Goal: Task Accomplishment & Management: Manage account settings

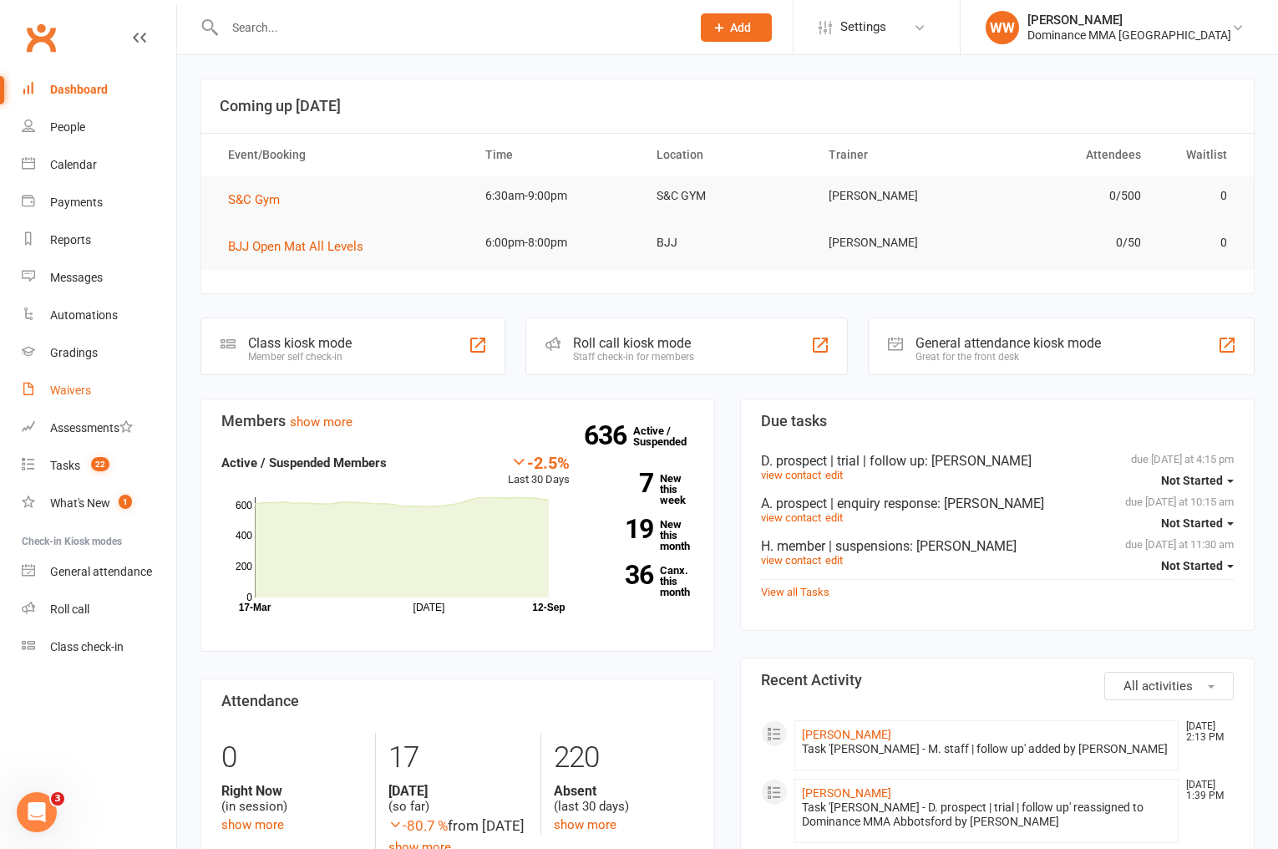
click at [68, 389] on div "Waivers" at bounding box center [70, 389] width 41 height 13
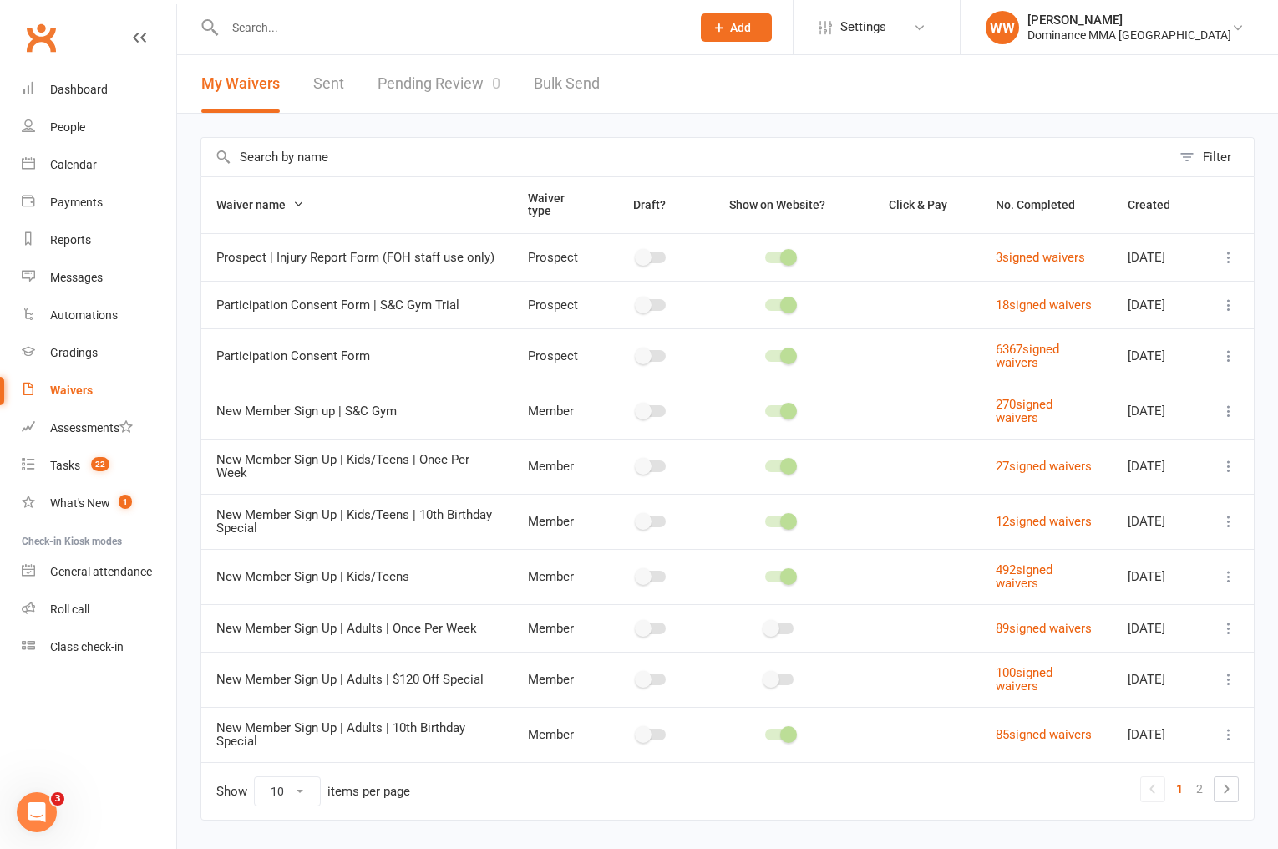
click at [462, 80] on link "Pending Review 0" at bounding box center [439, 84] width 123 height 58
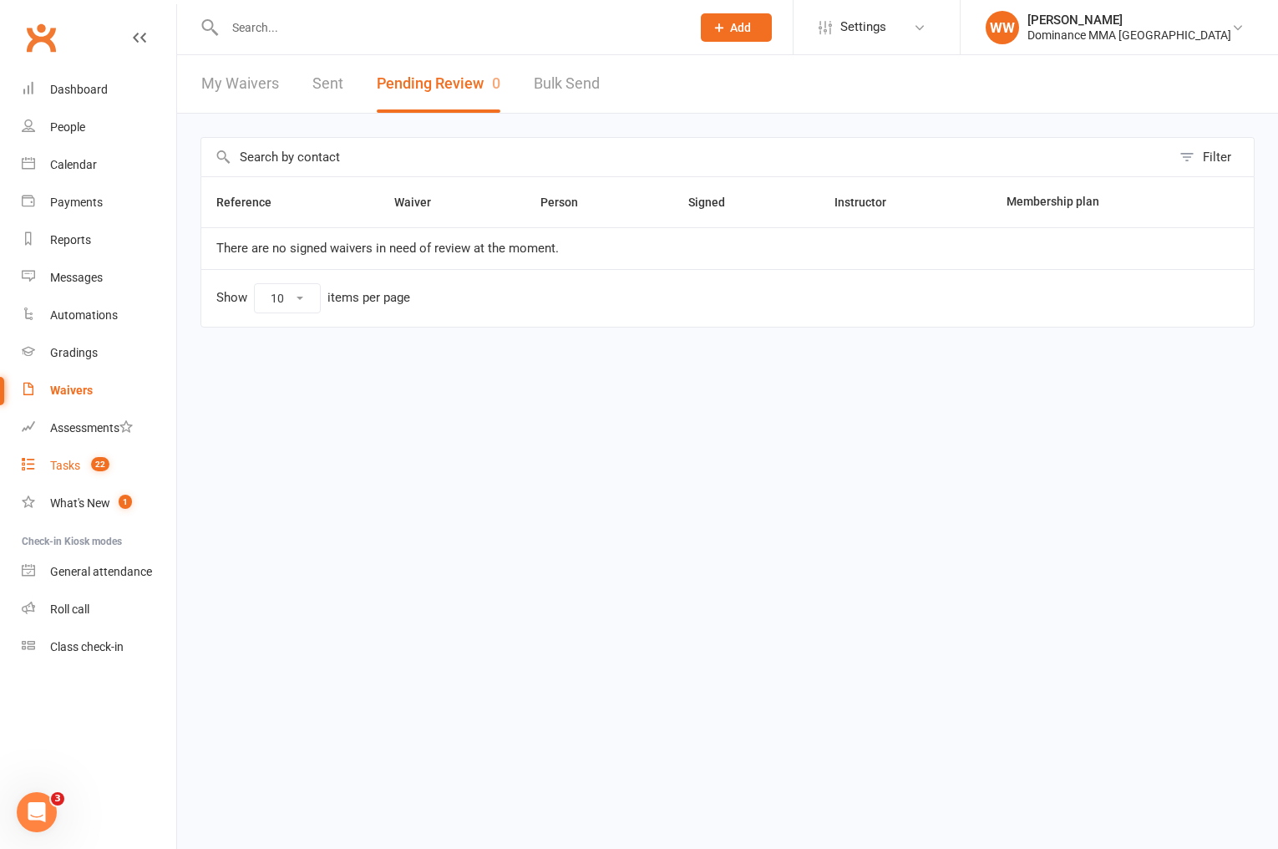
click at [82, 461] on link "Tasks 22" at bounding box center [99, 466] width 155 height 38
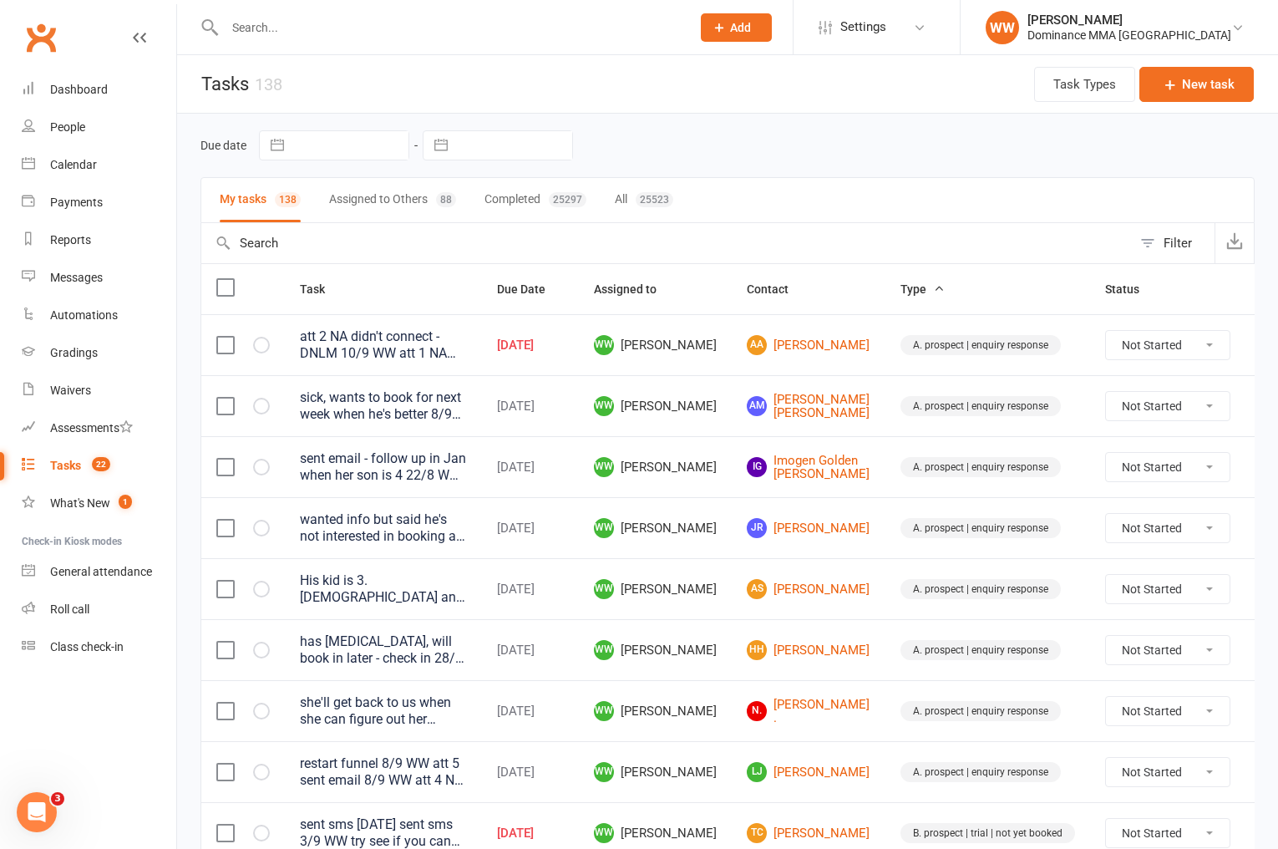
select select "7"
select select "2025"
select select "8"
select select "2025"
select select "9"
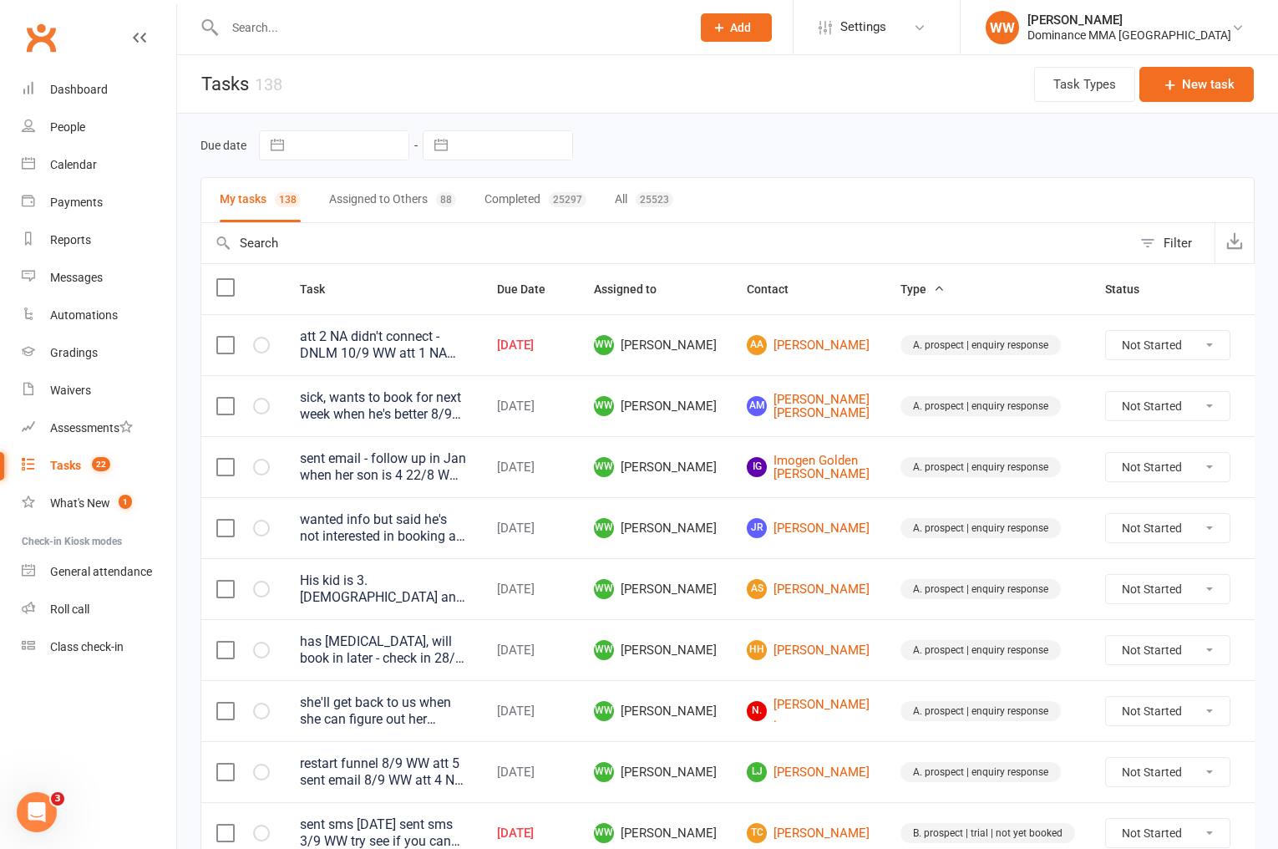
select select "2025"
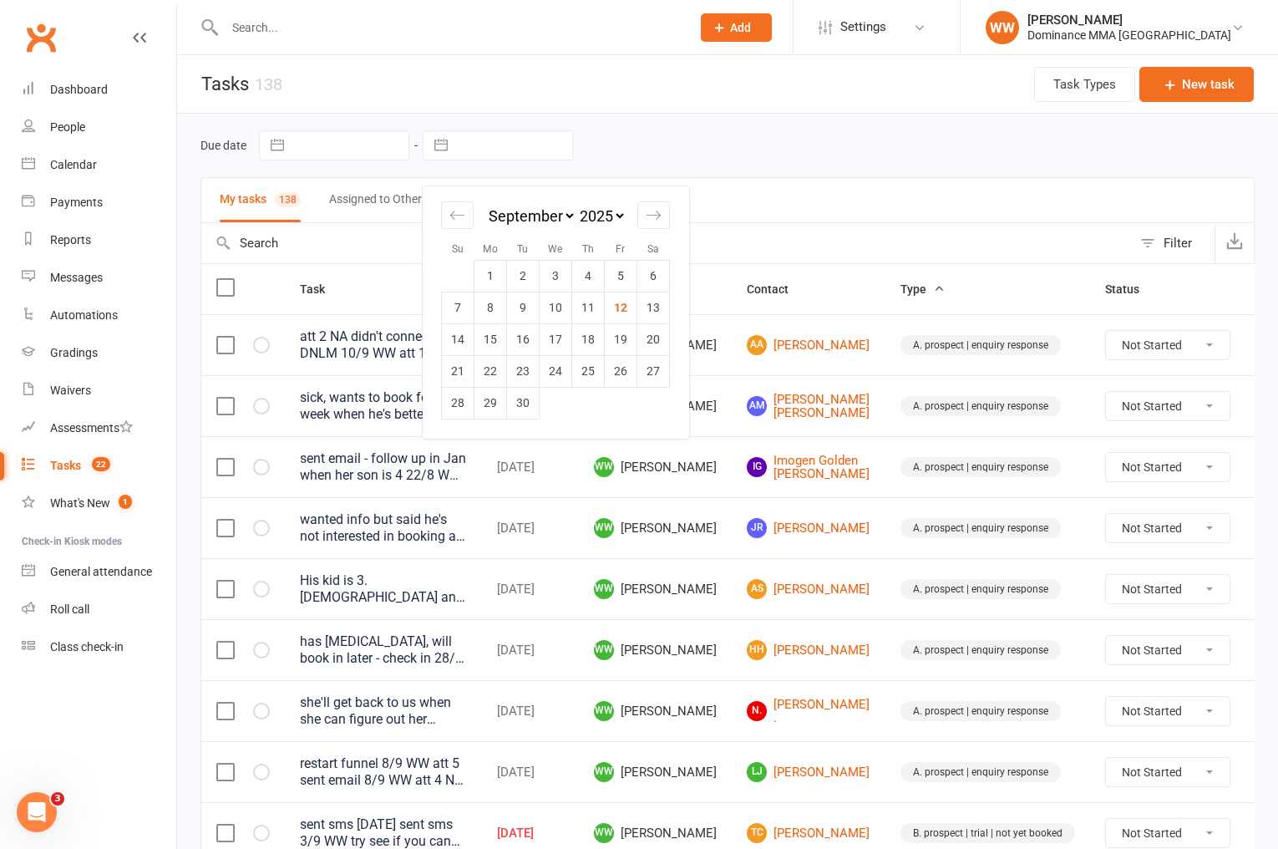
click at [500, 148] on input "text" at bounding box center [514, 145] width 116 height 28
click at [616, 307] on td "12" at bounding box center [621, 308] width 33 height 32
type input "12 Sep 2025"
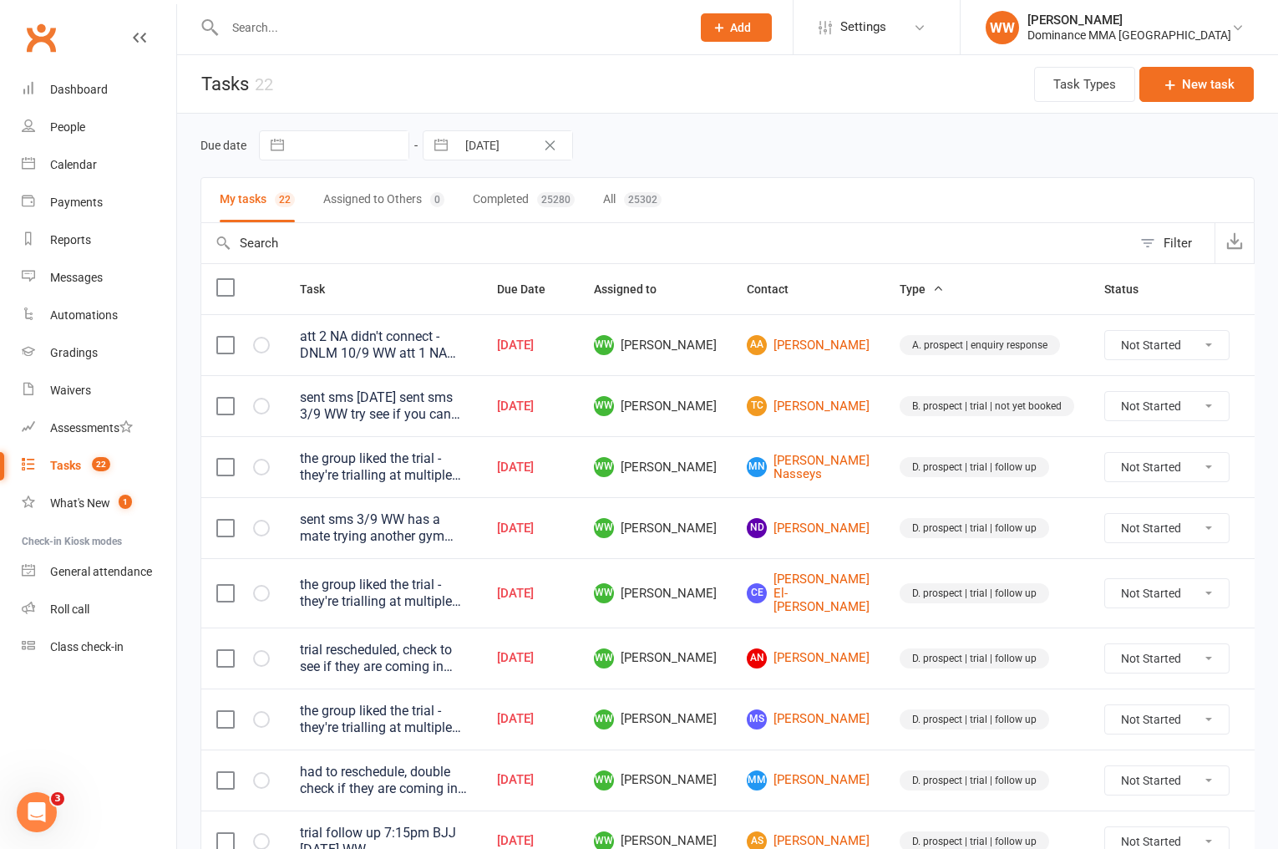
click at [579, 427] on td "Sep 12, 2025" at bounding box center [530, 405] width 97 height 61
click at [579, 439] on td "Sep 12, 2025" at bounding box center [530, 466] width 97 height 61
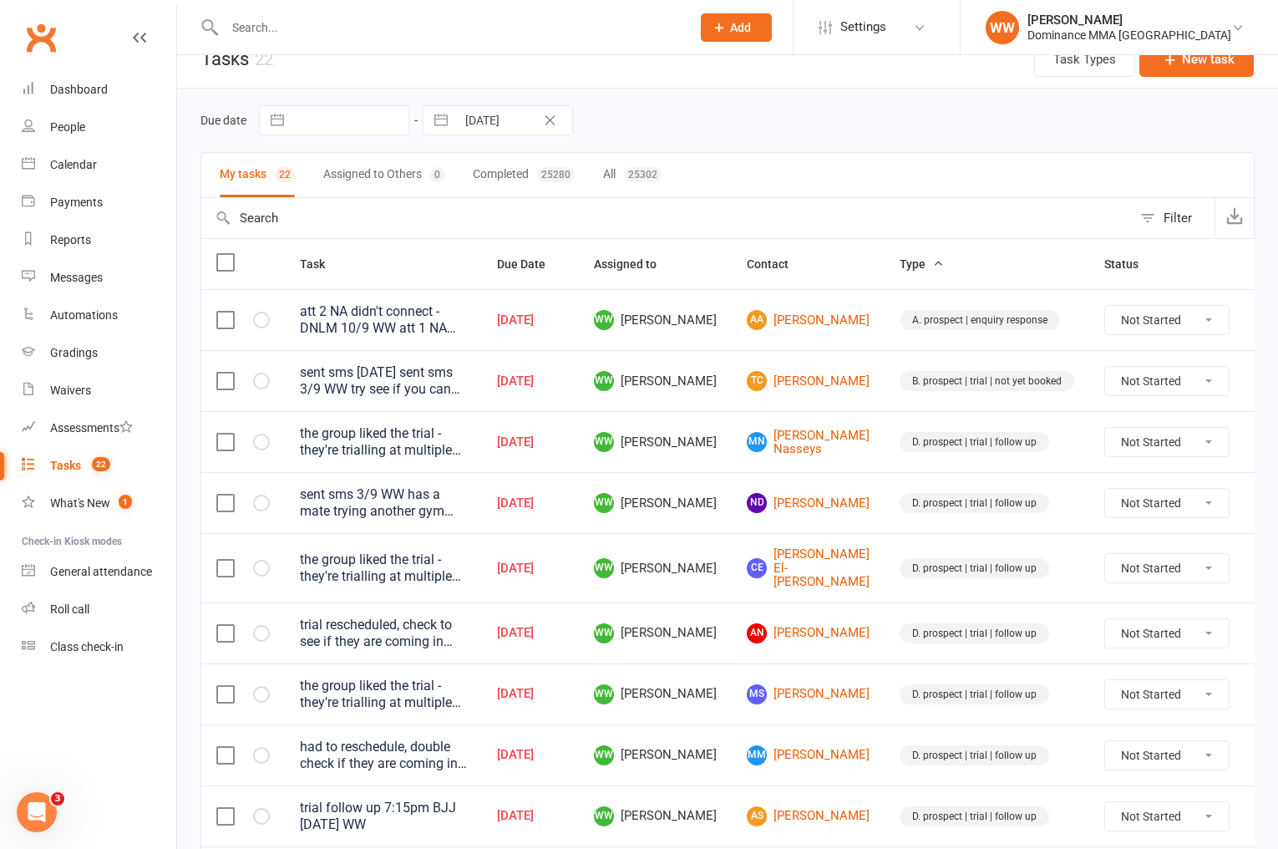
scroll to position [37, 0]
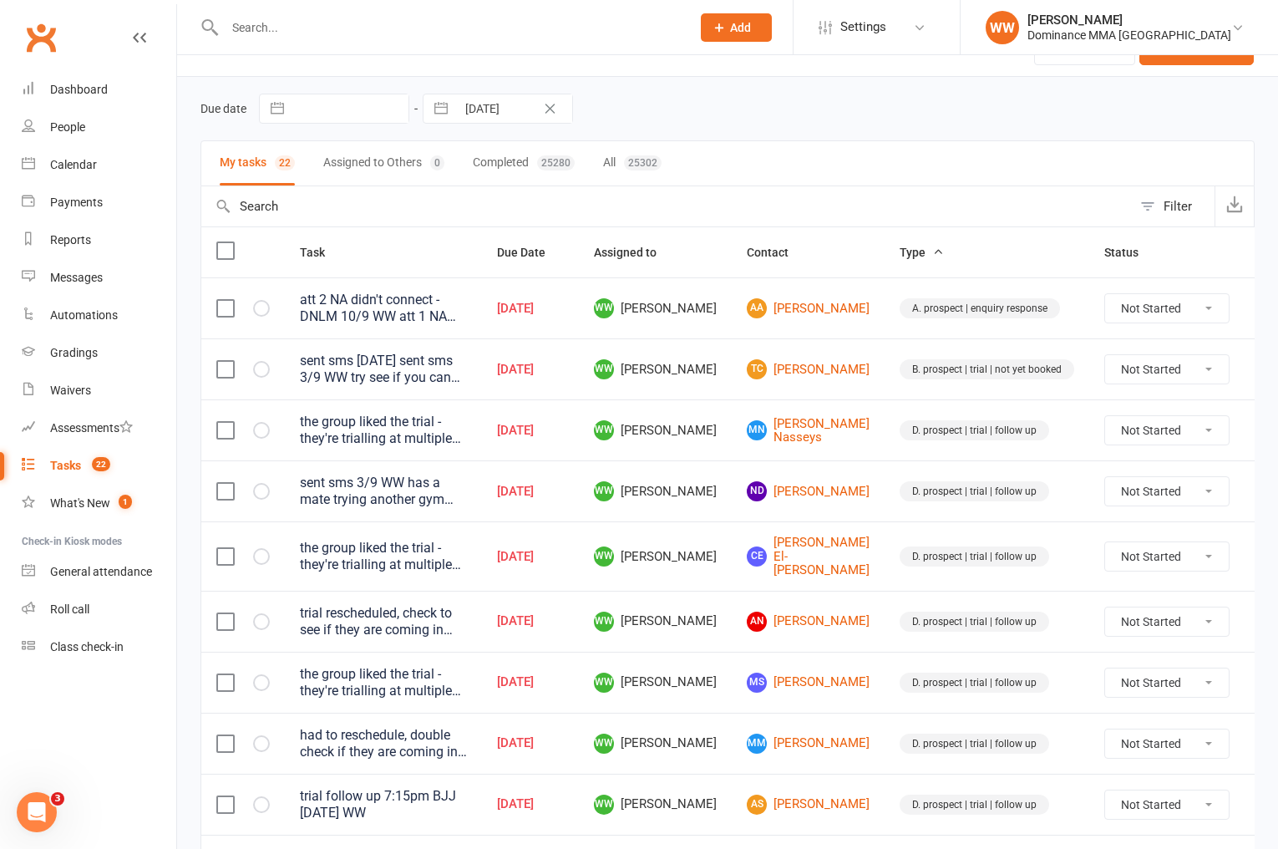
click at [1261, 427] on icon at bounding box center [1269, 430] width 17 height 17
click at [1098, 495] on link "Edit" at bounding box center [1155, 495] width 165 height 33
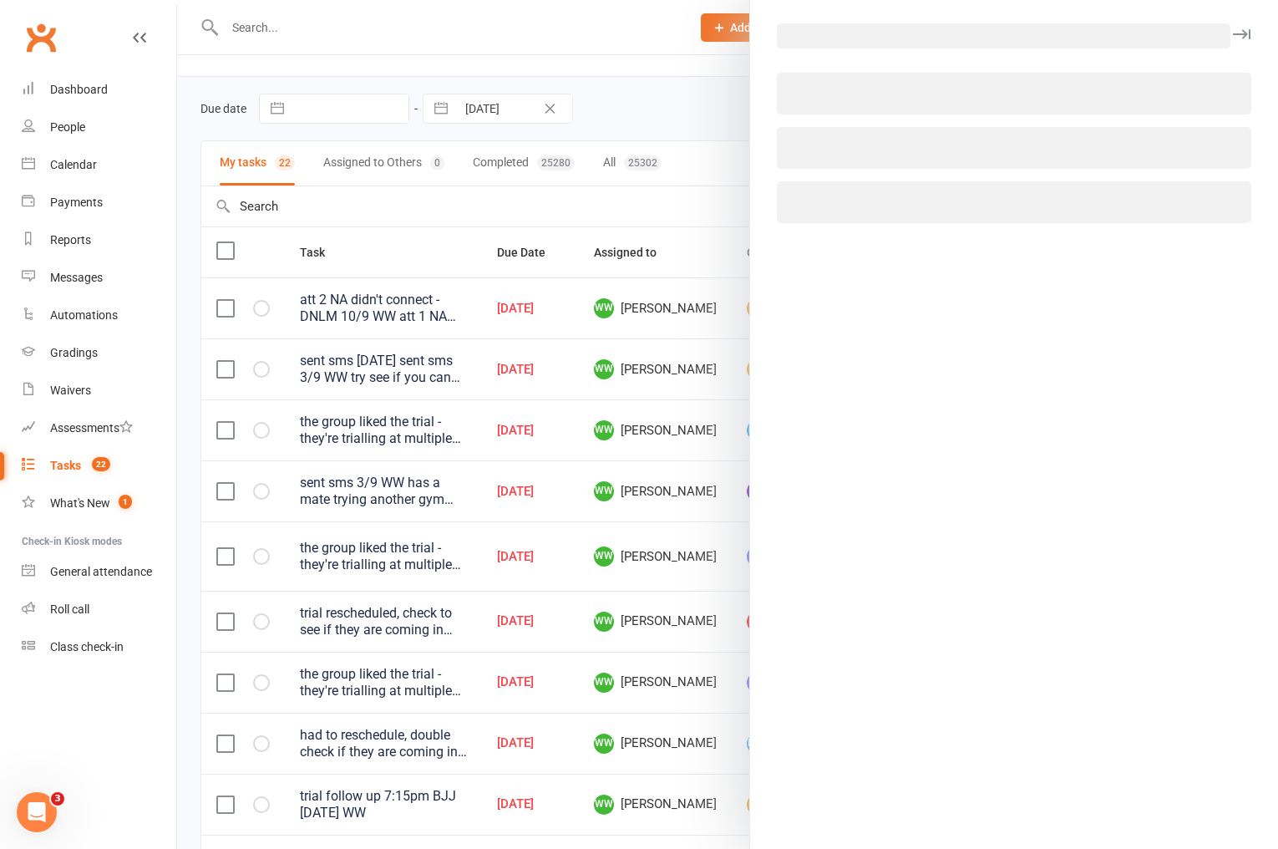
select select "49757"
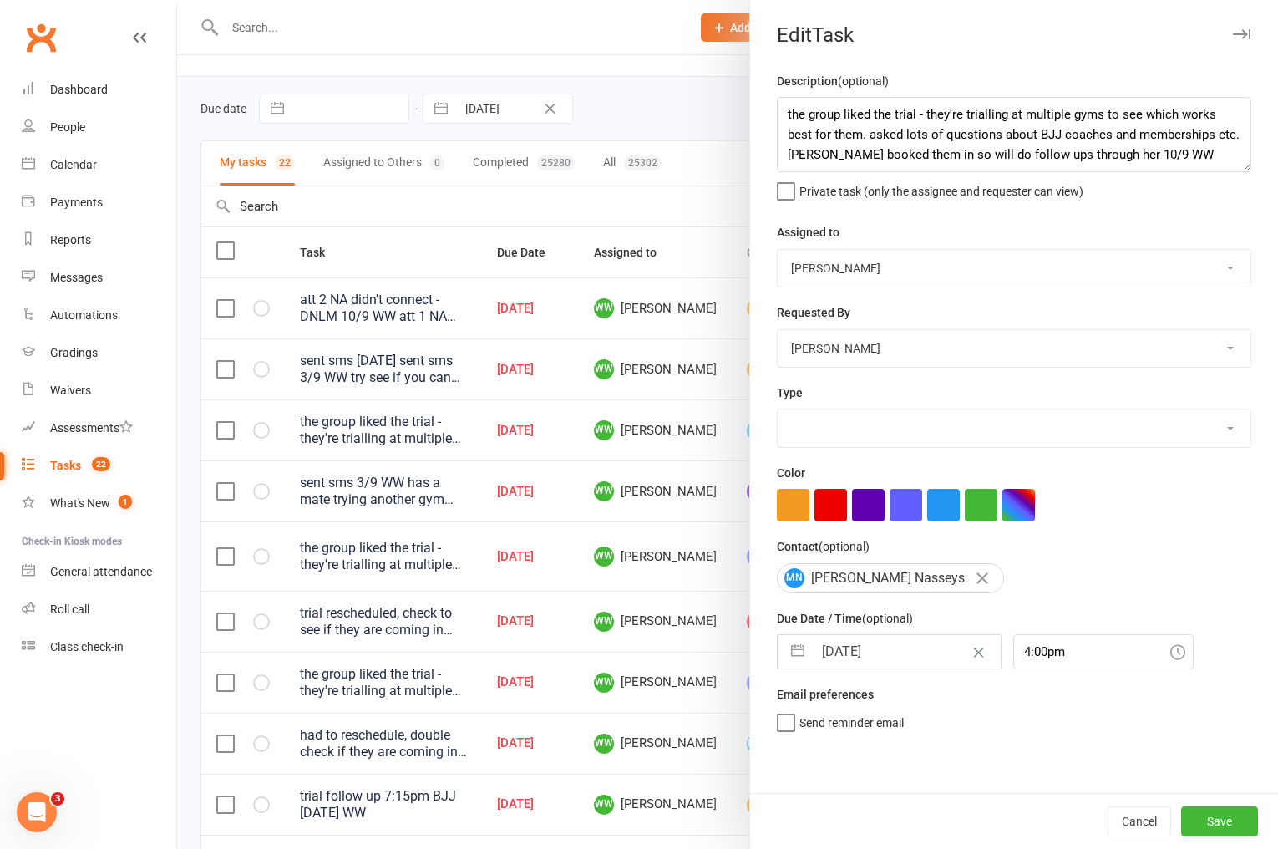
select select "3863"
click at [876, 655] on input "12 Sep 2025" at bounding box center [907, 651] width 188 height 33
select select "7"
select select "2025"
select select "8"
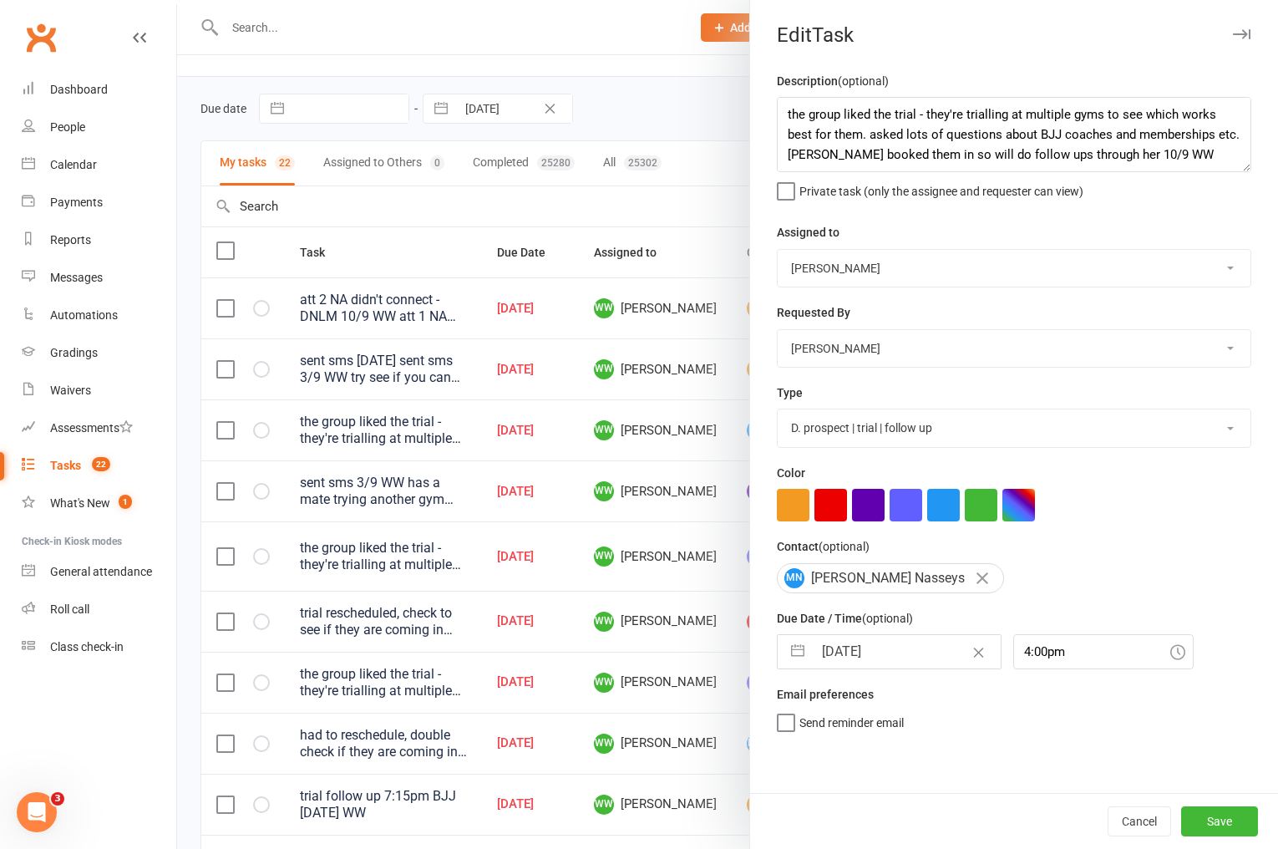
select select "2025"
select select "9"
select select "2025"
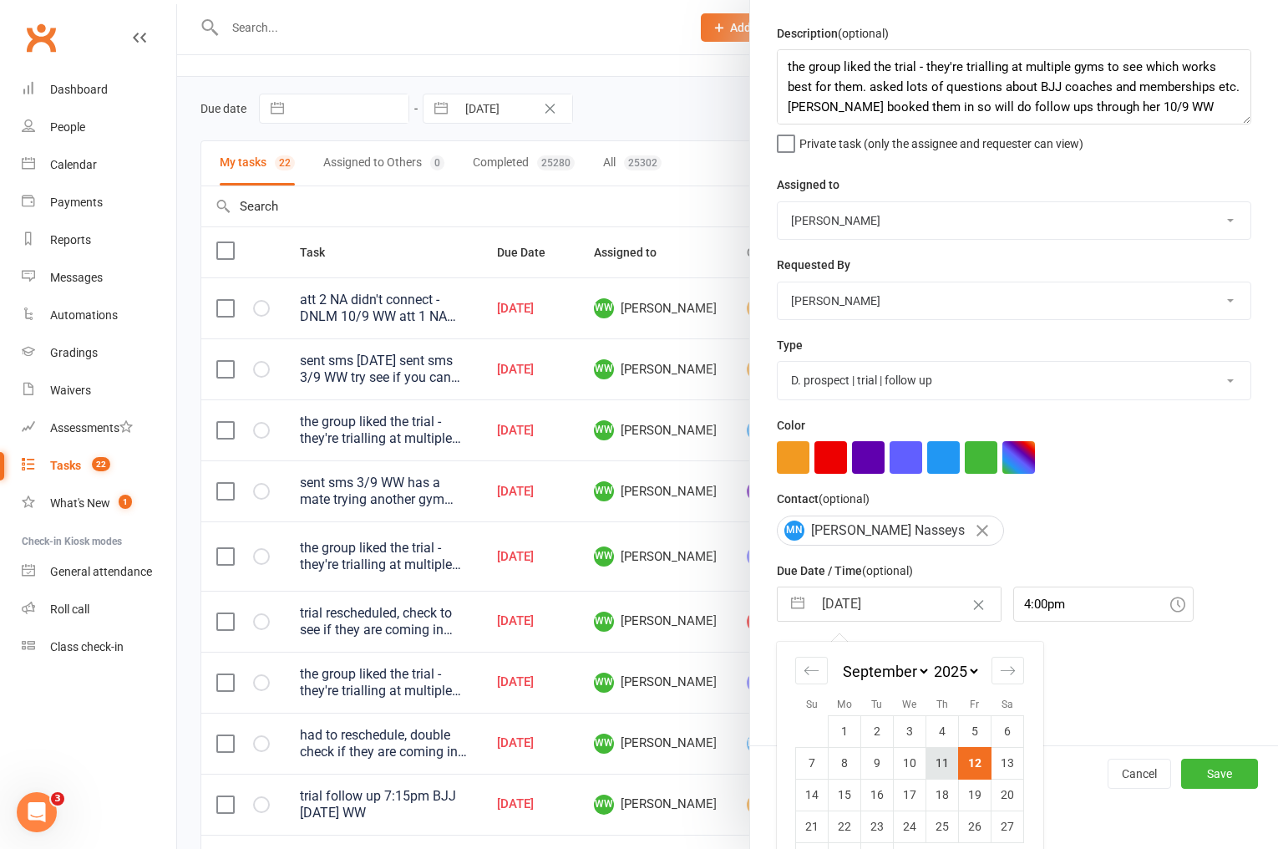
scroll to position [95, 0]
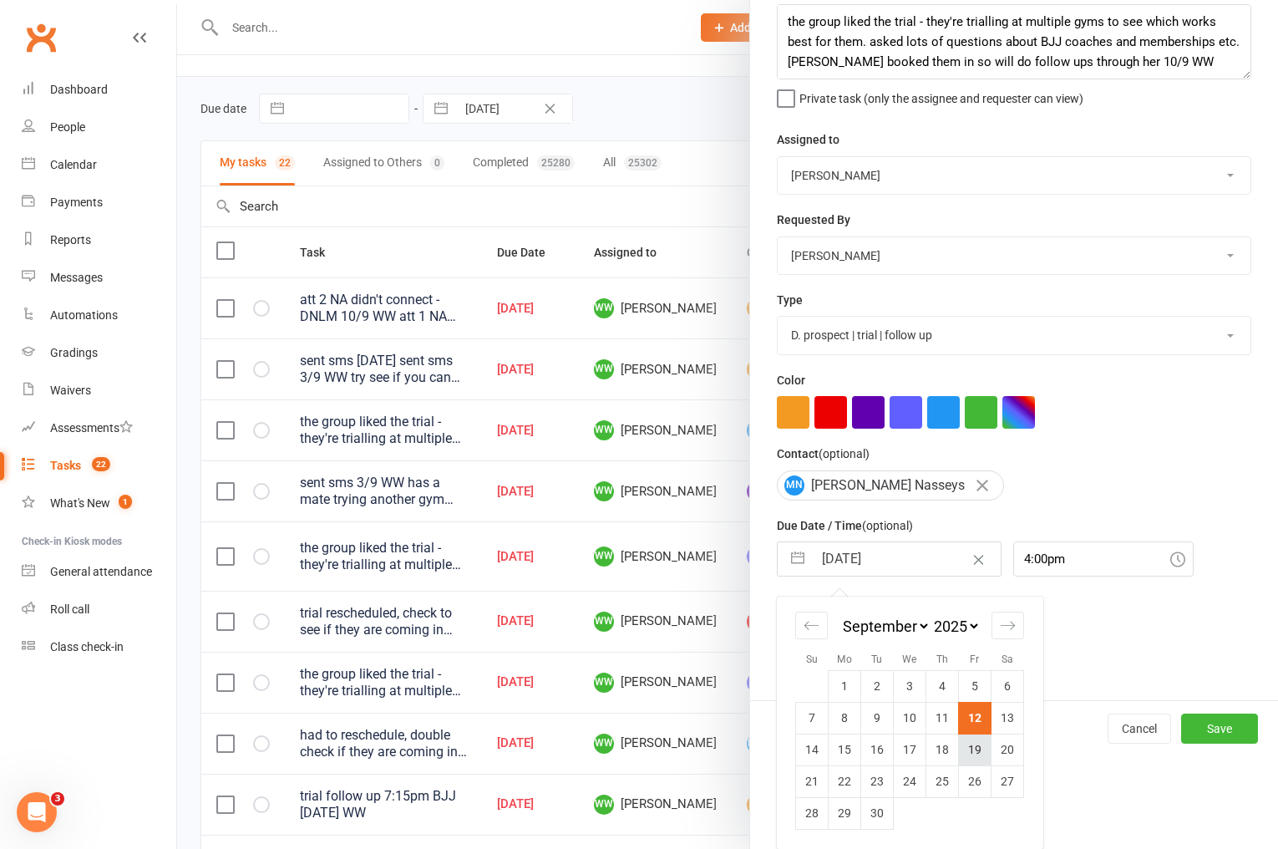
click at [970, 748] on td "19" at bounding box center [975, 749] width 33 height 32
type input "19 Sep 2025"
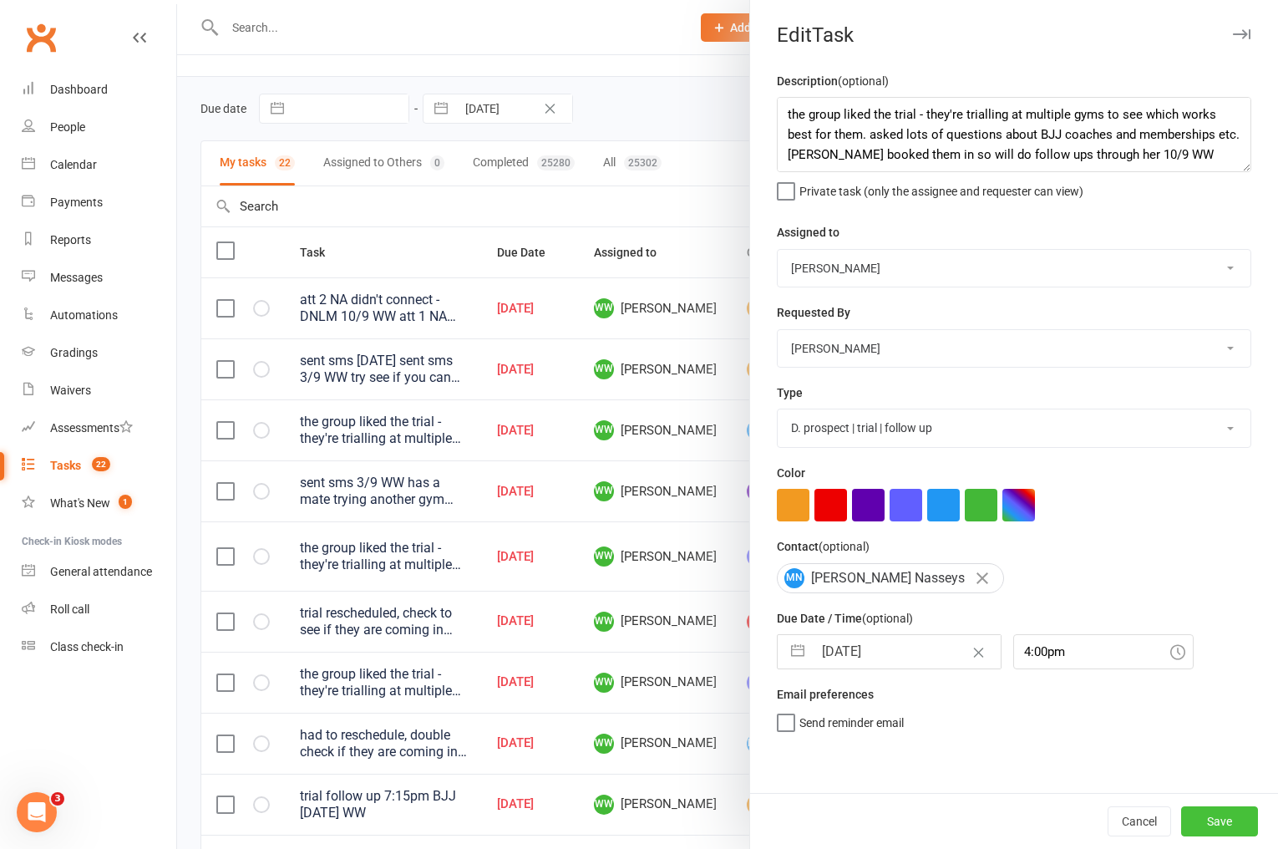
click at [1199, 822] on button "Save" at bounding box center [1219, 821] width 77 height 30
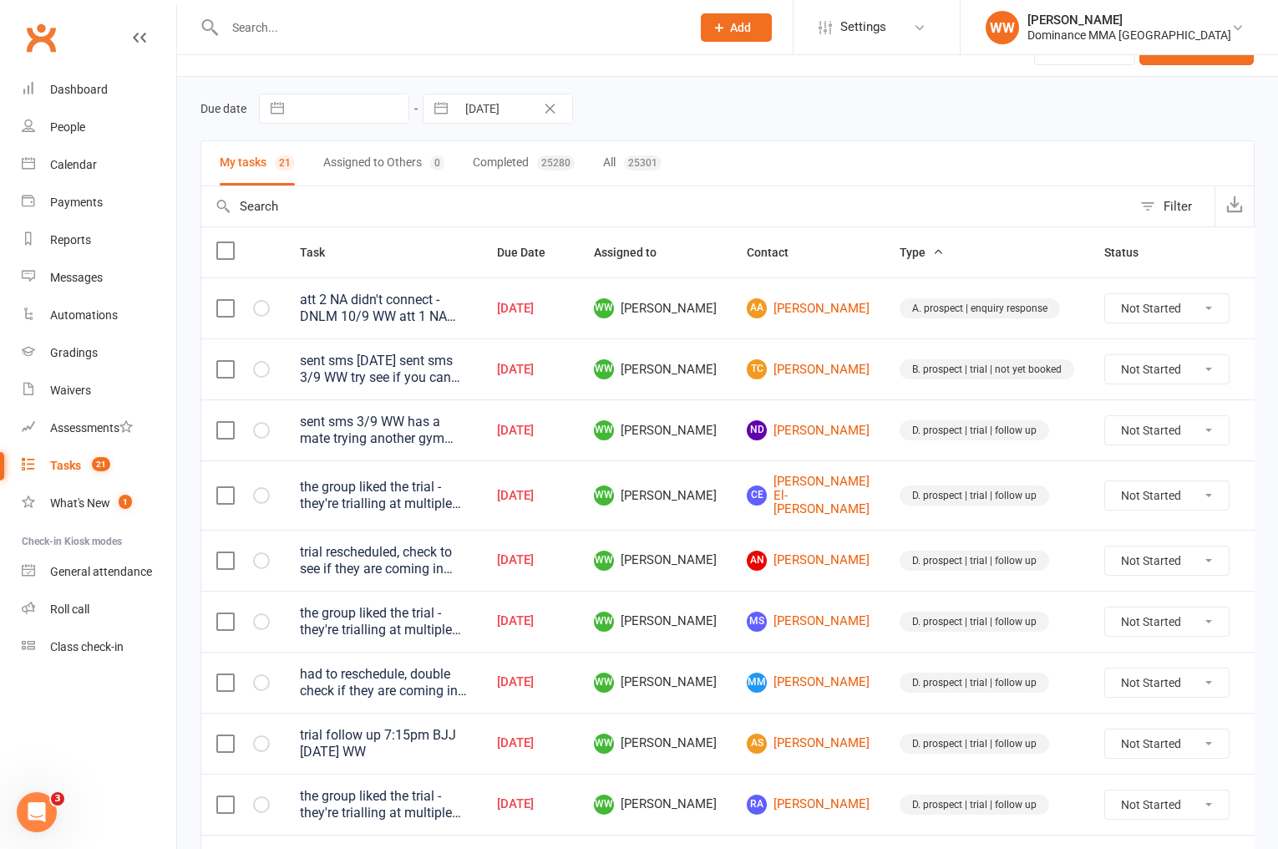
click at [1261, 498] on icon at bounding box center [1269, 495] width 17 height 17
click at [1141, 566] on link "Edit" at bounding box center [1155, 556] width 165 height 33
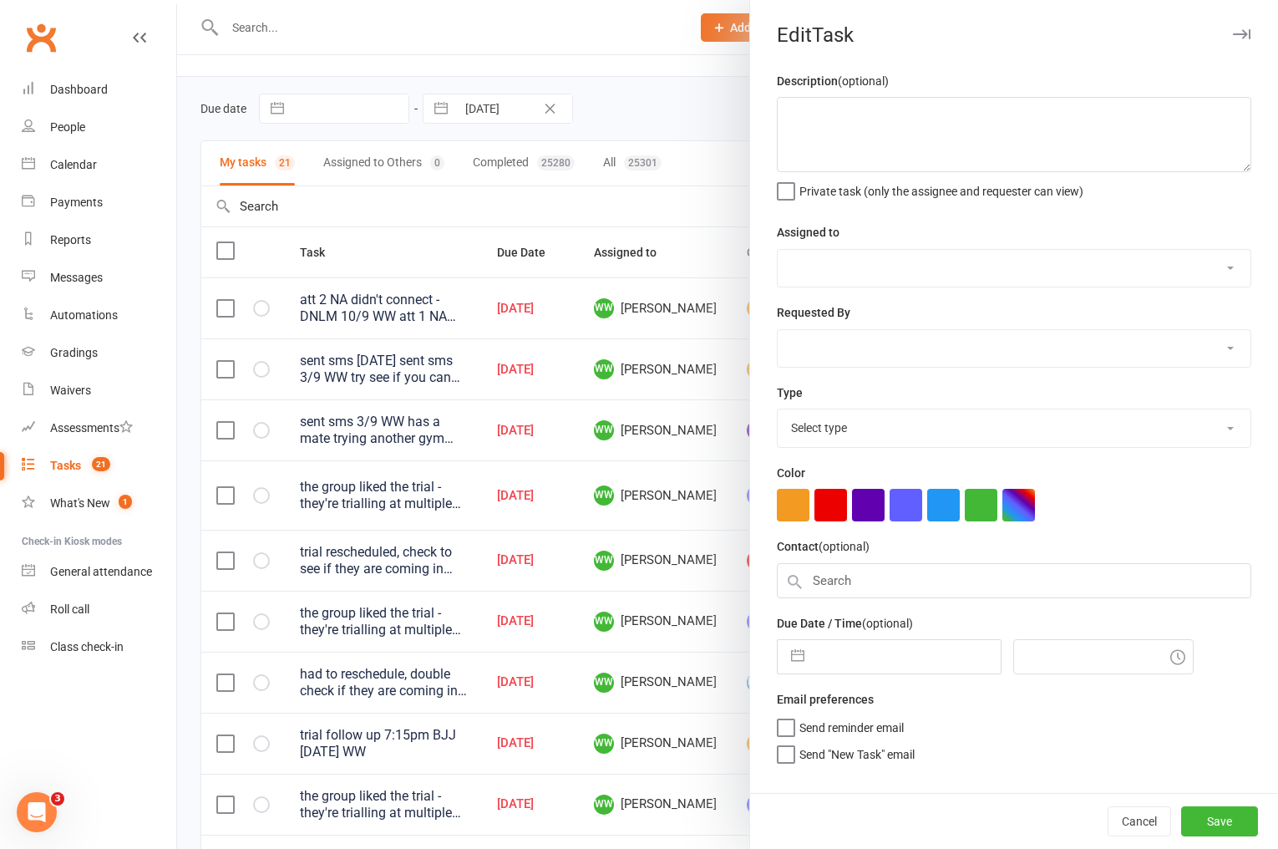
type textarea "the group liked the trial - they're trialling at multiple gyms to see which wor…"
select select "49757"
select select "50862"
type input "12 Sep 2025"
type input "6:45pm"
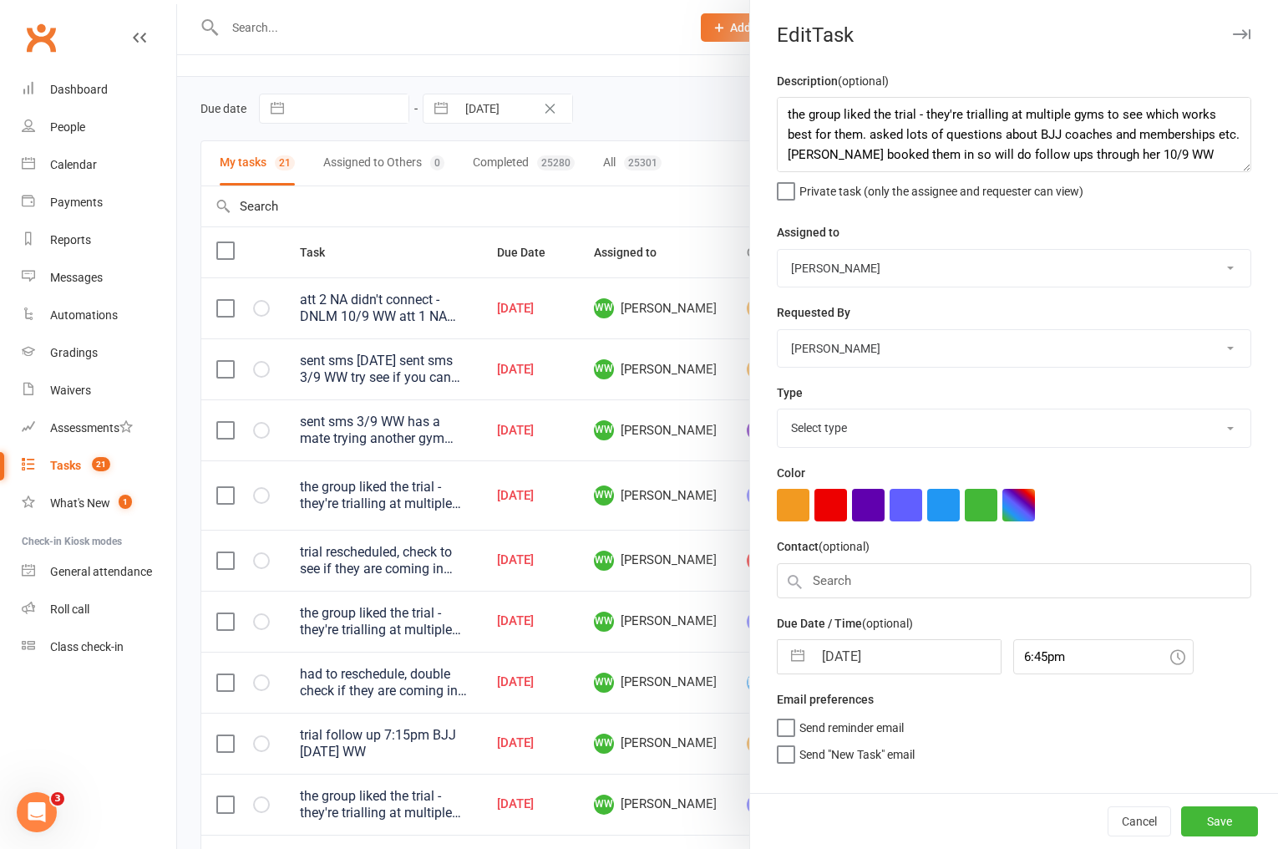
select select "3863"
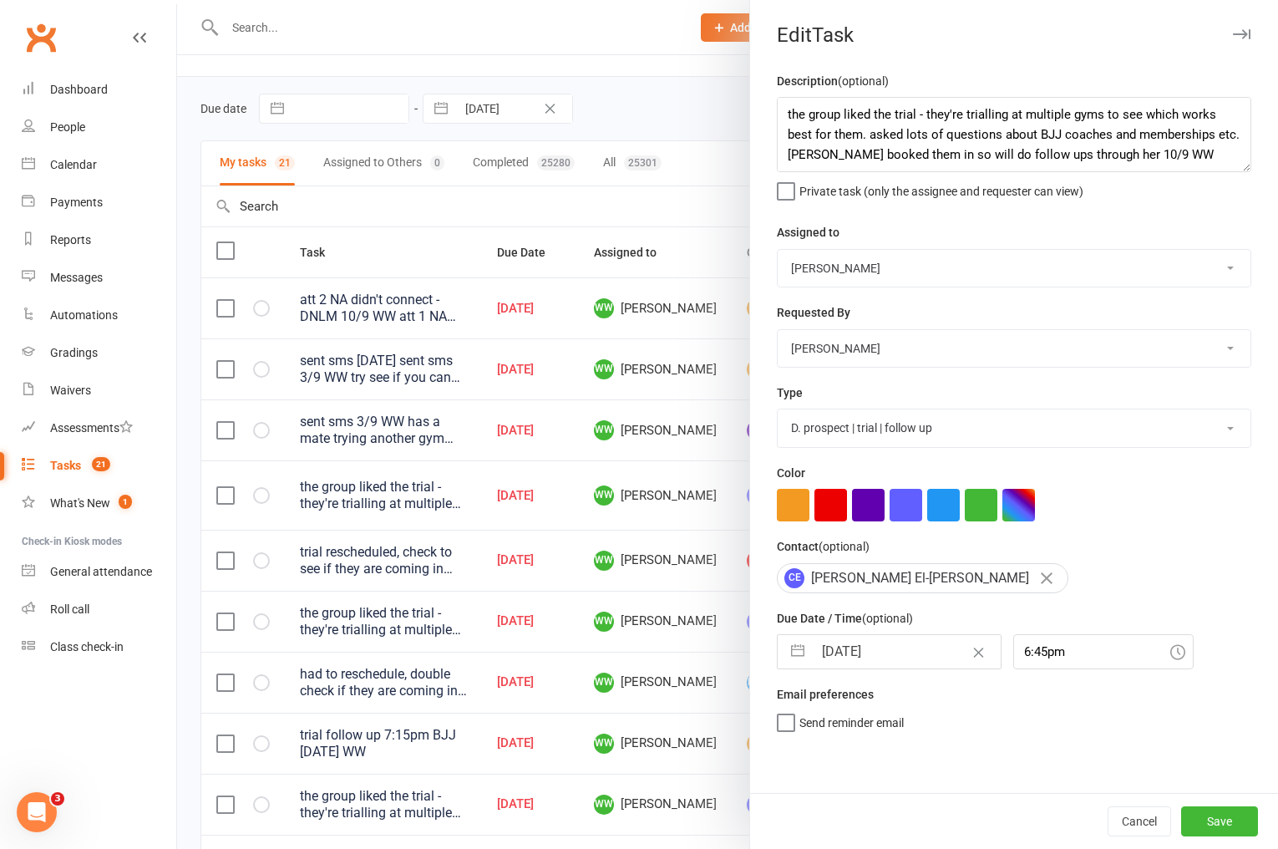
select select "7"
select select "2025"
select select "8"
select select "2025"
select select "9"
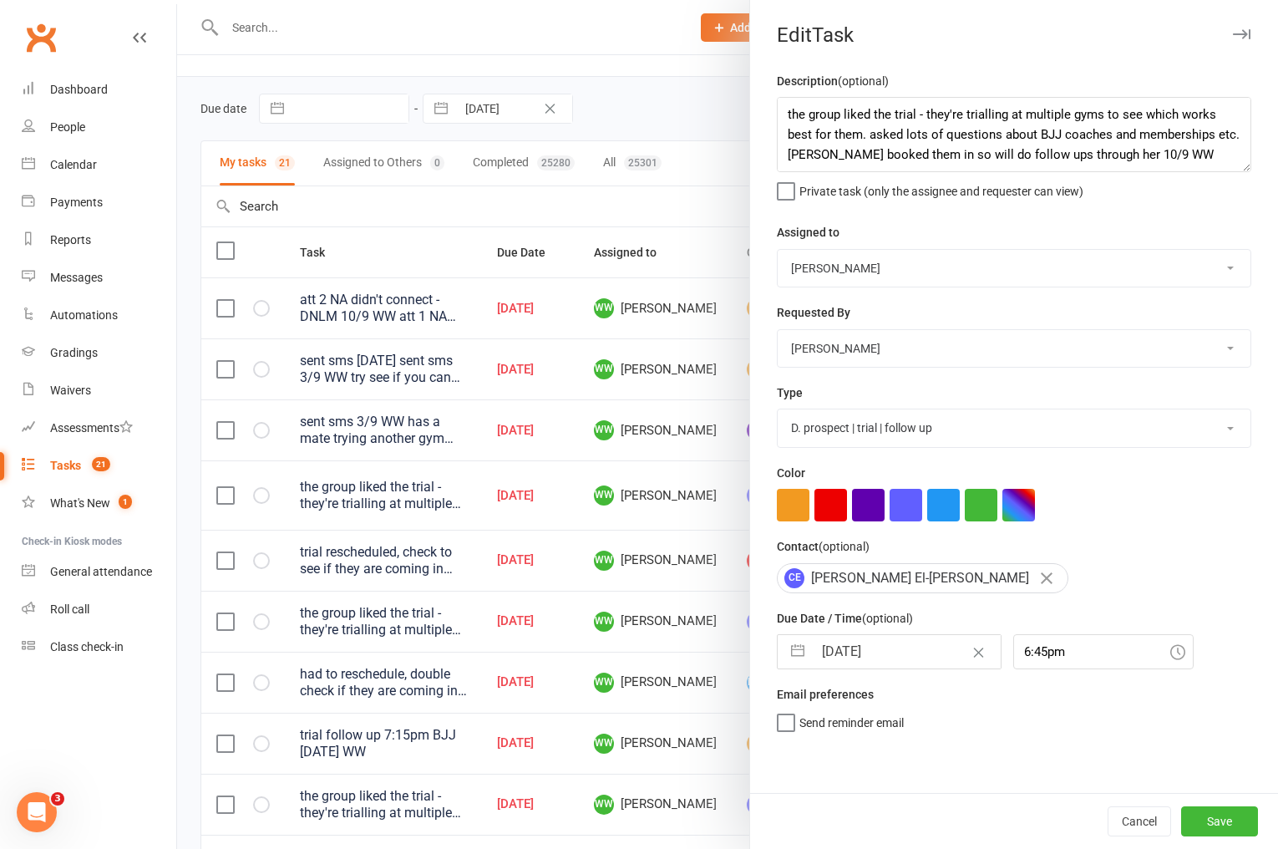
select select "2025"
click at [864, 644] on input "12 Sep 2025" at bounding box center [907, 651] width 188 height 33
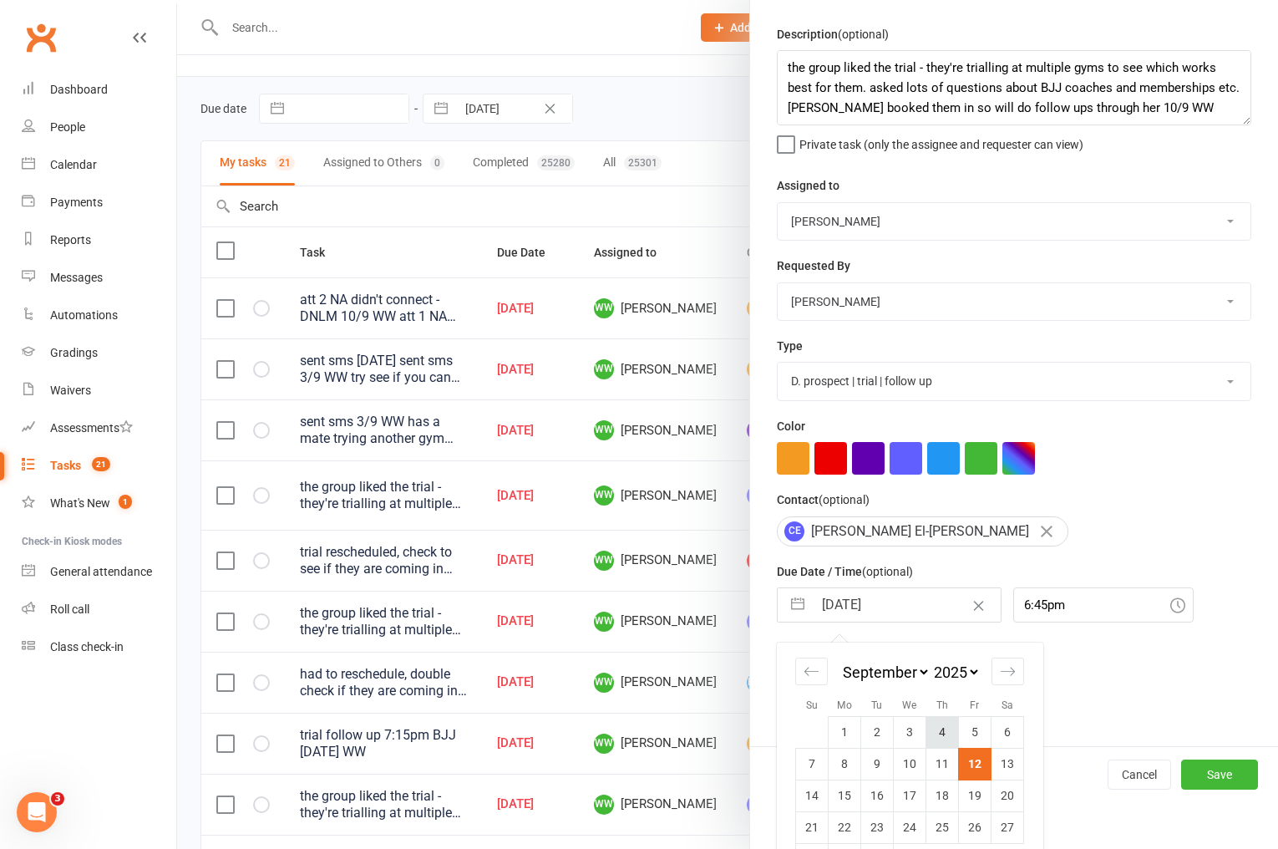
scroll to position [54, 0]
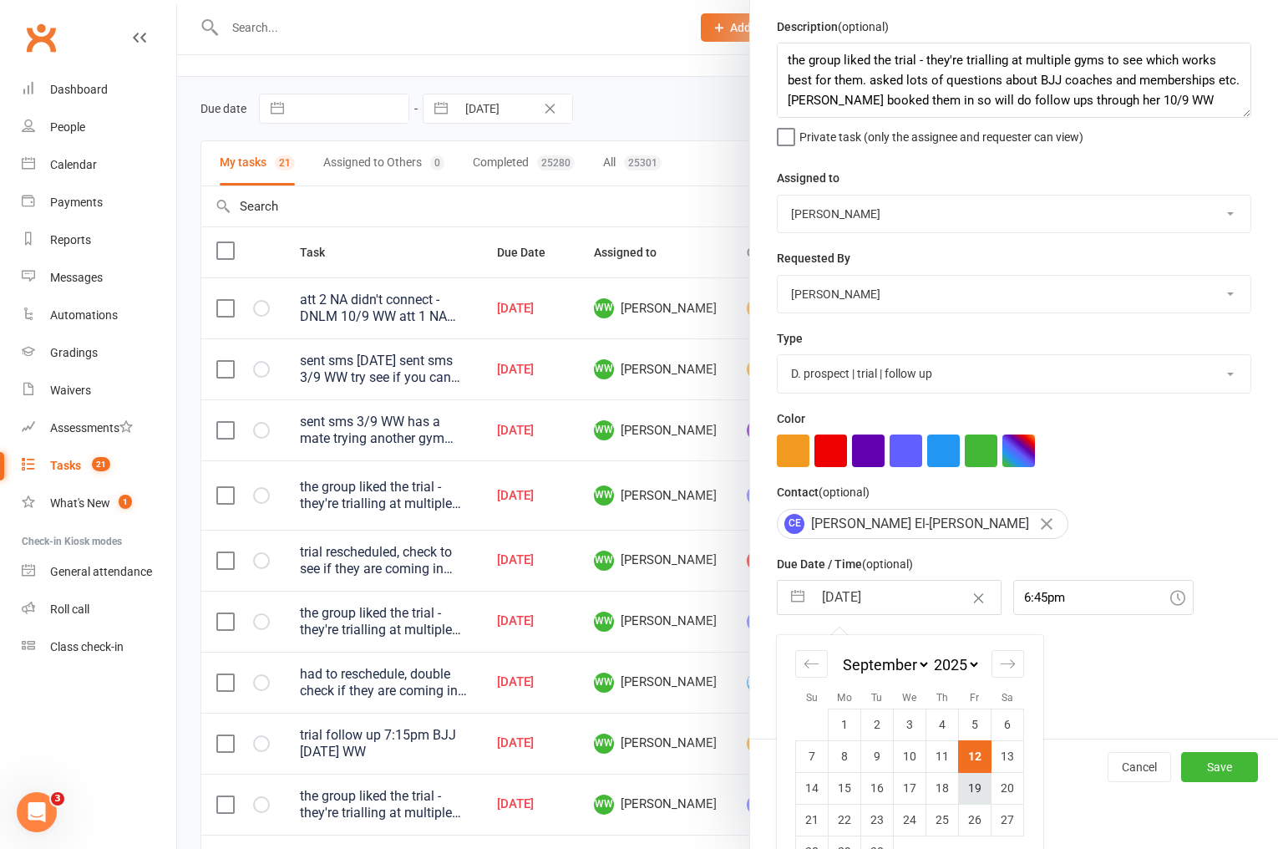
click at [974, 784] on td "19" at bounding box center [975, 788] width 33 height 32
type input "19 Sep 2025"
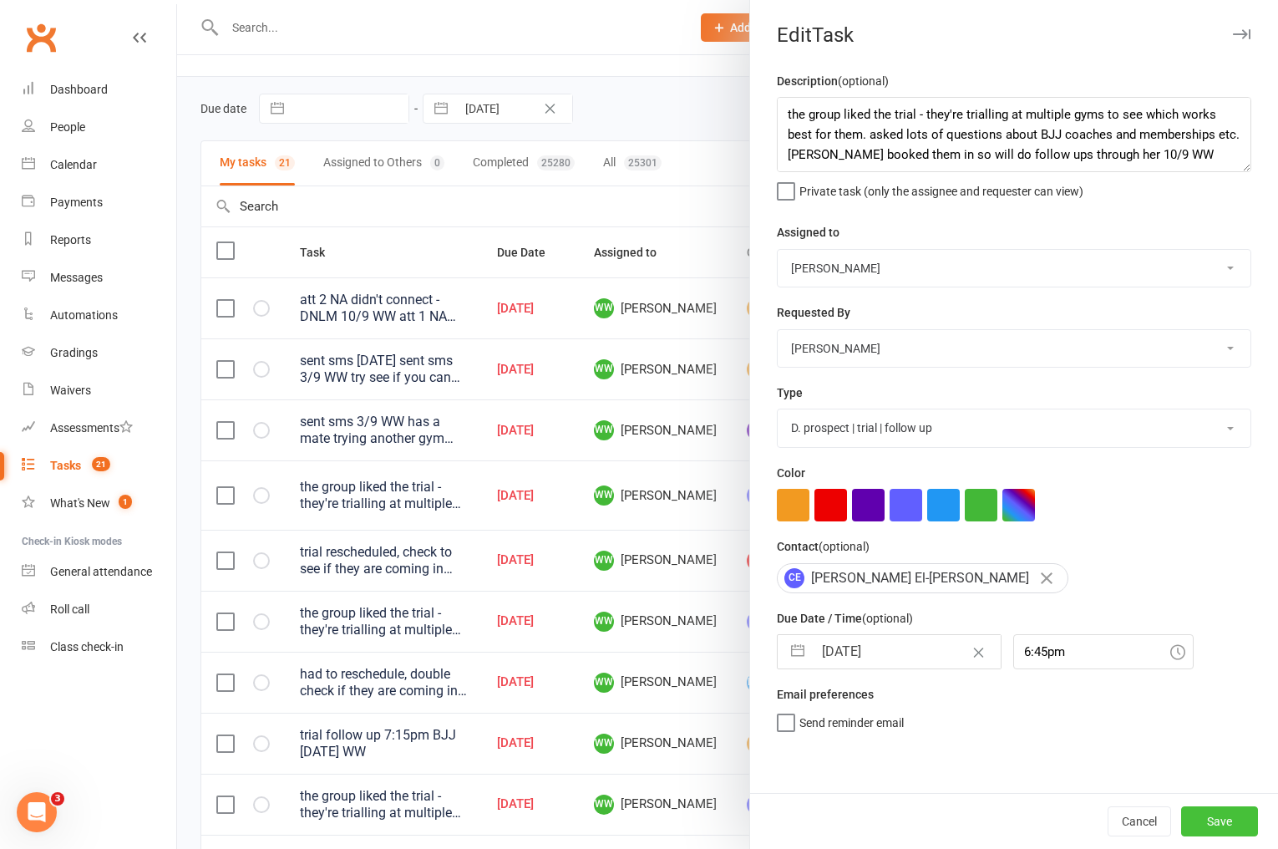
click at [1225, 824] on button "Save" at bounding box center [1219, 821] width 77 height 30
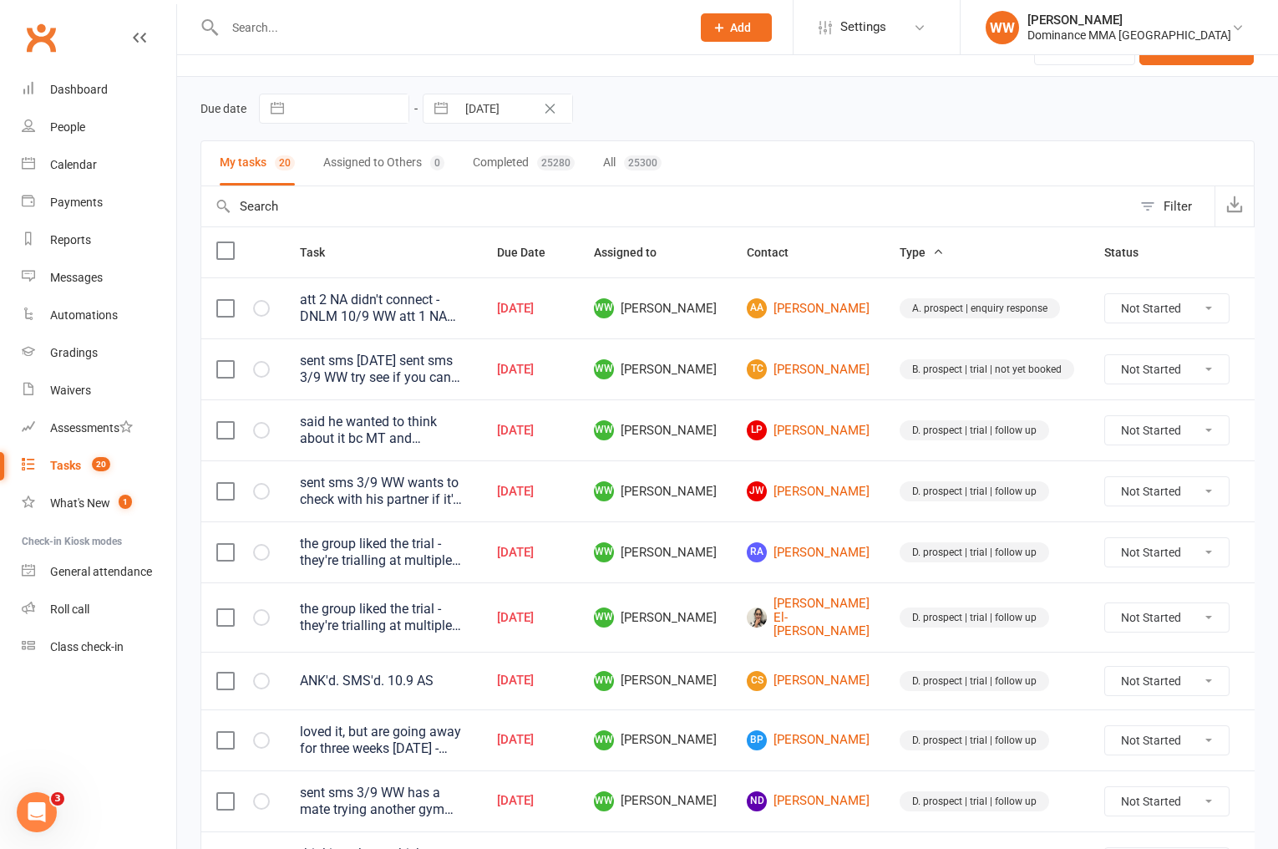
click at [1261, 551] on icon at bounding box center [1269, 552] width 17 height 17
click at [1159, 621] on link "Edit" at bounding box center [1155, 617] width 165 height 33
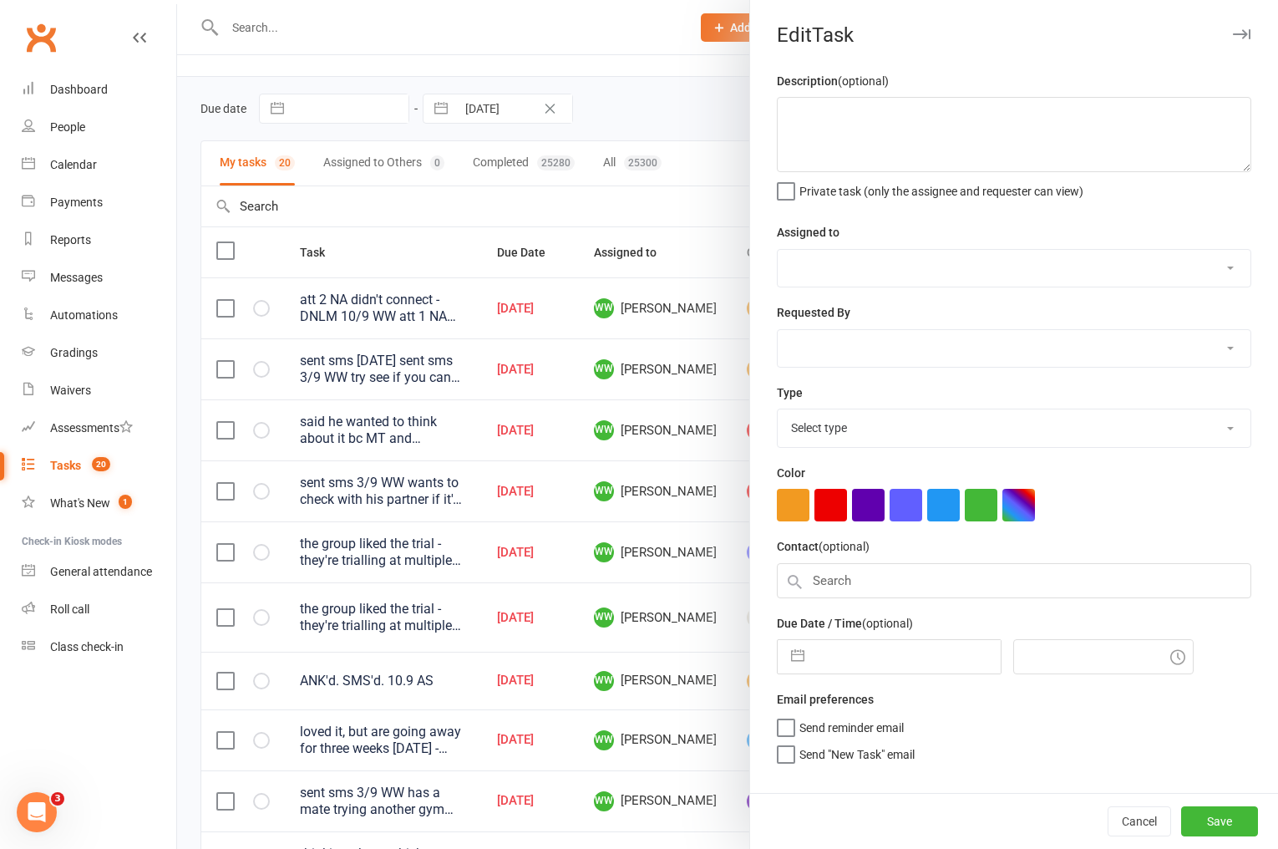
type textarea "the group liked the trial - they're trialling at multiple gyms to see which wor…"
select select "49757"
type input "12 Sep 2025"
type input "6:45pm"
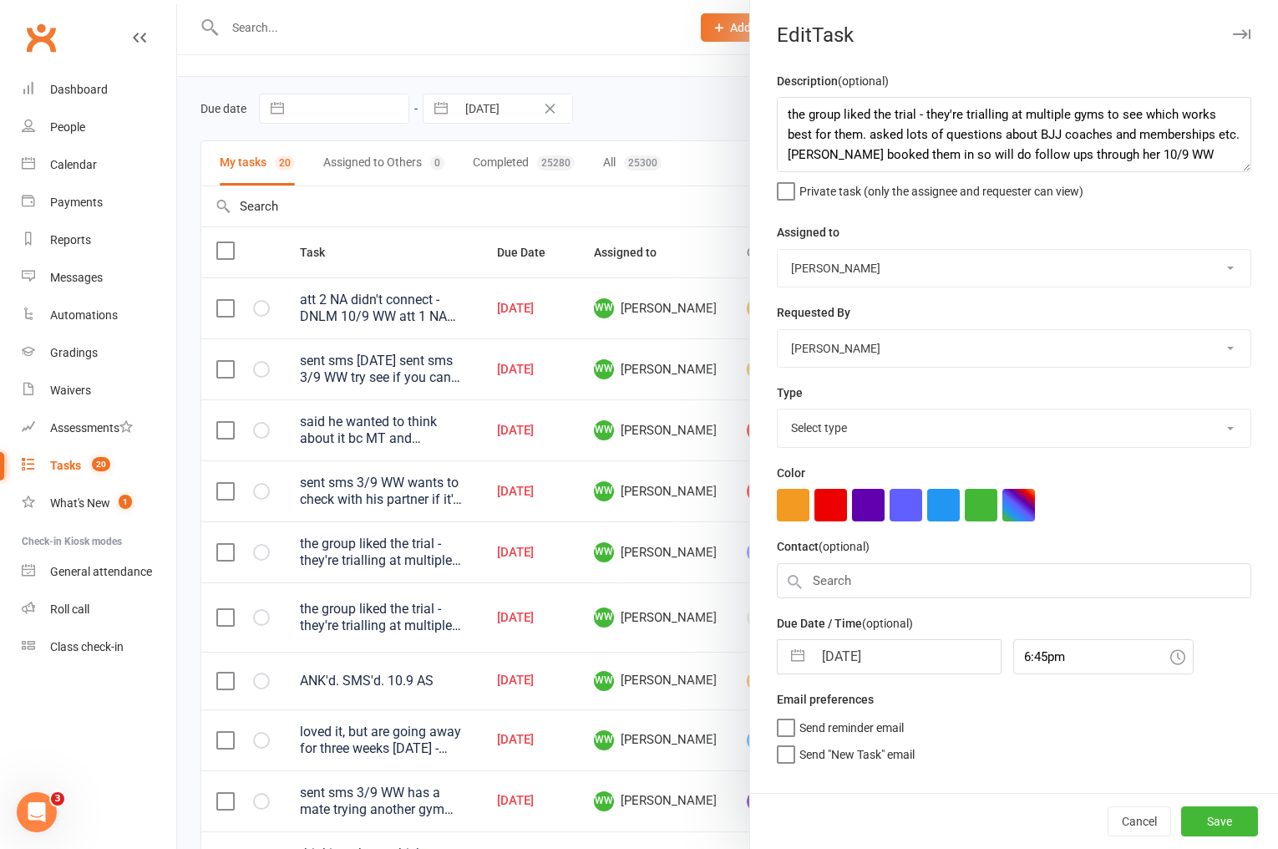
select select "3863"
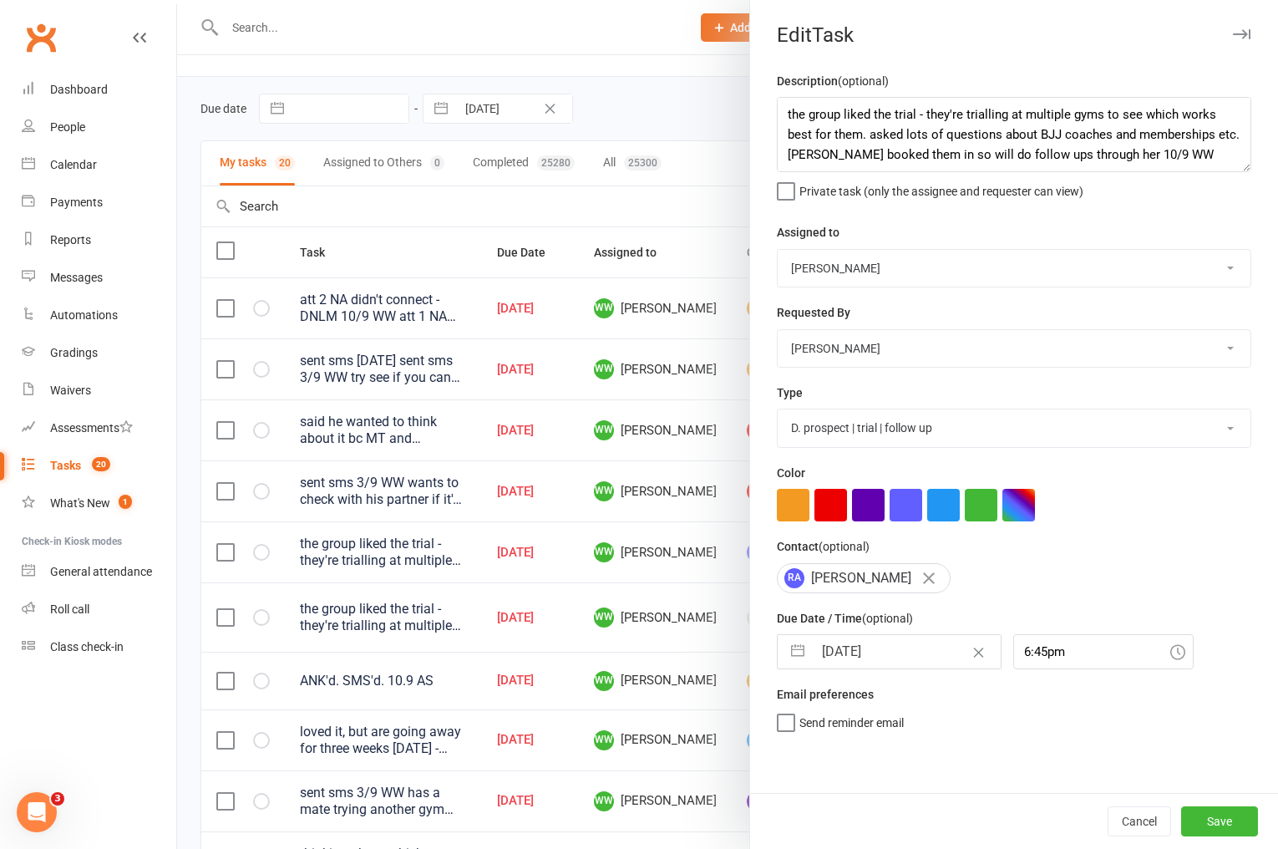
drag, startPoint x: 894, startPoint y: 651, endPoint x: 898, endPoint y: 662, distance: 12.4
click at [894, 651] on input "12 Sep 2025" at bounding box center [907, 651] width 188 height 33
select select "7"
select select "2025"
select select "8"
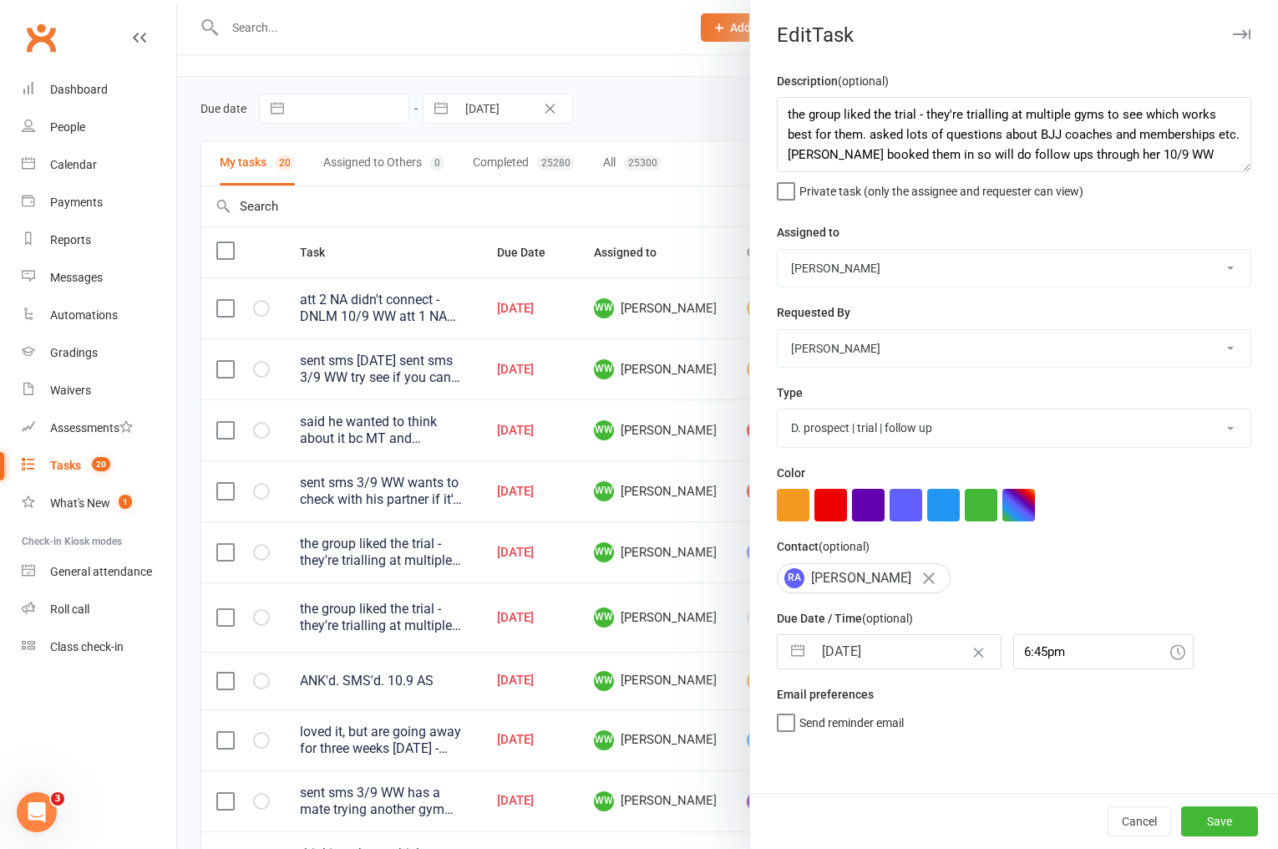
select select "2025"
select select "9"
select select "2025"
click at [977, 837] on td "19" at bounding box center [975, 842] width 33 height 32
type input "19 Sep 2025"
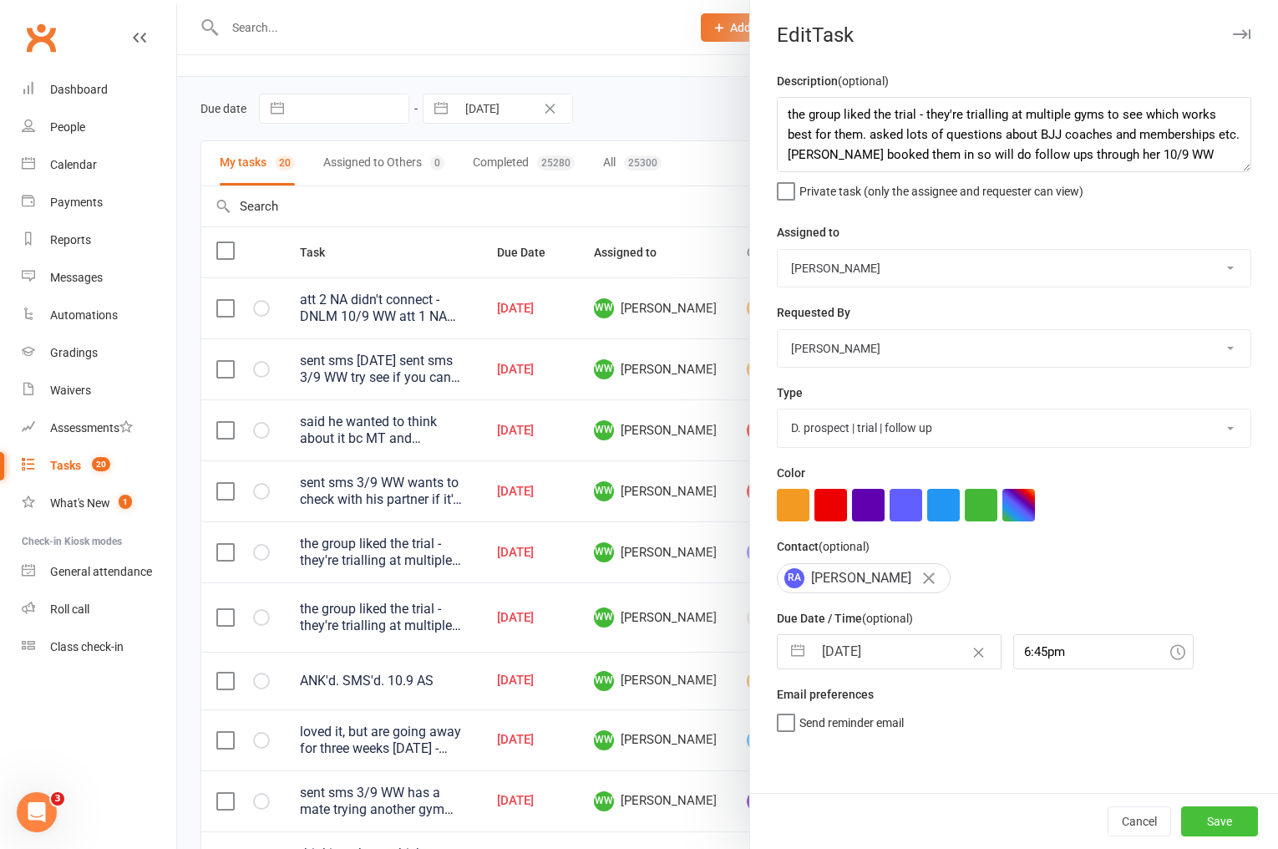
click at [1192, 825] on button "Save" at bounding box center [1219, 821] width 77 height 30
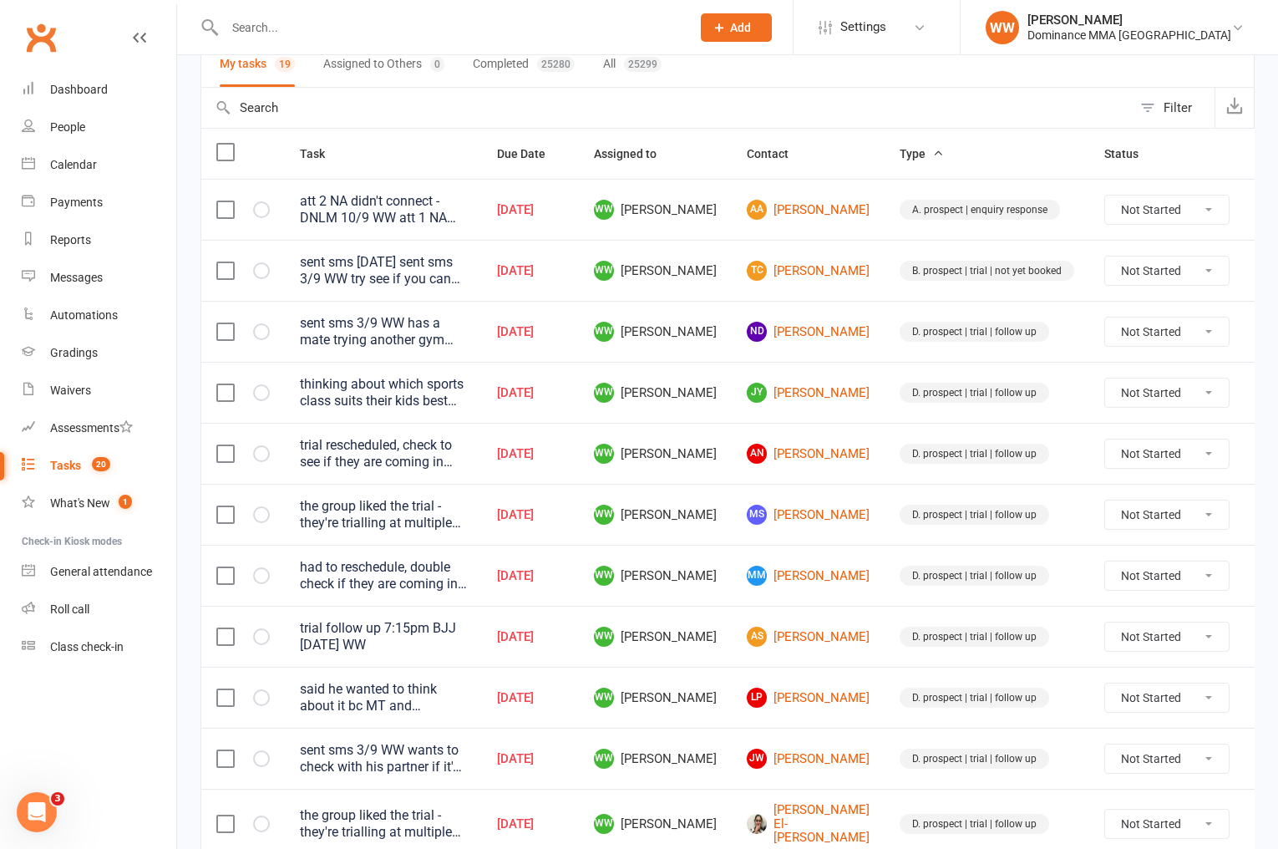
scroll to position [140, 0]
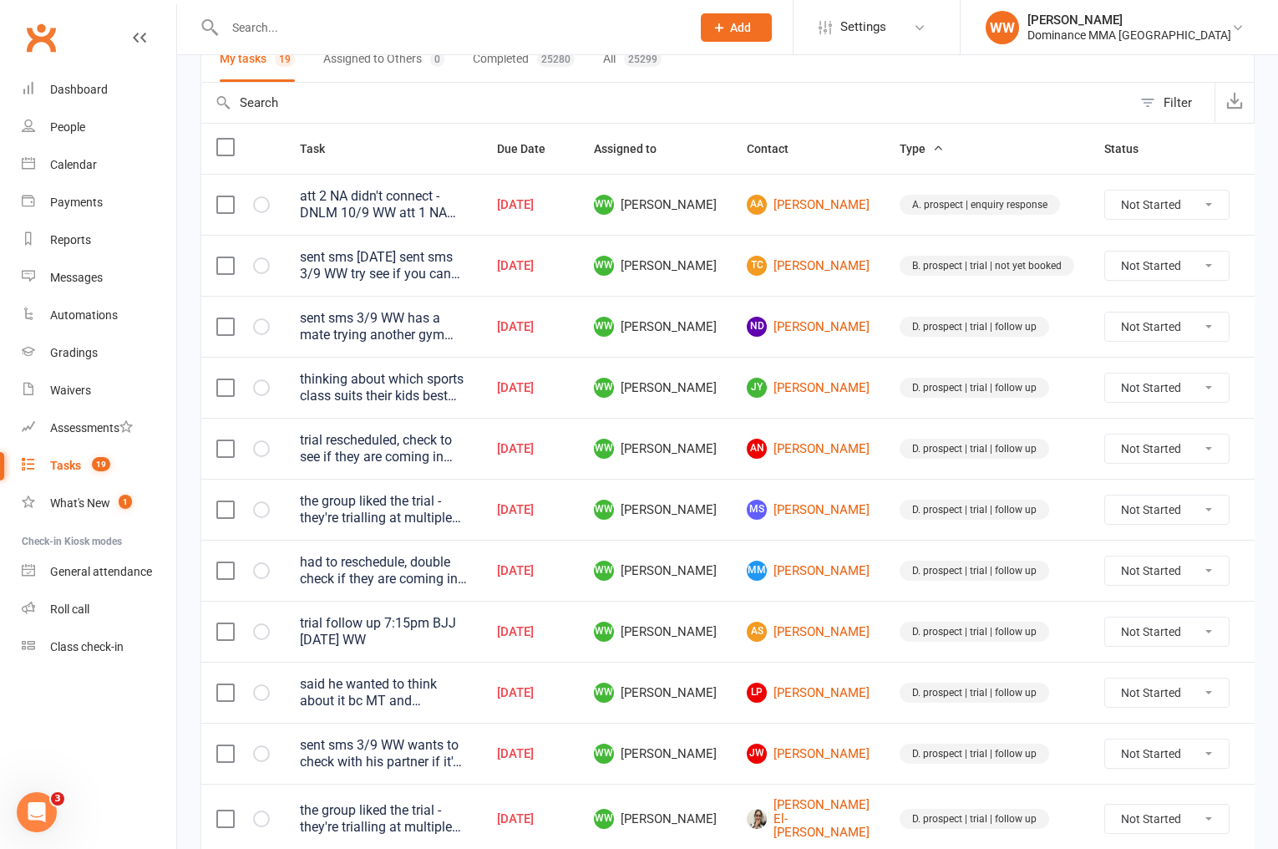
click at [1261, 511] on icon at bounding box center [1269, 509] width 17 height 17
click at [1145, 571] on link "Edit" at bounding box center [1155, 575] width 165 height 33
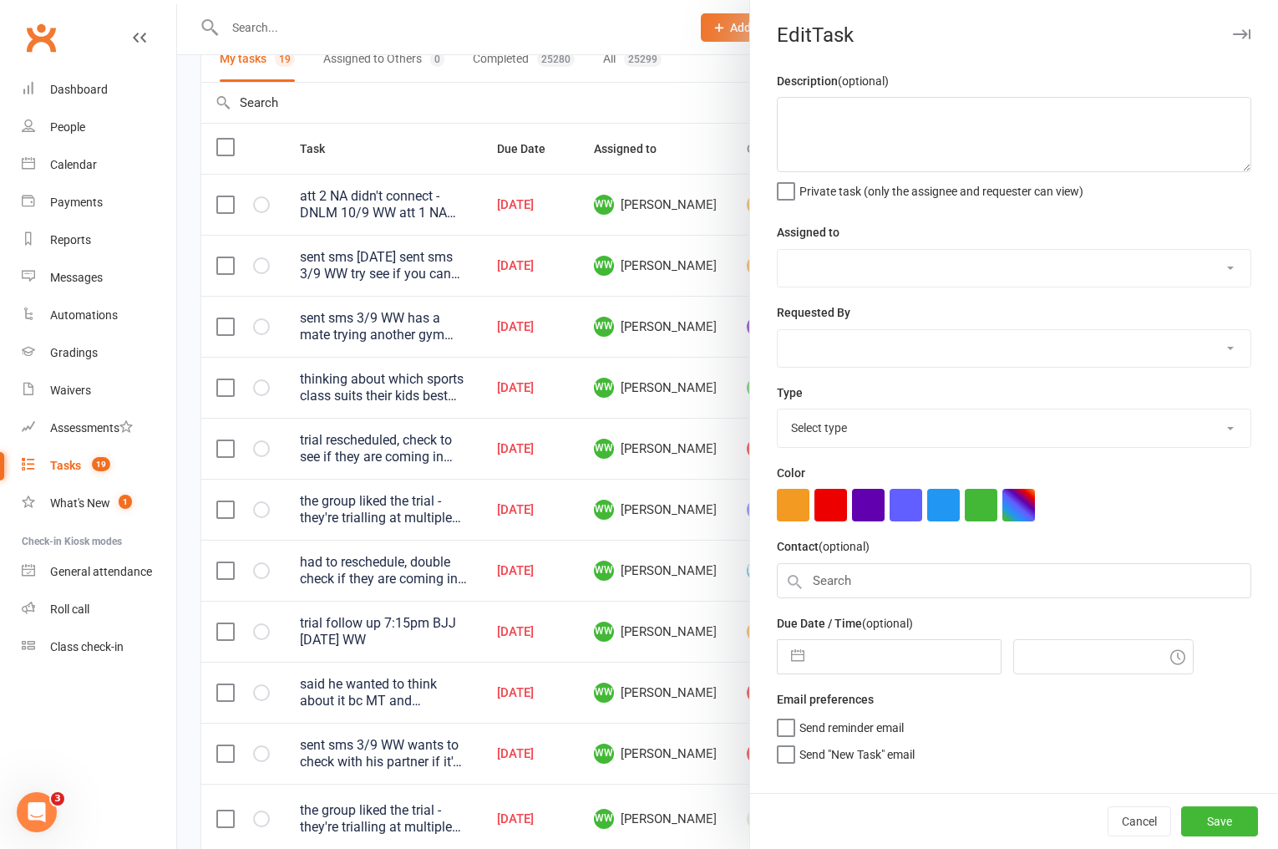
type textarea "the group liked the trial - they're trialling at multiple gyms to see which wor…"
select select "49757"
select select "50862"
type input "12 Sep 2025"
type input "6:45pm"
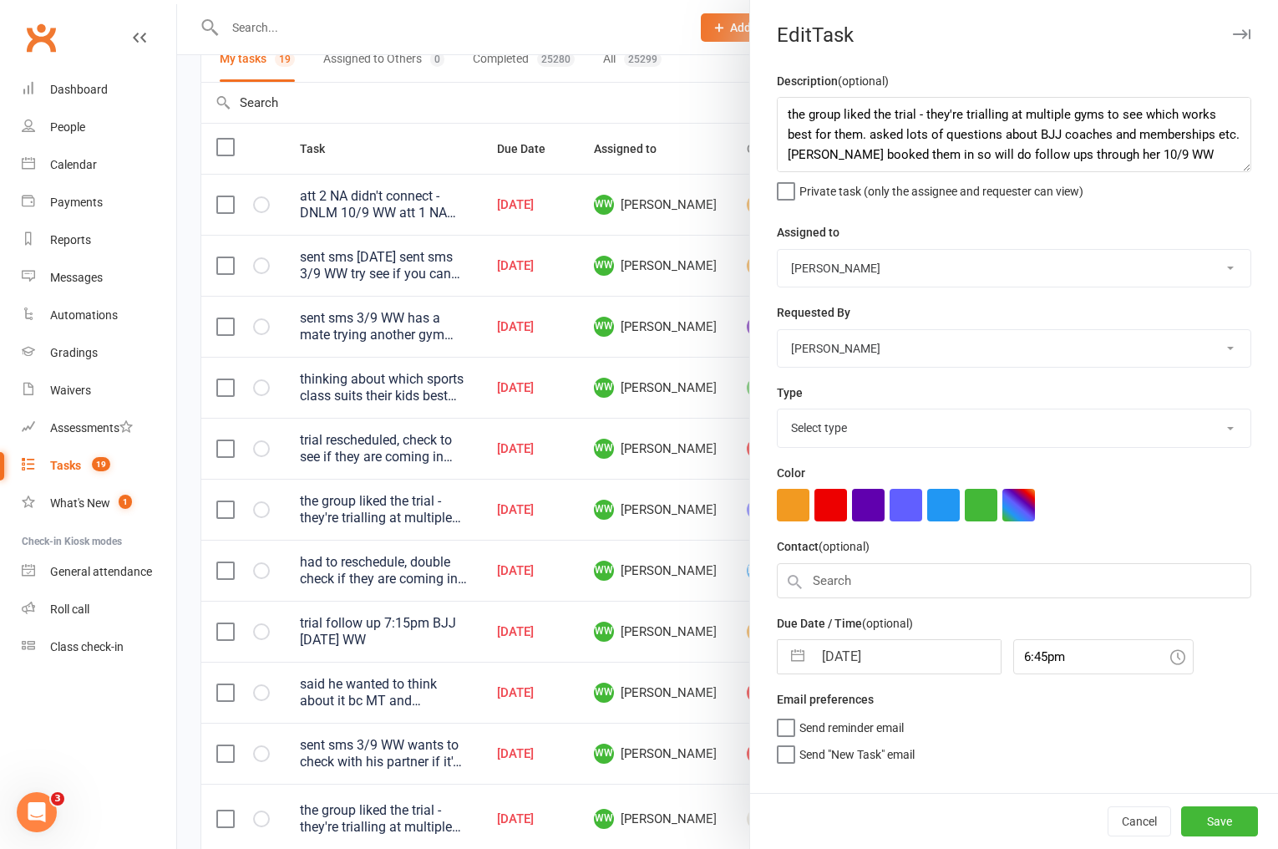
select select "3863"
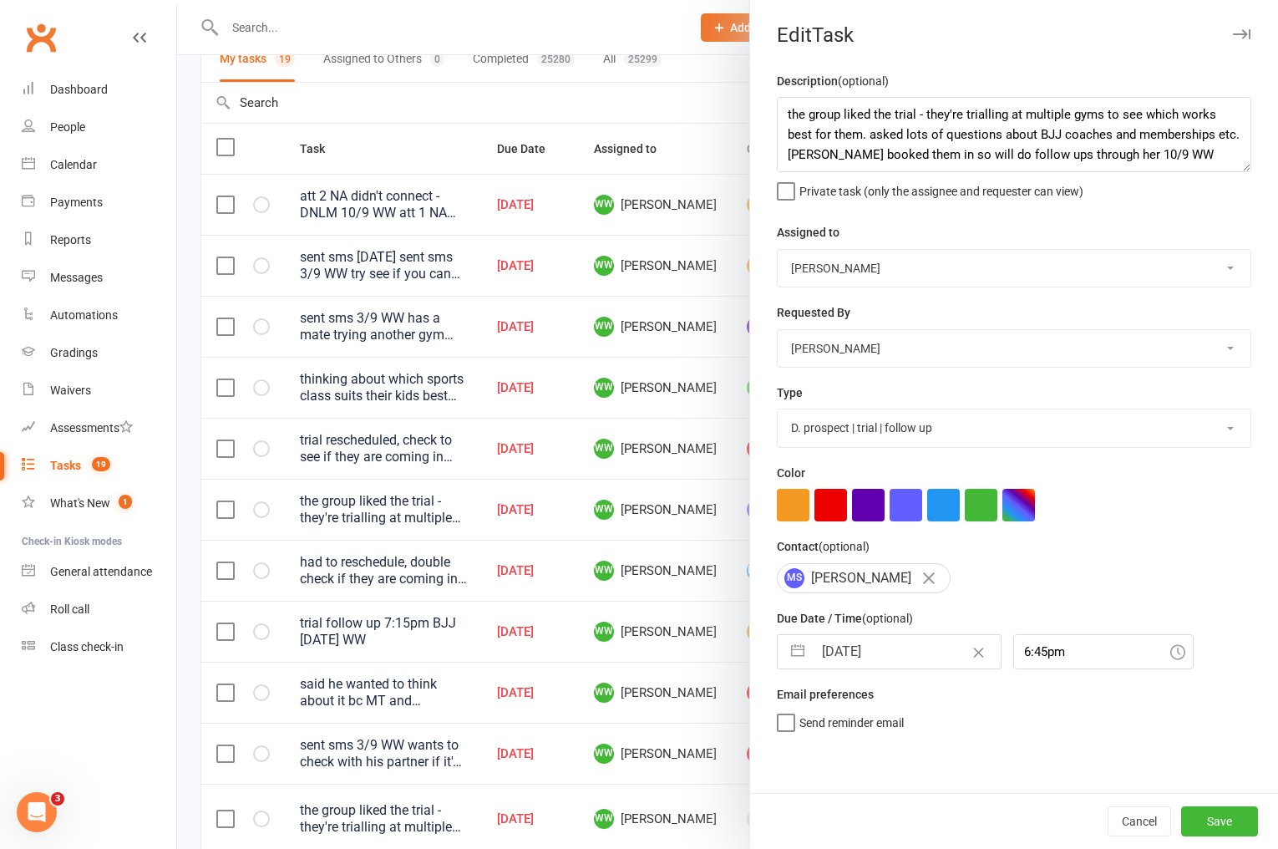
select select "7"
select select "2025"
select select "8"
select select "2025"
select select "9"
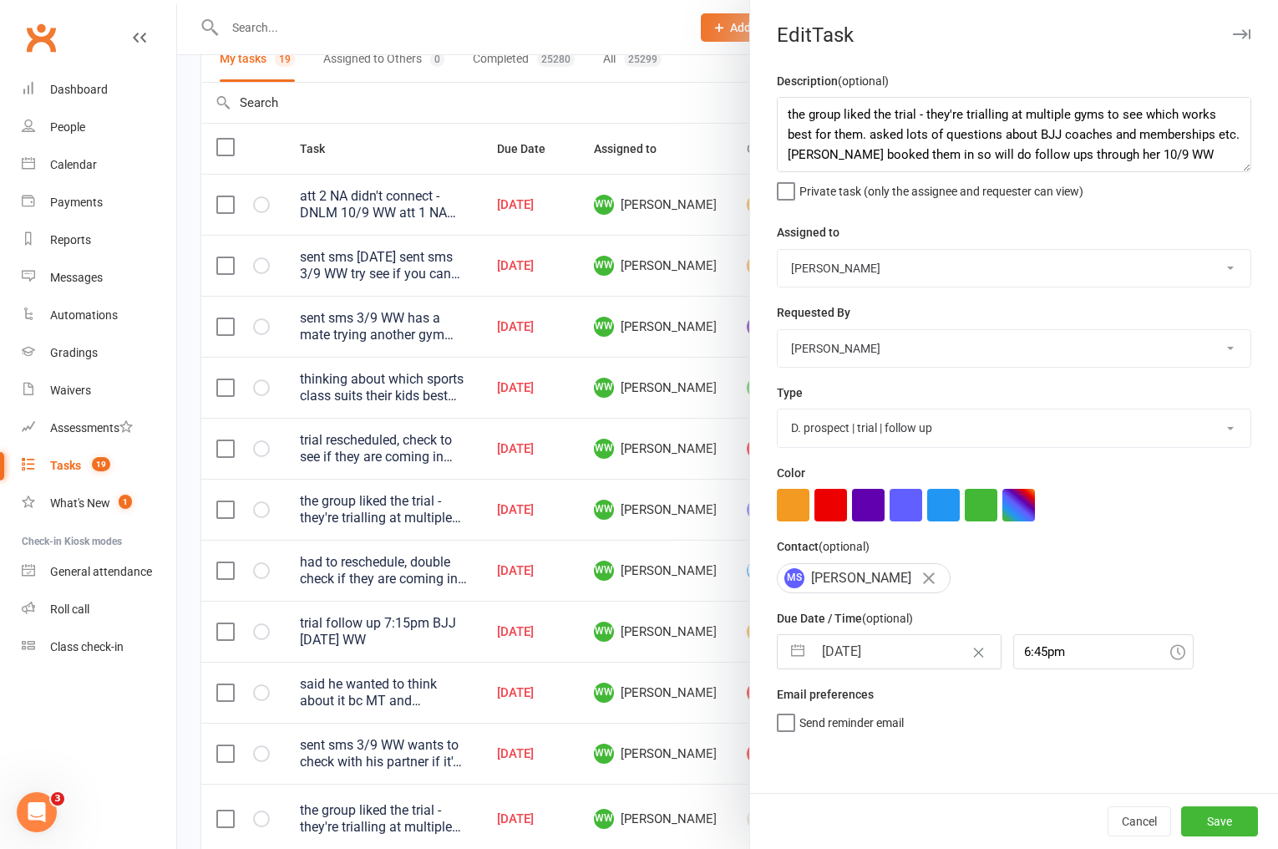
select select "2025"
click at [871, 652] on input "12 Sep 2025" at bounding box center [907, 651] width 188 height 33
click at [979, 845] on td "19" at bounding box center [975, 842] width 33 height 32
type input "19 Sep 2025"
click at [1212, 812] on button "Save" at bounding box center [1219, 821] width 77 height 30
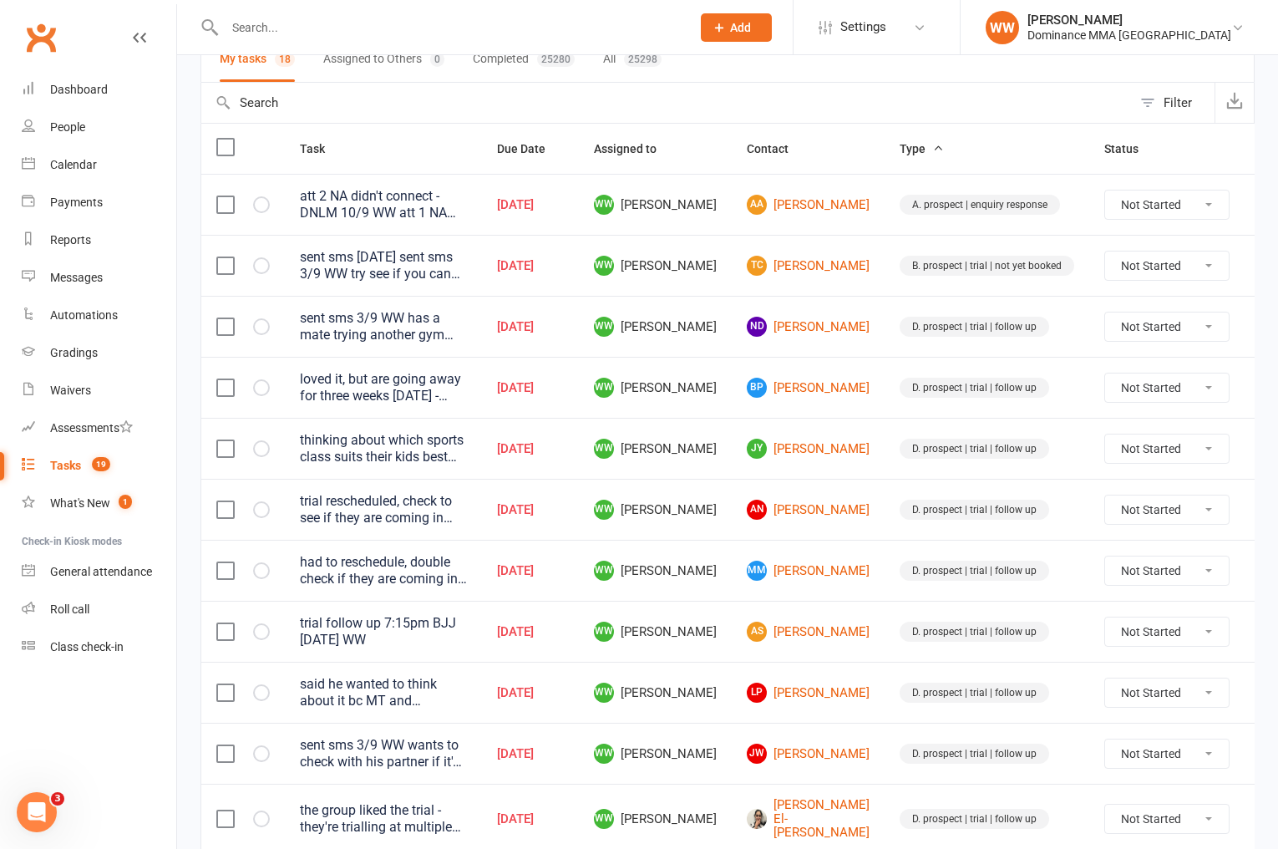
click at [288, 20] on input "text" at bounding box center [449, 27] width 459 height 23
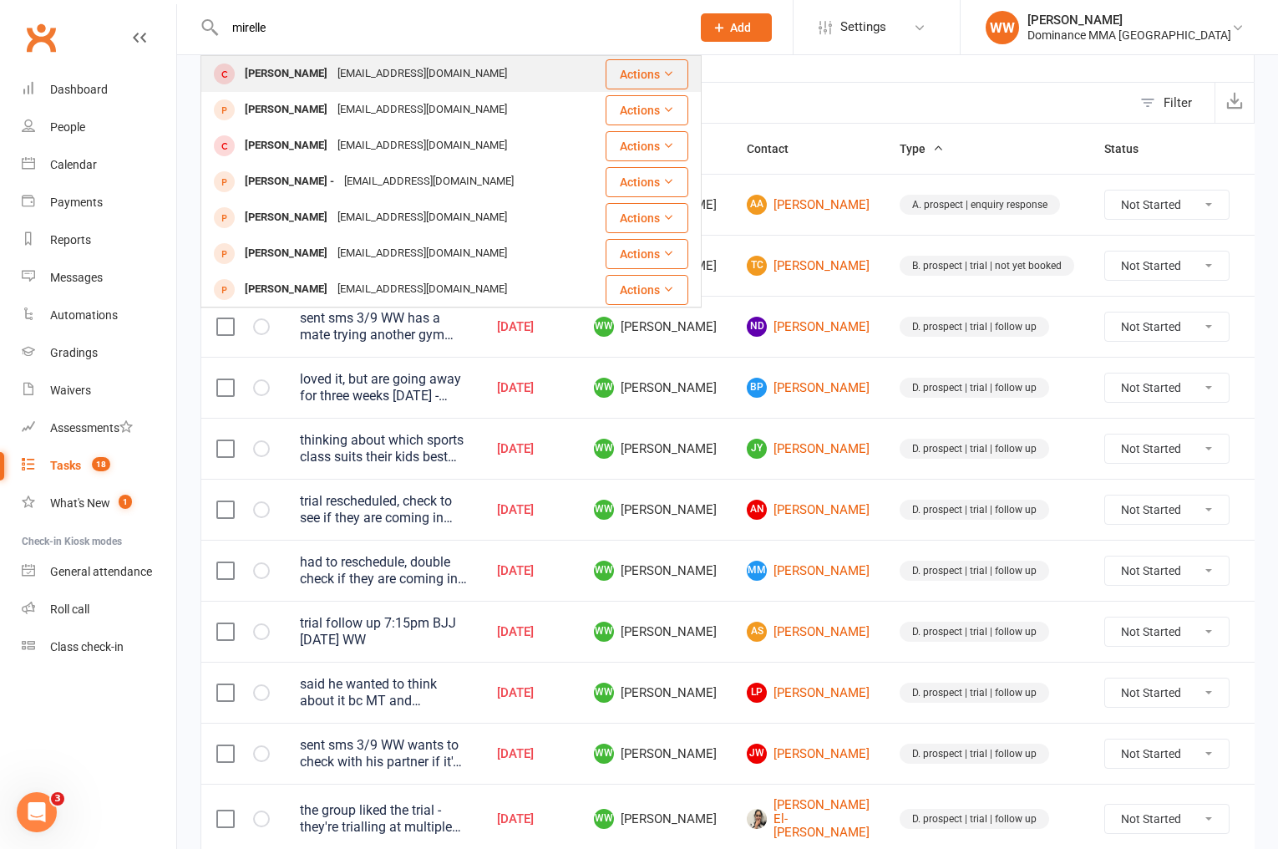
type input "mirelle"
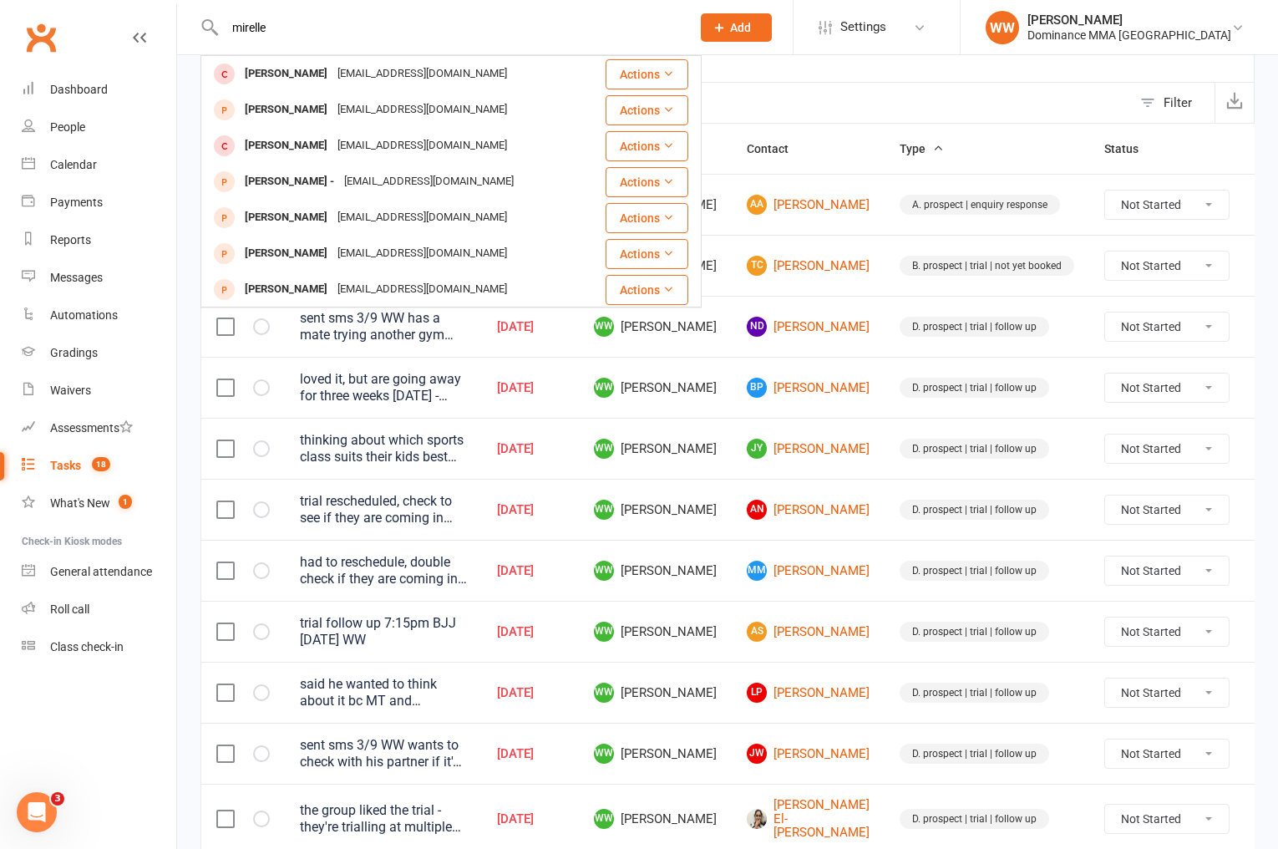
click at [347, 80] on div "sayerslowemc@gmail.com" at bounding box center [422, 74] width 180 height 24
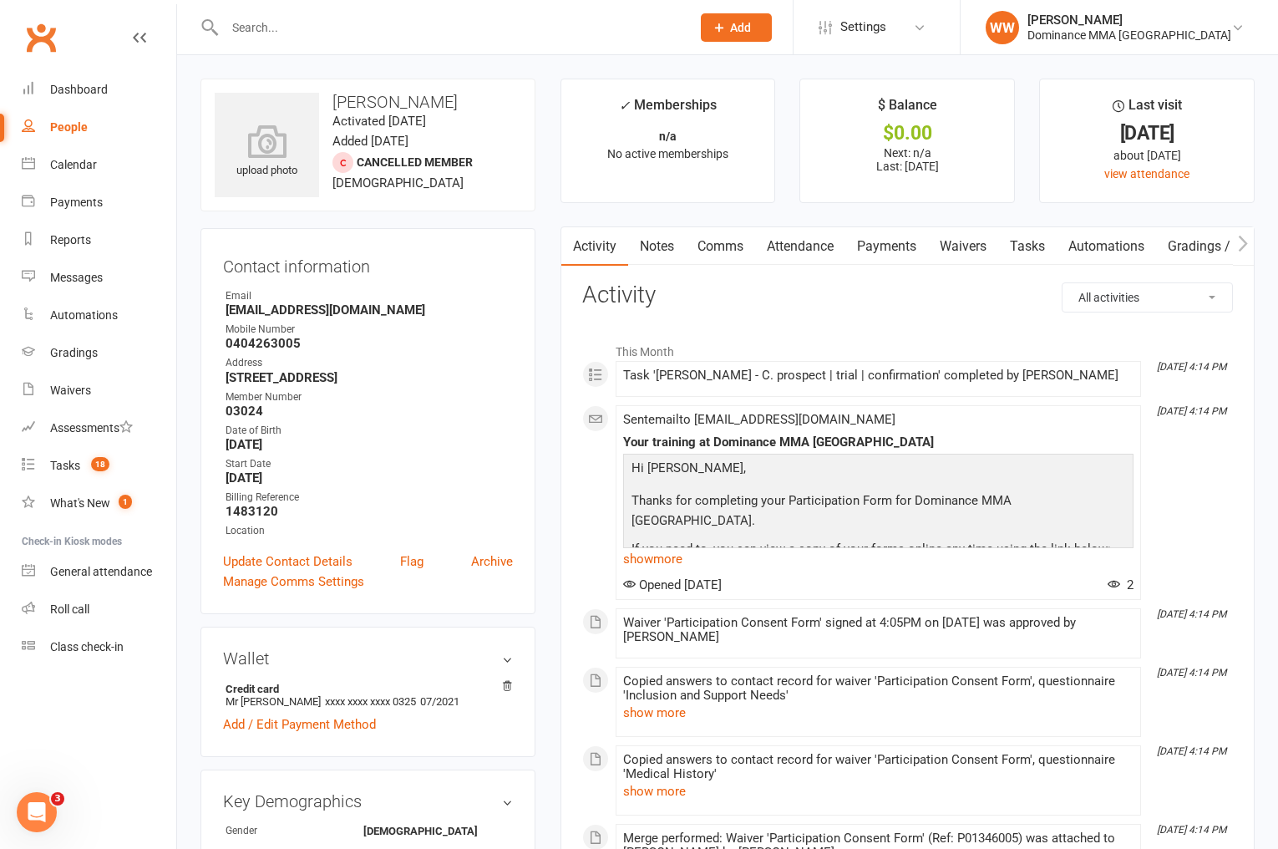
click at [655, 255] on link "Notes" at bounding box center [657, 246] width 58 height 38
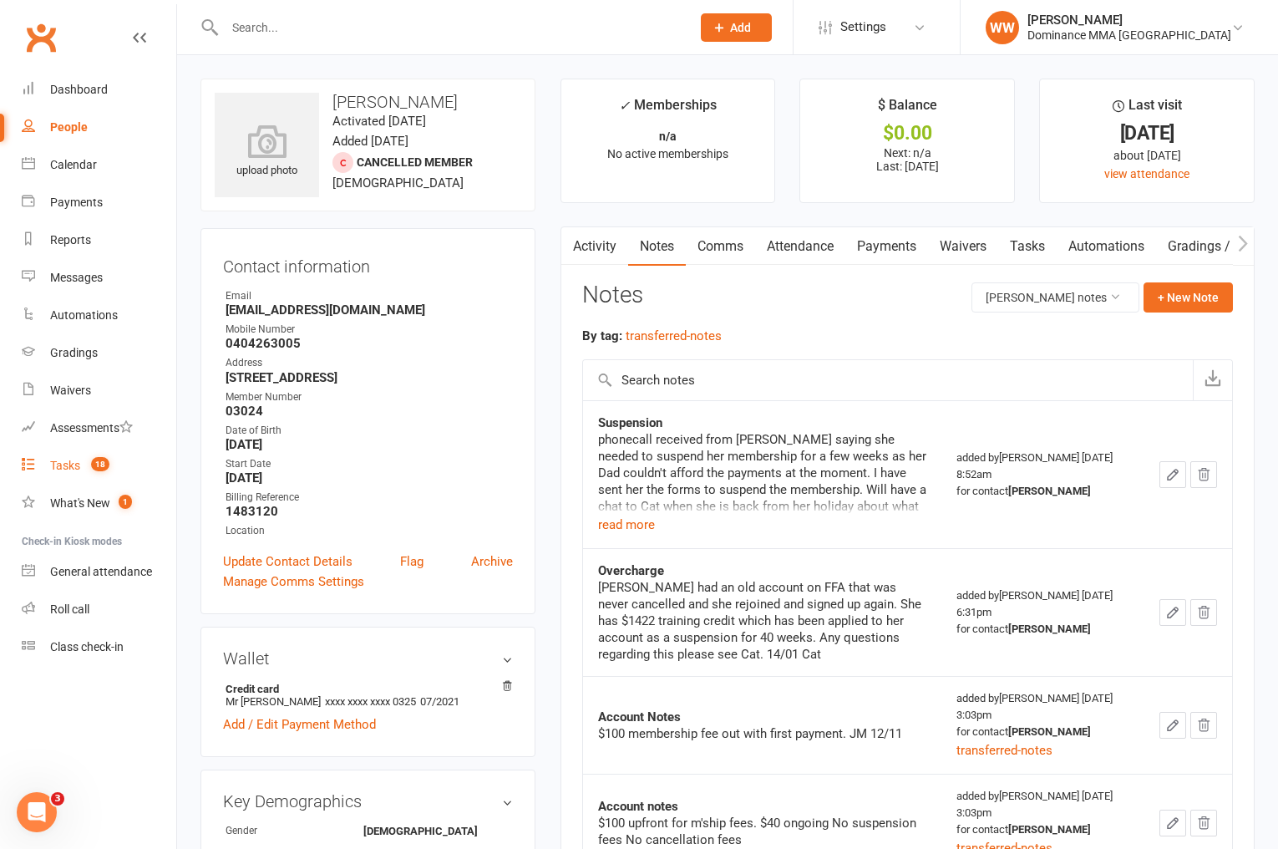
click at [85, 457] on link "Tasks 18" at bounding box center [99, 466] width 155 height 38
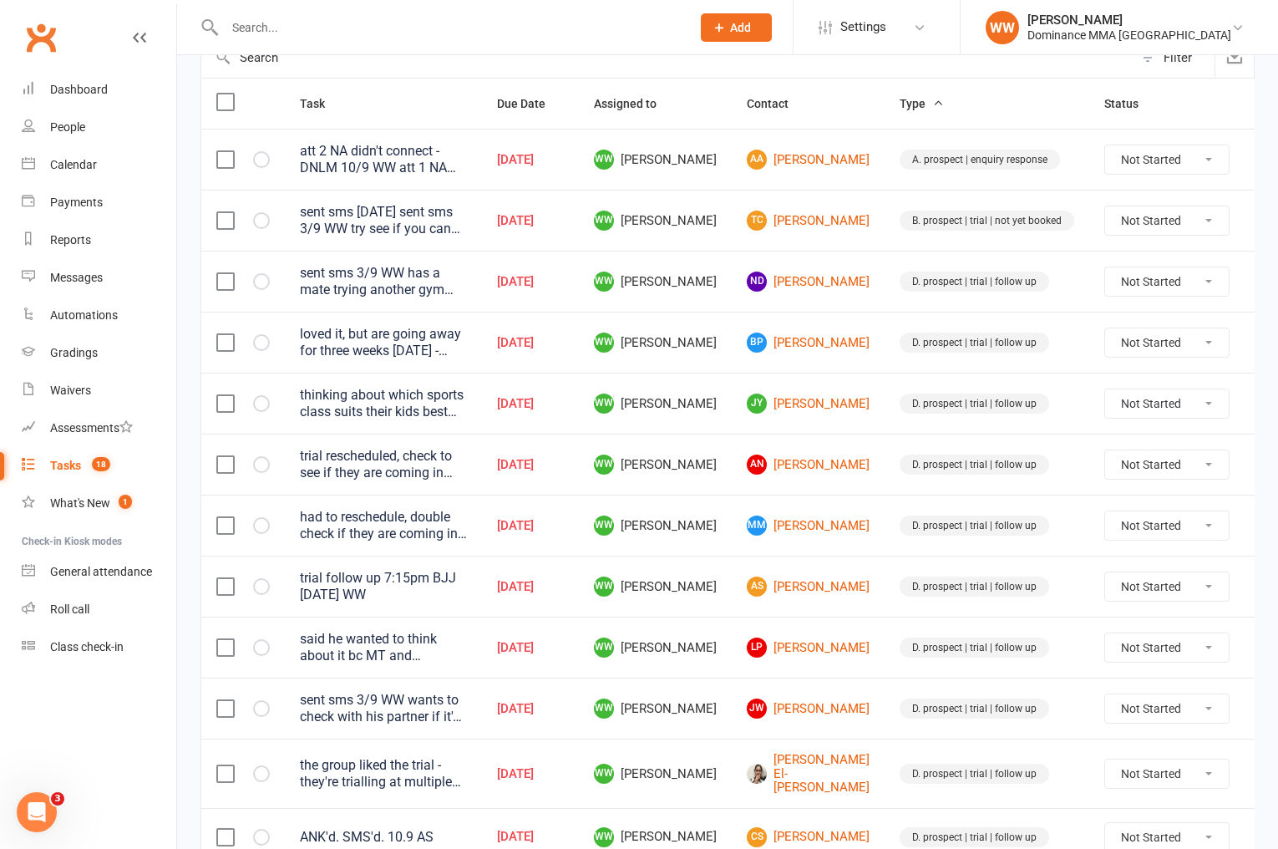
scroll to position [631, 0]
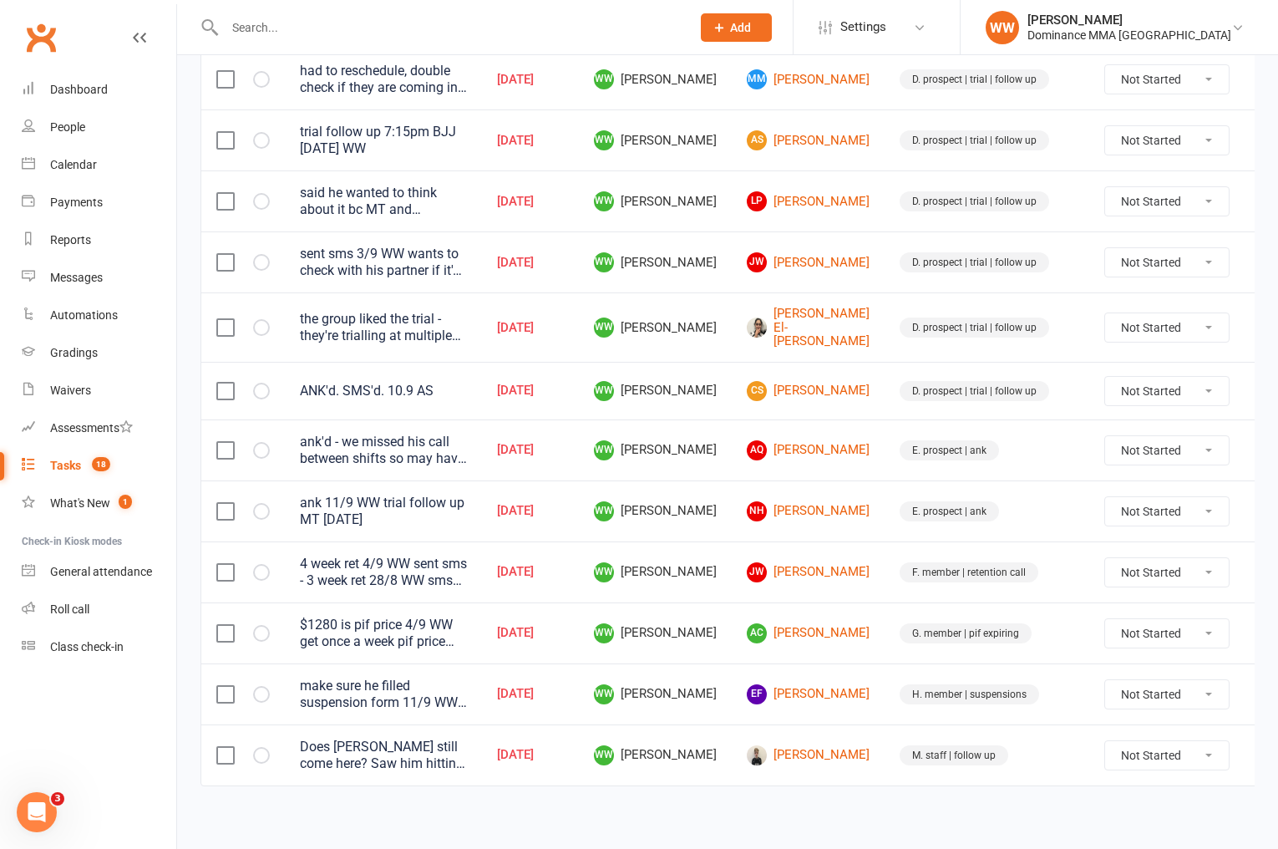
click at [413, 749] on div "Does Charlie still come here? Saw him hitting pads with Mikey the other day, bu…" at bounding box center [383, 754] width 167 height 33
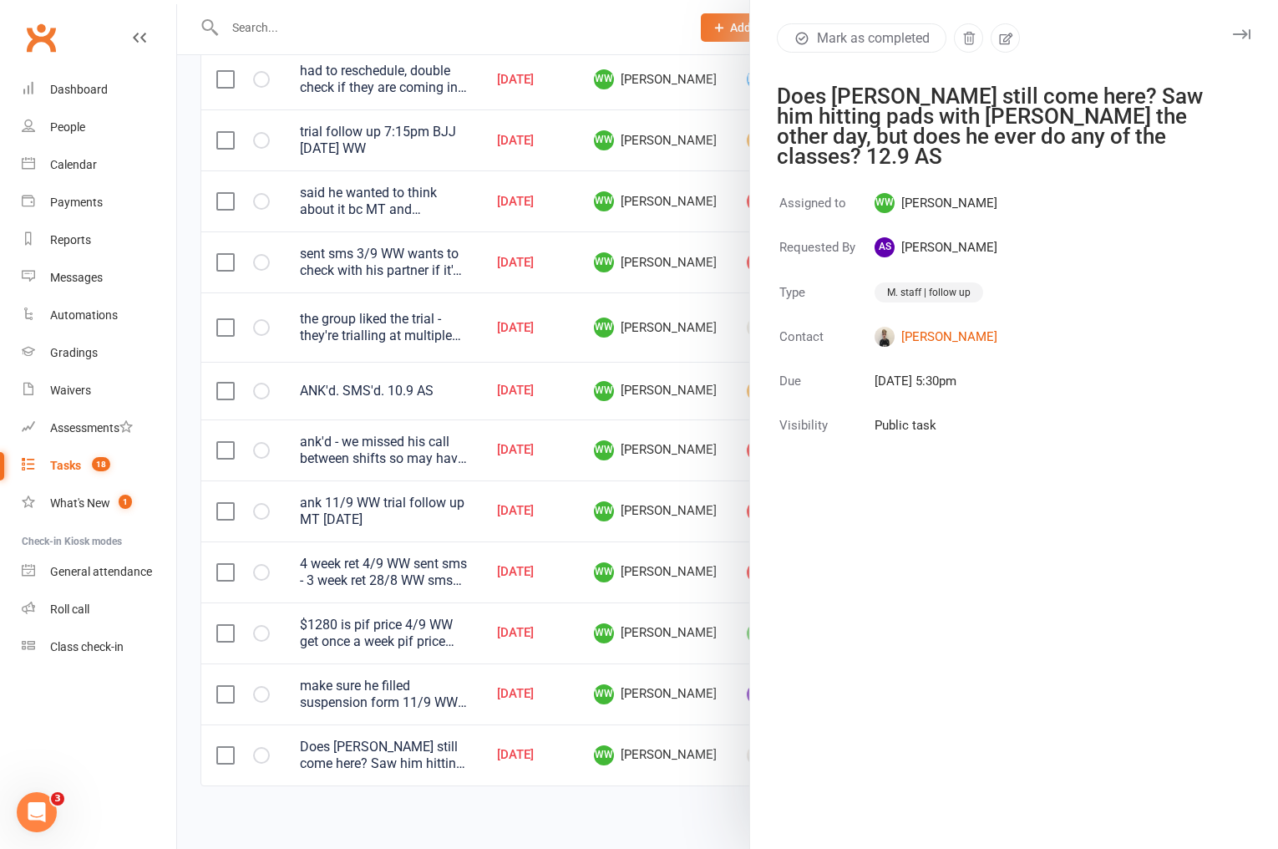
drag, startPoint x: 1247, startPoint y: 37, endPoint x: 1213, endPoint y: 79, distance: 54.0
click at [1247, 37] on icon "button" at bounding box center [1242, 34] width 18 height 10
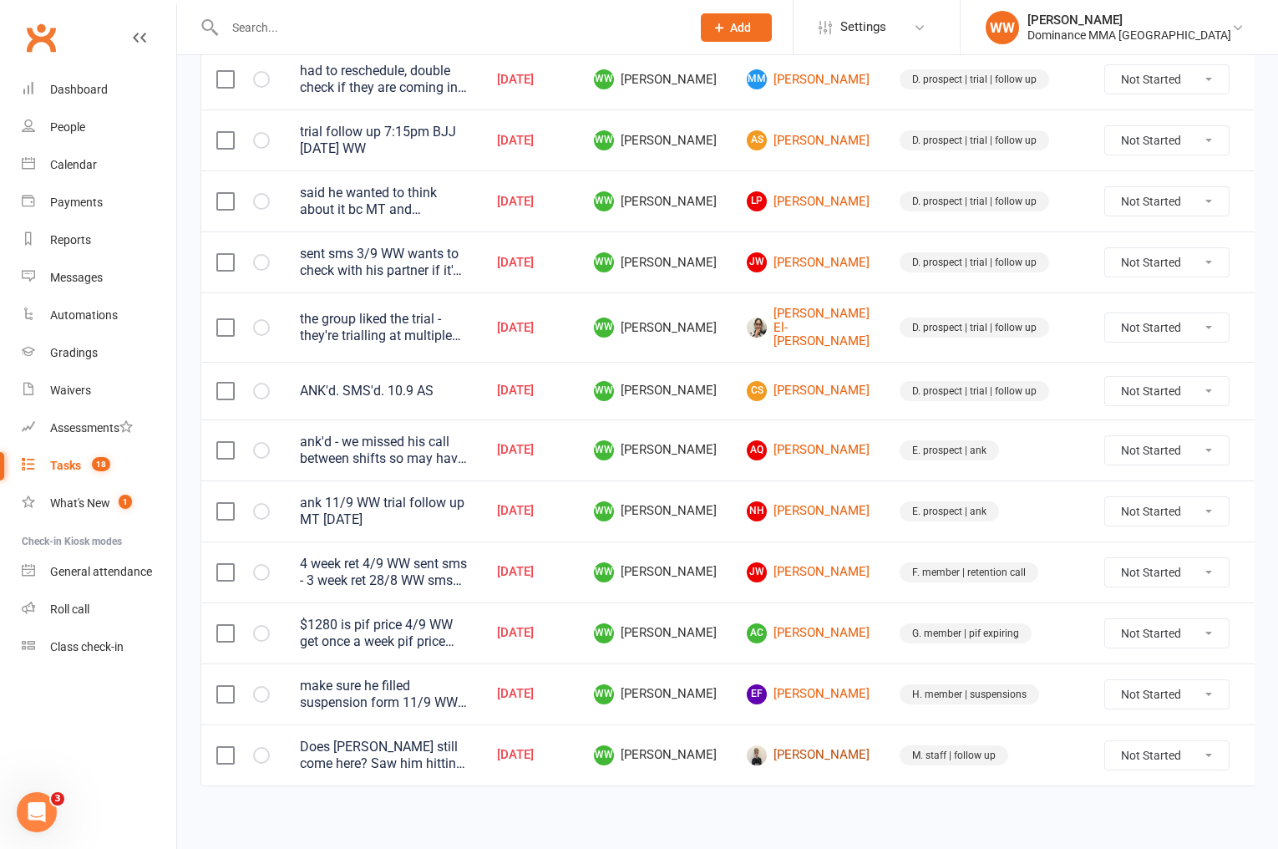
click at [779, 753] on link "Charlie Yoxall" at bounding box center [808, 755] width 123 height 20
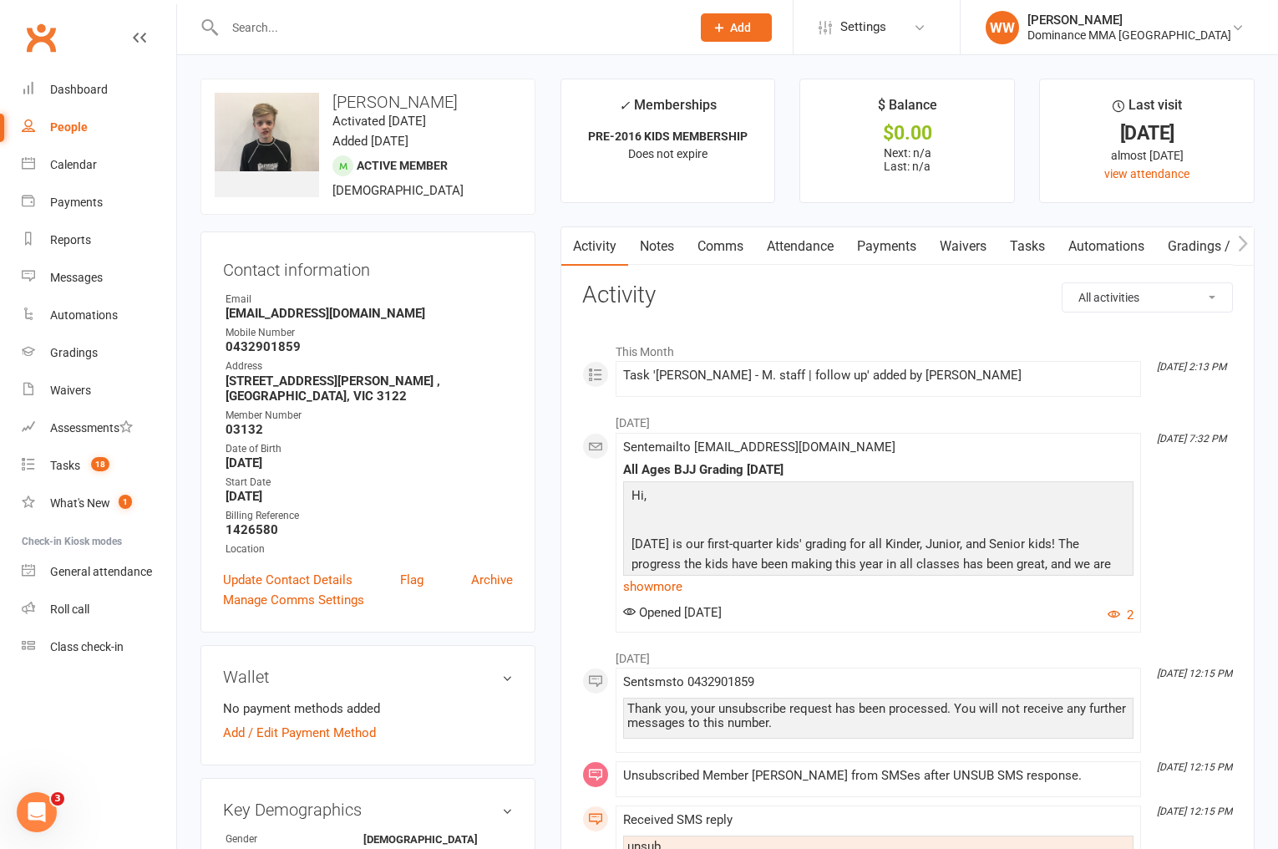
click at [1041, 235] on link "Tasks" at bounding box center [1027, 246] width 58 height 38
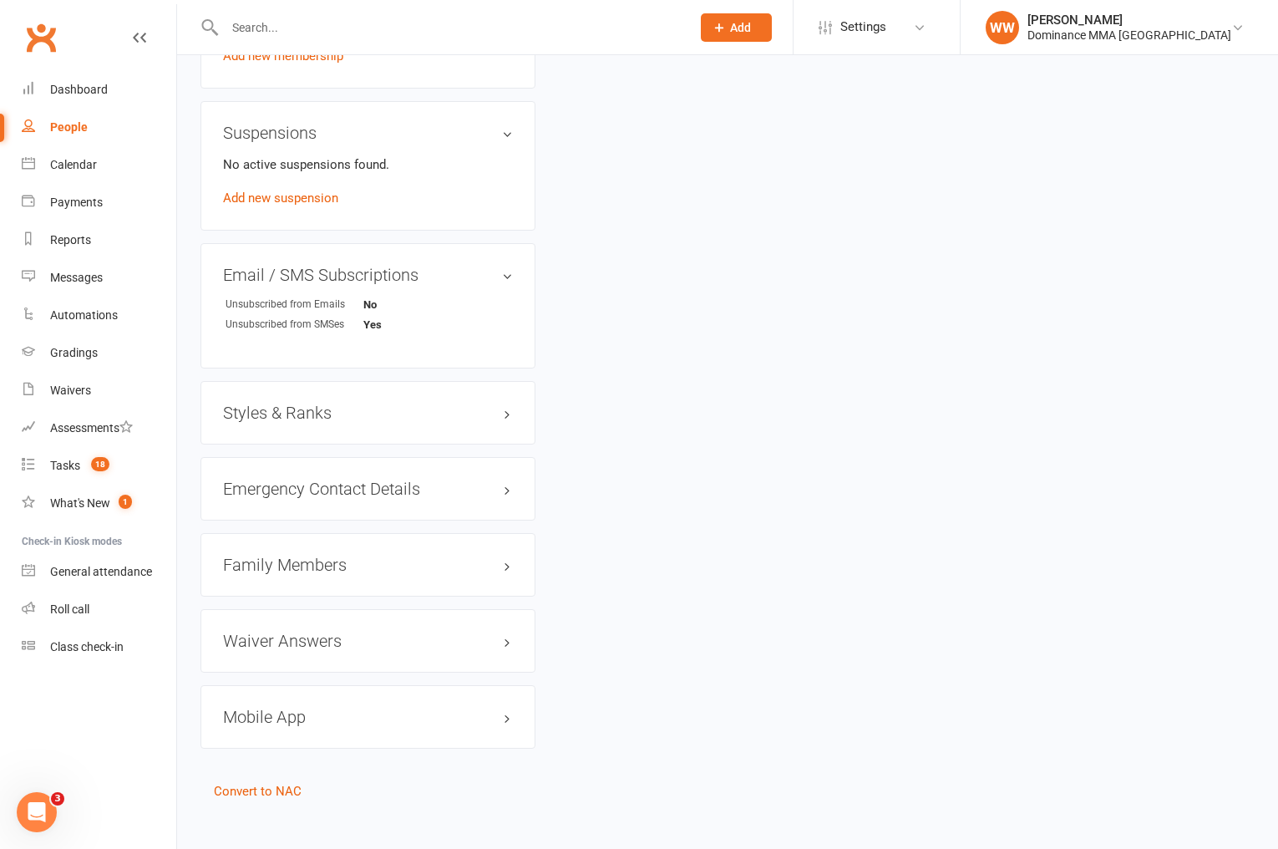
scroll to position [929, 0]
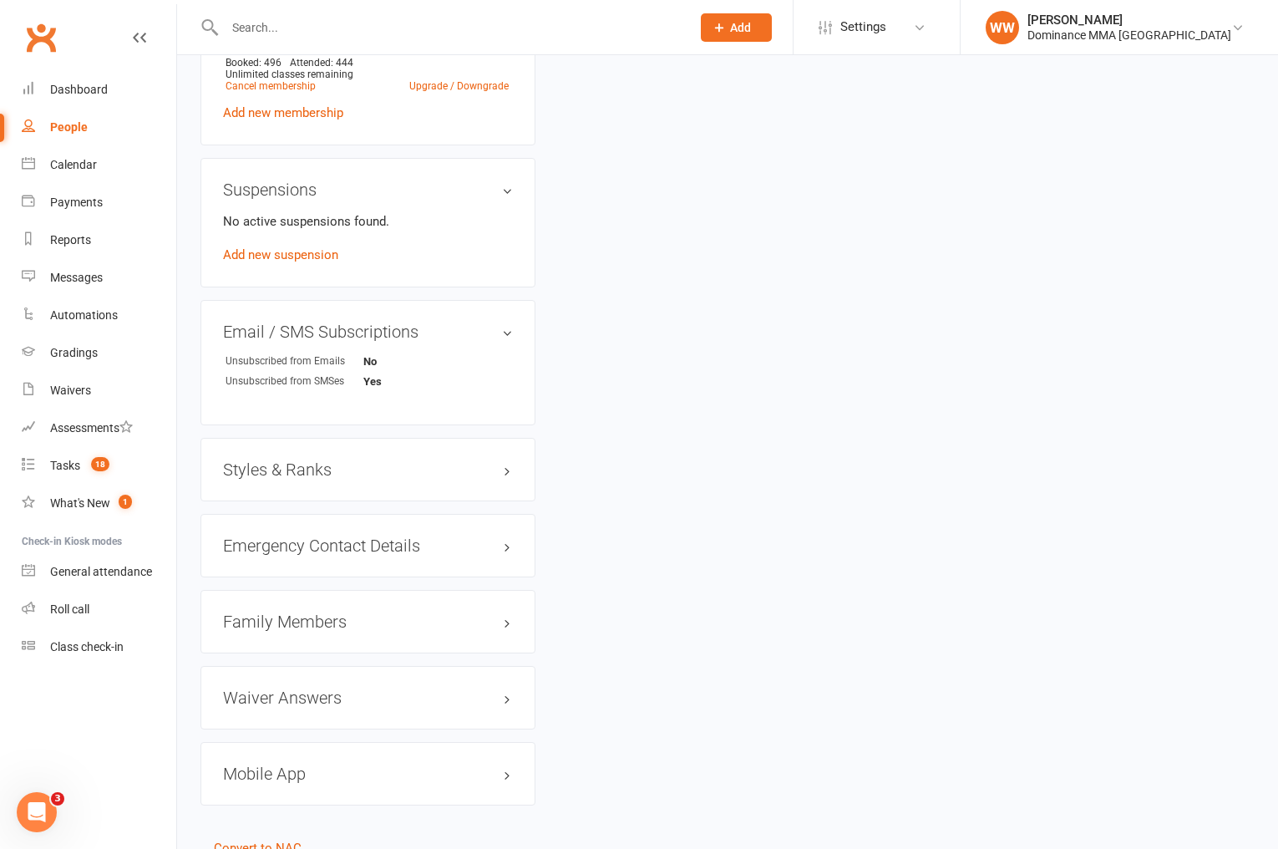
click at [316, 612] on h3 "Family Members" at bounding box center [368, 621] width 290 height 18
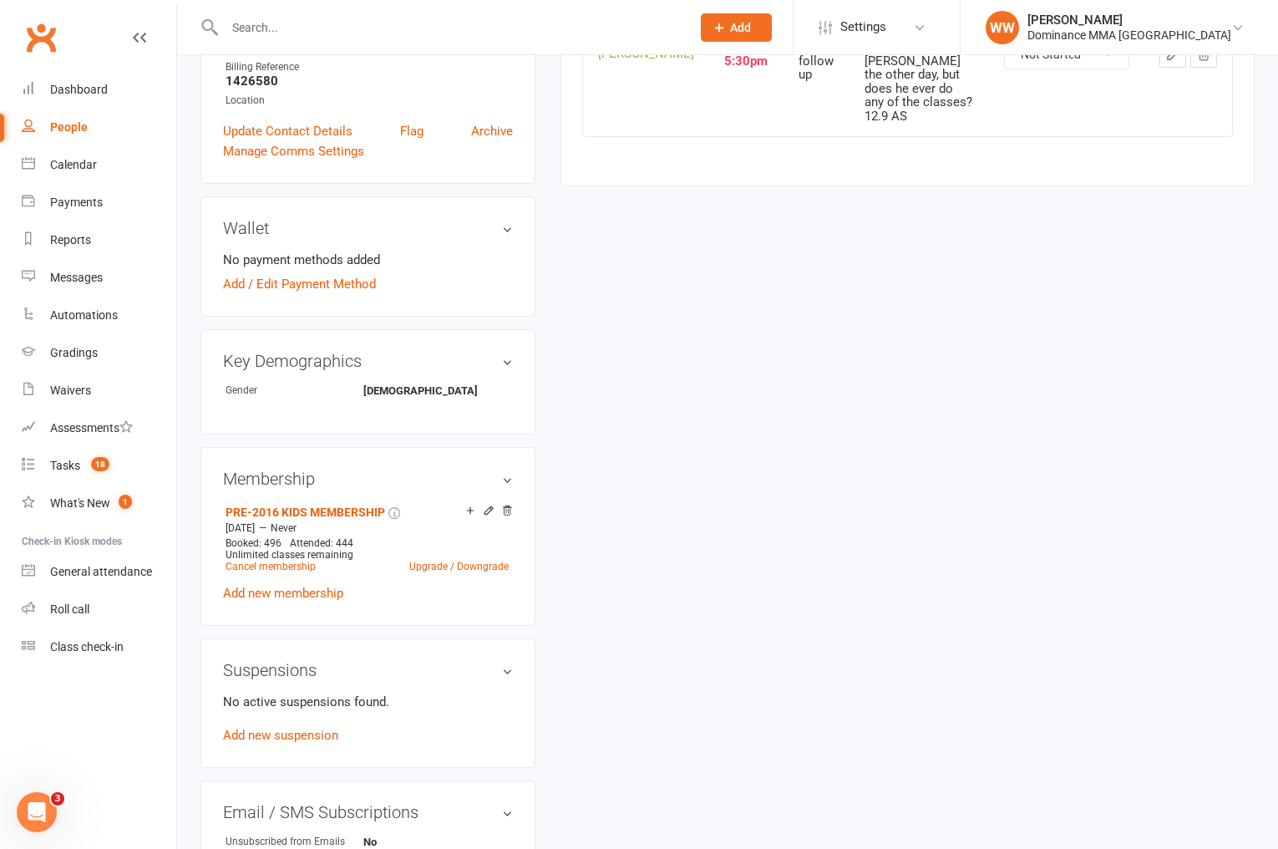
scroll to position [0, 0]
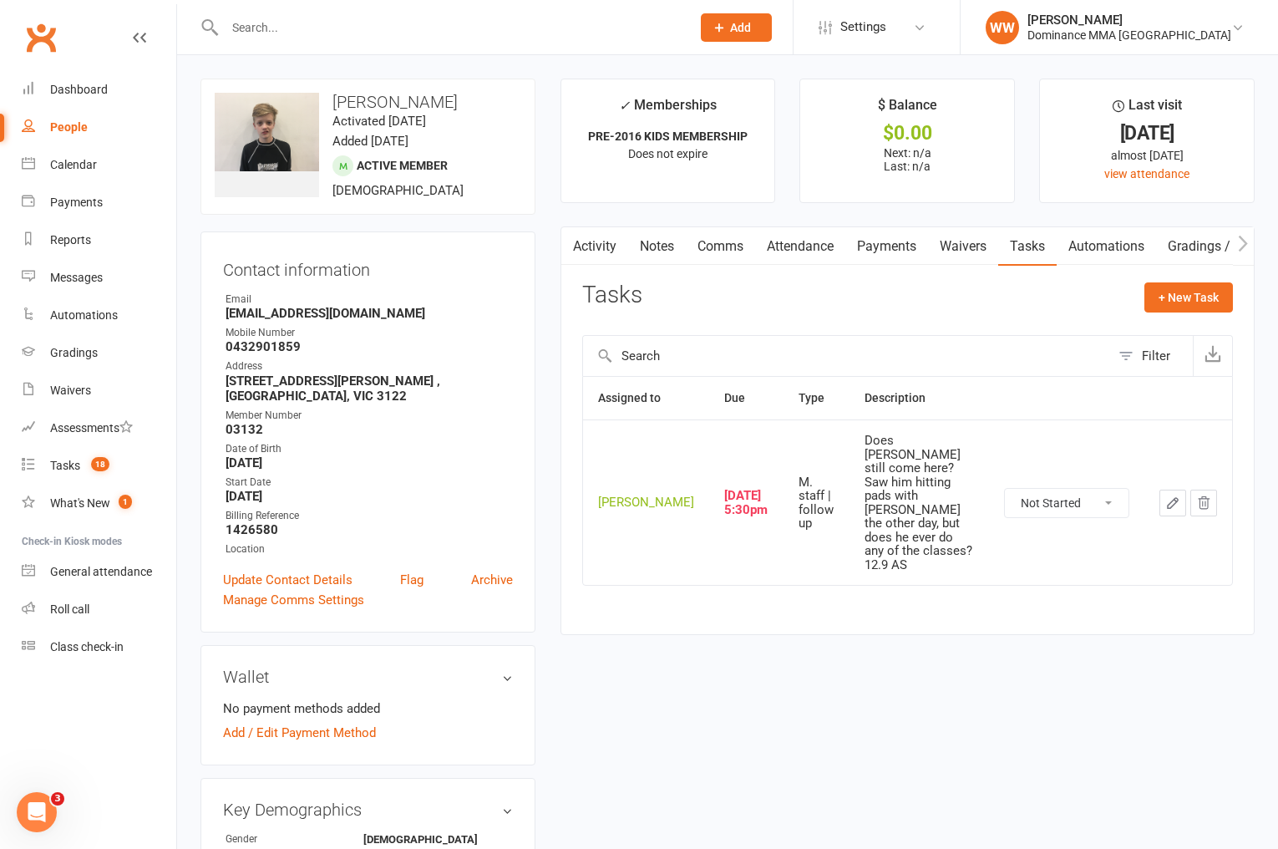
click at [1165, 495] on icon "button" at bounding box center [1172, 502] width 15 height 15
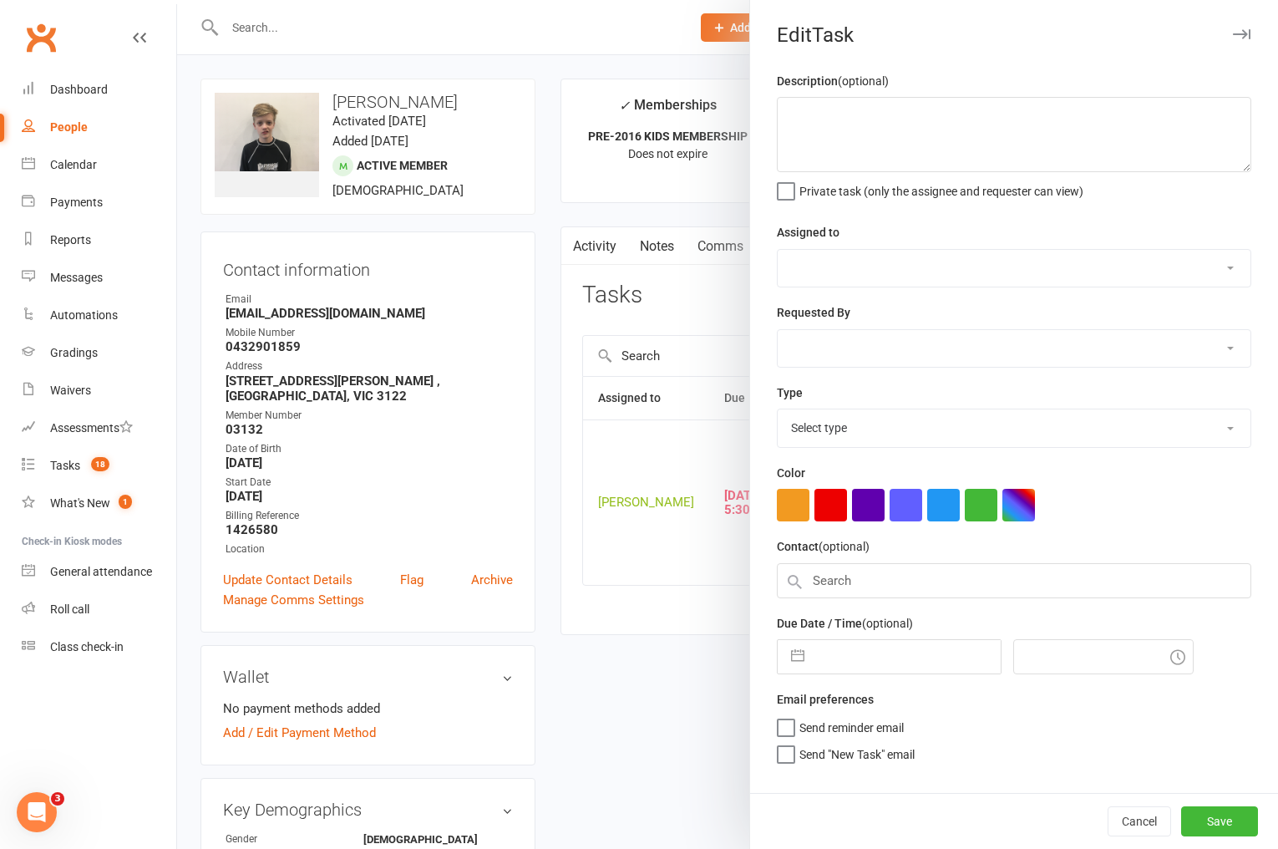
type textarea "Does Charlie still come here? Saw him hitting pads with Mikey the other day, bu…"
select select "49757"
select select "50862"
type input "12 Sep 2025"
type input "5:30pm"
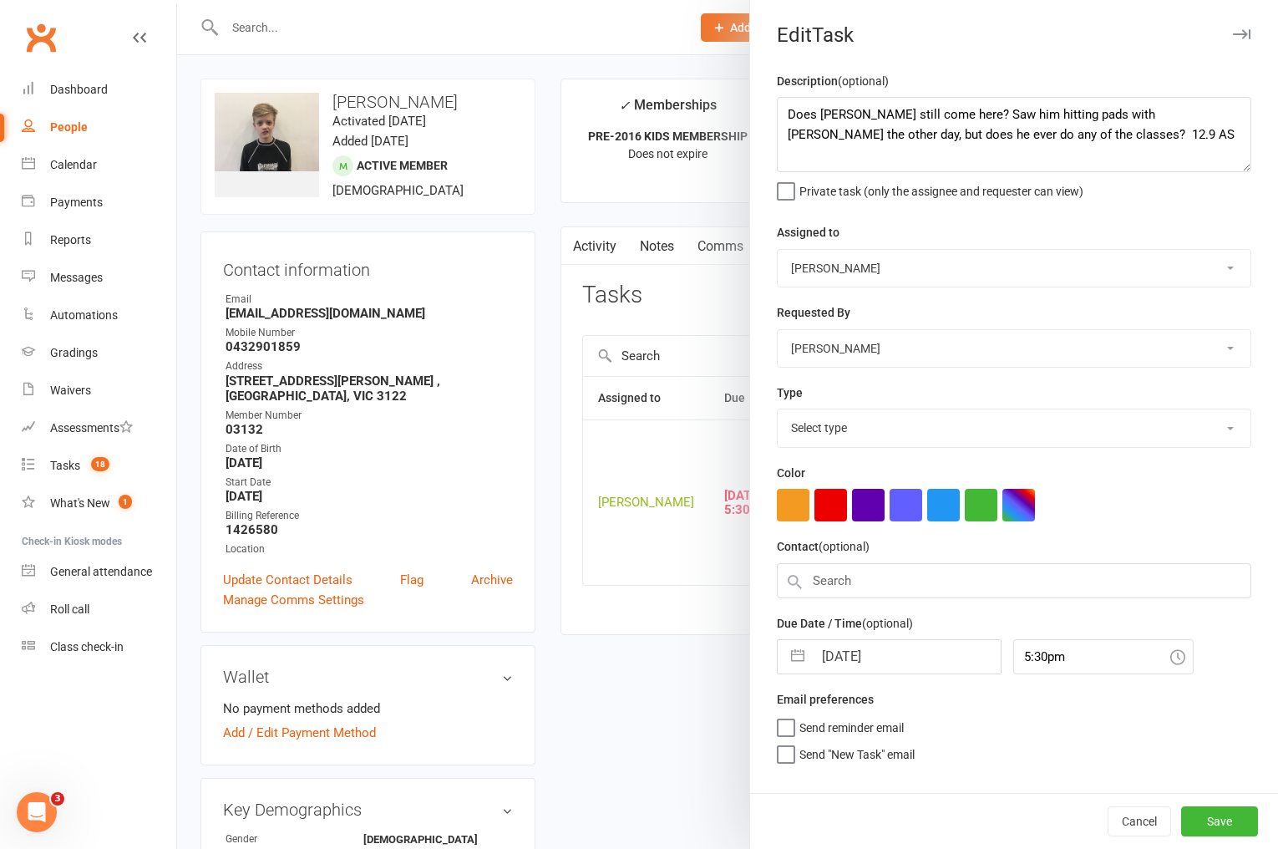
select select "3872"
click at [782, 115] on textarea "Does Charlie still come here? Saw him hitting pads with Mikey the other day, bu…" at bounding box center [1014, 134] width 474 height 75
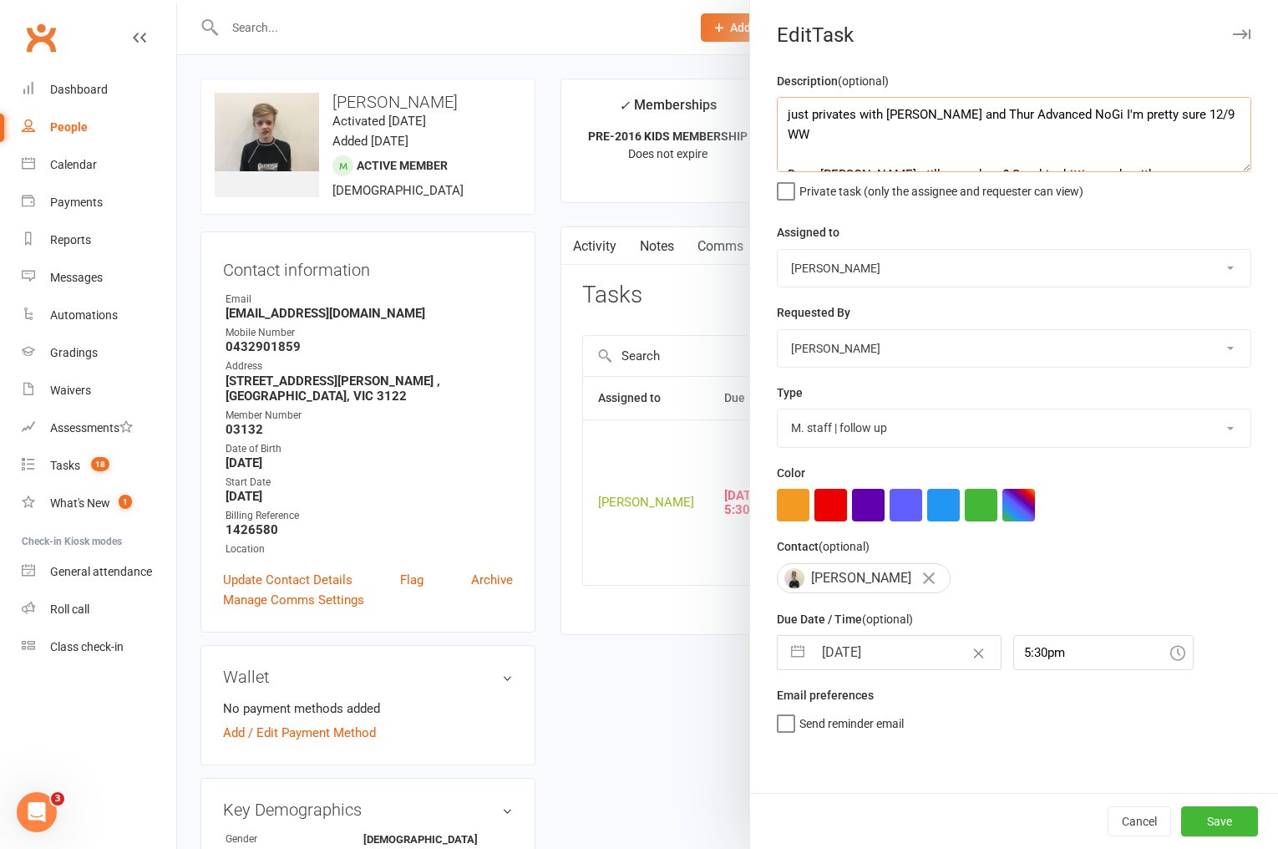
type textarea "just privates with Mikey and Thur Advanced NoGi I'm pretty sure 12/9 WW Does Ch…"
click at [868, 650] on input "12 Sep 2025" at bounding box center [907, 652] width 188 height 33
select select "7"
select select "2025"
select select "8"
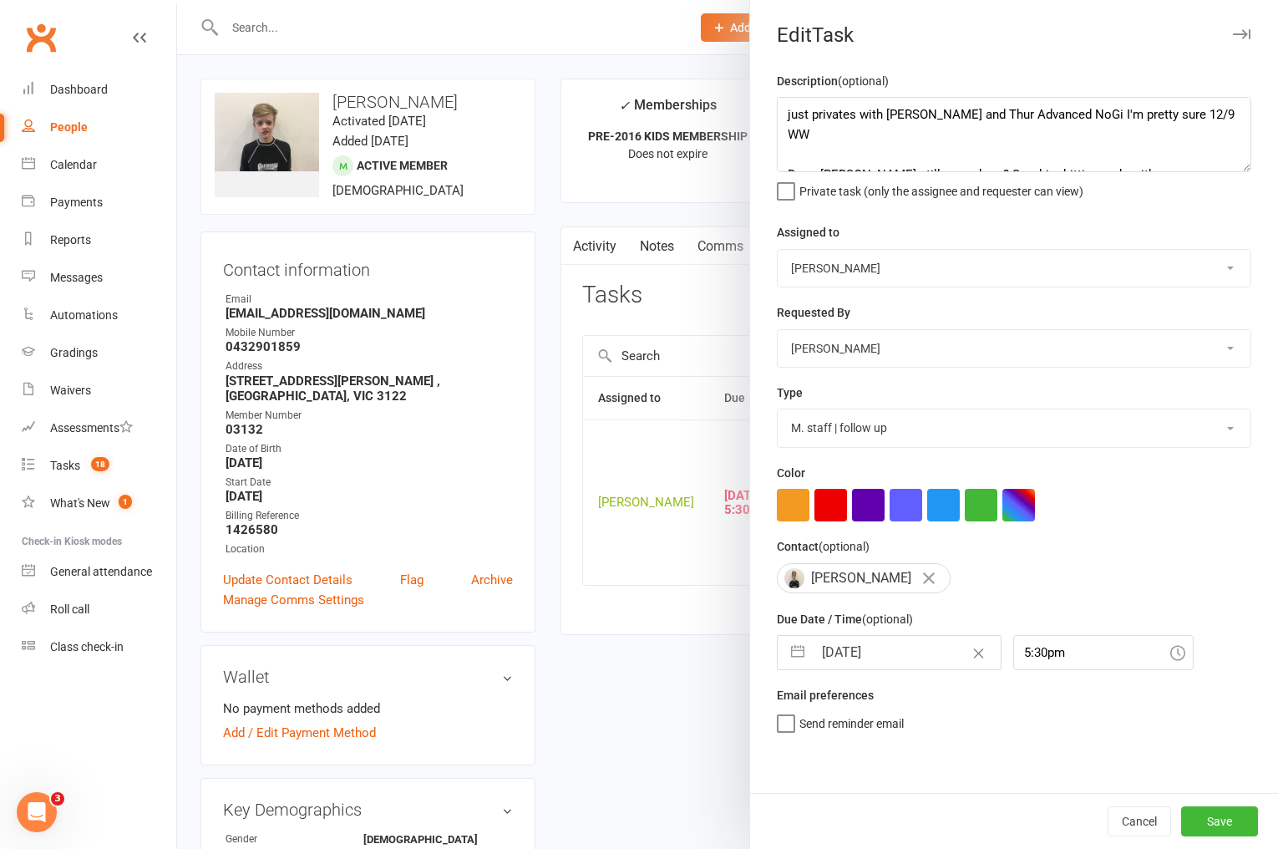
select select "2025"
select select "9"
select select "2025"
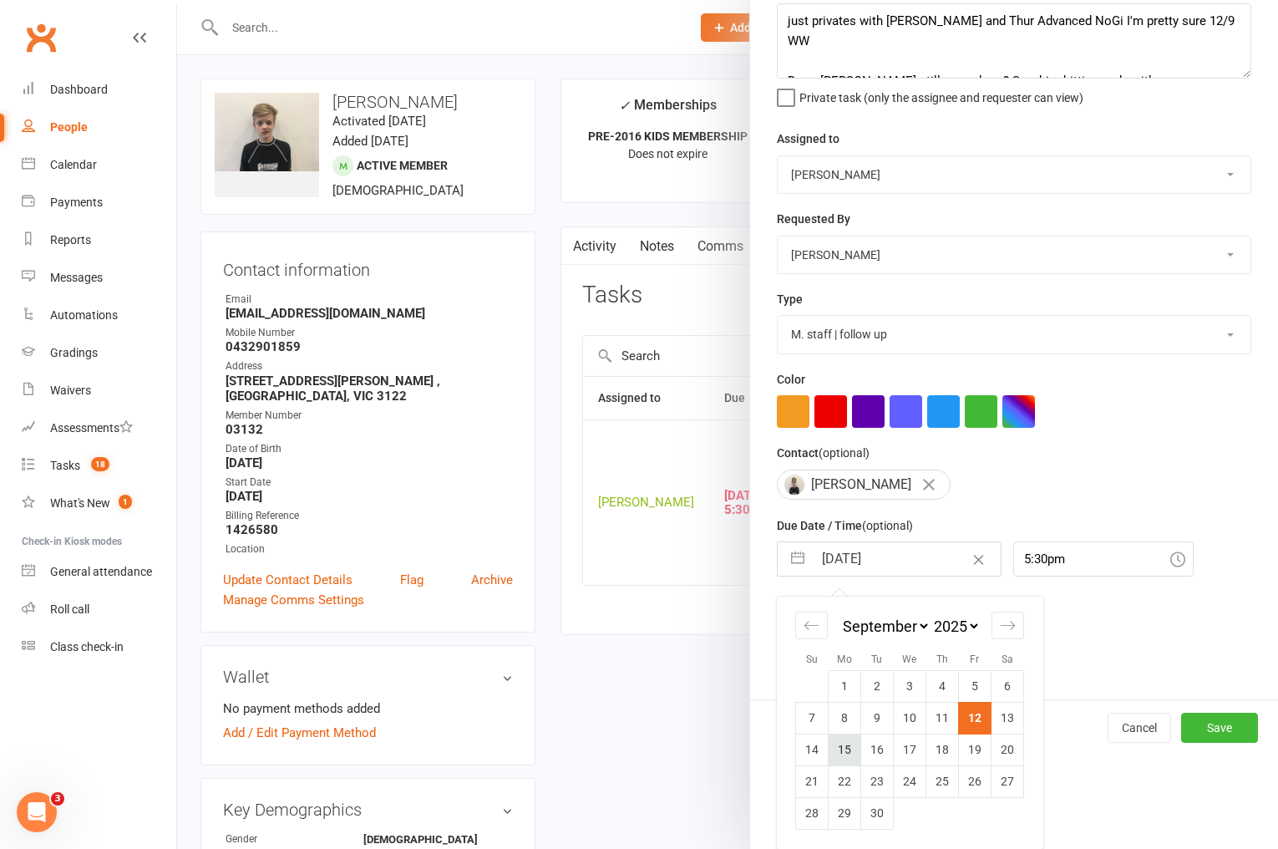
click at [829, 746] on td "15" at bounding box center [845, 749] width 33 height 32
type input "[DATE]"
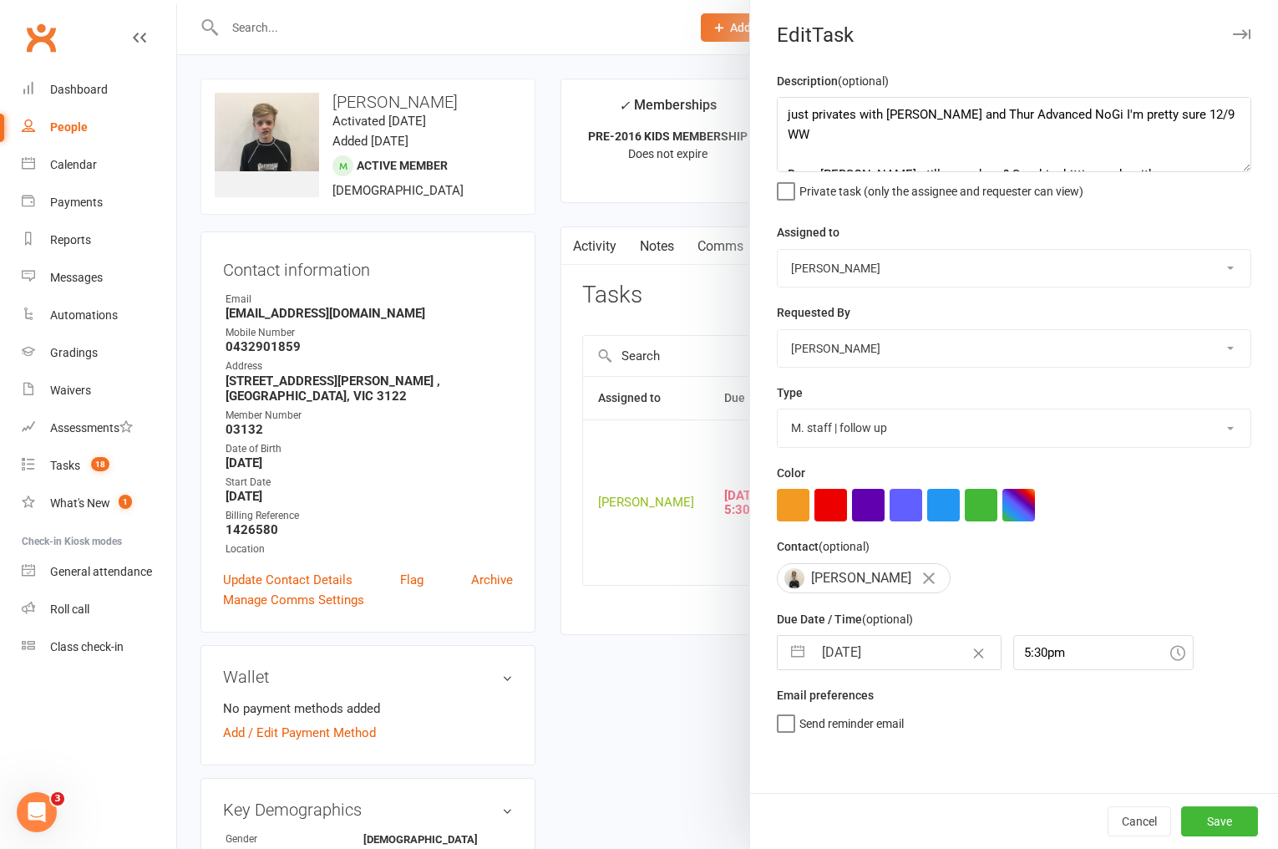
click at [862, 280] on select "Cat Wilson David Hart Lachlan Dart Alish S. Will Wesley Max Viney Dominance MMA…" at bounding box center [1014, 268] width 473 height 37
select select "50862"
click at [778, 250] on select "Cat Wilson David Hart Lachlan Dart Alish S. Will Wesley Max Viney Dominance MMA…" at bounding box center [1014, 268] width 473 height 37
click at [852, 750] on span "Send "New Task" email" at bounding box center [856, 747] width 115 height 19
click at [852, 738] on input "Send "New Task" email" at bounding box center [846, 738] width 138 height 0
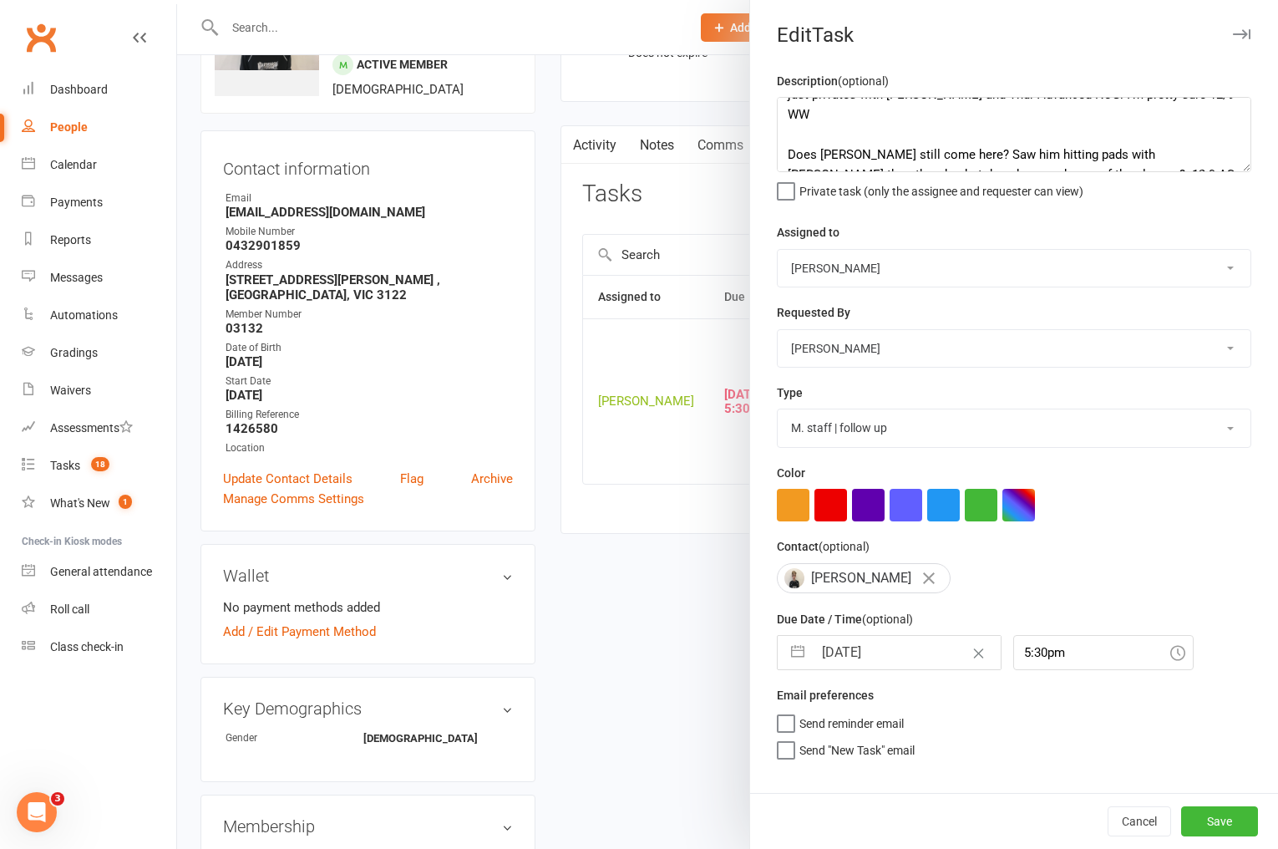
scroll to position [105, 0]
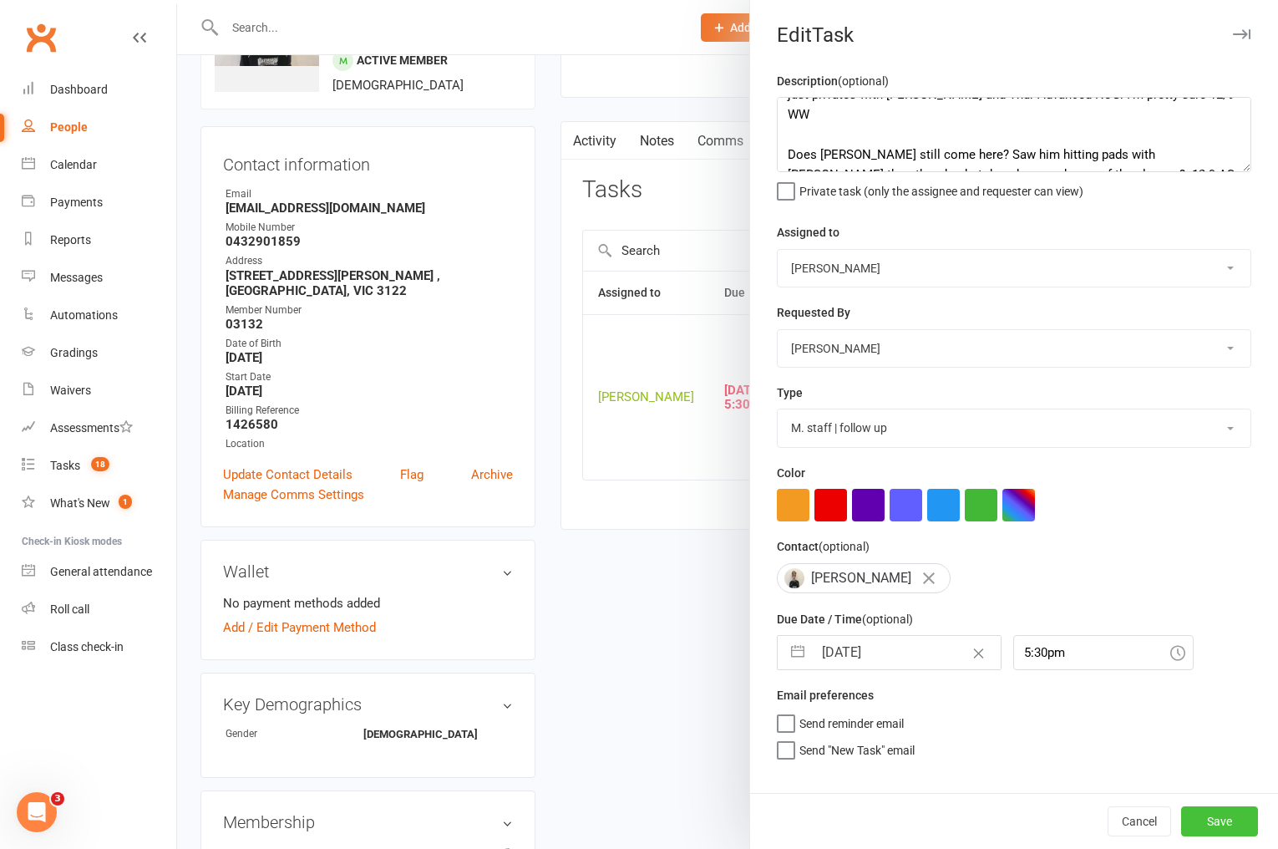
click at [1228, 814] on button "Save" at bounding box center [1219, 821] width 77 height 30
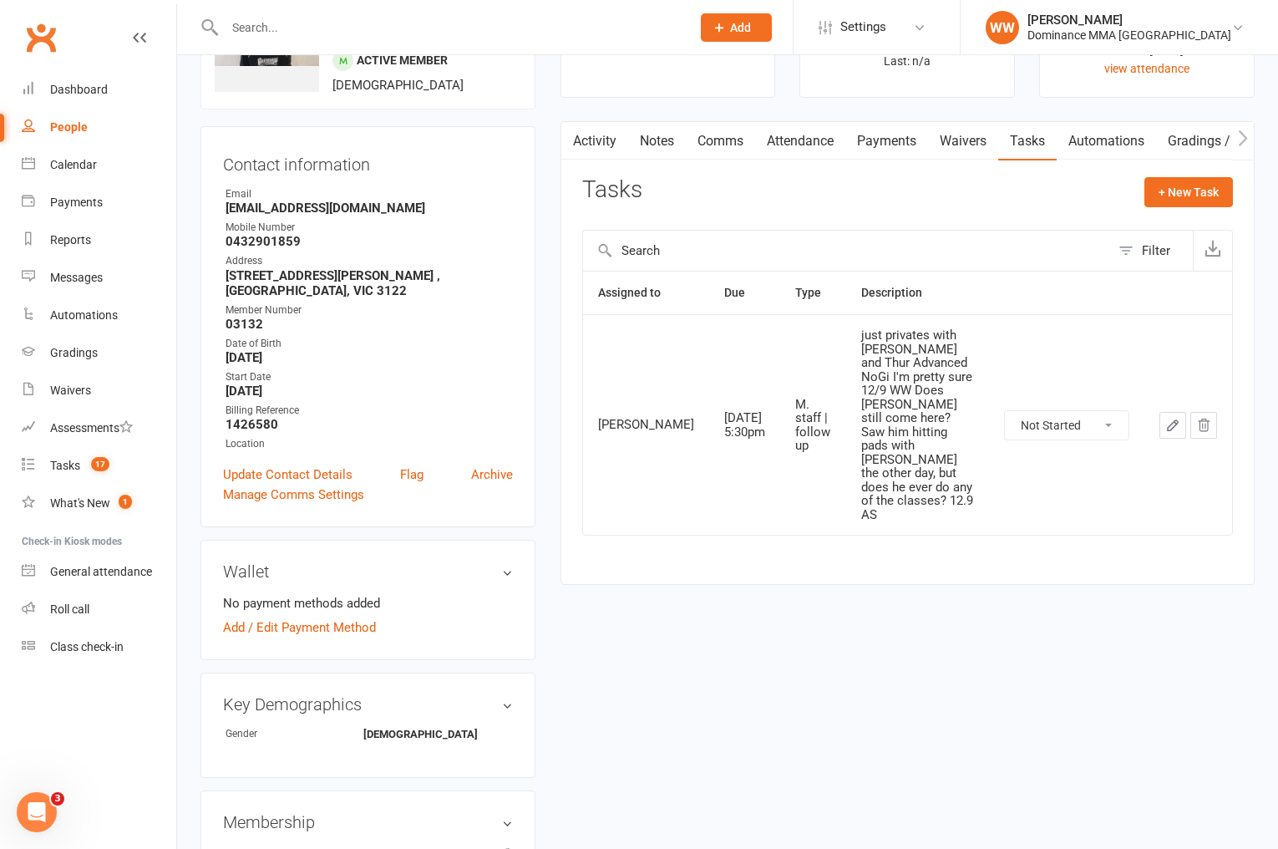
click at [667, 149] on link "Notes" at bounding box center [657, 141] width 58 height 38
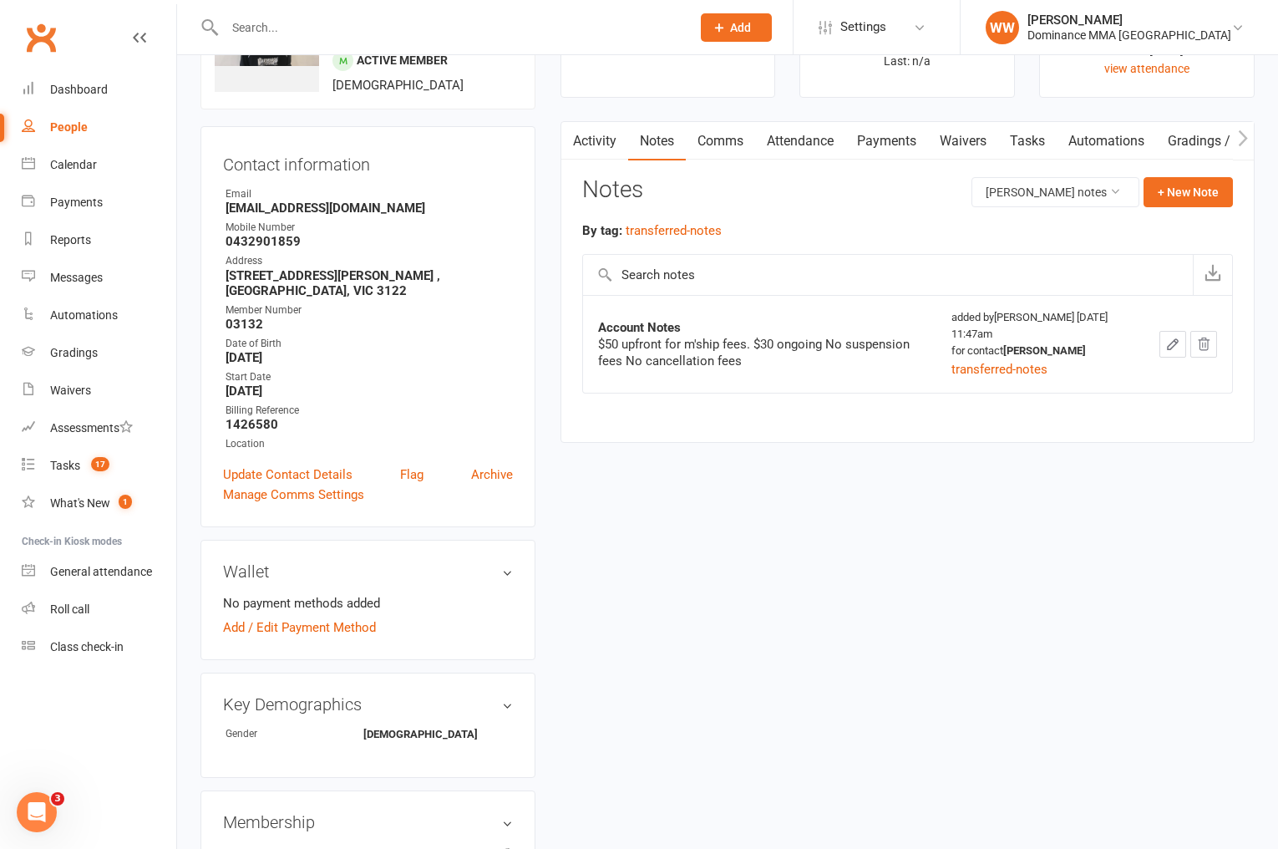
click at [811, 145] on link "Attendance" at bounding box center [800, 141] width 90 height 38
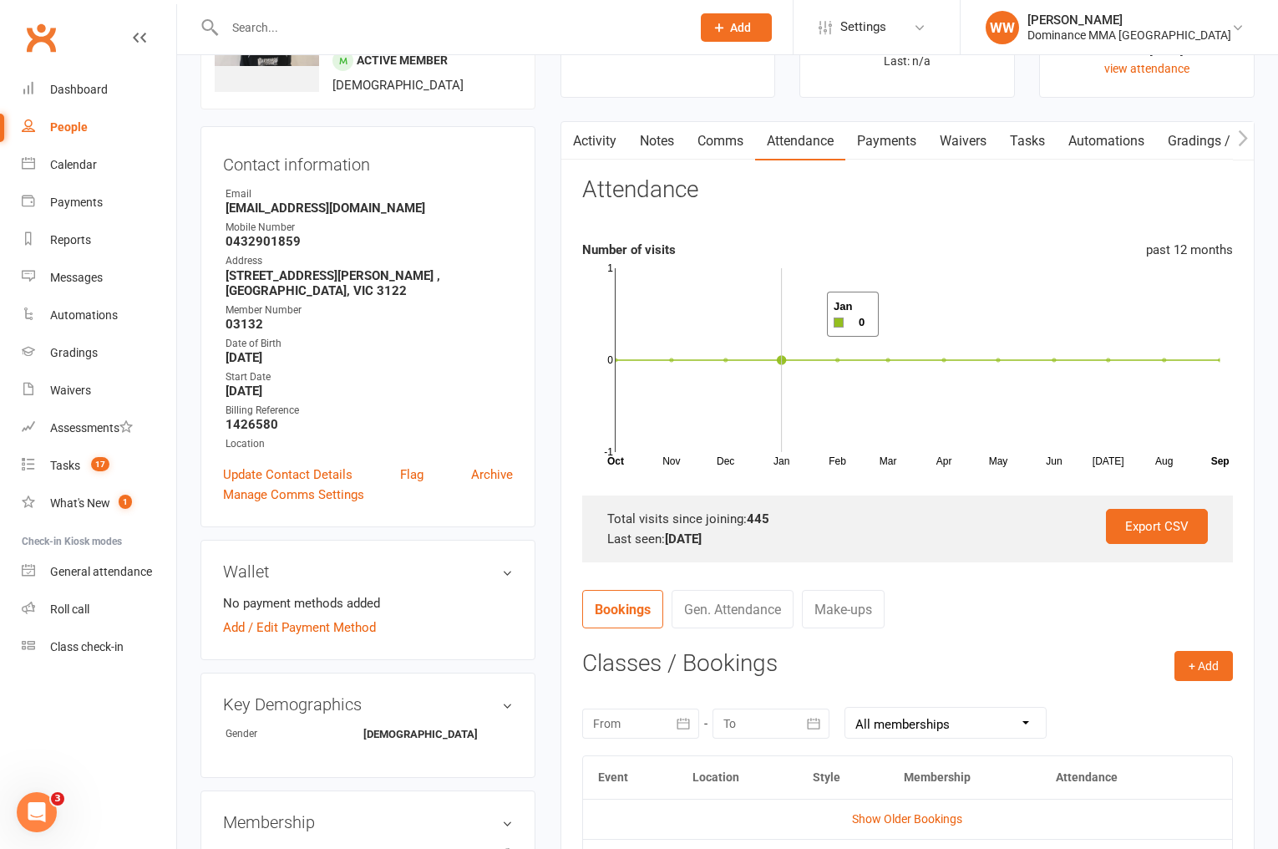
scroll to position [106, 0]
click at [892, 152] on link "Payments" at bounding box center [886, 140] width 83 height 38
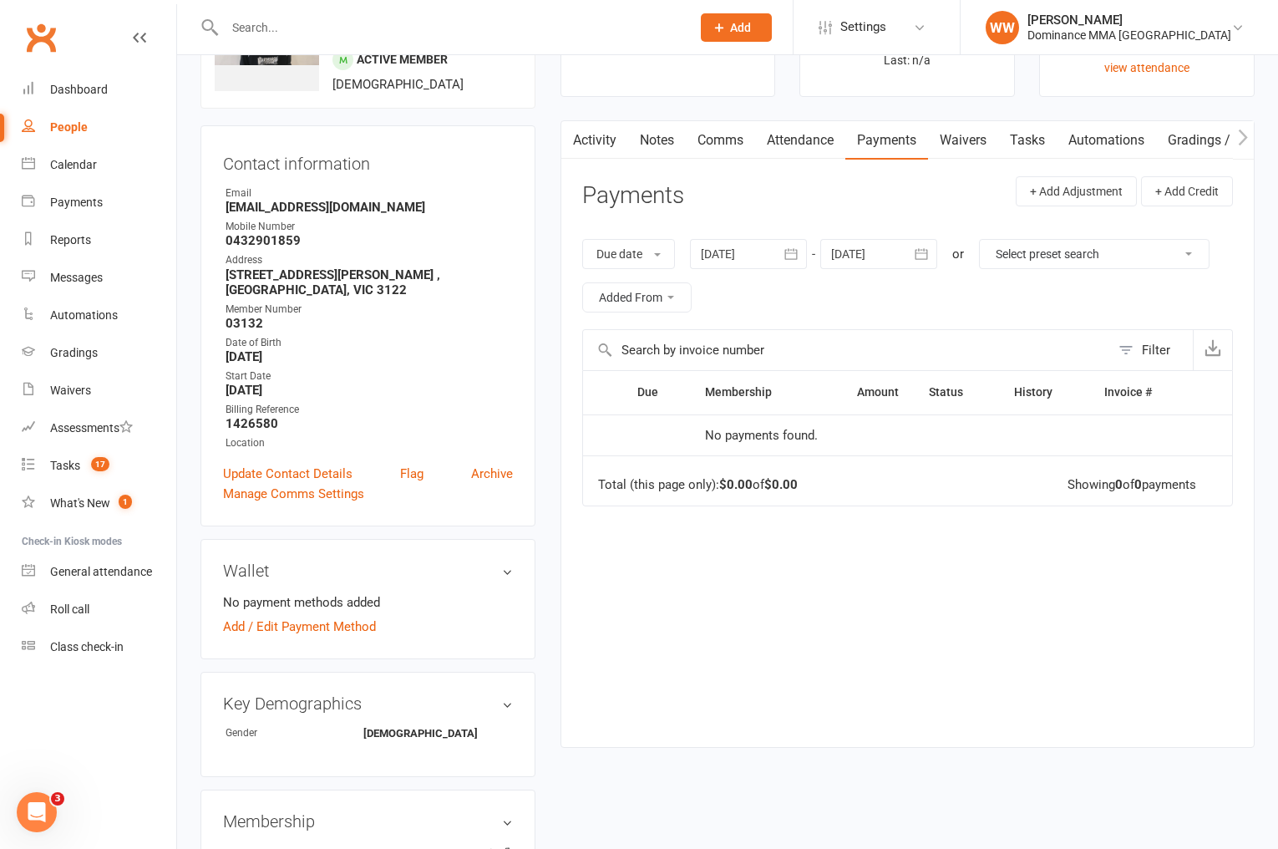
click at [608, 152] on link "Activity" at bounding box center [594, 140] width 67 height 38
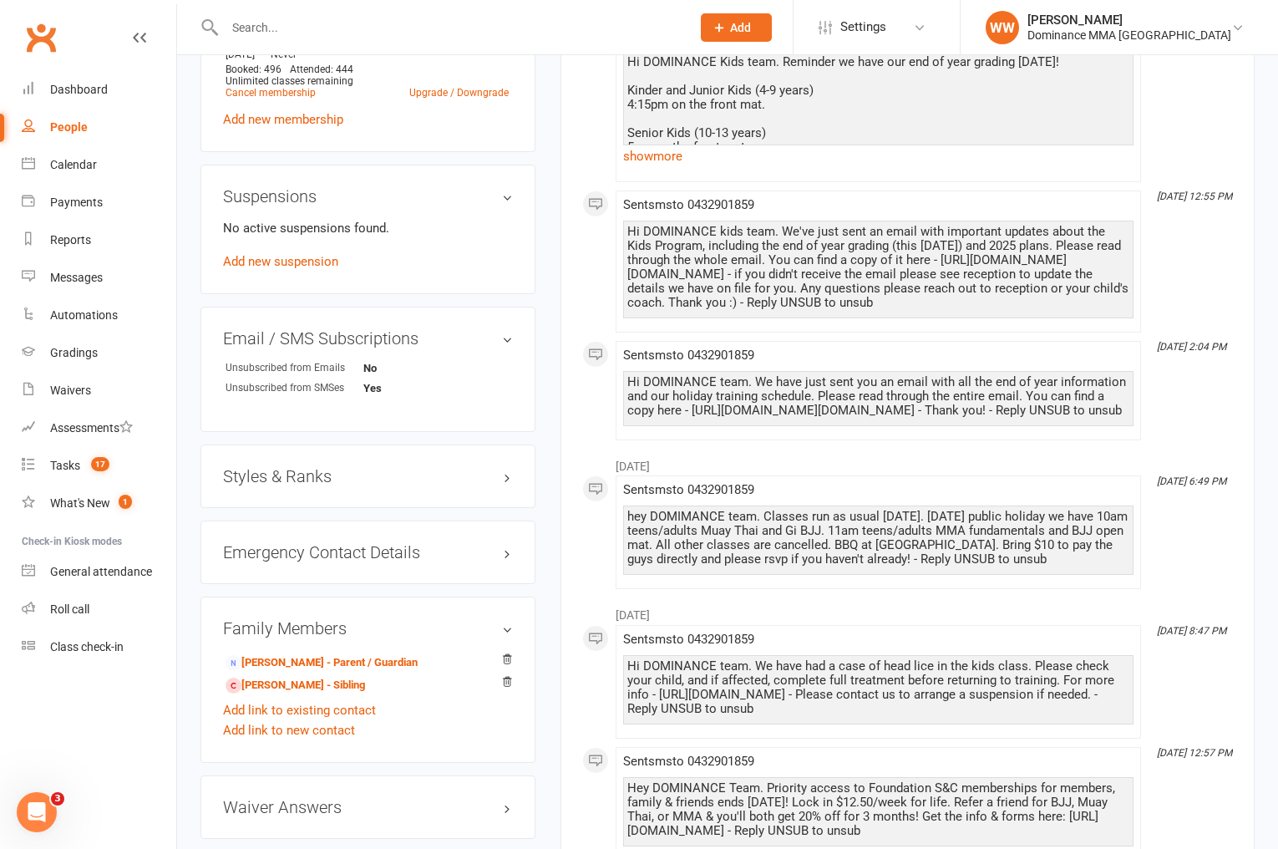
scroll to position [930, 0]
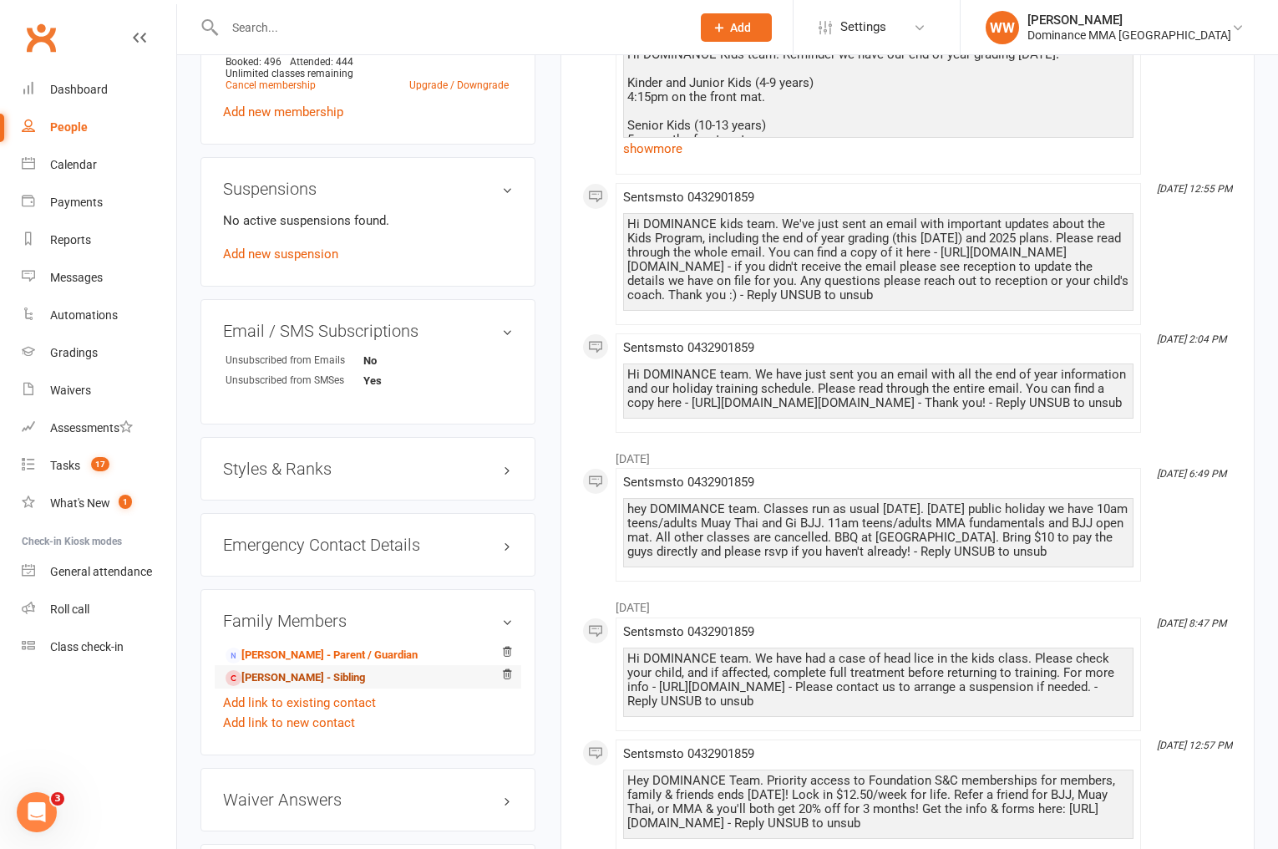
click at [330, 669] on link "Raffy Yoxall - Sibling" at bounding box center [295, 678] width 139 height 18
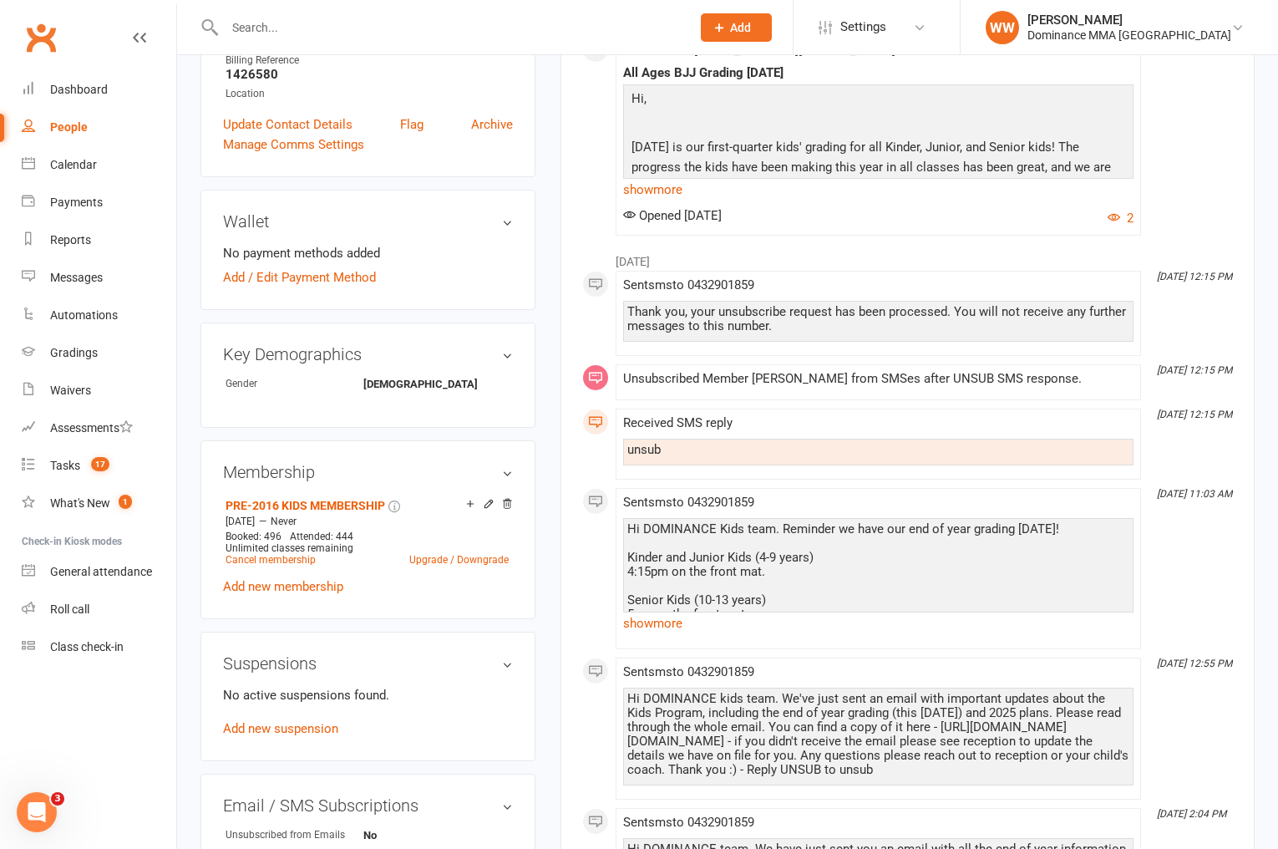
scroll to position [0, 0]
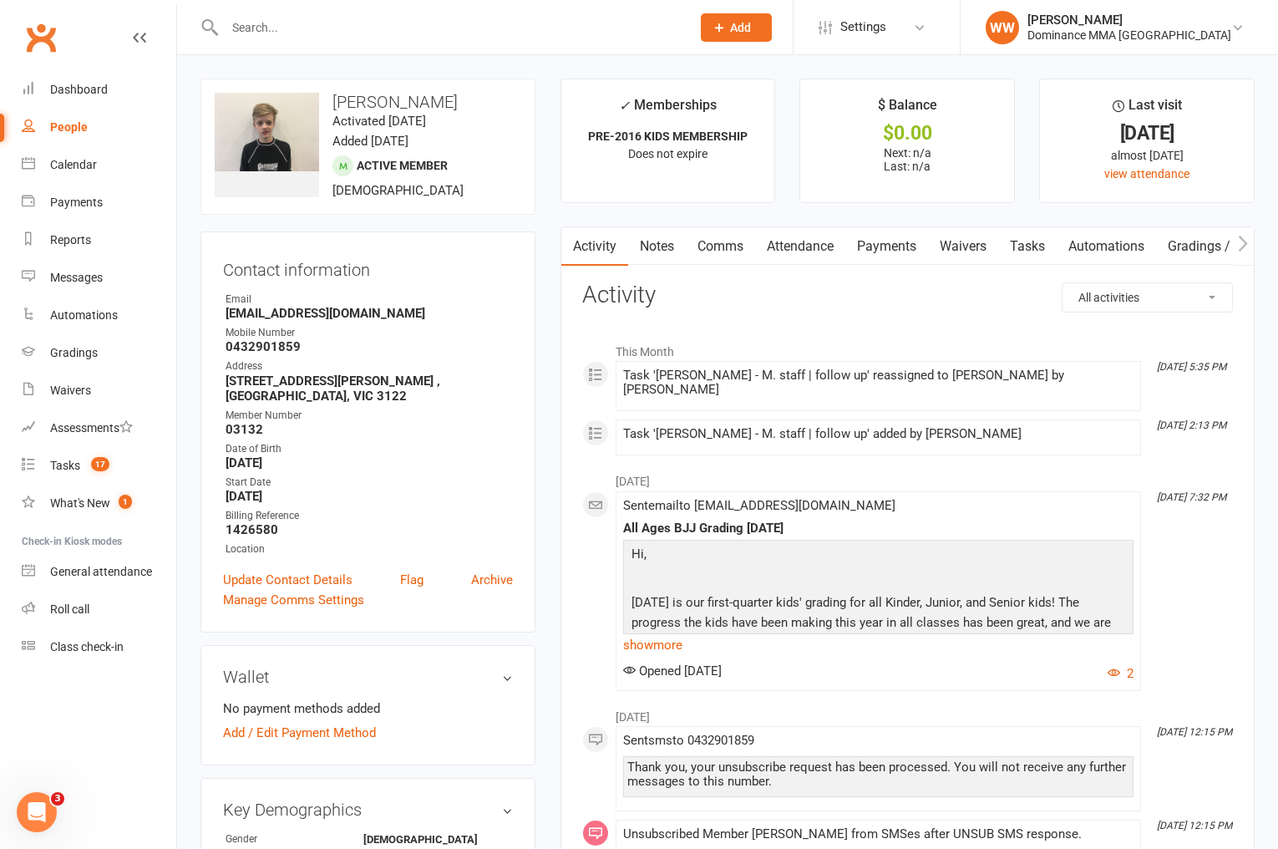
click at [657, 257] on link "Notes" at bounding box center [657, 246] width 58 height 38
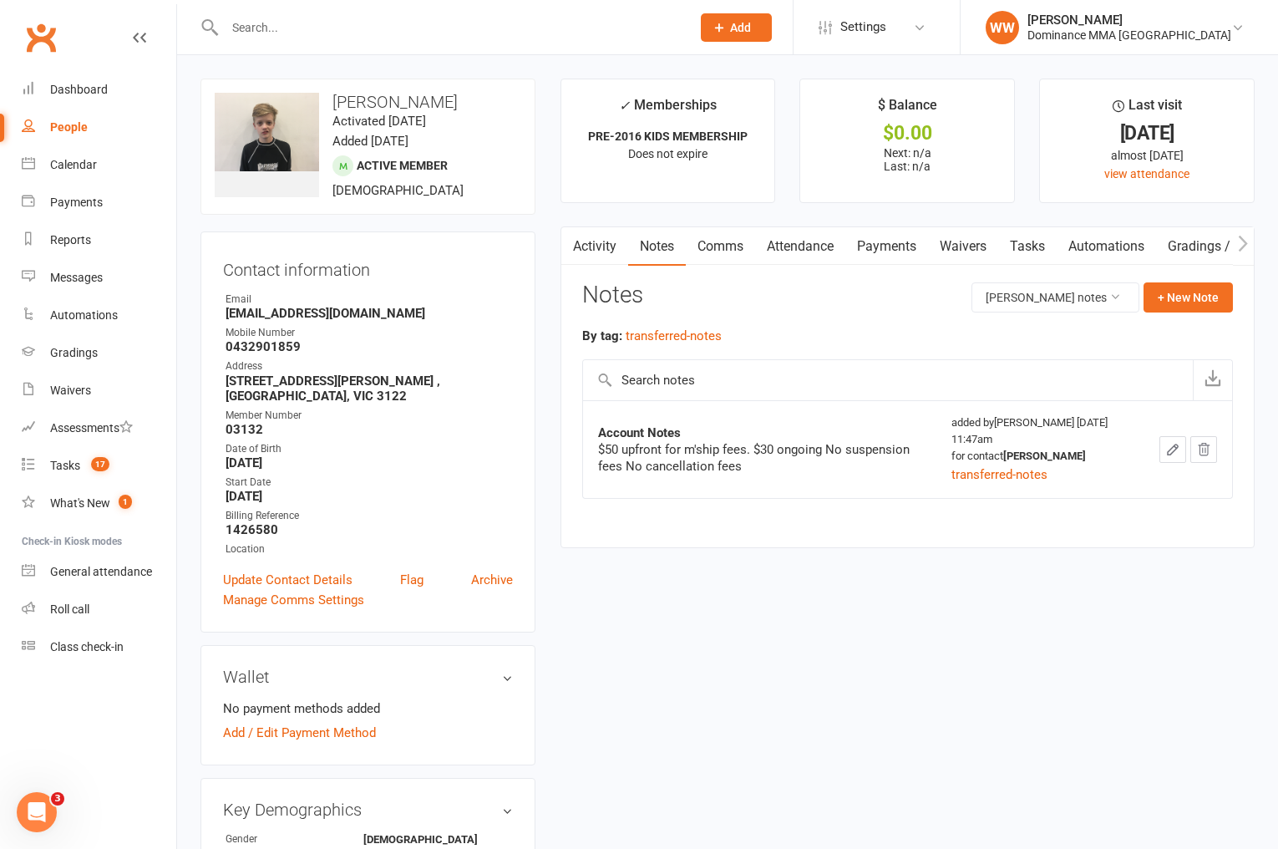
click at [560, 338] on div "Activity Notes Comms Attendance Payments Waivers Tasks Automations Gradings / P…" at bounding box center [907, 387] width 694 height 322
click at [75, 459] on div "Tasks" at bounding box center [65, 465] width 30 height 13
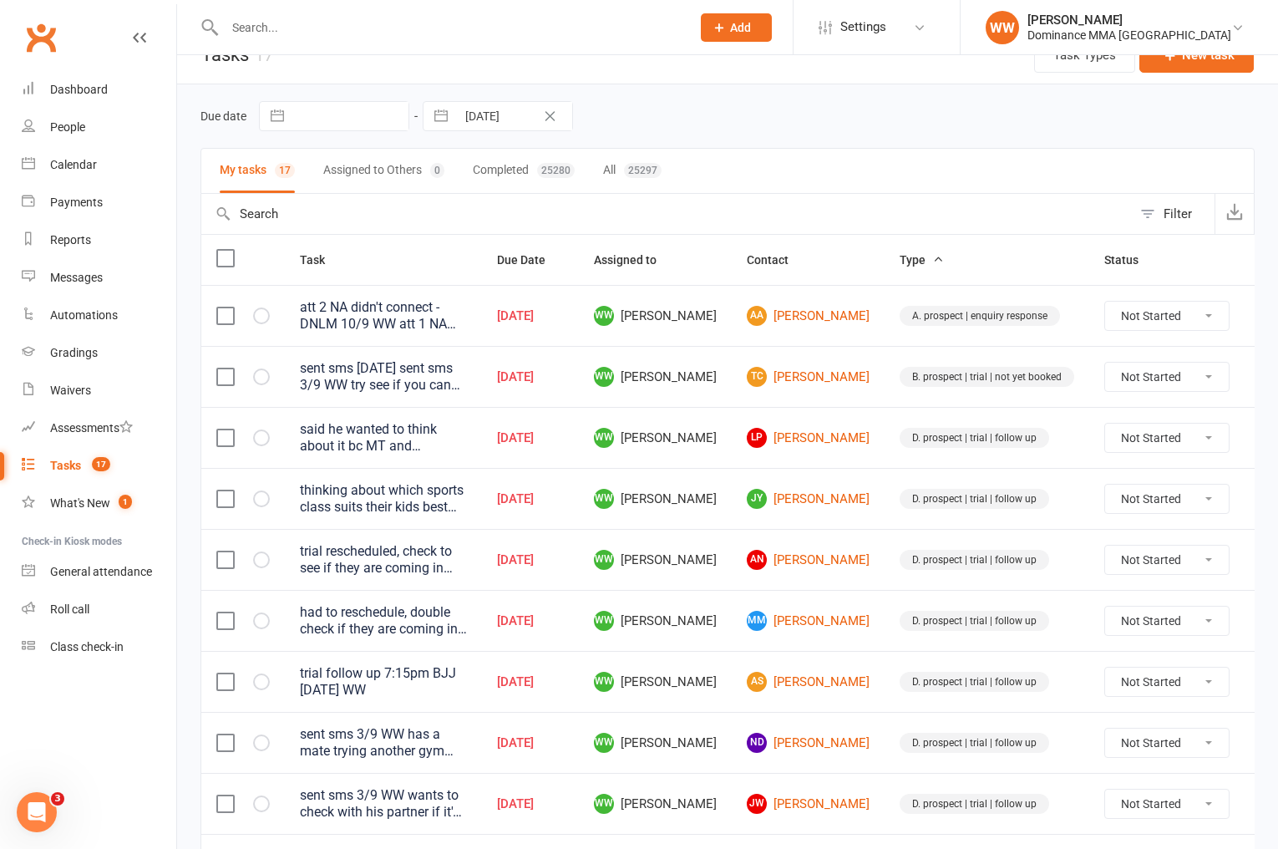
scroll to position [43, 0]
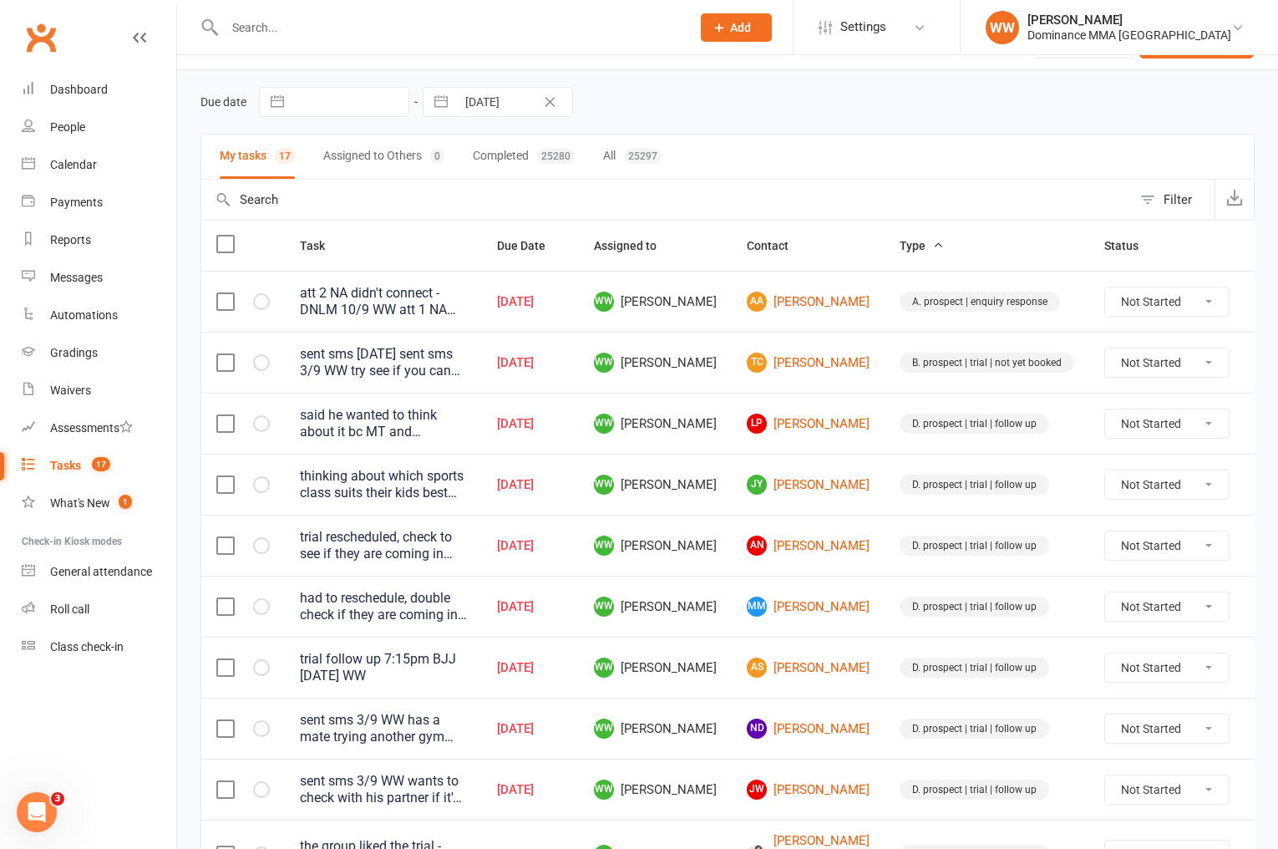
click at [1261, 670] on icon at bounding box center [1269, 667] width 17 height 17
click at [1092, 733] on link "Edit" at bounding box center [1155, 733] width 165 height 33
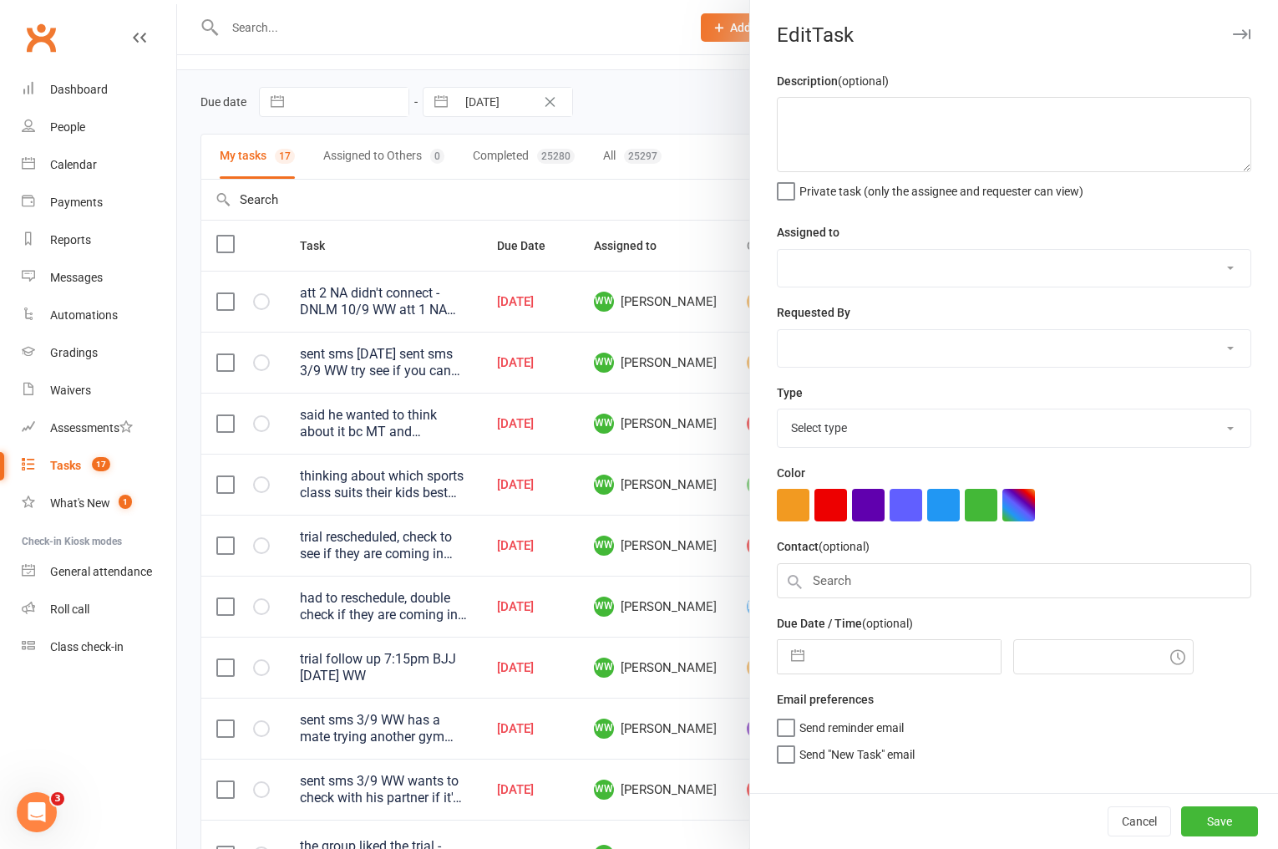
type textarea "trial follow up 7:15pm BJJ Thurs 10/9 WW"
select select "49757"
type input "[DATE]"
type input "4:15pm"
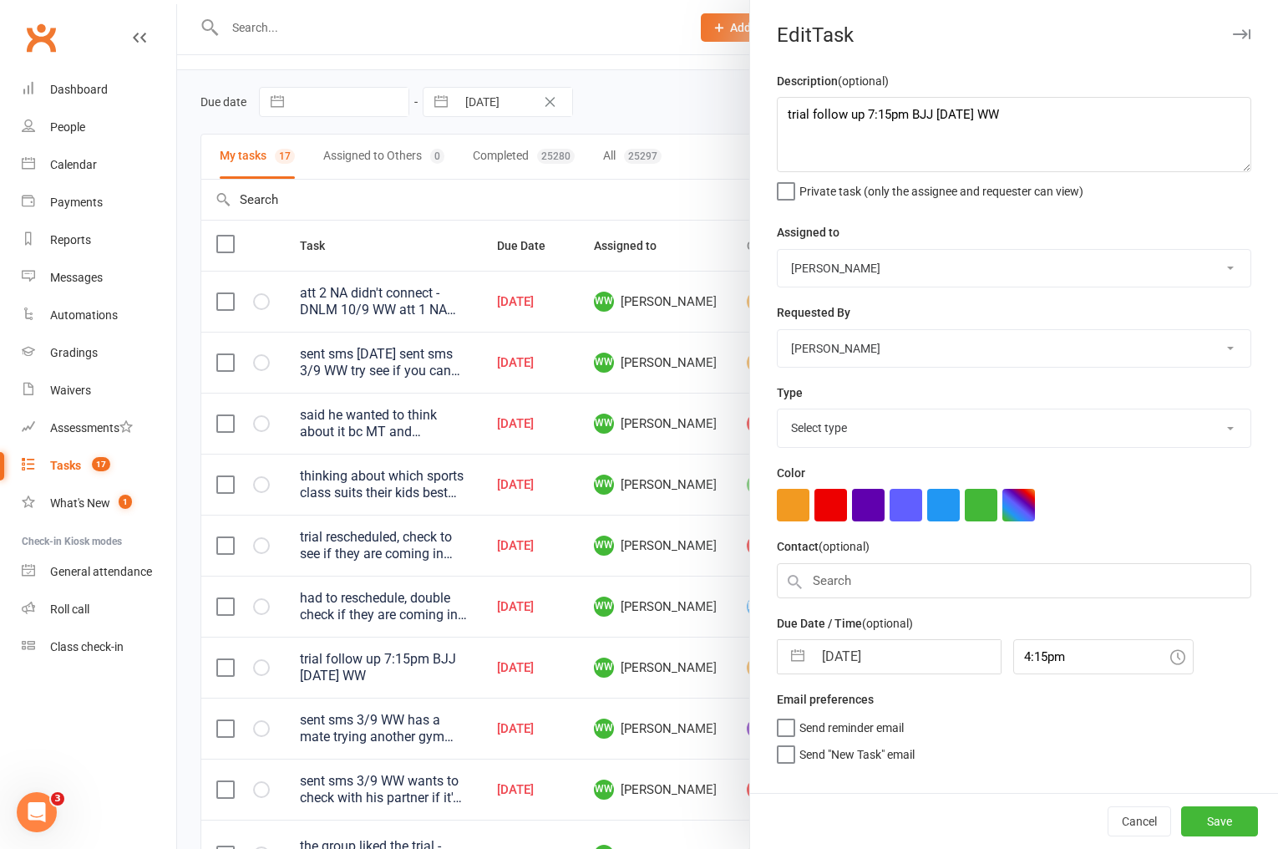
select select "3863"
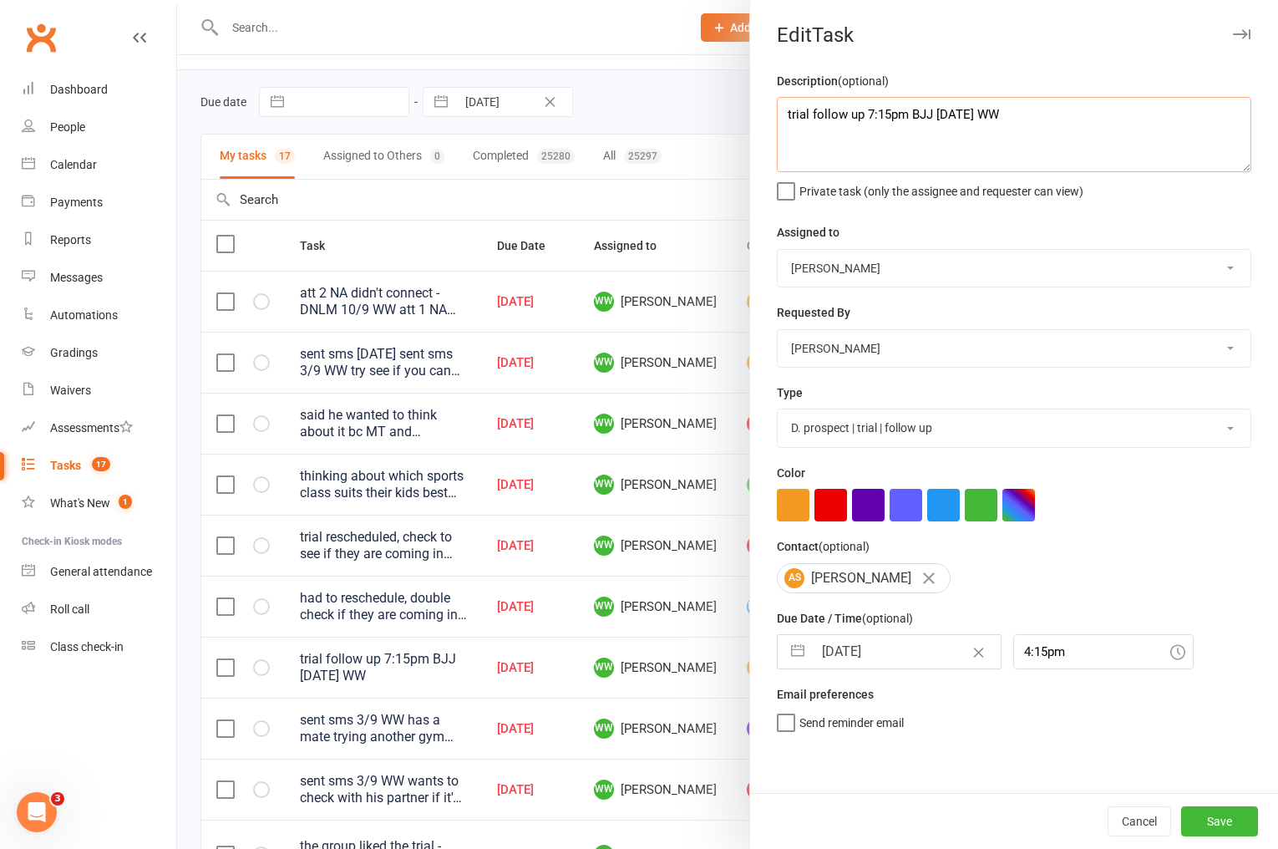
click at [780, 118] on textarea "trial follow up 7:15pm BJJ Thurs 10/9 WW" at bounding box center [1014, 134] width 474 height 75
click at [976, 121] on textarea "said he might want to come in occasioanlly trial follow up 7:15pm BJJ Thurs 10/…" at bounding box center [1014, 134] width 474 height 75
click at [1122, 96] on div "Description (optional) said he might want to come in occasionally and walked of…" at bounding box center [1014, 135] width 474 height 128
click at [1176, 130] on textarea "said he might want to come in occasionally and walked off trial follow up 7:15p…" at bounding box center [1014, 134] width 474 height 75
click at [1145, 114] on textarea "said he might want to come in occasionally and walked off trial follow up 7:15p…" at bounding box center [1014, 134] width 474 height 75
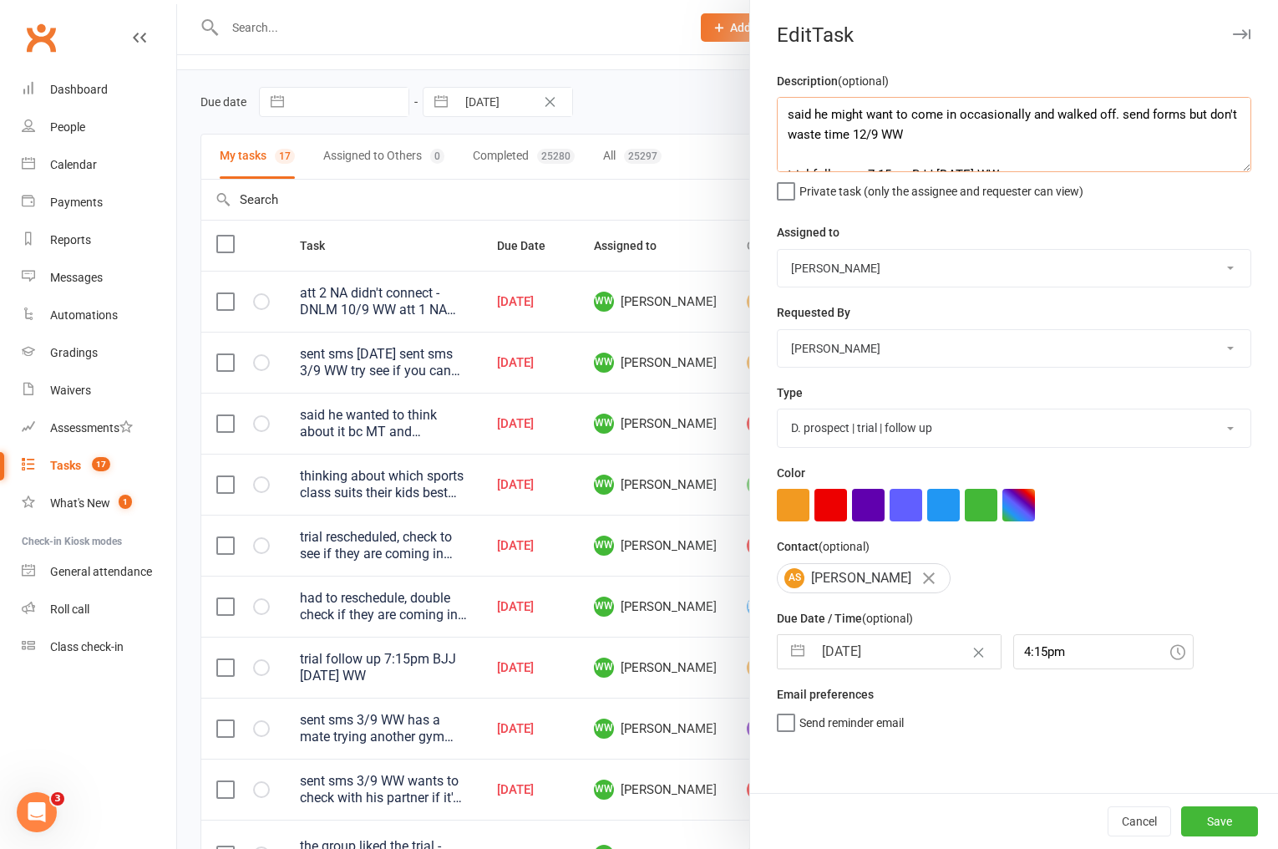
type textarea "said he might want to come in occasionally and walked off. send forms but don't…"
click at [839, 650] on input "[DATE]" at bounding box center [907, 651] width 188 height 33
select select "7"
select select "2025"
select select "8"
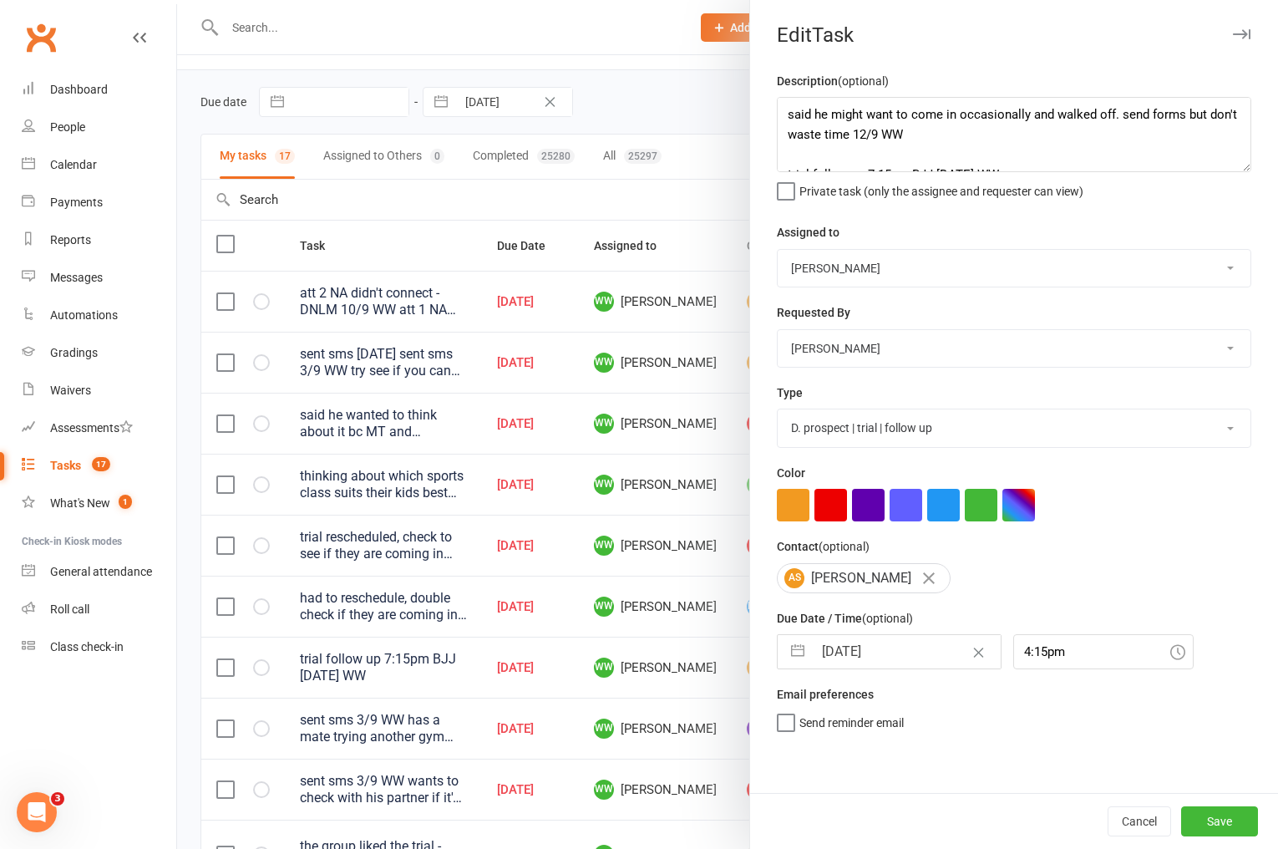
select select "2025"
select select "9"
select select "2025"
click at [960, 814] on td "12" at bounding box center [975, 810] width 33 height 32
type input "12 Sep 2025"
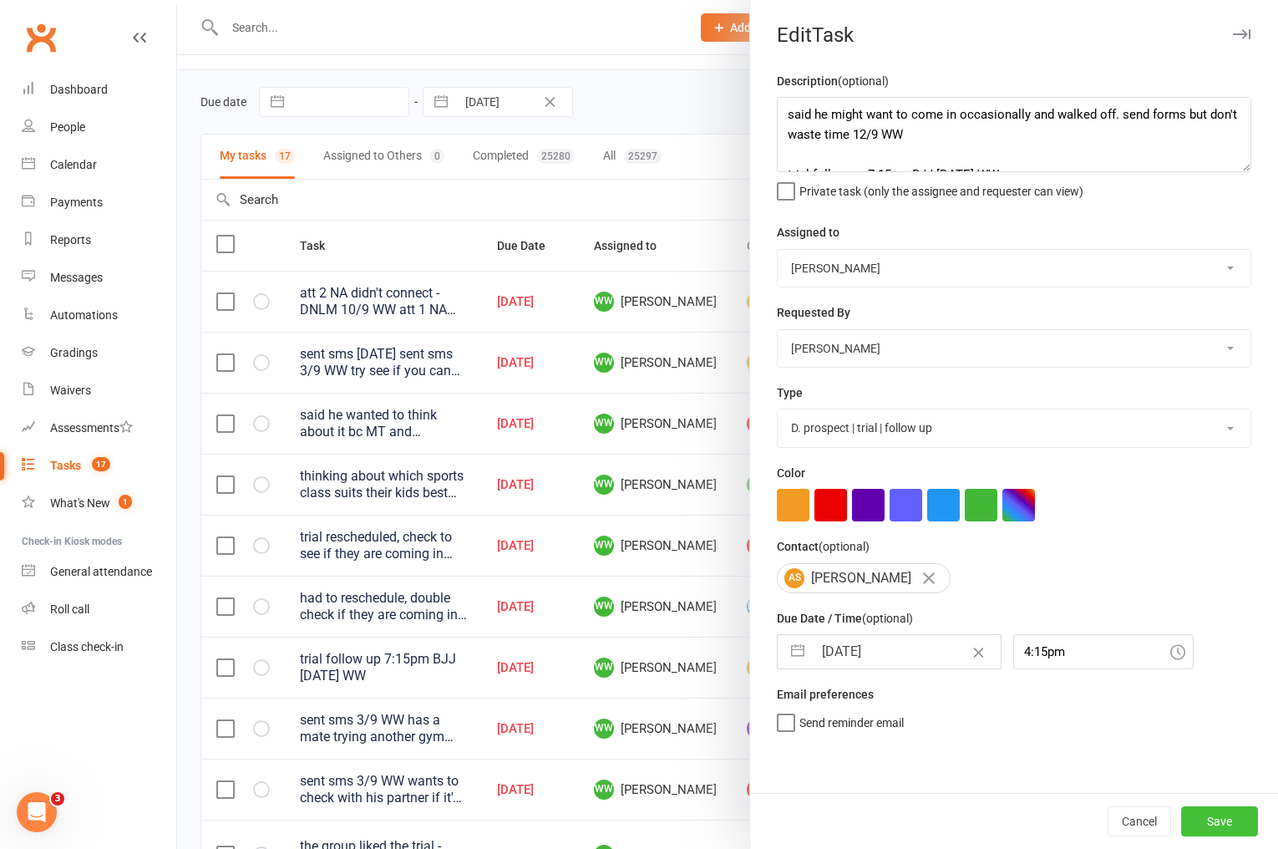
click at [1216, 828] on button "Save" at bounding box center [1219, 821] width 77 height 30
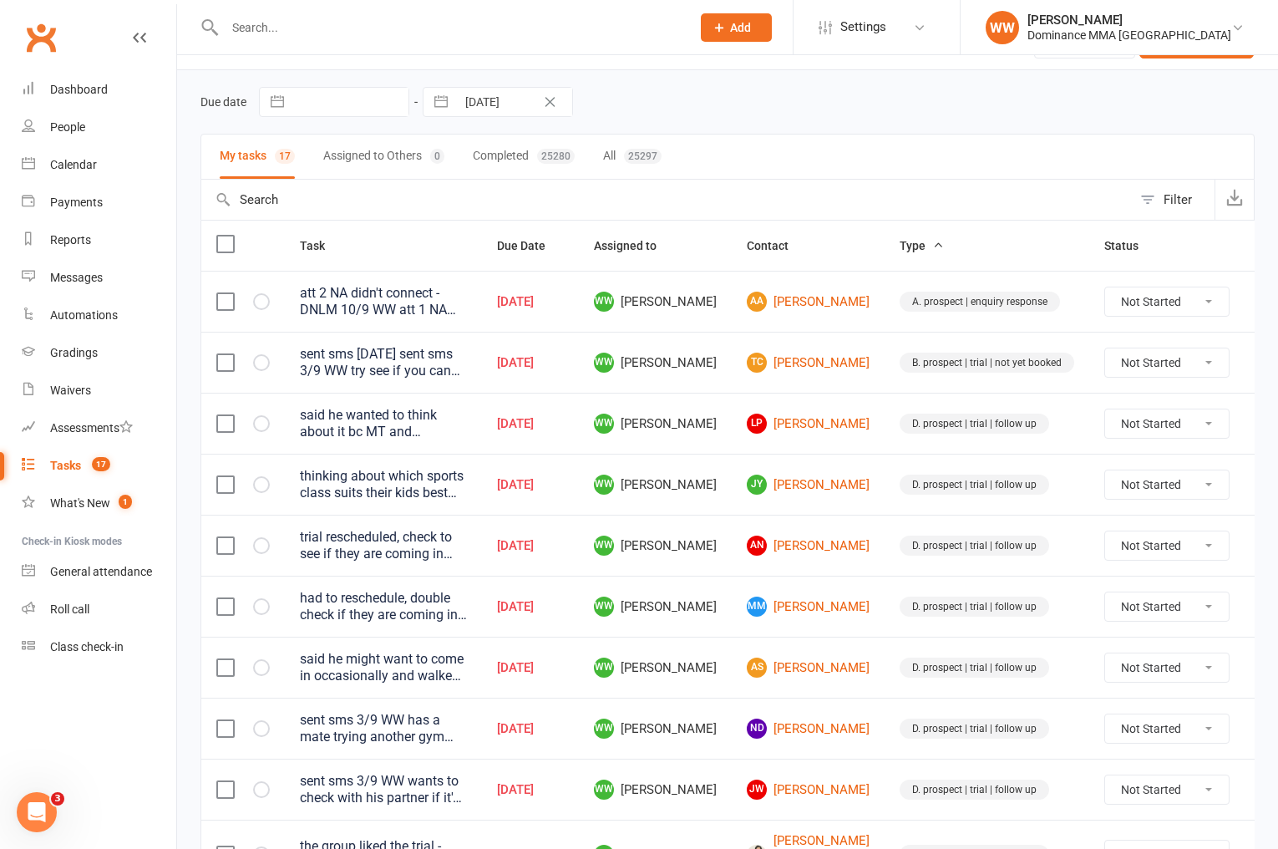
click at [718, 598] on td "WW Will Wesley" at bounding box center [655, 606] width 153 height 61
click at [717, 654] on td "WW Will Wesley" at bounding box center [655, 667] width 153 height 61
click at [718, 686] on td "WW Will Wesley" at bounding box center [655, 667] width 153 height 61
click at [718, 694] on td "WW Will Wesley" at bounding box center [655, 667] width 153 height 61
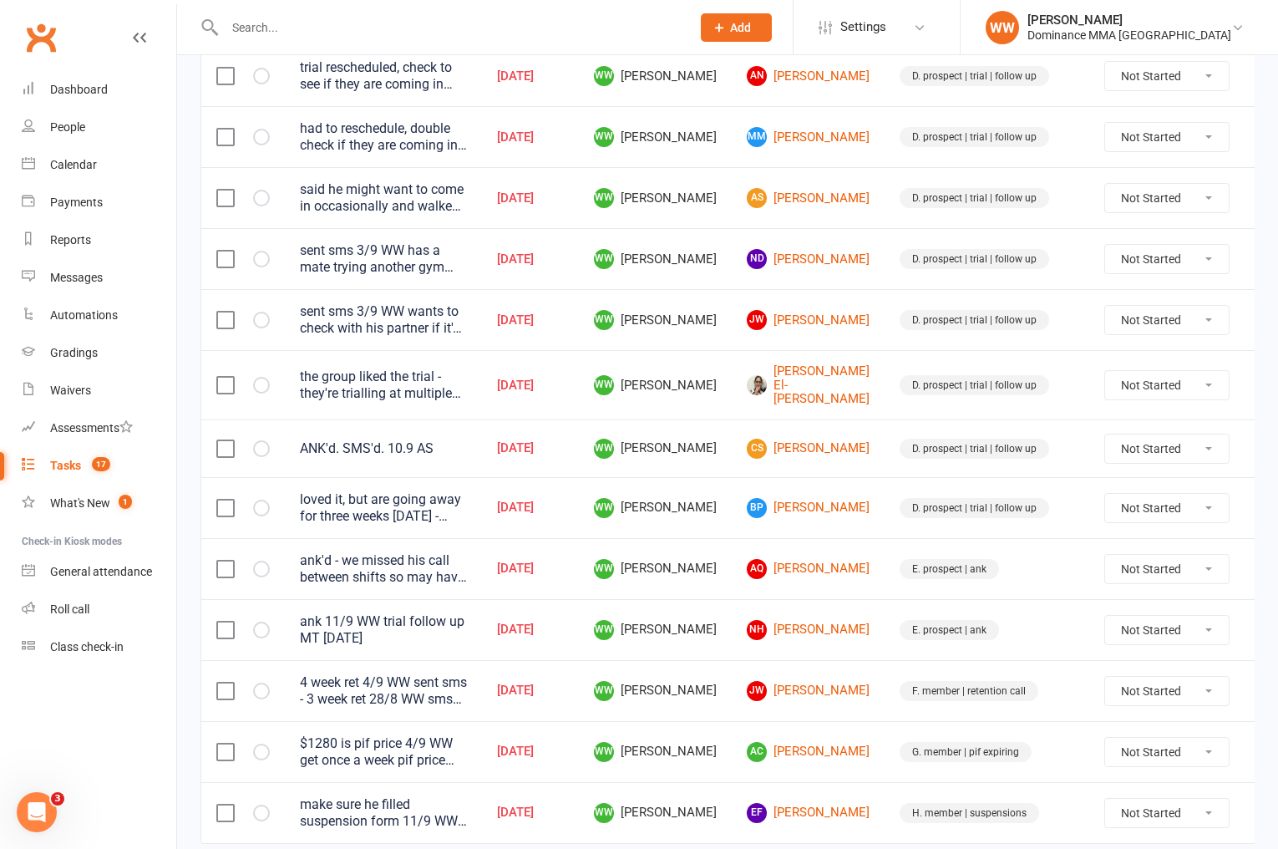
scroll to position [515, 0]
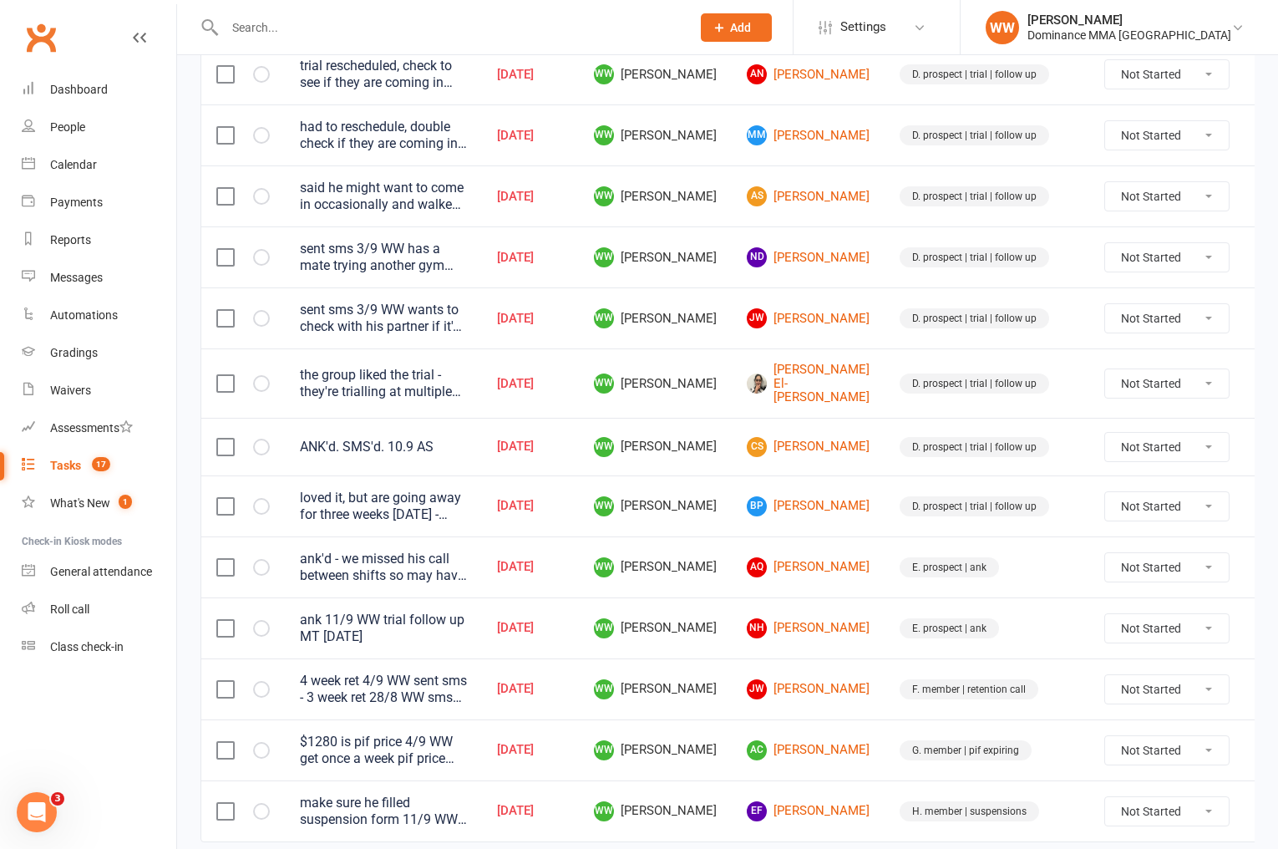
click at [732, 581] on td "AQ Angus Quarrie" at bounding box center [808, 566] width 153 height 61
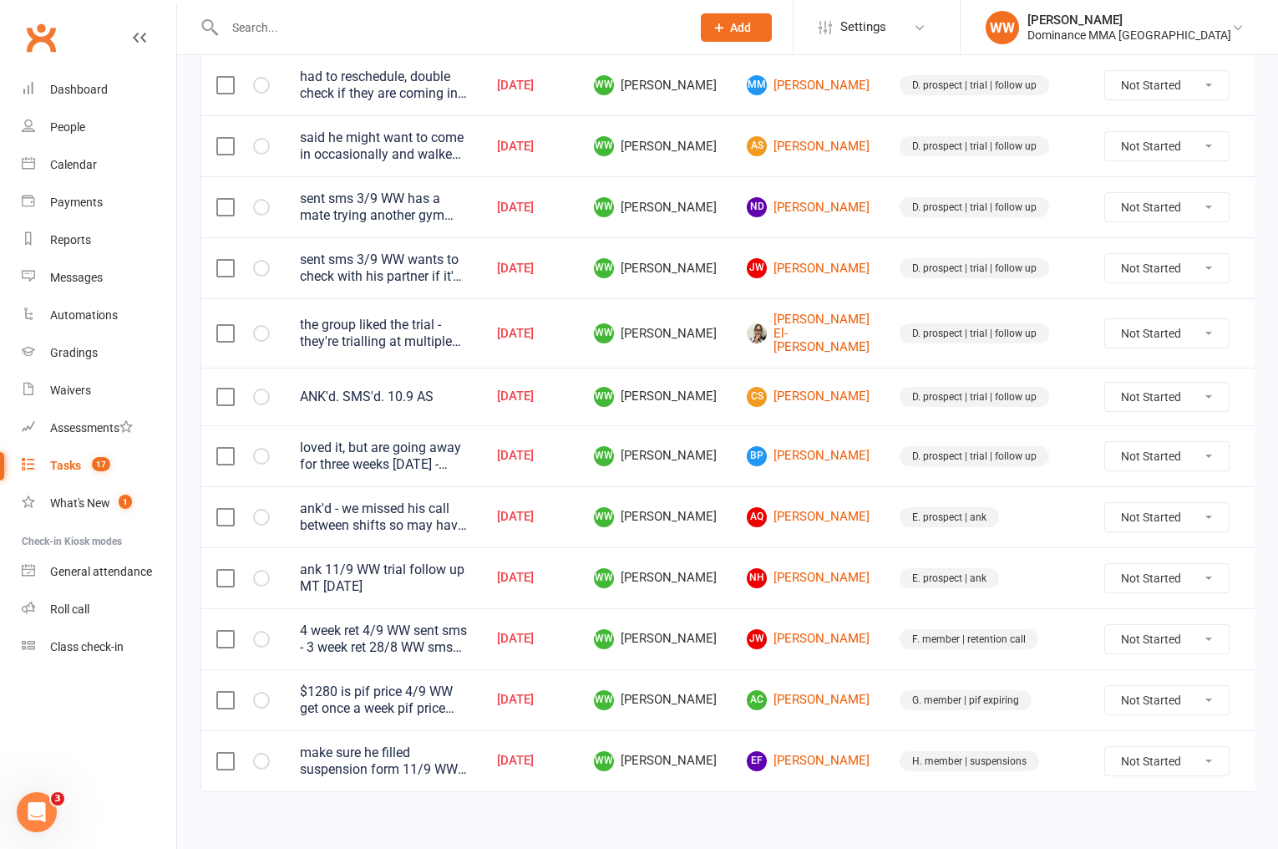
scroll to position [566, 0]
click at [833, 448] on td "BP Brigette Panetta" at bounding box center [808, 454] width 153 height 61
click at [833, 450] on td "BP Brigette Panetta" at bounding box center [808, 454] width 153 height 61
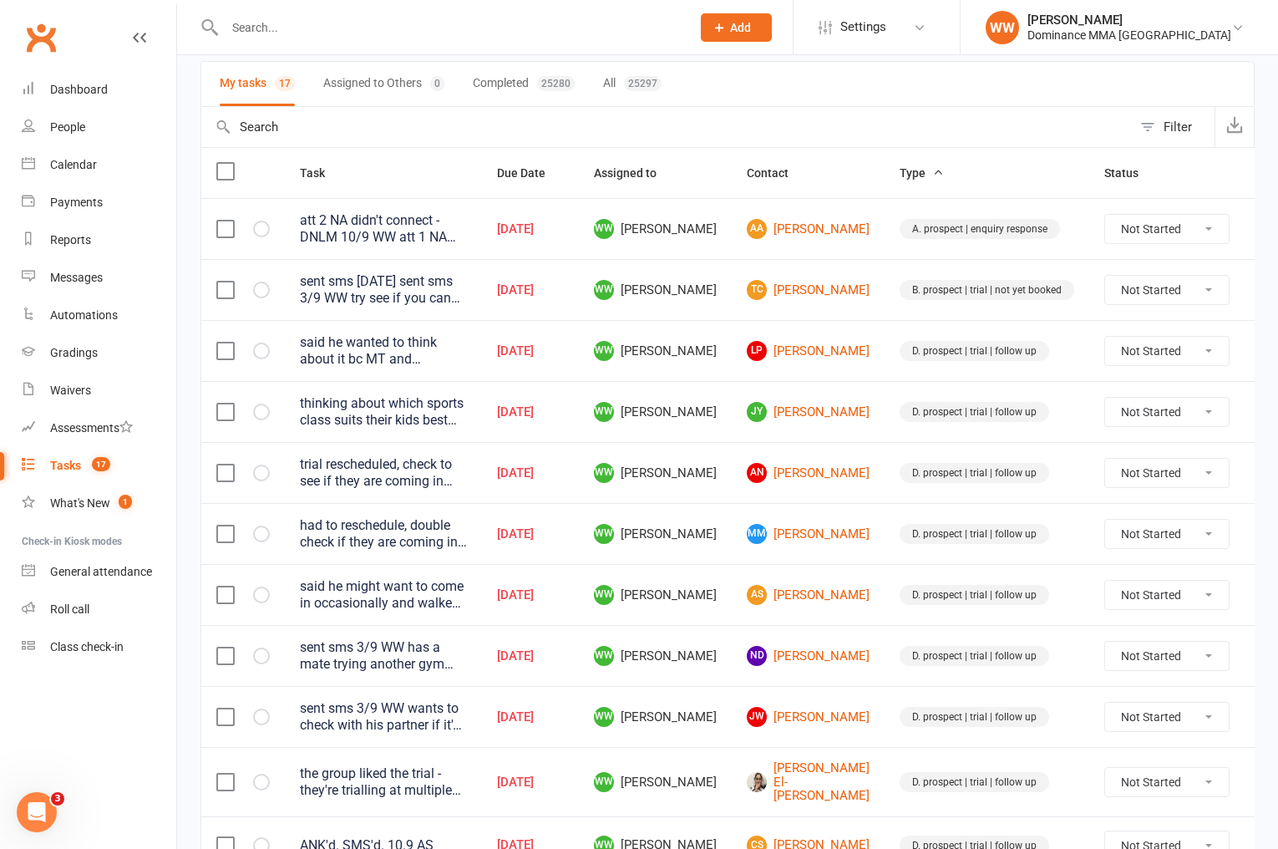
scroll to position [114, 0]
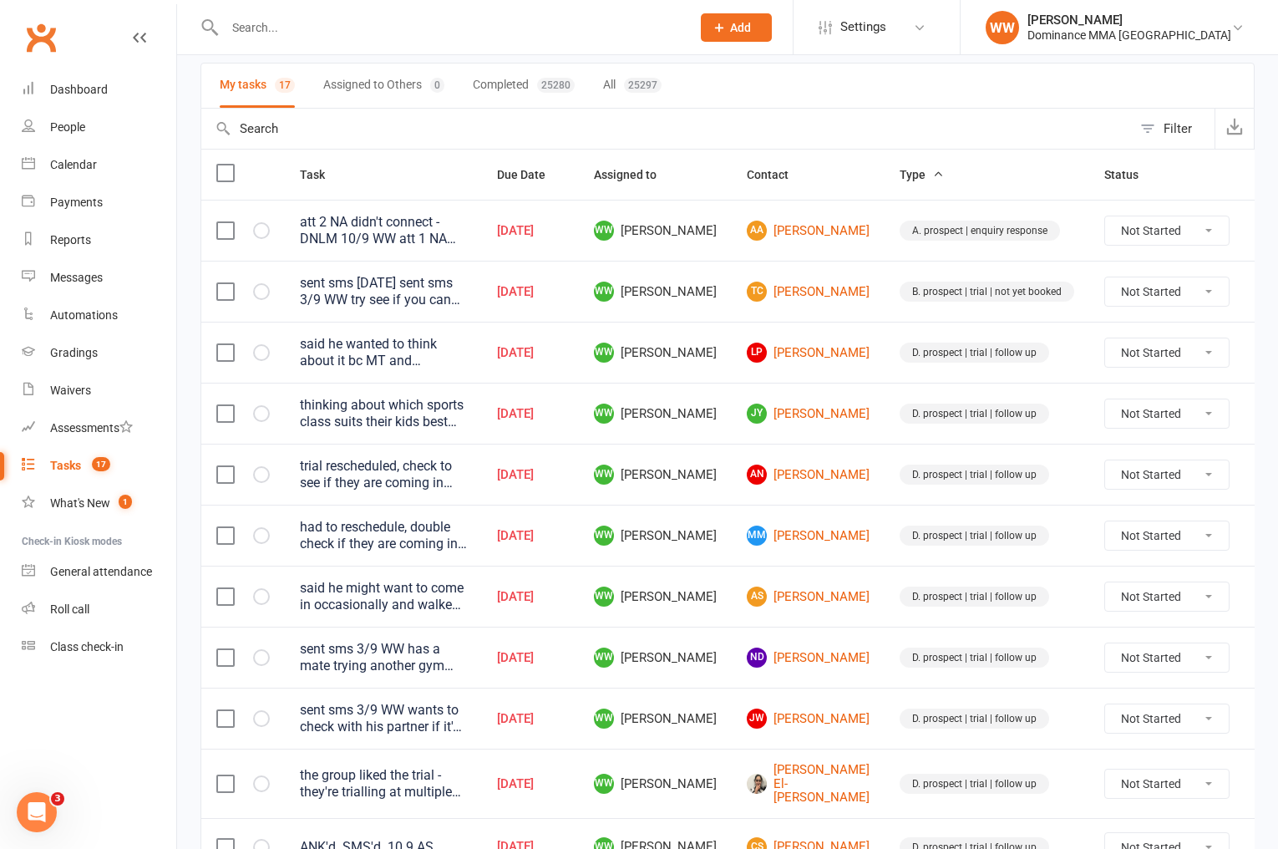
click at [832, 453] on td "AN Ali Nuh" at bounding box center [808, 474] width 153 height 61
click at [838, 453] on td "AN Ali Nuh" at bounding box center [808, 474] width 153 height 61
click at [837, 453] on td "AN Ali Nuh" at bounding box center [808, 474] width 153 height 61
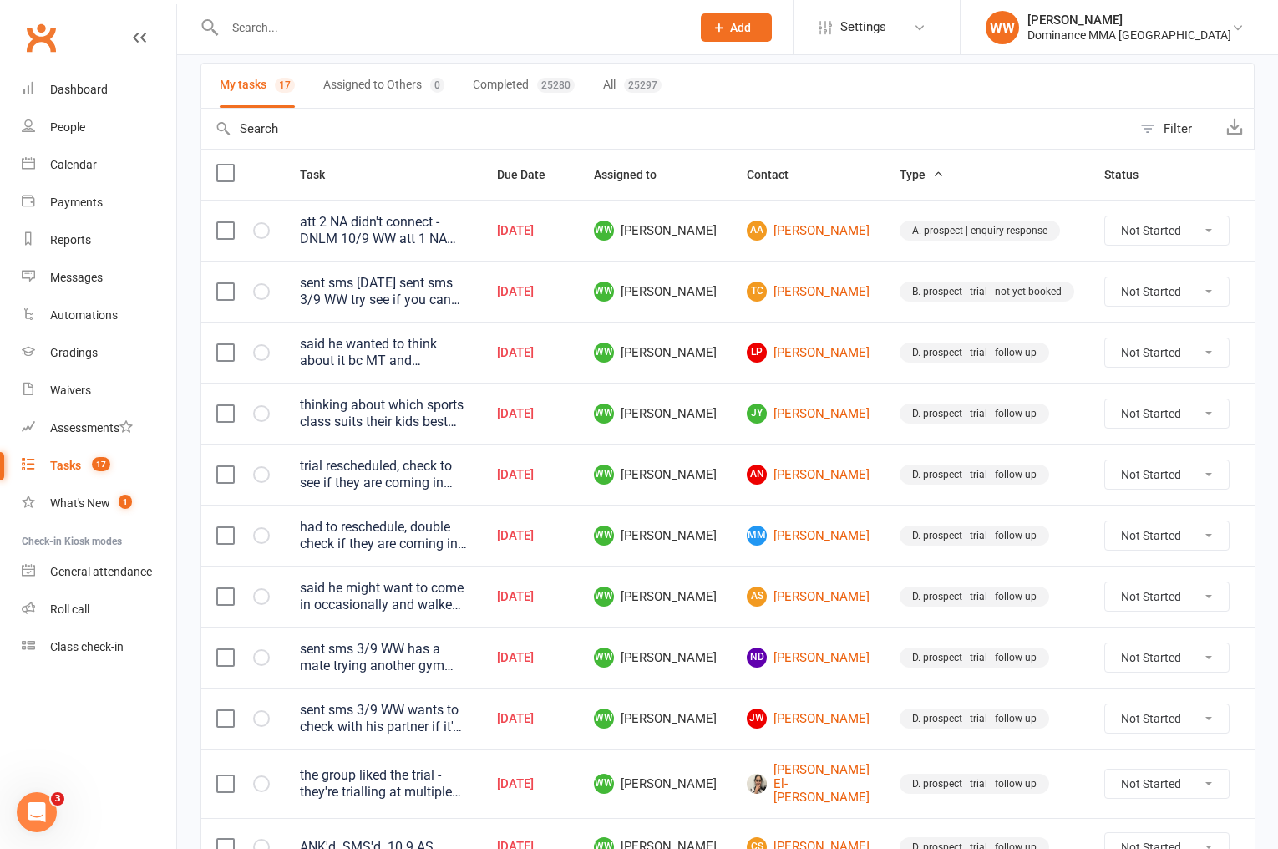
click at [799, 91] on div "My tasks 17 Assigned to Others 0 Completed 25280 All 25297" at bounding box center [727, 86] width 1054 height 46
click at [469, 23] on input "text" at bounding box center [449, 27] width 459 height 23
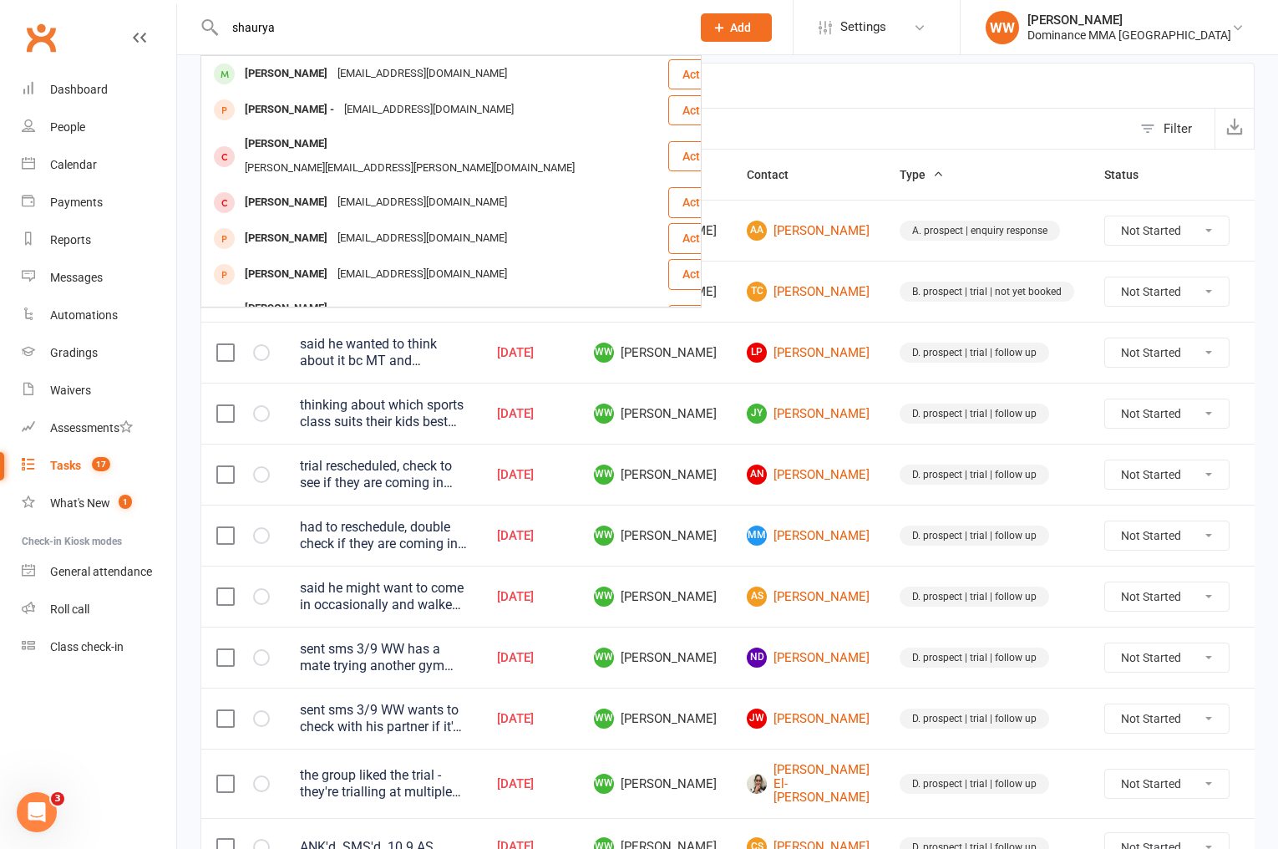
type input "shaurya"
click at [390, 68] on div "[EMAIL_ADDRESS][DOMAIN_NAME]" at bounding box center [422, 74] width 180 height 24
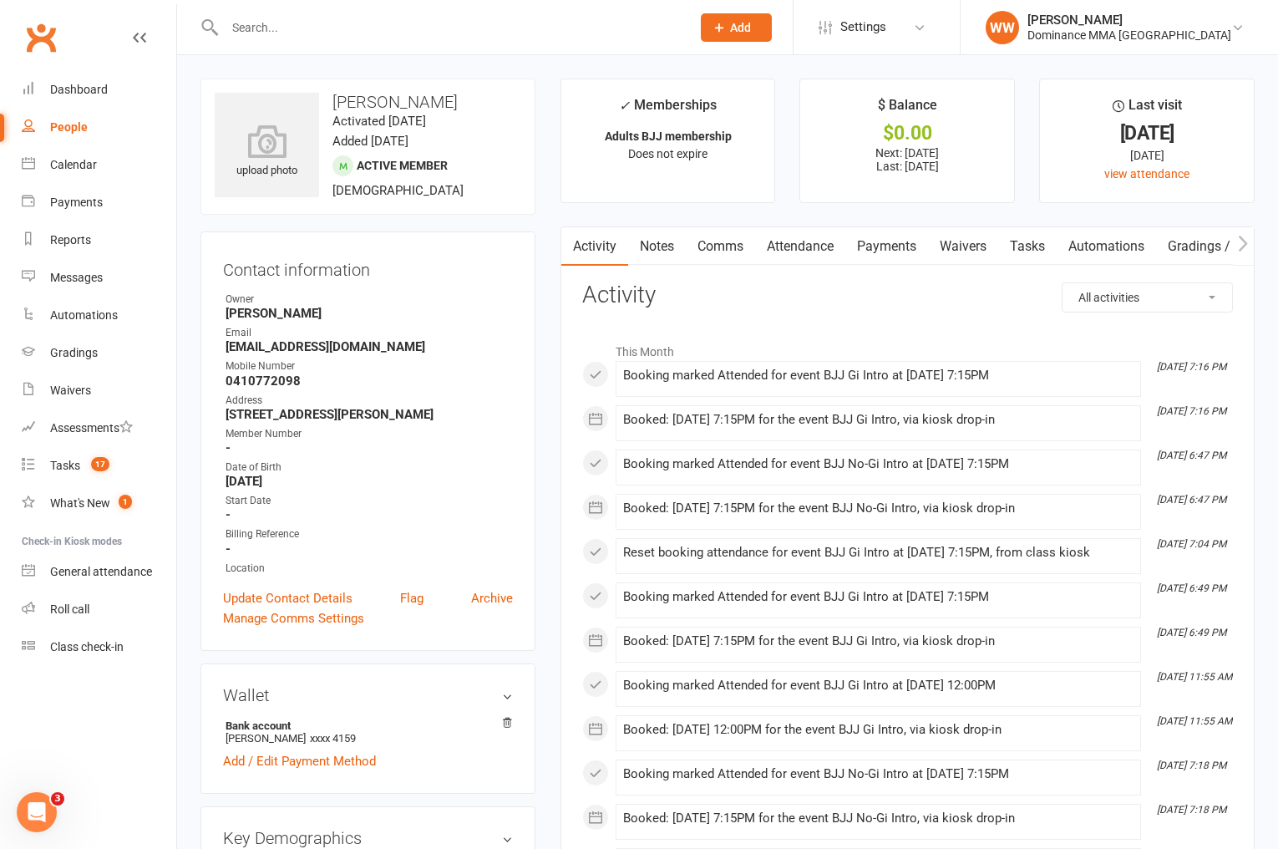
click at [1002, 252] on link "Tasks" at bounding box center [1027, 246] width 58 height 38
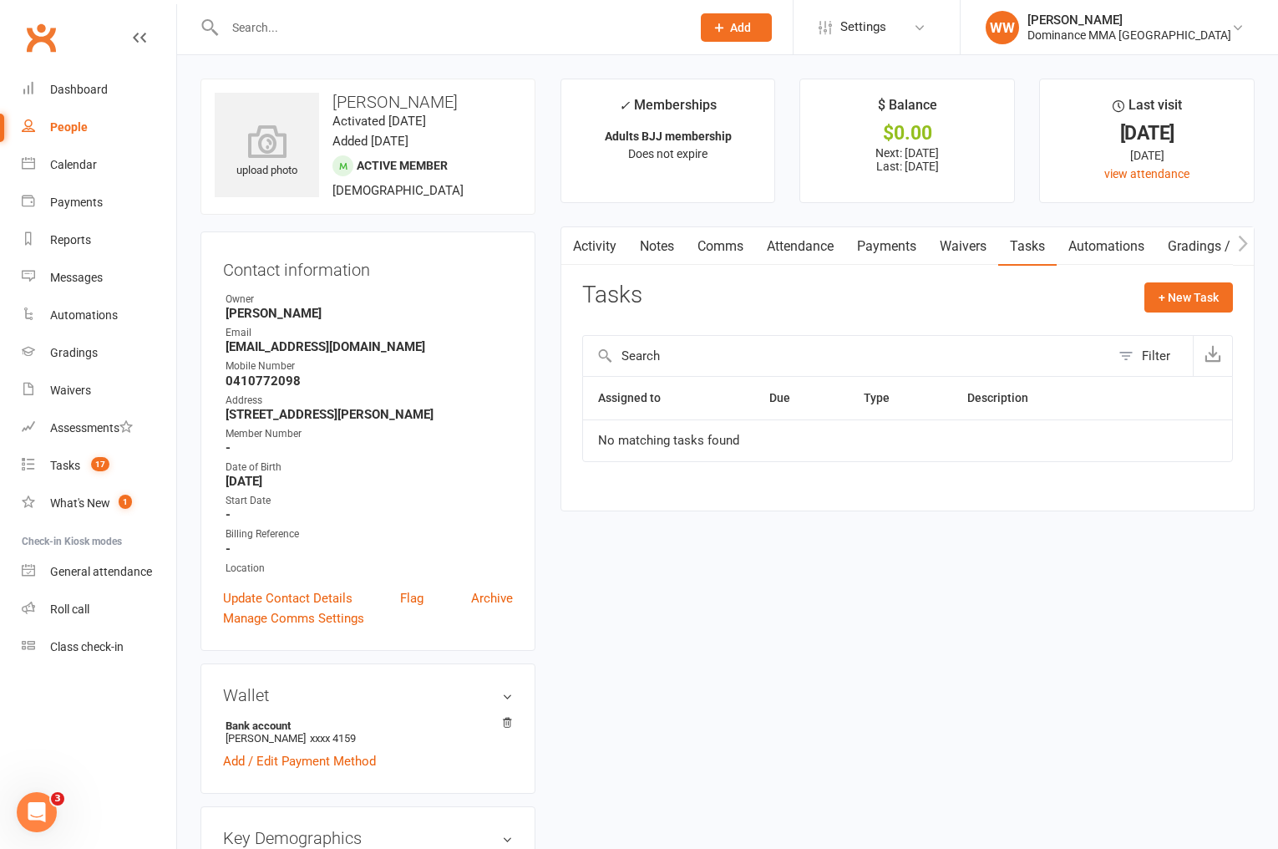
click at [976, 254] on link "Waivers" at bounding box center [963, 246] width 70 height 38
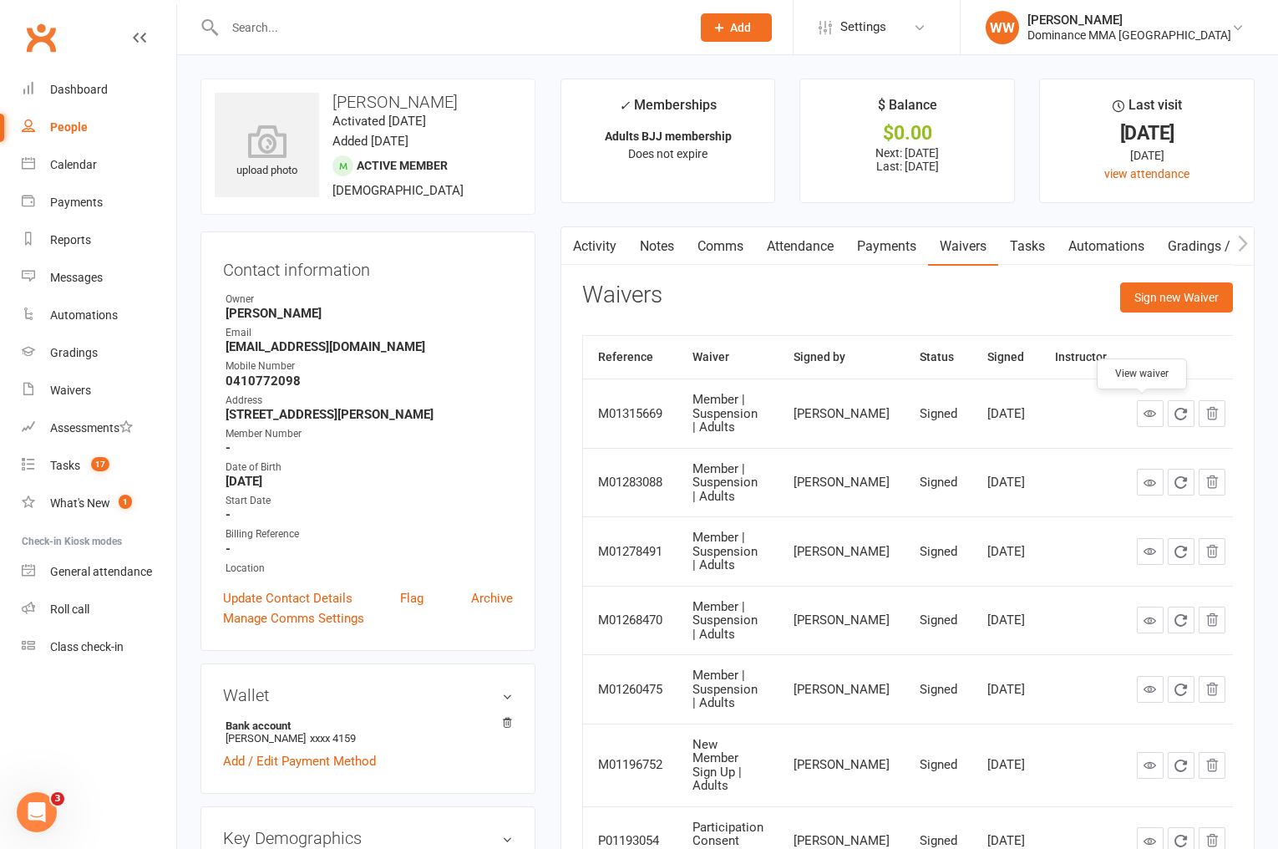
click at [1144, 409] on icon at bounding box center [1150, 413] width 13 height 13
click at [574, 240] on icon "button" at bounding box center [571, 244] width 10 height 18
click at [588, 251] on link "Activity" at bounding box center [594, 246] width 67 height 38
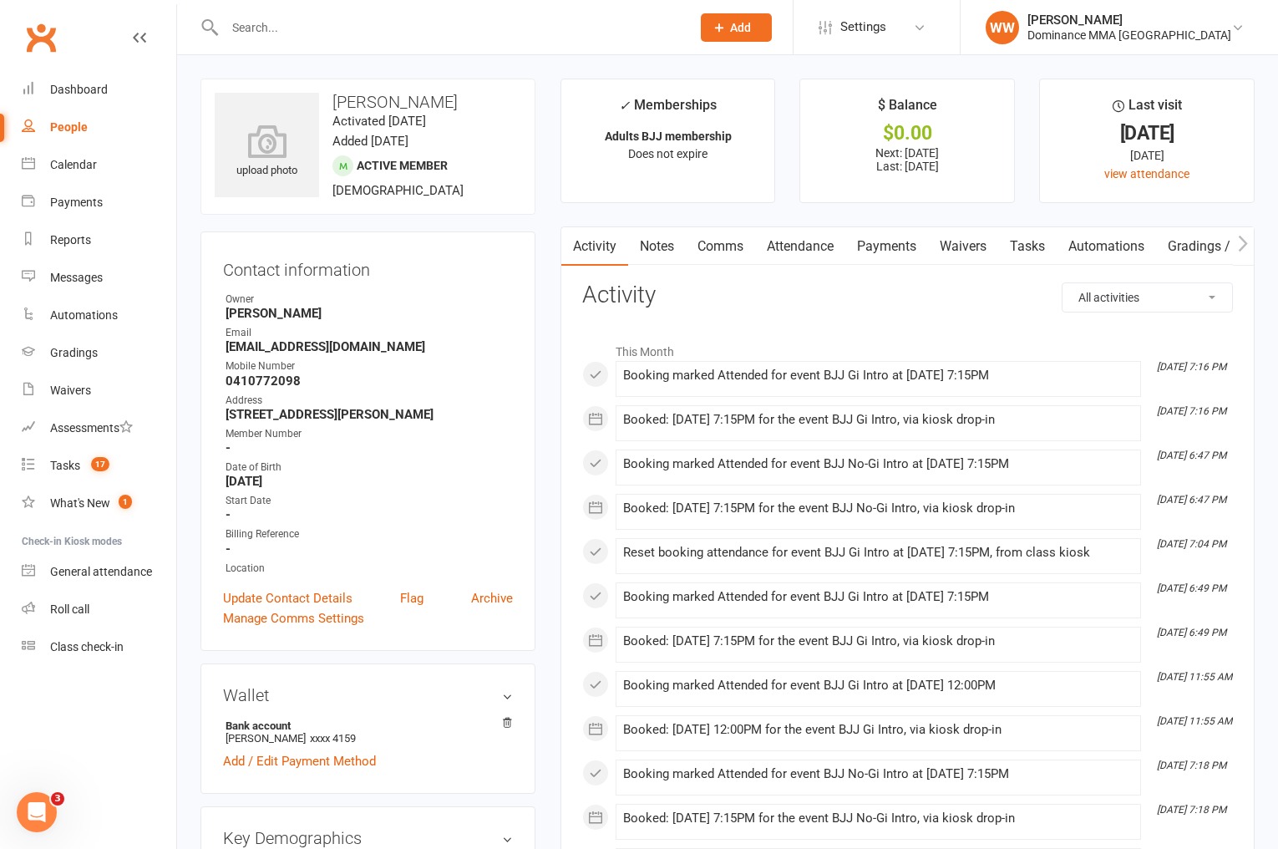
click at [555, 307] on main "✓ Memberships Adults BJJ membership Does not expire $ Balance $0.00 Next: 15 Se…" at bounding box center [907, 811] width 719 height 1464
click at [88, 459] on count-badge "17" at bounding box center [96, 465] width 27 height 13
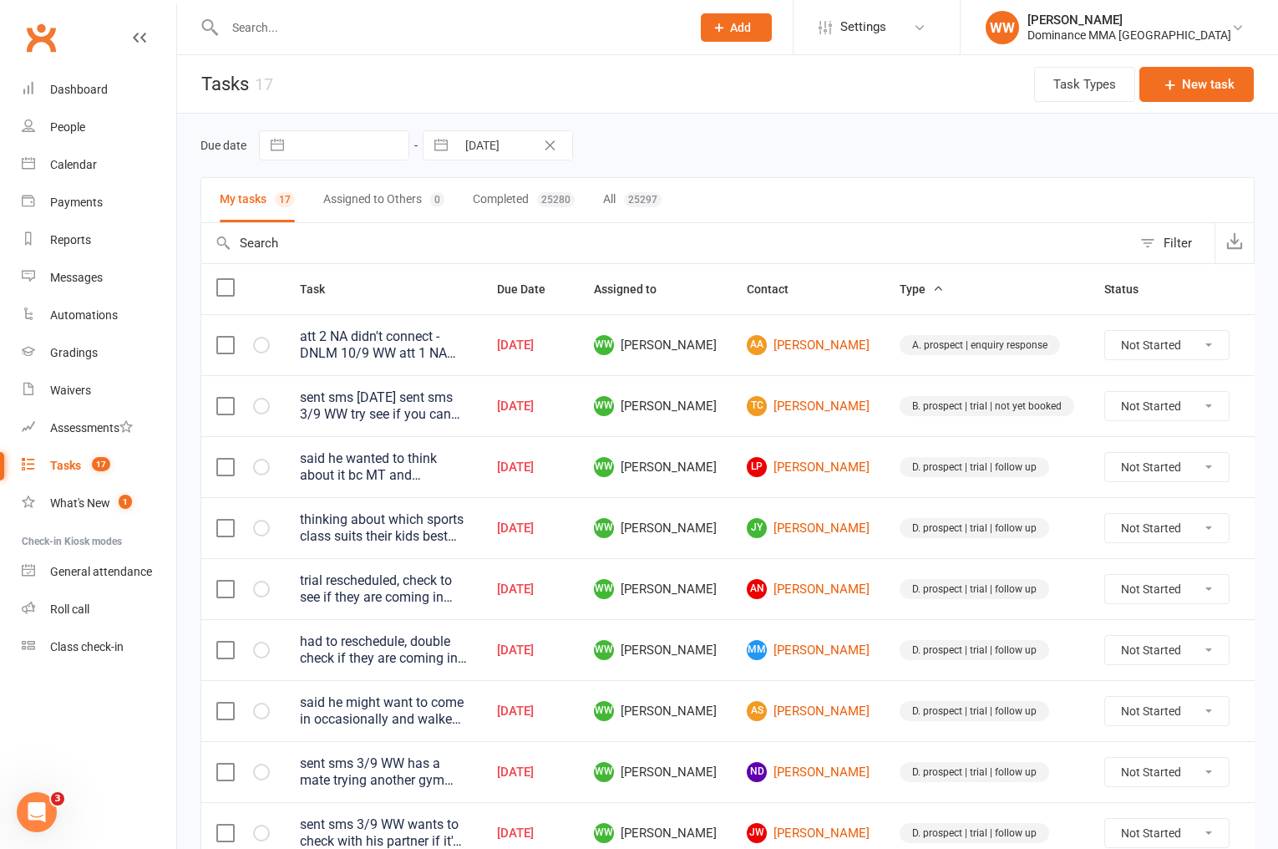
click at [762, 146] on div "Due date Navigate forward to interact with the calendar and select a date. Pres…" at bounding box center [727, 145] width 1054 height 30
click at [760, 145] on div "Due date Navigate forward to interact with the calendar and select a date. Pres…" at bounding box center [727, 145] width 1054 height 30
click at [306, 31] on input "text" at bounding box center [449, 27] width 459 height 23
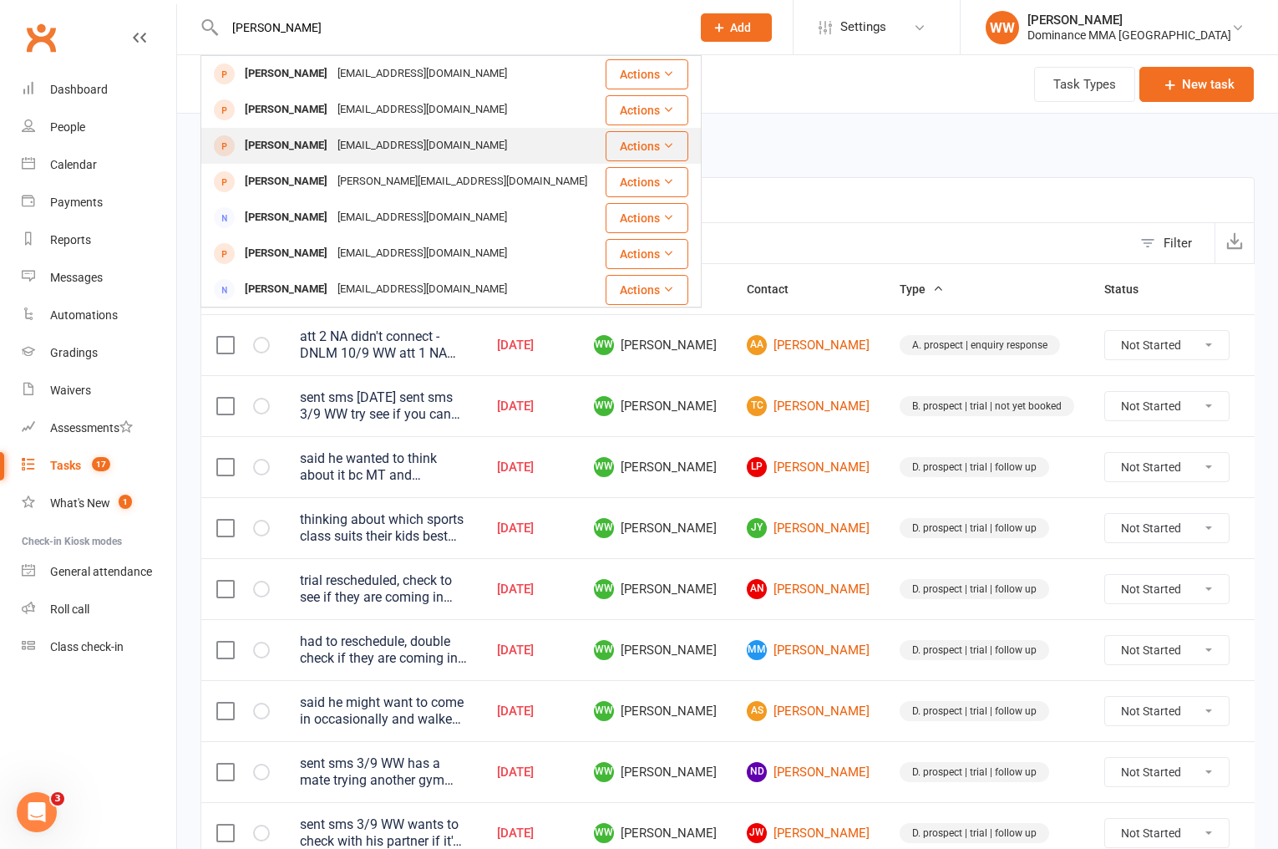
type input "rashid"
click at [357, 149] on div "rachid.laadi10@gmail.com" at bounding box center [422, 146] width 180 height 24
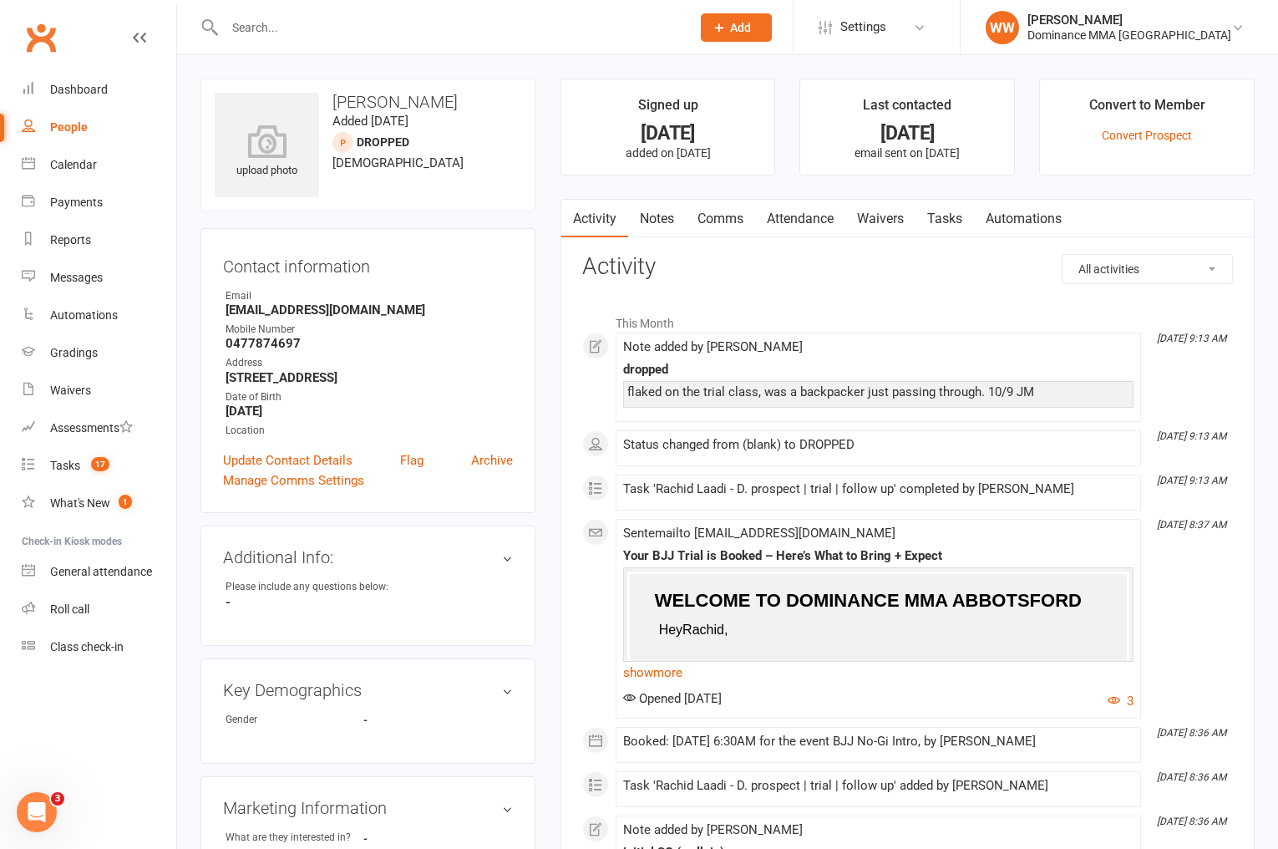
click at [780, 270] on h3 "Activity" at bounding box center [907, 267] width 651 height 26
click at [661, 226] on link "Notes" at bounding box center [657, 219] width 58 height 38
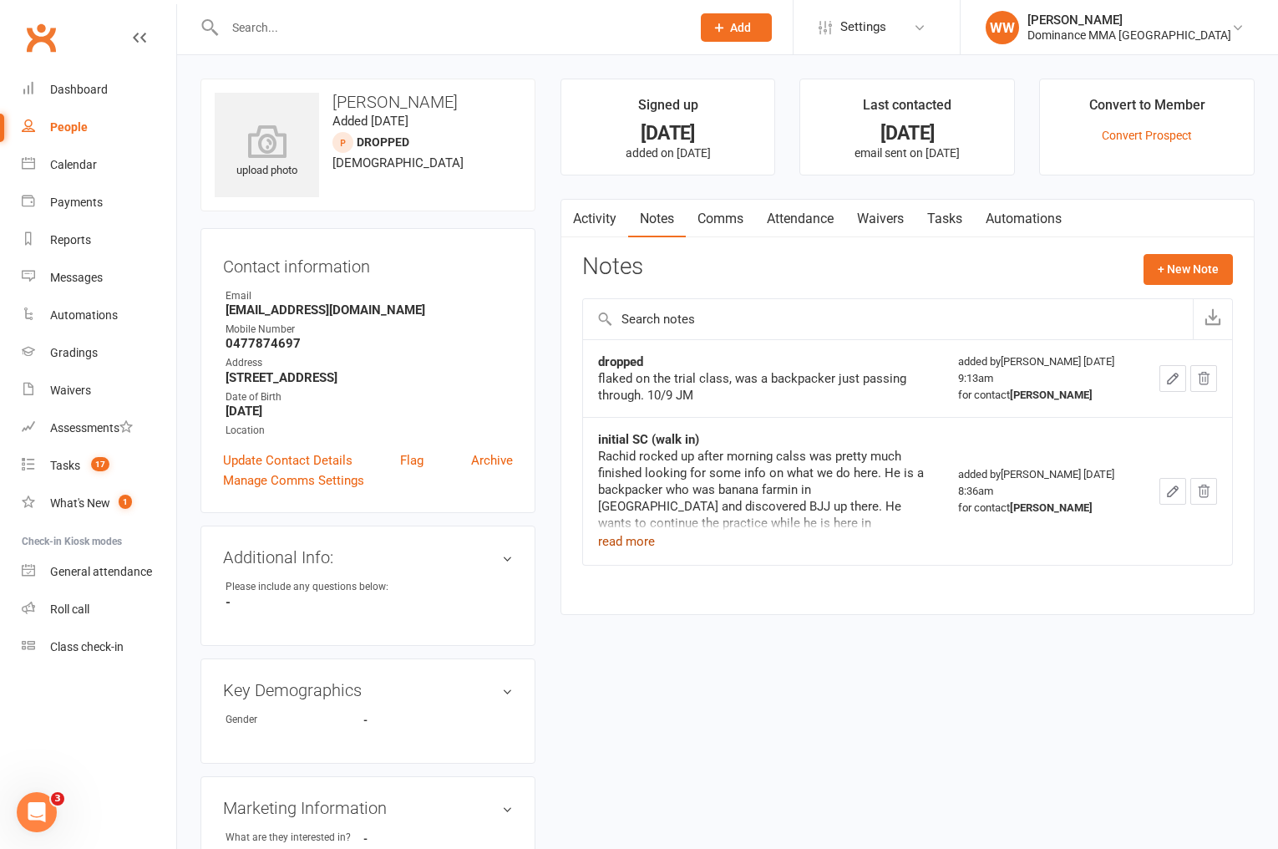
click at [624, 545] on button "read more" at bounding box center [626, 541] width 57 height 20
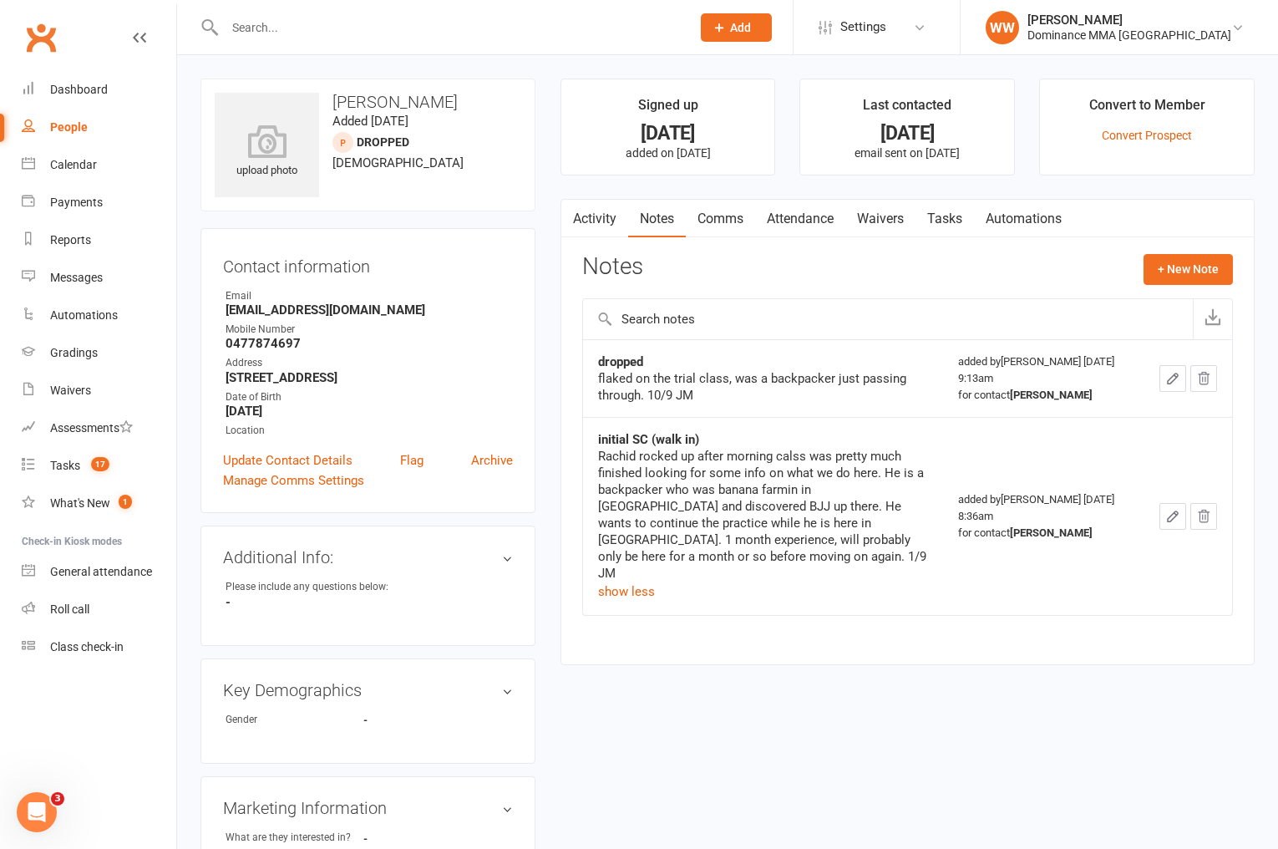
click at [585, 495] on td "initial SC (walk in) Rachid rocked up after morning calss was pretty much finis…" at bounding box center [763, 516] width 360 height 198
click at [946, 254] on div "Notes + New Note" at bounding box center [907, 275] width 651 height 43
click at [956, 256] on div "Notes + New Note" at bounding box center [907, 275] width 651 height 43
click at [951, 226] on link "Tasks" at bounding box center [944, 219] width 58 height 38
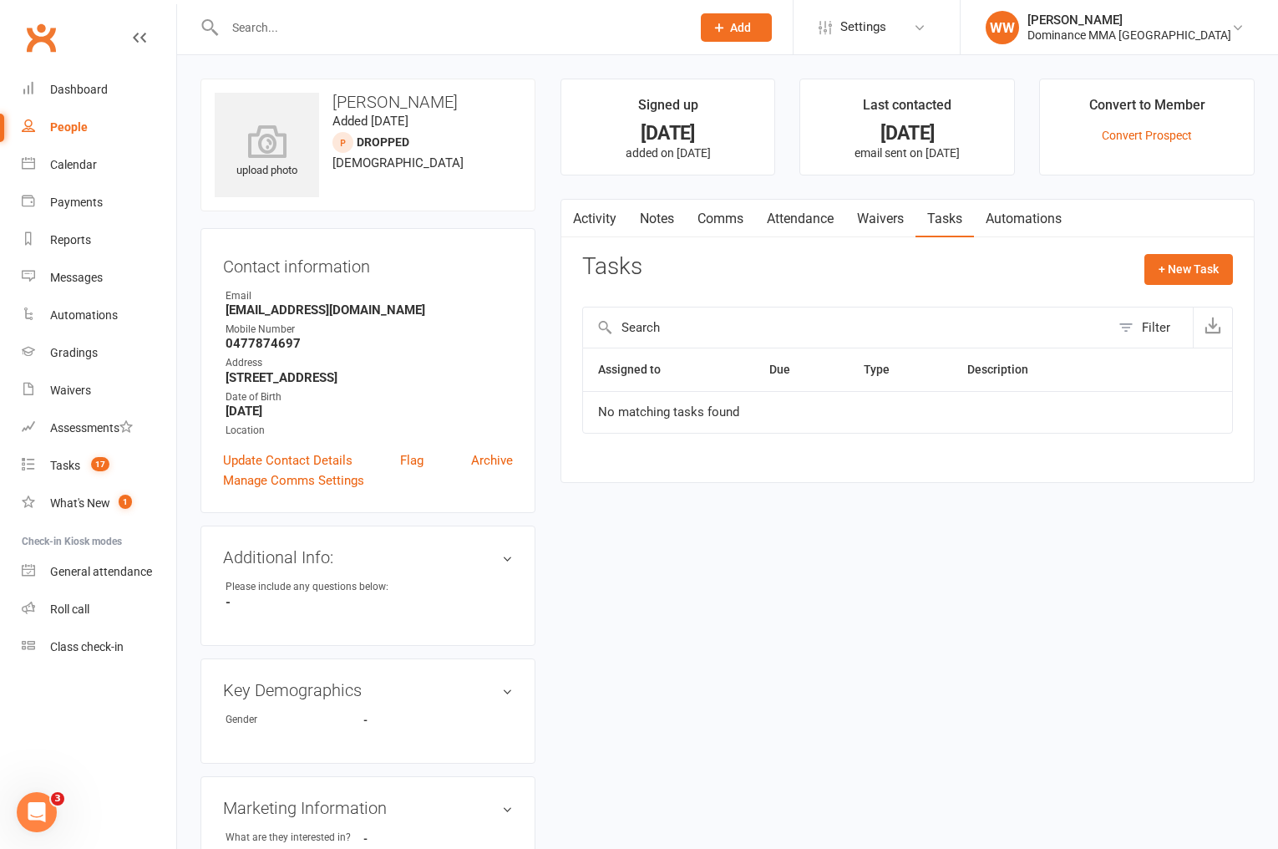
click at [586, 217] on link "Activity" at bounding box center [594, 219] width 67 height 38
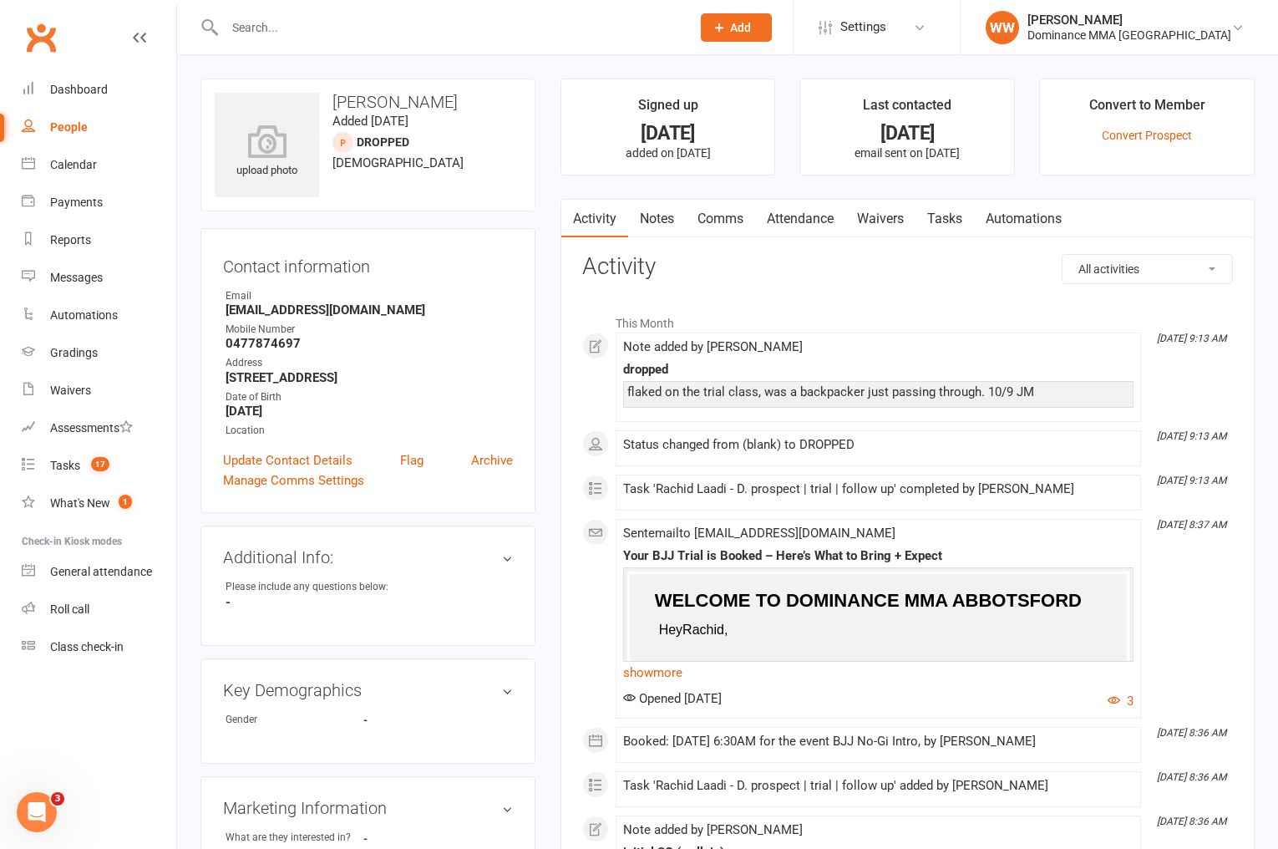
click at [937, 229] on link "Tasks" at bounding box center [944, 219] width 58 height 38
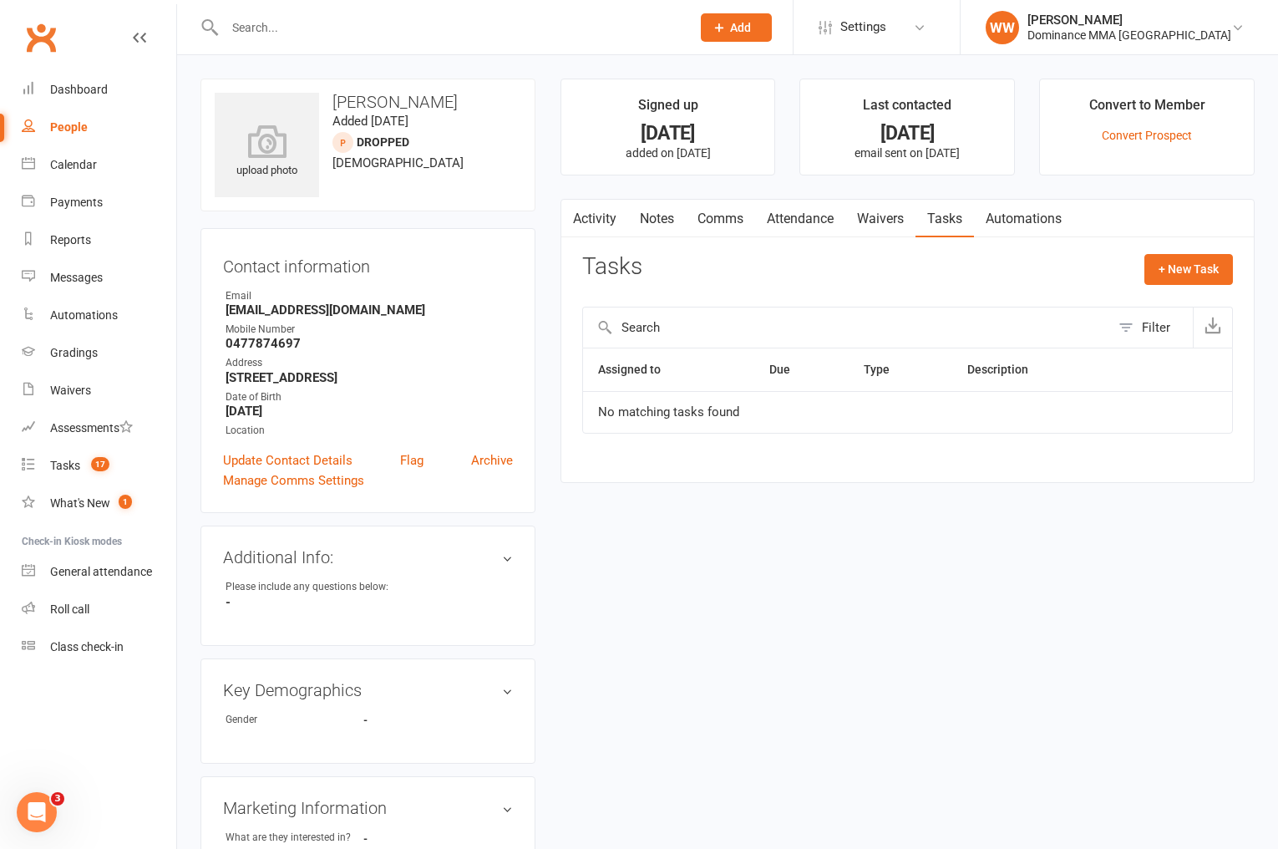
click at [599, 226] on link "Activity" at bounding box center [594, 219] width 67 height 38
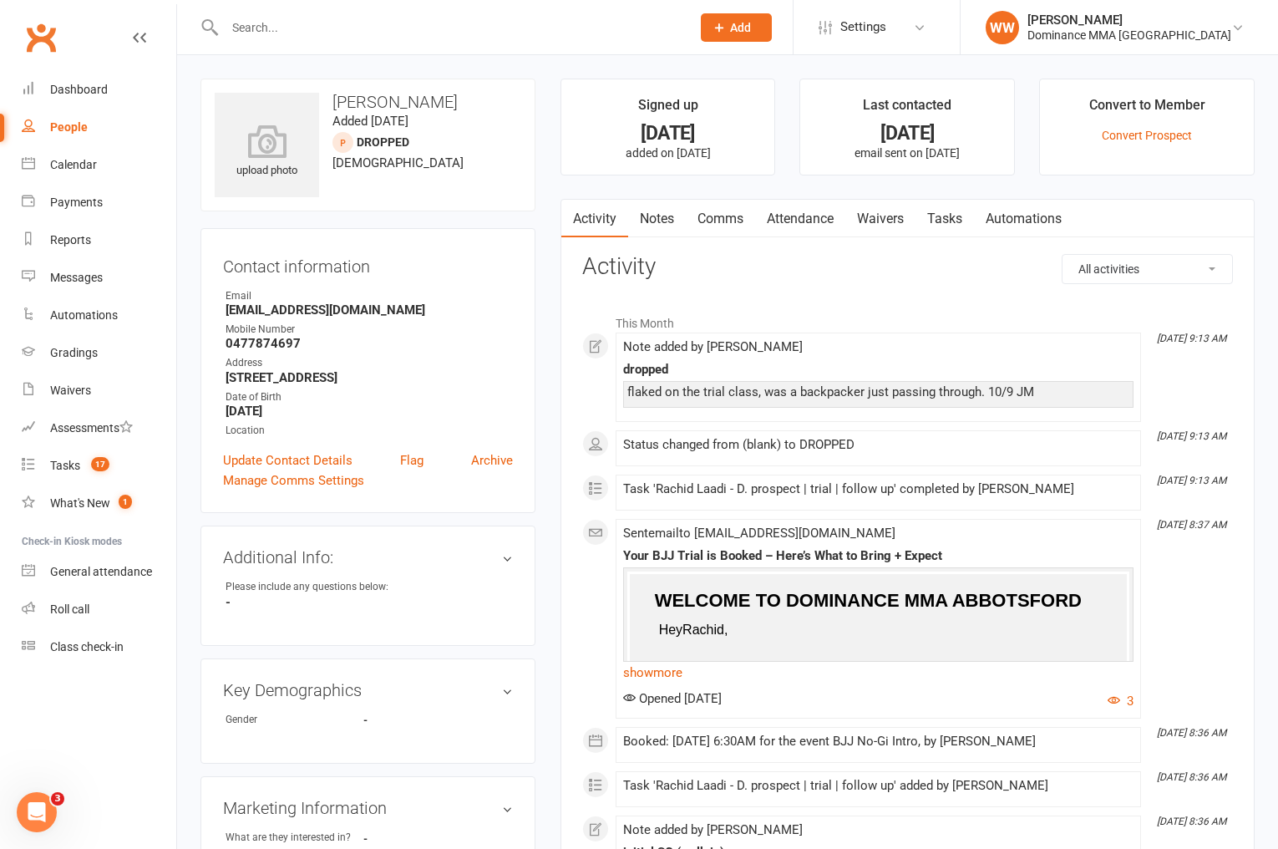
click at [662, 221] on link "Notes" at bounding box center [657, 219] width 58 height 38
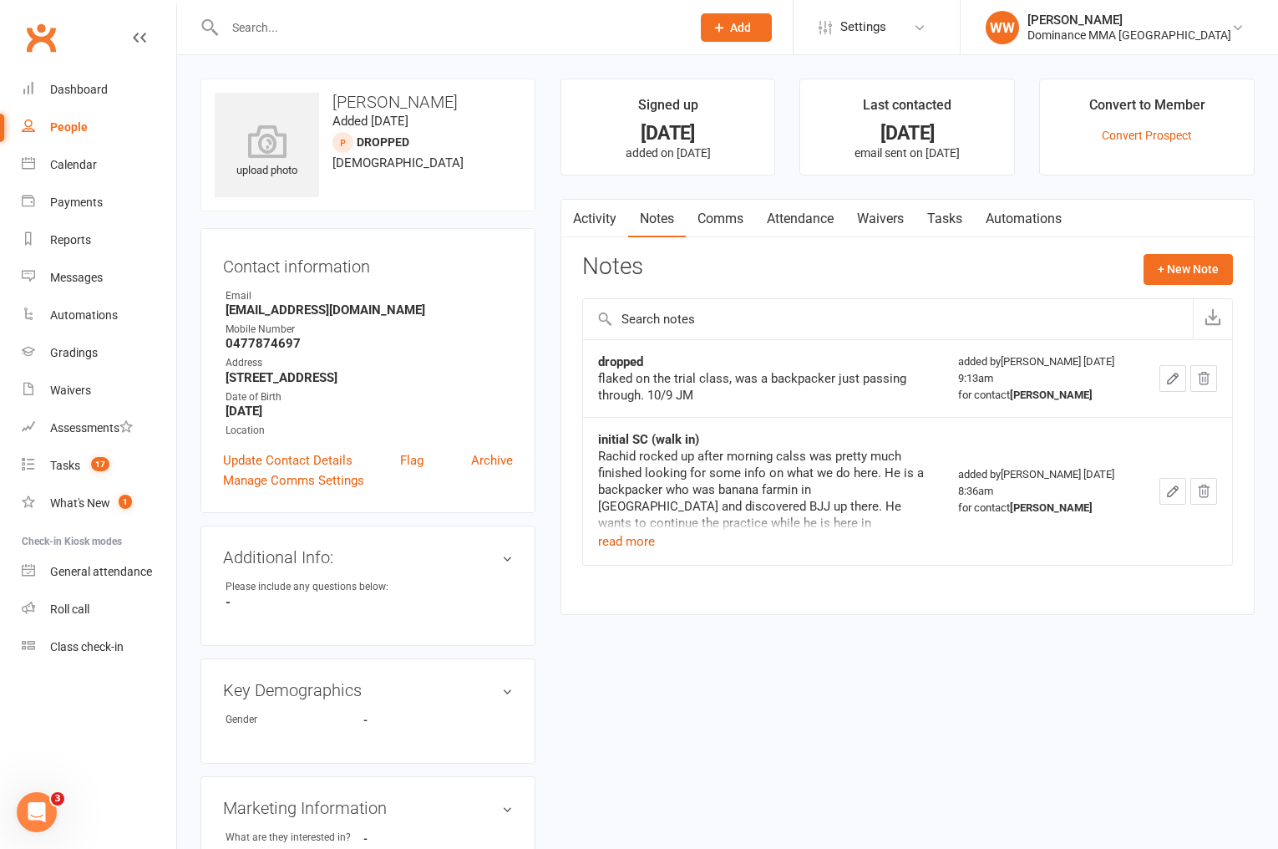
click at [592, 218] on link "Activity" at bounding box center [594, 219] width 67 height 38
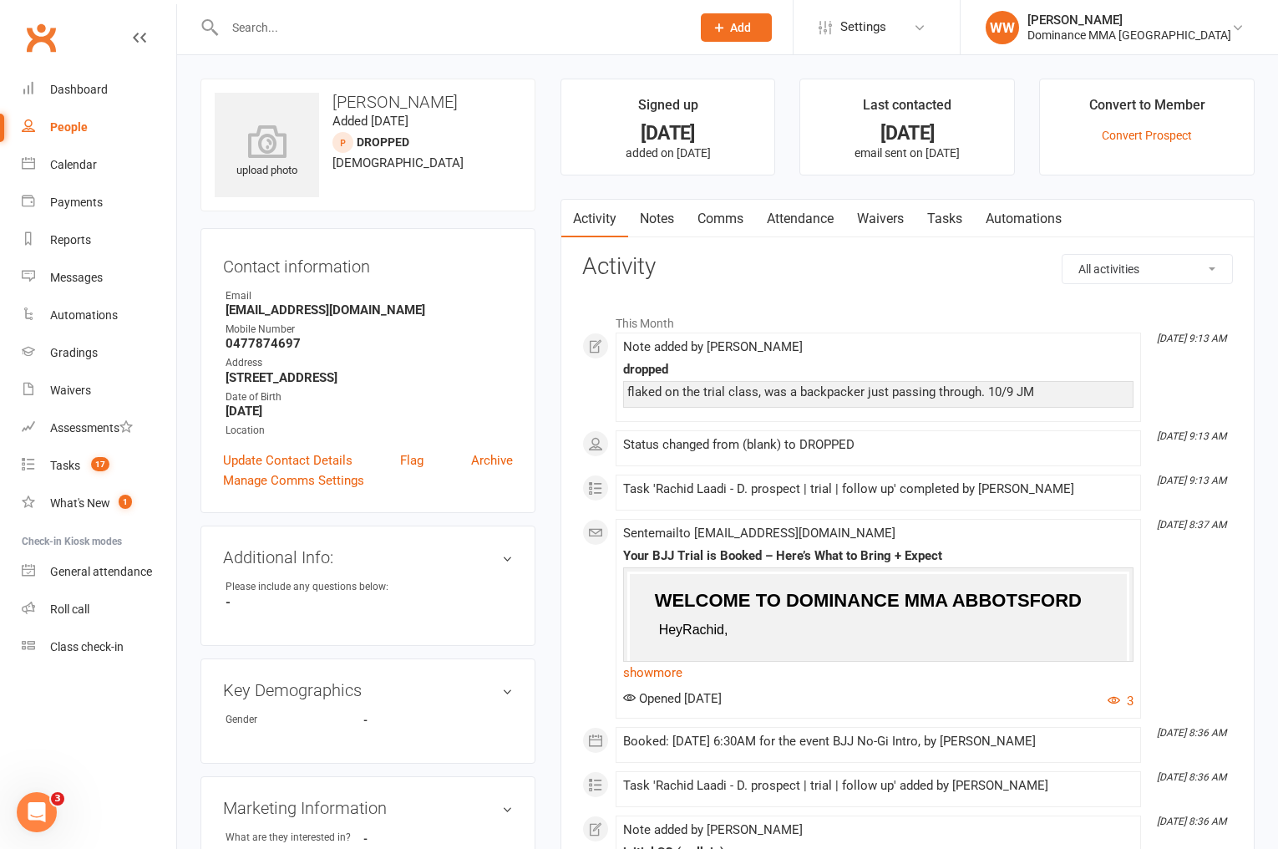
click at [656, 227] on link "Notes" at bounding box center [657, 219] width 58 height 38
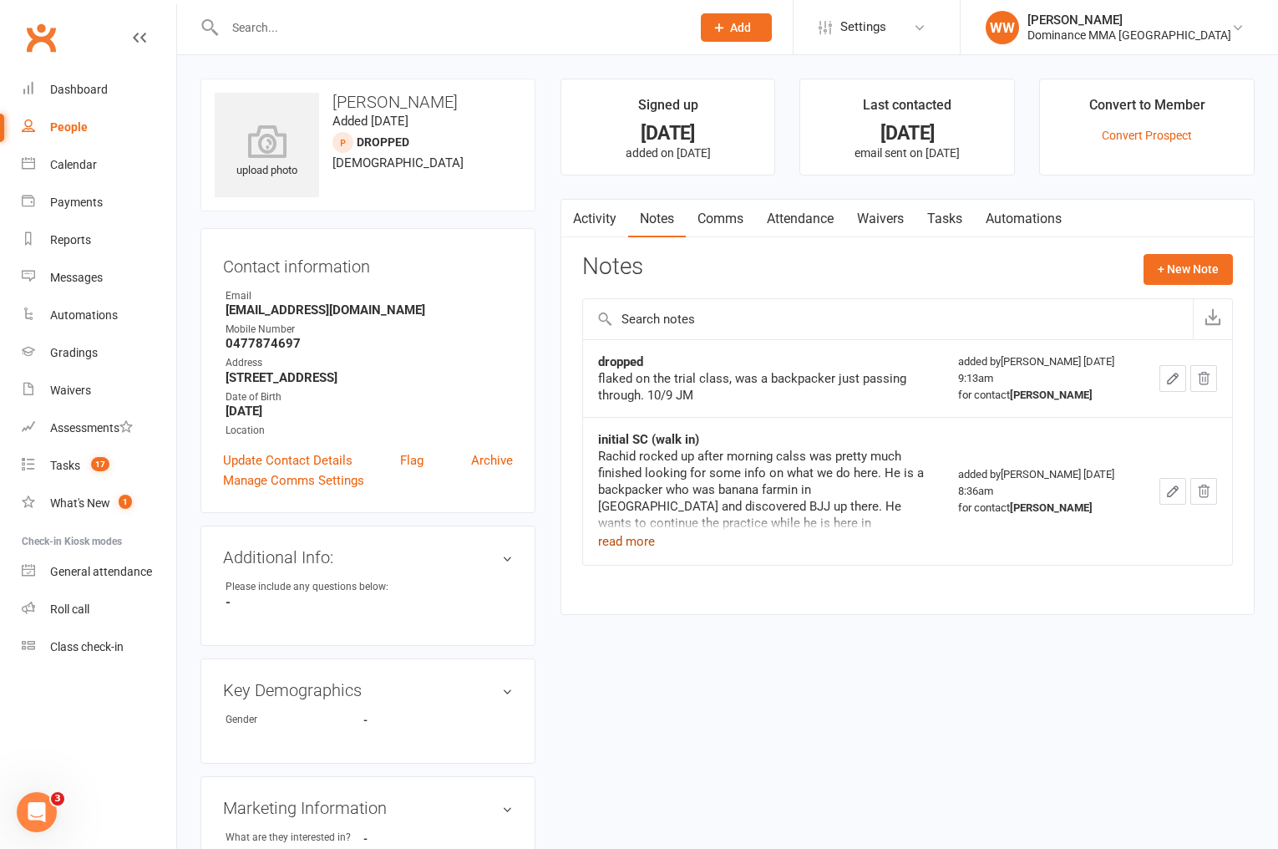
click at [636, 538] on button "read more" at bounding box center [626, 541] width 57 height 20
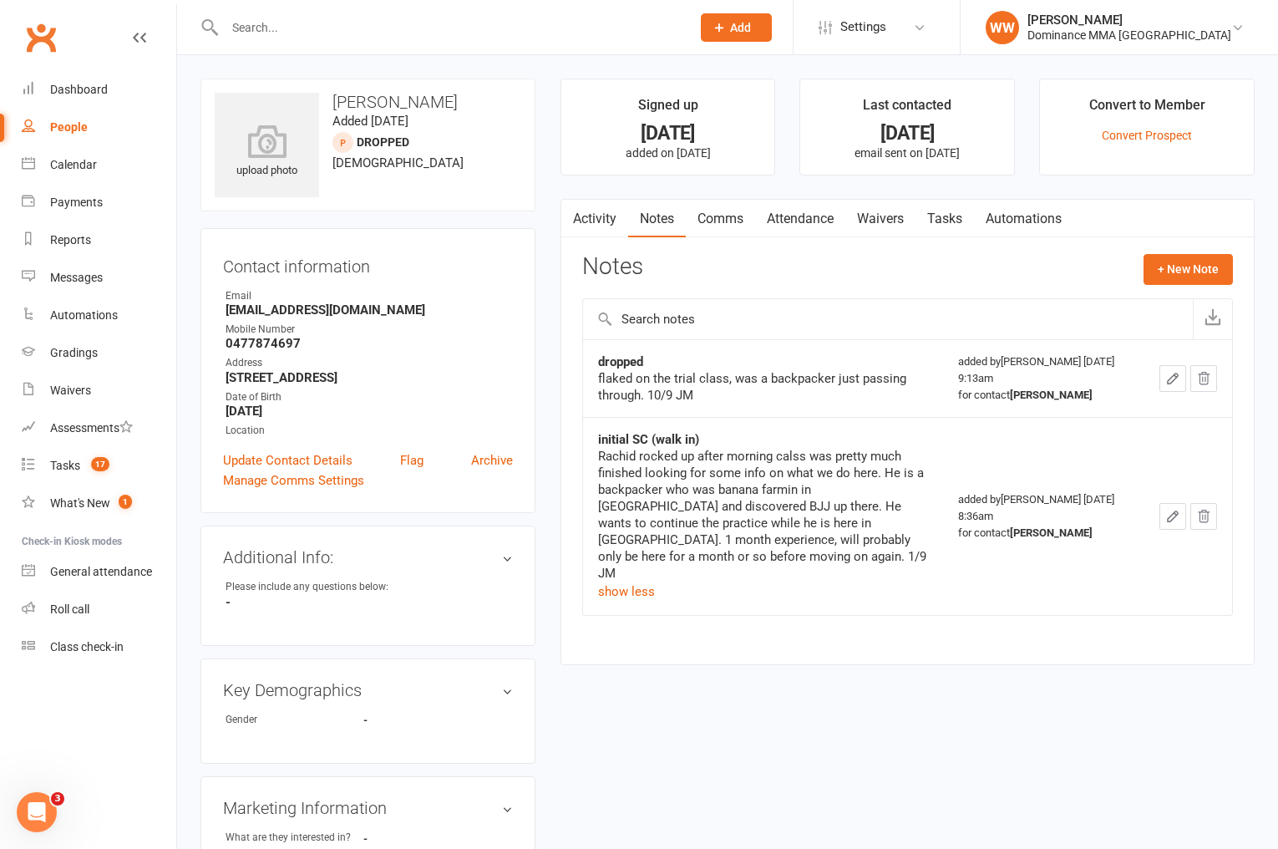
click at [926, 531] on td "initial SC (walk in) Rachid rocked up after morning calss was pretty much finis…" at bounding box center [763, 516] width 360 height 198
click at [924, 533] on td "initial SC (walk in) Rachid rocked up after morning calss was pretty much finis…" at bounding box center [763, 516] width 360 height 198
click at [42, 393] on link "Waivers" at bounding box center [99, 391] width 155 height 38
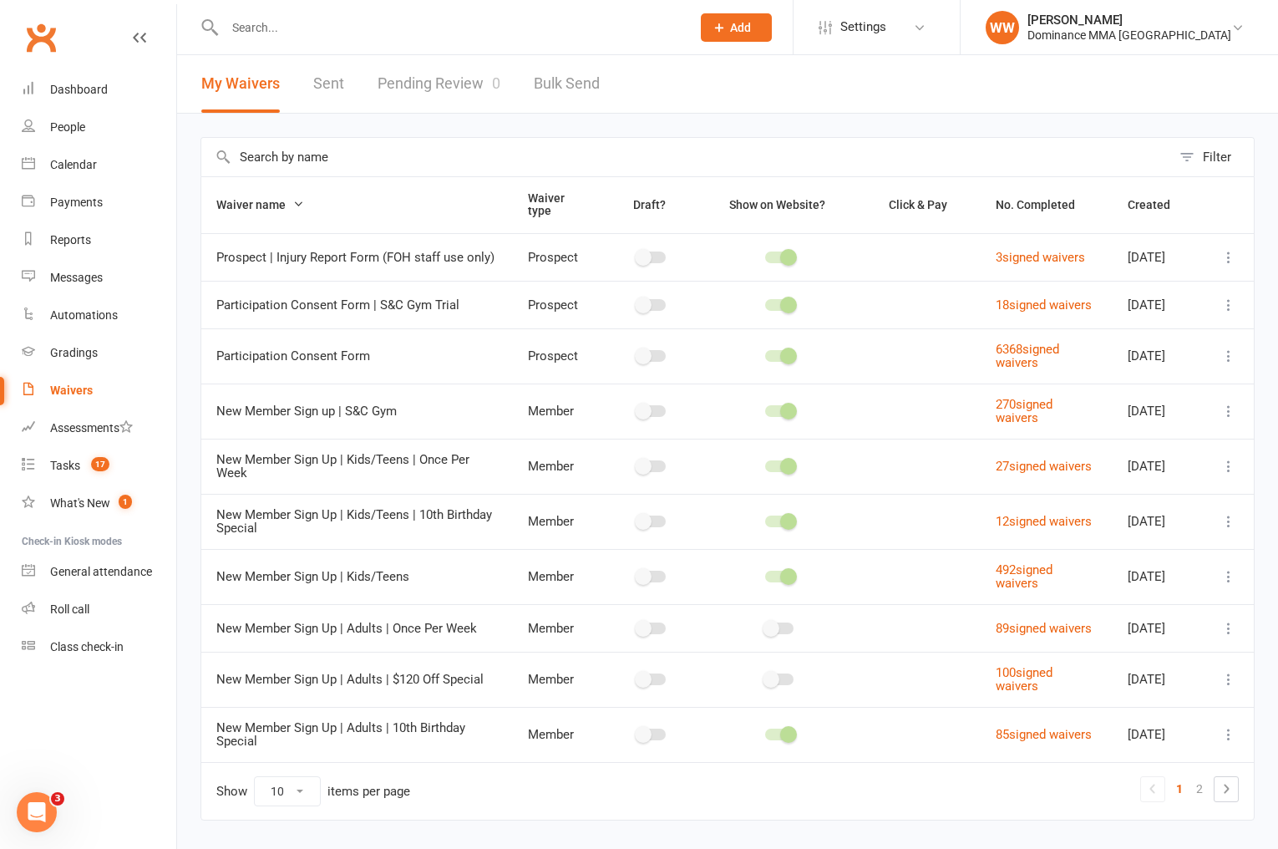
drag, startPoint x: 306, startPoint y: 38, endPoint x: 296, endPoint y: 24, distance: 17.4
click at [305, 38] on div at bounding box center [439, 27] width 479 height 54
click at [296, 24] on input "text" at bounding box center [449, 27] width 459 height 23
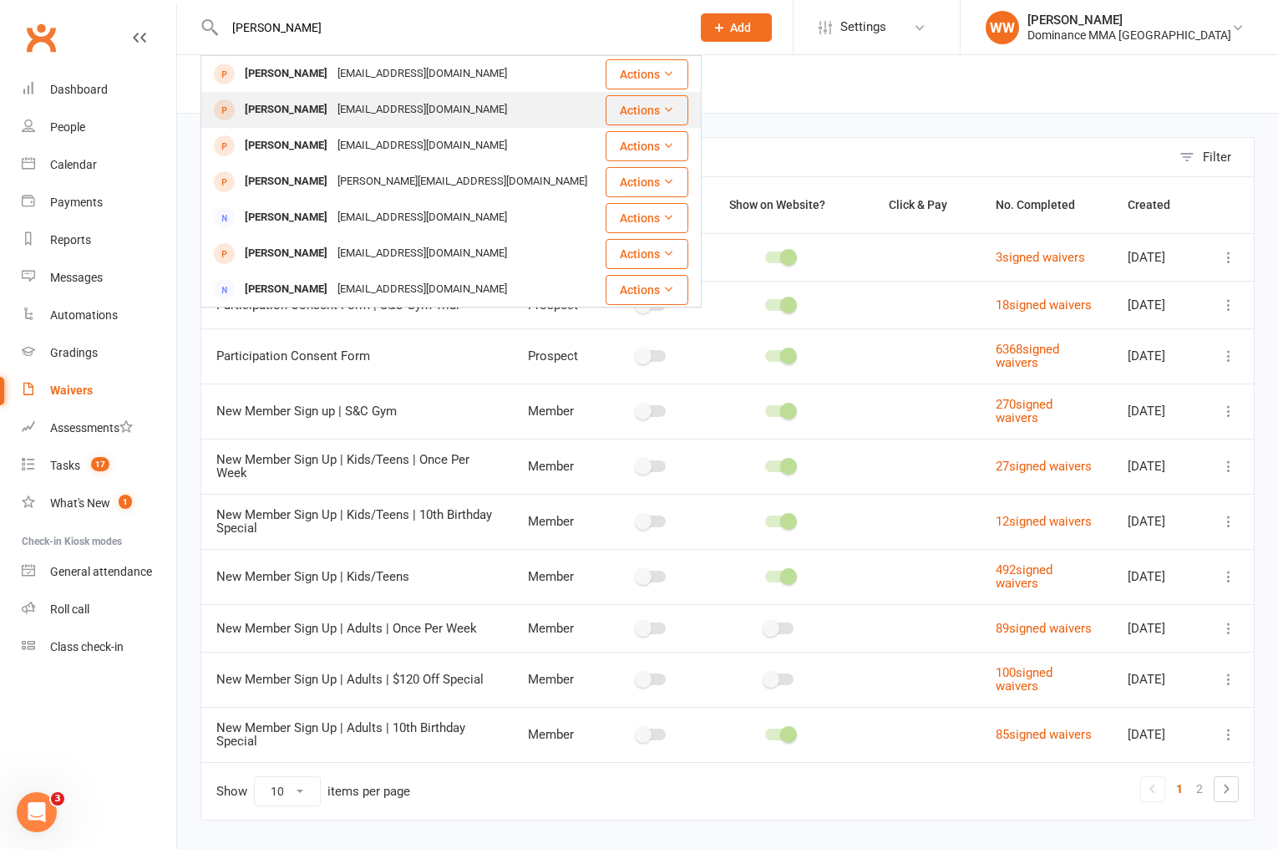
type input "rashid l"
click at [332, 107] on div "rachid.laadi10@gmail.com" at bounding box center [422, 110] width 180 height 24
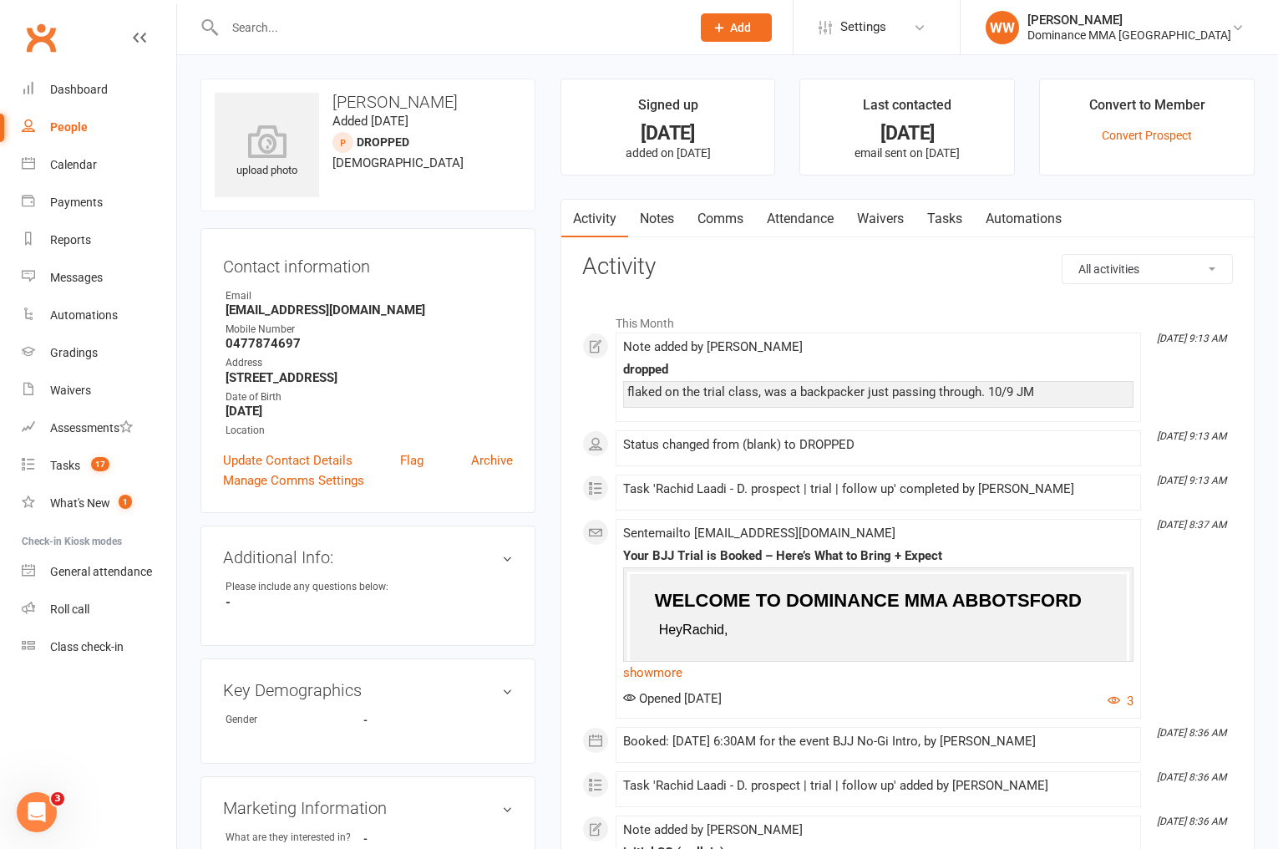
click at [664, 224] on link "Notes" at bounding box center [657, 219] width 58 height 38
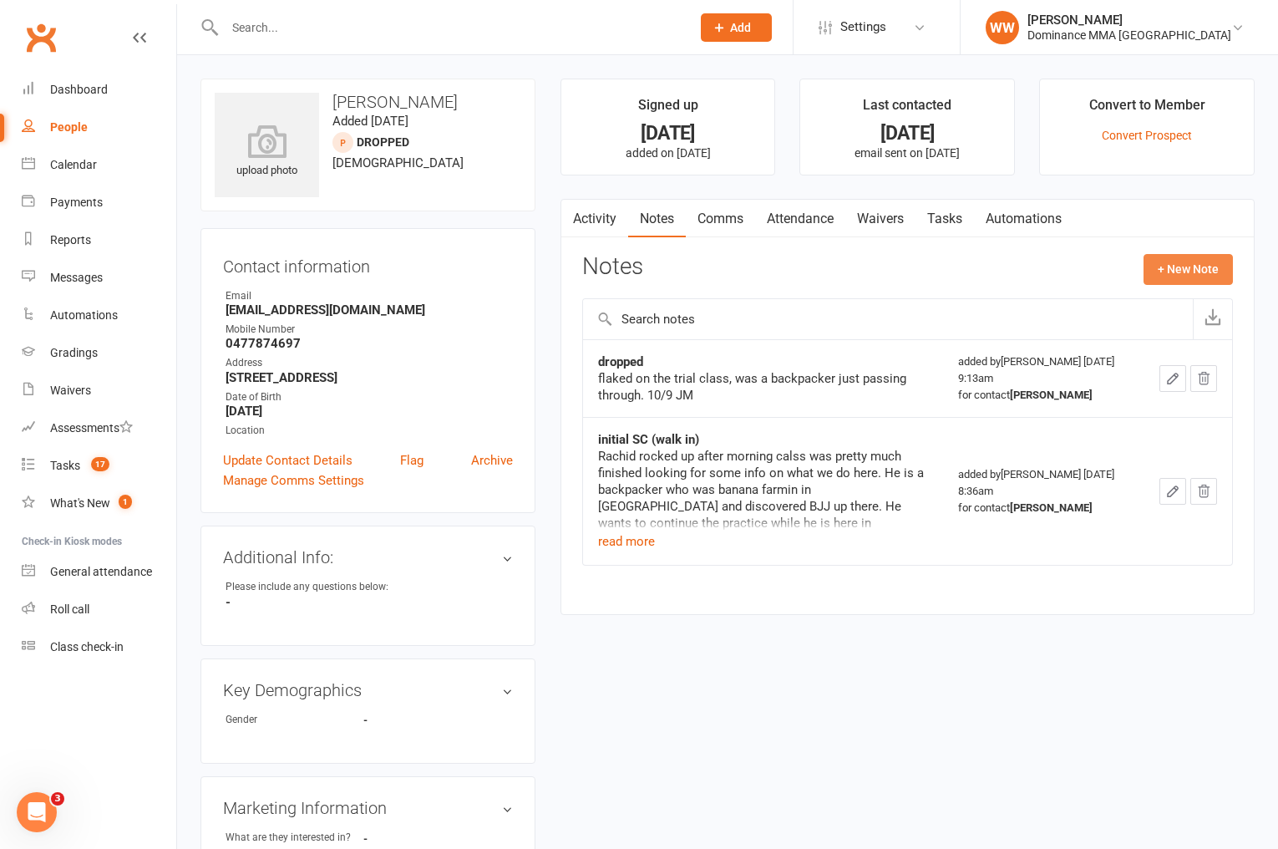
click at [1159, 273] on button "+ New Note" at bounding box center [1188, 269] width 89 height 30
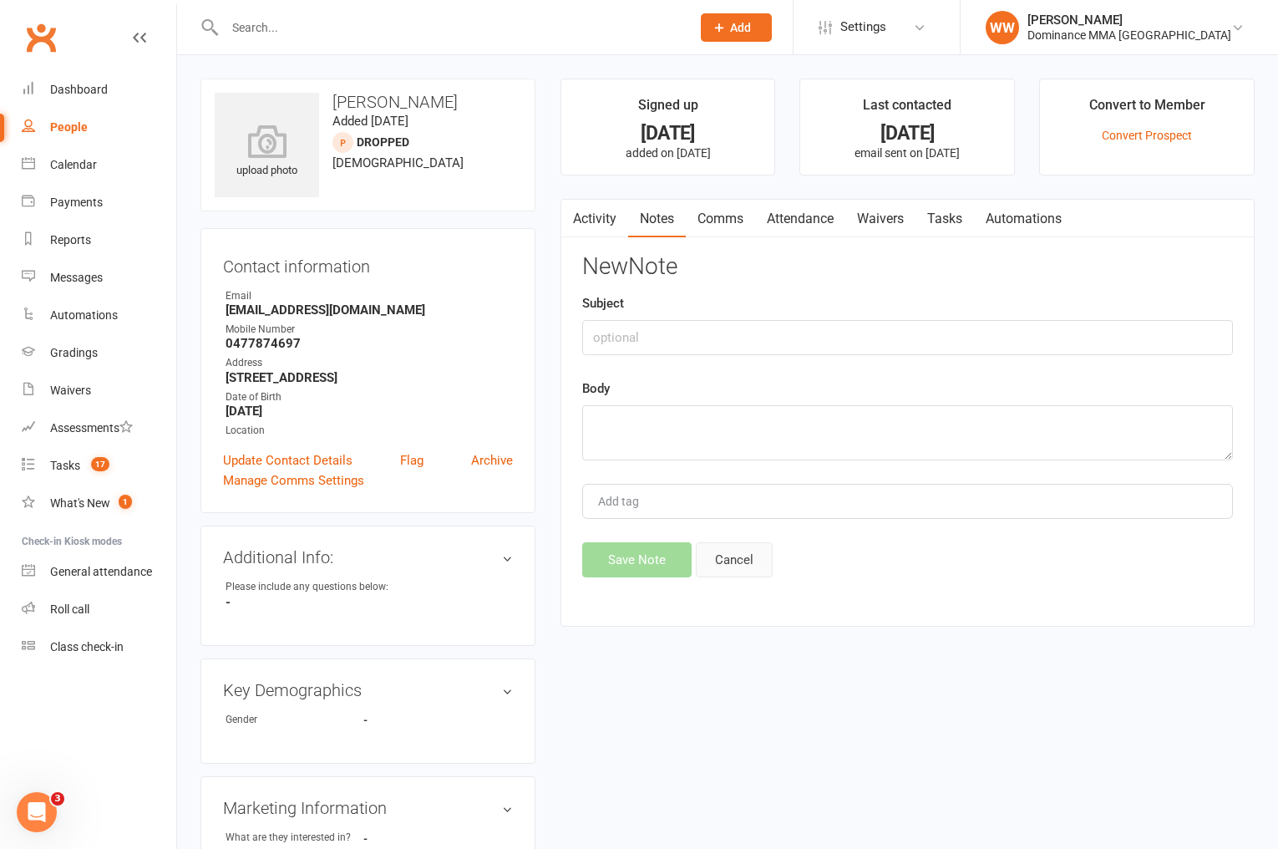
click at [736, 558] on button "Cancel" at bounding box center [734, 559] width 77 height 35
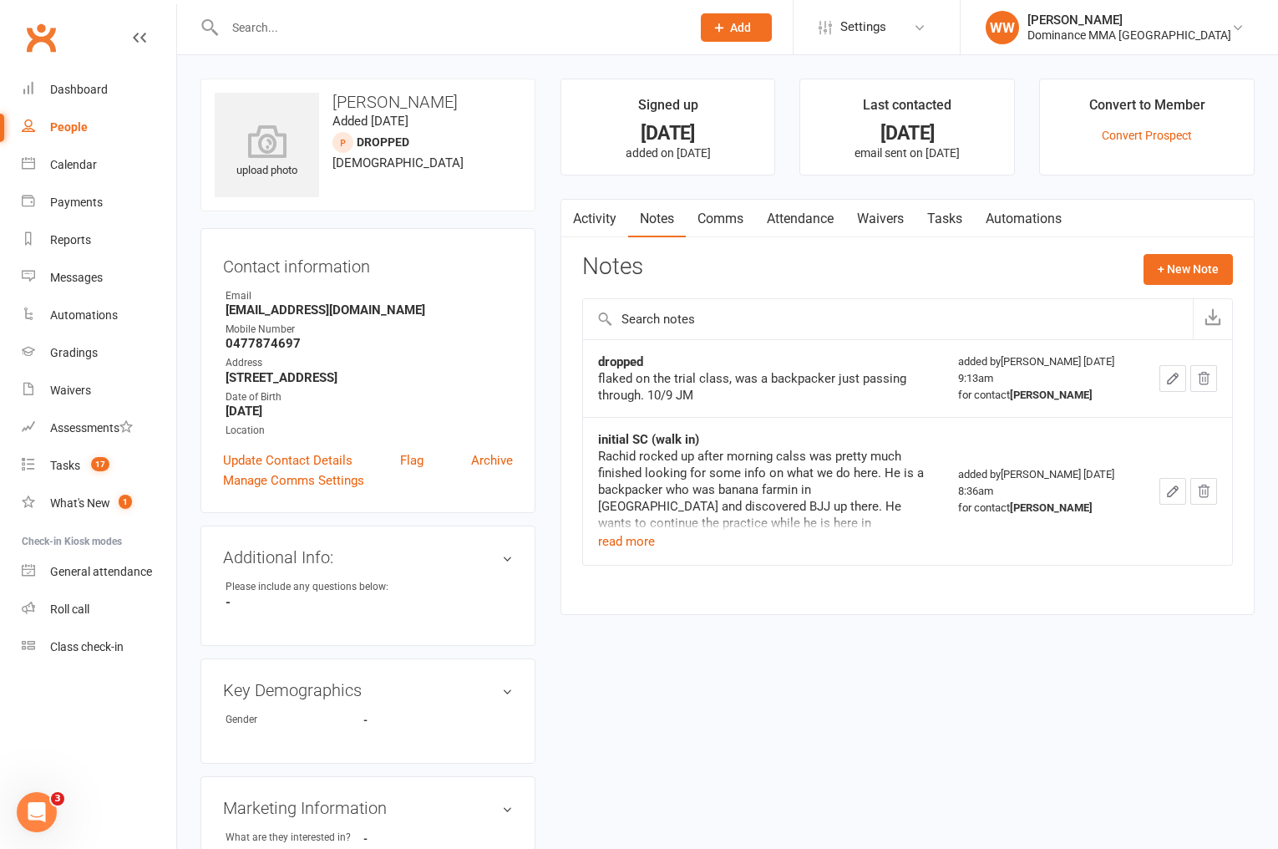
click at [948, 227] on link "Tasks" at bounding box center [944, 219] width 58 height 38
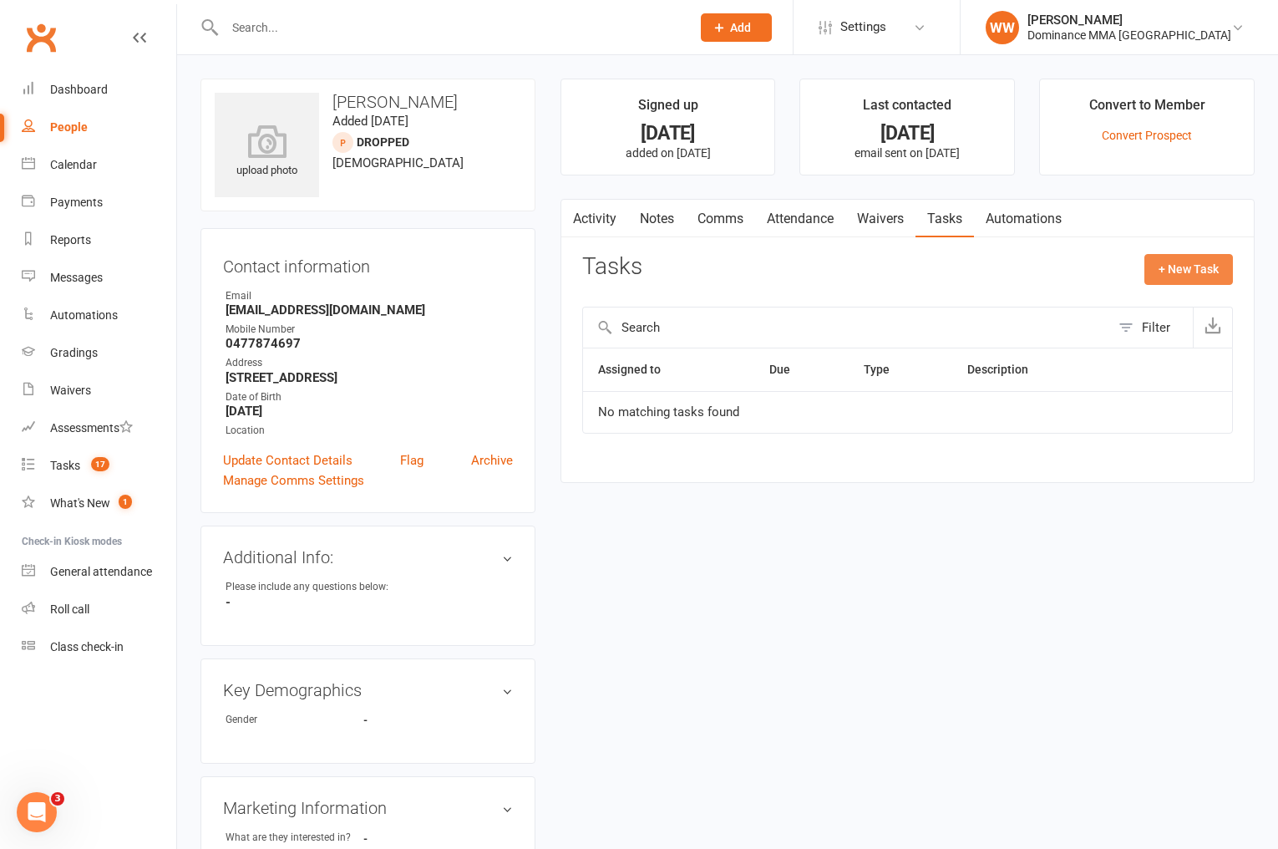
click at [1172, 271] on button "+ New Task" at bounding box center [1188, 269] width 89 height 30
select select "49757"
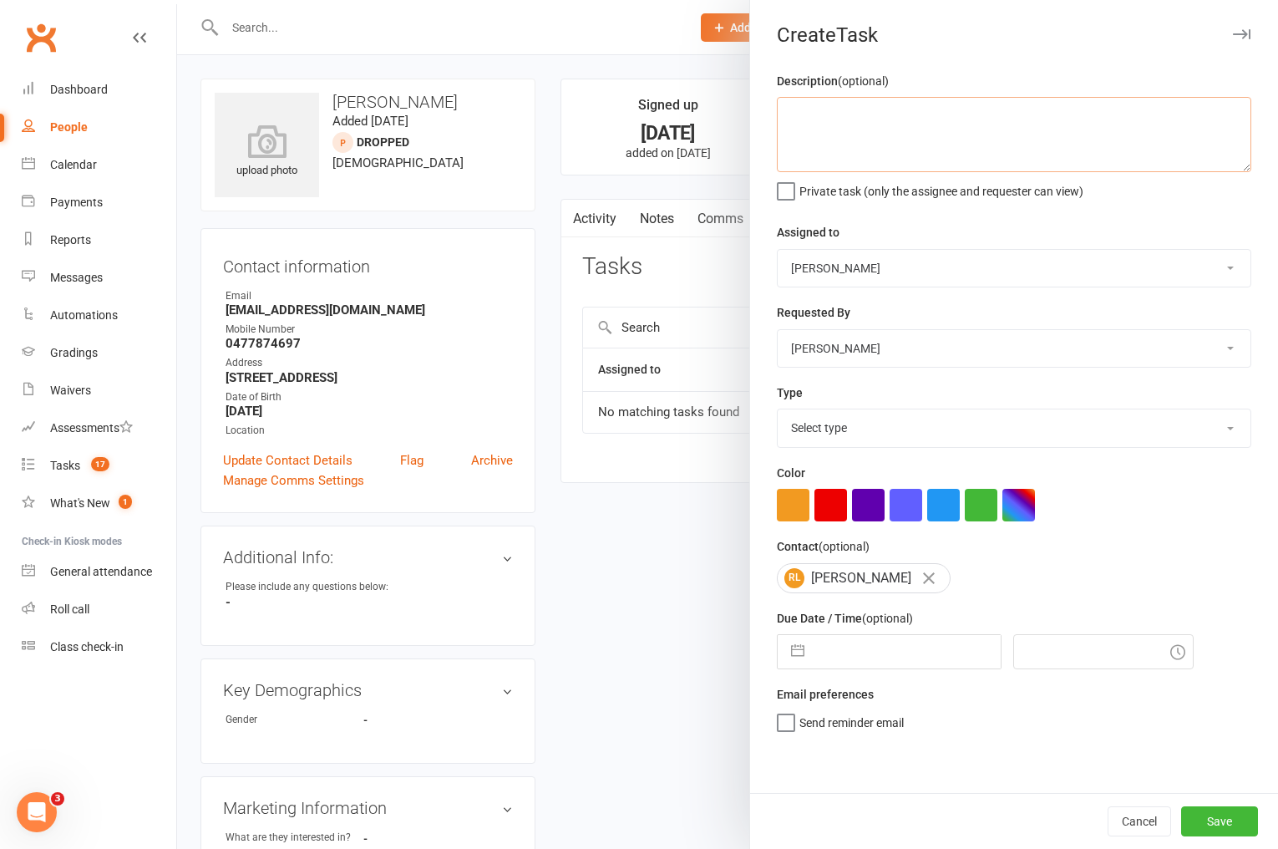
click at [792, 119] on textarea at bounding box center [1014, 134] width 474 height 75
type textarea "came in for open mat with a friend 12/9 WW"
click at [829, 423] on select "Select type A. prospect | enquiry response B. prospect | trial | not yet booked…" at bounding box center [1014, 427] width 473 height 37
select select "3863"
click at [778, 411] on select "Select type A. prospect | enquiry response B. prospect | trial | not yet booked…" at bounding box center [1014, 427] width 473 height 37
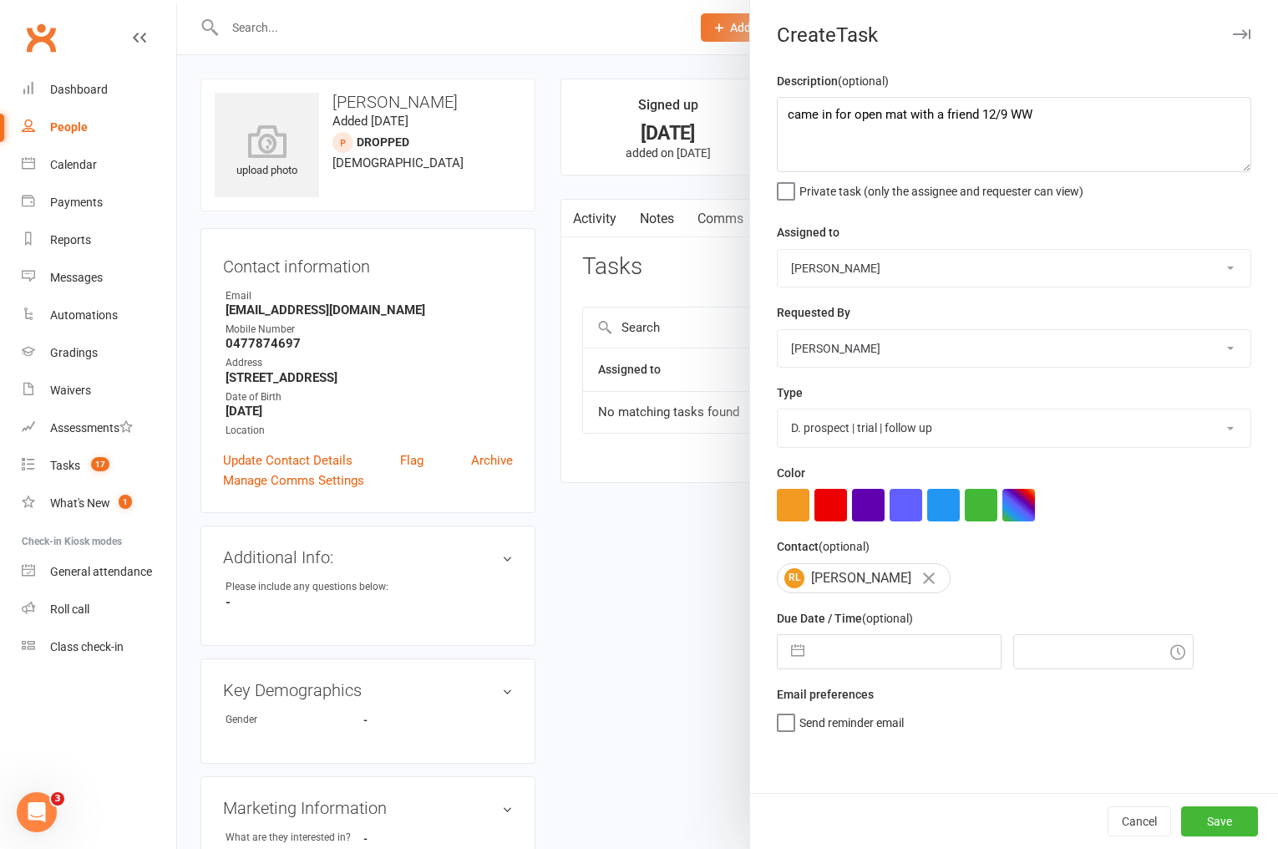
click at [895, 655] on input "text" at bounding box center [907, 651] width 188 height 33
select select "7"
select select "2025"
select select "8"
select select "2025"
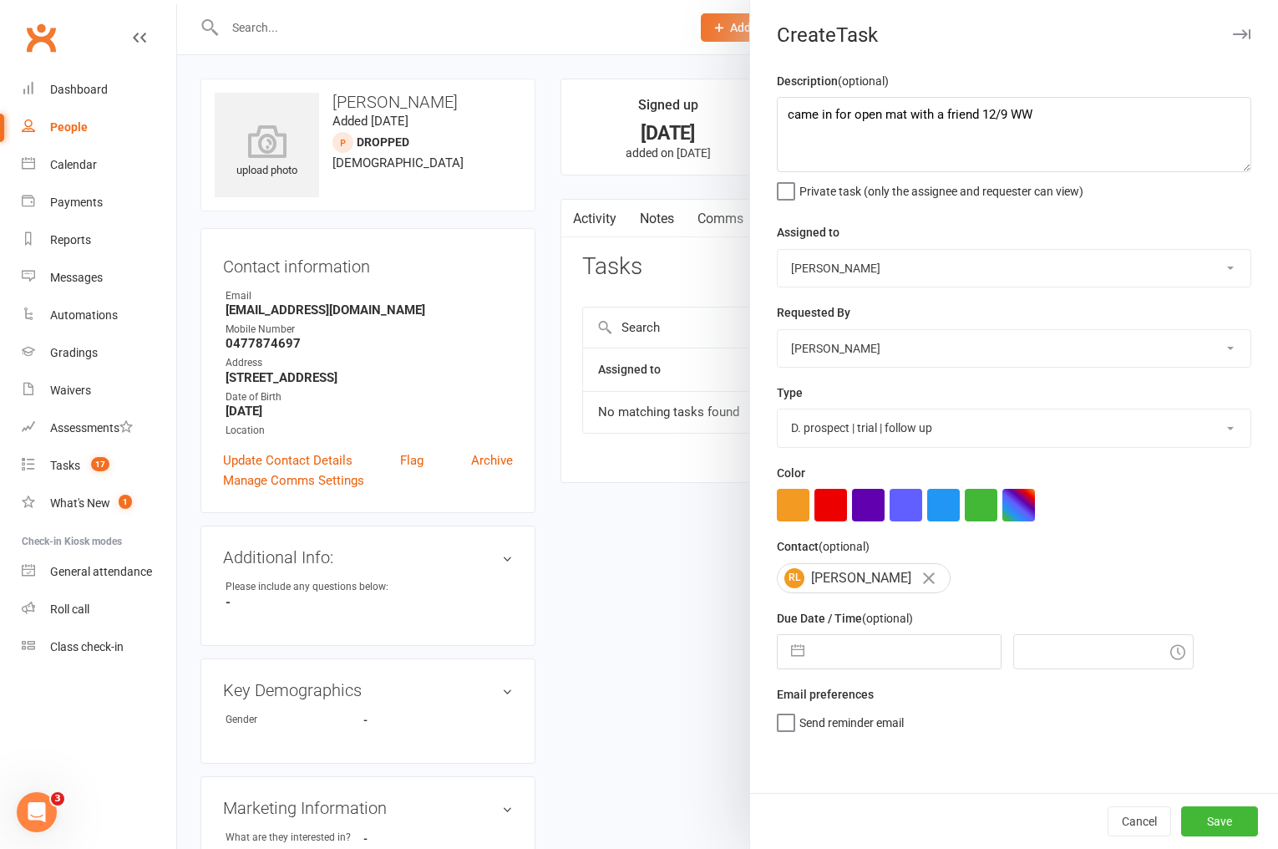
select select "9"
select select "2025"
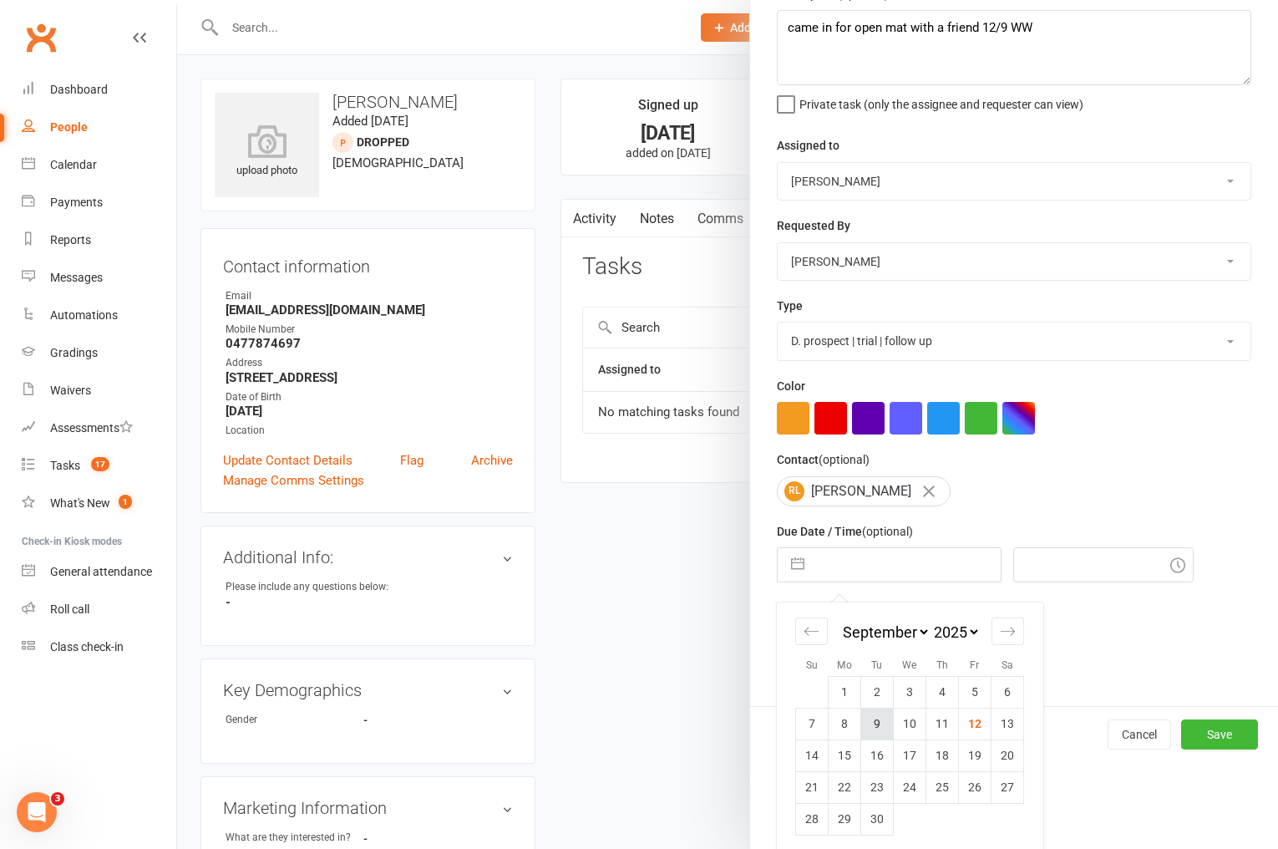
scroll to position [95, 0]
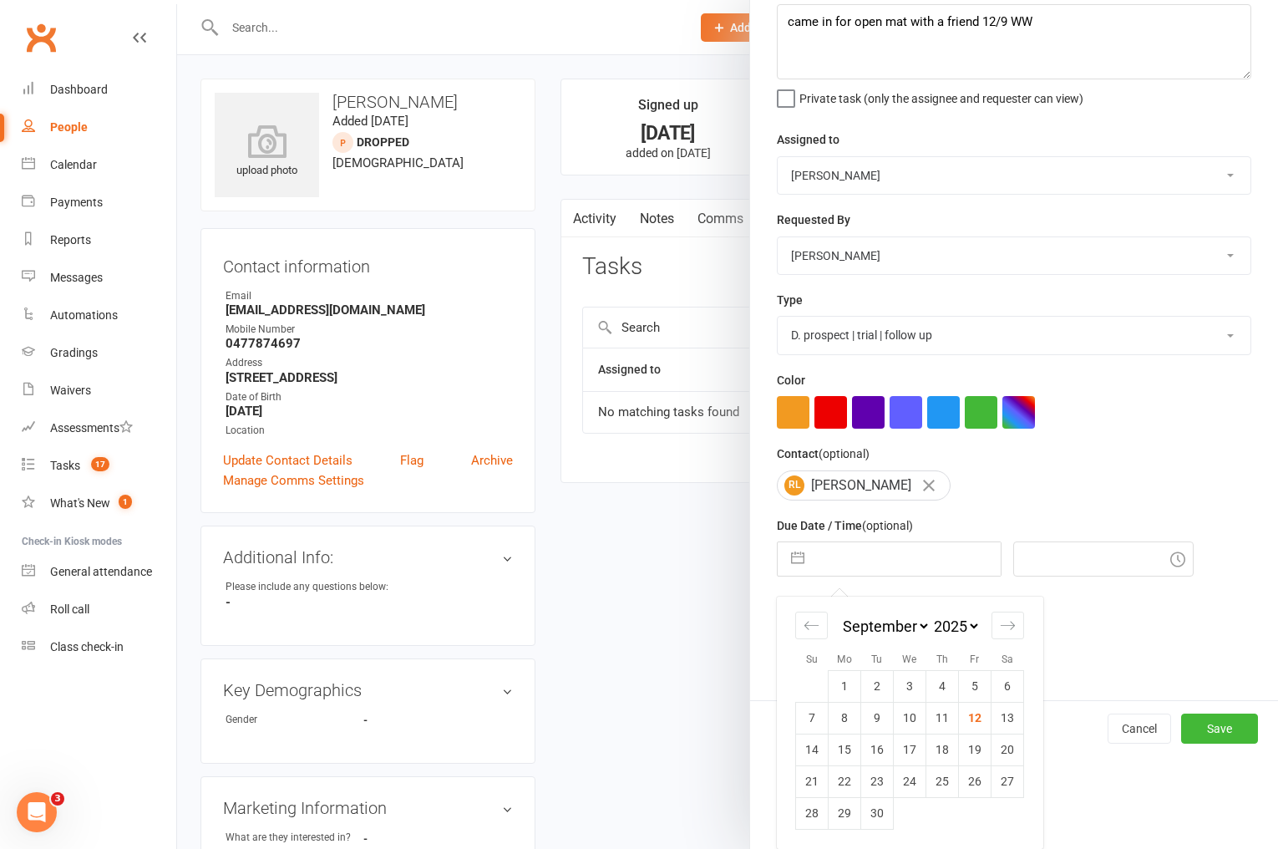
click at [852, 745] on td "15" at bounding box center [845, 749] width 33 height 32
type input "[DATE]"
type input "6:30pm"
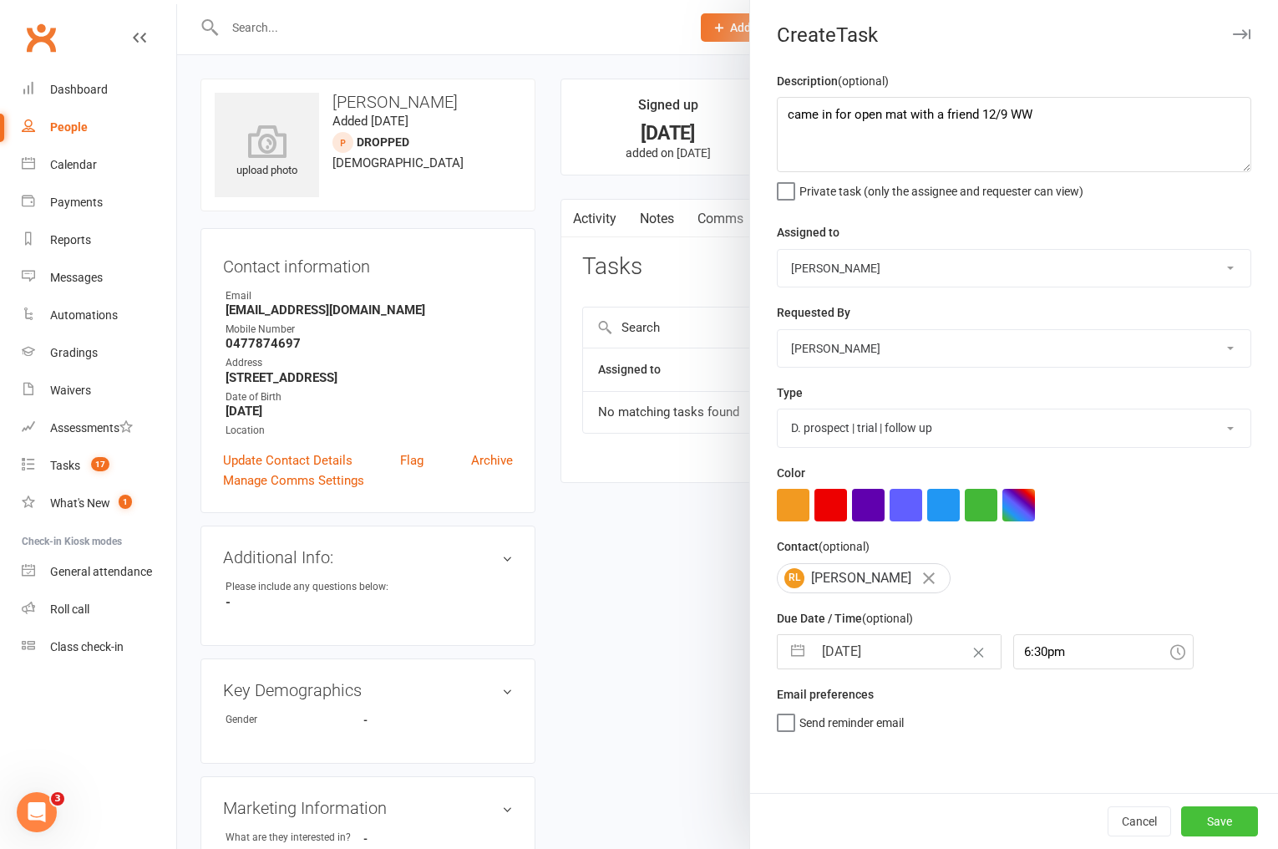
scroll to position [0, 0]
click at [1209, 822] on button "Save" at bounding box center [1219, 821] width 77 height 30
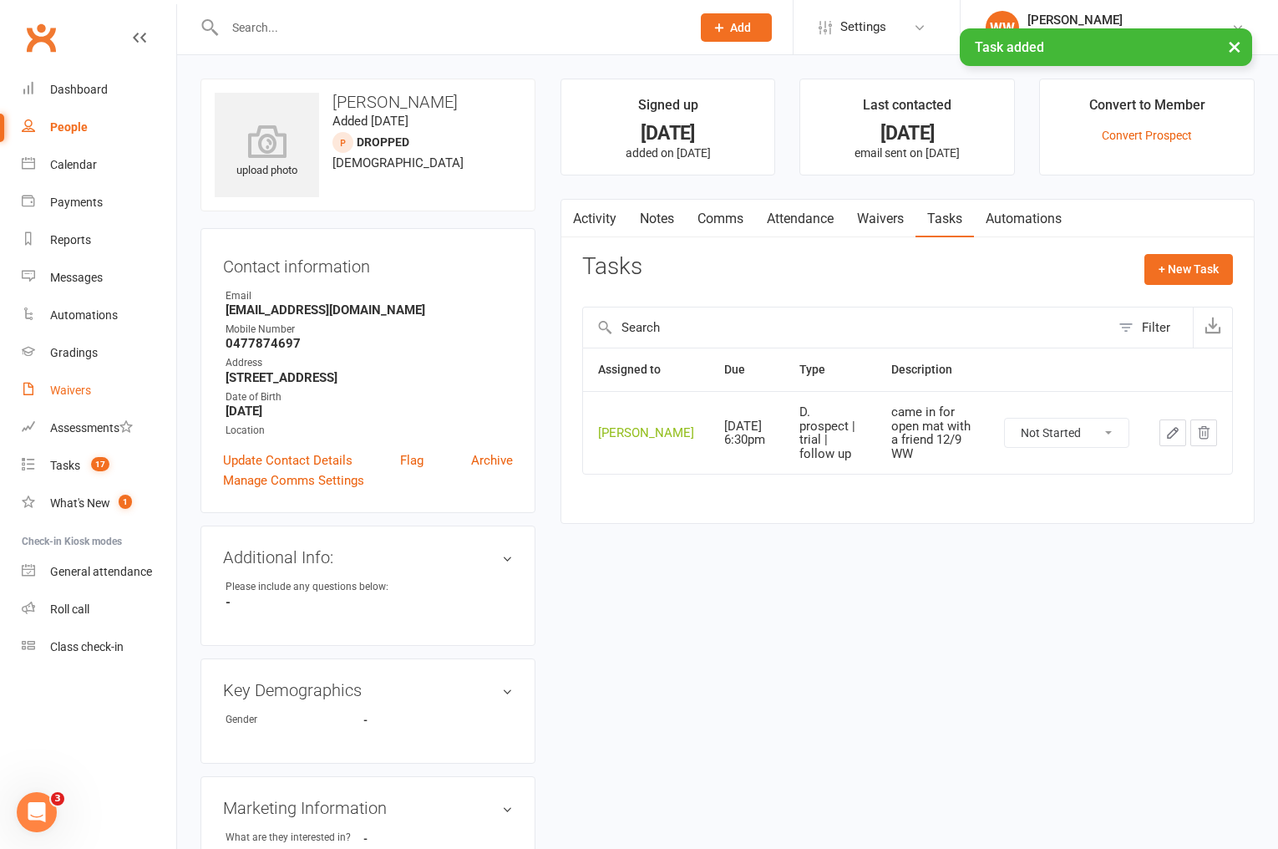
click at [61, 399] on link "Waivers" at bounding box center [99, 391] width 155 height 38
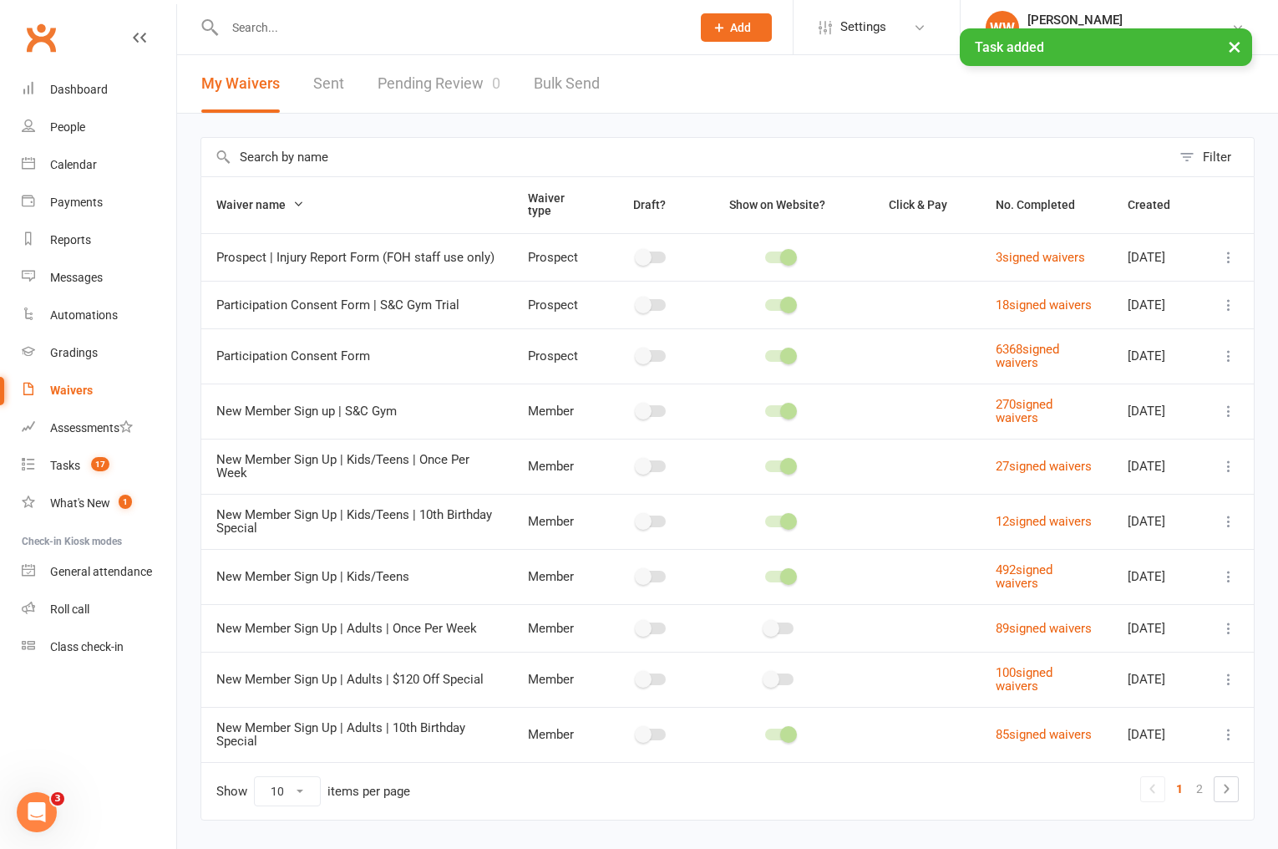
click at [470, 77] on link "Pending Review 0" at bounding box center [439, 84] width 123 height 58
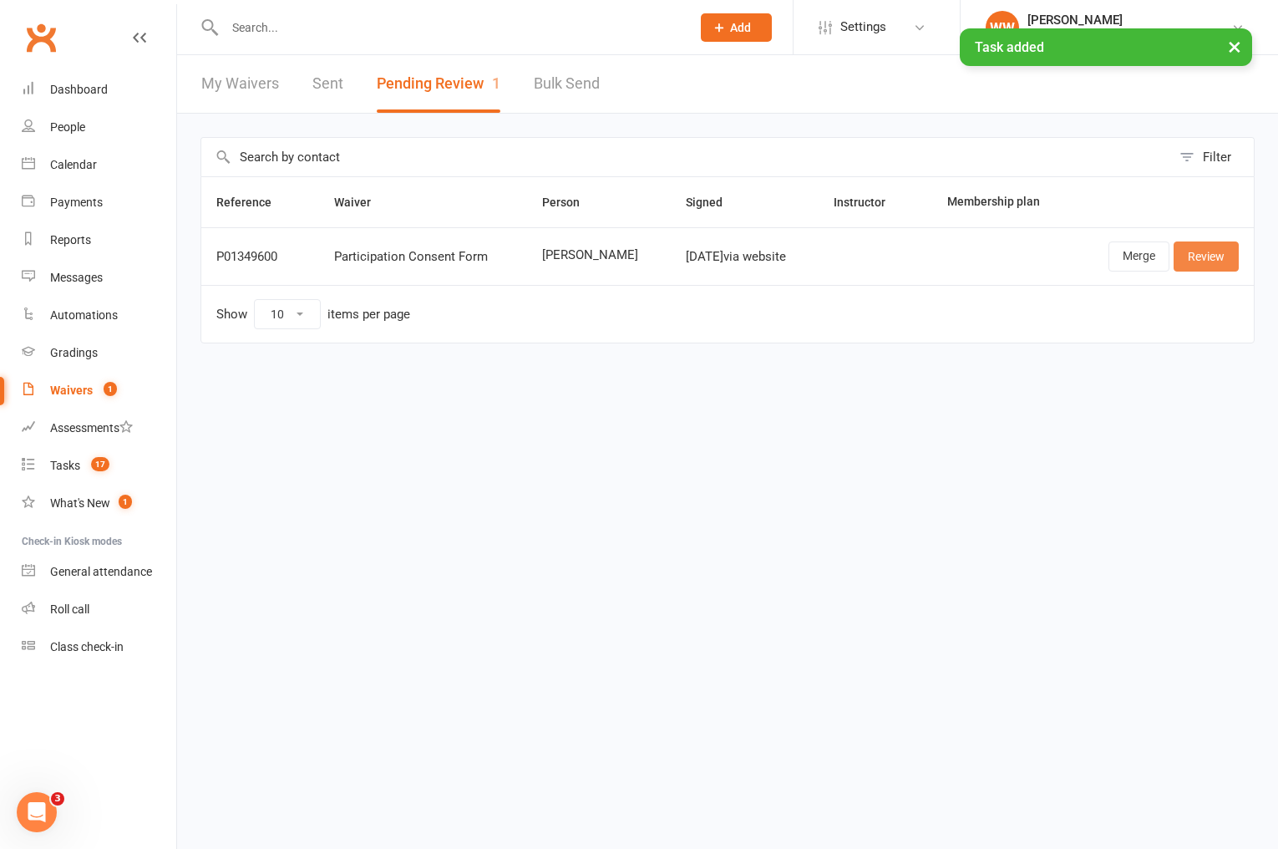
click at [1212, 255] on link "Review" at bounding box center [1206, 256] width 65 height 30
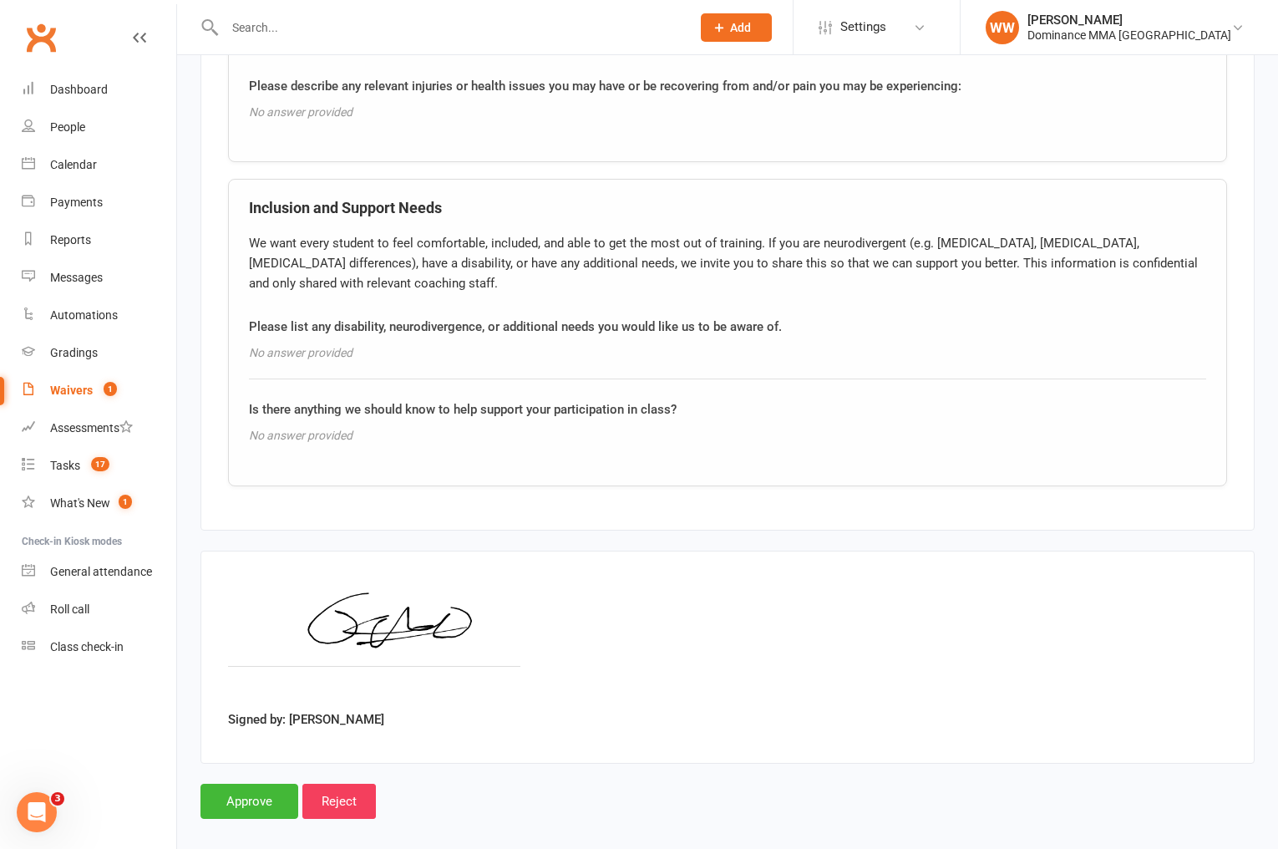
scroll to position [1291, 0]
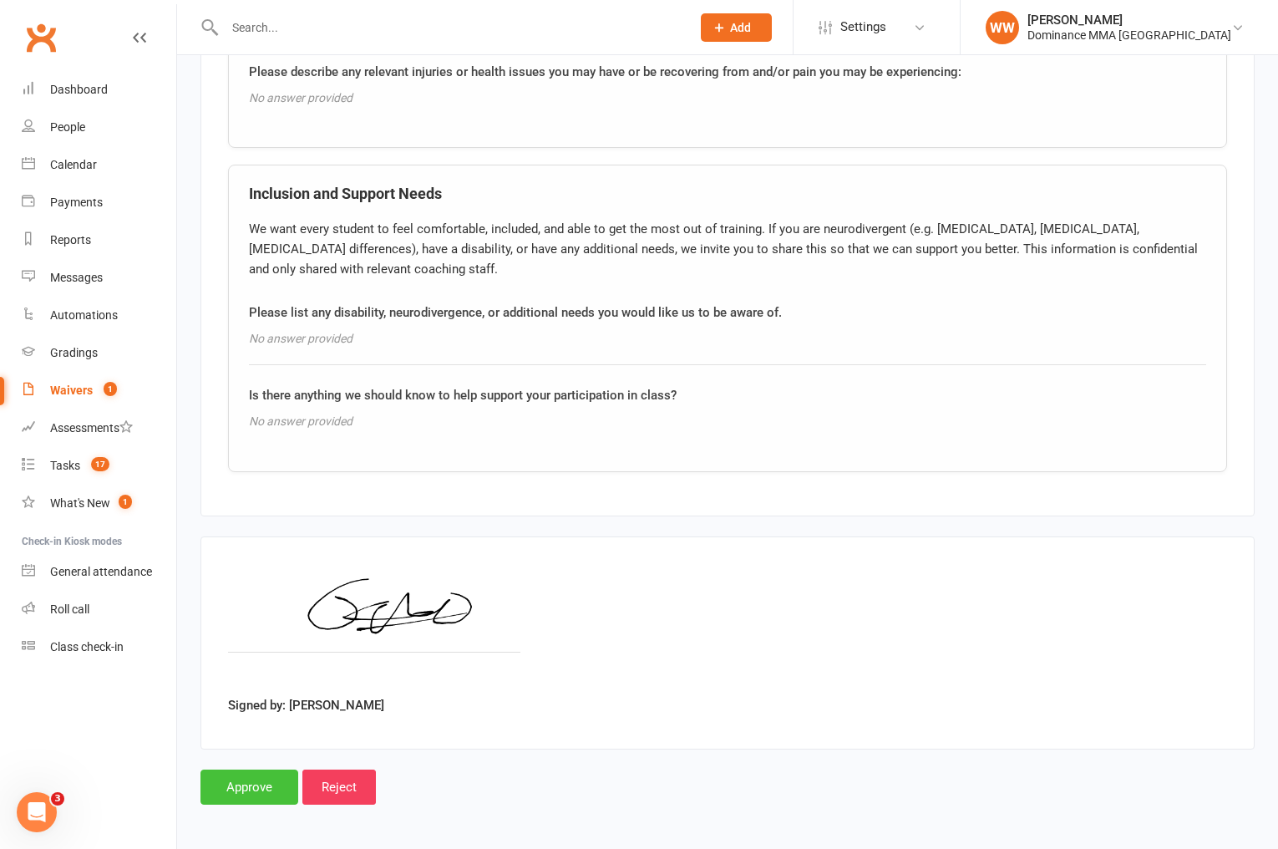
click at [243, 779] on input "Approve" at bounding box center [249, 786] width 98 height 35
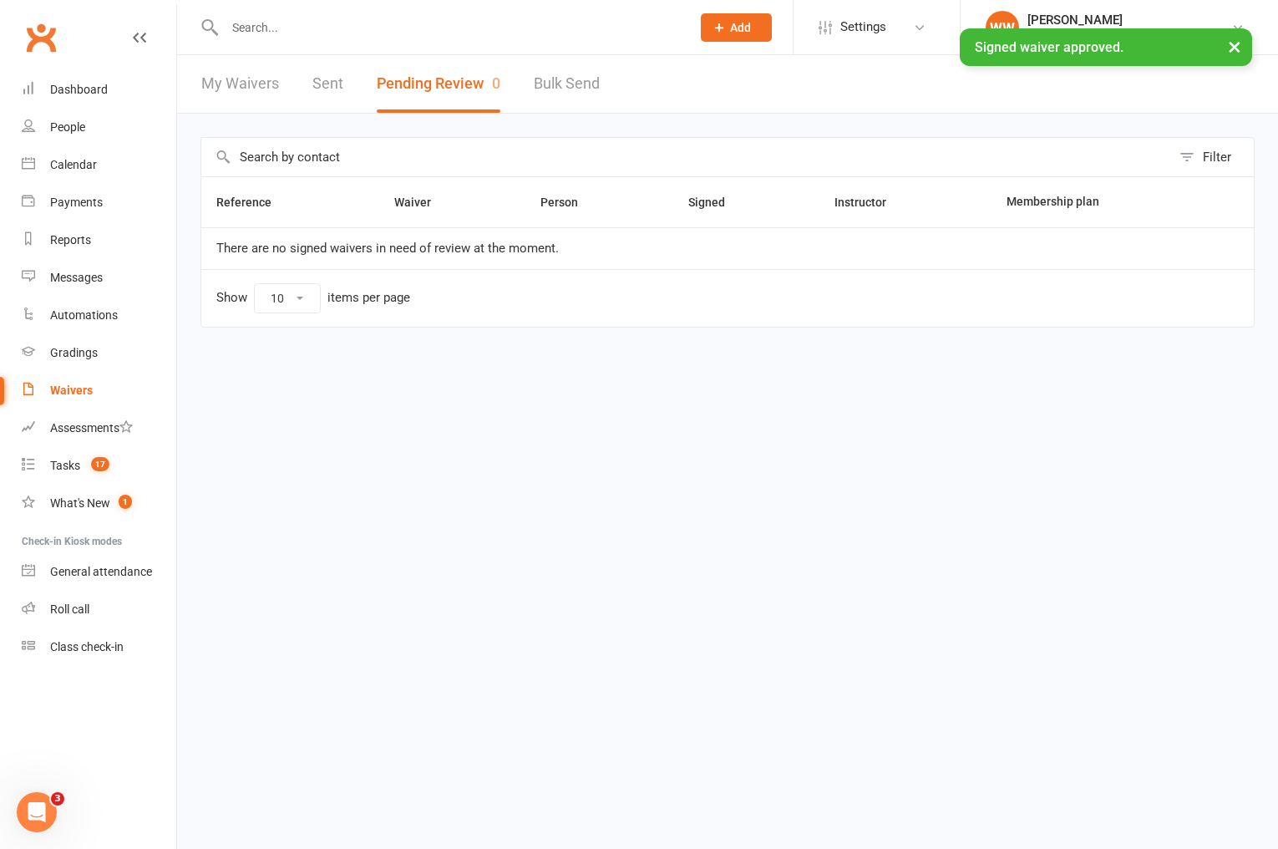
click at [279, 28] on div "× Signed waiver approved." at bounding box center [628, 28] width 1256 height 0
click at [261, 23] on input "text" at bounding box center [449, 27] width 459 height 23
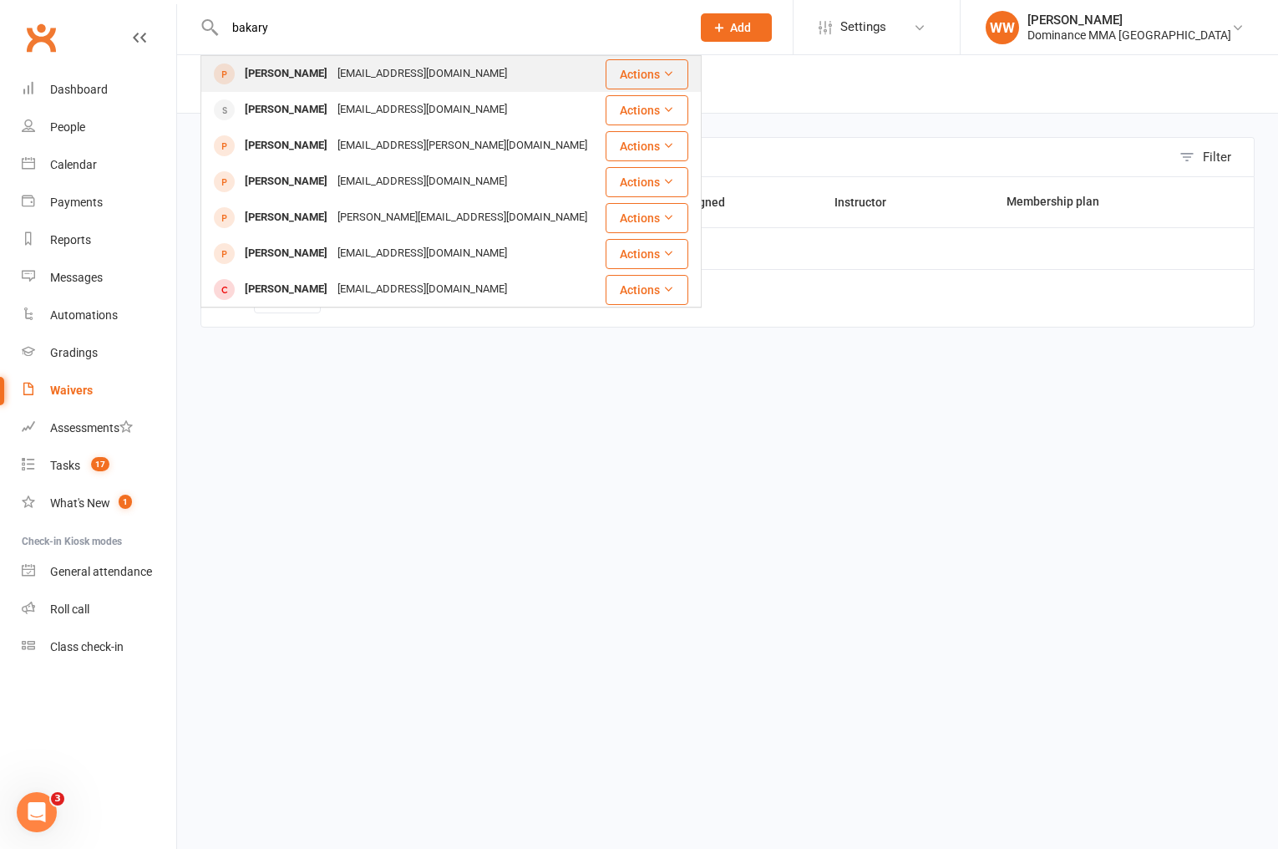
type input "bakary"
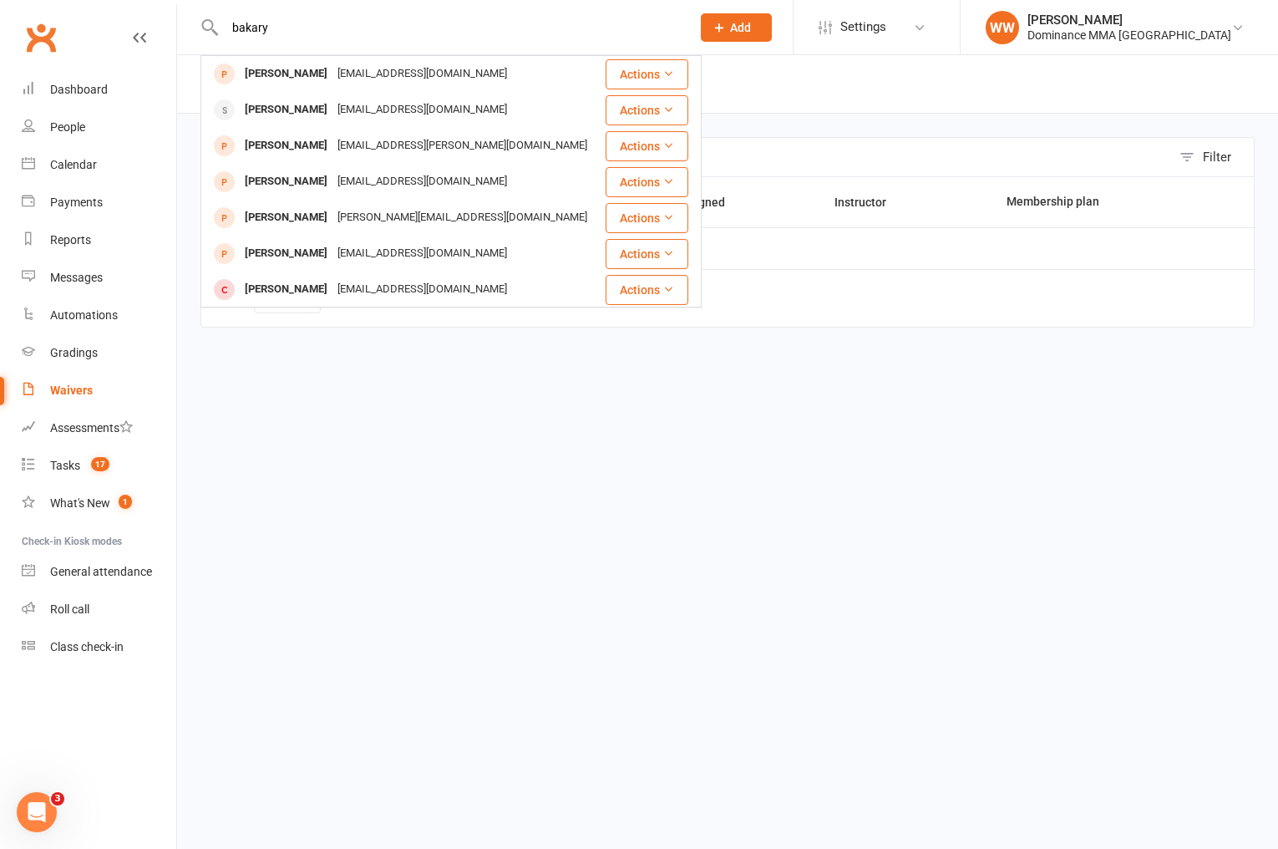
click at [294, 71] on div "[PERSON_NAME]" at bounding box center [286, 74] width 93 height 24
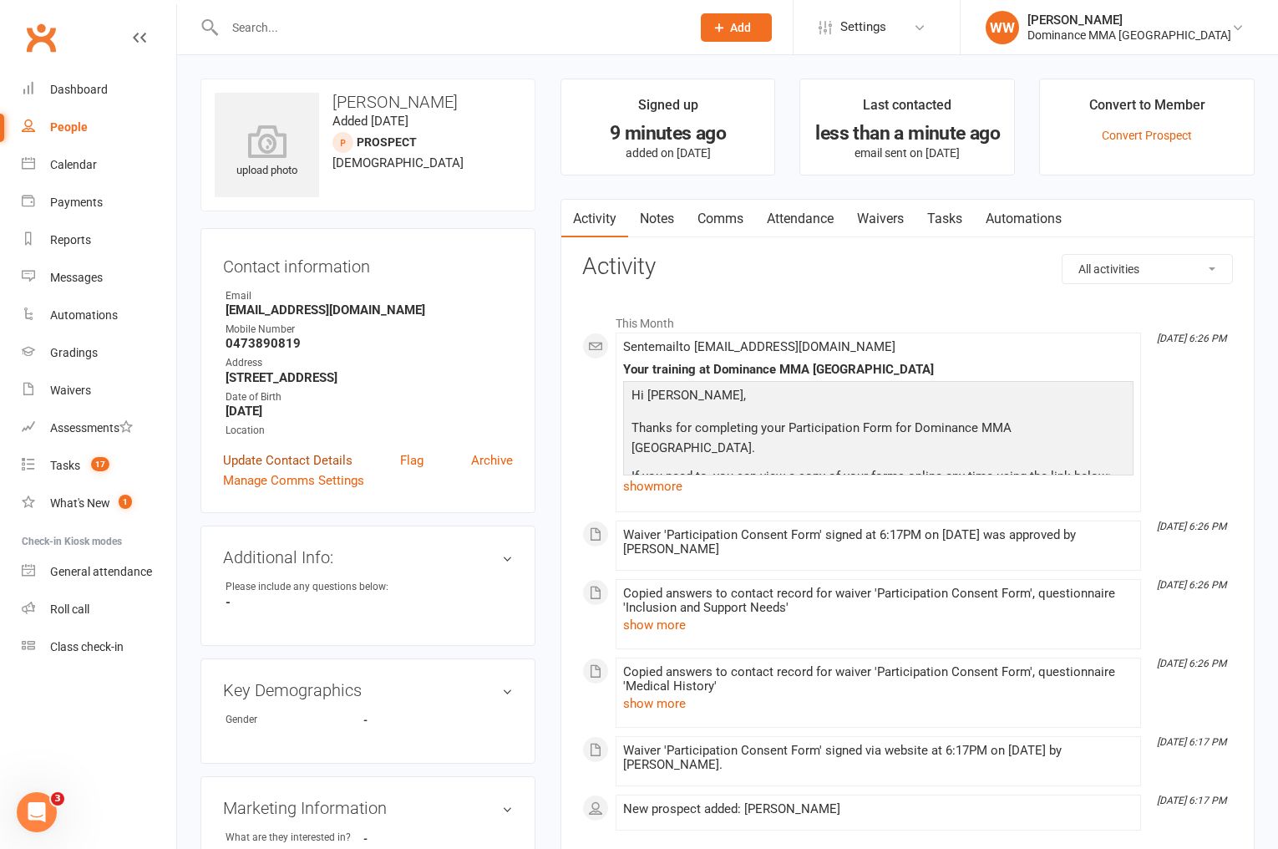
click at [307, 459] on link "Update Contact Details" at bounding box center [287, 460] width 129 height 20
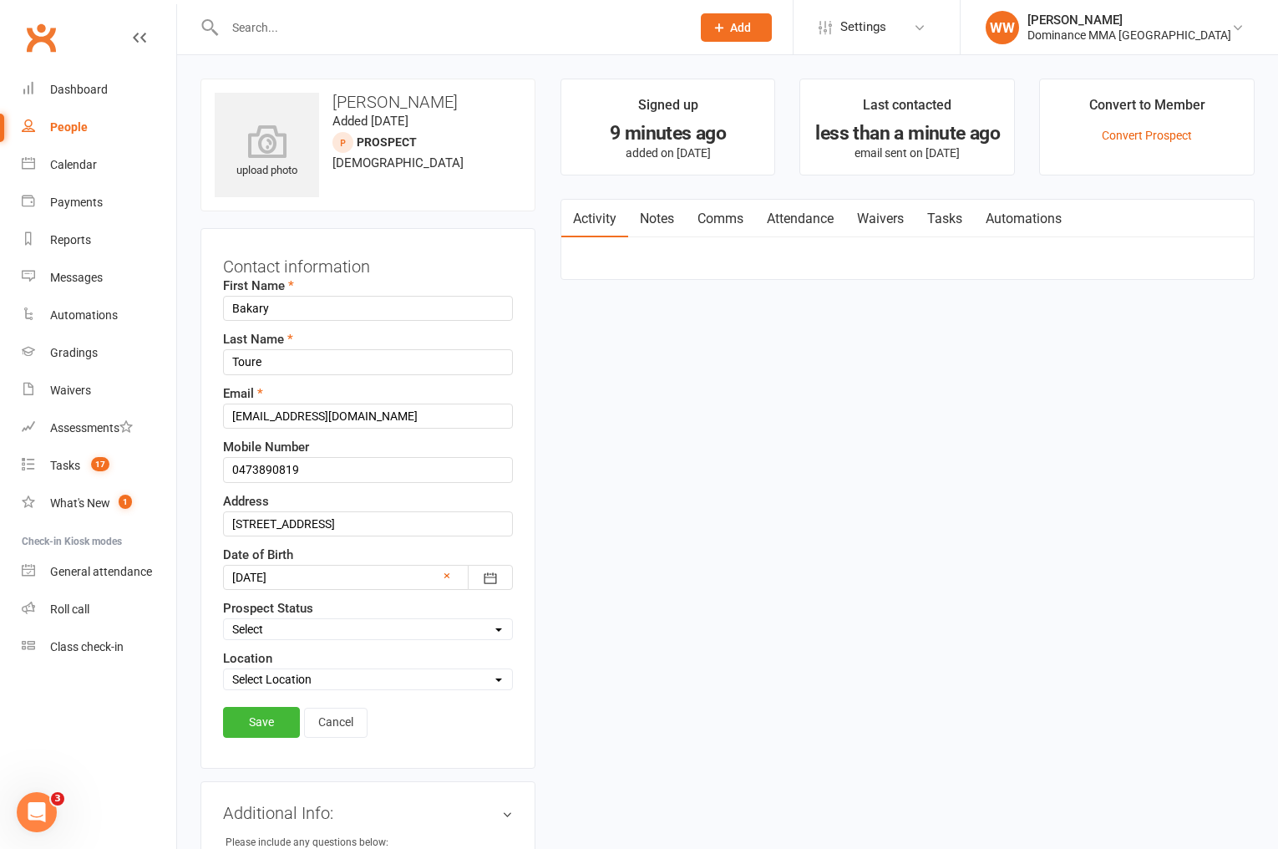
scroll to position [79, 0]
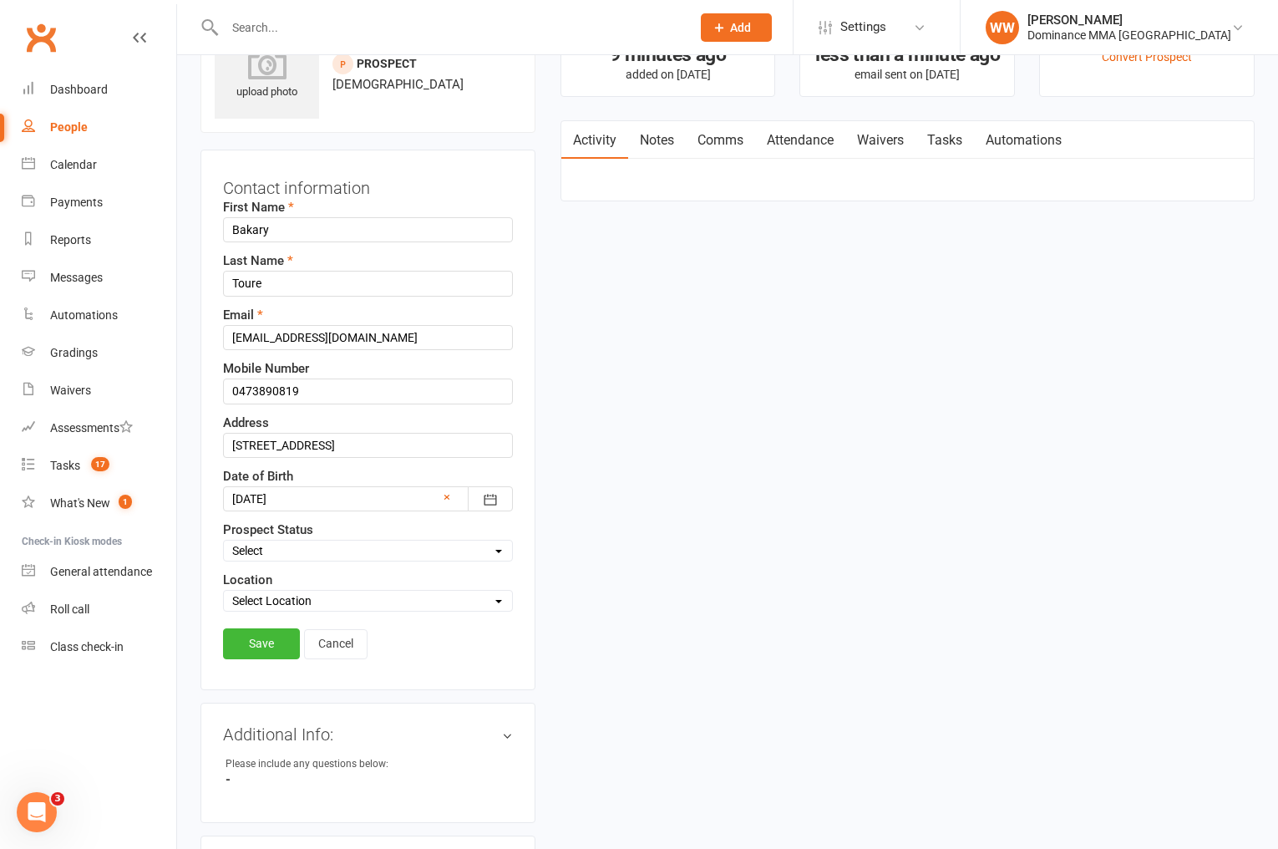
click at [273, 550] on select "Select ENQUIRY WEBSITE ENQUIRY GOOGLE ADS ENQUIRY META ADS ENQUIRY DROPPED DROP…" at bounding box center [368, 550] width 288 height 18
click at [224, 541] on select "Select ENQUIRY WEBSITE ENQUIRY GOOGLE ADS ENQUIRY META ADS ENQUIRY DROPPED DROP…" at bounding box center [368, 550] width 288 height 18
click at [274, 560] on select "Select ENQUIRY WEBSITE ENQUIRY GOOGLE ADS ENQUIRY META ADS ENQUIRY DROPPED DROP…" at bounding box center [368, 550] width 288 height 18
select select "DROP-IN VISITOR"
click at [224, 541] on select "Select ENQUIRY WEBSITE ENQUIRY GOOGLE ADS ENQUIRY META ADS ENQUIRY DROPPED DROP…" at bounding box center [368, 550] width 288 height 18
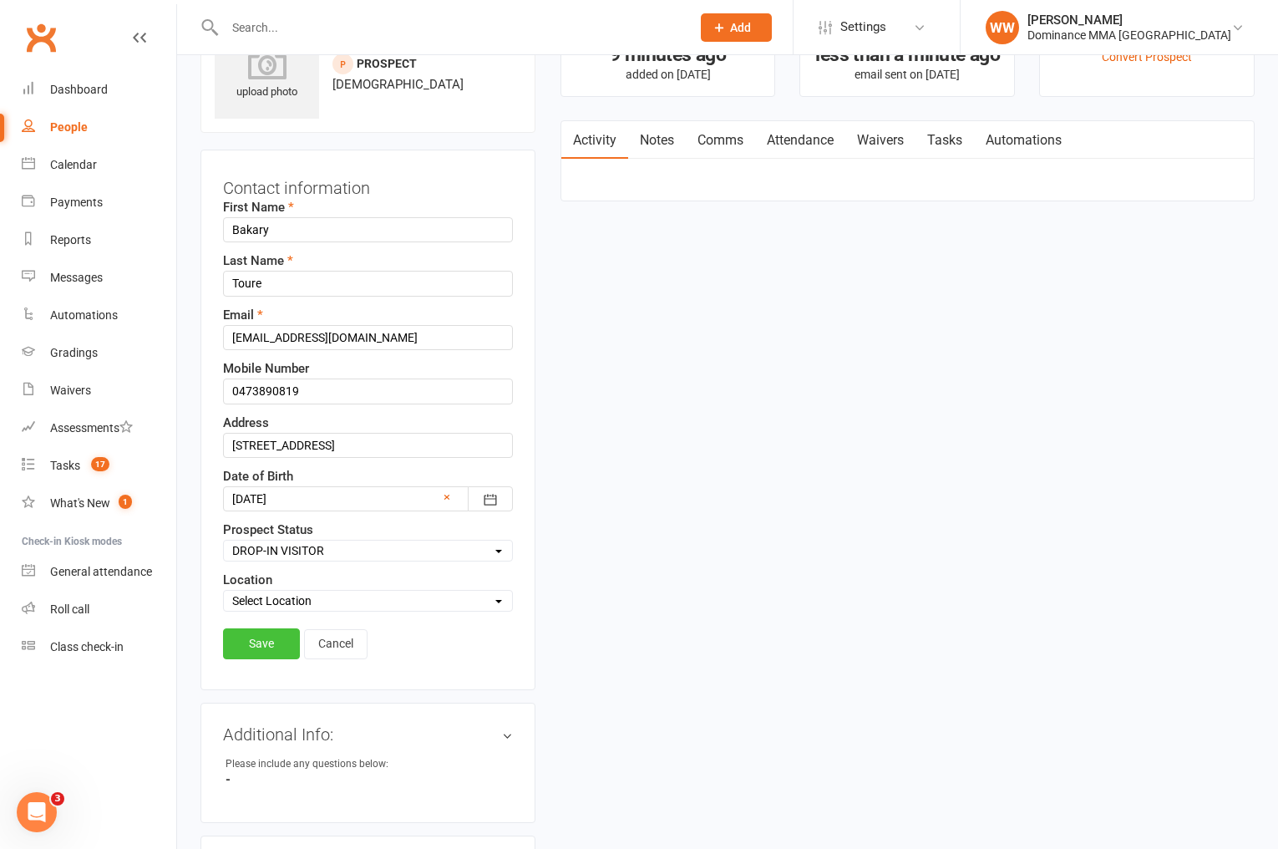
click at [276, 656] on link "Save" at bounding box center [261, 643] width 77 height 30
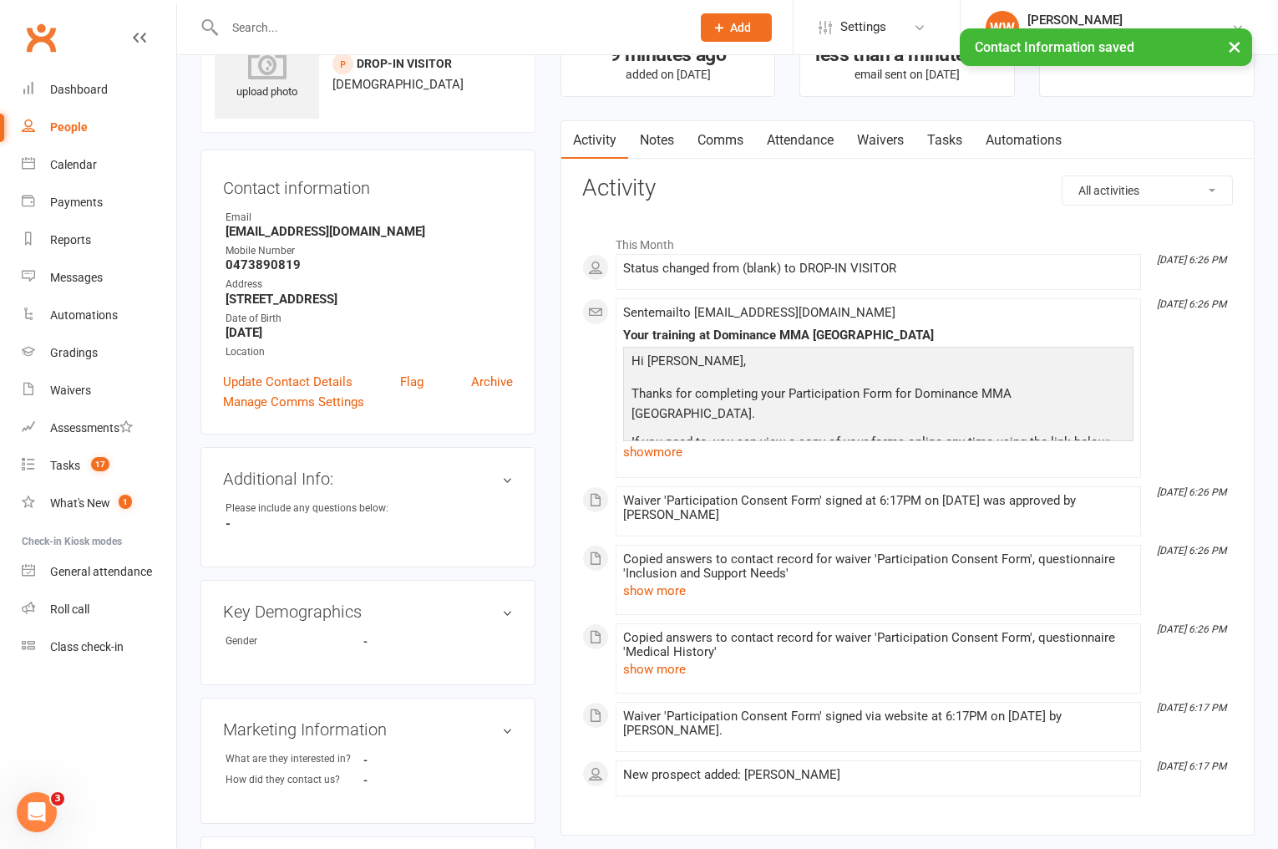
click at [656, 139] on link "Notes" at bounding box center [657, 140] width 58 height 38
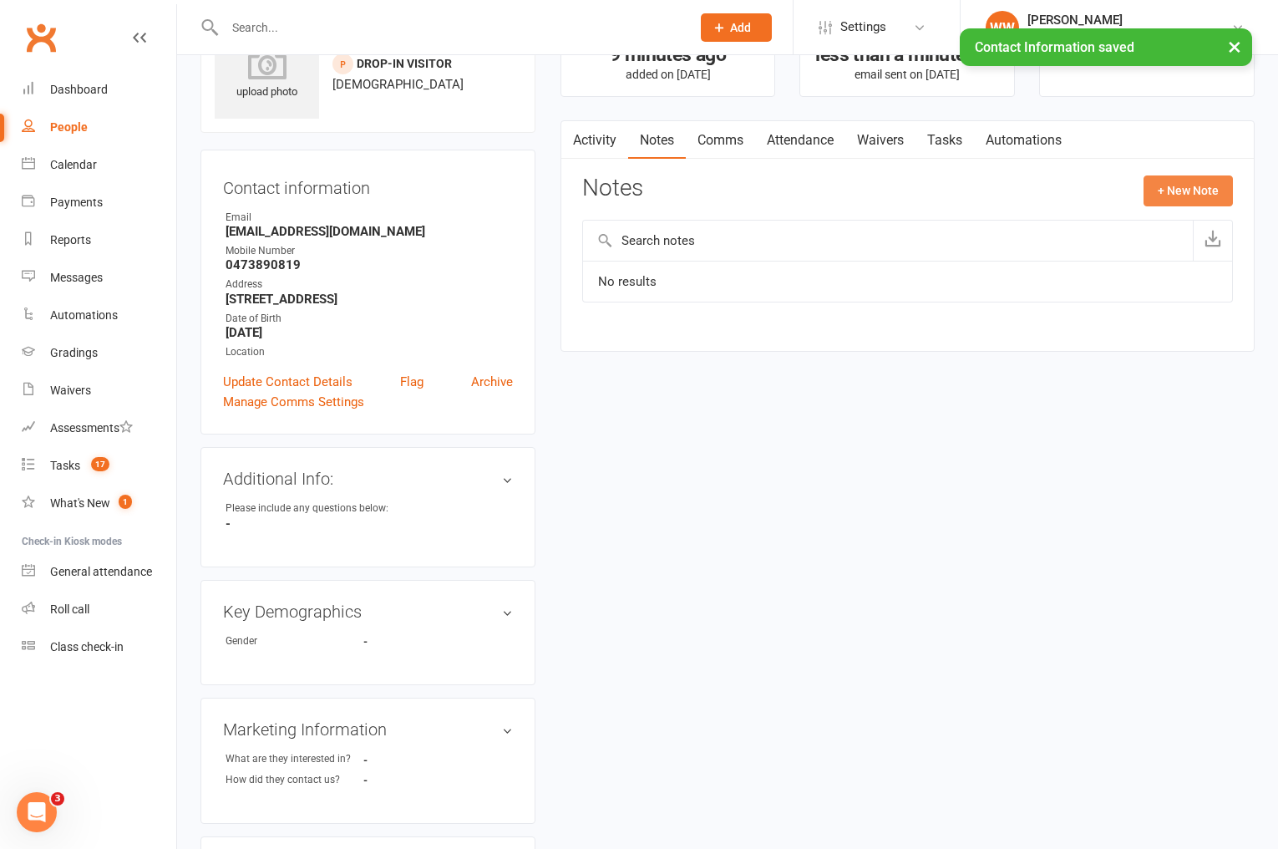
click at [1164, 195] on button "+ New Note" at bounding box center [1188, 190] width 89 height 30
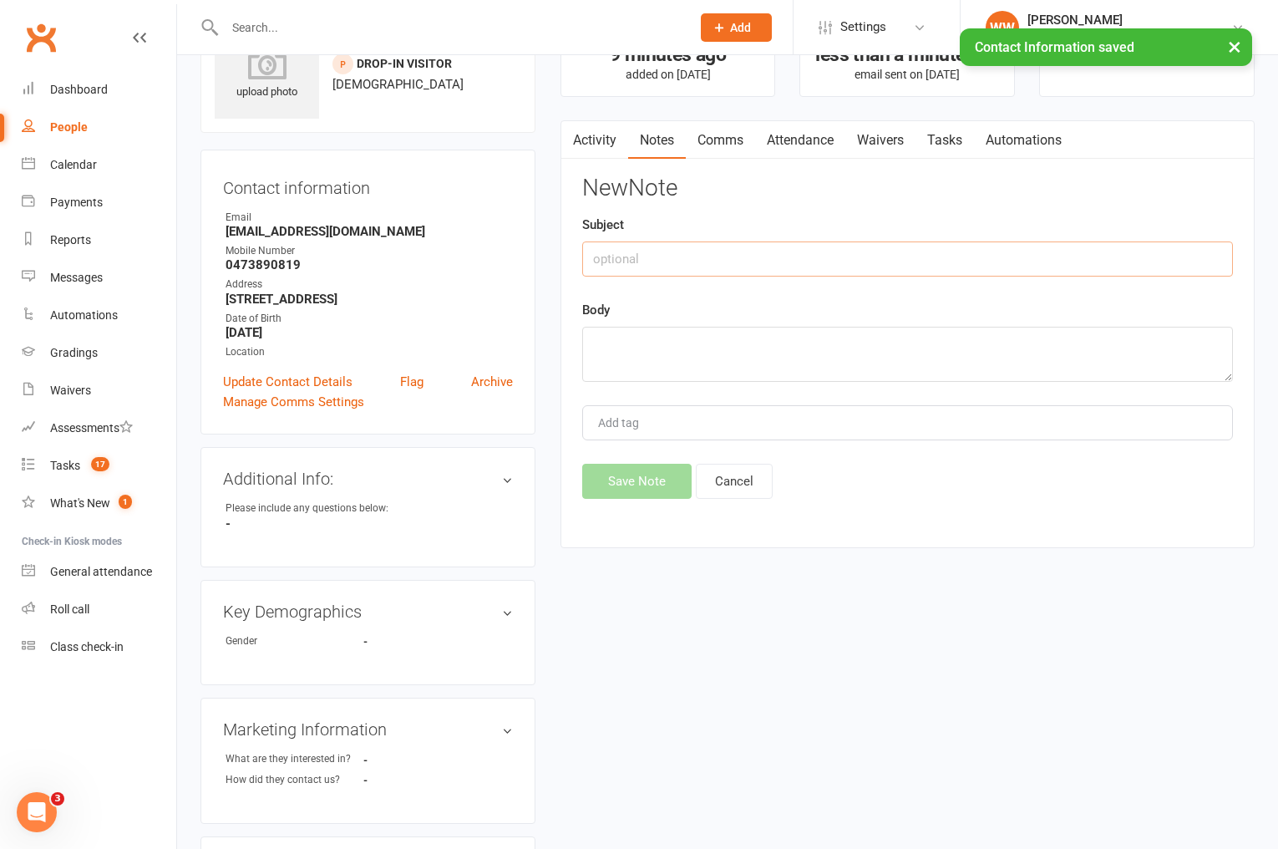
click at [819, 265] on input "text" at bounding box center [907, 258] width 651 height 35
click at [733, 341] on textarea at bounding box center [907, 354] width 651 height 55
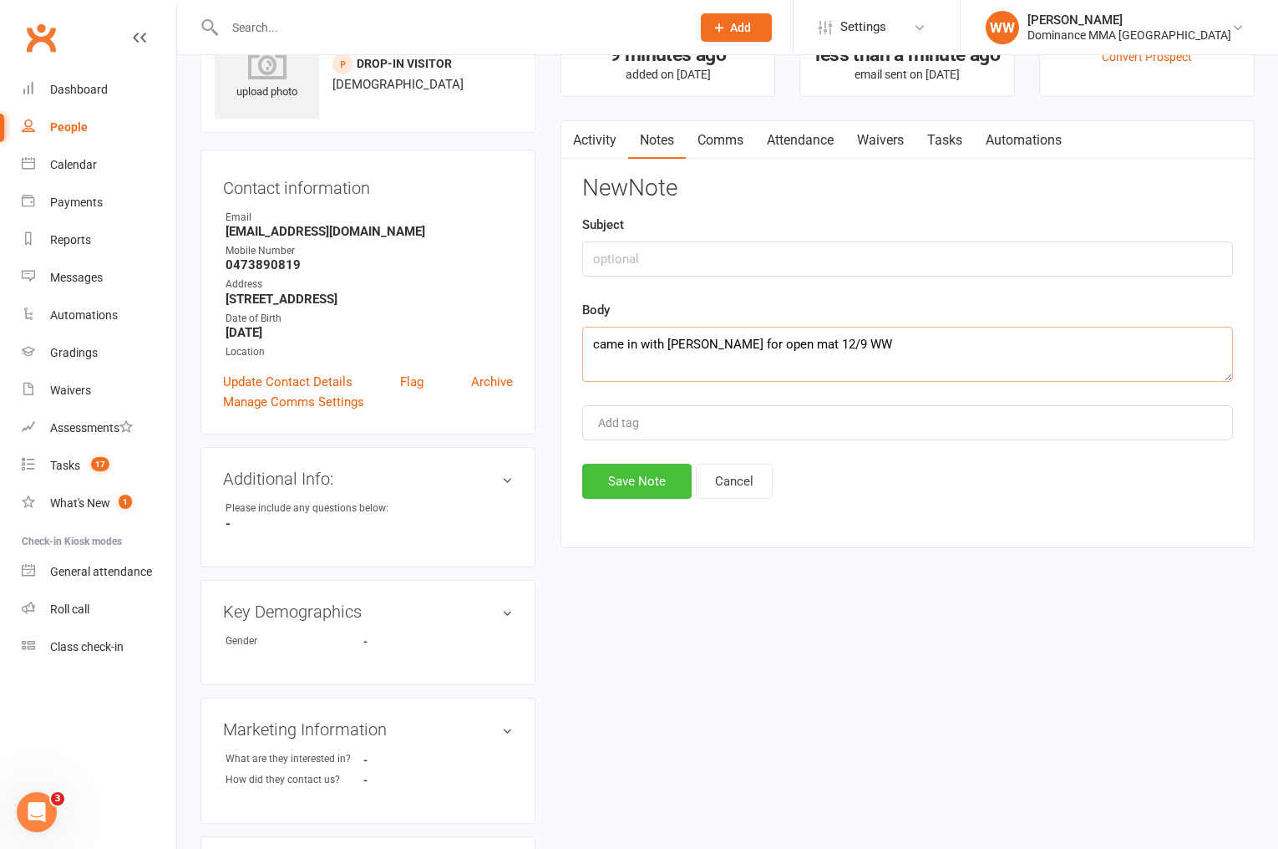
type textarea "came in with [PERSON_NAME] for open mat 12/9 WW"
click at [670, 473] on button "Save Note" at bounding box center [636, 481] width 109 height 35
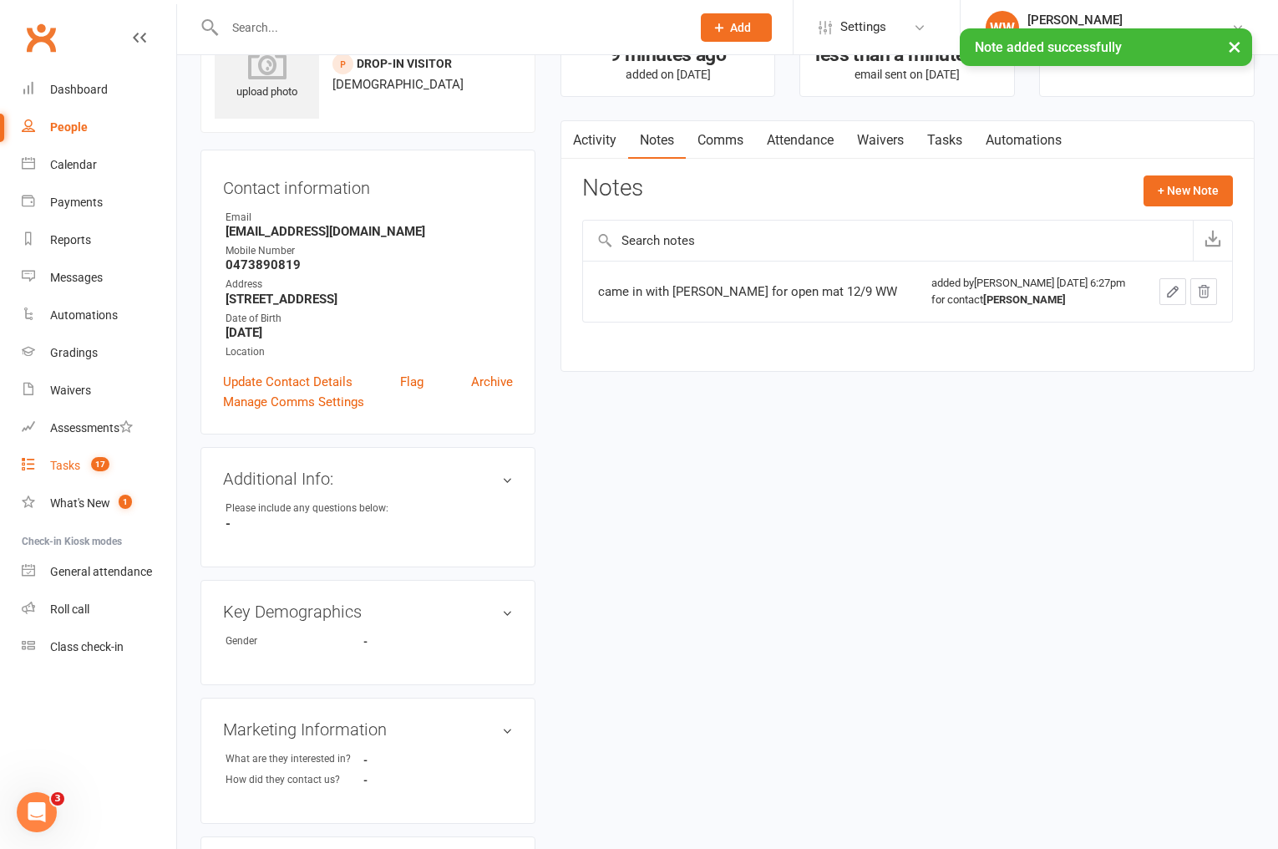
click at [73, 469] on div "Tasks" at bounding box center [65, 465] width 30 height 13
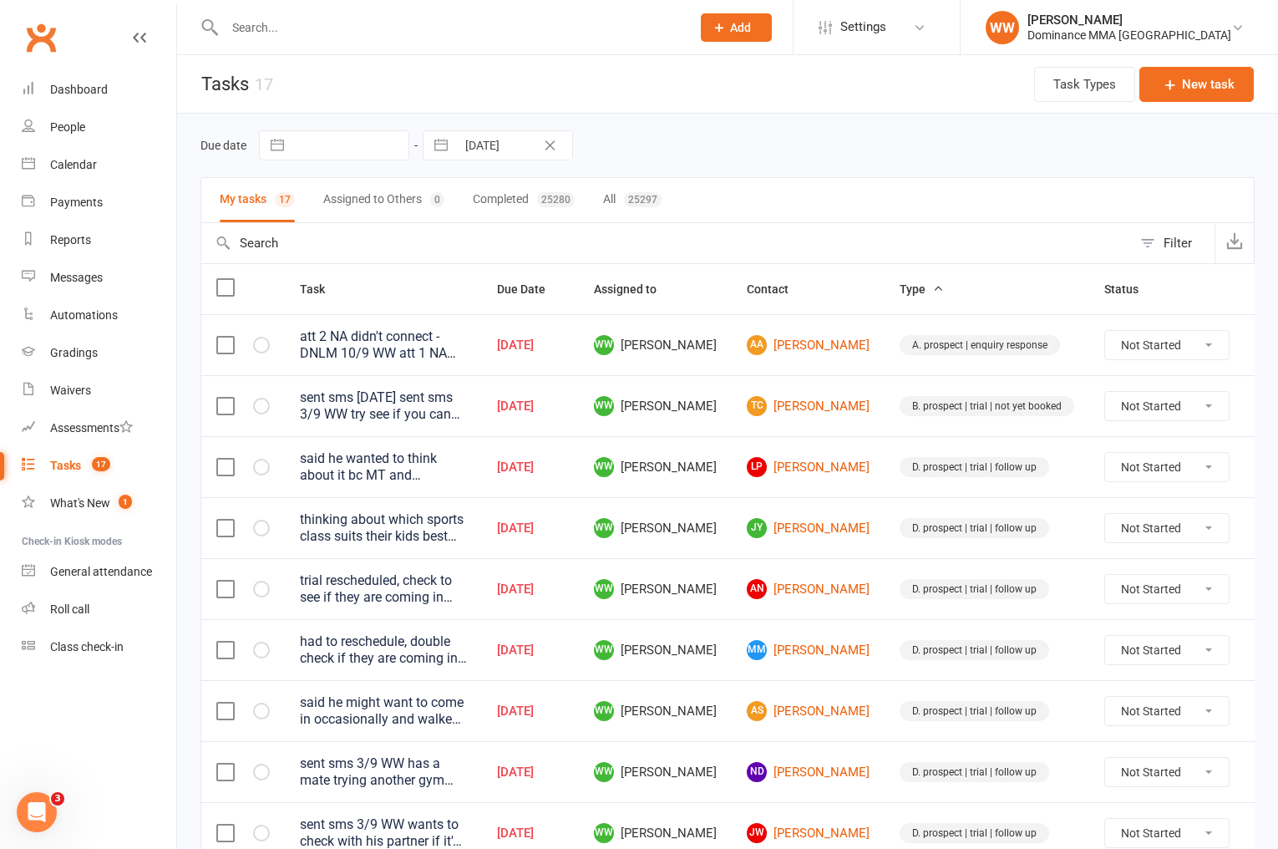
click at [675, 141] on div "Due date Navigate forward to interact with the calendar and select a date. Pres…" at bounding box center [727, 145] width 1054 height 30
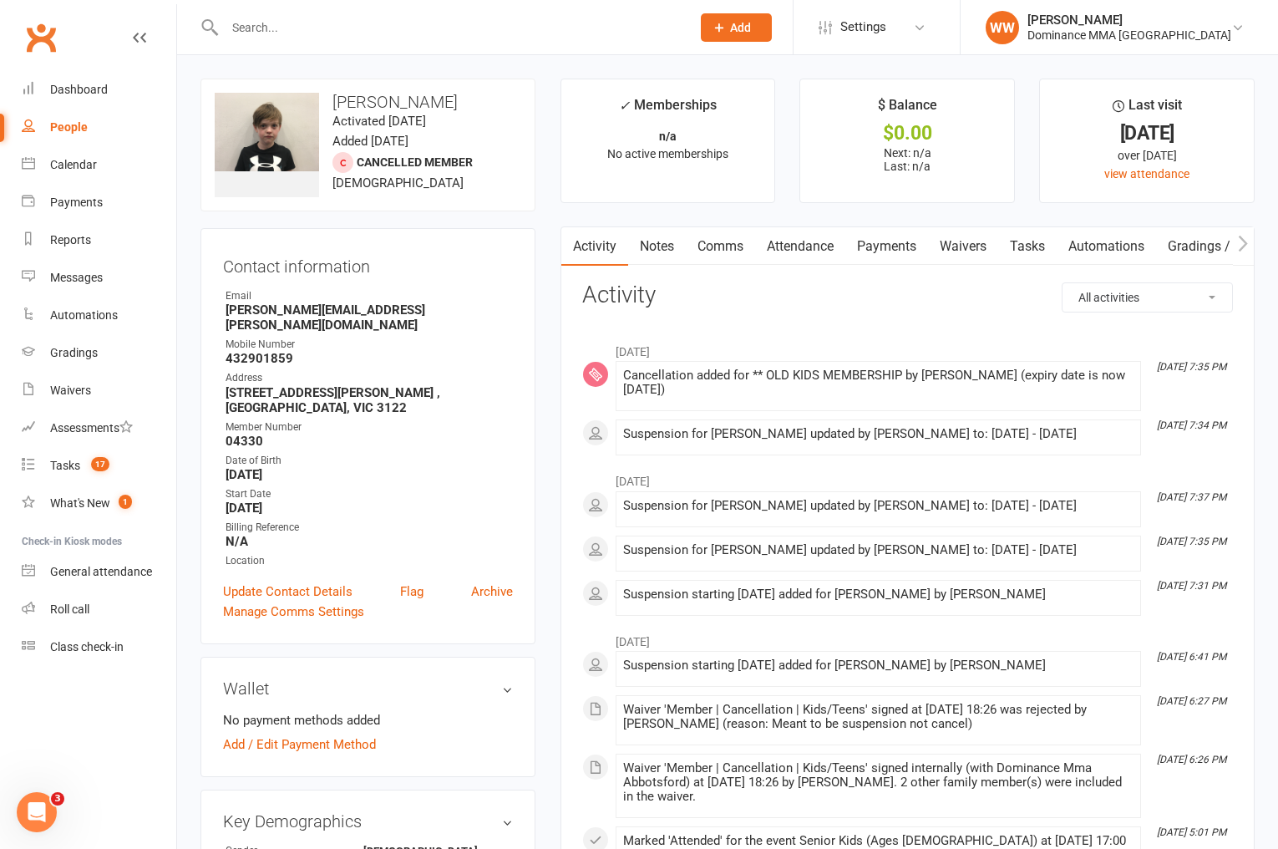
click at [657, 258] on link "Notes" at bounding box center [657, 246] width 58 height 38
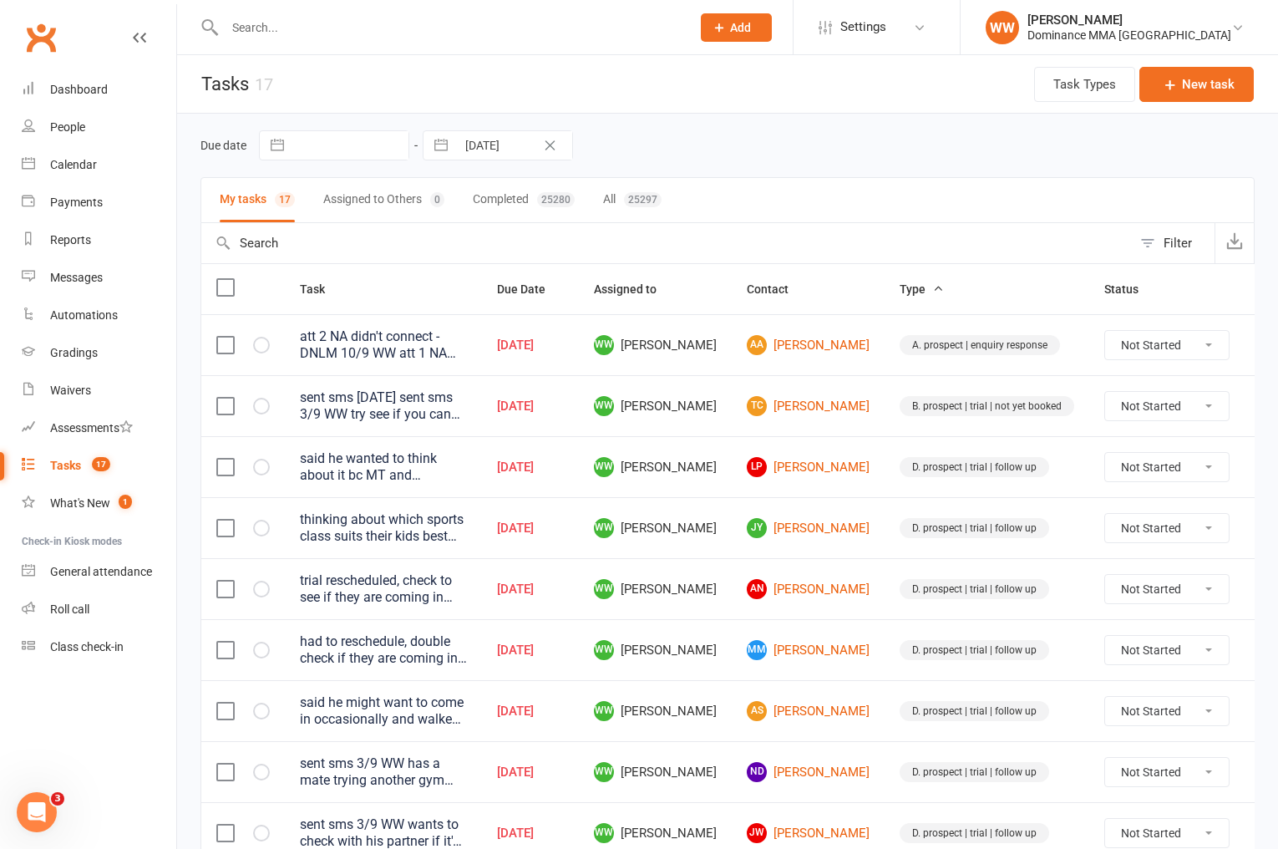
click at [805, 155] on div "Due date Navigate forward to interact with the calendar and select a date. Pres…" at bounding box center [727, 145] width 1054 height 30
click at [834, 153] on div "Due date Navigate forward to interact with the calendar and select a date. Pres…" at bounding box center [727, 145] width 1054 height 30
click at [723, 513] on td "WW Will Wesley" at bounding box center [655, 527] width 153 height 61
click at [711, 533] on td "WW Will Wesley" at bounding box center [655, 527] width 153 height 61
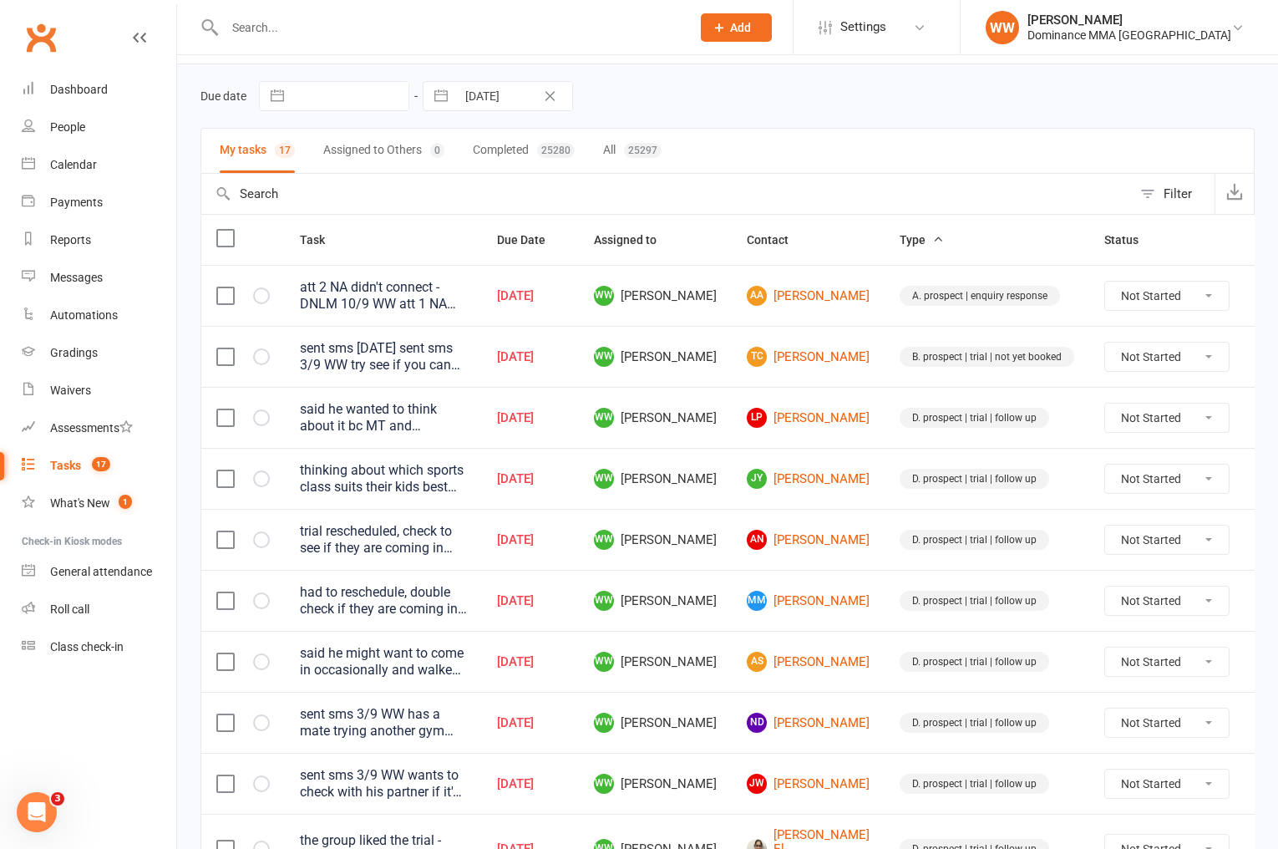
scroll to position [52, 0]
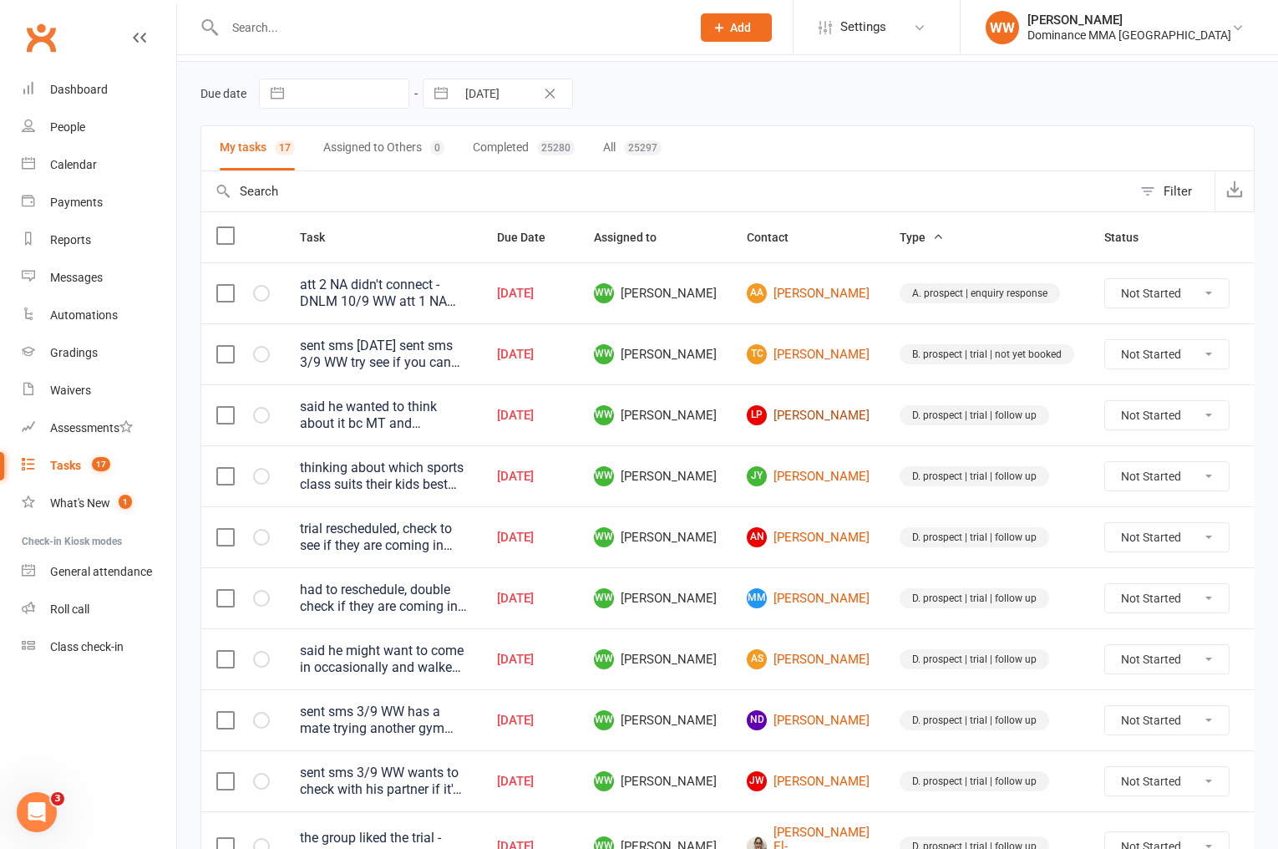
click at [780, 419] on link "LP Le Phan" at bounding box center [808, 415] width 123 height 20
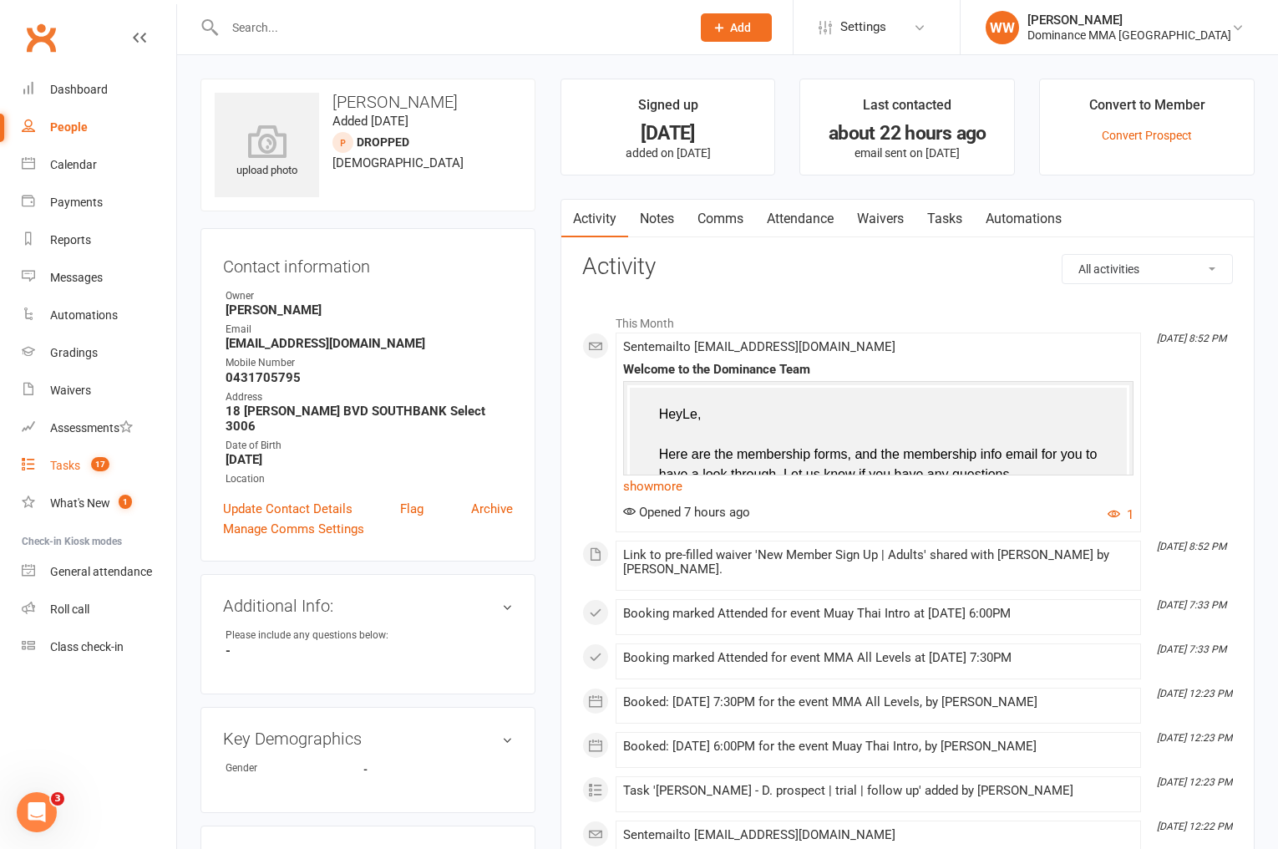
click at [64, 467] on div "Tasks" at bounding box center [65, 465] width 30 height 13
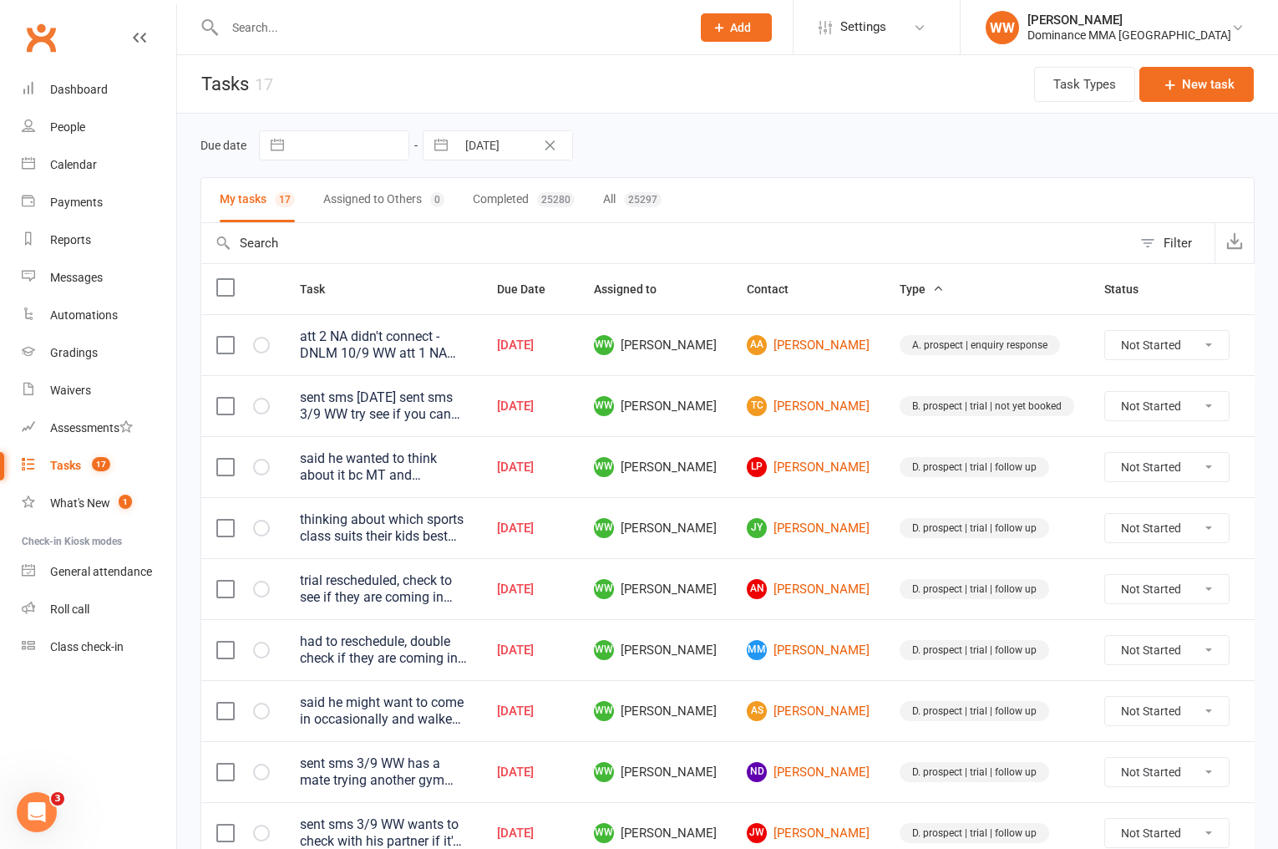
click at [713, 513] on td "WW Will Wesley" at bounding box center [655, 527] width 153 height 61
click at [721, 514] on td "WW Will Wesley" at bounding box center [655, 527] width 153 height 61
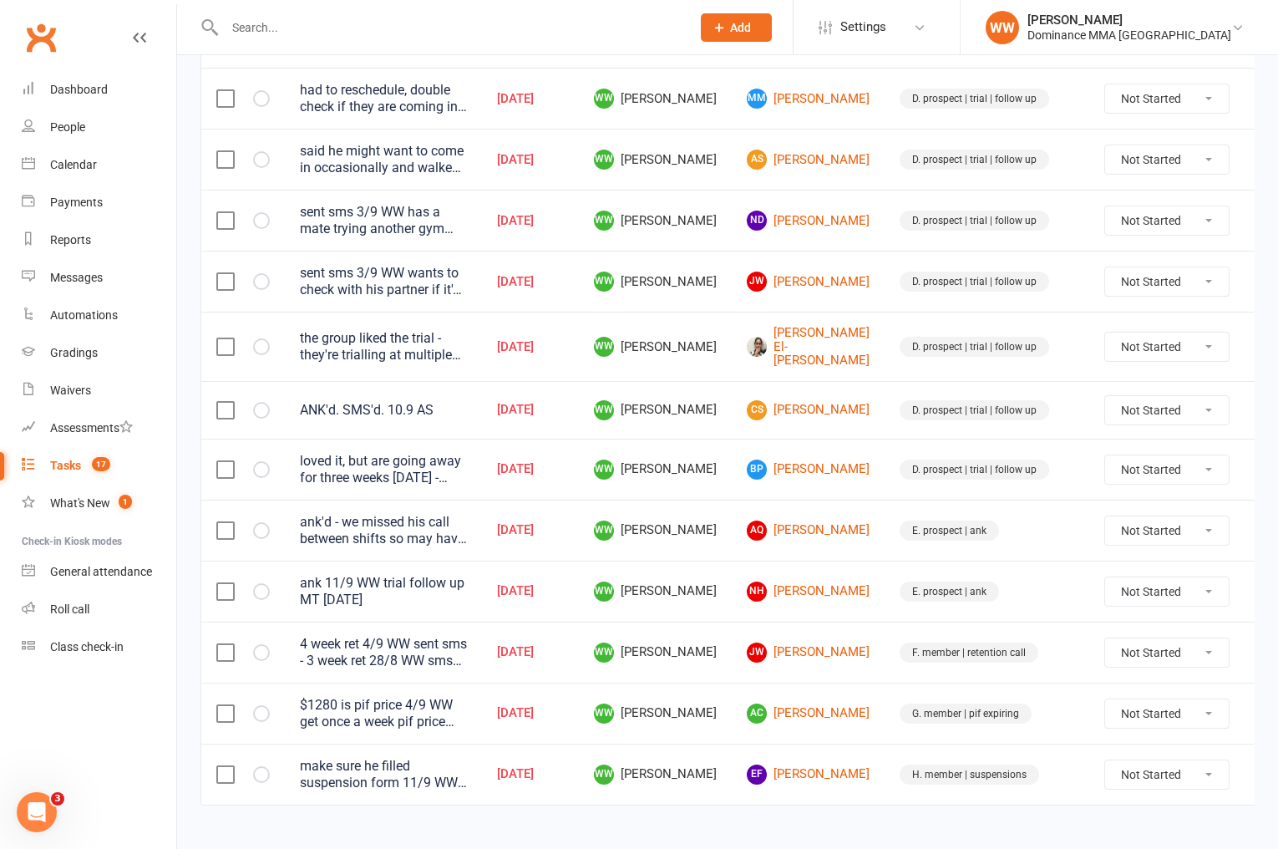
scroll to position [571, 0]
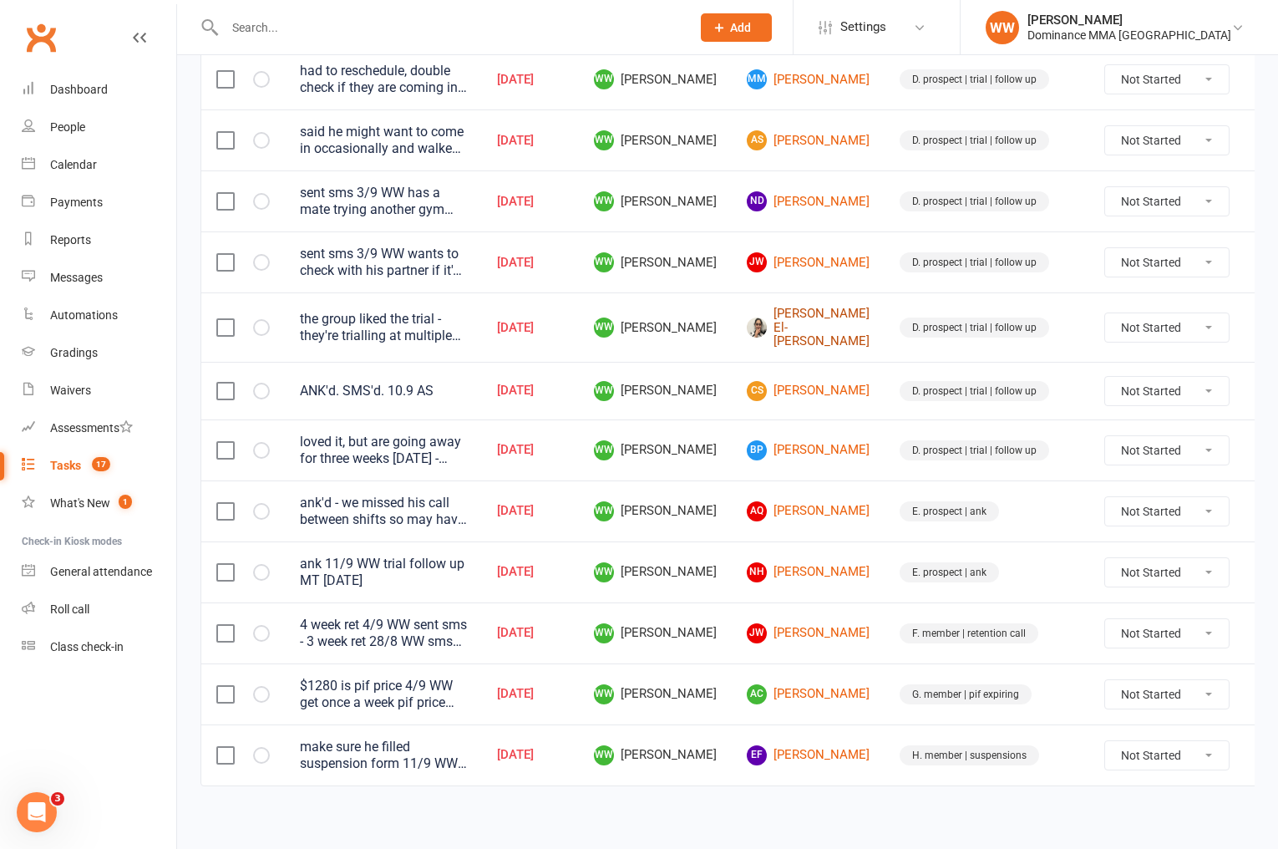
click at [786, 327] on link "Samantha El-Helou" at bounding box center [808, 328] width 123 height 42
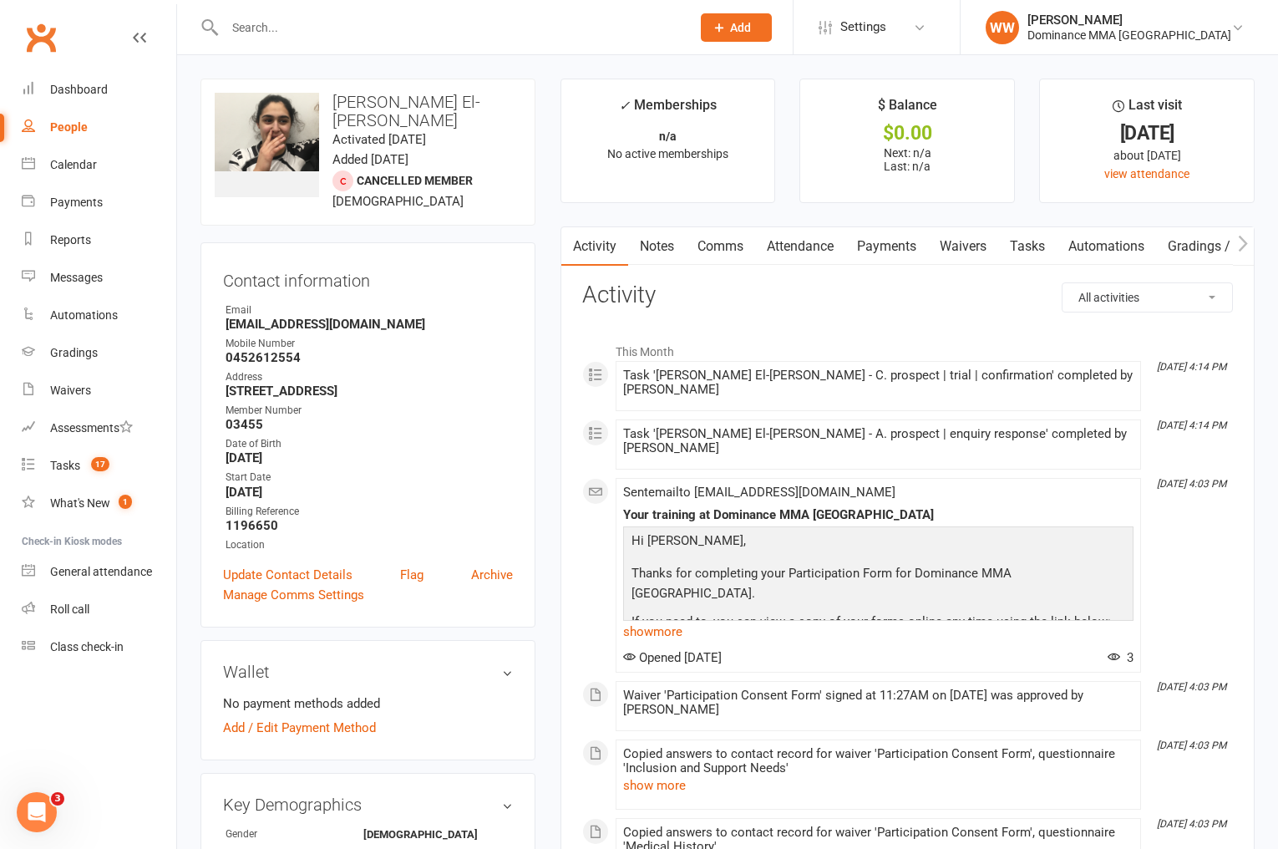
click at [969, 251] on link "Waivers" at bounding box center [963, 246] width 70 height 38
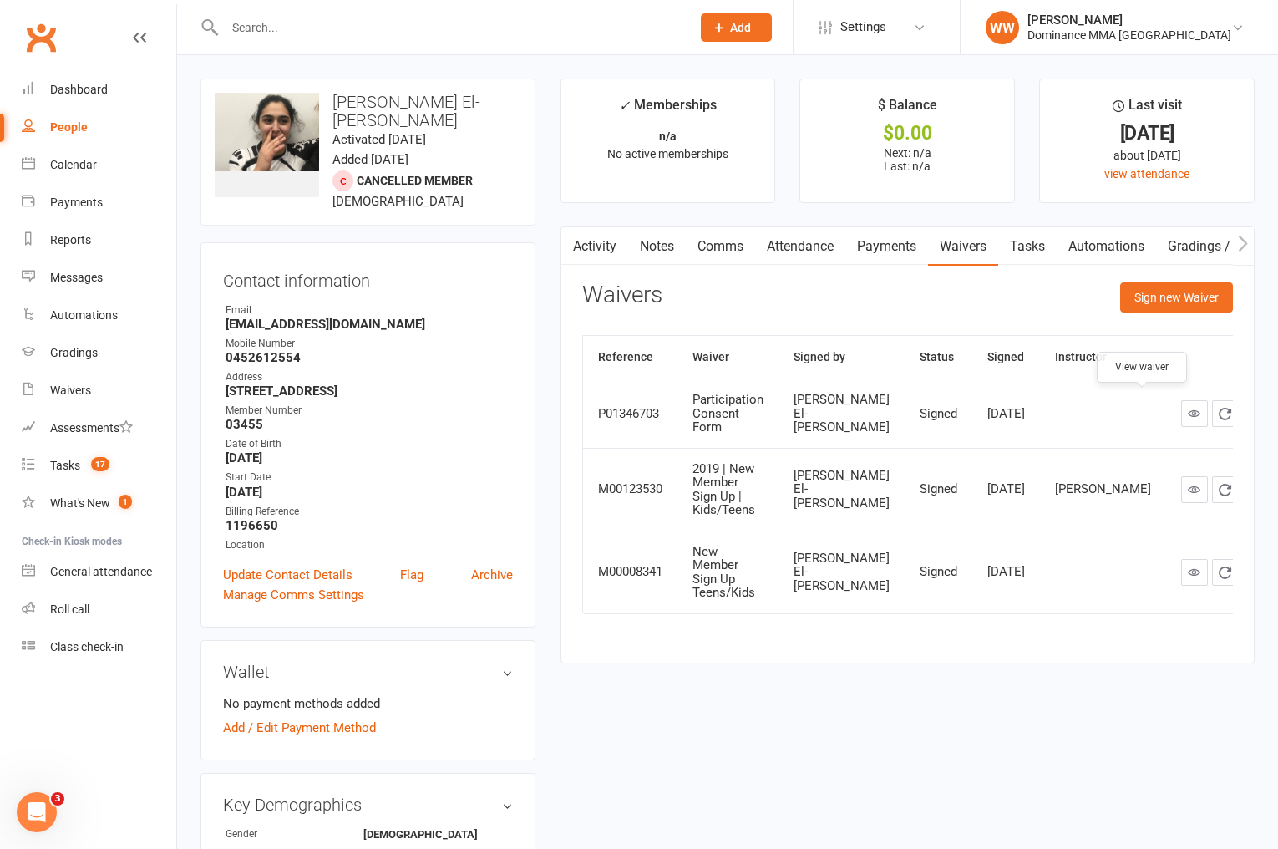
click at [1188, 407] on icon at bounding box center [1194, 413] width 13 height 13
drag, startPoint x: 1032, startPoint y: 250, endPoint x: 1022, endPoint y: 253, distance: 10.6
click at [1032, 250] on link "Tasks" at bounding box center [1027, 246] width 58 height 38
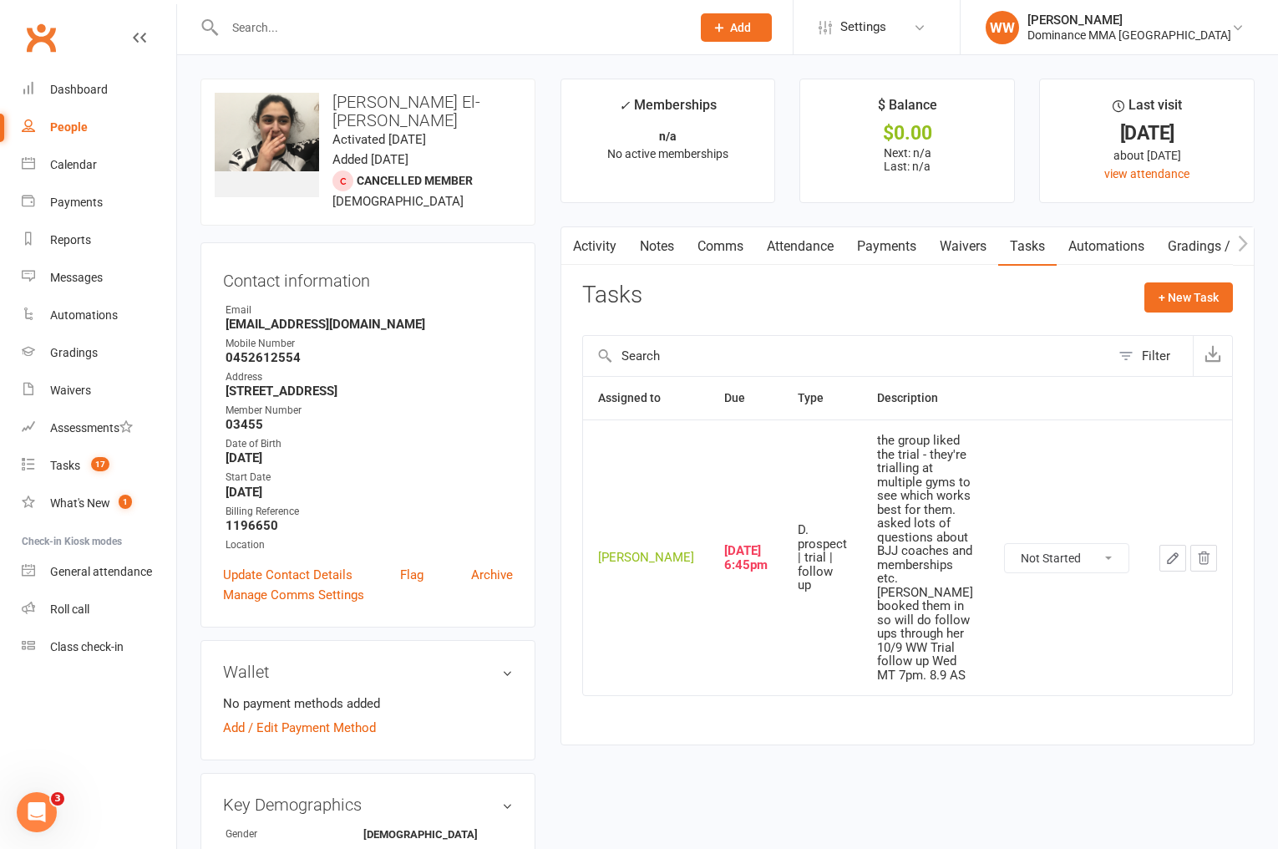
click at [1172, 550] on icon "button" at bounding box center [1172, 557] width 15 height 15
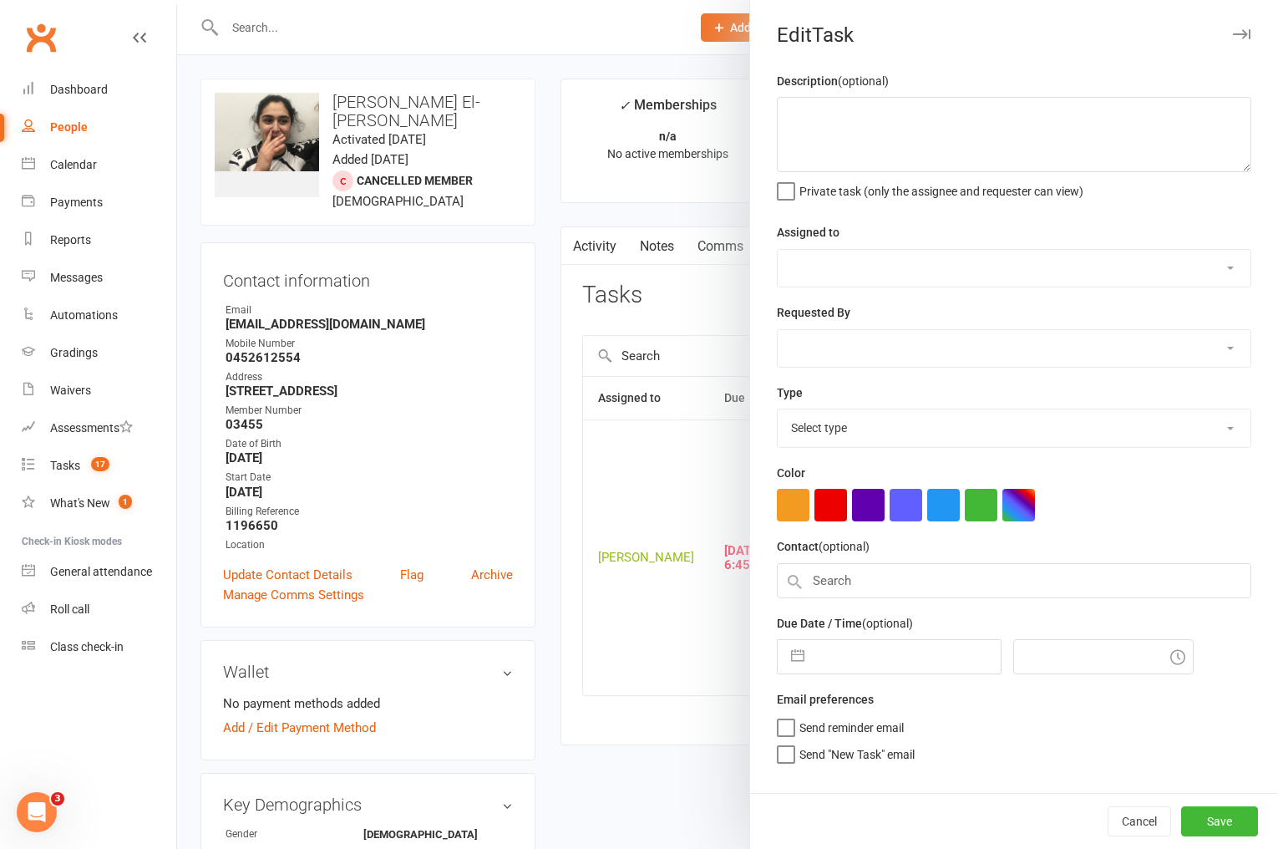
type textarea "the group liked the trial - they're trialling at multiple gyms to see which wor…"
select select "49757"
select select "50862"
type input "12 Sep 2025"
type input "6:45pm"
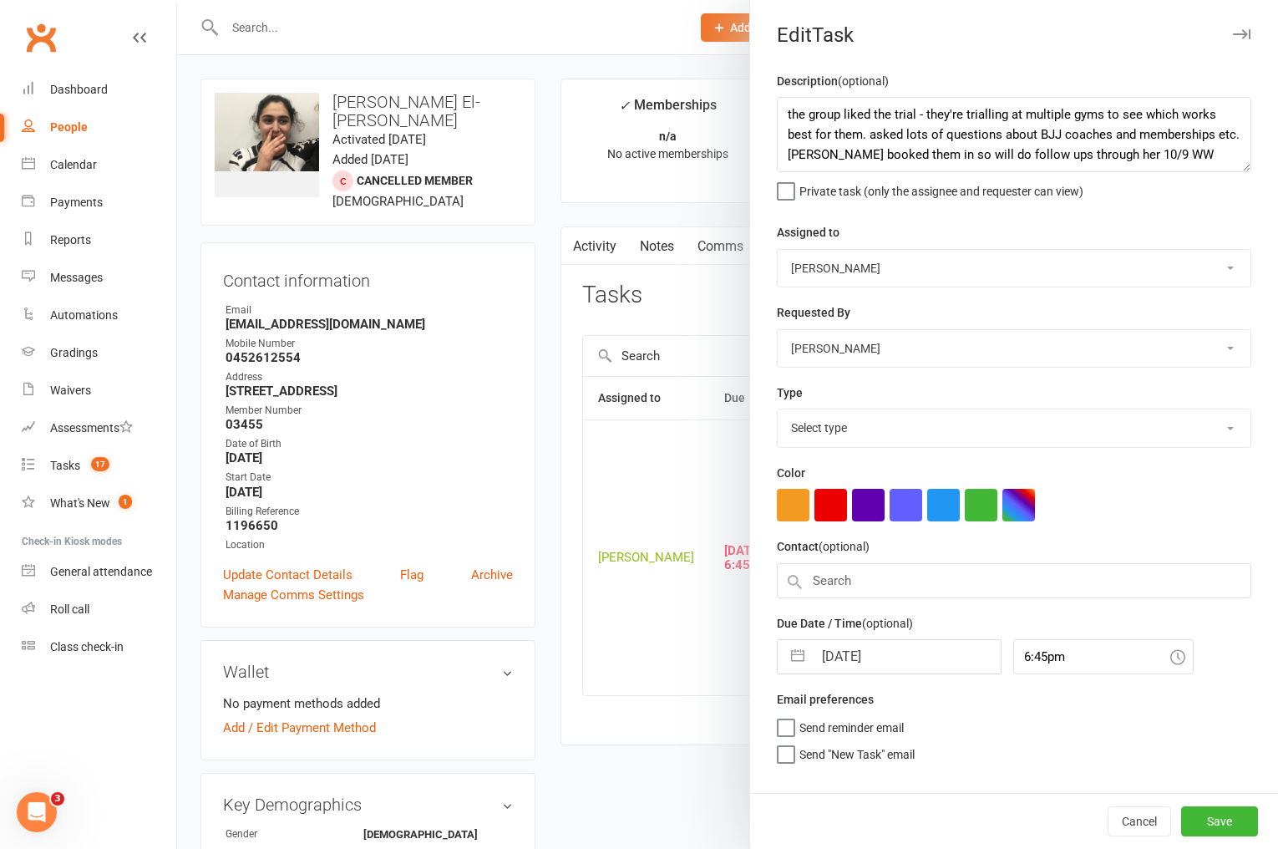
select select "3863"
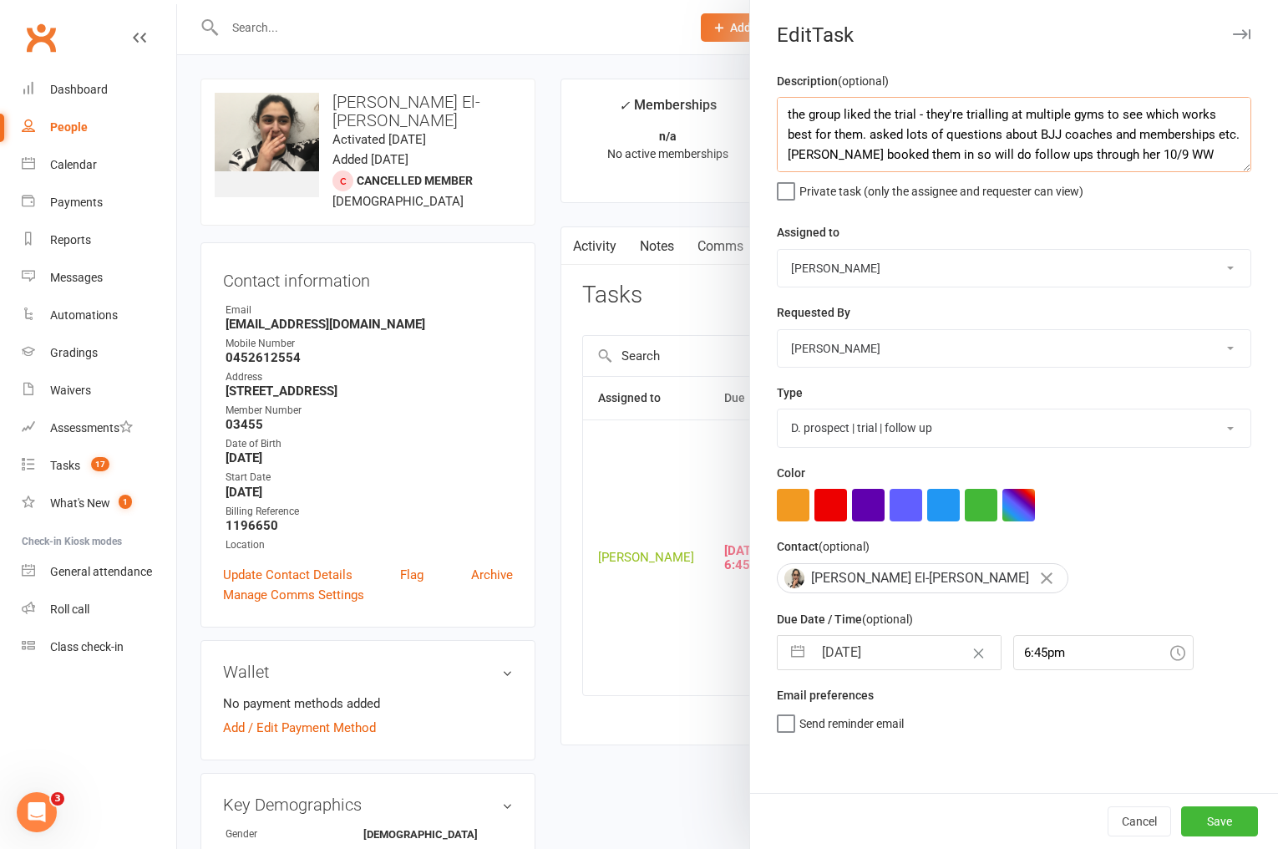
click at [781, 112] on textarea "the group liked the trial - they're trialling at multiple gyms to see which wor…" at bounding box center [1014, 134] width 474 height 75
type textarea "sent sms 12/9 WW the group liked the trial - they're trialling at multiple gyms…"
click at [884, 663] on input "12 Sep 2025" at bounding box center [907, 652] width 188 height 33
select select "7"
select select "2025"
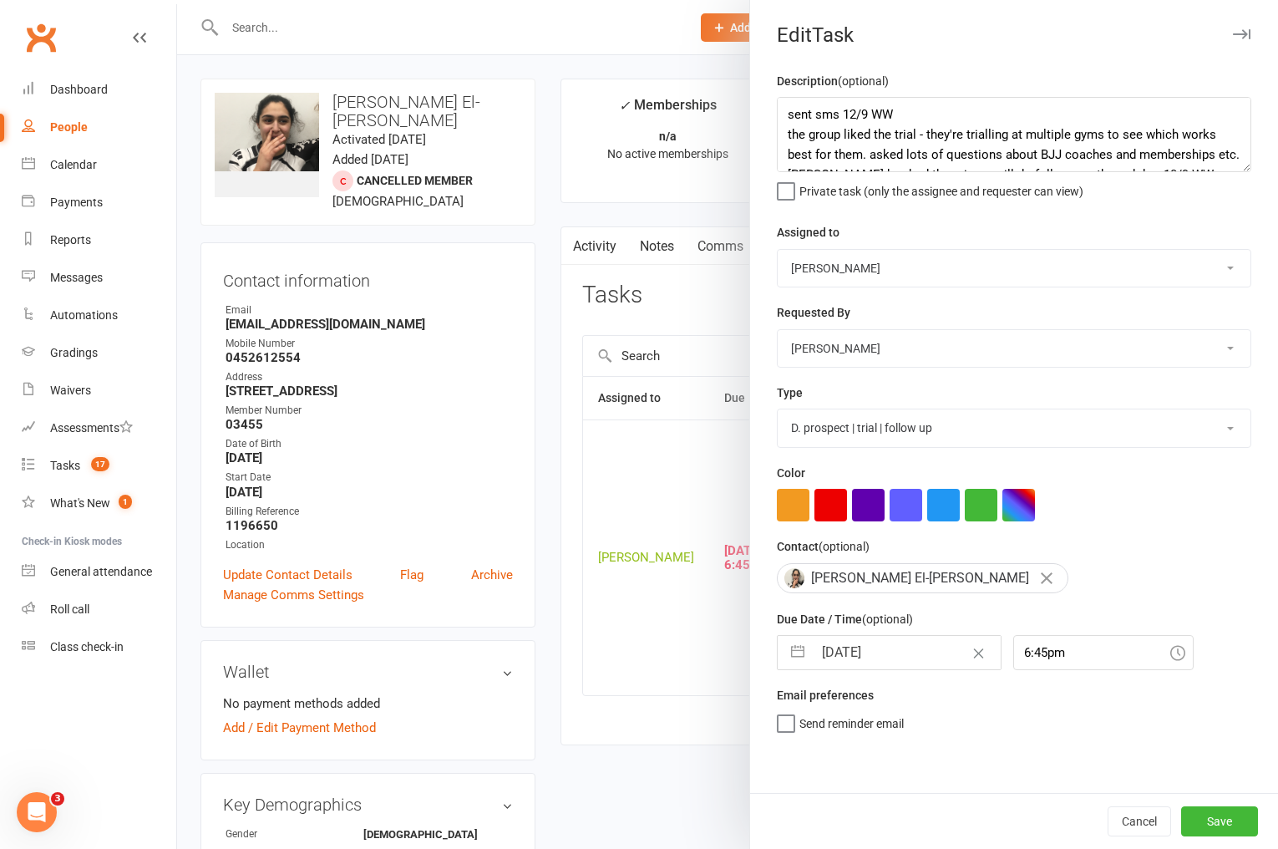
select select "8"
select select "2025"
select select "9"
select select "2025"
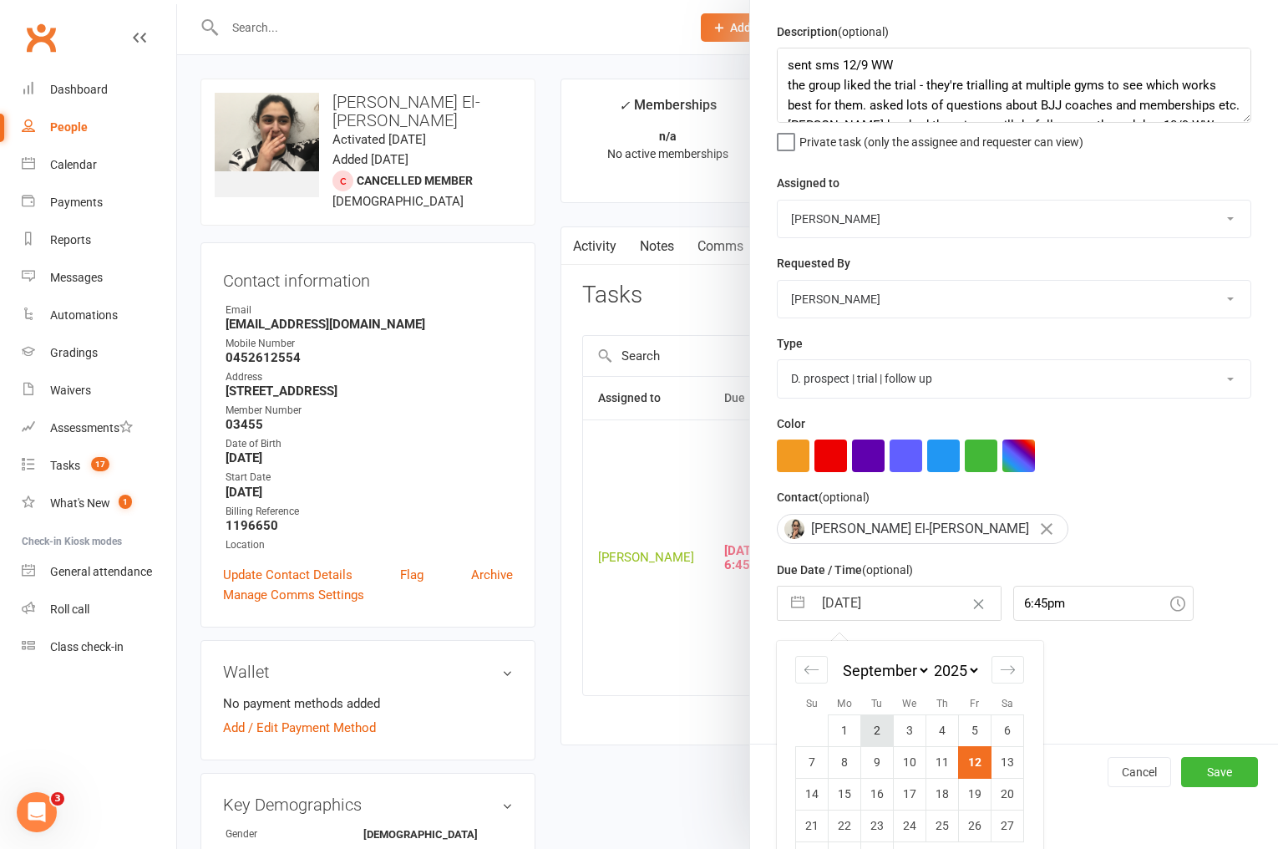
scroll to position [96, 0]
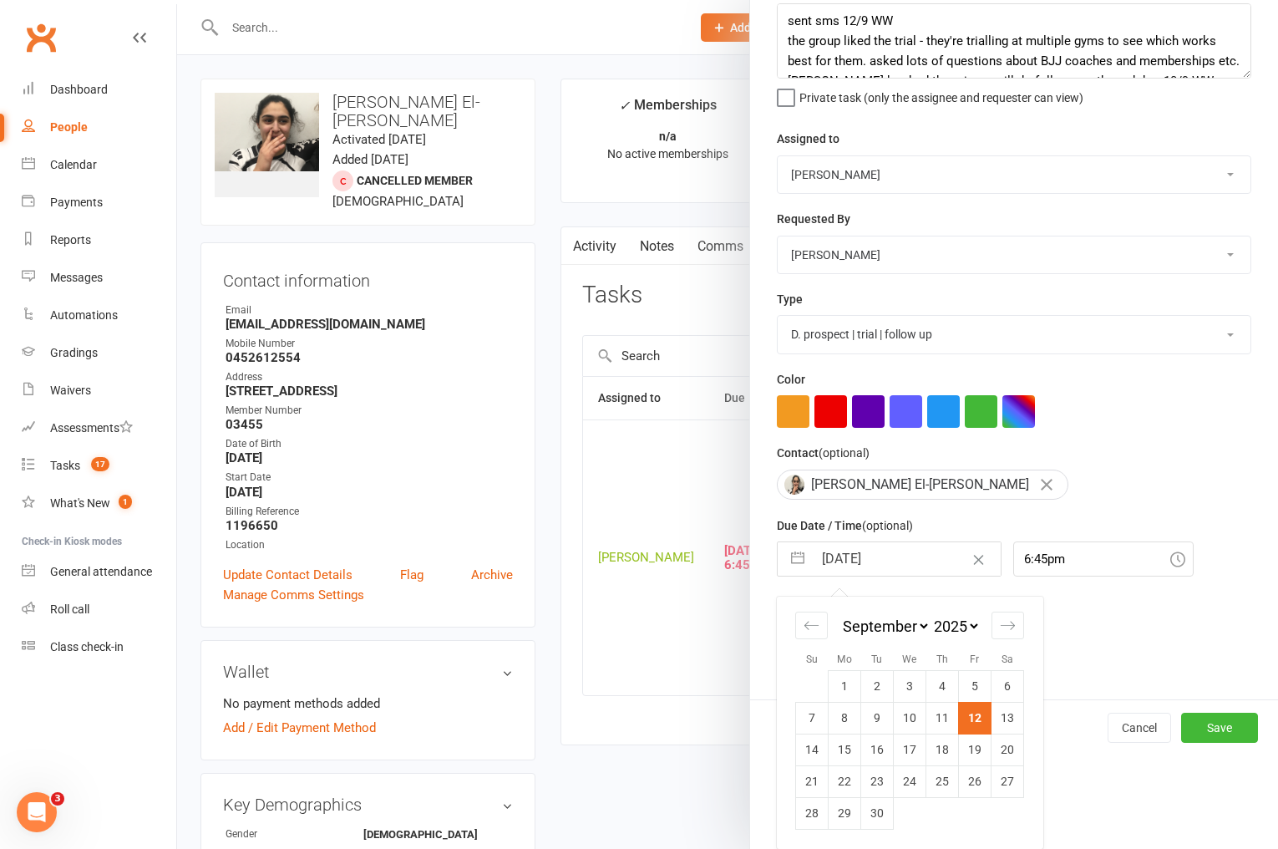
drag, startPoint x: 848, startPoint y: 751, endPoint x: 987, endPoint y: 784, distance: 143.4
click at [848, 751] on td "15" at bounding box center [845, 749] width 33 height 32
type input "[DATE]"
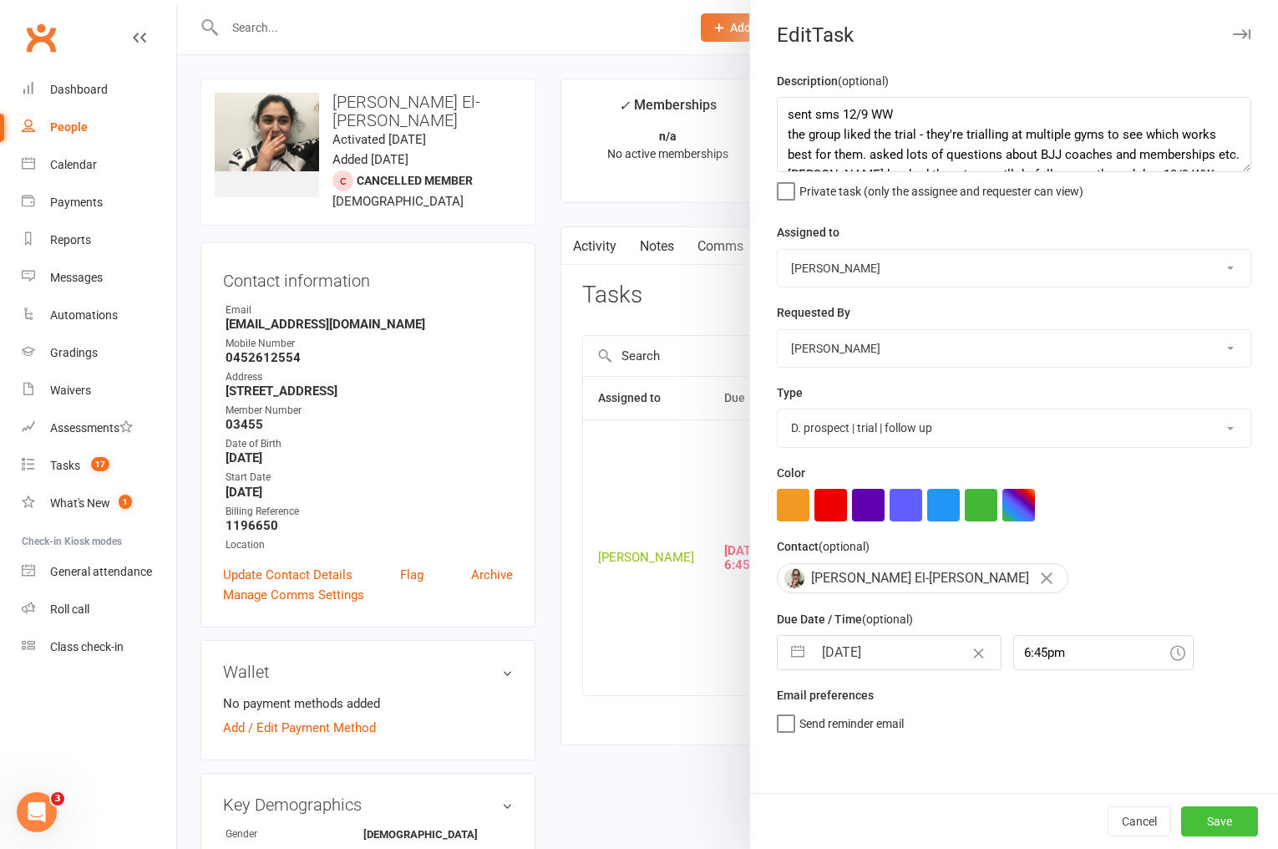
click at [1224, 821] on button "Save" at bounding box center [1219, 821] width 77 height 30
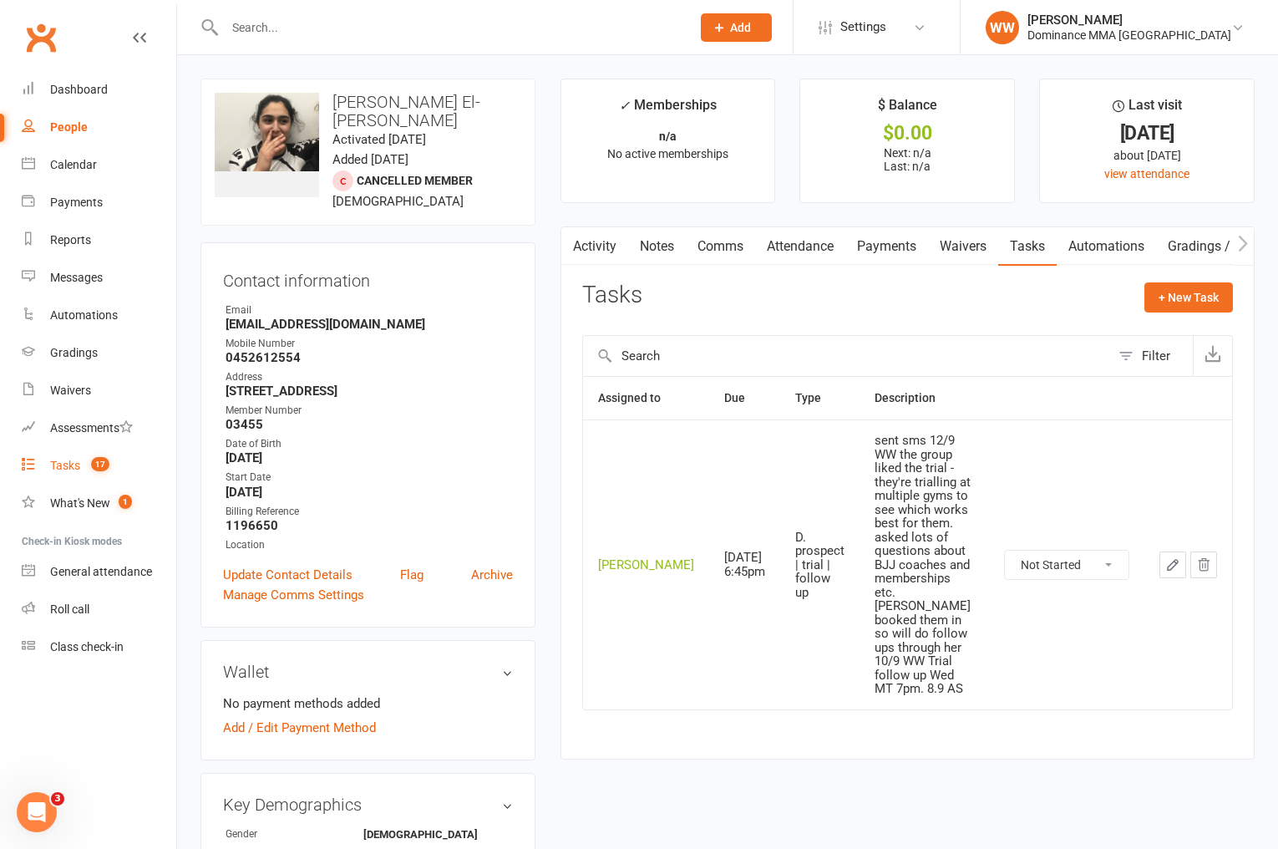
click at [64, 457] on link "Tasks 17" at bounding box center [99, 466] width 155 height 38
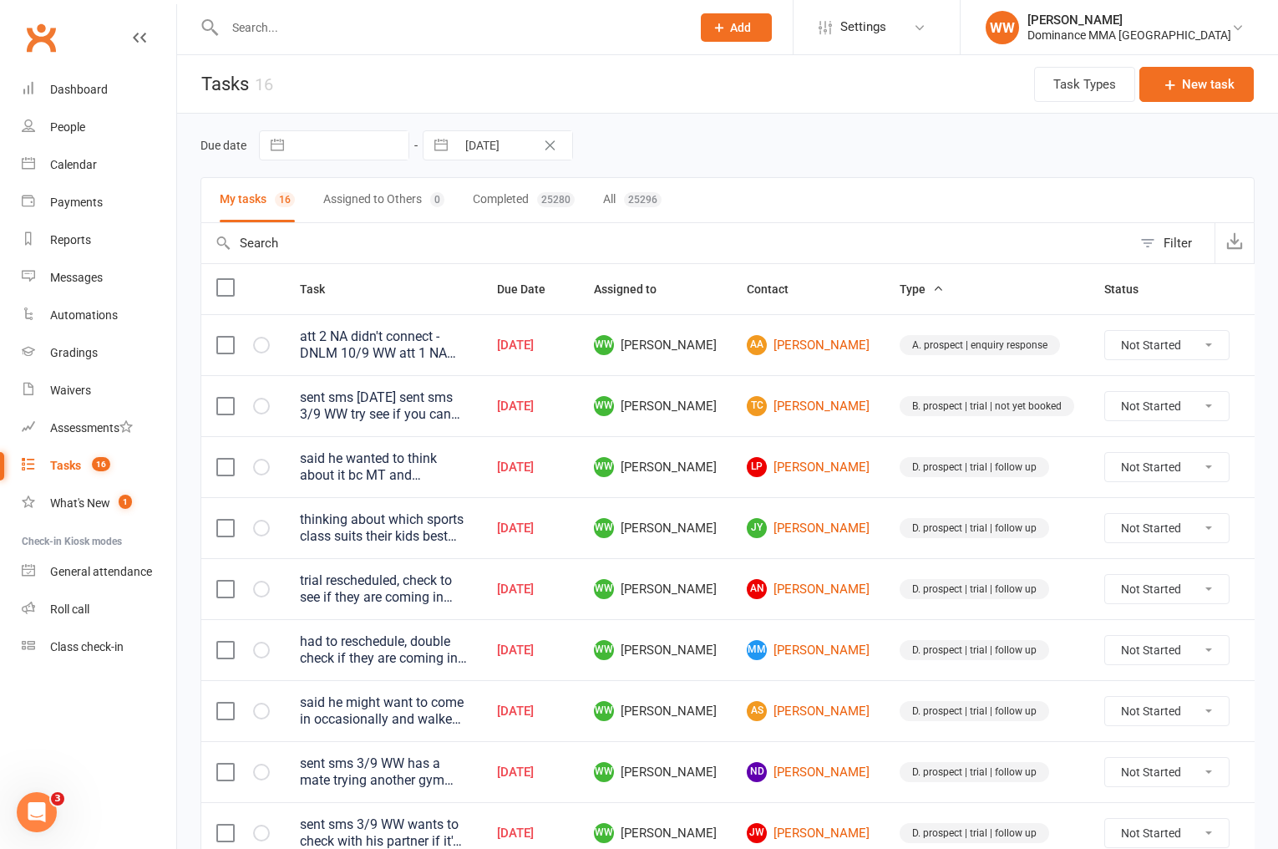
click at [885, 630] on td "D. prospect | trial | follow up" at bounding box center [987, 649] width 205 height 61
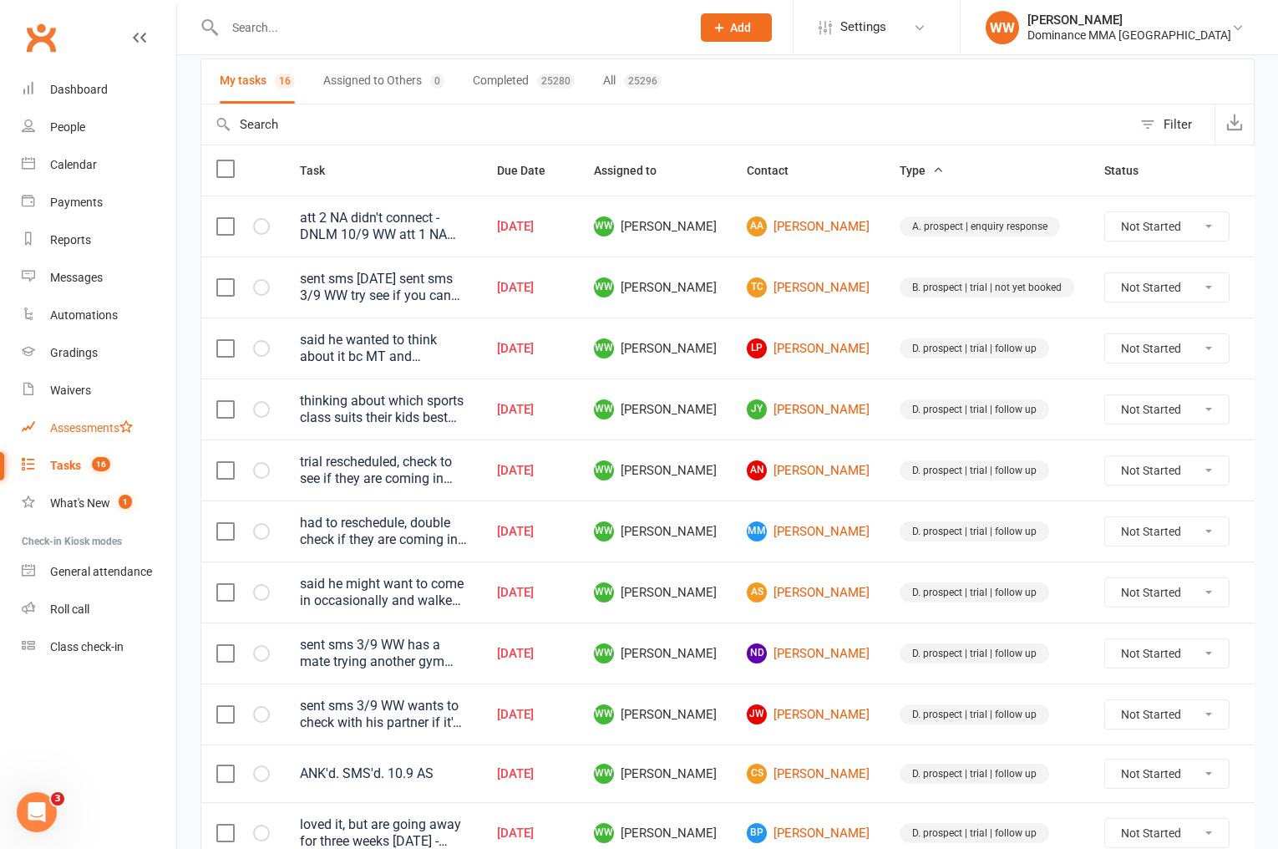
scroll to position [119, 0]
click at [1261, 349] on icon at bounding box center [1269, 347] width 17 height 17
click at [1139, 411] on link "Edit" at bounding box center [1155, 413] width 165 height 33
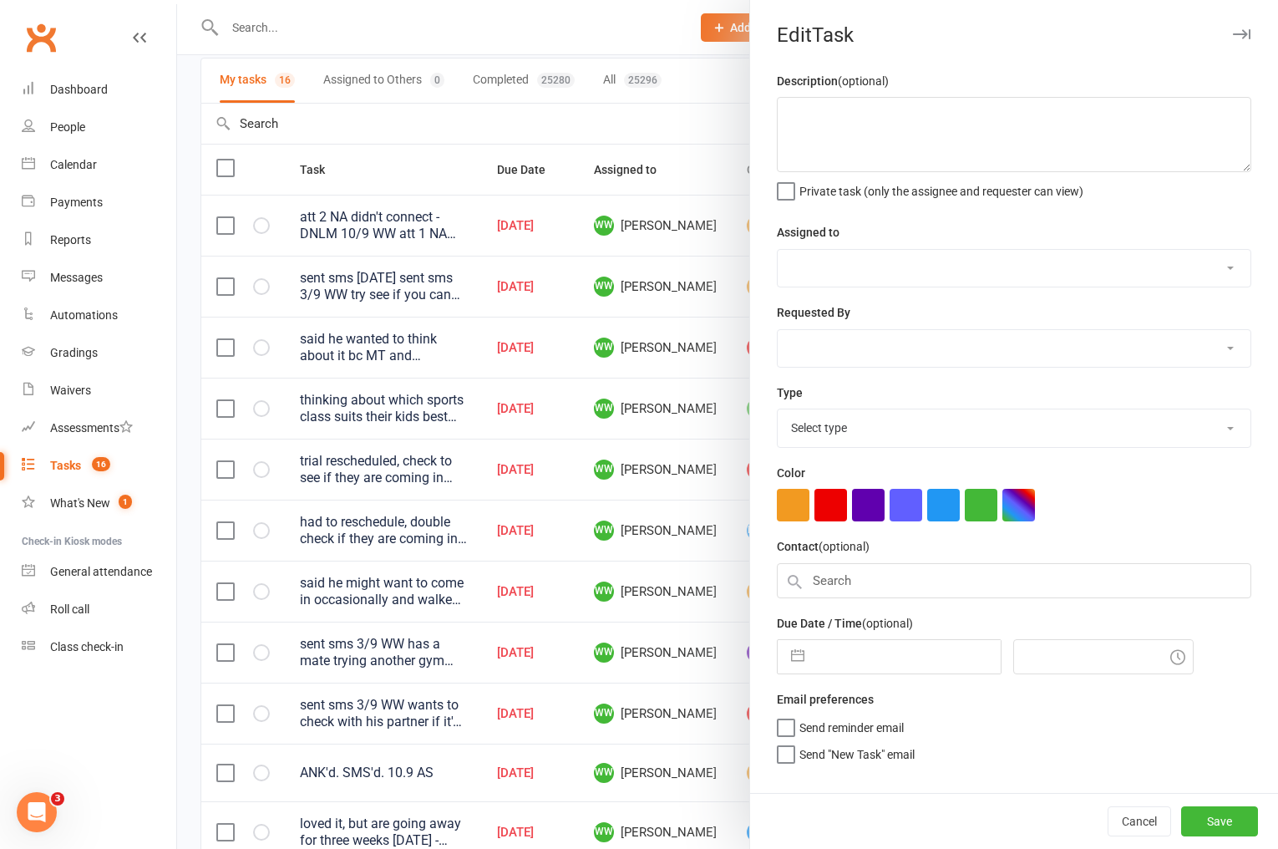
type textarea "said he wanted to think about it bc MT and NoGi run at the same time so he can'…"
select select "49757"
select select "50862"
type input "12 Sep 2025"
type input "5:45pm"
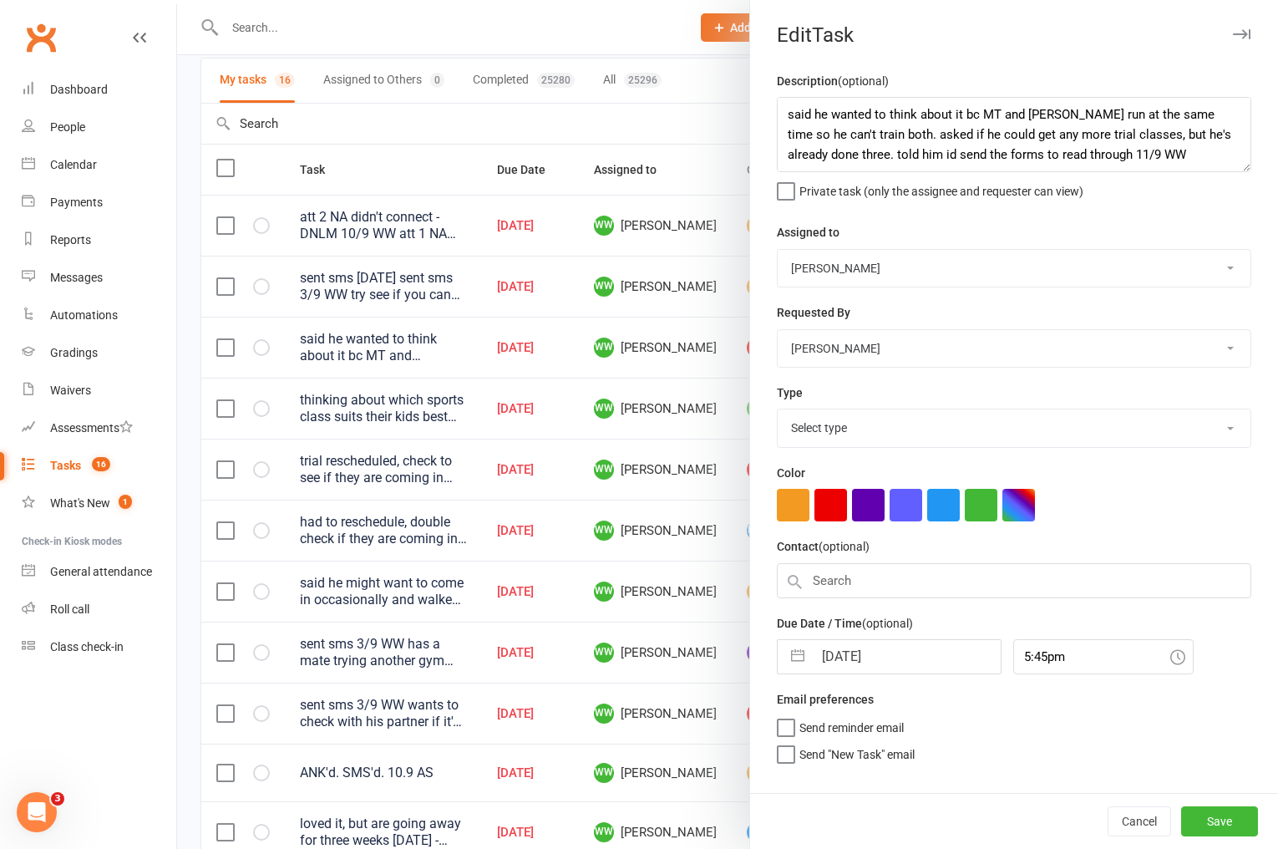
select select "3863"
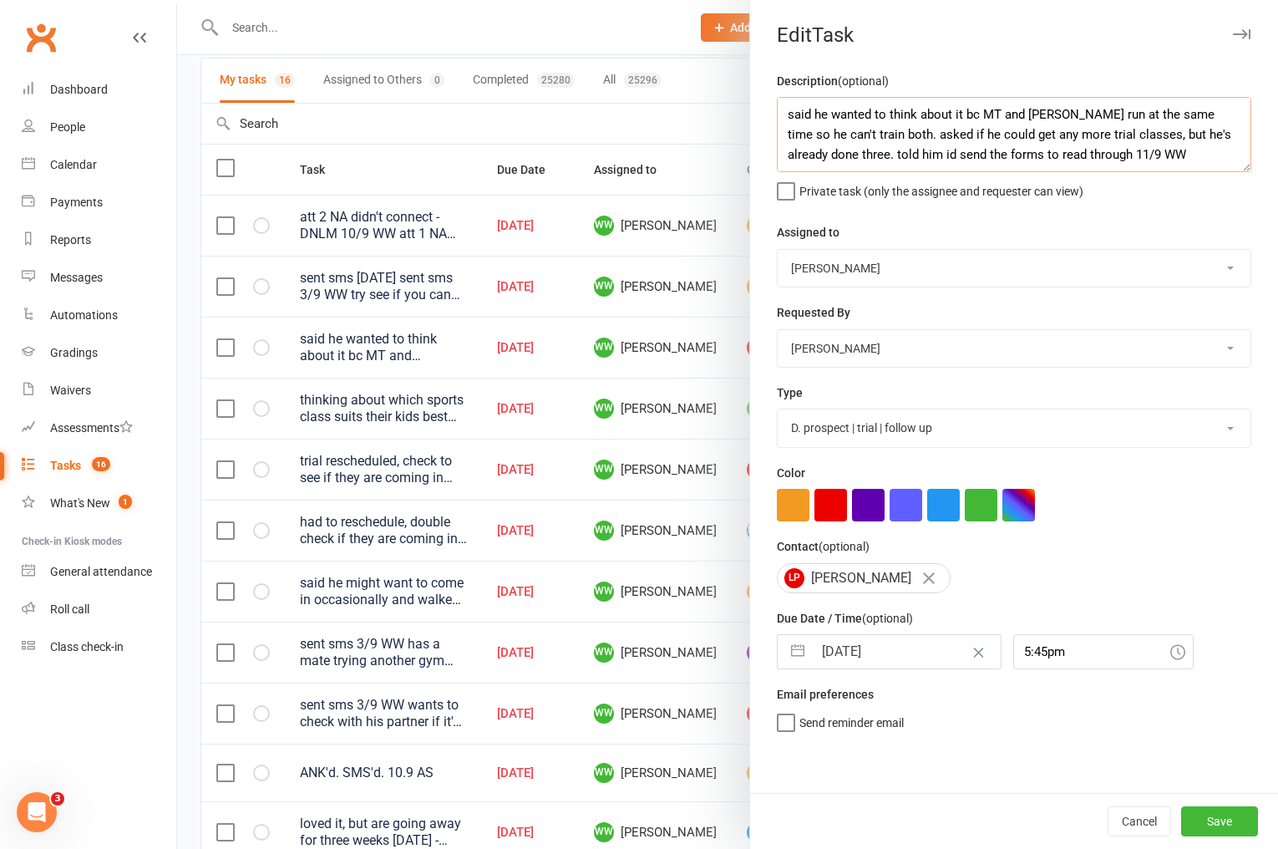
drag, startPoint x: 784, startPoint y: 116, endPoint x: 787, endPoint y: 125, distance: 9.5
click at [784, 116] on textarea "said he wanted to think about it bc MT and NoGi run at the same time so he can'…" at bounding box center [1014, 134] width 474 height 75
type textarea "sent sms 12/9 WW said he wanted to think about it bc MT and NoGi run at the sam…"
select select "7"
select select "2025"
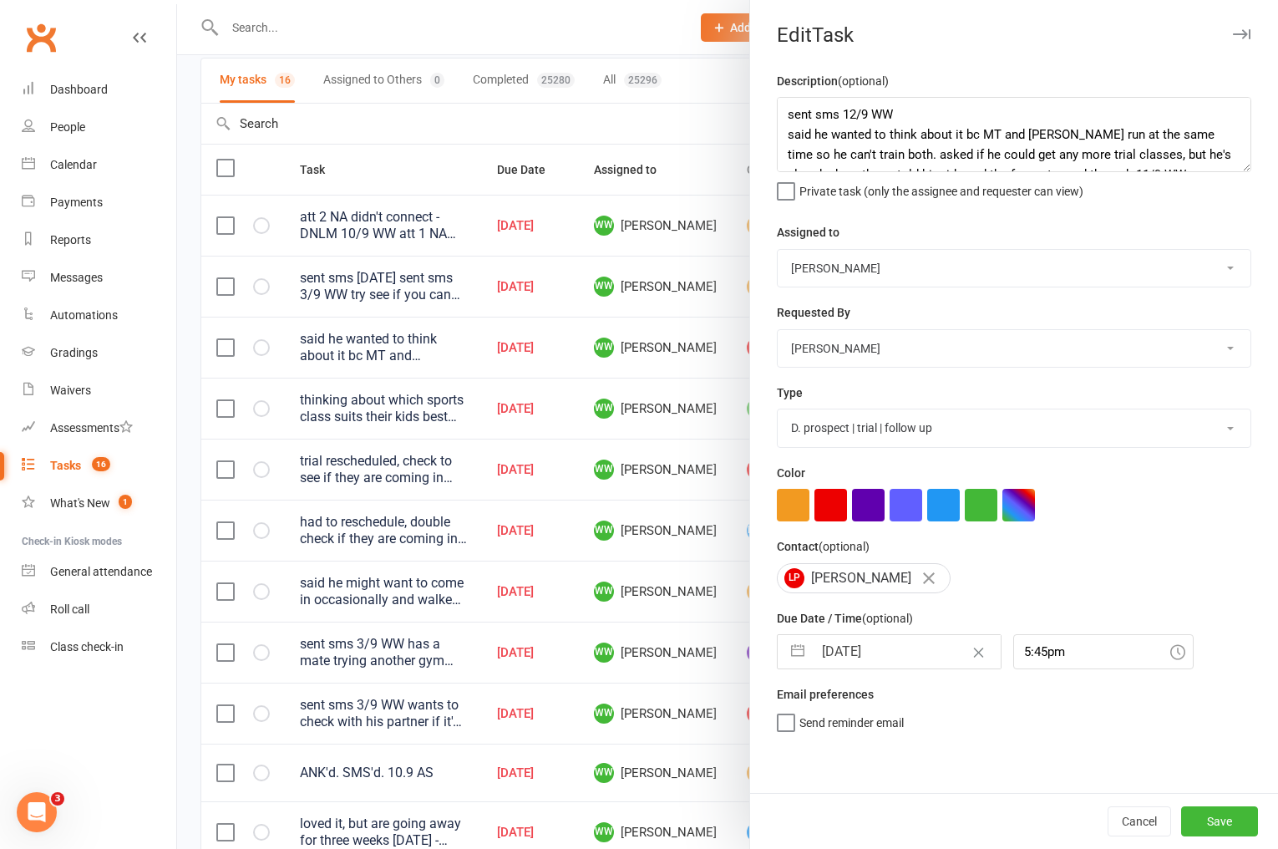
select select "8"
select select "2025"
select select "9"
select select "2025"
click at [900, 651] on input "12 Sep 2025" at bounding box center [907, 651] width 188 height 33
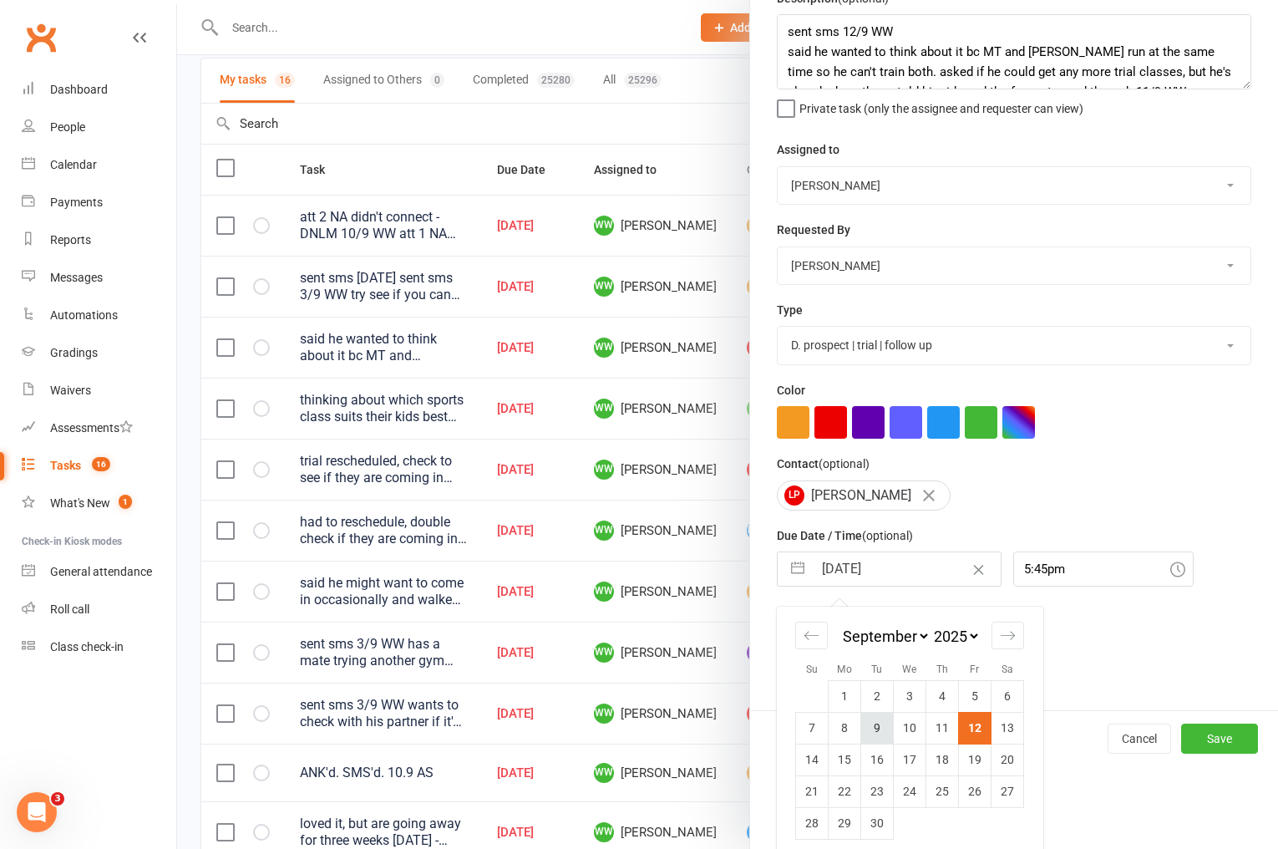
scroll to position [95, 0]
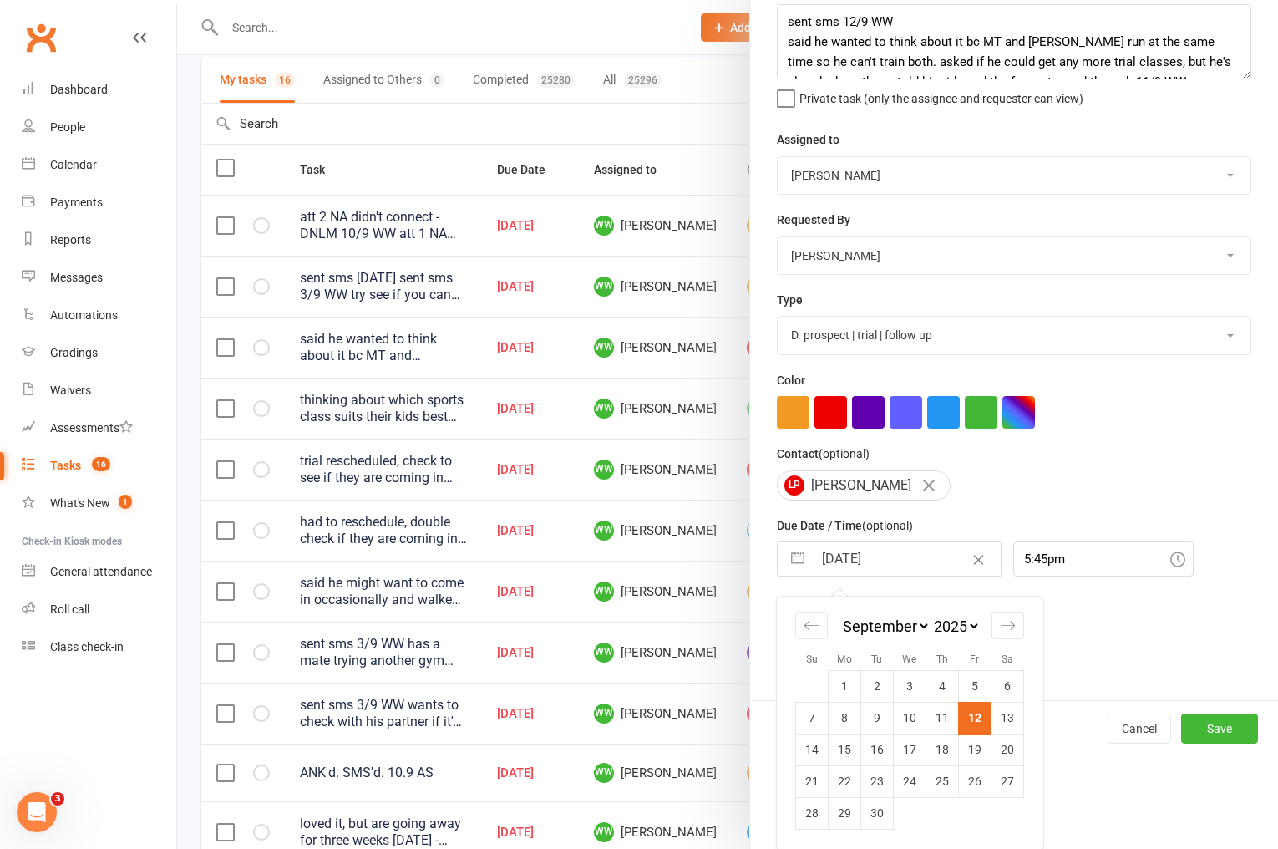
drag, startPoint x: 854, startPoint y: 744, endPoint x: 926, endPoint y: 764, distance: 75.4
click at [854, 744] on td "15" at bounding box center [845, 749] width 33 height 32
type input "[DATE]"
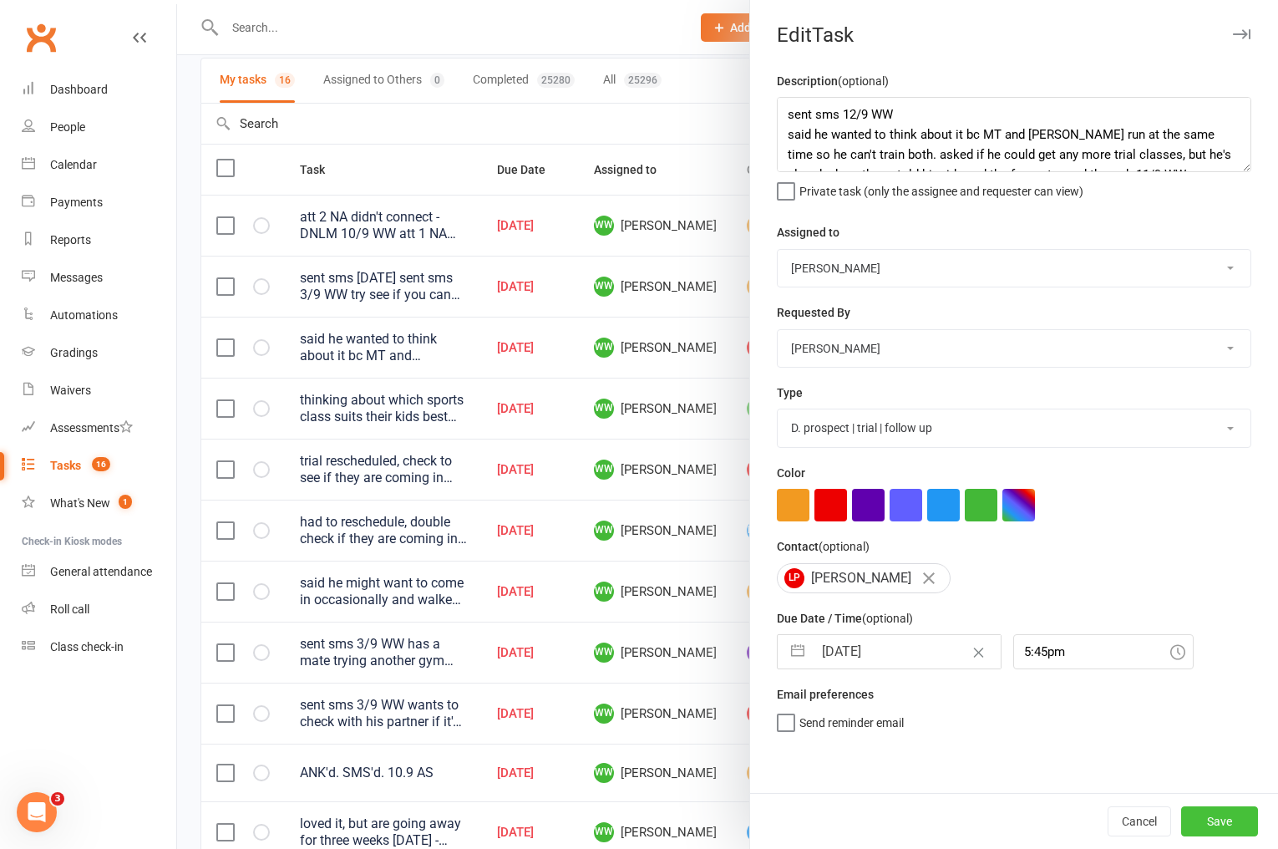
click at [1206, 813] on button "Save" at bounding box center [1219, 821] width 77 height 30
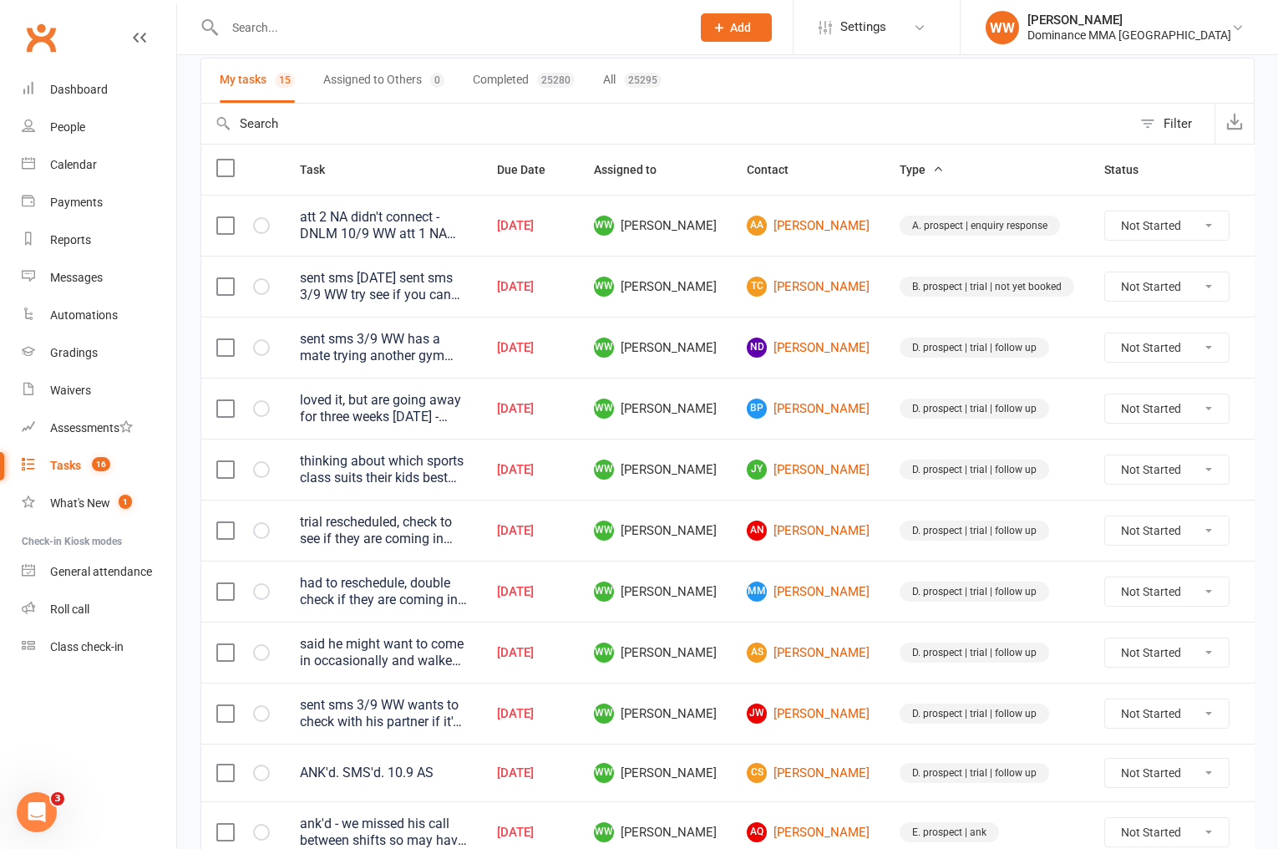
click at [885, 463] on td "D. prospect | trial | follow up" at bounding box center [987, 469] width 205 height 61
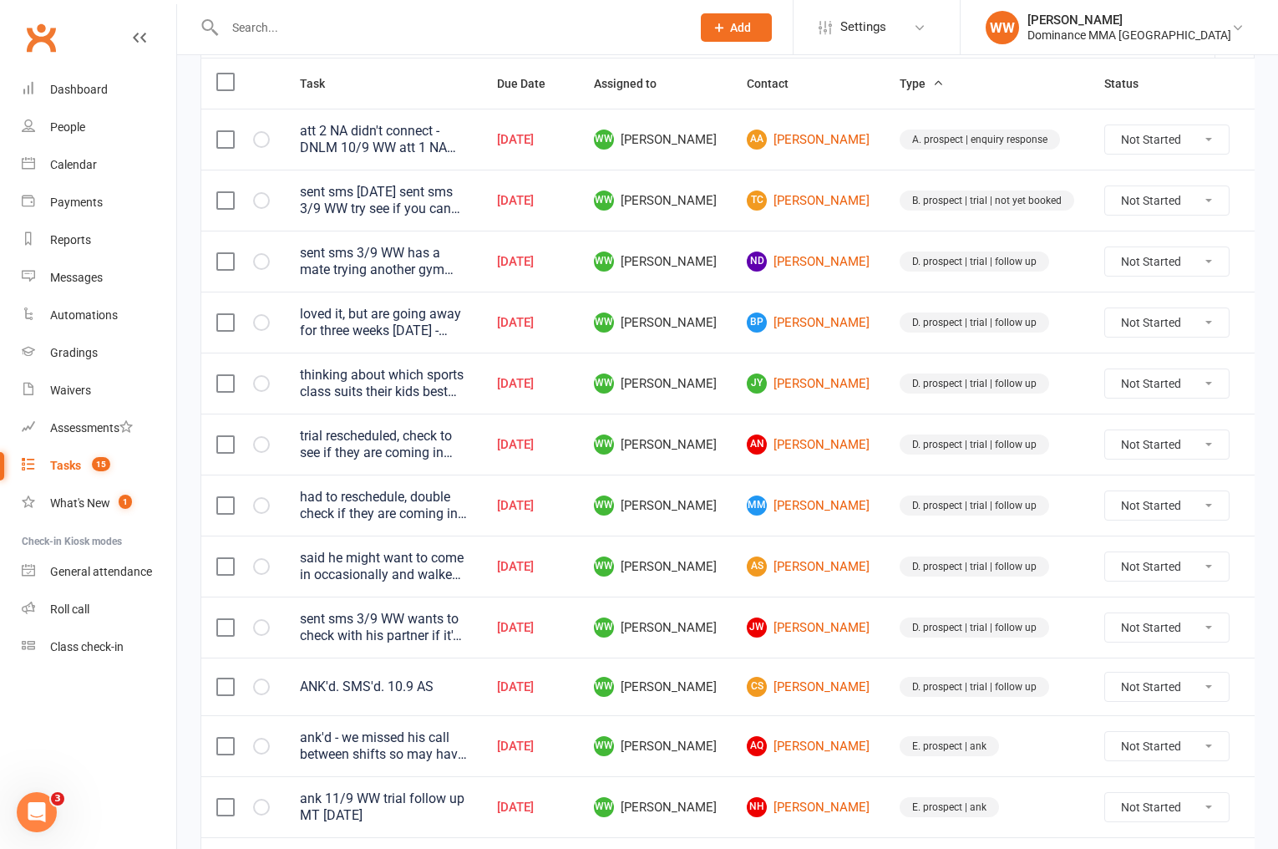
scroll to position [207, 0]
click at [1261, 572] on icon at bounding box center [1269, 564] width 17 height 17
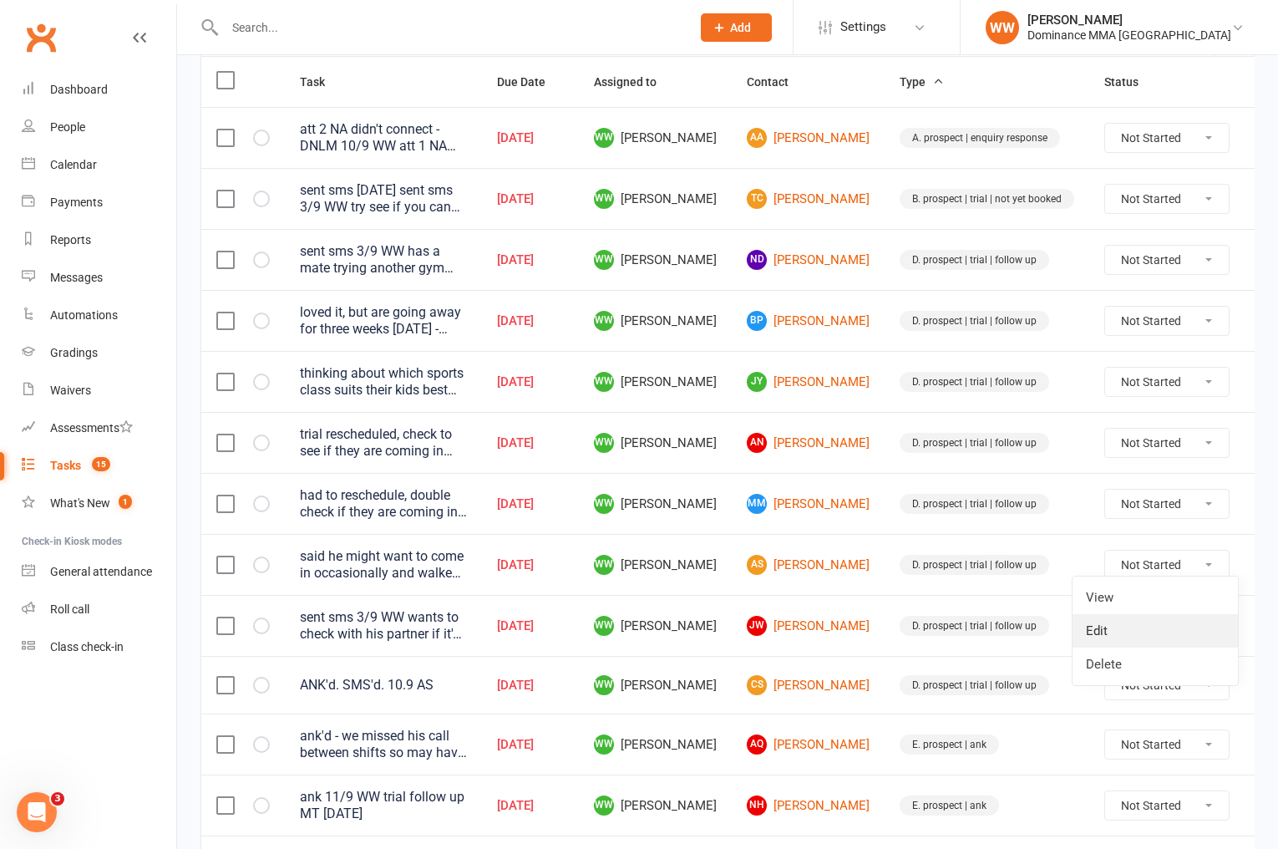
click at [1130, 642] on link "Edit" at bounding box center [1155, 630] width 165 height 33
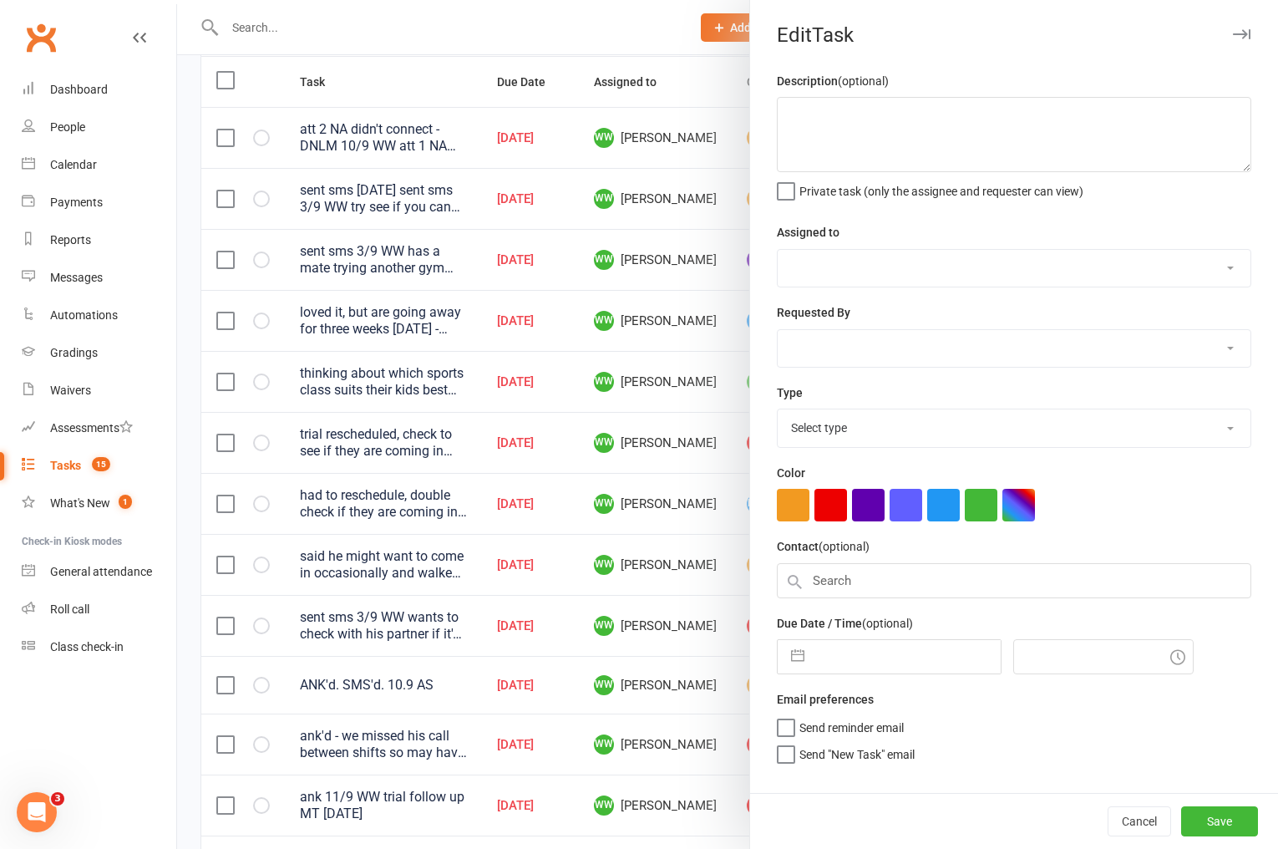
type textarea "said he might want to come in occasionally and walked off. send forms but don't…"
select select "49757"
type input "12 Sep 2025"
type input "4:15pm"
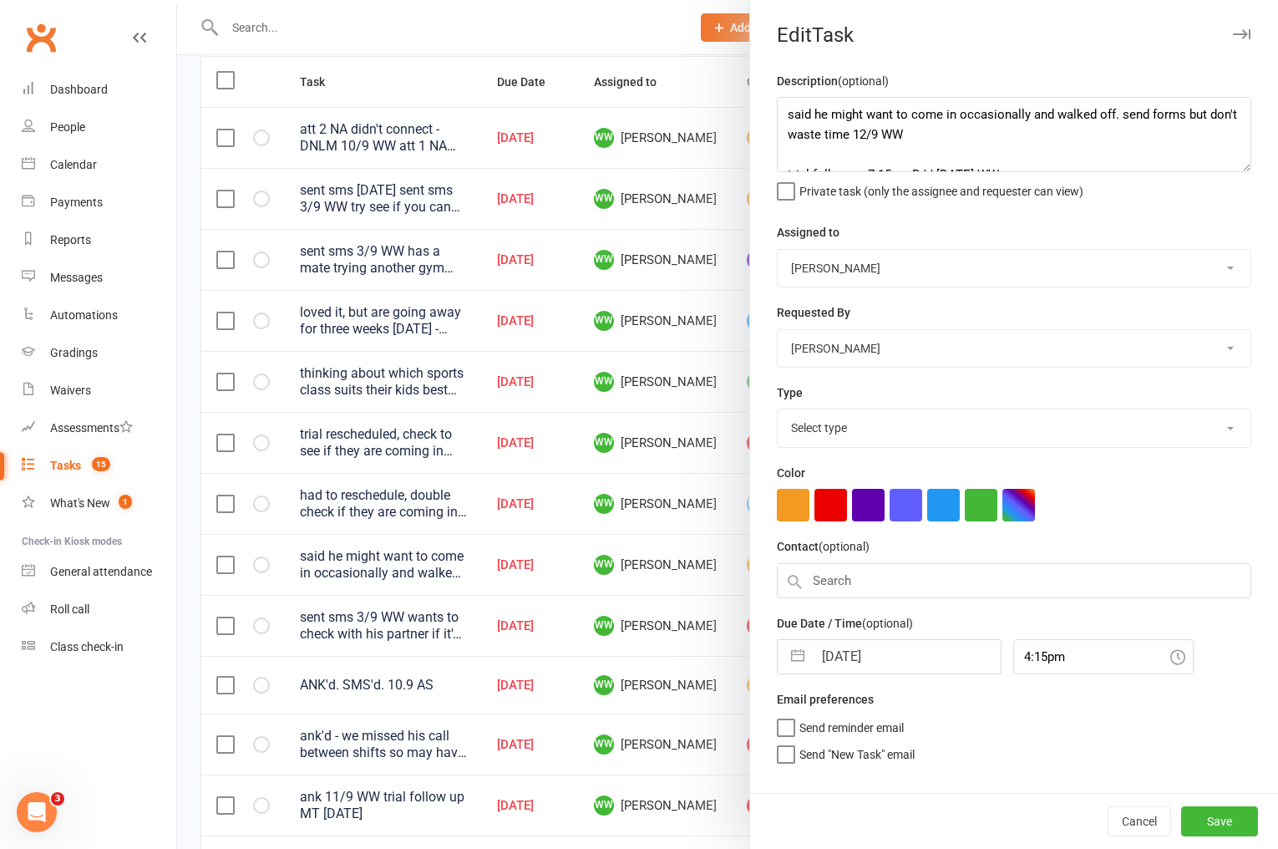
select select "3863"
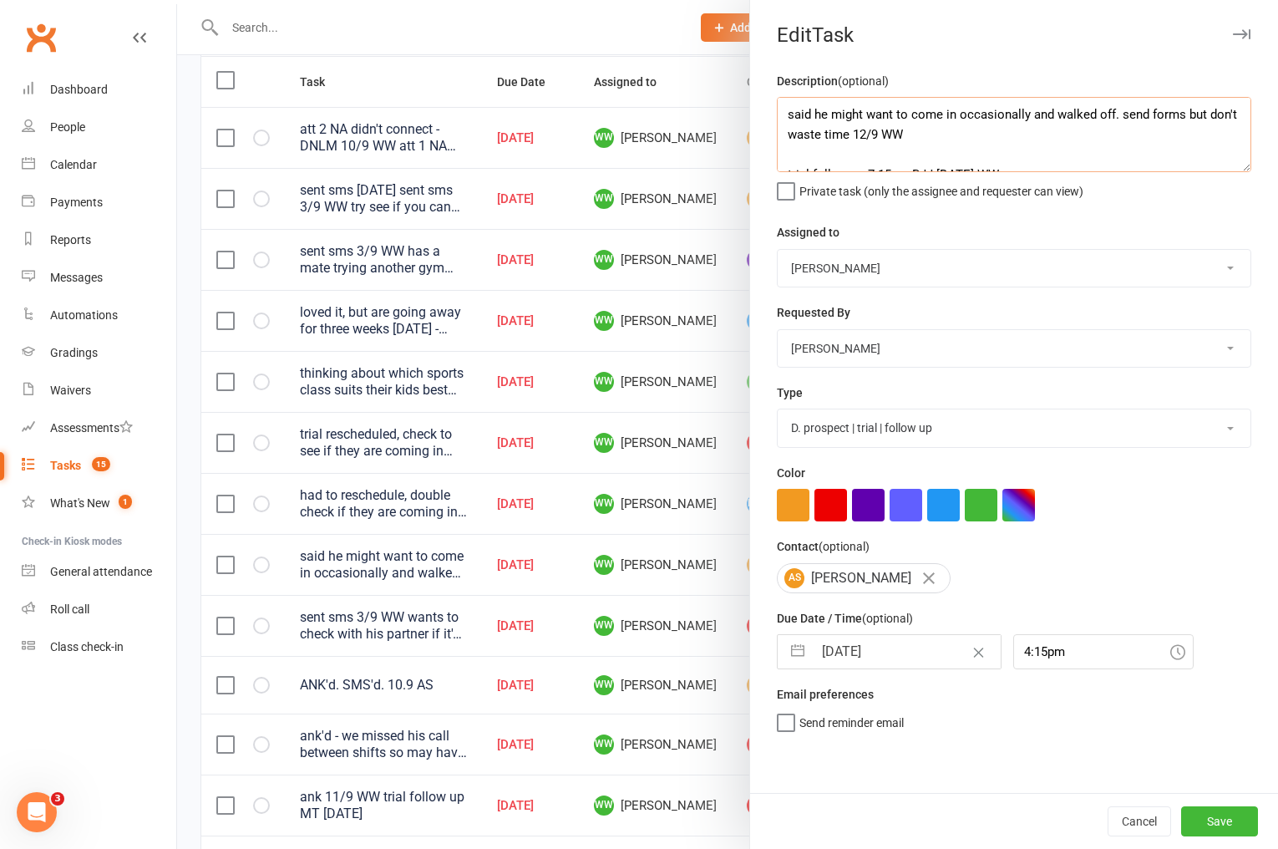
drag, startPoint x: 1123, startPoint y: 115, endPoint x: 849, endPoint y: 130, distance: 274.4
click at [849, 130] on textarea "said he might want to come in occasionally and walked off. send forms but don't…" at bounding box center [1014, 134] width 474 height 75
type textarea "said he might want to come in occasionally and walked off. 12/9 WW trial follow…"
click at [1226, 810] on button "Save" at bounding box center [1219, 821] width 77 height 30
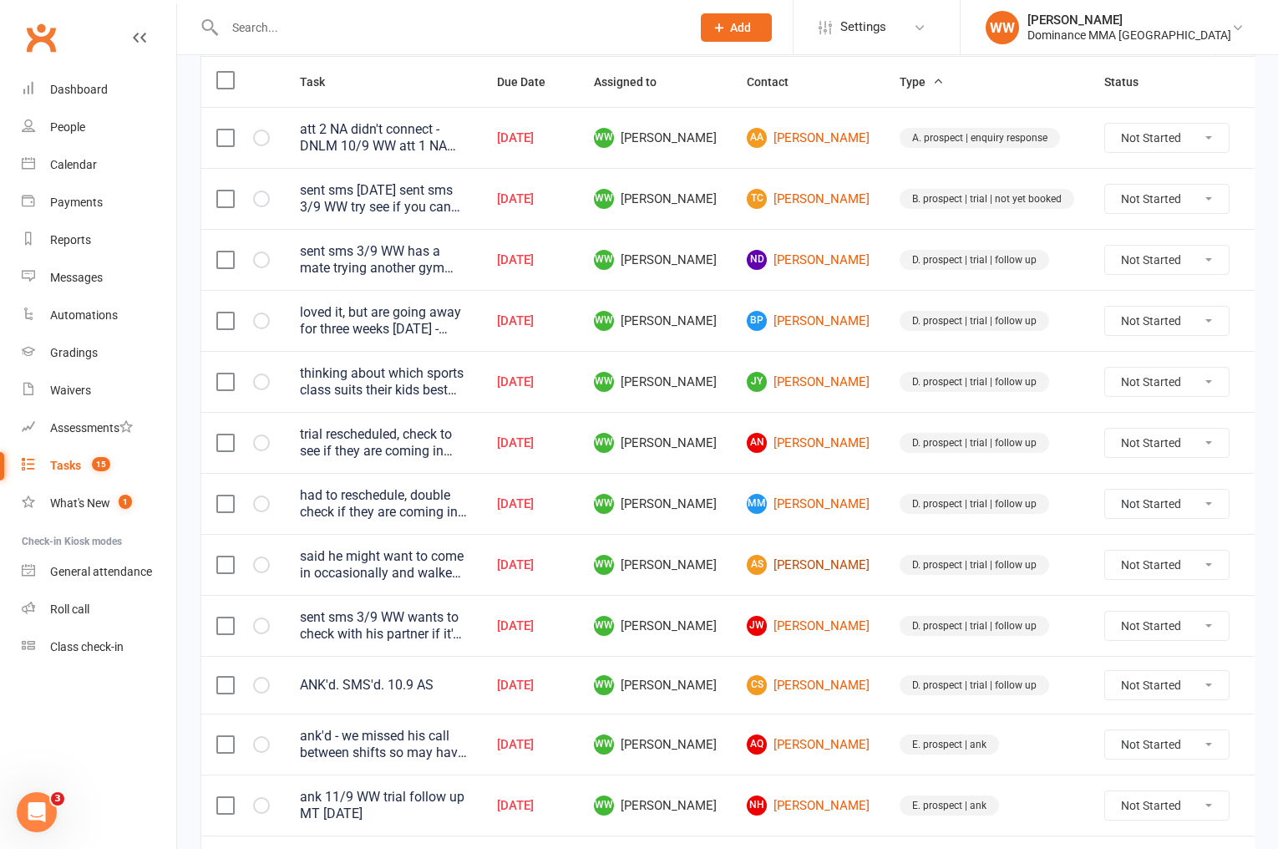
click at [788, 571] on link "AS Alec Staples" at bounding box center [808, 565] width 123 height 20
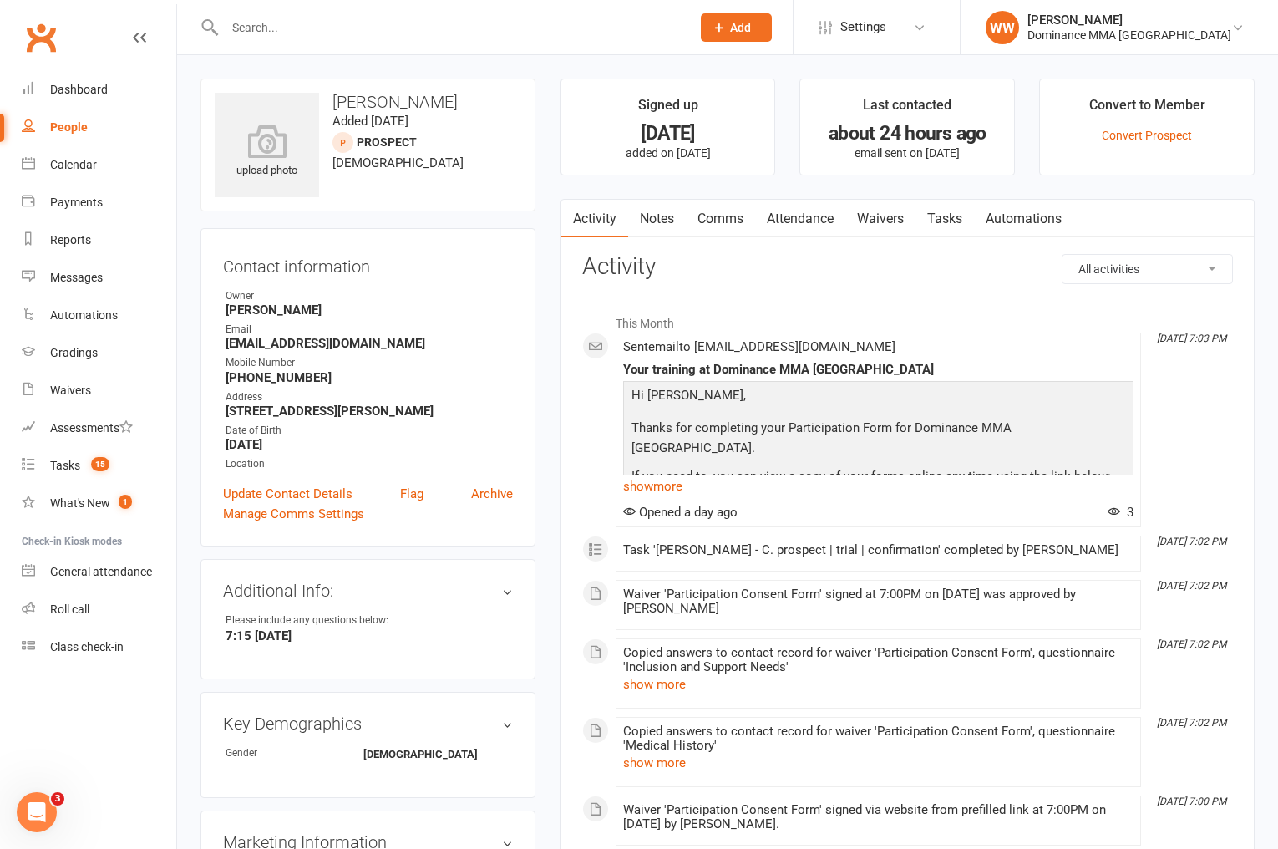
click at [652, 231] on link "Notes" at bounding box center [657, 219] width 58 height 38
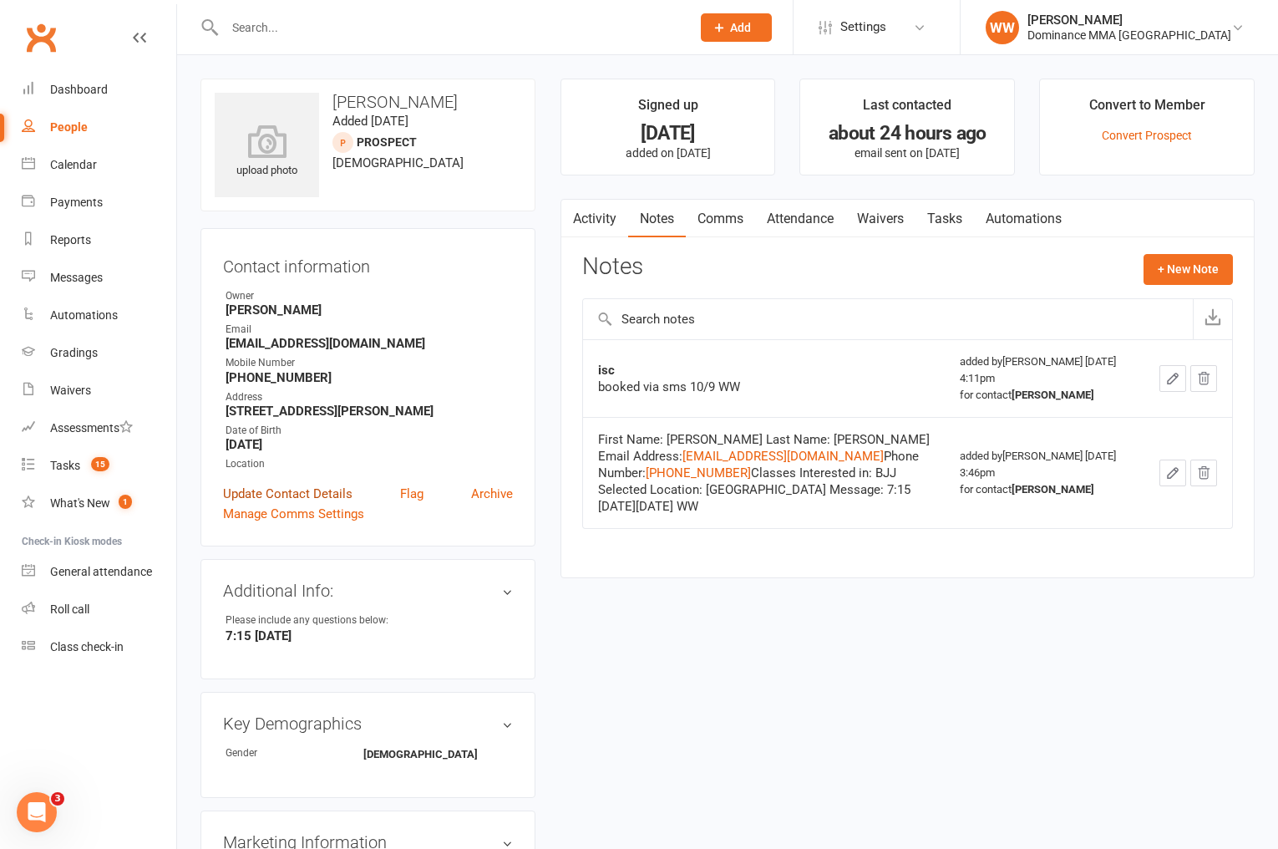
click at [269, 493] on link "Update Contact Details" at bounding box center [287, 494] width 129 height 20
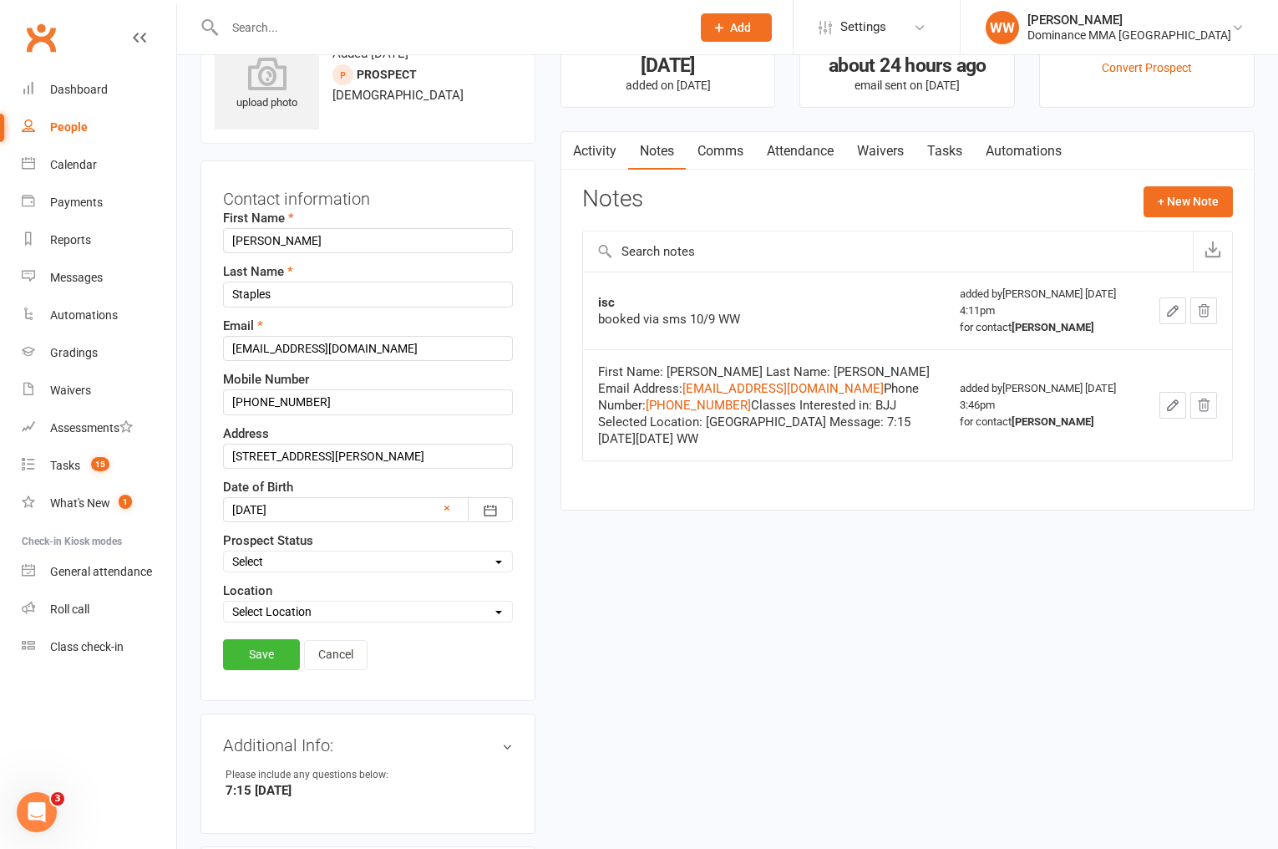
scroll to position [79, 0]
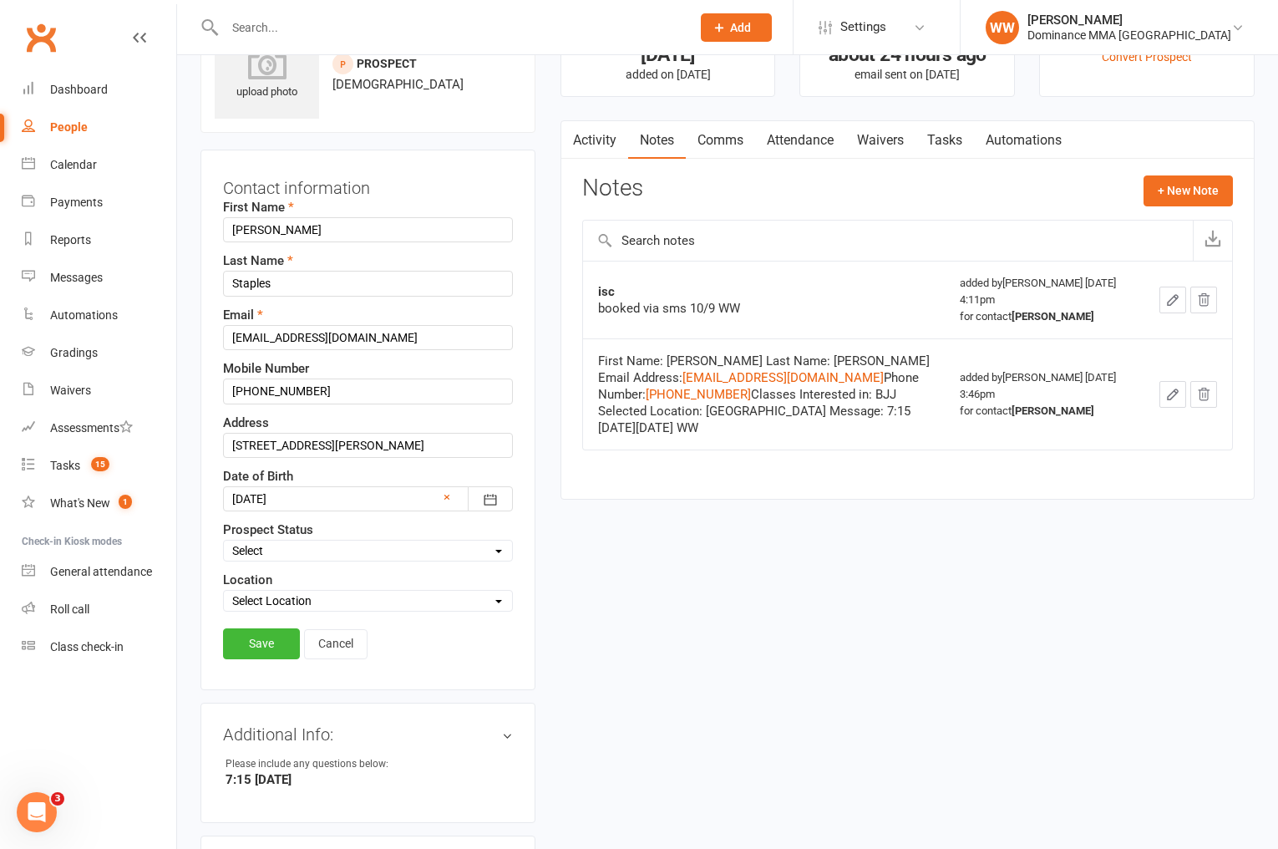
click at [273, 547] on select "Select ENQUIRY WEBSITE ENQUIRY GOOGLE ADS ENQUIRY META ADS ENQUIRY DROPPED DROP…" at bounding box center [368, 550] width 288 height 18
select select "DROPPED"
click at [224, 541] on select "Select ENQUIRY WEBSITE ENQUIRY GOOGLE ADS ENQUIRY META ADS ENQUIRY DROPPED DROP…" at bounding box center [368, 550] width 288 height 18
click at [266, 649] on link "Save" at bounding box center [261, 643] width 77 height 30
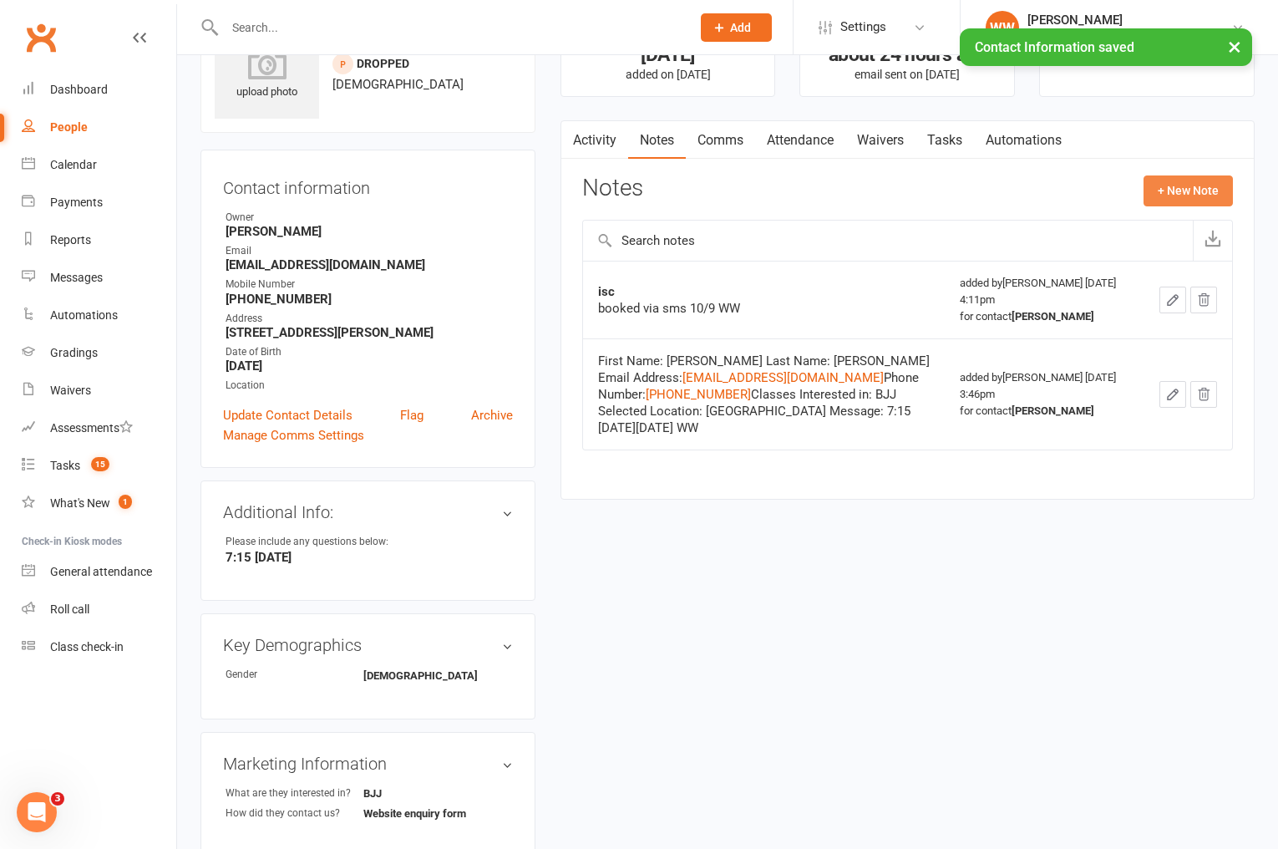
click at [1164, 192] on button "+ New Note" at bounding box center [1188, 190] width 89 height 30
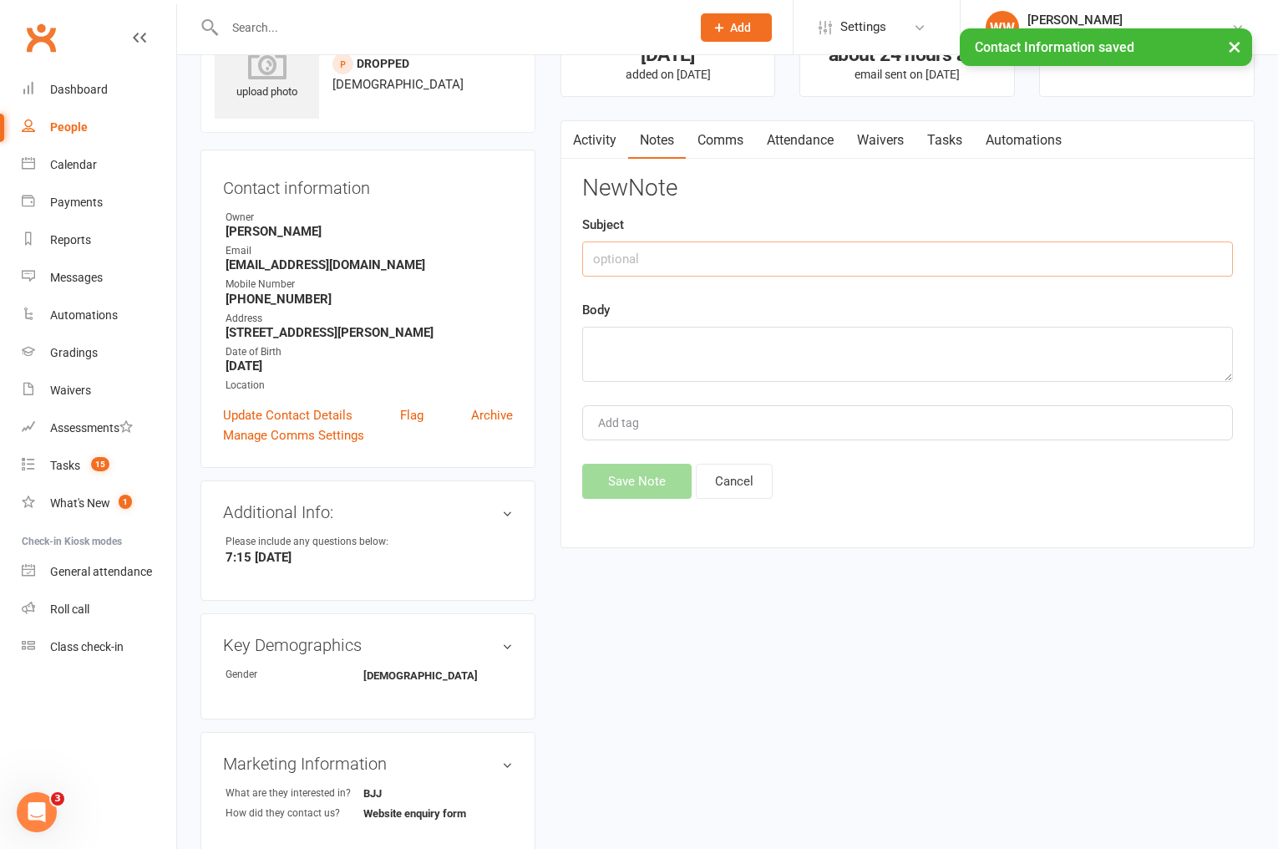
click at [794, 268] on input "text" at bounding box center [907, 258] width 651 height 35
type input "dropped"
click at [769, 342] on textarea at bounding box center [907, 354] width 651 height 55
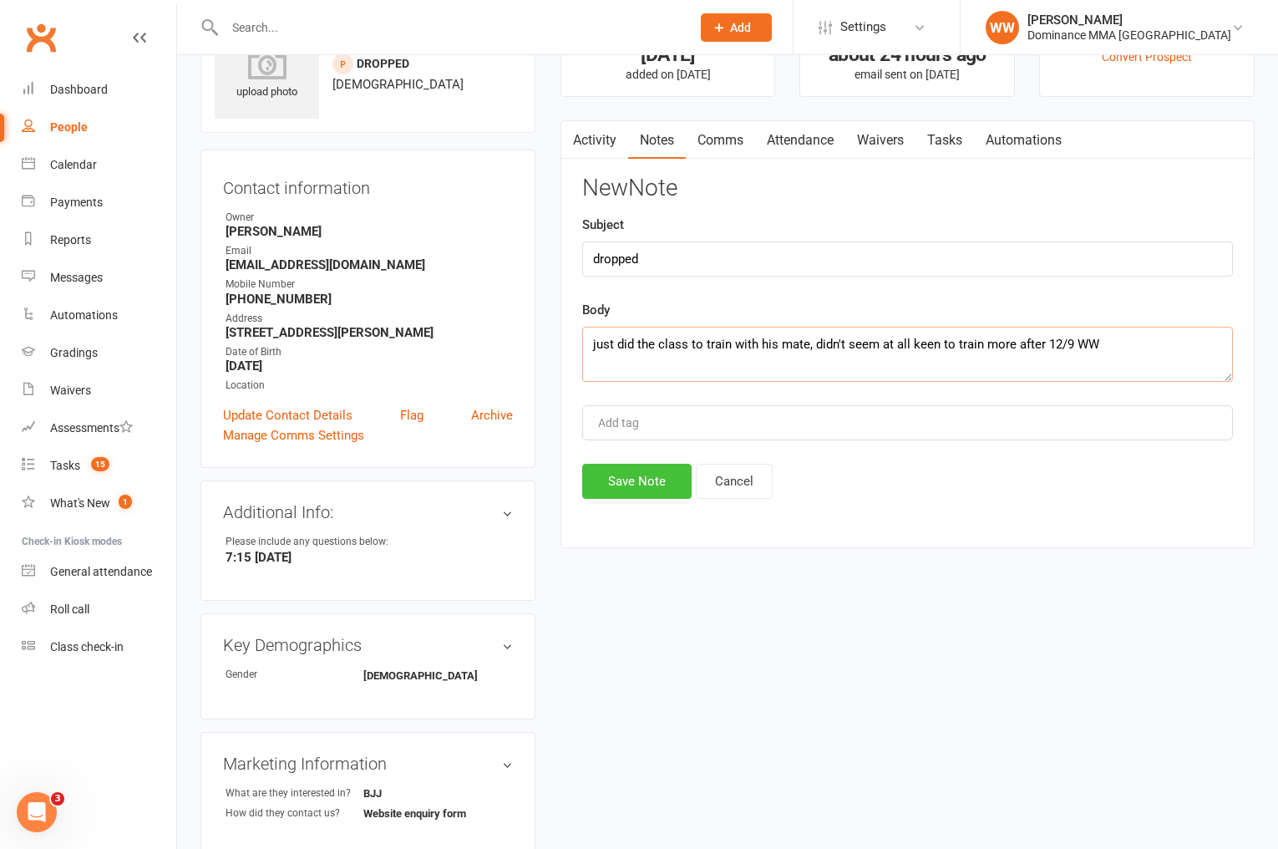
type textarea "just did the class to train with his mate, didn't seem at all keen to train mor…"
click at [645, 469] on button "Save Note" at bounding box center [636, 481] width 109 height 35
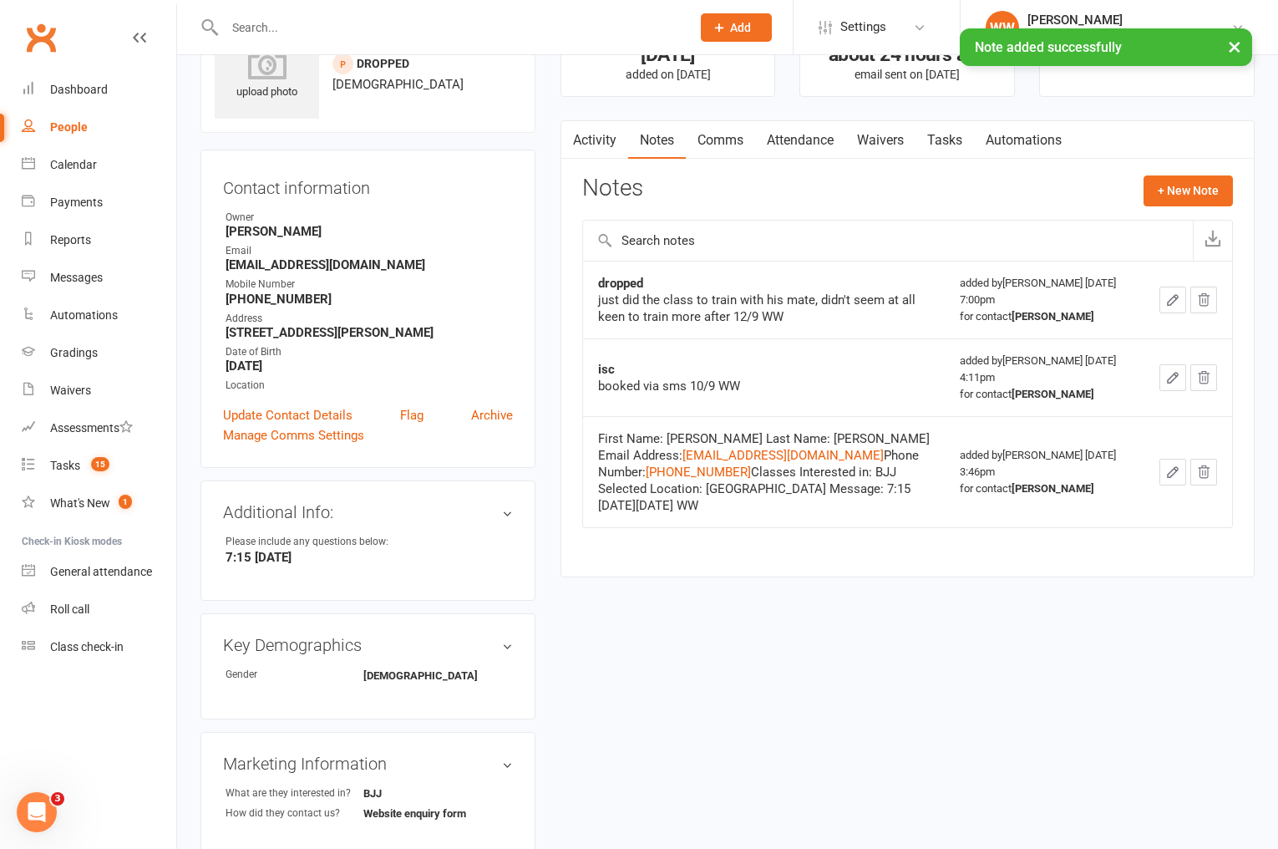
click at [935, 151] on link "Tasks" at bounding box center [944, 140] width 58 height 38
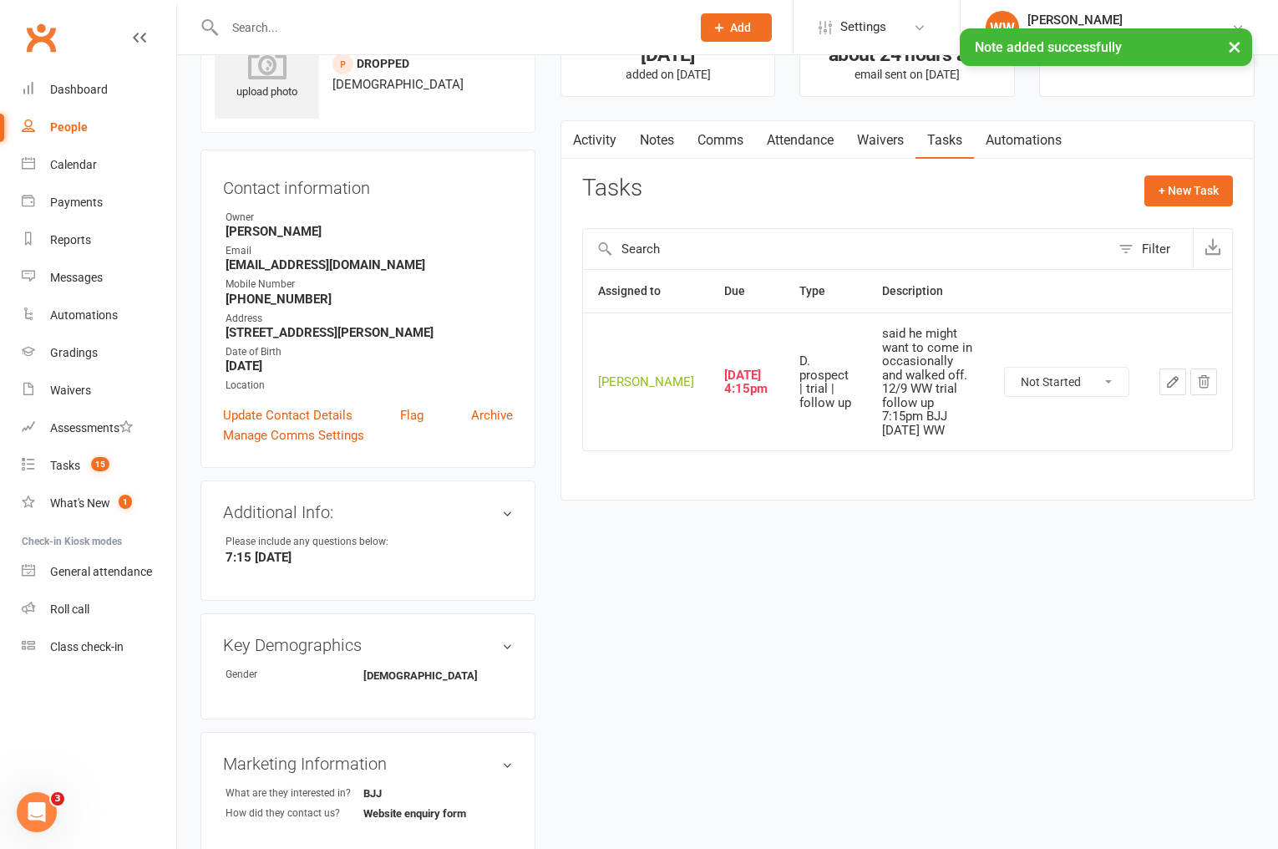
click at [1092, 381] on select "Not Started In Progress Waiting Complete" at bounding box center [1067, 382] width 124 height 28
click at [1005, 368] on select "Not Started In Progress Waiting Complete" at bounding box center [1067, 382] width 124 height 28
select select "unstarted"
click at [89, 461] on count-badge "15" at bounding box center [96, 465] width 27 height 13
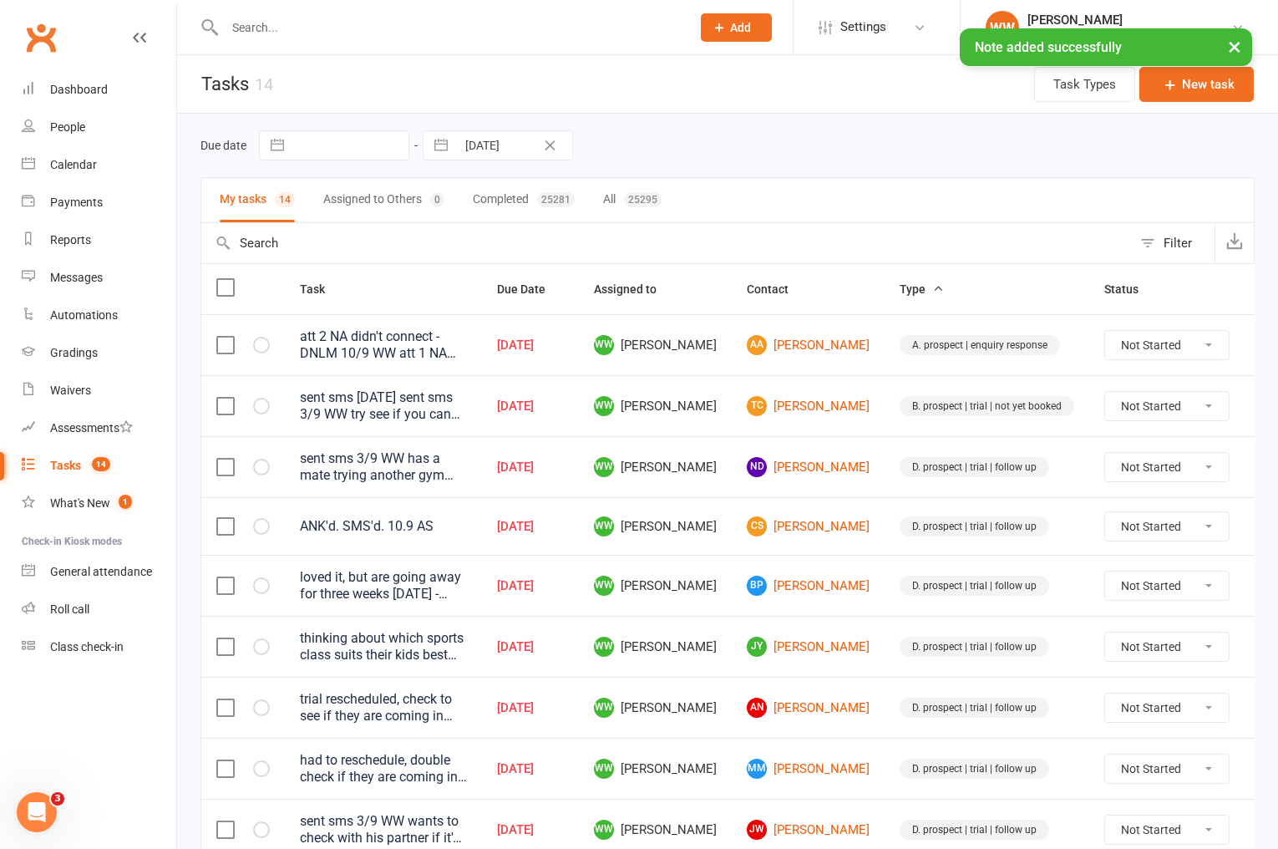
click at [713, 461] on td "WW Will Wesley" at bounding box center [655, 466] width 153 height 61
click at [708, 484] on td "WW Will Wesley" at bounding box center [655, 466] width 153 height 61
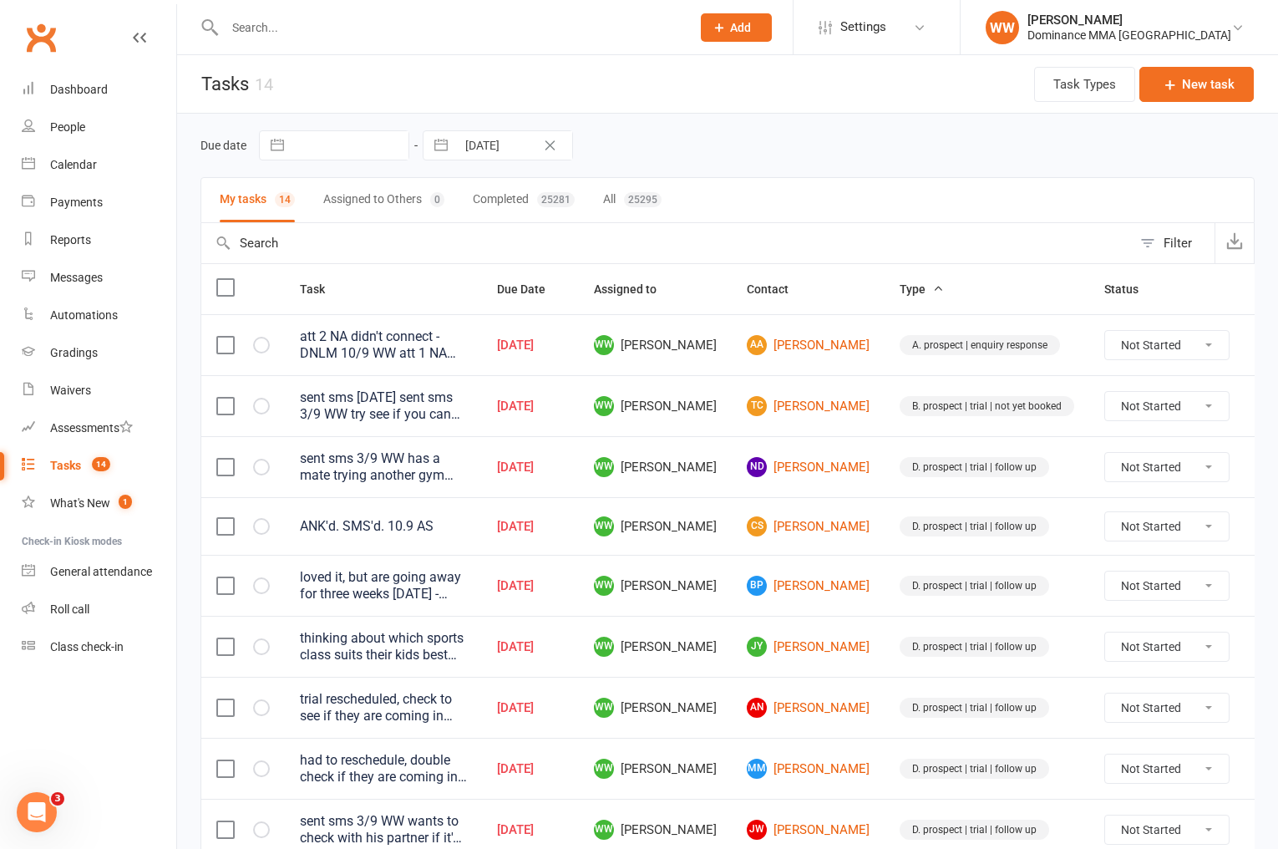
click at [489, 155] on input "12 Sep 2025" at bounding box center [514, 145] width 116 height 28
select select "7"
select select "2025"
select select "8"
select select "2025"
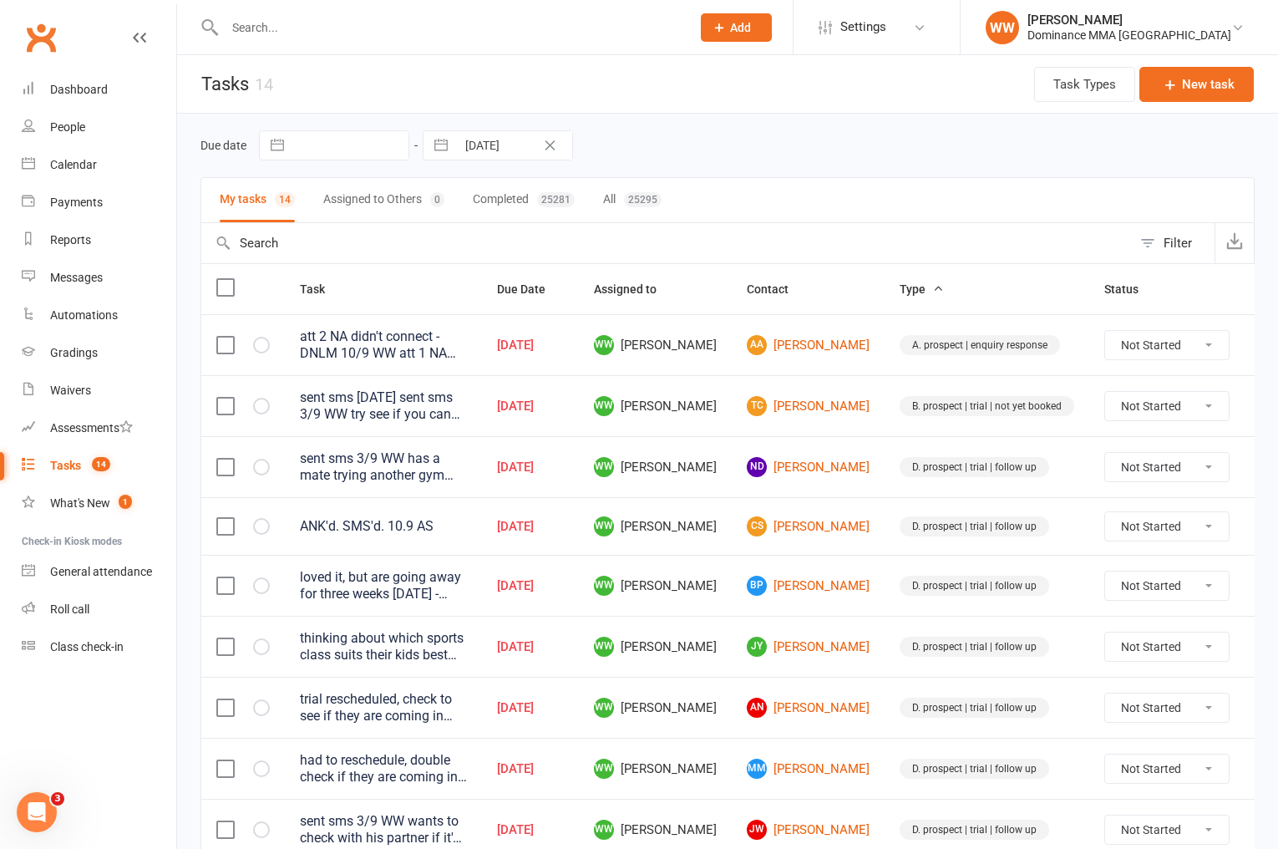
select select "9"
select select "2025"
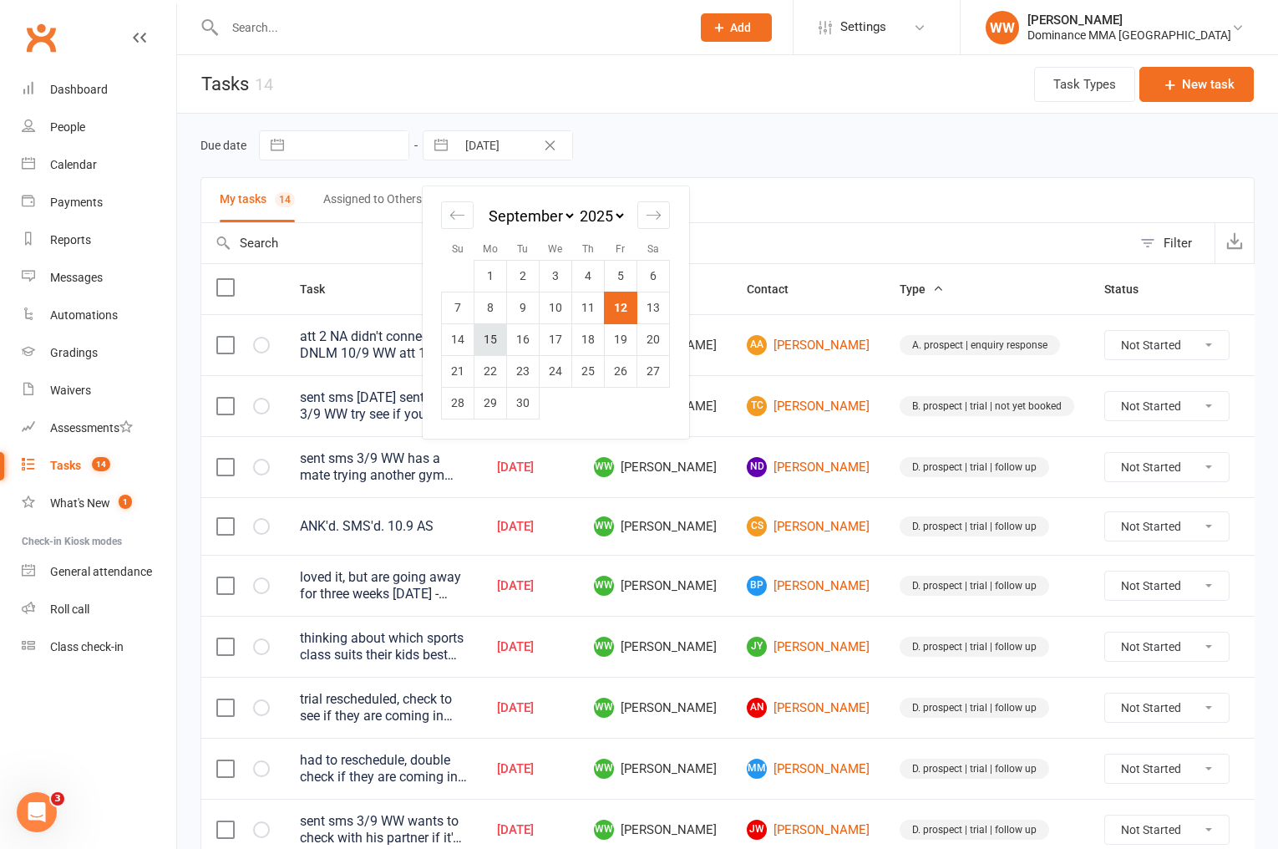
click at [479, 340] on td "15" at bounding box center [490, 339] width 33 height 32
type input "[DATE]"
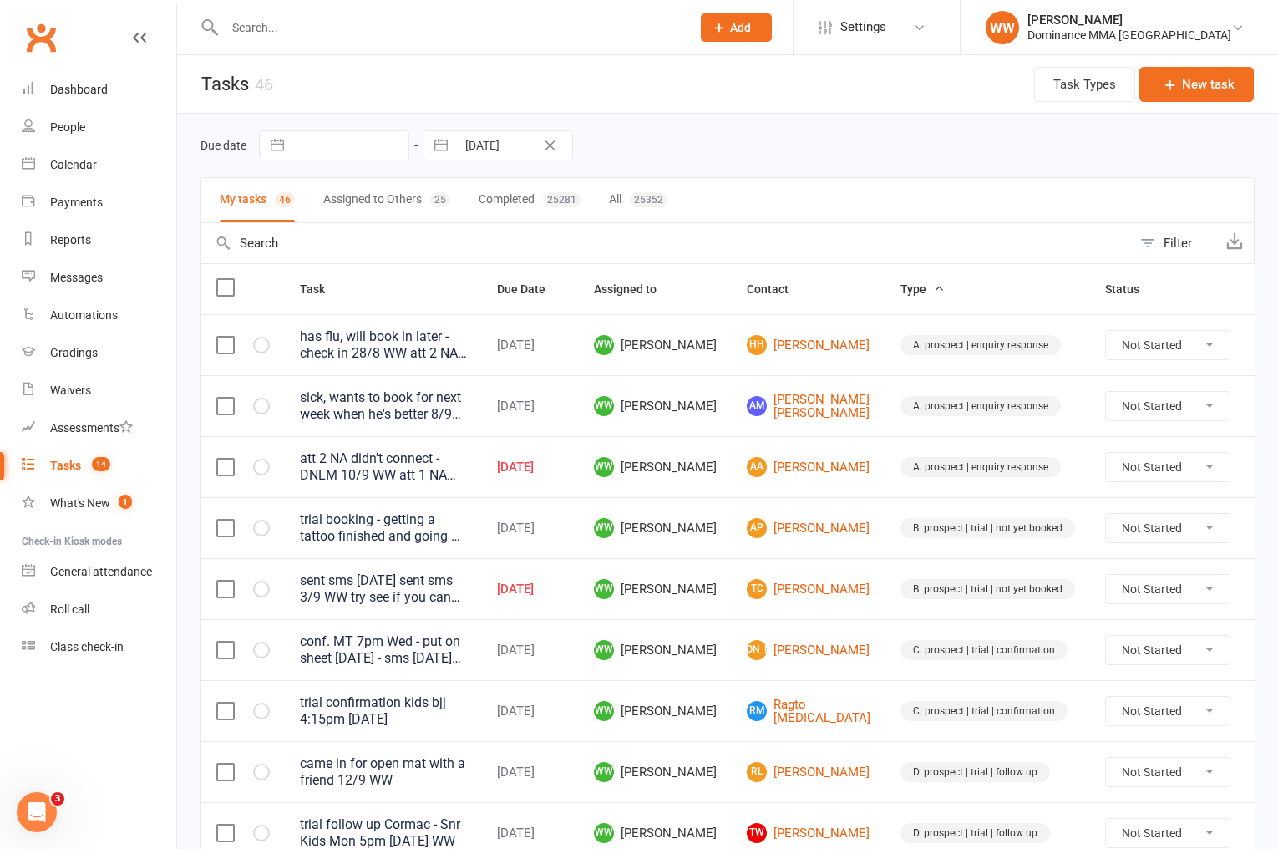
select select "7"
select select "2025"
select select "8"
select select "2025"
select select "9"
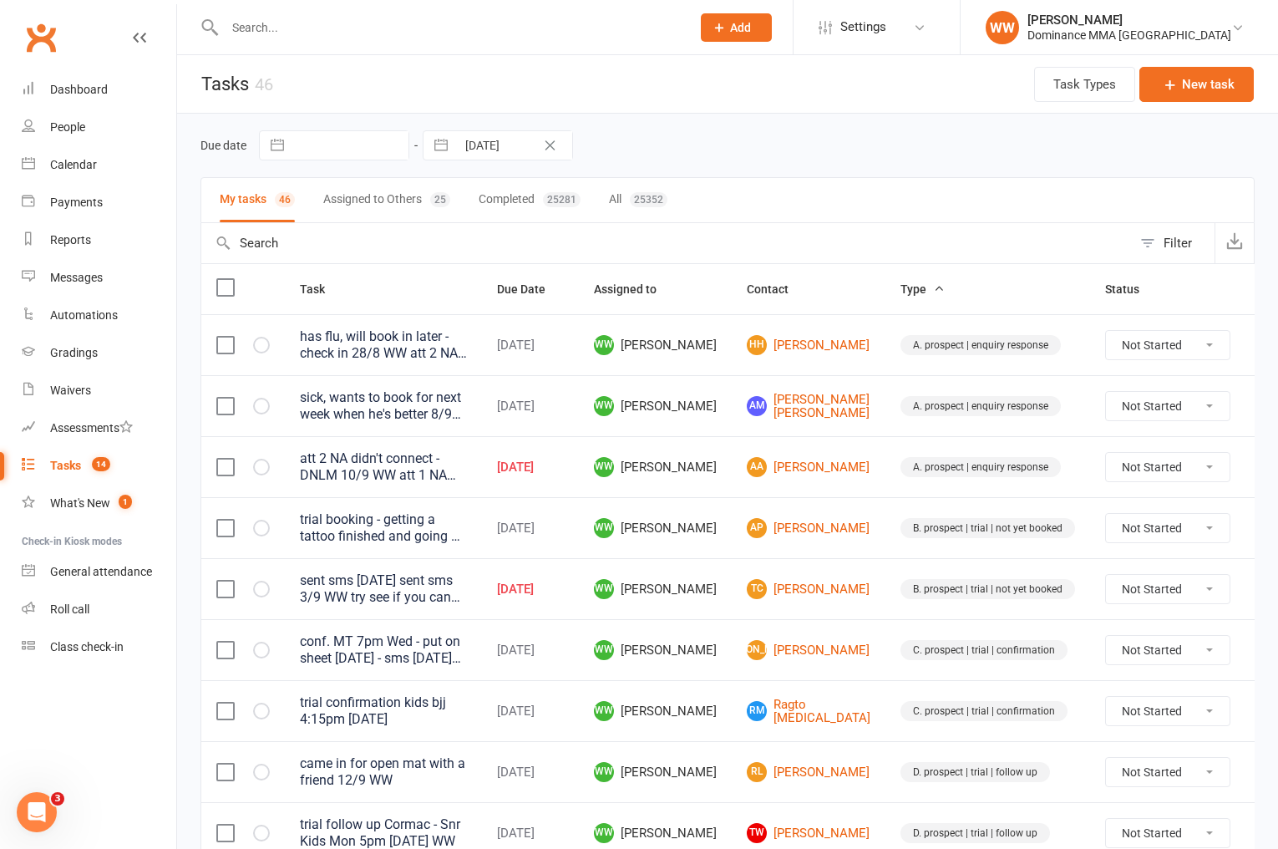
select select "2025"
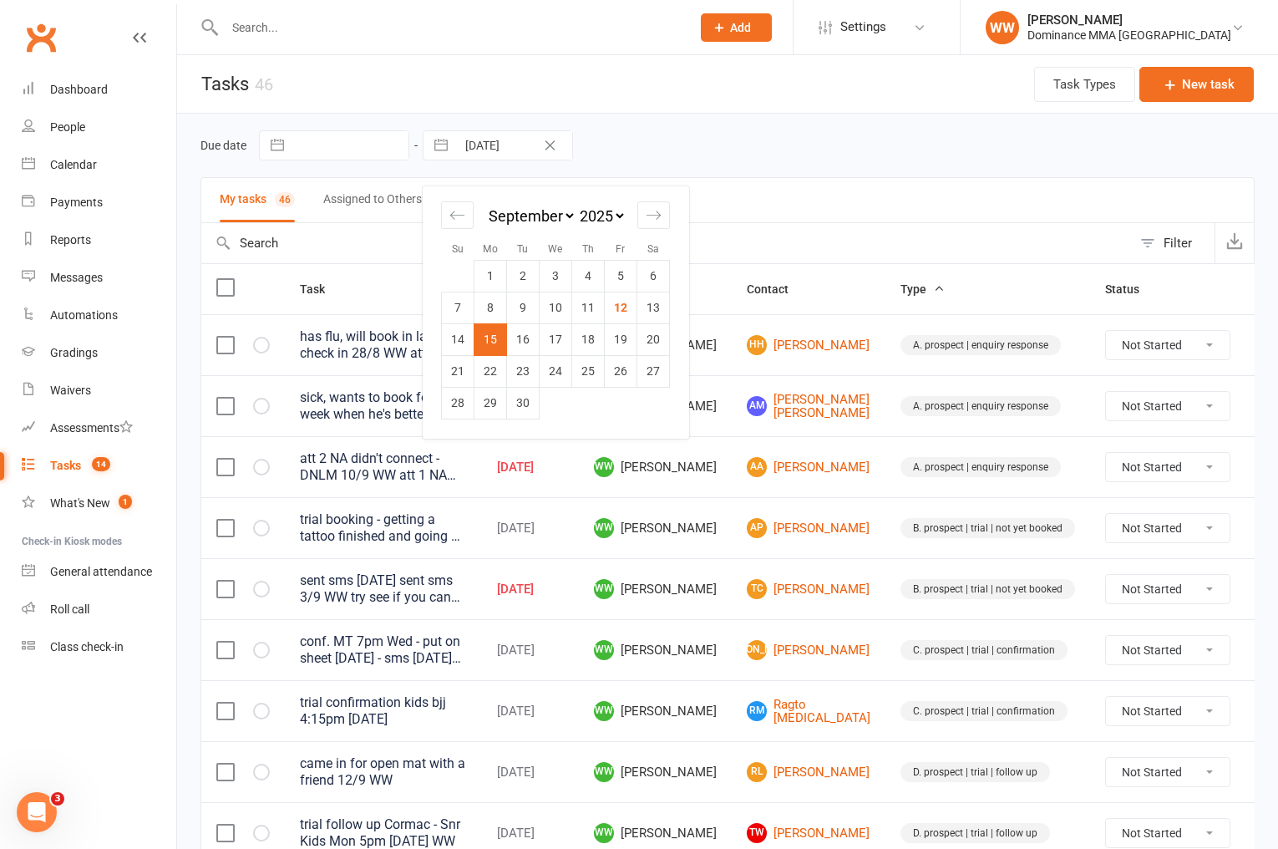
click at [486, 153] on input "[DATE]" at bounding box center [514, 145] width 116 height 28
click at [619, 302] on td "12" at bounding box center [621, 308] width 33 height 32
type input "12 Sep 2025"
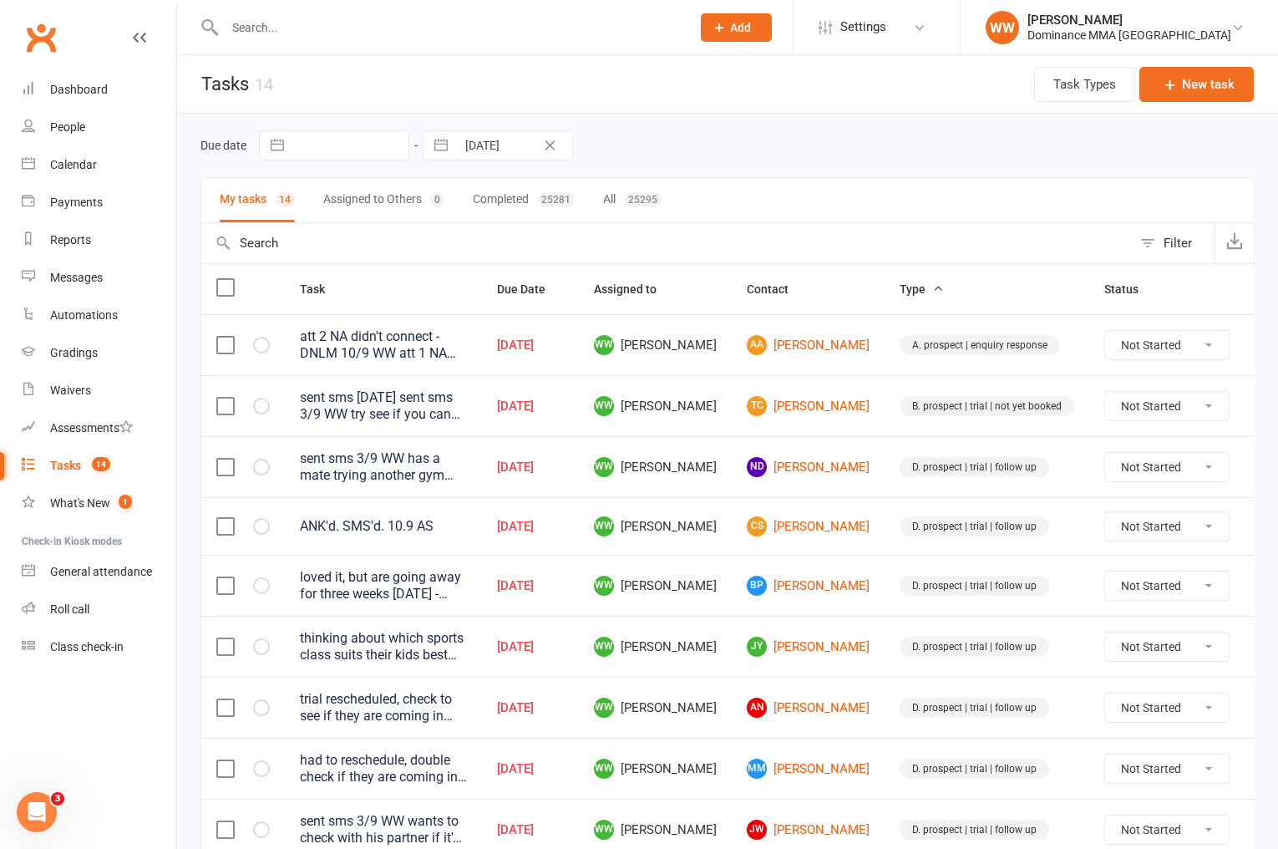
click at [842, 578] on td "BP Brigette Panetta" at bounding box center [808, 585] width 153 height 61
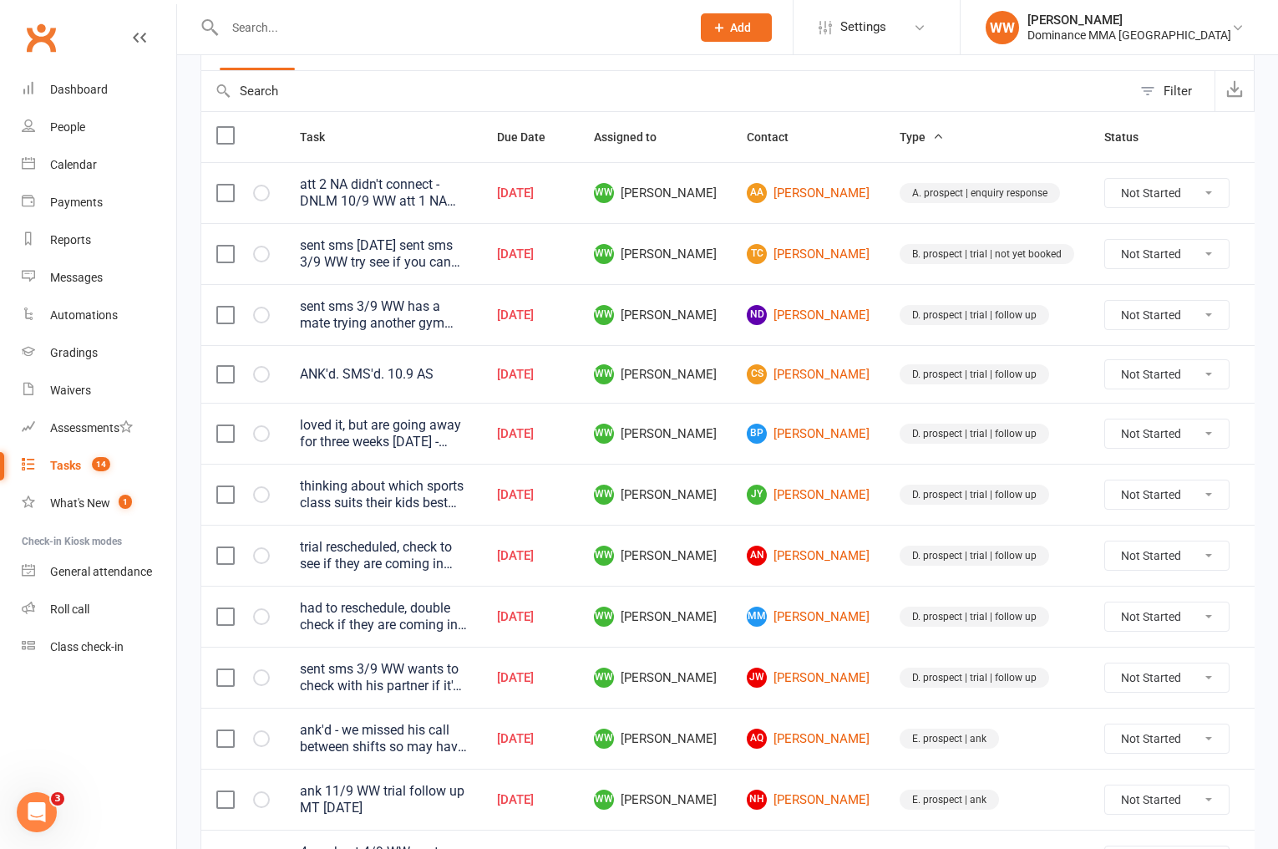
scroll to position [170, 0]
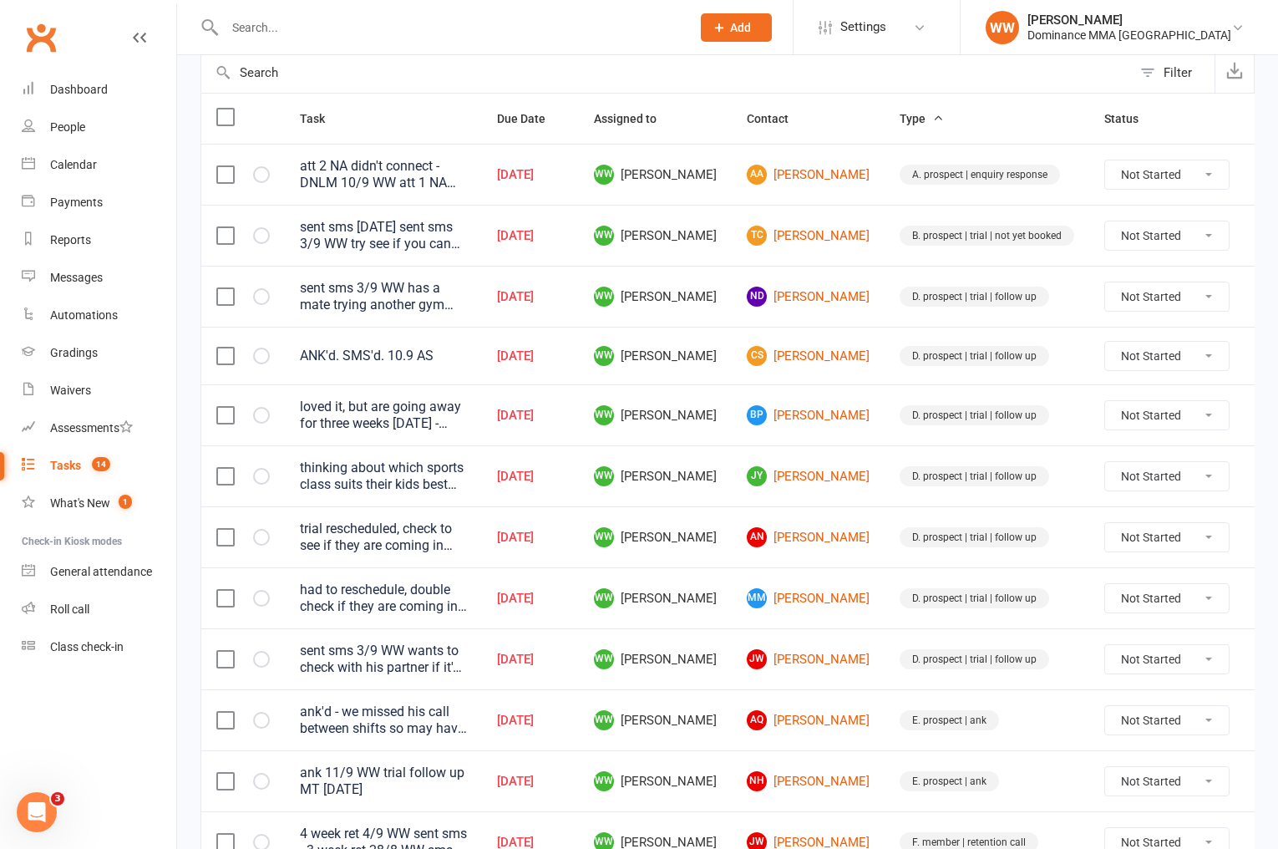
click at [1261, 479] on icon at bounding box center [1269, 476] width 17 height 17
click at [1131, 531] on link "Edit" at bounding box center [1155, 541] width 165 height 33
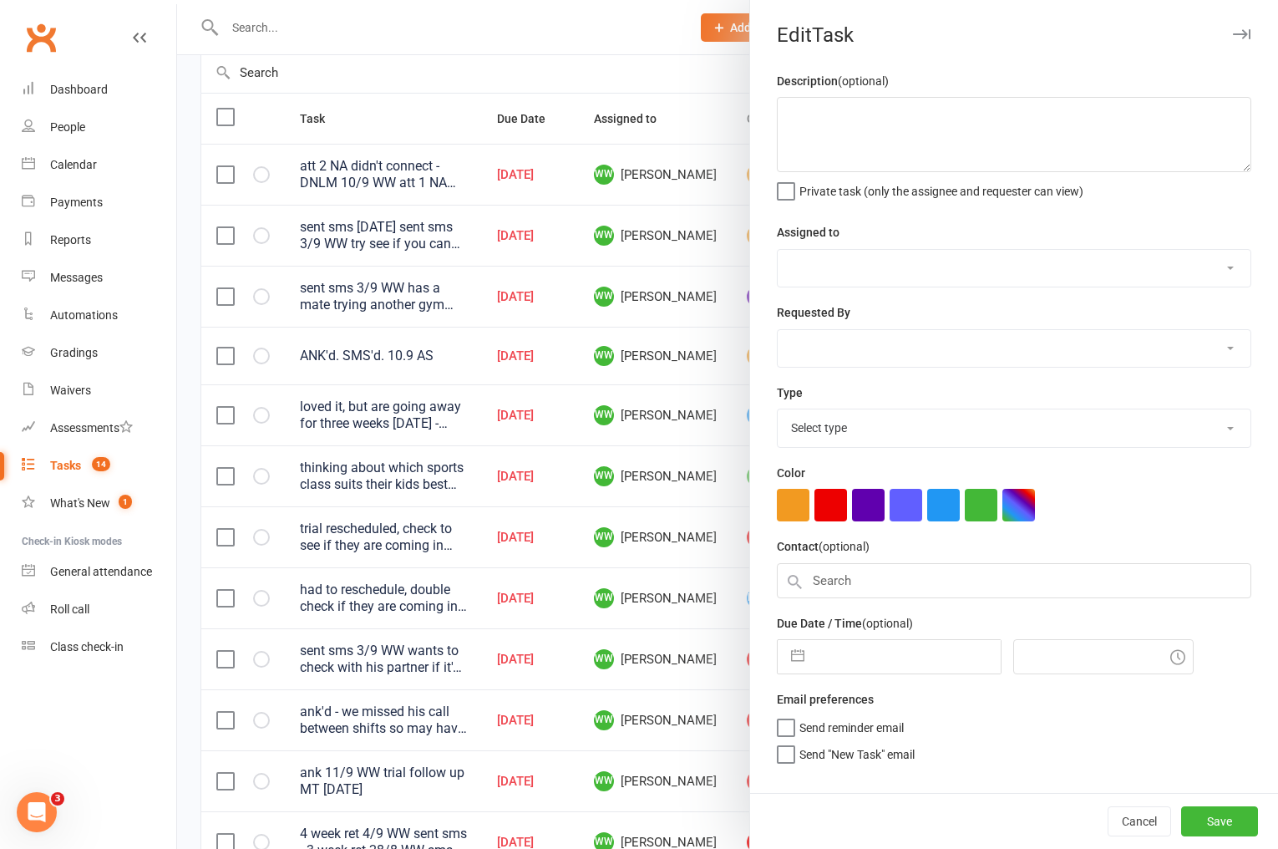
type textarea "thinking about which sports class suits their kids best 5/9 WW seemed to like i…"
select select "49757"
type input "12 Sep 2025"
type input "8:00pm"
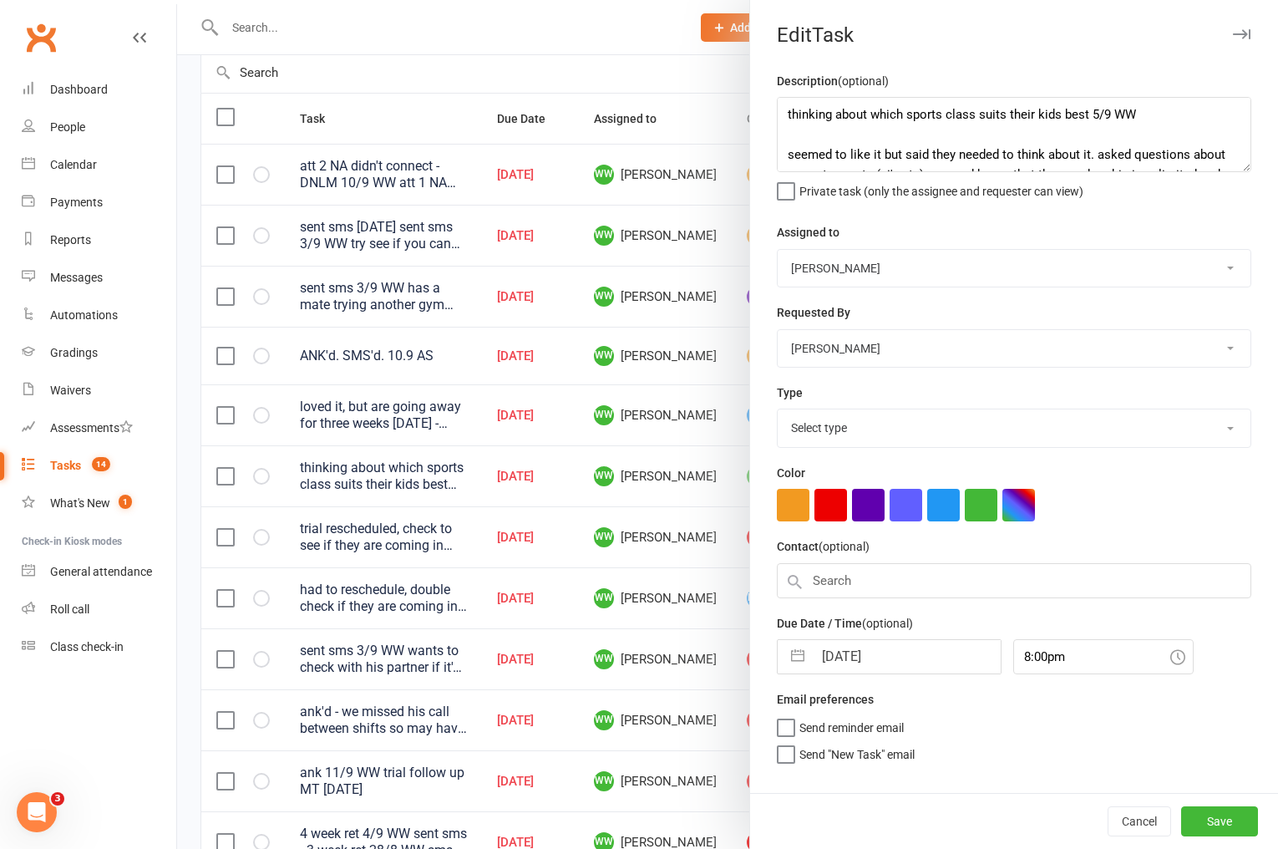
select select "3863"
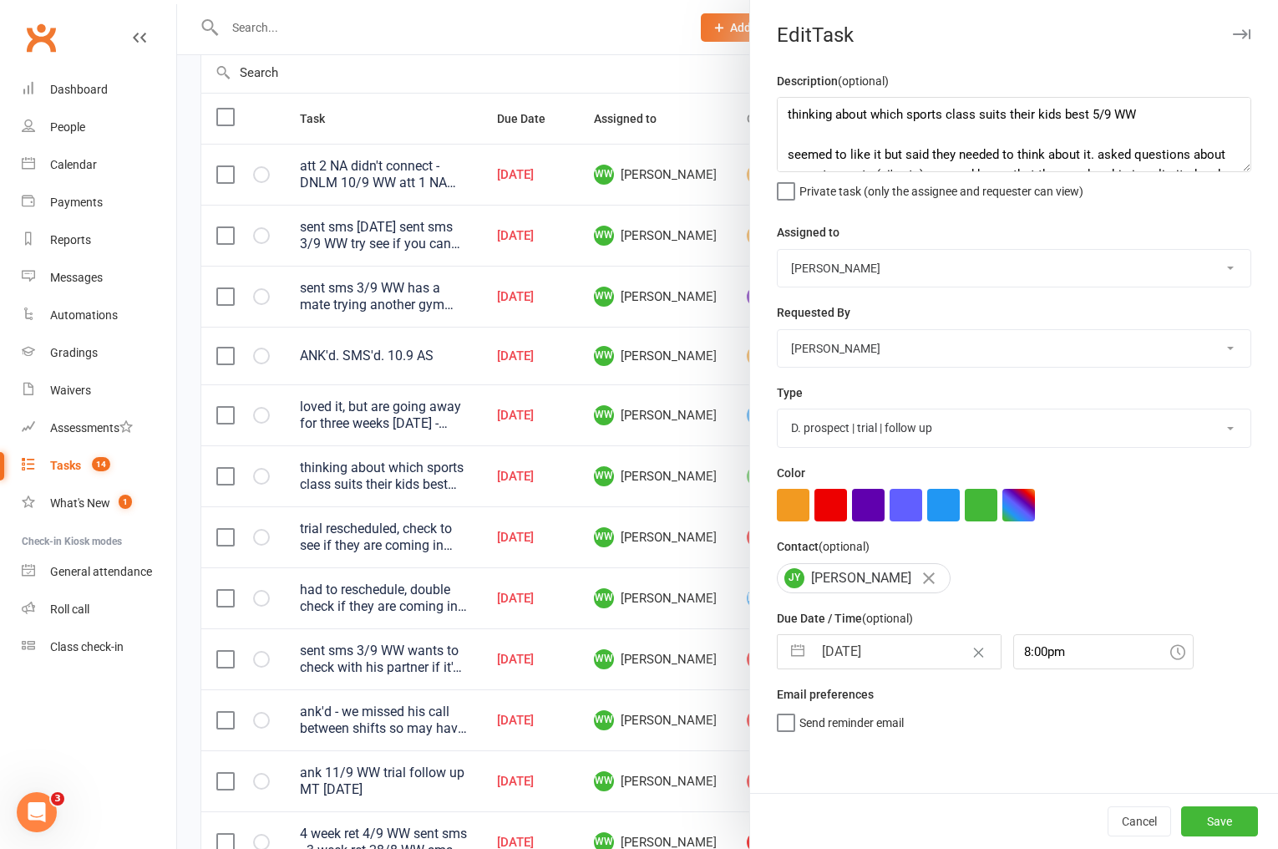
click at [875, 659] on input "12 Sep 2025" at bounding box center [907, 651] width 188 height 33
select select "7"
select select "2025"
select select "8"
select select "2025"
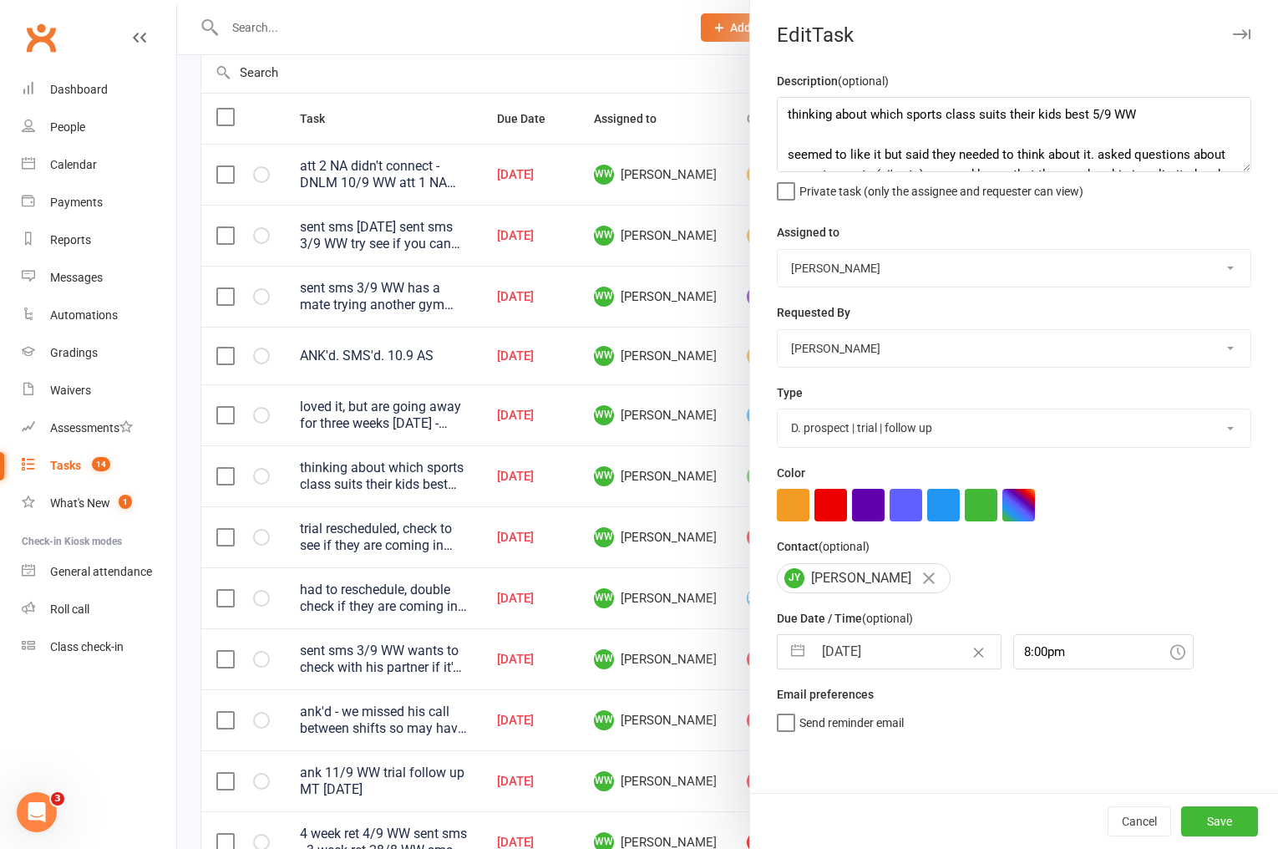
select select "9"
select select "2025"
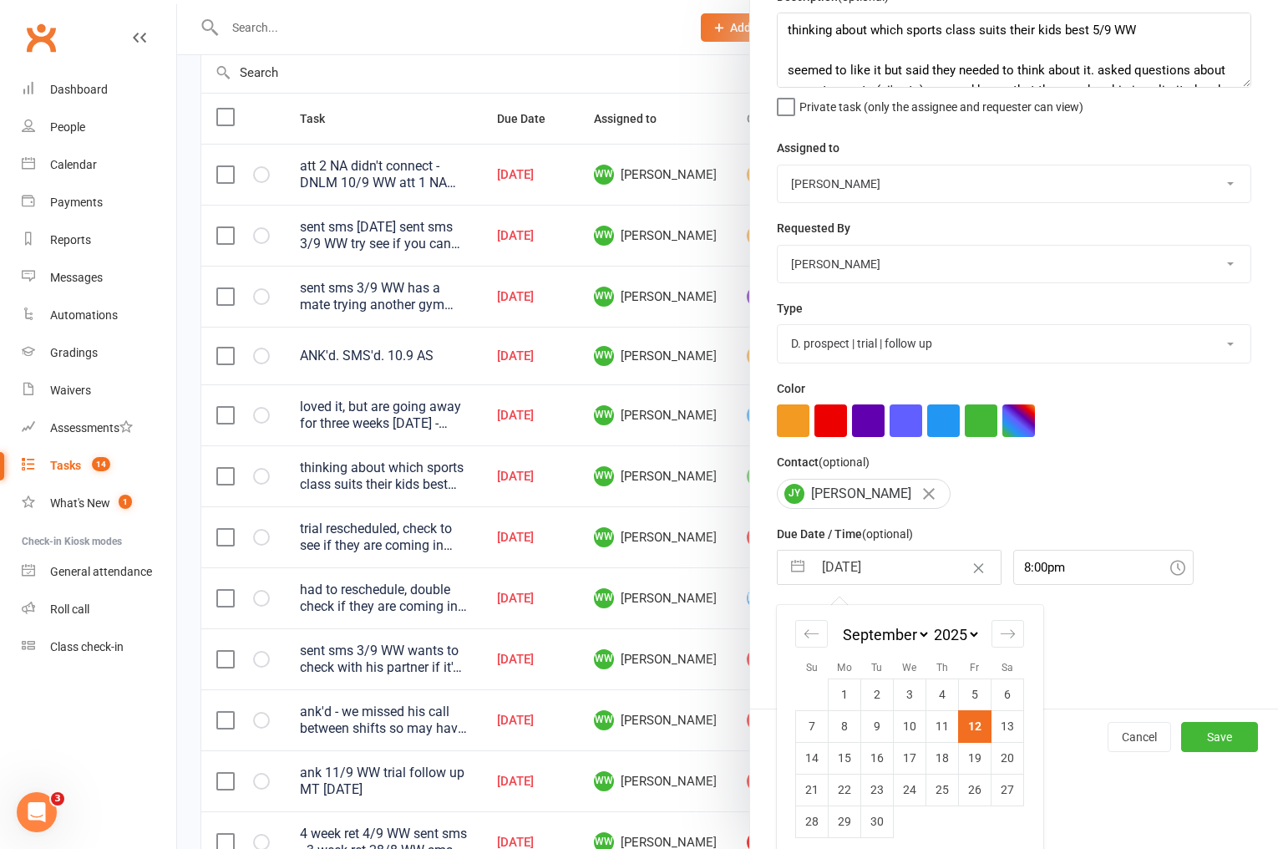
scroll to position [95, 0]
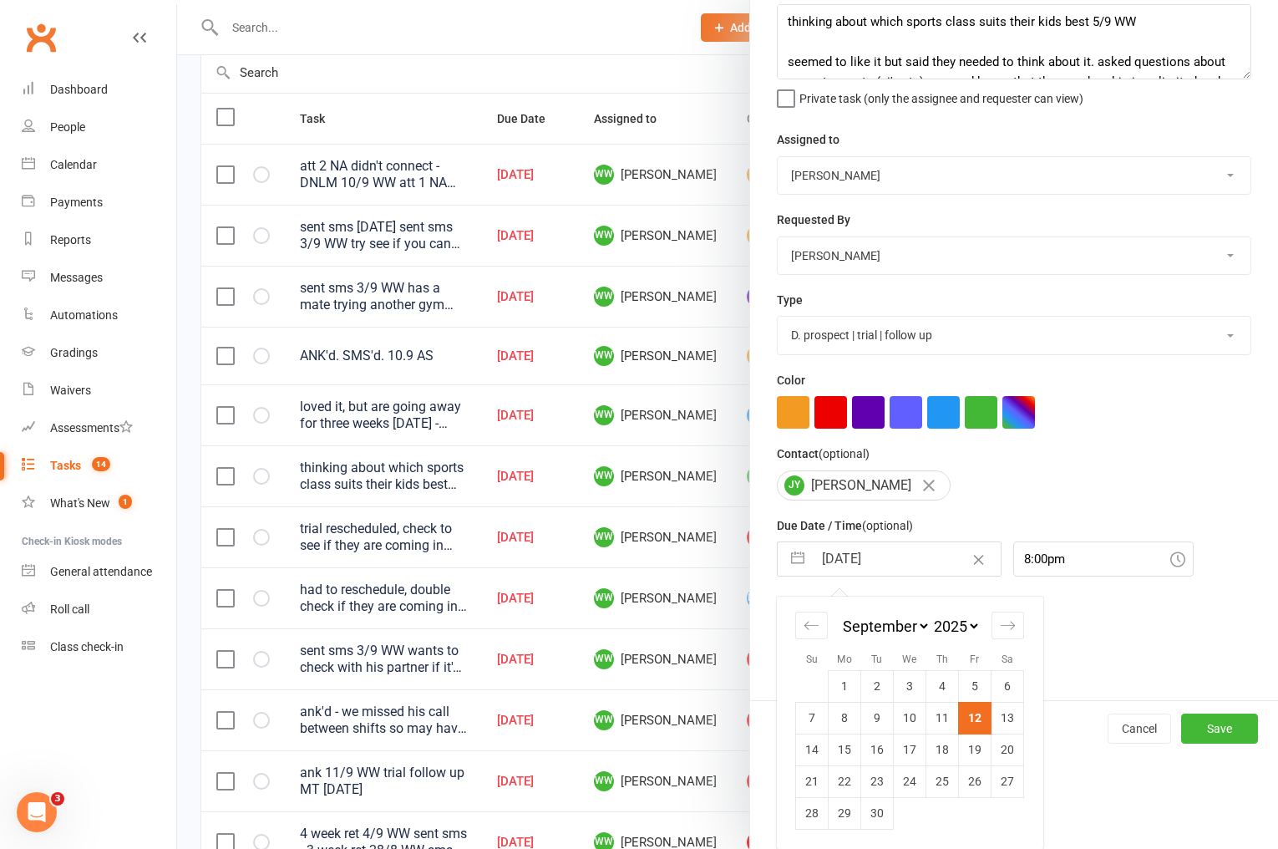
click at [857, 741] on td "15" at bounding box center [845, 749] width 33 height 32
type input "[DATE]"
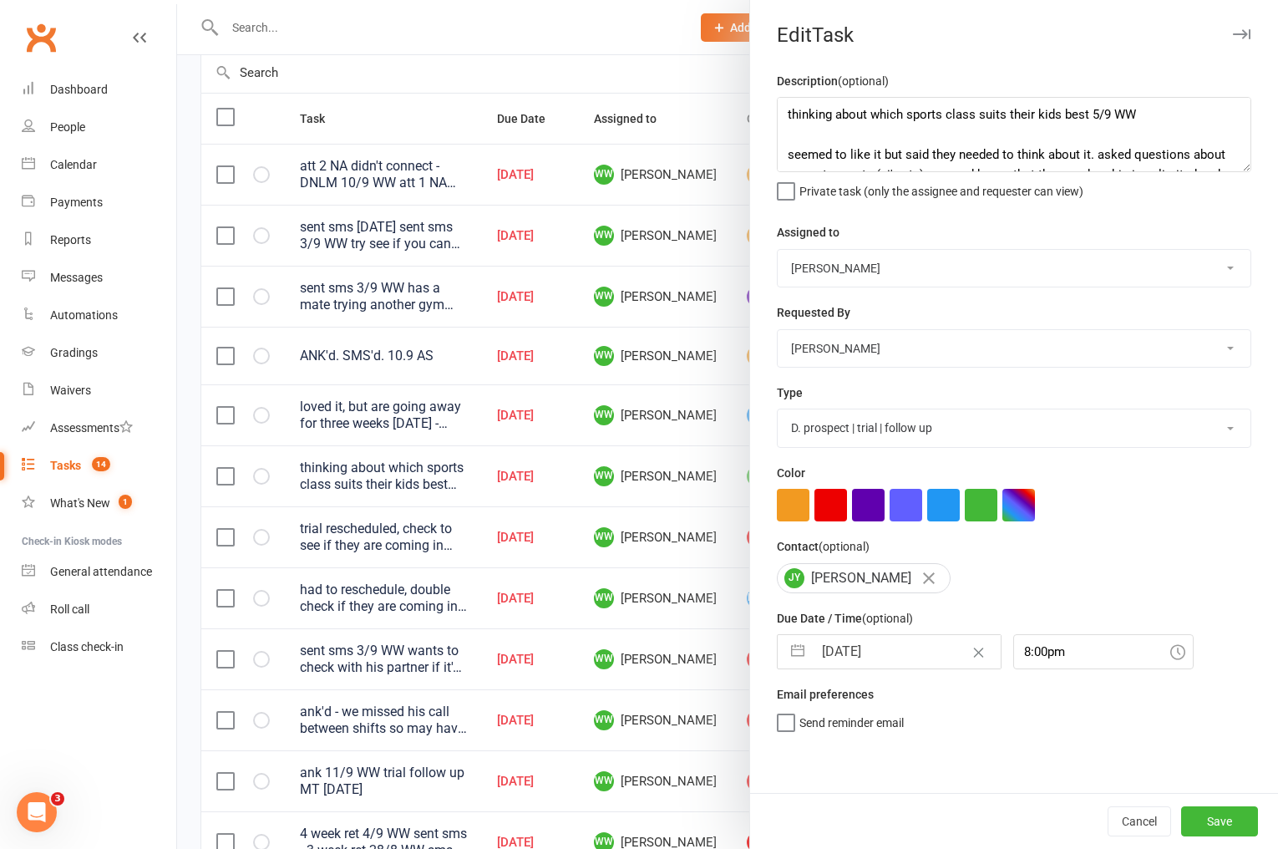
scroll to position [0, 0]
click at [1211, 816] on button "Save" at bounding box center [1219, 821] width 77 height 30
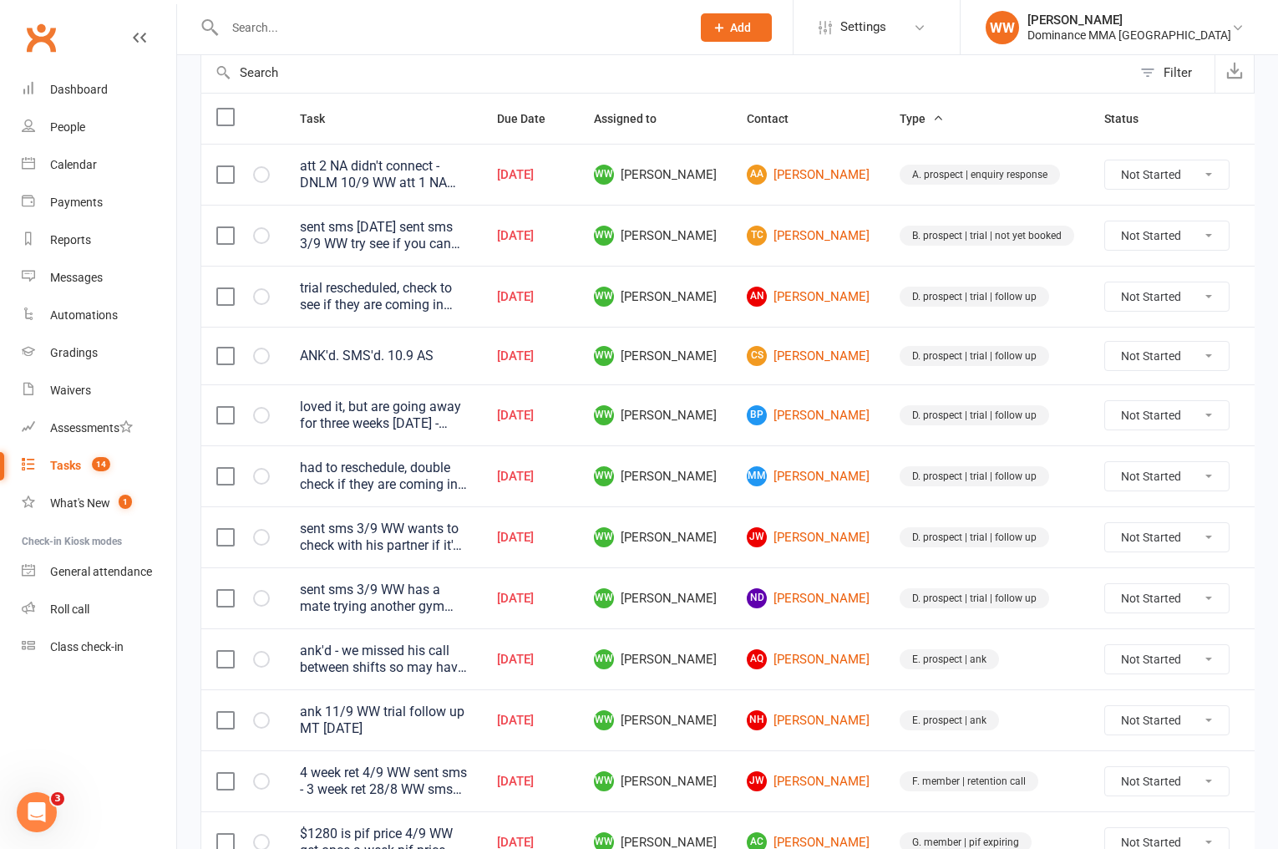
click at [885, 506] on td "D. prospect | trial | follow up" at bounding box center [987, 536] width 205 height 61
click at [844, 510] on td "JW Jun Wei" at bounding box center [808, 536] width 153 height 61
click at [1261, 178] on icon at bounding box center [1269, 174] width 17 height 17
click at [1100, 246] on link "Edit" at bounding box center [1155, 240] width 165 height 33
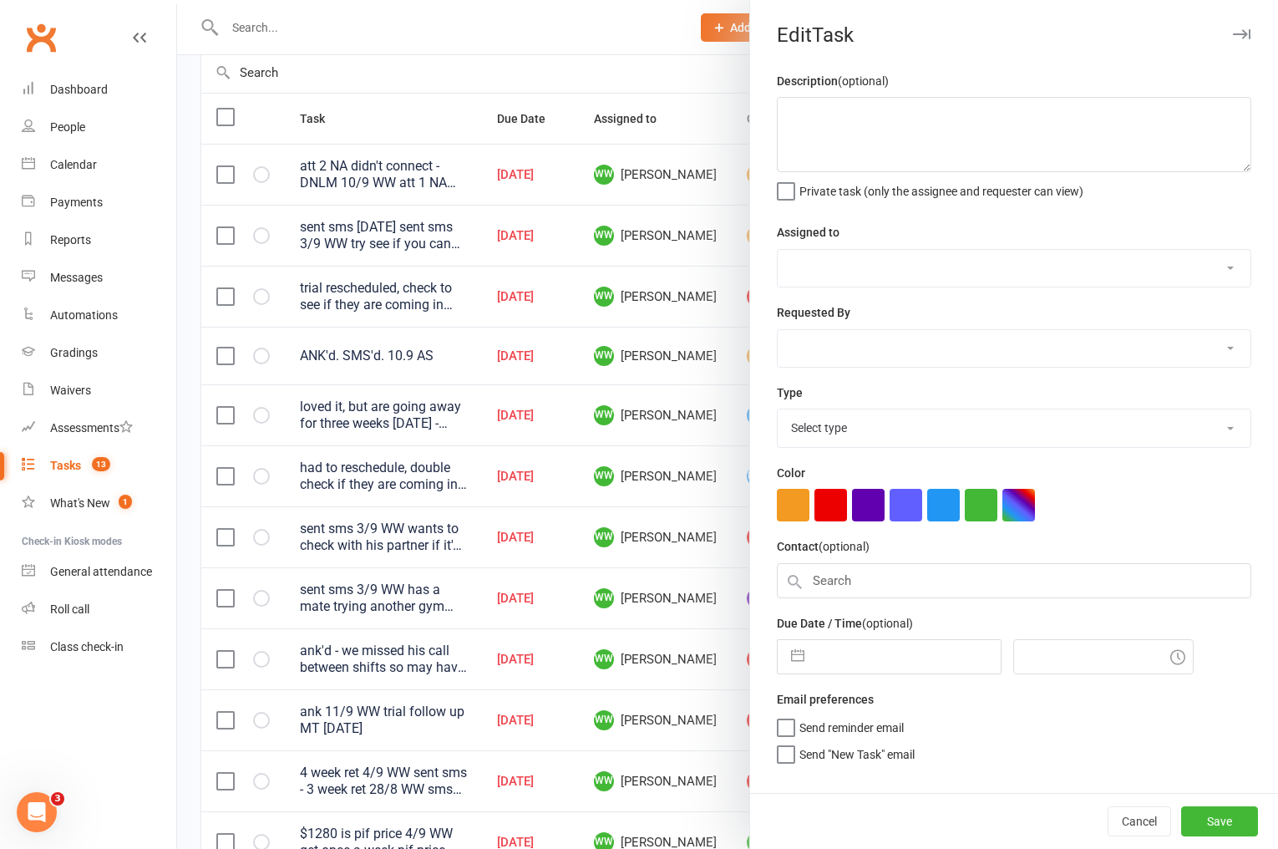
type textarea "att 2 NA didn't connect - DNLM 10/9 WW att 1 NA sent sms 8/9 WW do ISC 8/9 JM"
select select "49757"
select select "45422"
type input "12 Sep 2025"
type input "10:15am"
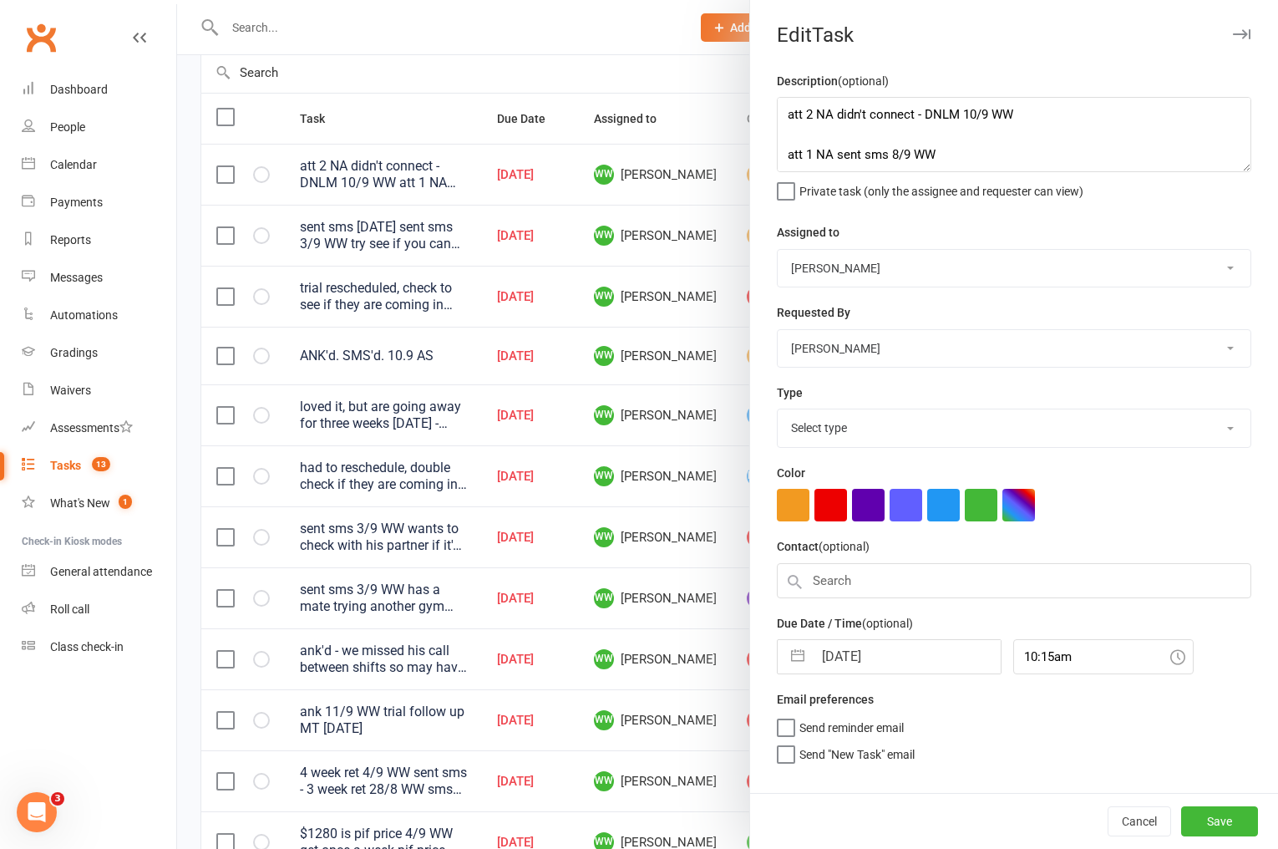
select select "3860"
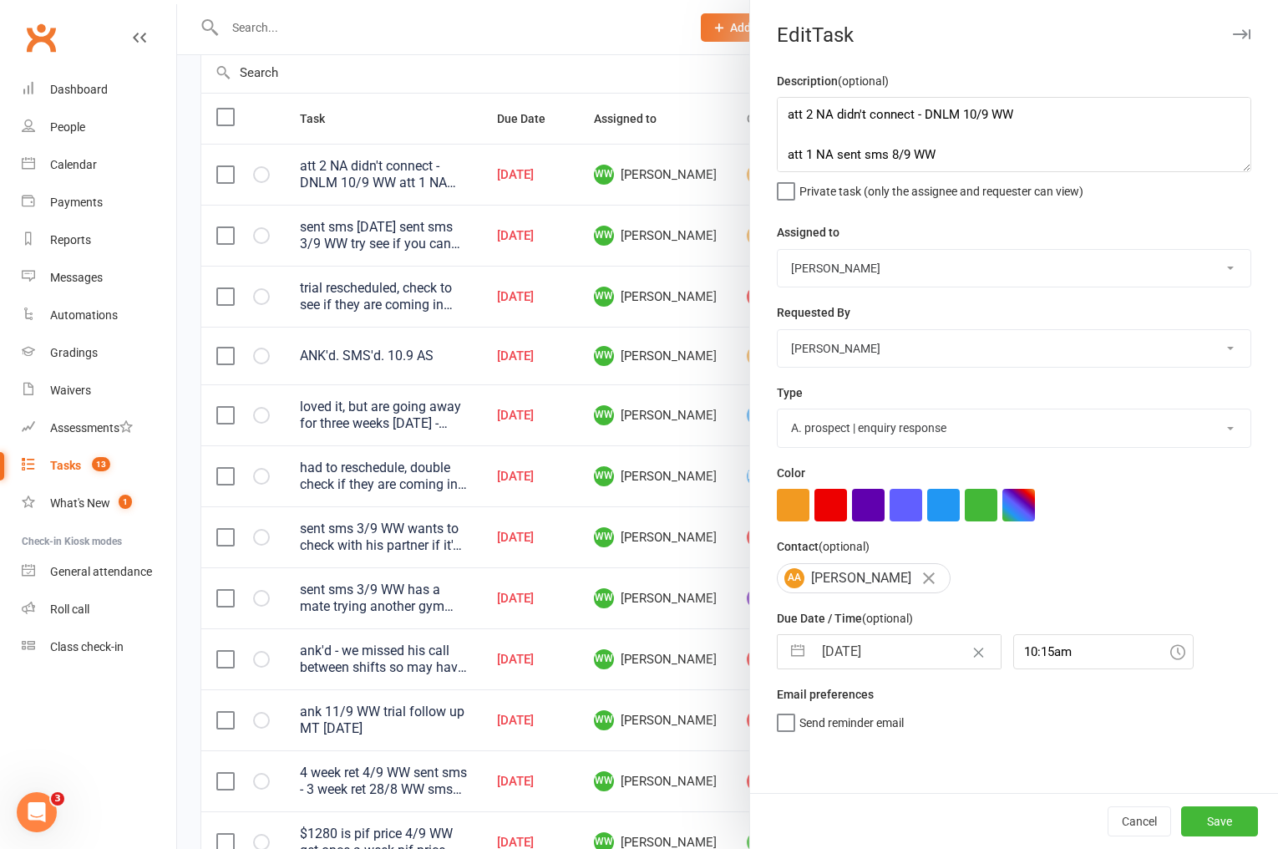
click at [843, 653] on input "12 Sep 2025" at bounding box center [907, 651] width 188 height 33
select select "7"
select select "2025"
select select "8"
select select "2025"
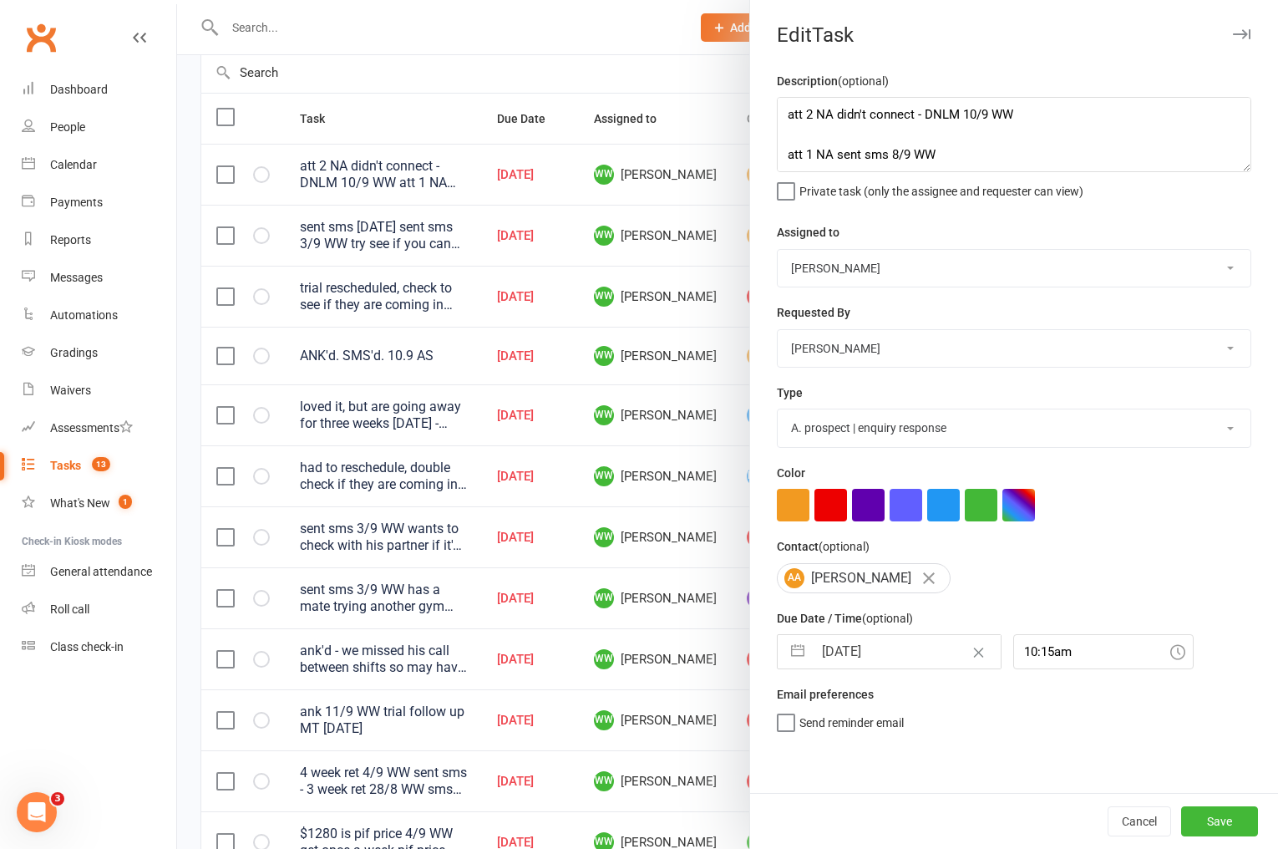
select select "9"
select select "2025"
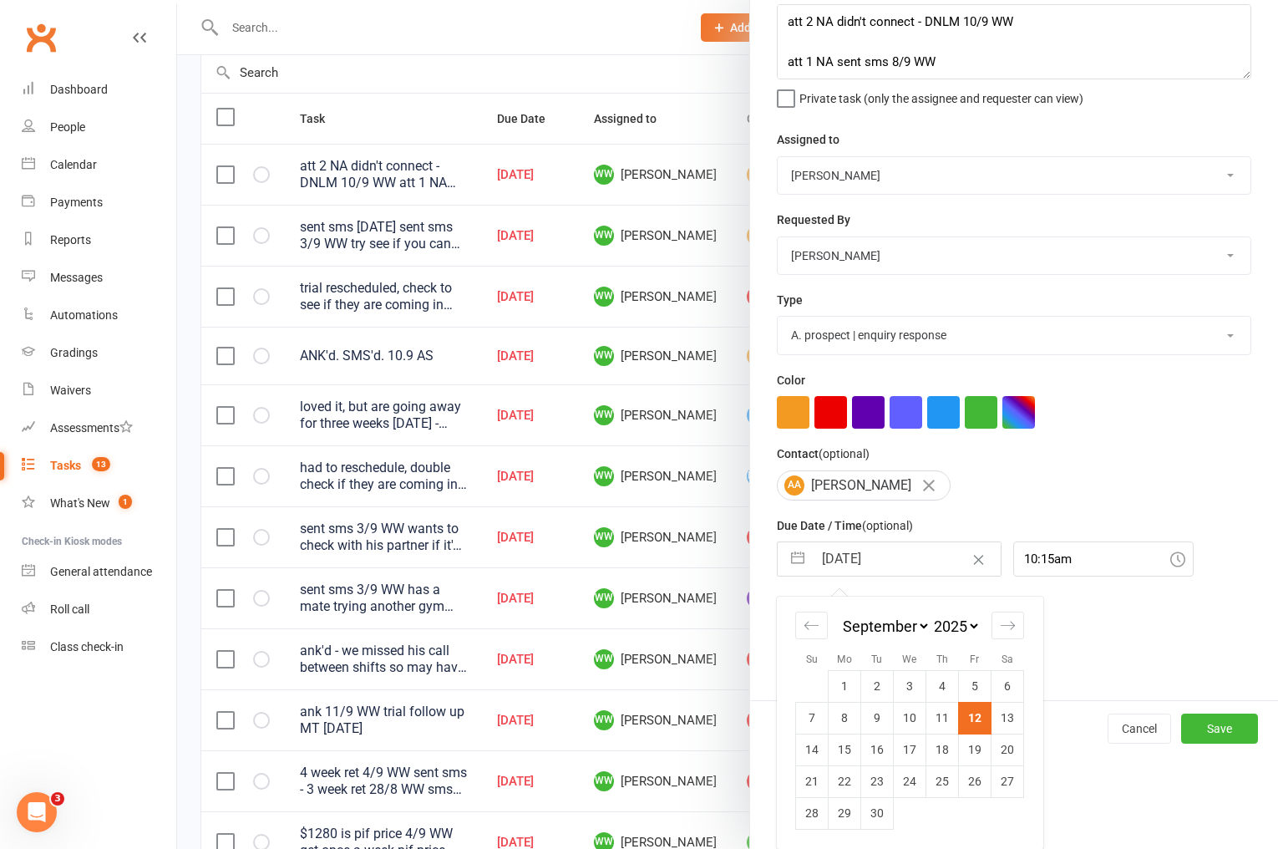
click at [843, 742] on td "15" at bounding box center [845, 749] width 33 height 32
type input "[DATE]"
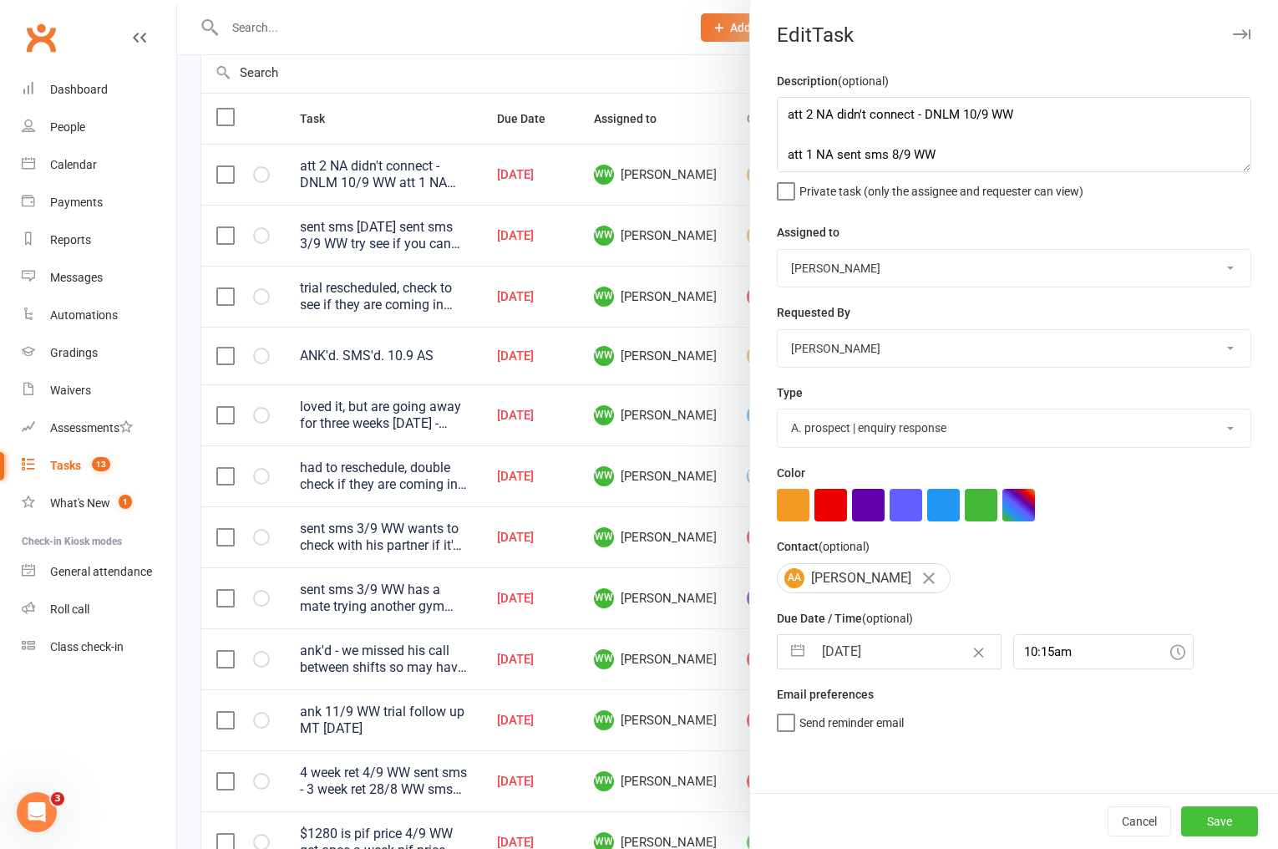
click at [1208, 815] on button "Save" at bounding box center [1219, 821] width 77 height 30
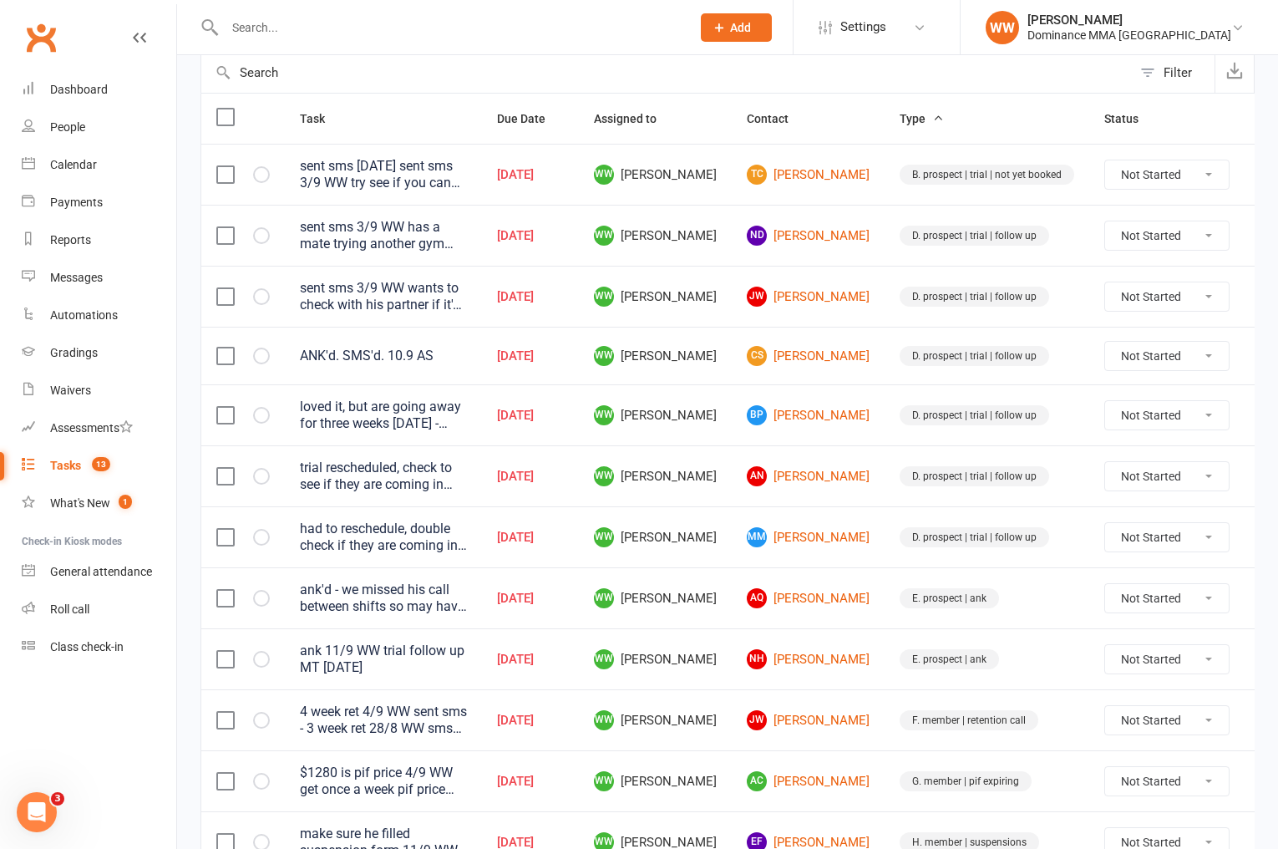
click at [841, 597] on td "AQ Angus Quarrie" at bounding box center [808, 597] width 153 height 61
click at [840, 601] on td "AQ Angus Quarrie" at bounding box center [808, 597] width 153 height 61
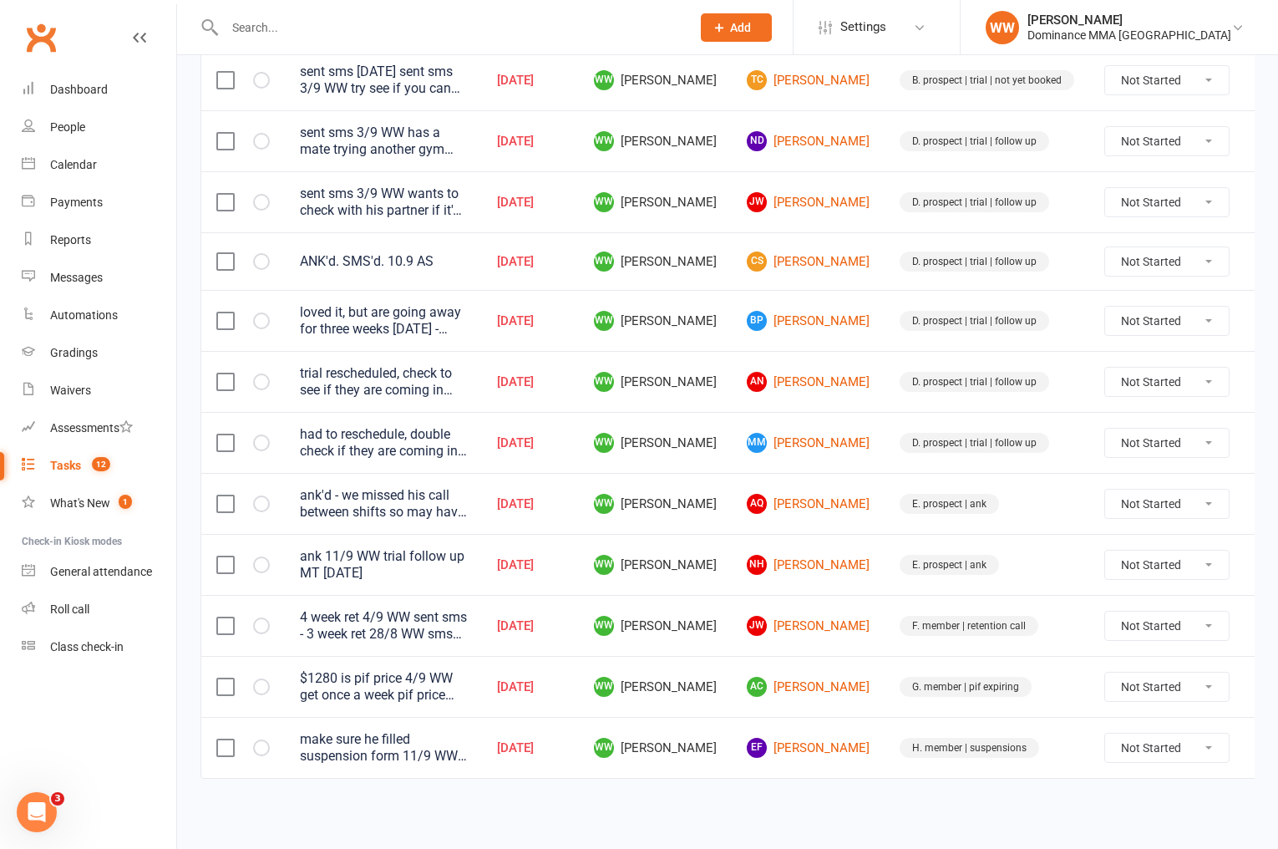
scroll to position [266, 0]
click at [1261, 322] on icon at bounding box center [1269, 320] width 17 height 17
click at [1144, 387] on link "Edit" at bounding box center [1155, 385] width 165 height 33
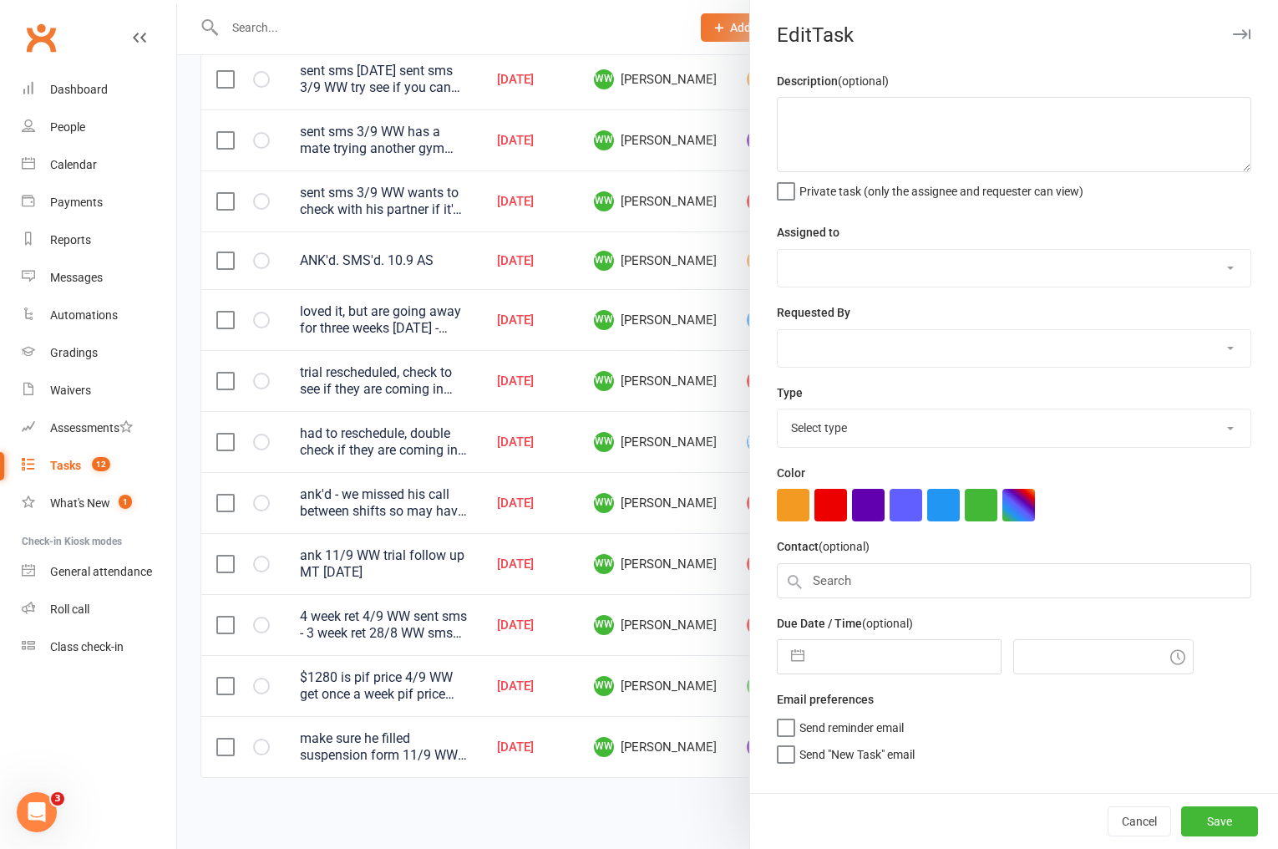
type textarea "loved it, but are going away for three weeks on Monday - have sent forms and to…"
select select "49757"
type input "12 Sep 2025"
type input "8:15pm"
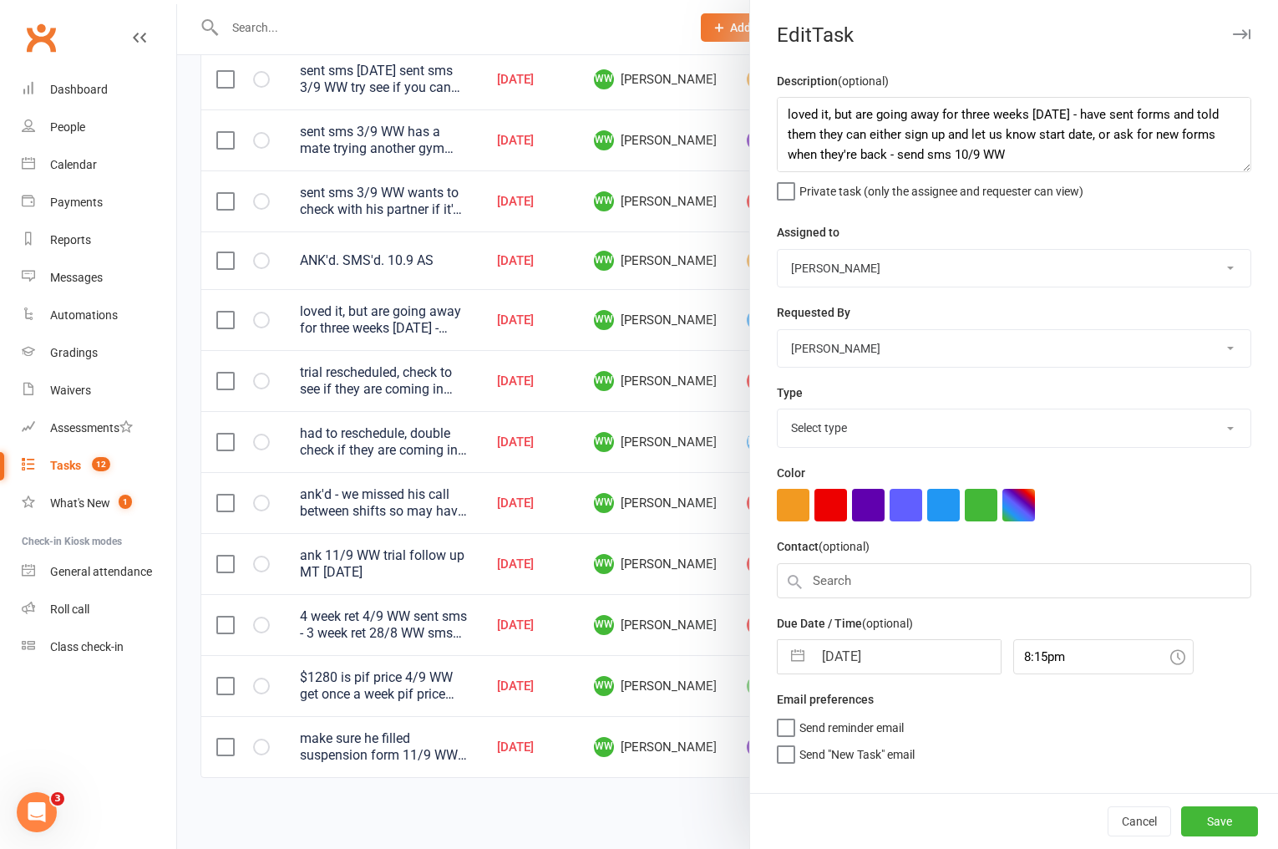
select select "3863"
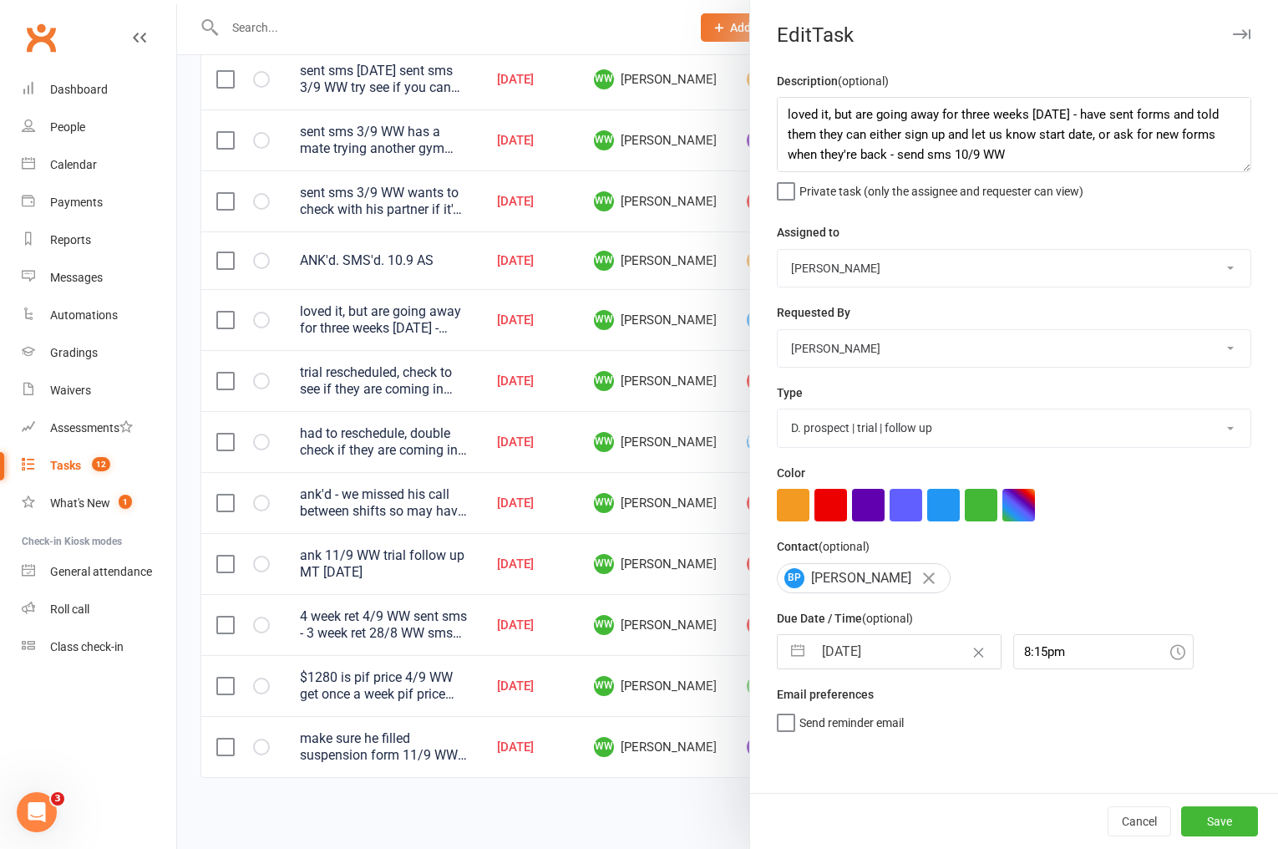
click at [880, 654] on input "12 Sep 2025" at bounding box center [907, 651] width 188 height 33
select select "7"
select select "2025"
select select "8"
select select "2025"
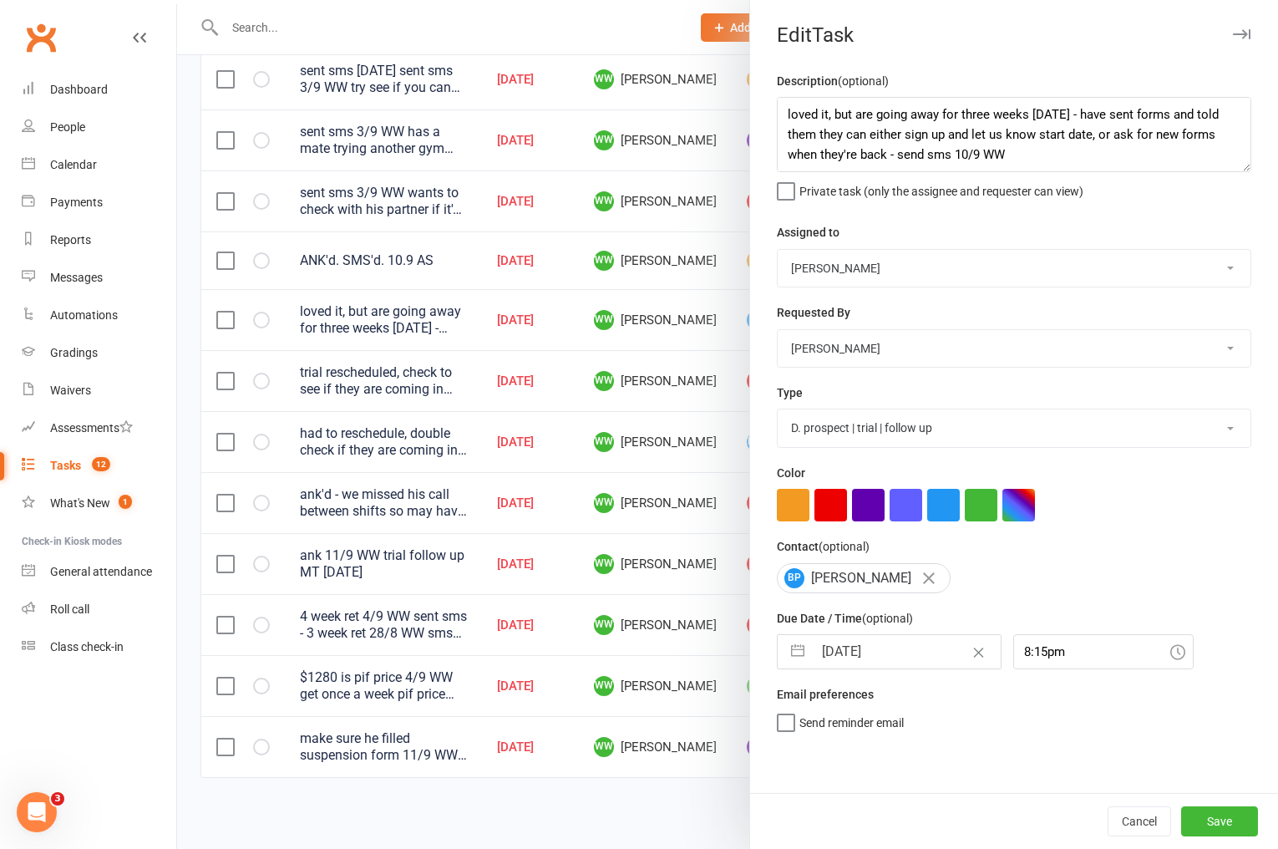
select select "9"
select select "2025"
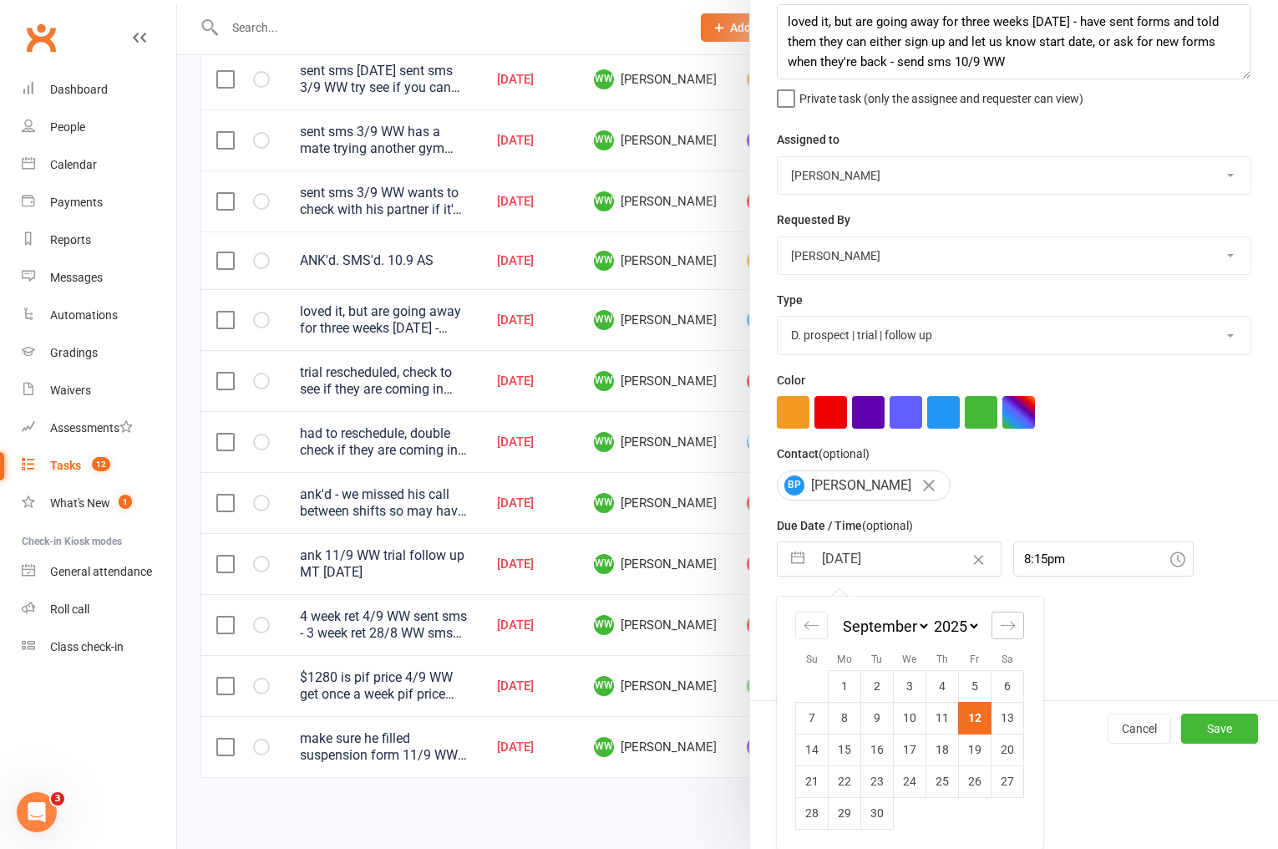
click at [1009, 631] on icon "Move forward to switch to the next month." at bounding box center [1008, 625] width 16 height 16
select select "10"
select select "2025"
drag, startPoint x: 843, startPoint y: 715, endPoint x: 967, endPoint y: 748, distance: 128.9
click at [847, 717] on td "6" at bounding box center [845, 718] width 33 height 32
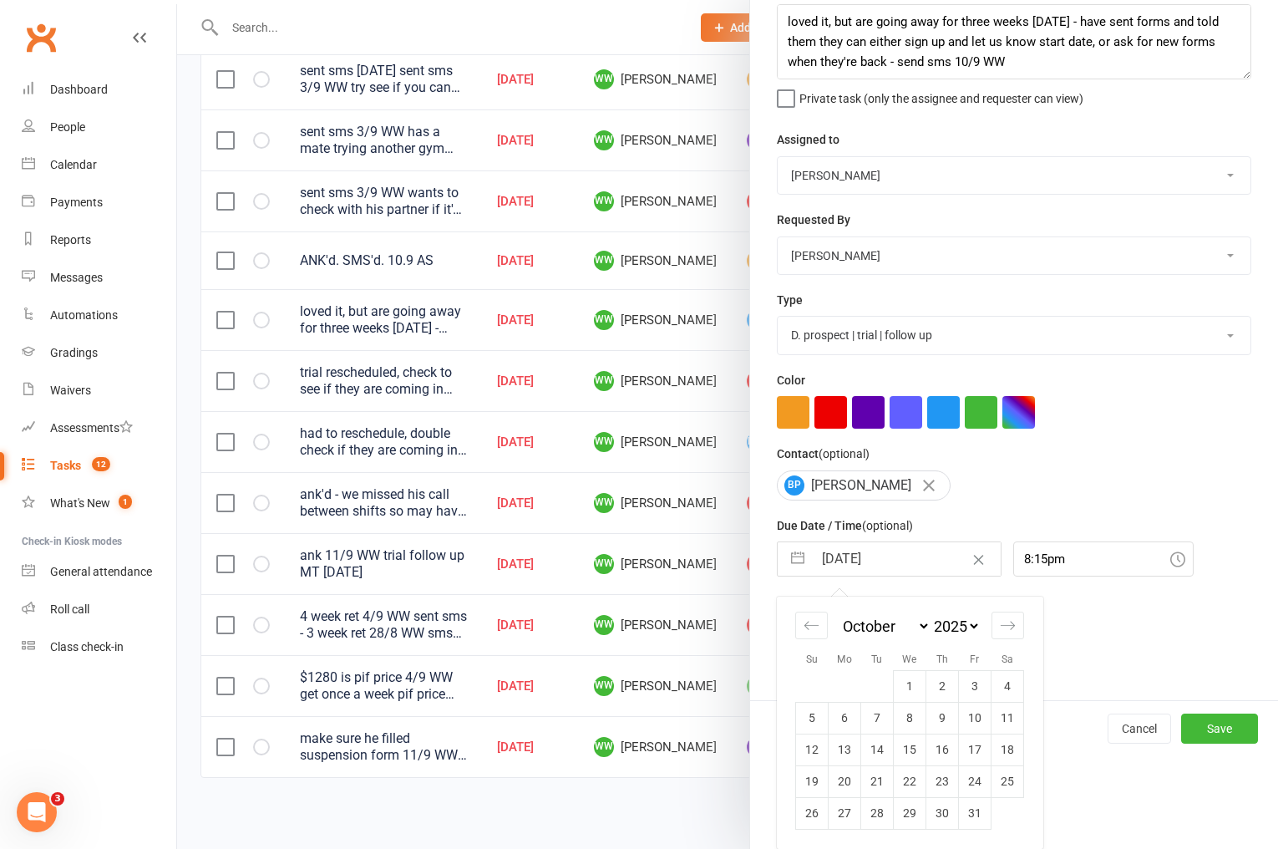
type input "[DATE]"
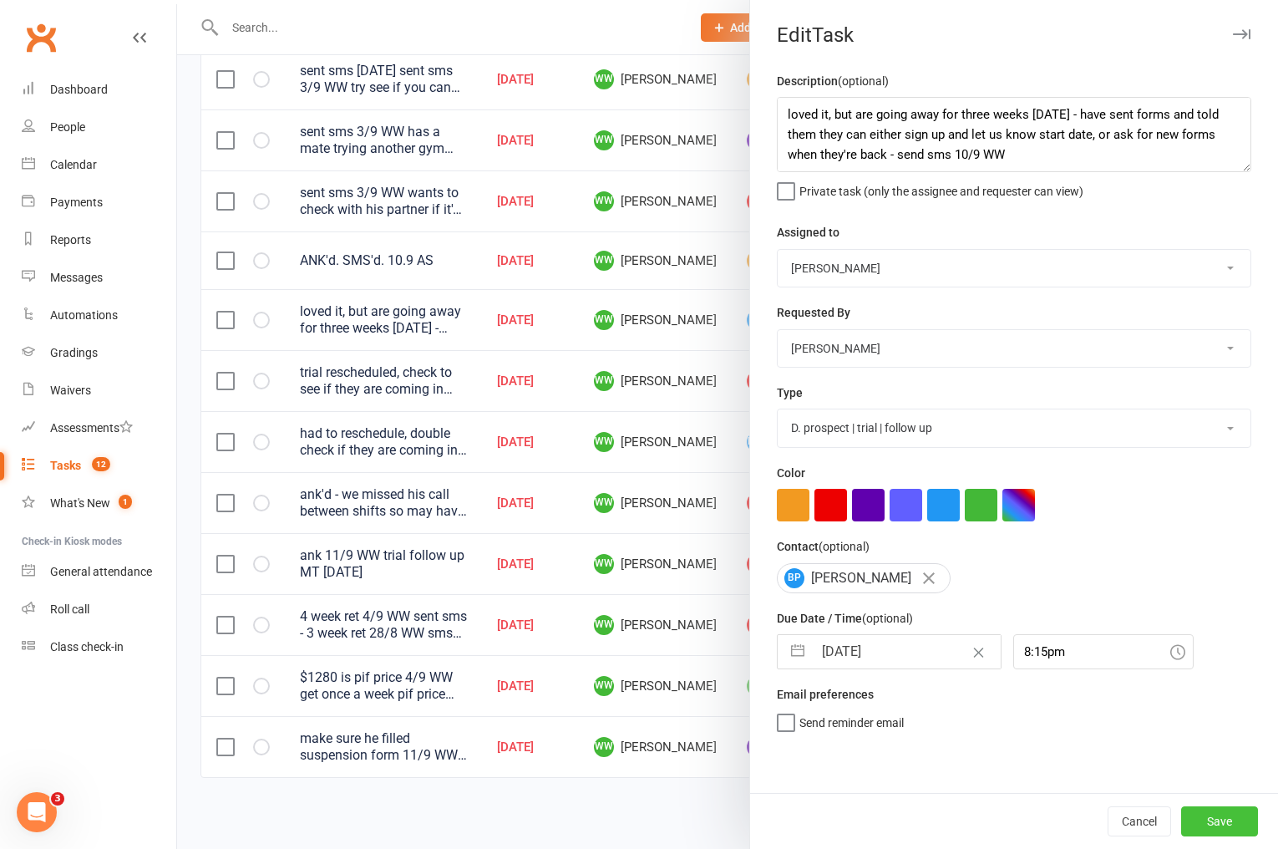
click at [1222, 806] on button "Save" at bounding box center [1219, 821] width 77 height 30
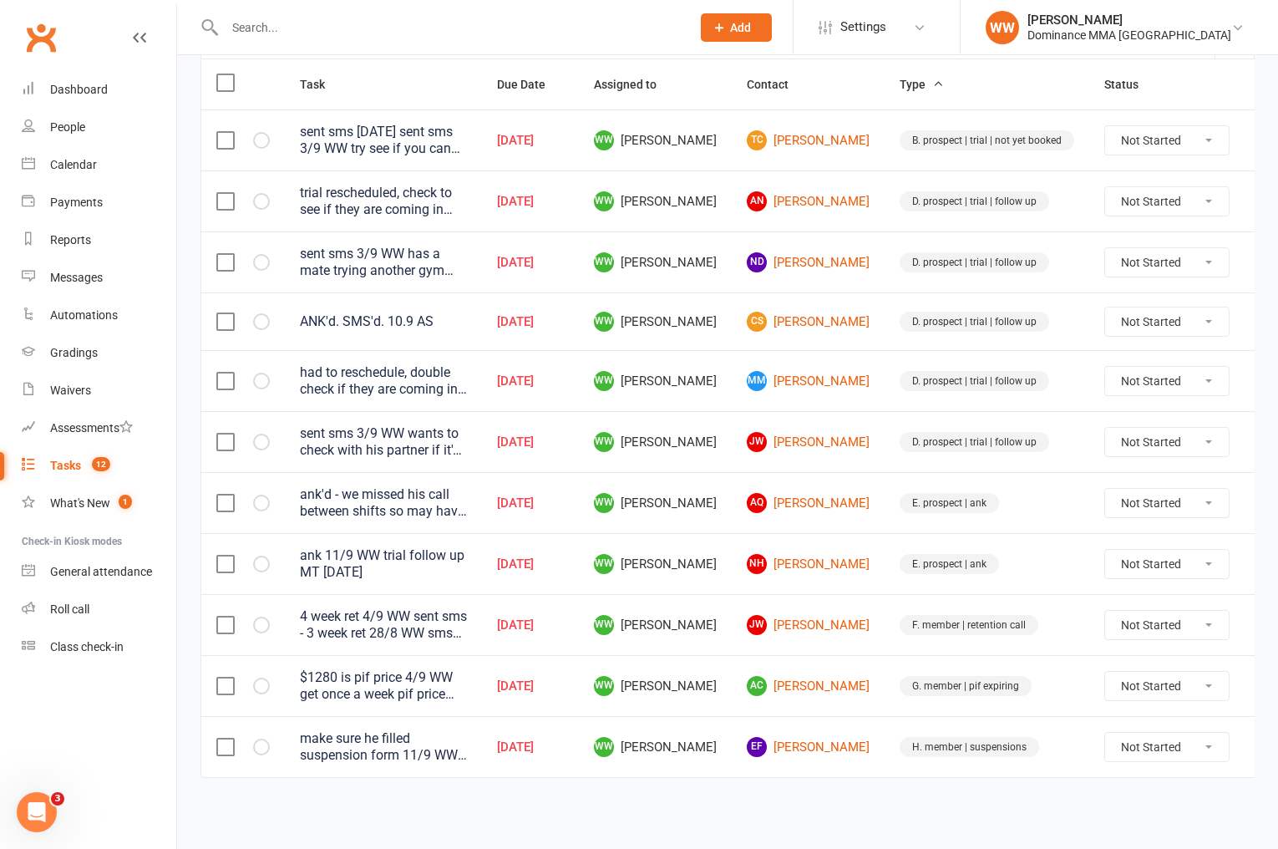
scroll to position [205, 0]
click at [885, 515] on td "E. prospect | ank" at bounding box center [987, 502] width 205 height 61
click at [885, 519] on td "E. prospect | ank" at bounding box center [987, 502] width 205 height 61
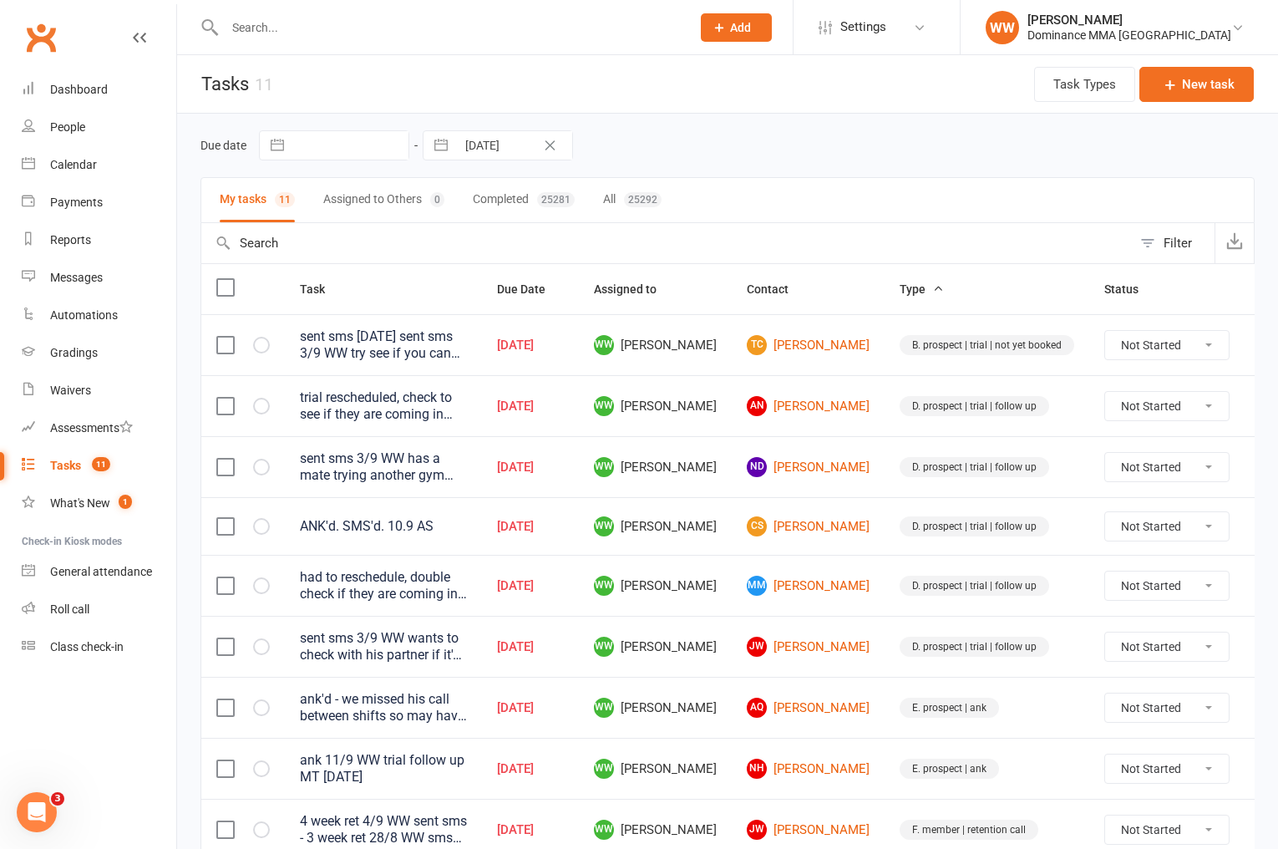
click at [1261, 346] on icon at bounding box center [1269, 345] width 17 height 17
click at [1131, 410] on link "Edit" at bounding box center [1155, 410] width 165 height 33
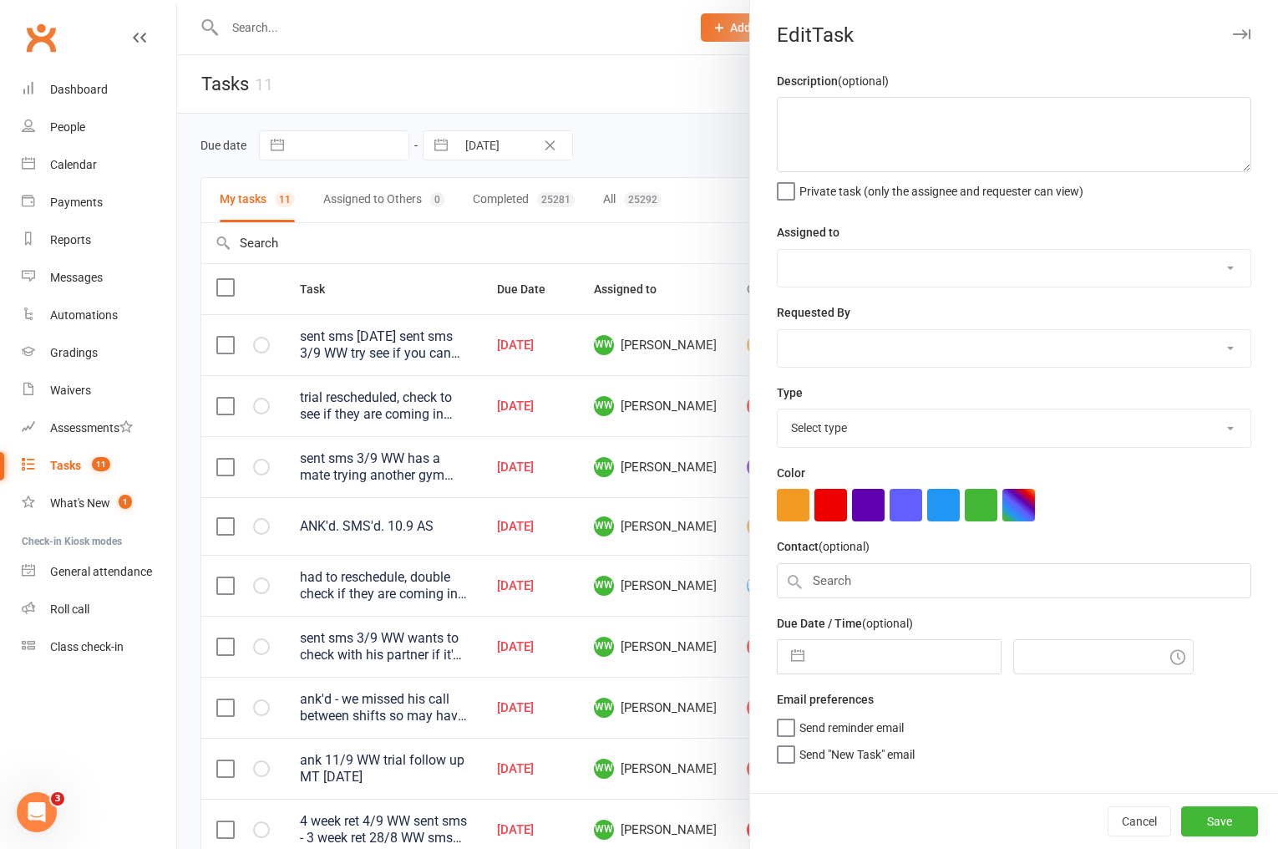
type textarea "sent sms 6/9 SA sent sms 3/9 WW try see if you can book him and his two roommat…"
select select "49757"
select select "12631"
type input "12 Sep 2025"
type input "1:15pm"
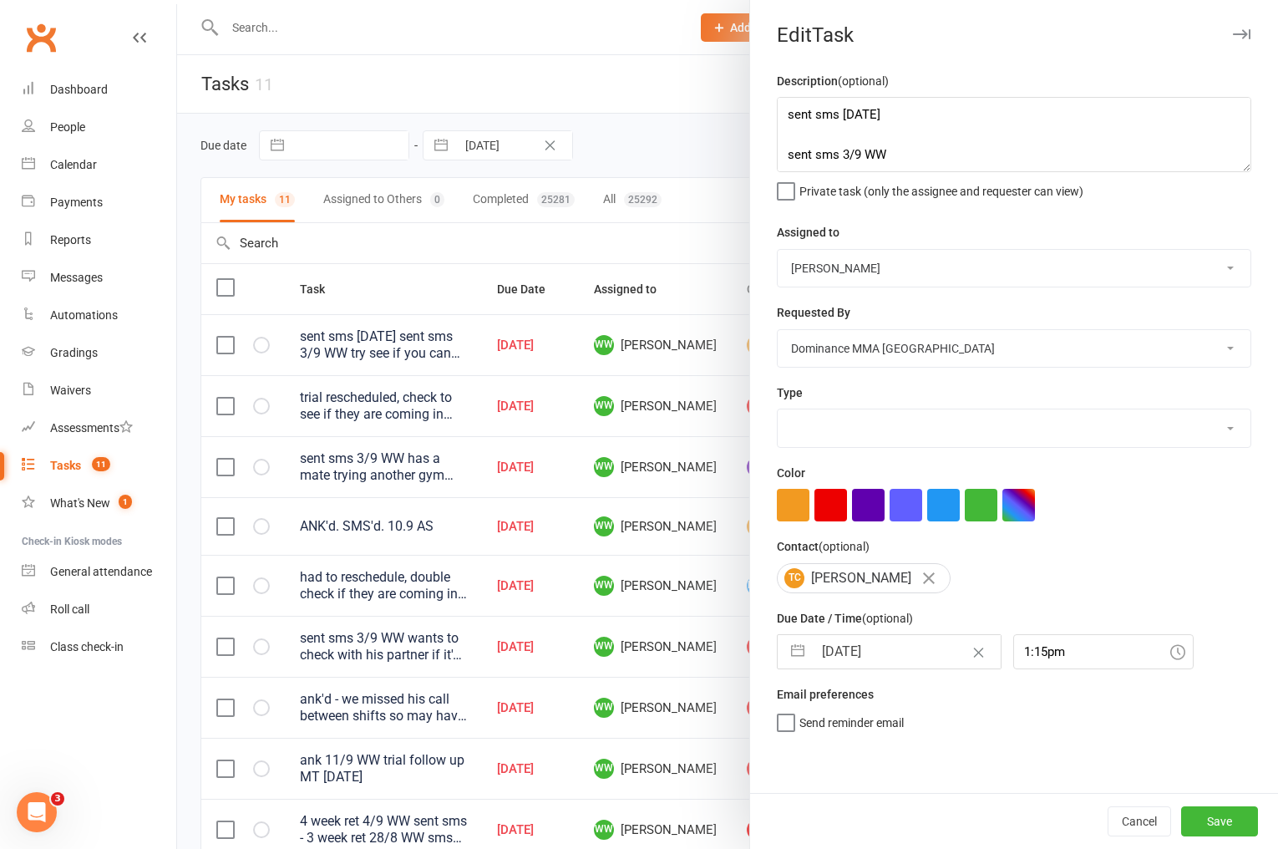
select select "3861"
click at [887, 278] on select "Cat Wilson David Hart Lachlan Dart Alish S. Will Wesley Max Viney Dominance MMA…" at bounding box center [1014, 268] width 473 height 37
select select "12631"
click at [778, 250] on select "Cat Wilson David Hart Lachlan Dart Alish S. Will Wesley Max Viney Dominance MMA…" at bounding box center [1014, 268] width 473 height 37
click at [881, 667] on input "12 Sep 2025" at bounding box center [907, 651] width 188 height 33
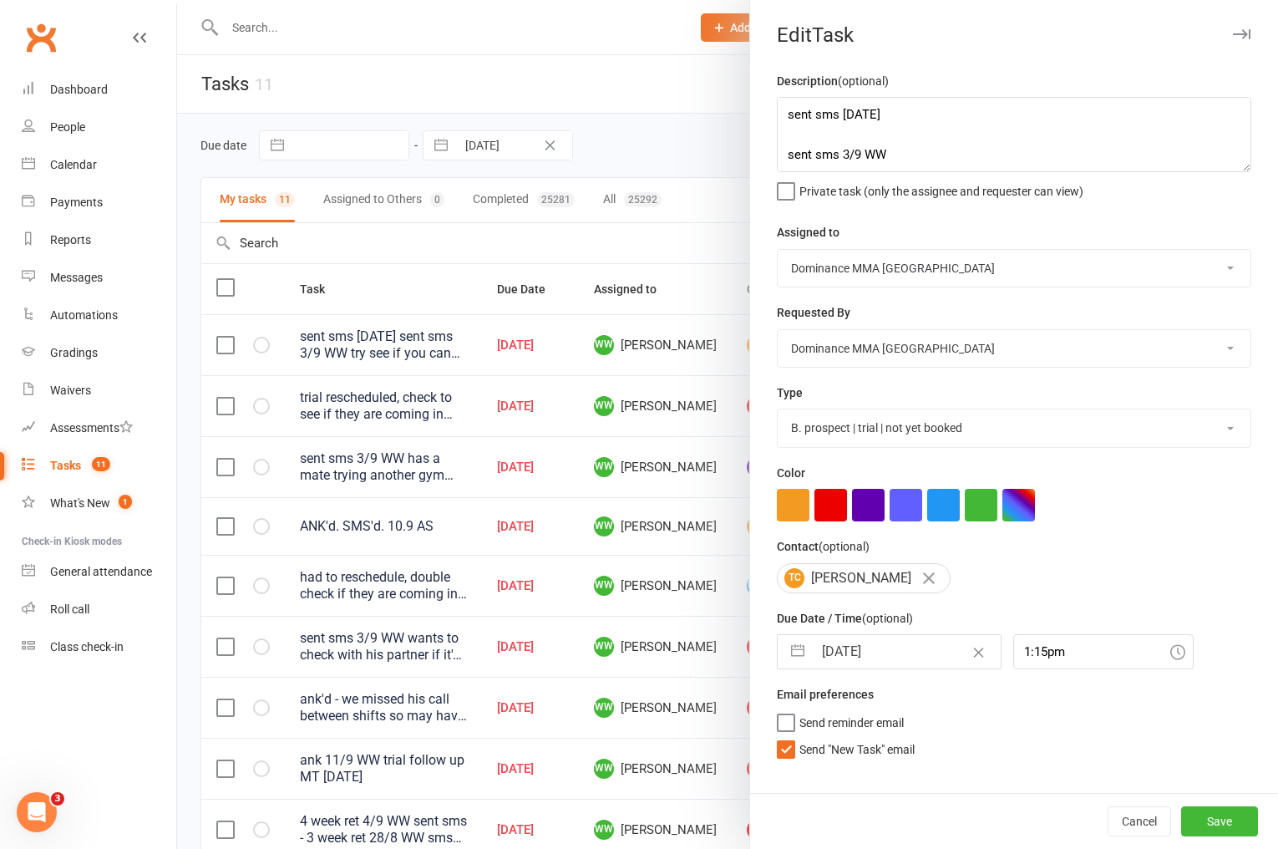
select select "7"
select select "2025"
select select "8"
select select "2025"
select select "9"
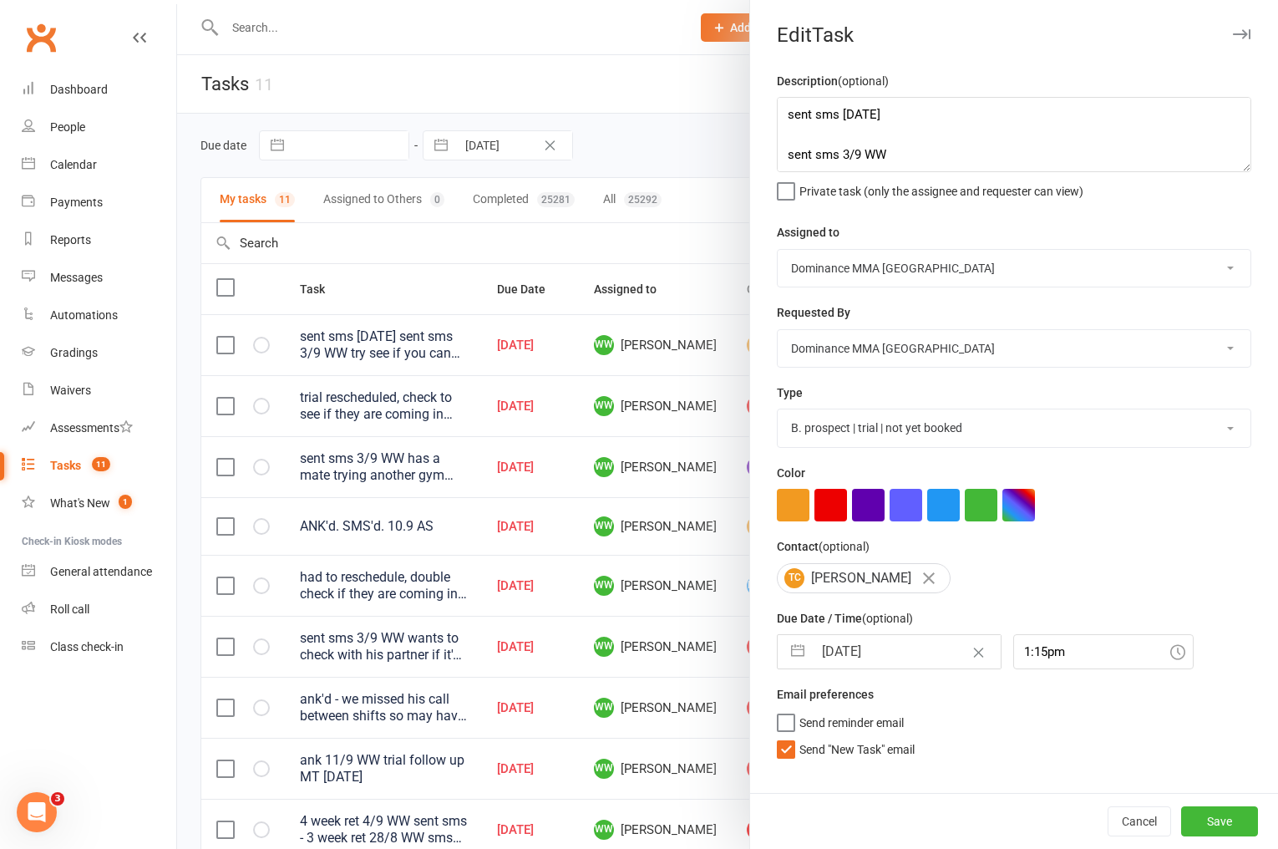
select select "2025"
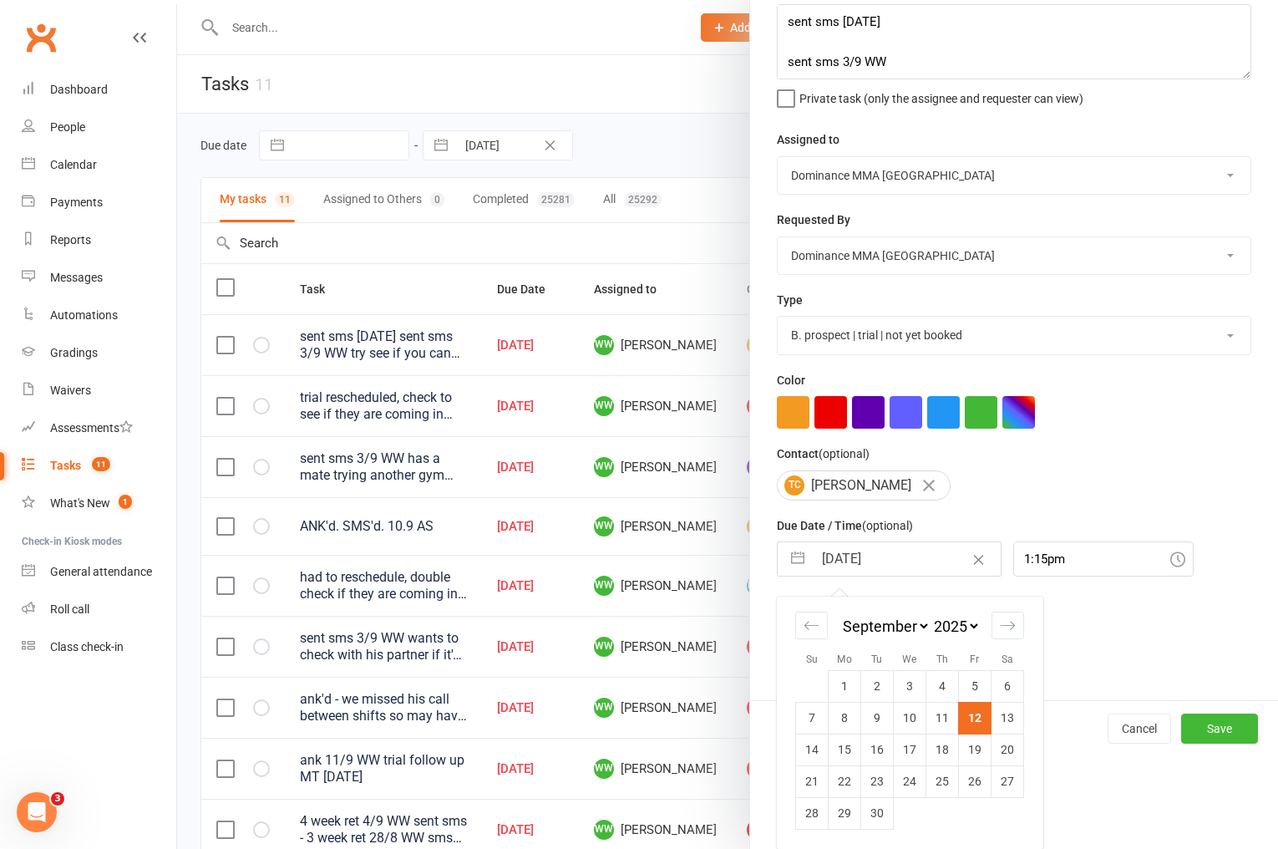
scroll to position [95, 0]
click at [1009, 725] on td "13" at bounding box center [1008, 718] width 33 height 32
type input "13 Sep 2025"
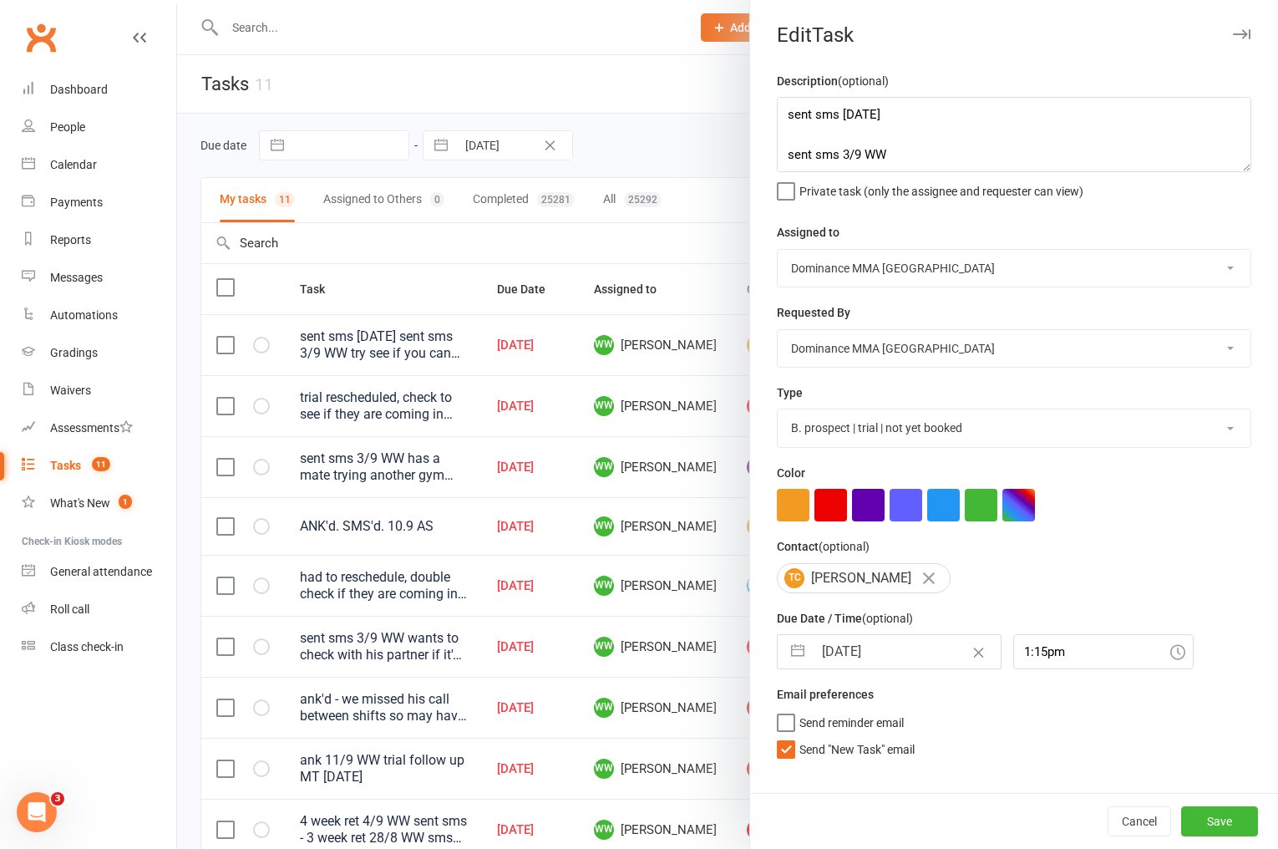
scroll to position [0, 0]
drag, startPoint x: 860, startPoint y: 750, endPoint x: 905, endPoint y: 767, distance: 48.1
click at [860, 750] on span "Send "New Task" email" at bounding box center [856, 746] width 115 height 19
click at [860, 737] on input "Send "New Task" email" at bounding box center [846, 737] width 138 height 0
click at [1200, 829] on button "Save" at bounding box center [1219, 821] width 77 height 30
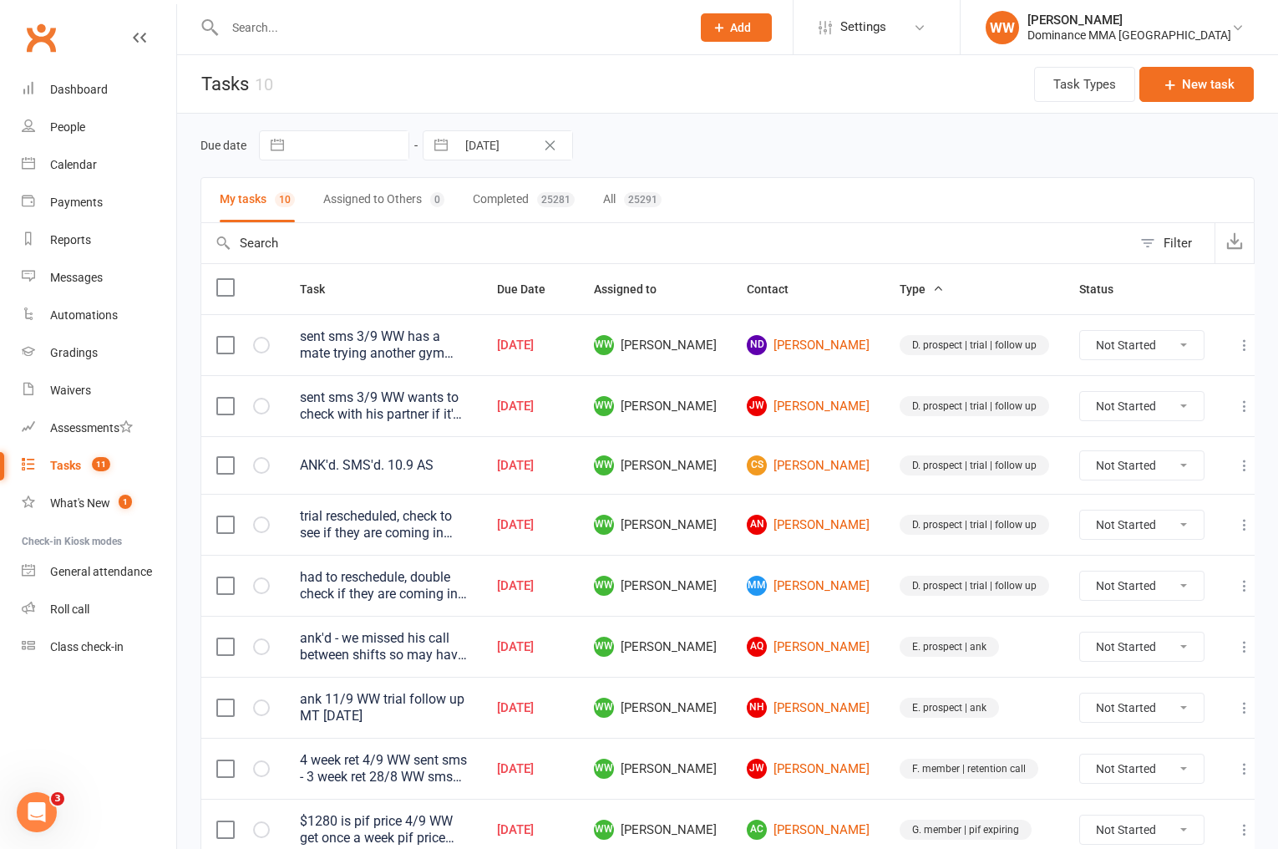
click at [856, 454] on td "CS Connor Smith" at bounding box center [808, 465] width 153 height 58
click at [859, 460] on td "CS Connor Smith" at bounding box center [808, 465] width 153 height 58
click at [1236, 466] on icon at bounding box center [1244, 465] width 17 height 17
click at [1107, 529] on link "Edit" at bounding box center [1155, 531] width 165 height 33
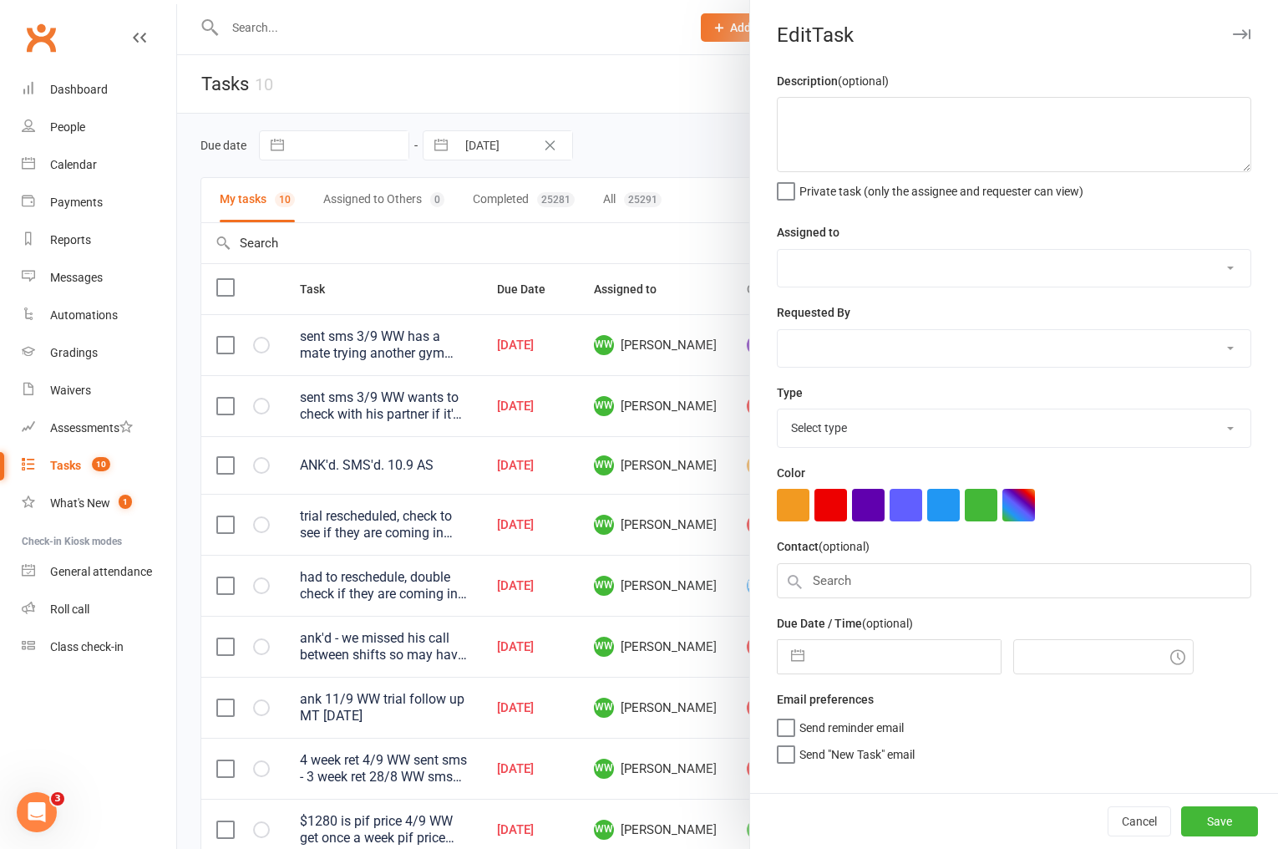
type textarea "ANK'd. SMS'd. 10.9 AS"
select select "49757"
type input "12 Sep 2025"
type input "7:30pm"
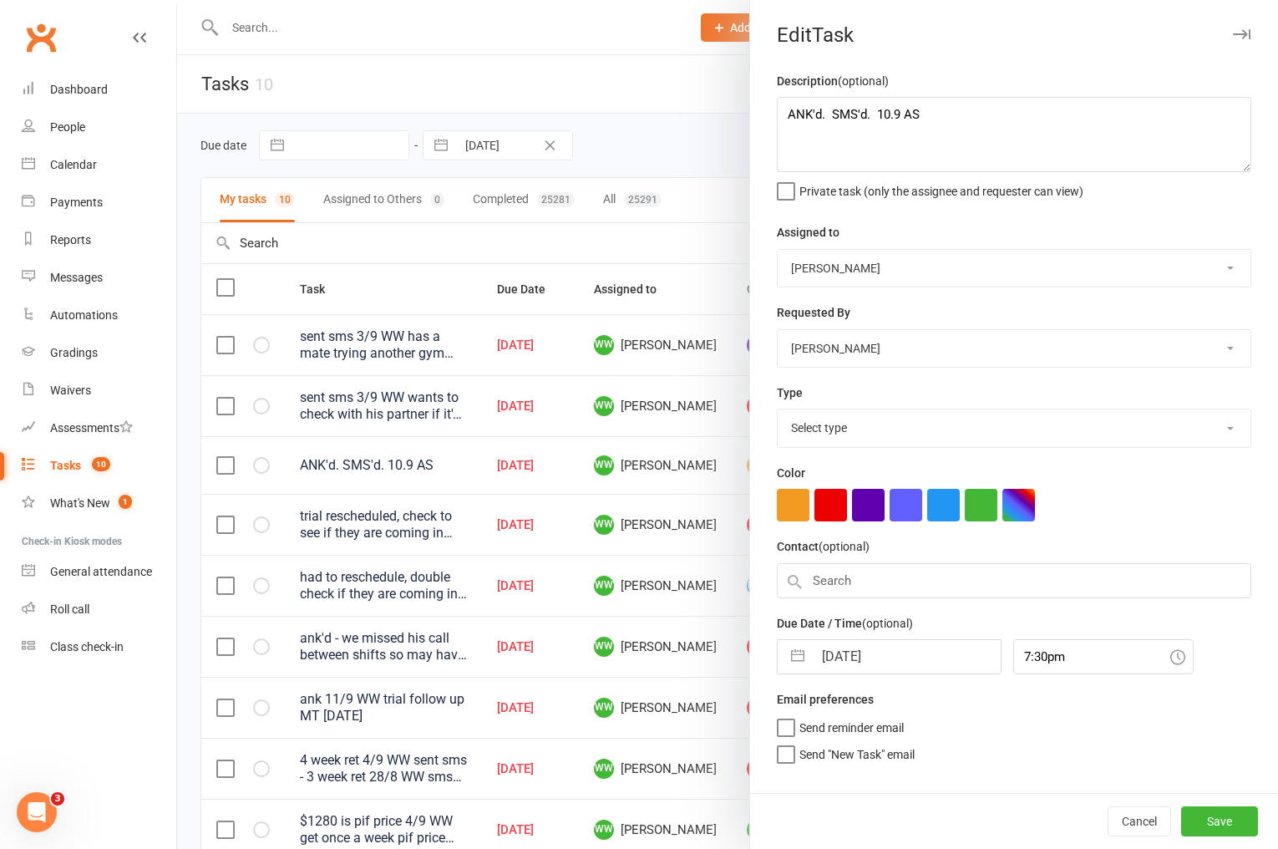
select select "3863"
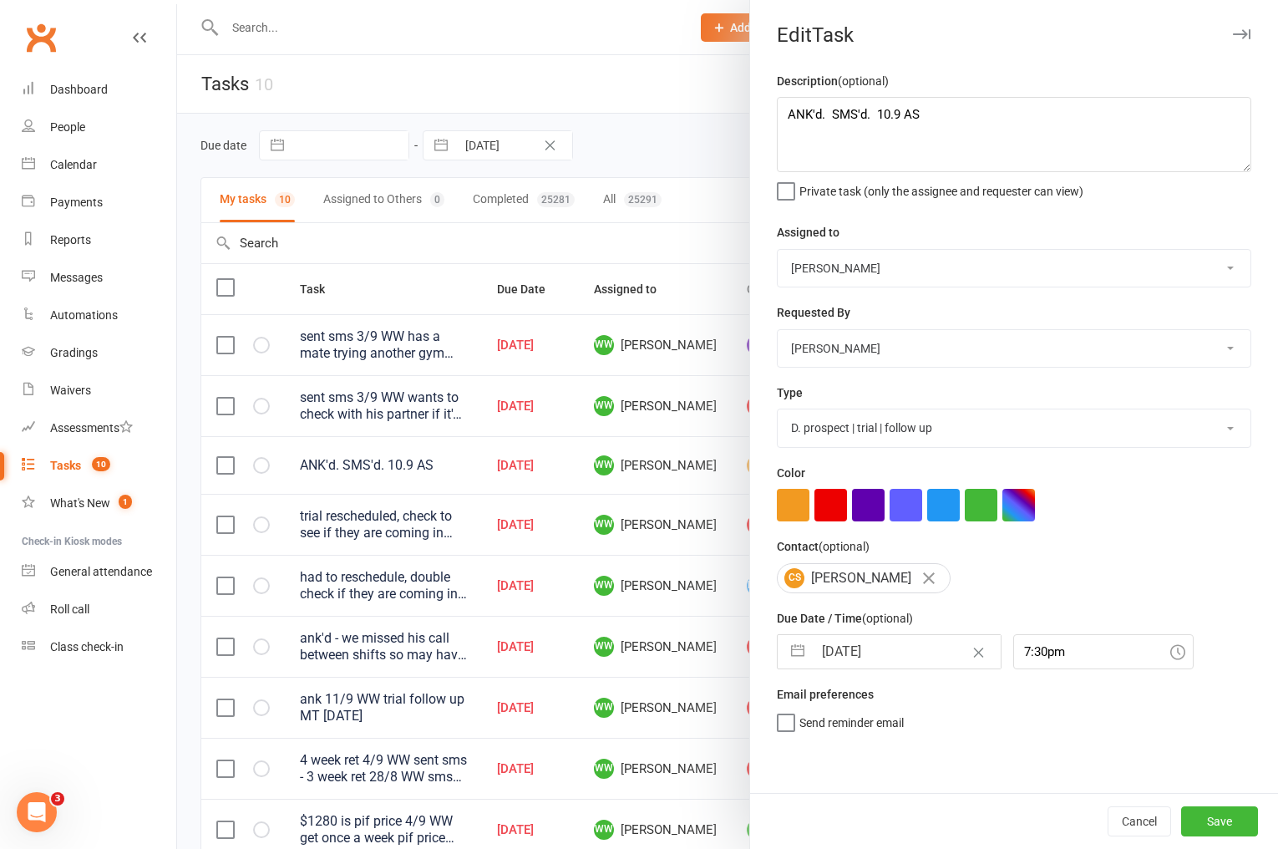
click at [860, 645] on input "12 Sep 2025" at bounding box center [907, 651] width 188 height 33
select select "7"
select select "2025"
select select "8"
select select "2025"
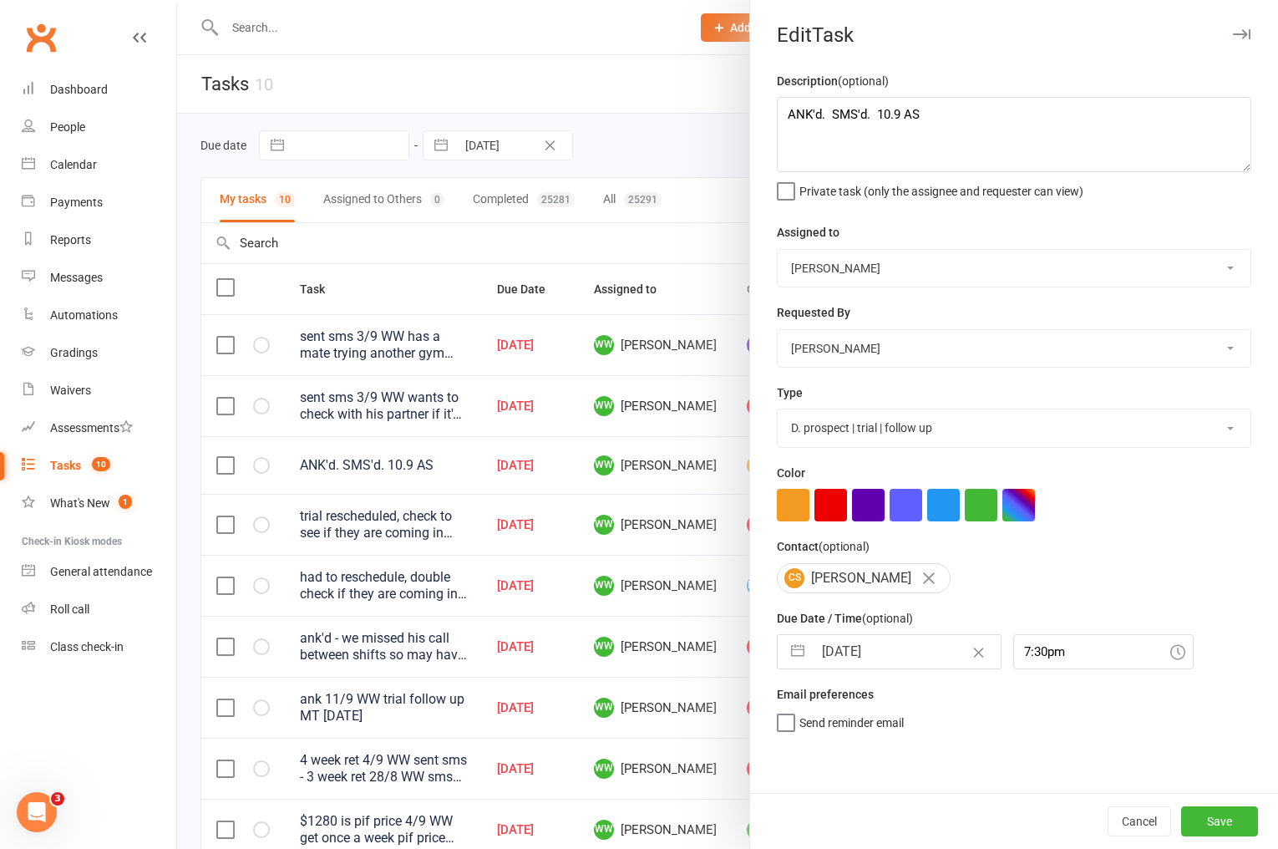
select select "9"
select select "2025"
click at [1002, 814] on td "13" at bounding box center [1008, 810] width 33 height 32
type input "13 Sep 2025"
click at [850, 271] on select "Cat Wilson David Hart Lachlan Dart Alish S. Will Wesley Max Viney Dominance MMA…" at bounding box center [1014, 268] width 473 height 37
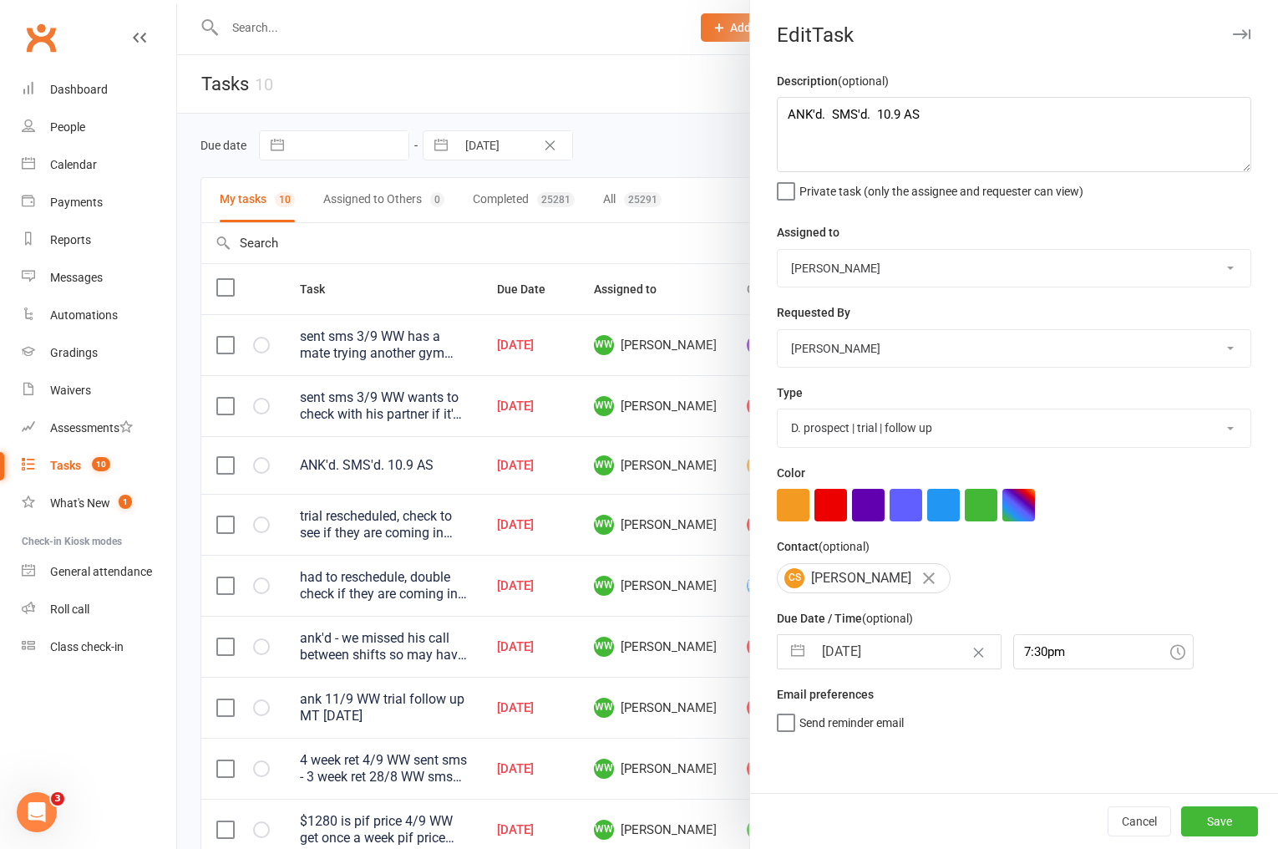
select select "12631"
click at [778, 250] on select "Cat Wilson David Hart Lachlan Dart Alish S. Will Wesley Max Viney Dominance MMA…" at bounding box center [1014, 268] width 473 height 37
click at [876, 756] on span "Send "New Task" email" at bounding box center [856, 746] width 115 height 19
click at [876, 737] on input "Send "New Task" email" at bounding box center [846, 737] width 138 height 0
click at [1210, 821] on button "Save" at bounding box center [1219, 821] width 77 height 30
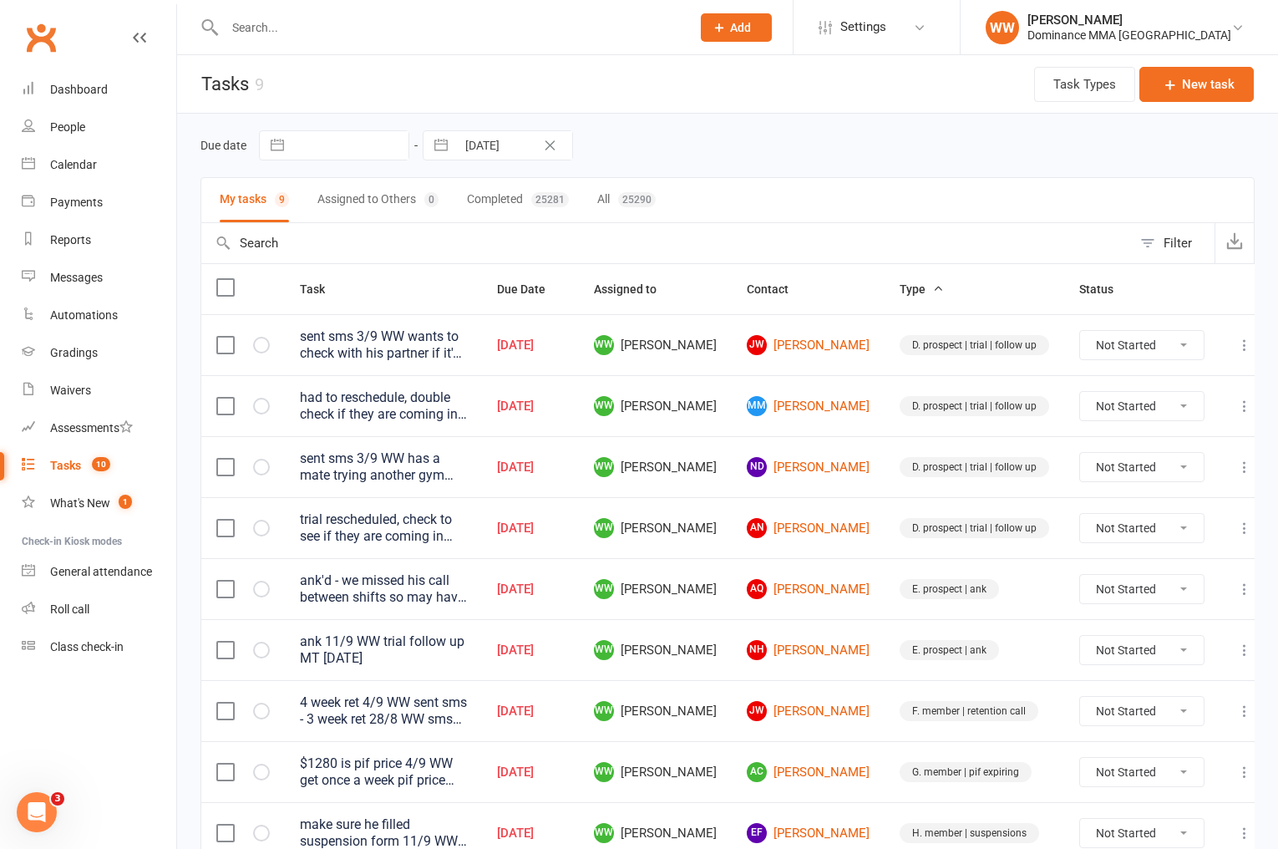
click at [865, 506] on td "AN Ali Nuh" at bounding box center [808, 527] width 153 height 61
click at [859, 508] on td "AN Ali Nuh" at bounding box center [808, 527] width 153 height 61
click at [860, 507] on td "AN Ali Nuh" at bounding box center [808, 527] width 153 height 61
click at [855, 507] on td "AN Ali Nuh" at bounding box center [808, 527] width 153 height 61
click at [865, 555] on td "AN Ali Nuh" at bounding box center [808, 527] width 153 height 61
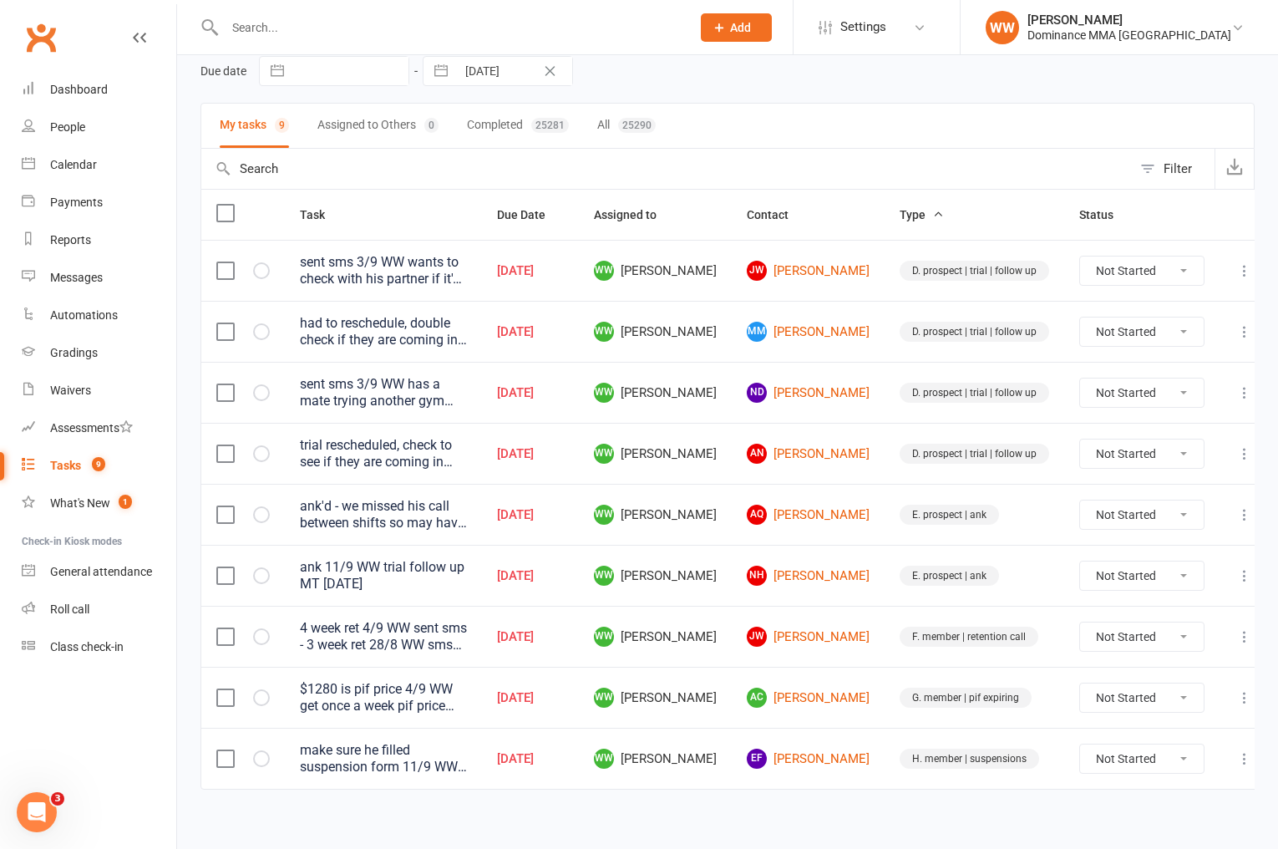
scroll to position [86, 0]
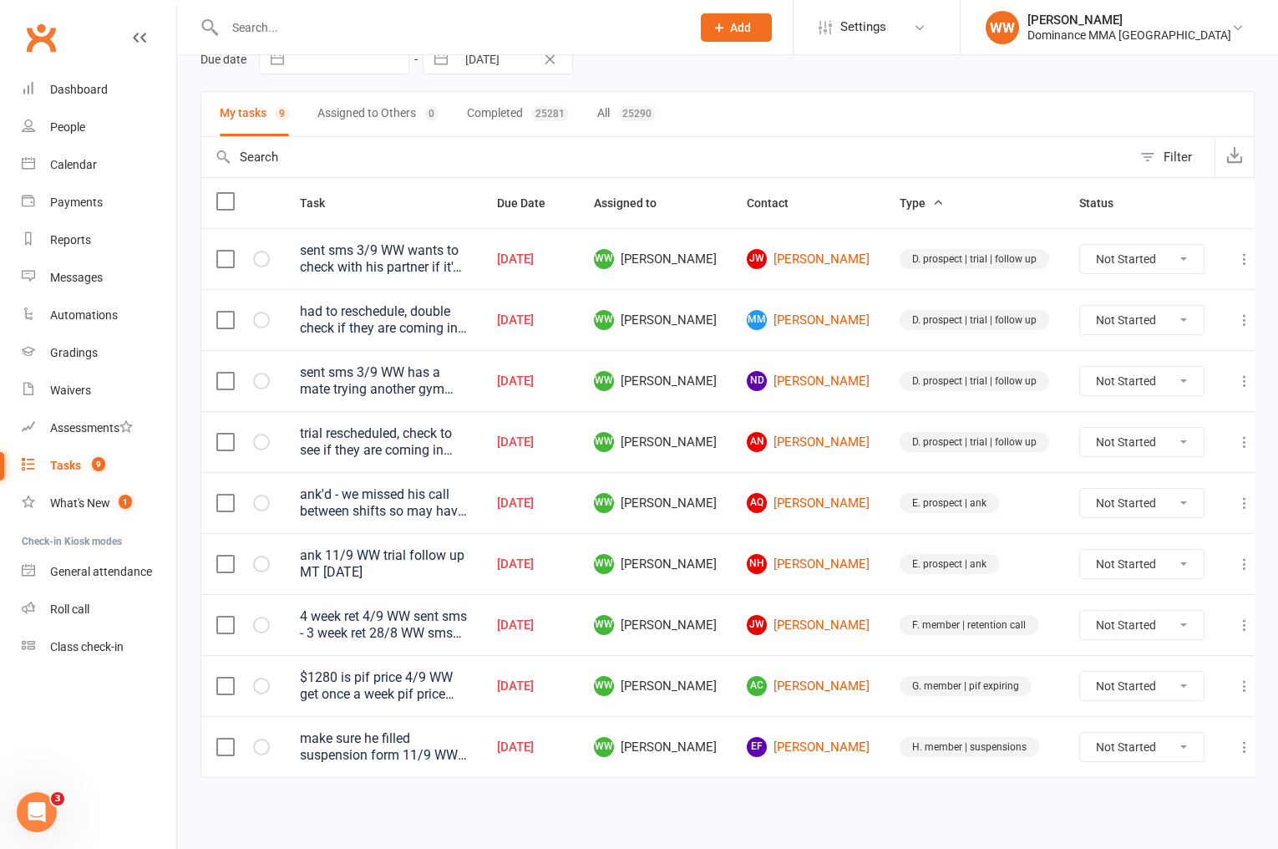
click at [276, 27] on input "text" at bounding box center [449, 27] width 459 height 23
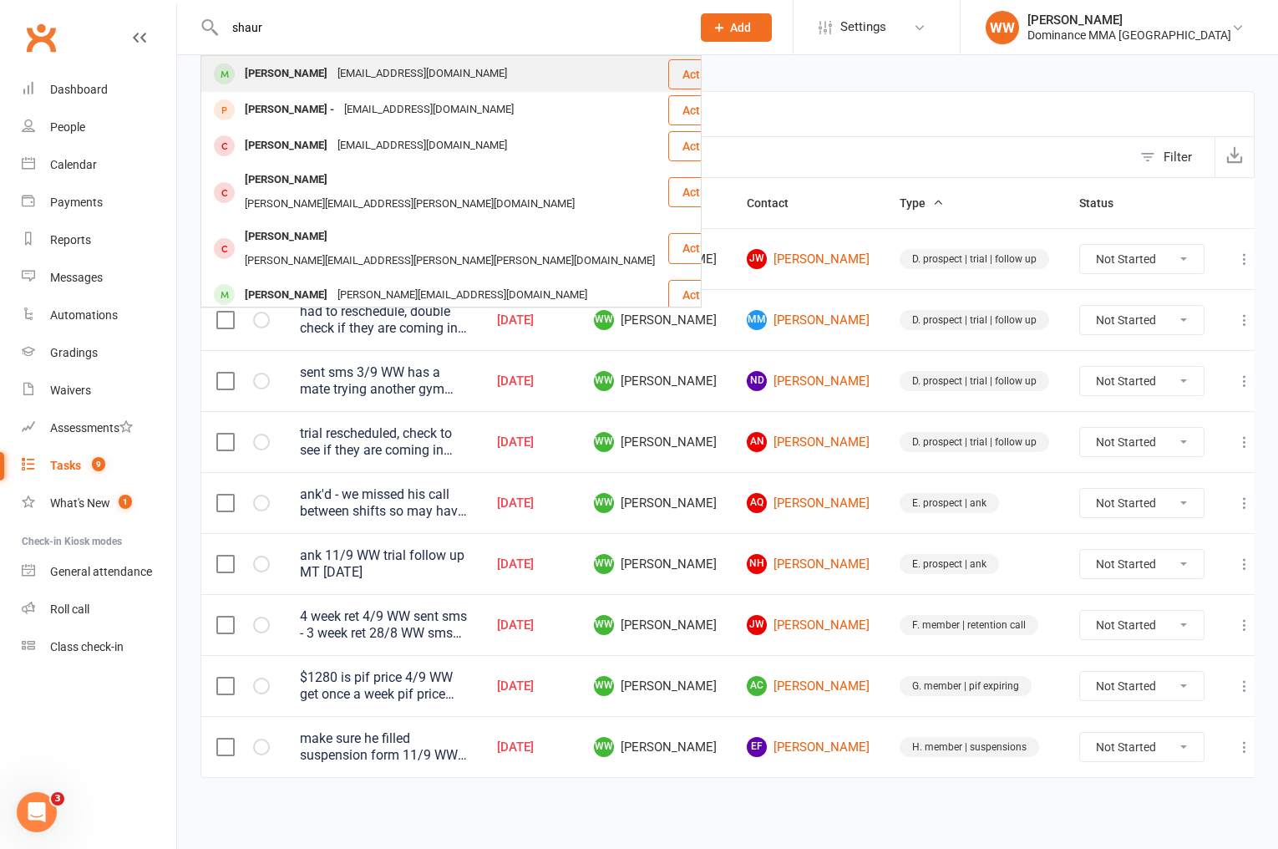
type input "shaur"
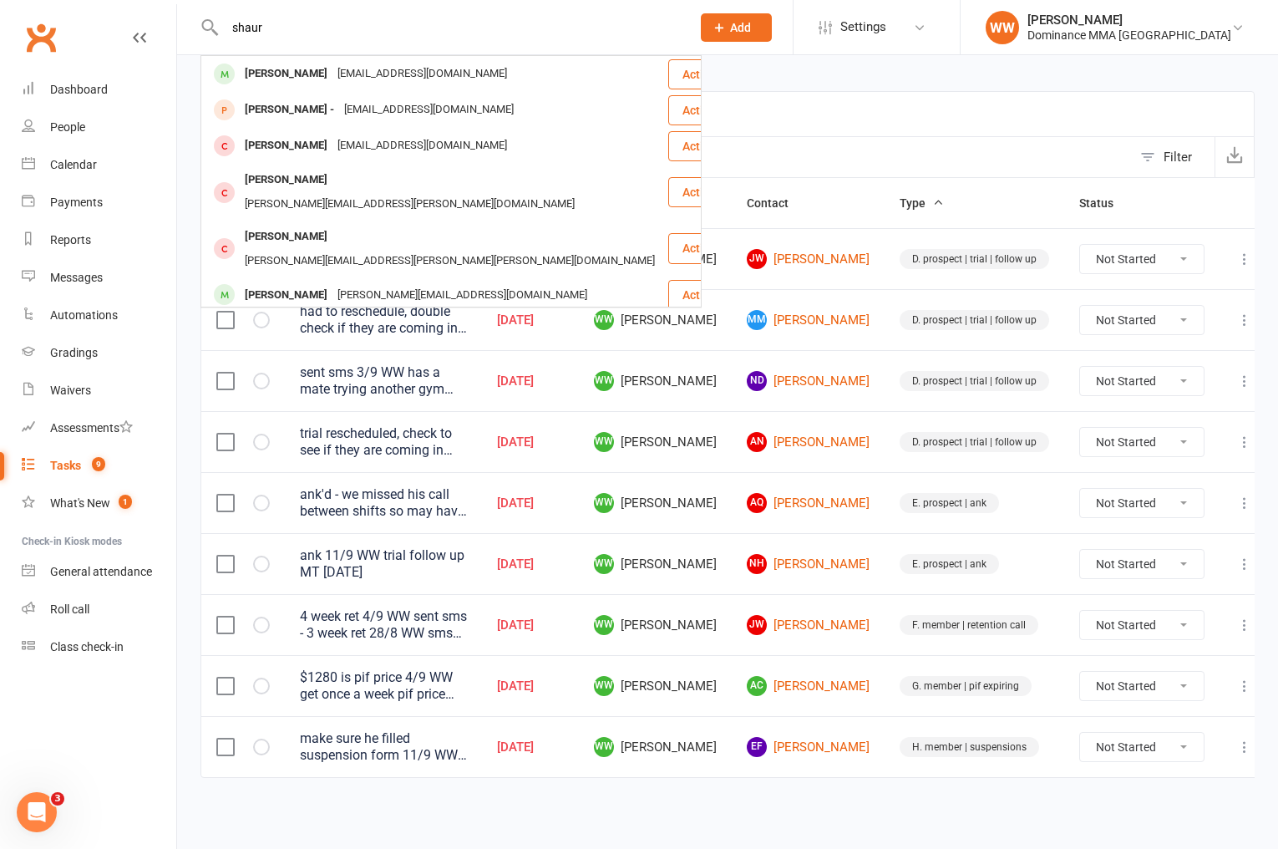
click at [337, 82] on div "[EMAIL_ADDRESS][DOMAIN_NAME]" at bounding box center [422, 74] width 180 height 24
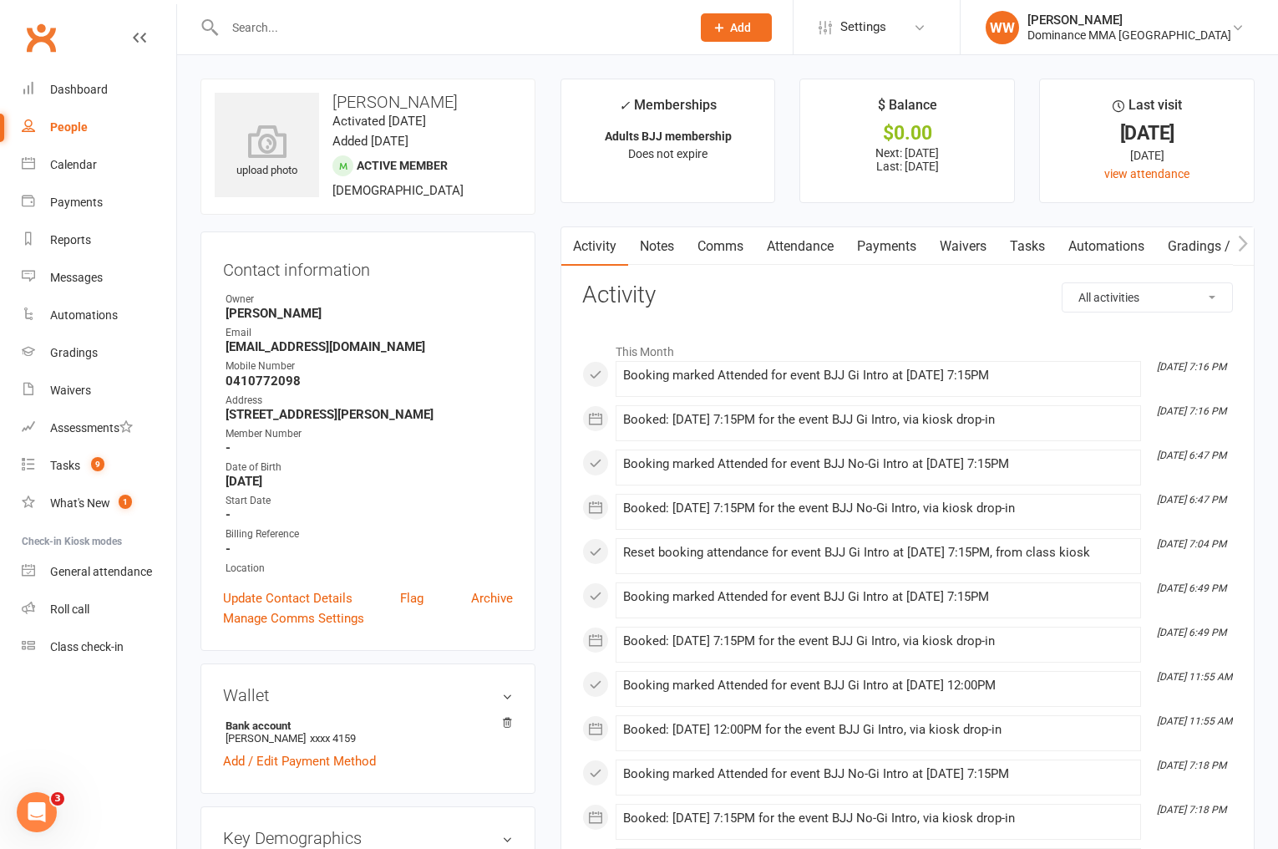
click at [959, 256] on link "Waivers" at bounding box center [963, 246] width 70 height 38
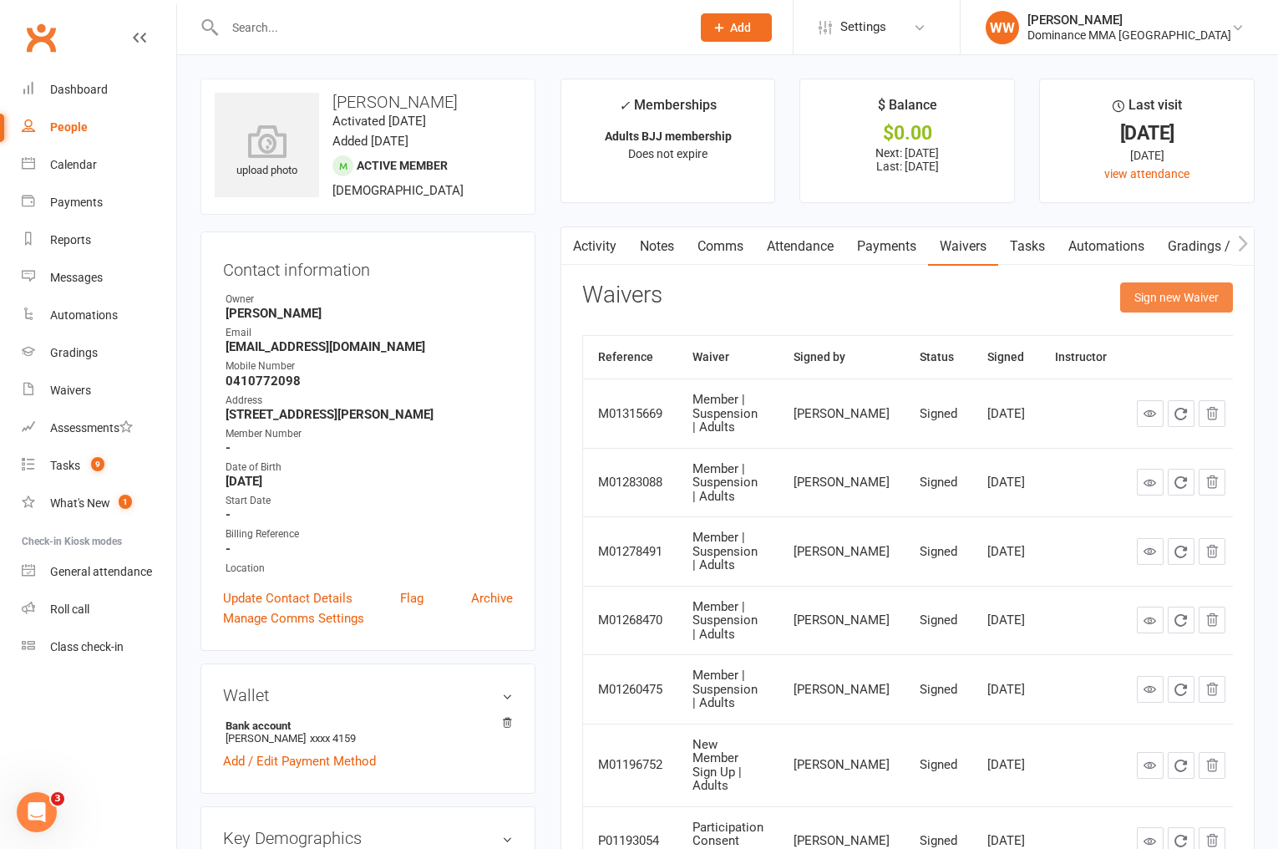
drag, startPoint x: 1159, startPoint y: 300, endPoint x: 1152, endPoint y: 295, distance: 9.0
click at [1159, 300] on button "Sign new Waiver" at bounding box center [1176, 297] width 113 height 30
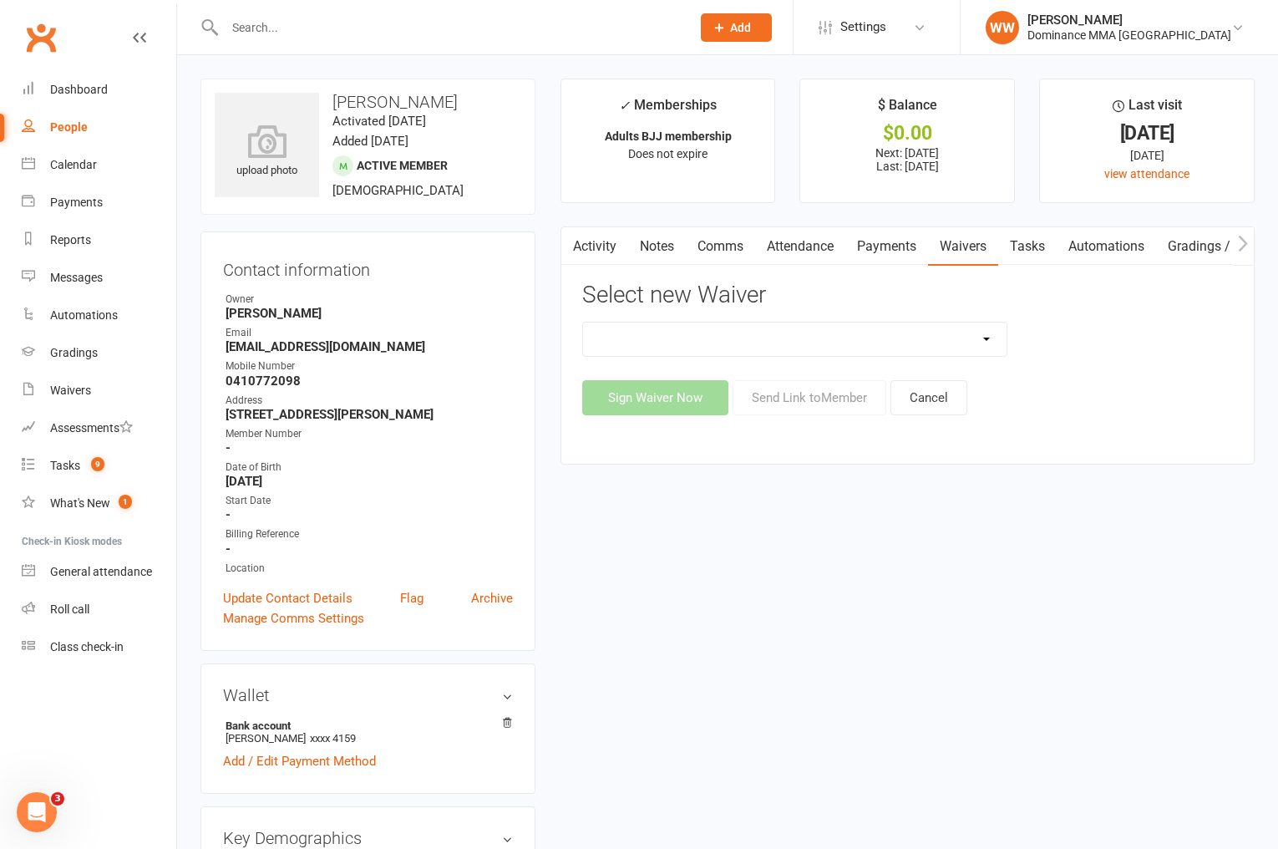
click at [953, 346] on select "Member | Cancellation | Adults Member | Injury Report Form (FOH staff use only)…" at bounding box center [795, 338] width 424 height 33
select select "7288"
click at [583, 322] on select "Member | Cancellation | Adults Member | Injury Report Form (FOH staff use only)…" at bounding box center [795, 338] width 424 height 33
click at [815, 388] on button "Send Link to Member" at bounding box center [810, 397] width 154 height 35
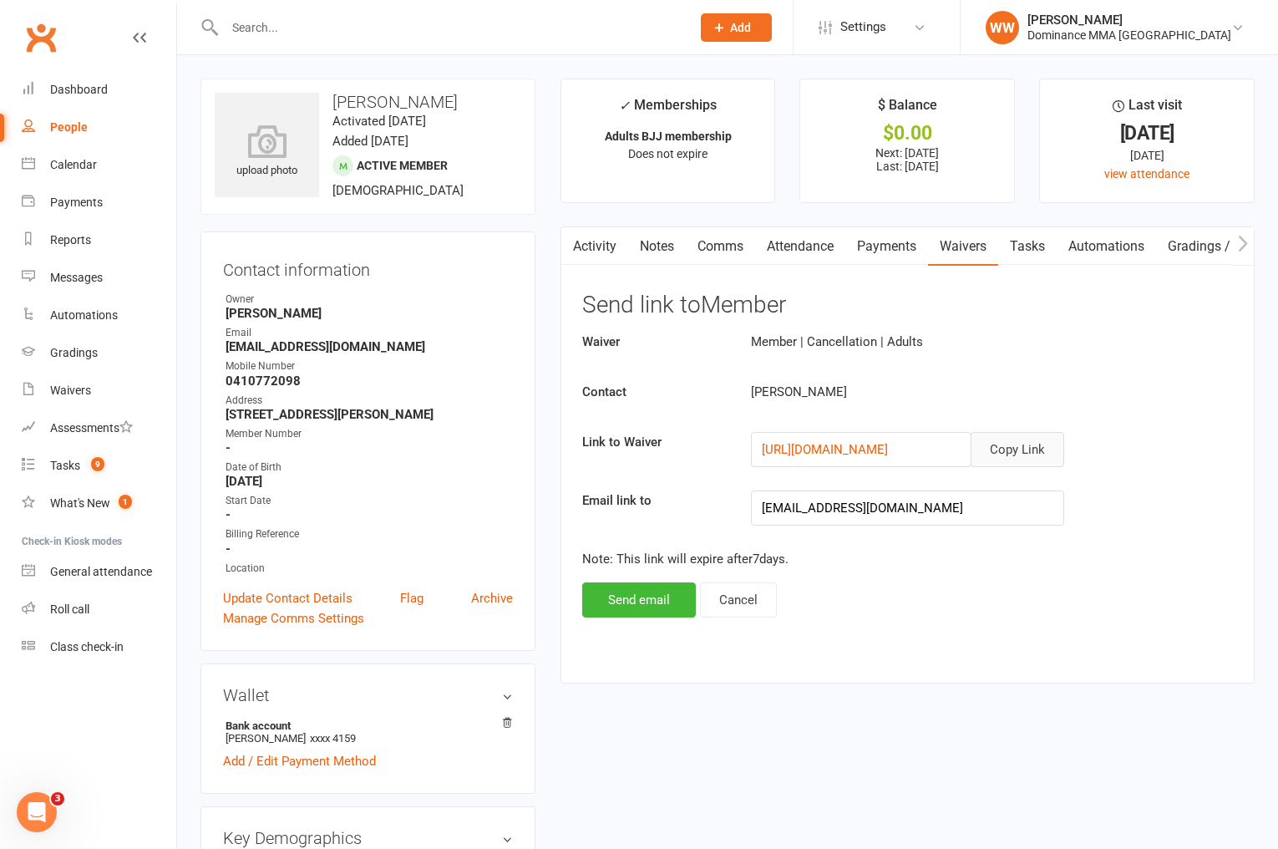
click at [1011, 459] on button "Copy Link" at bounding box center [1018, 449] width 94 height 35
click at [58, 459] on div "Tasks" at bounding box center [65, 465] width 30 height 13
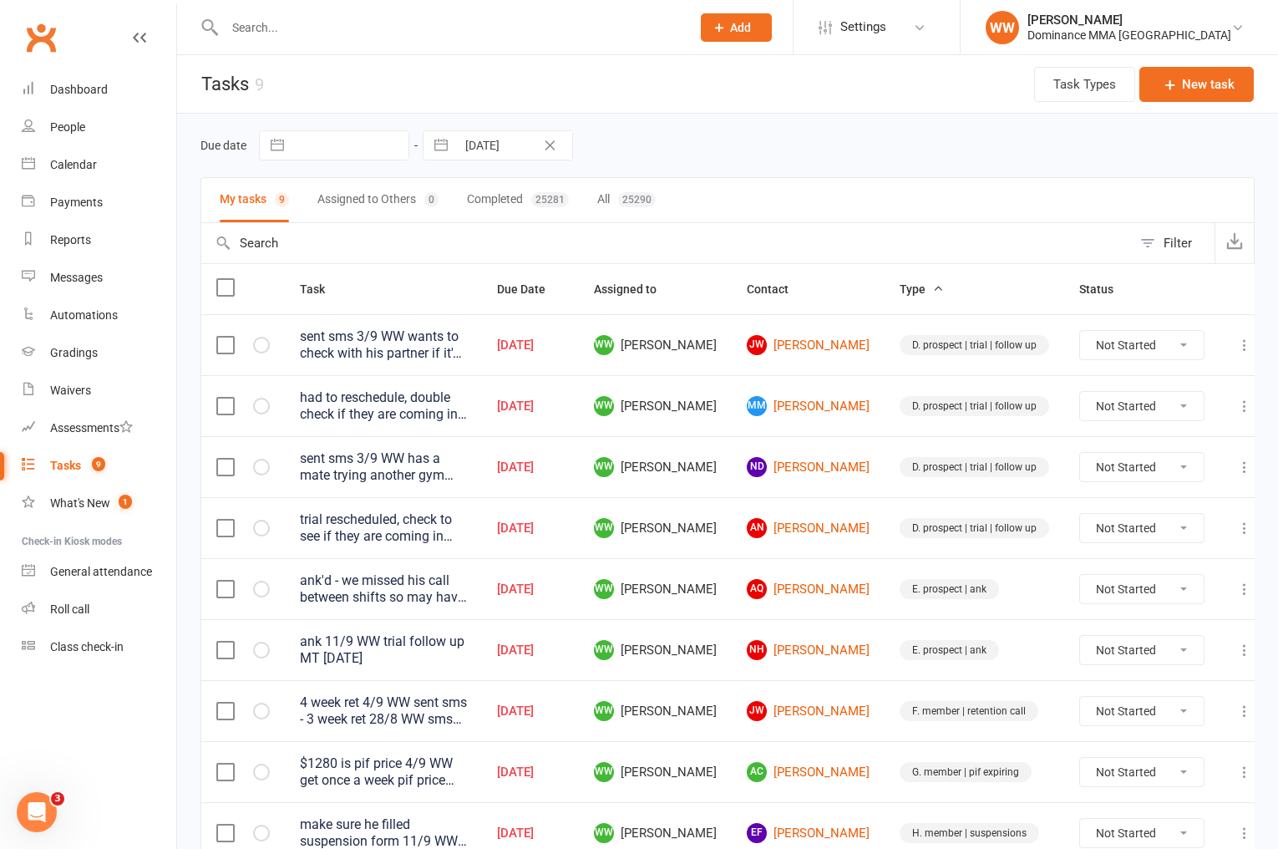
click at [749, 550] on td "AN Ali Nuh" at bounding box center [808, 527] width 153 height 61
click at [1236, 349] on icon at bounding box center [1244, 345] width 17 height 17
click at [1155, 418] on link "Edit" at bounding box center [1155, 410] width 165 height 33
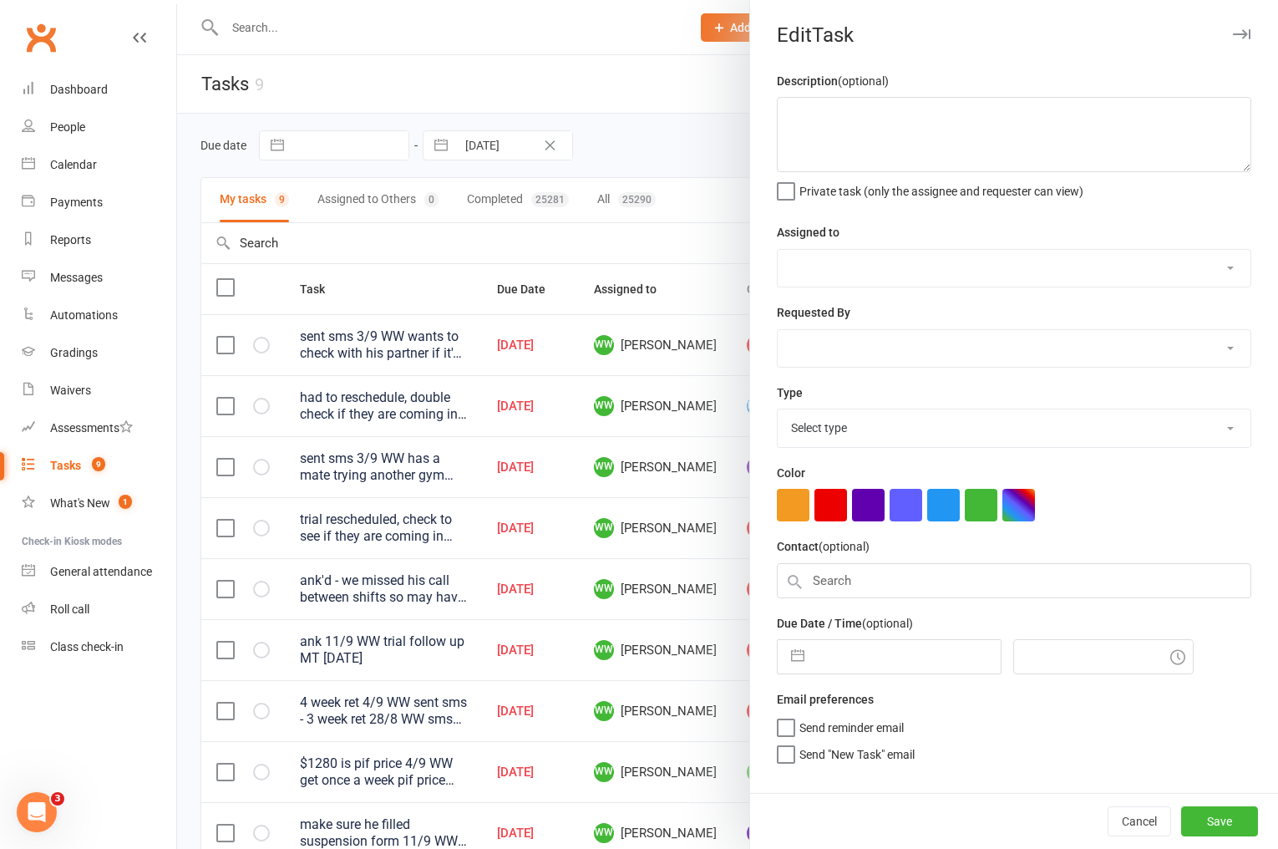
type textarea "sent sms 3/9 WW wants to check with his partner if it's okay to have the kids c…"
select select "49757"
type input "12 Sep 2025"
type input "7:00pm"
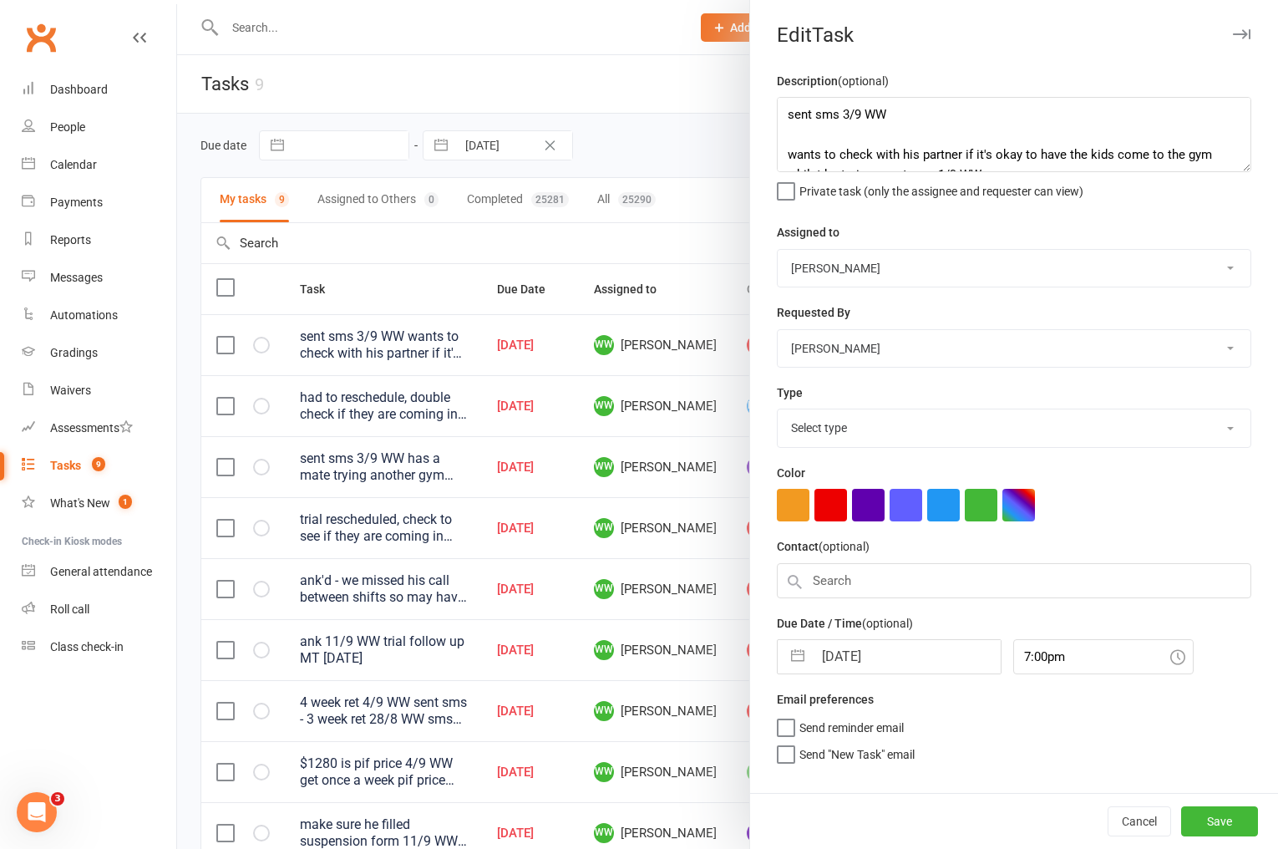
select select "3863"
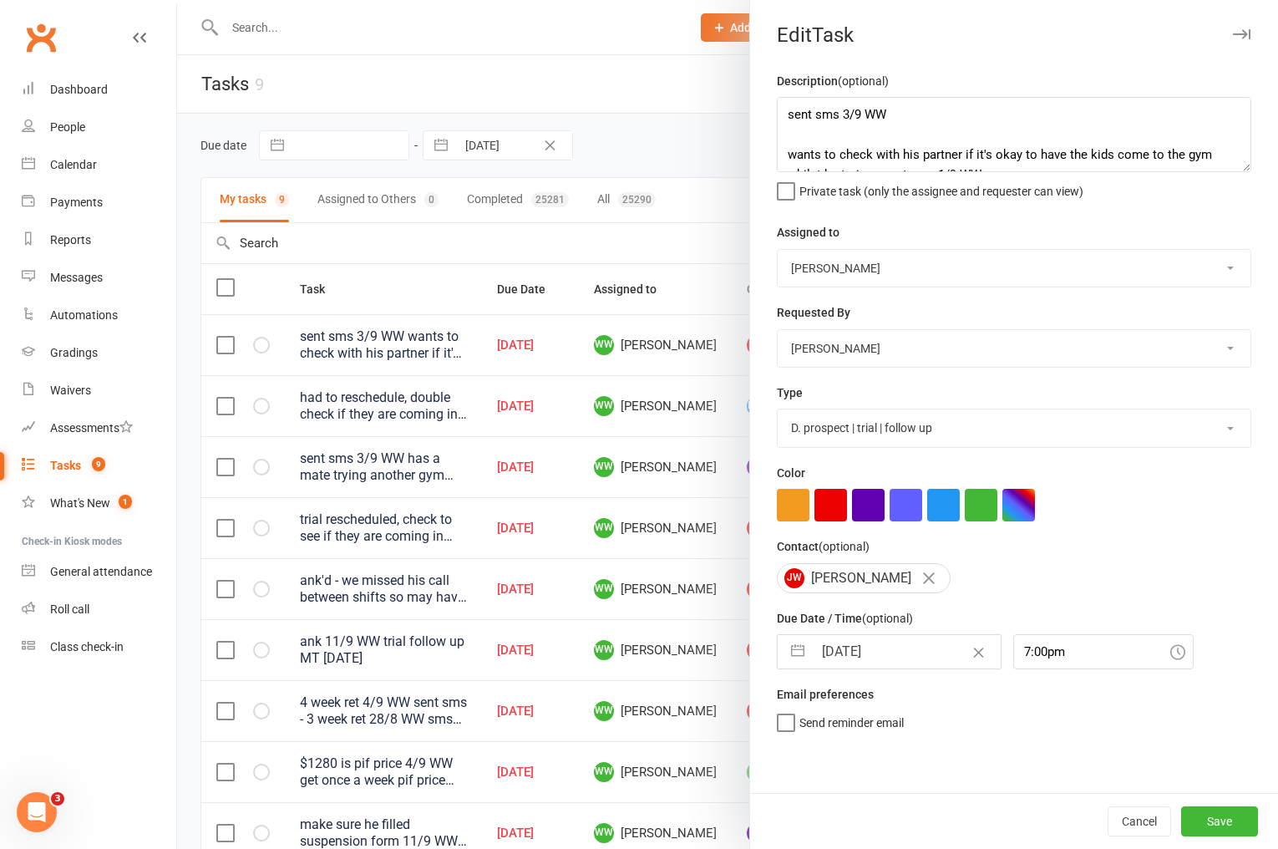
select select "7"
select select "2025"
select select "8"
select select "2025"
select select "9"
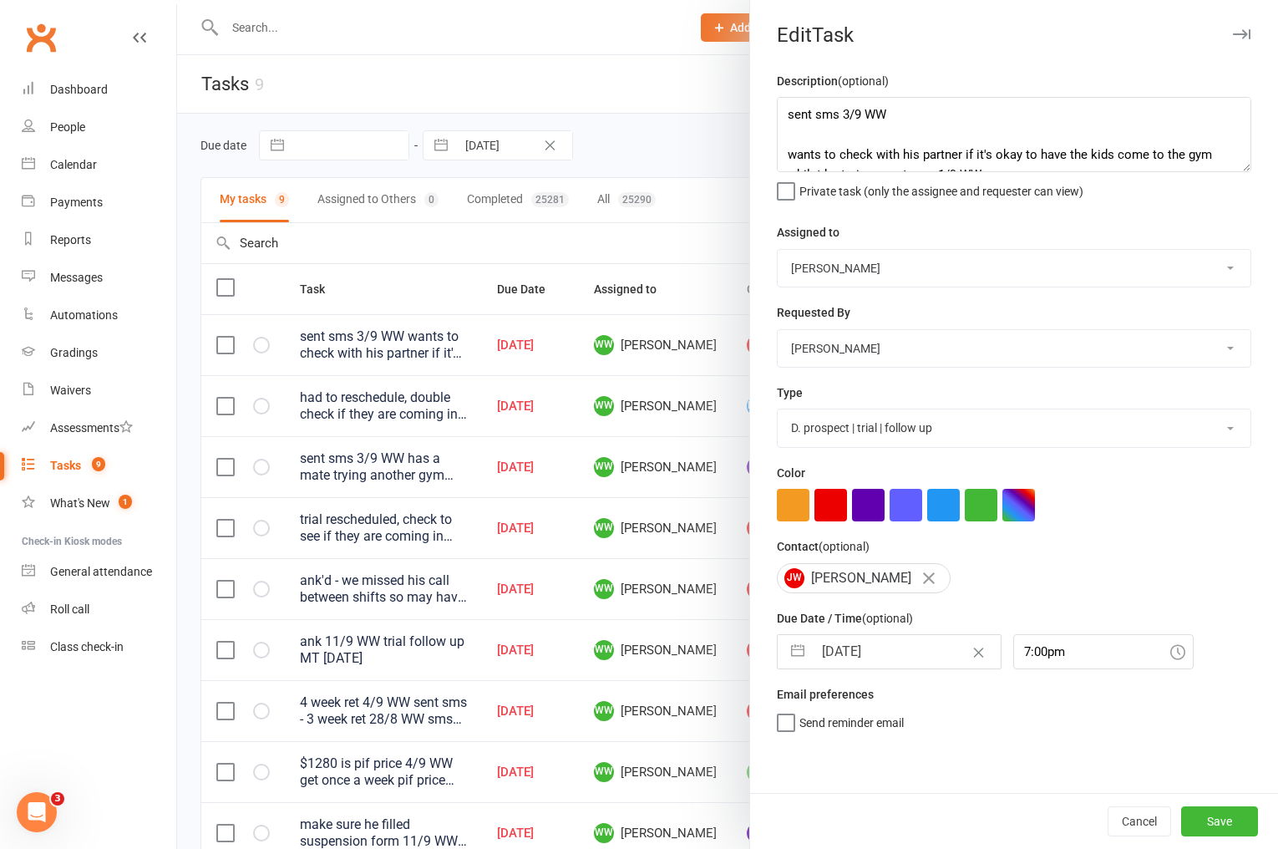
select select "2025"
click at [875, 662] on input "12 Sep 2025" at bounding box center [907, 651] width 188 height 33
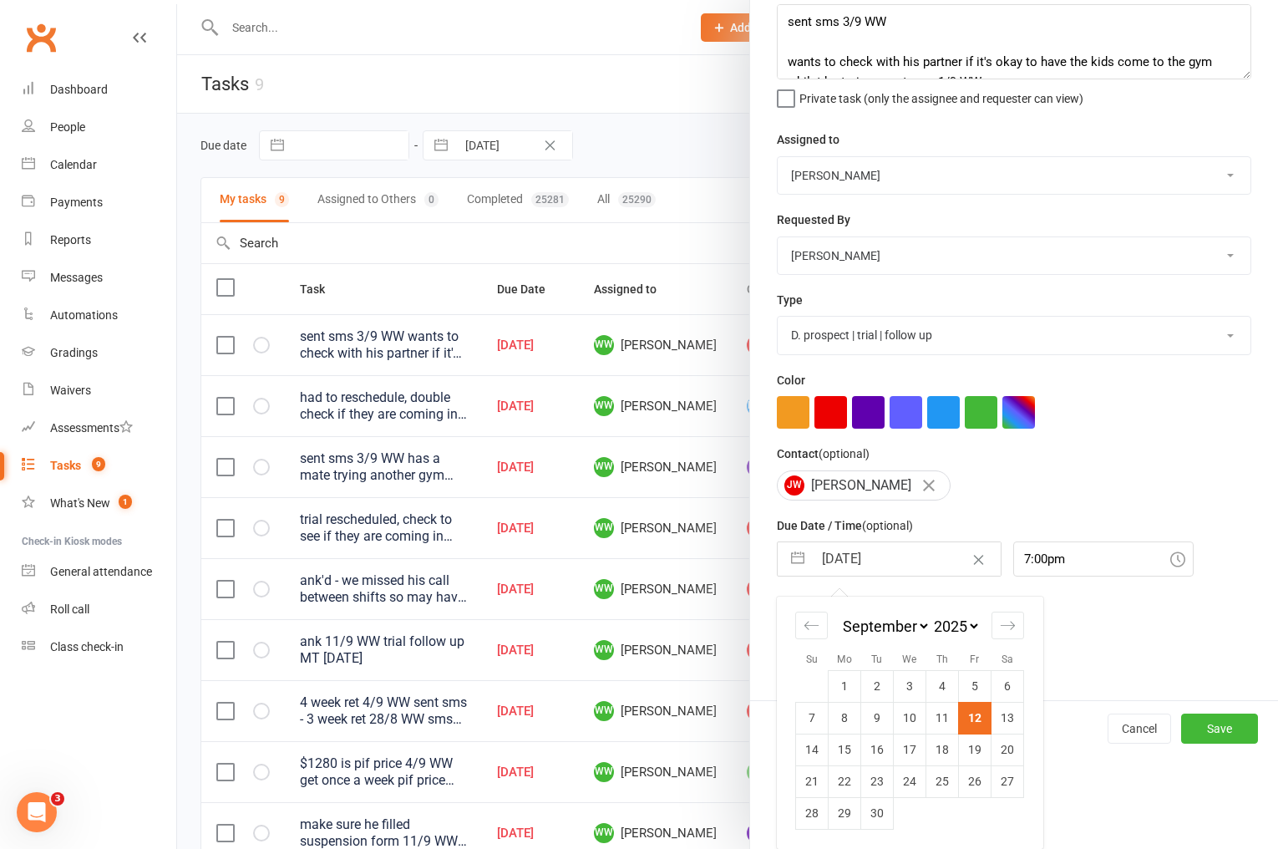
click at [845, 748] on td "15" at bounding box center [845, 749] width 33 height 32
type input "[DATE]"
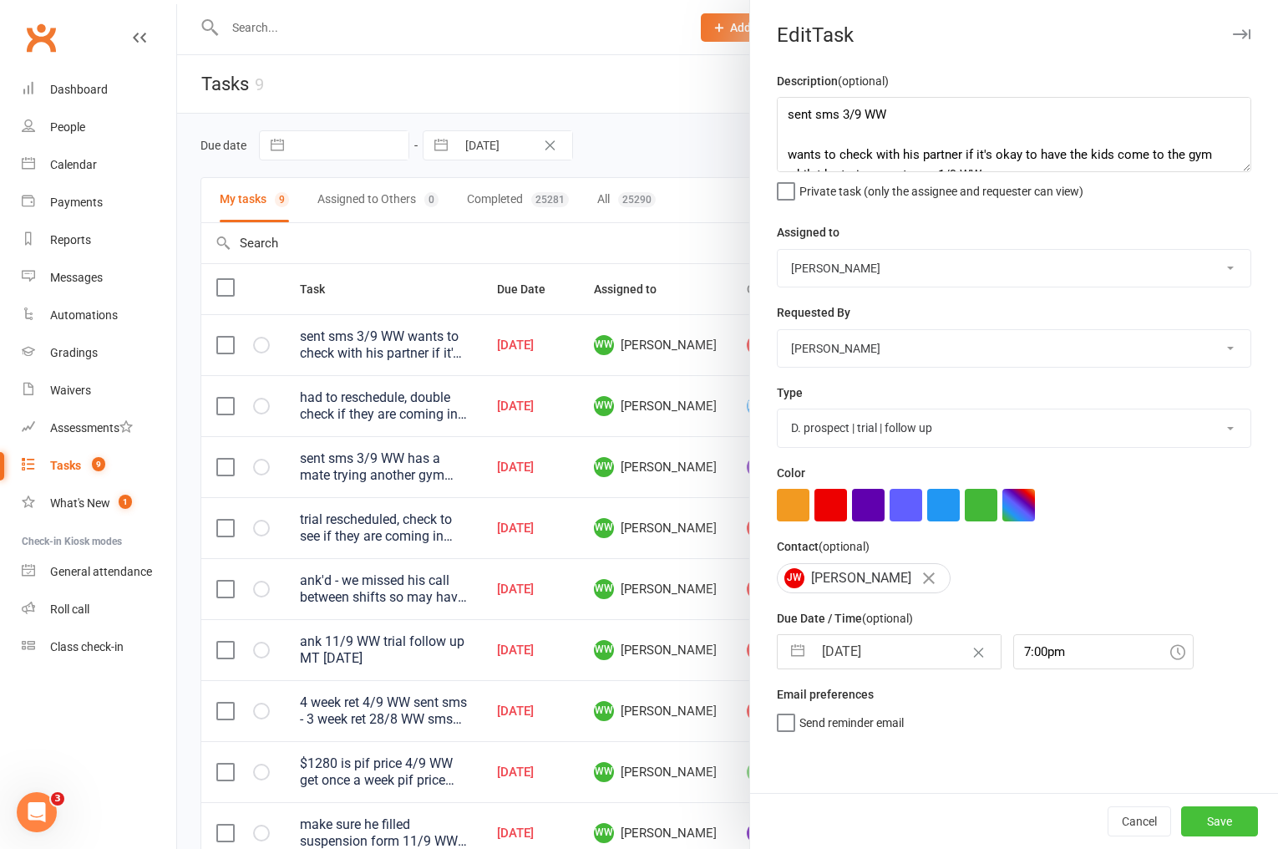
click at [1225, 824] on button "Save" at bounding box center [1219, 821] width 77 height 30
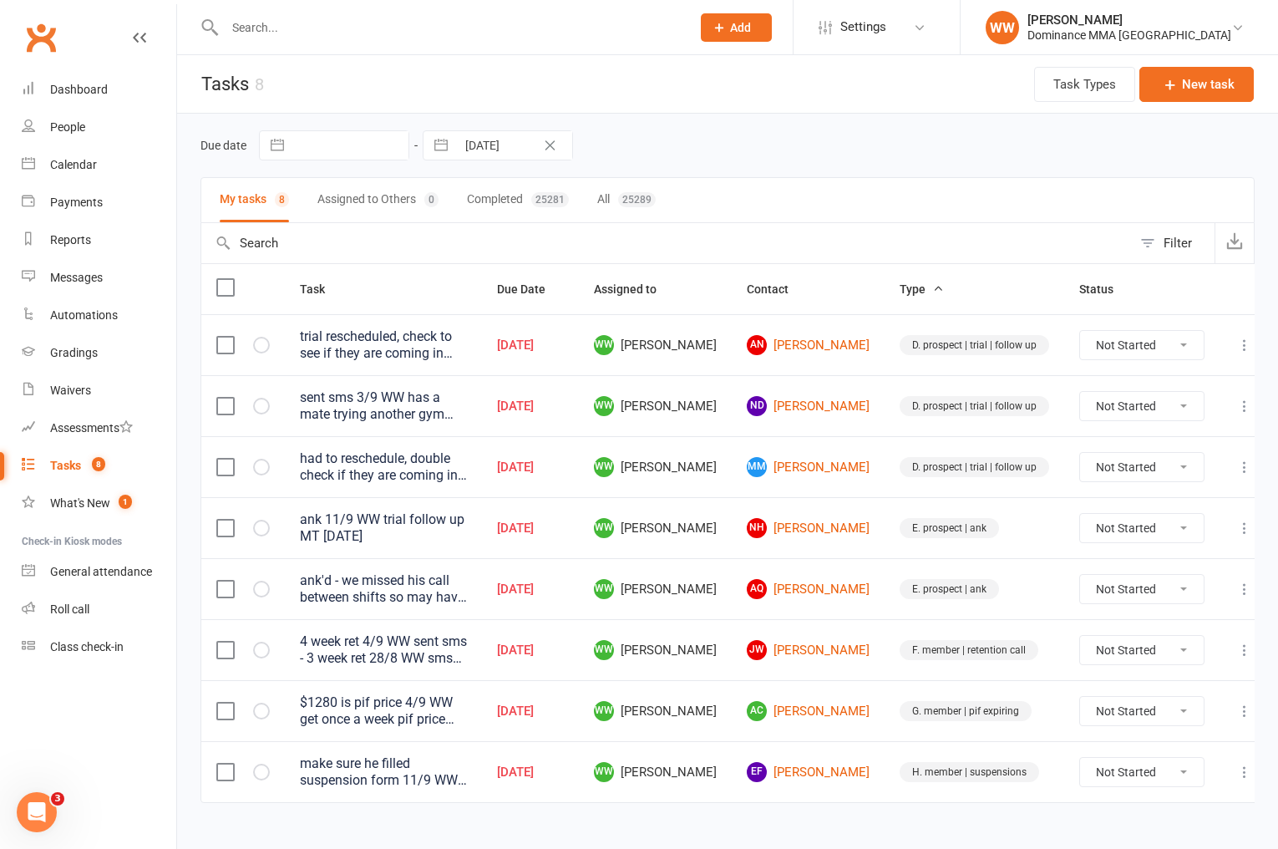
click at [1236, 468] on icon at bounding box center [1244, 467] width 17 height 17
click at [1120, 537] on link "Edit" at bounding box center [1155, 532] width 165 height 33
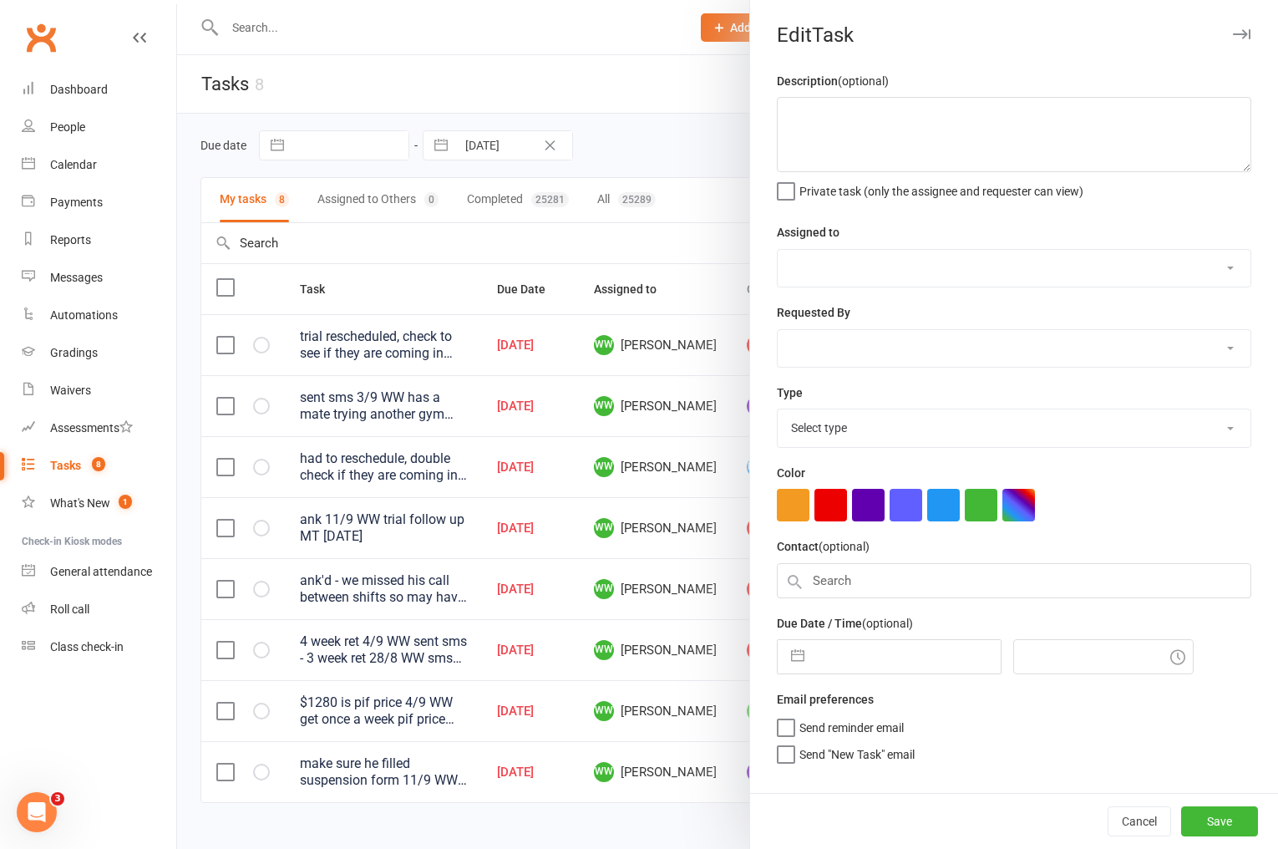
type textarea "had to reschedule, double check if they are coming in Tuesday or Wednesday, tri…"
select select "49757"
select select "12631"
type input "12 Sep 2025"
type input "4:30pm"
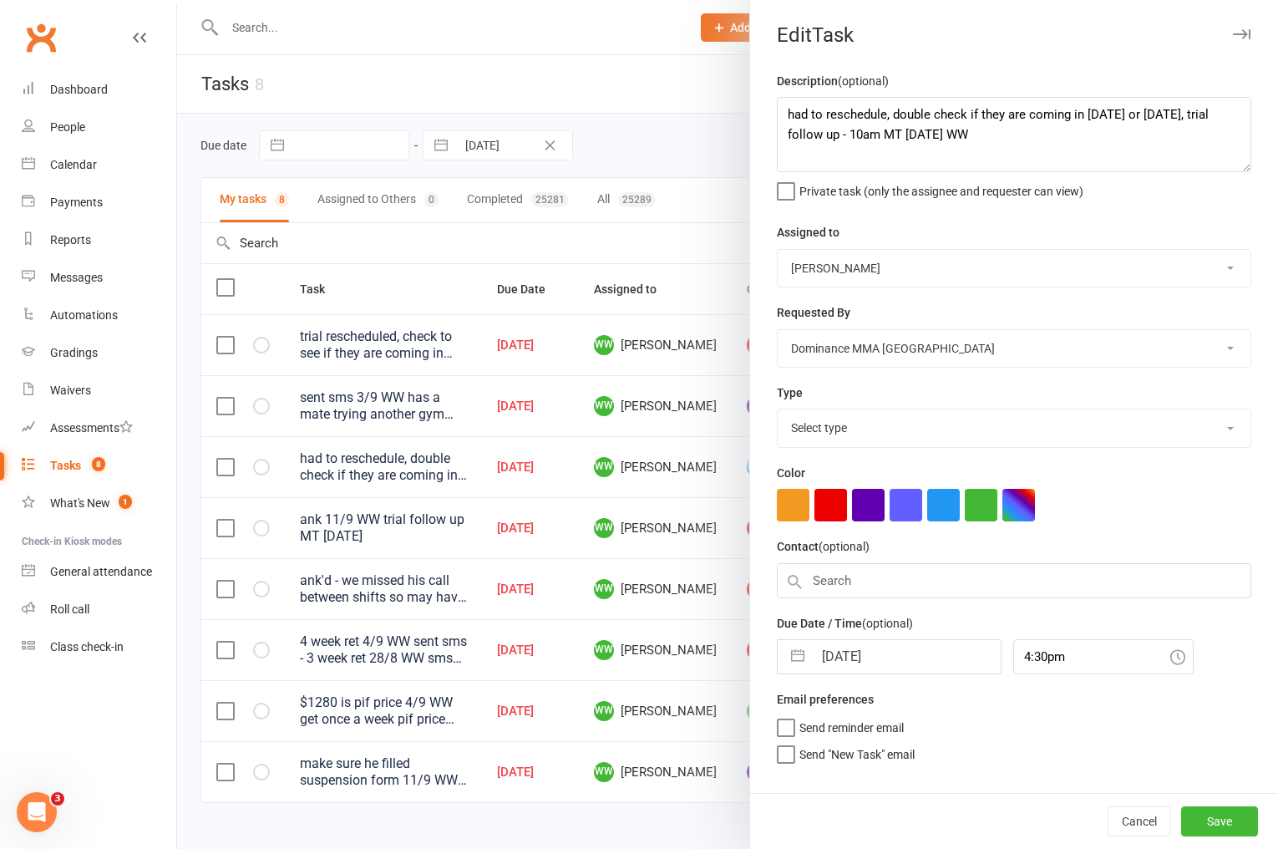
select select "3863"
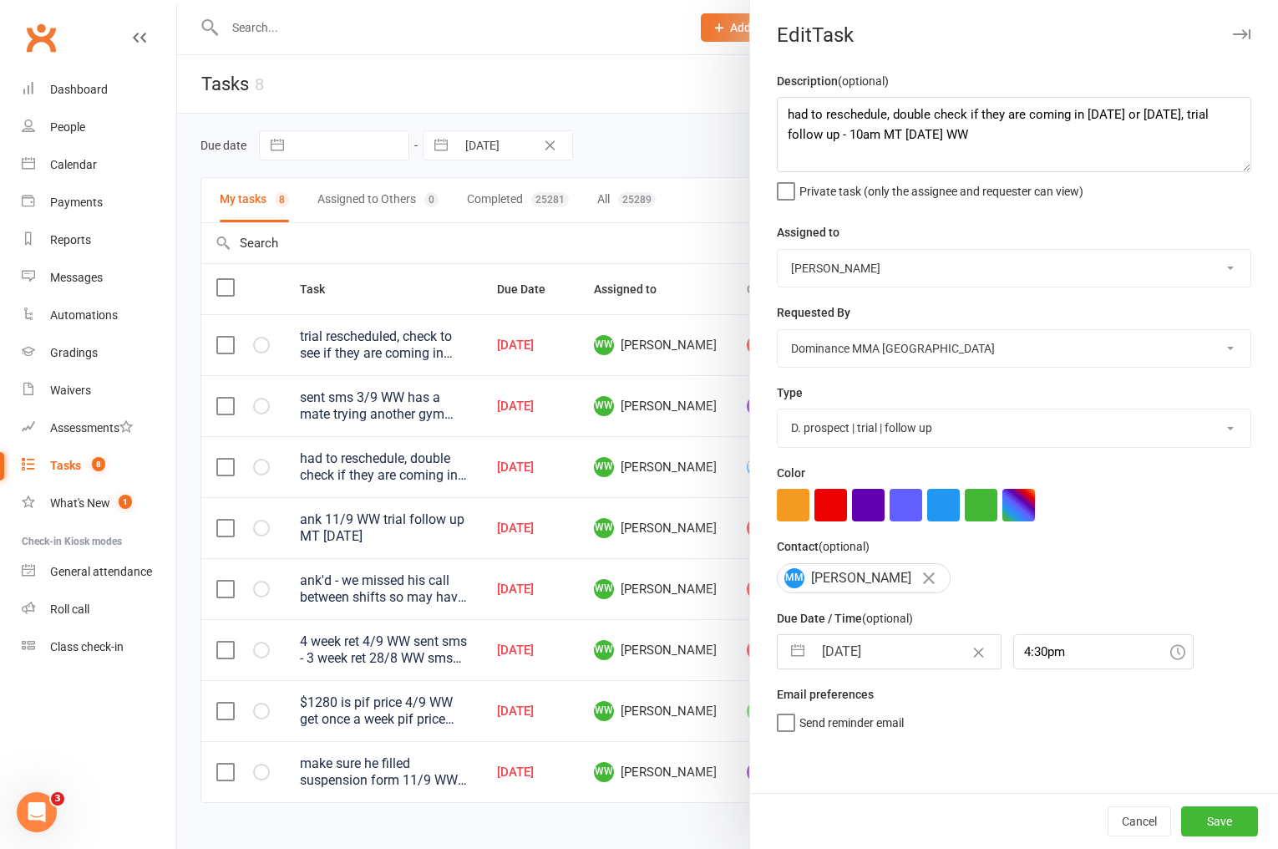
click at [832, 256] on select "Cat Wilson David Hart Lachlan Dart Alish S. Will Wesley Max Viney Dominance MMA…" at bounding box center [1014, 268] width 473 height 37
select select "12631"
click at [778, 250] on select "Cat Wilson David Hart Lachlan Dart Alish S. Will Wesley Max Viney Dominance MMA…" at bounding box center [1014, 268] width 473 height 37
click at [896, 657] on input "12 Sep 2025" at bounding box center [907, 651] width 188 height 33
select select "7"
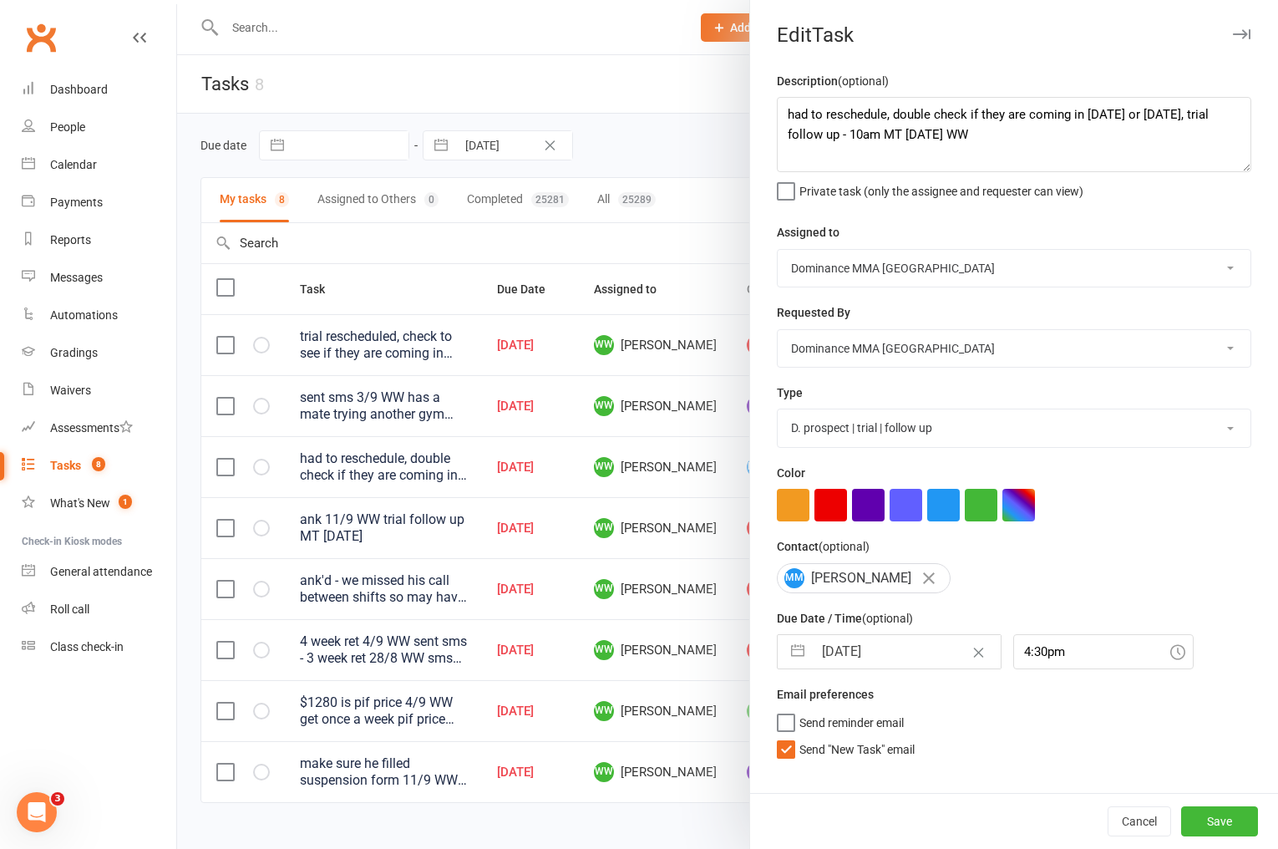
select select "2025"
select select "8"
select select "2025"
select select "9"
select select "2025"
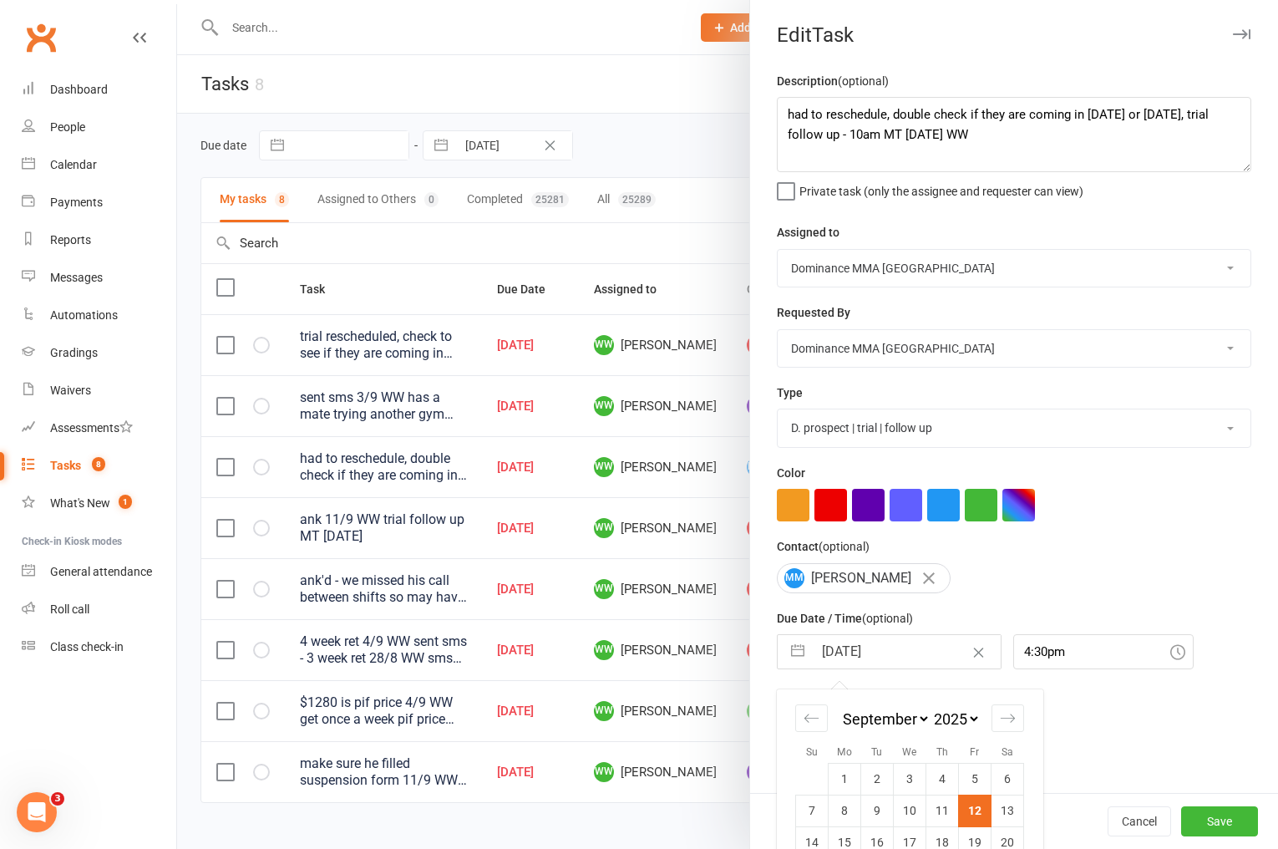
scroll to position [95, 0]
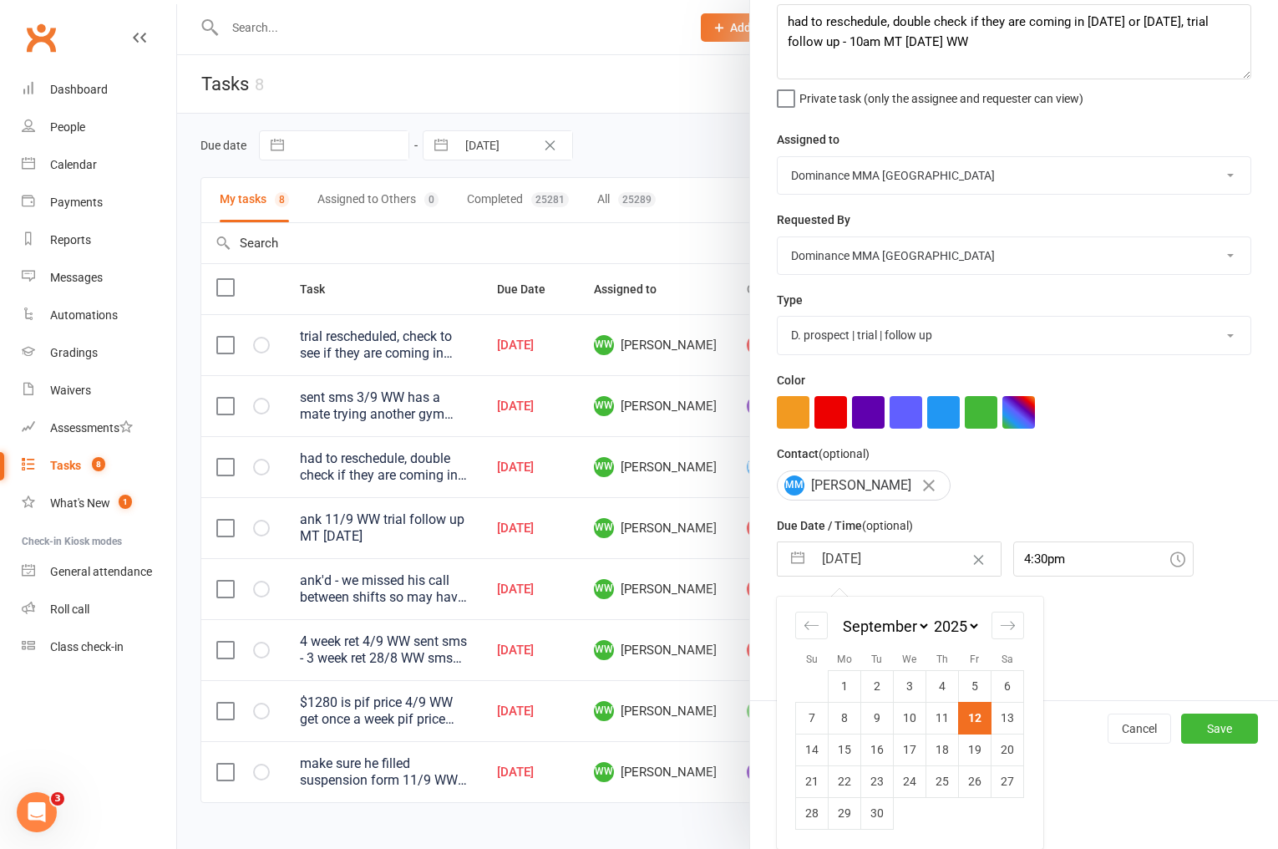
drag, startPoint x: 1002, startPoint y: 724, endPoint x: 925, endPoint y: 735, distance: 78.4
click at [1002, 724] on td "13" at bounding box center [1008, 718] width 33 height 32
type input "13 Sep 2025"
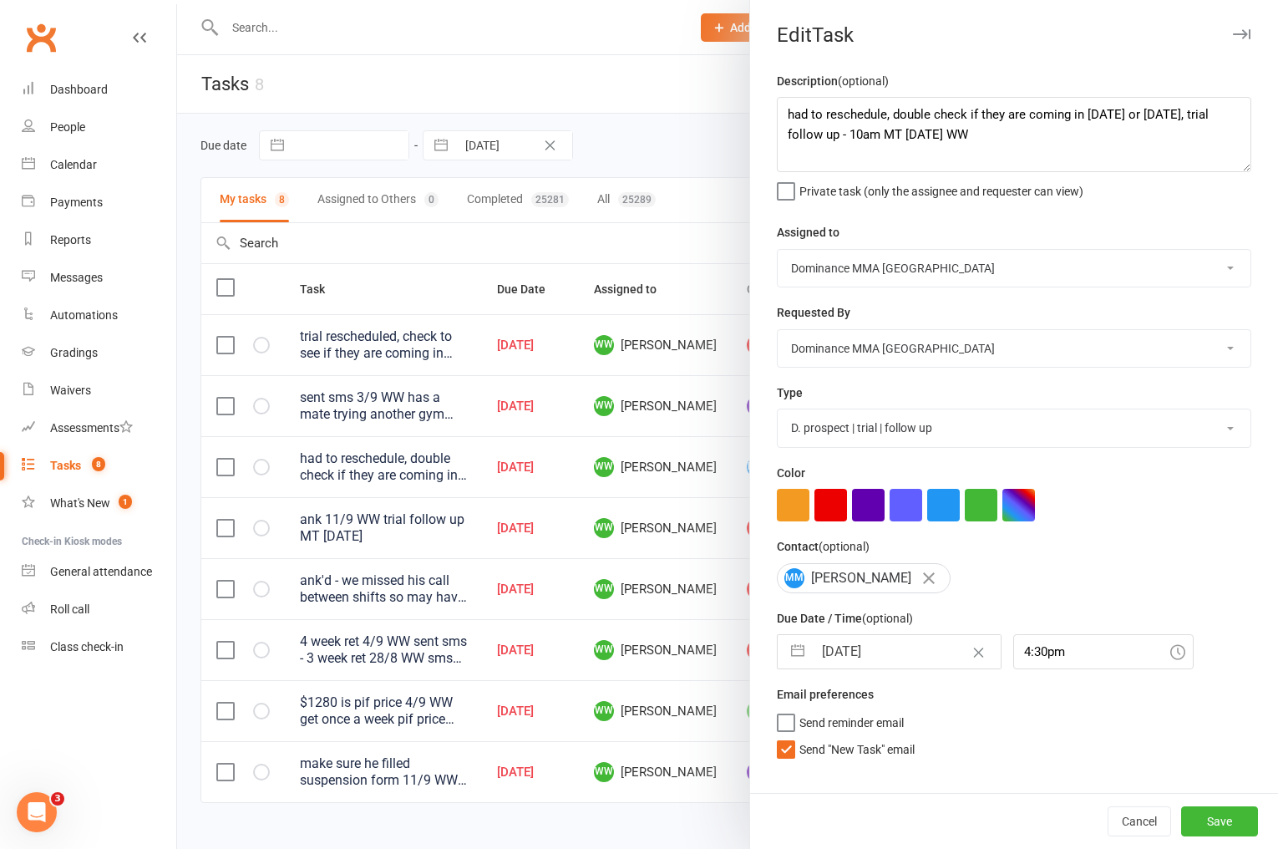
click at [854, 753] on span "Send "New Task" email" at bounding box center [856, 746] width 115 height 19
click at [854, 737] on input "Send "New Task" email" at bounding box center [846, 737] width 138 height 0
click at [1227, 823] on button "Save" at bounding box center [1219, 821] width 77 height 30
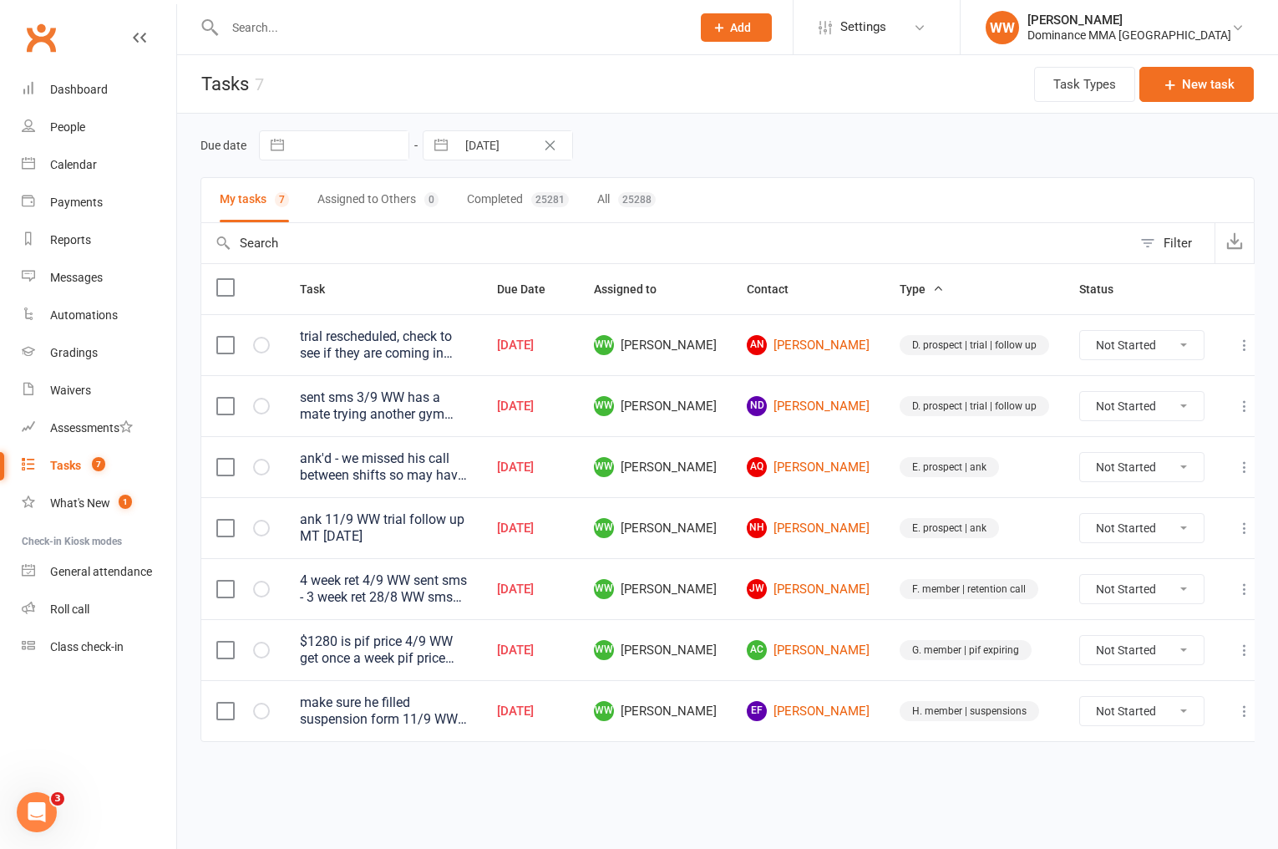
click at [1236, 345] on icon at bounding box center [1244, 345] width 17 height 17
click at [1150, 410] on link "Edit" at bounding box center [1155, 410] width 165 height 33
type textarea "trial rescheduled, check to see if they are coming in Tuesday or Wednesday for …"
select select "49757"
select select "12631"
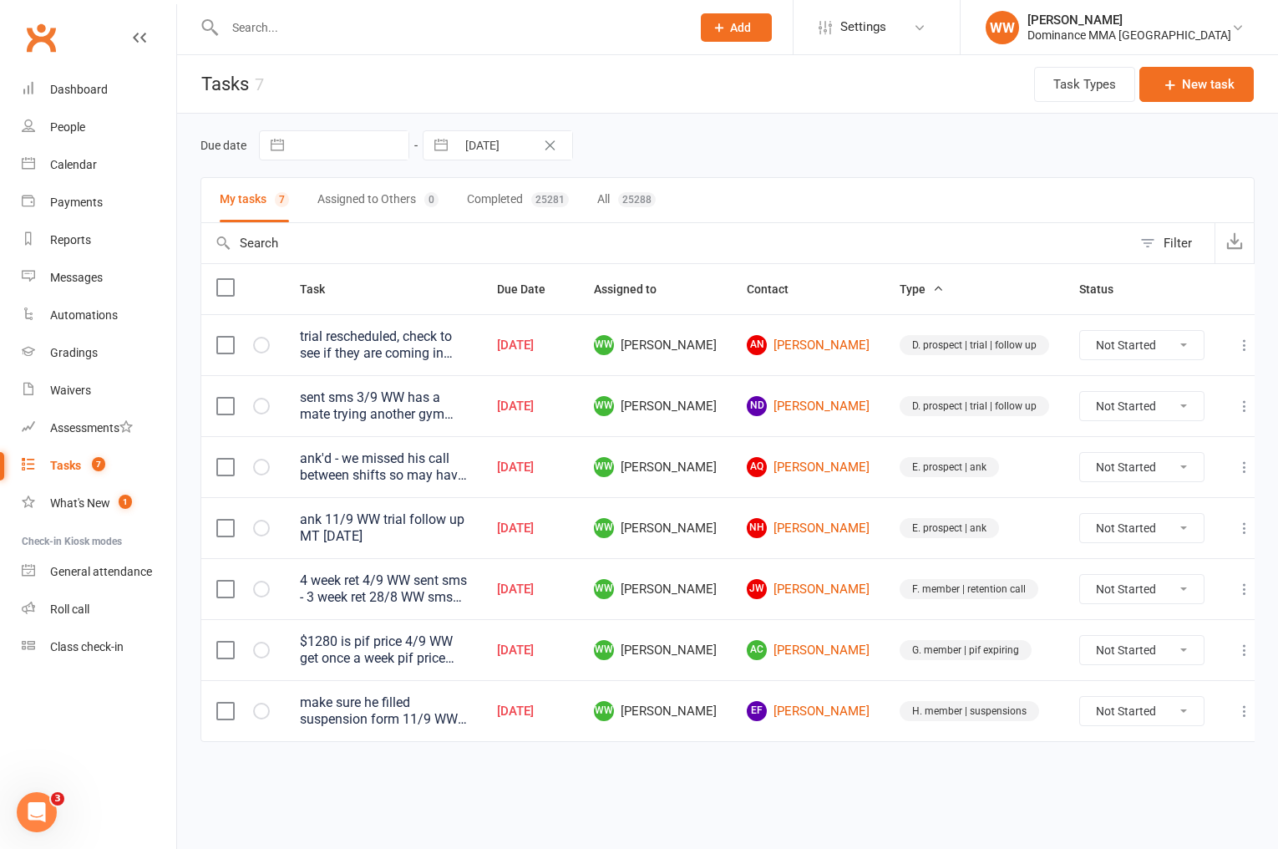
type input "12 Sep 2025"
type input "4:30pm"
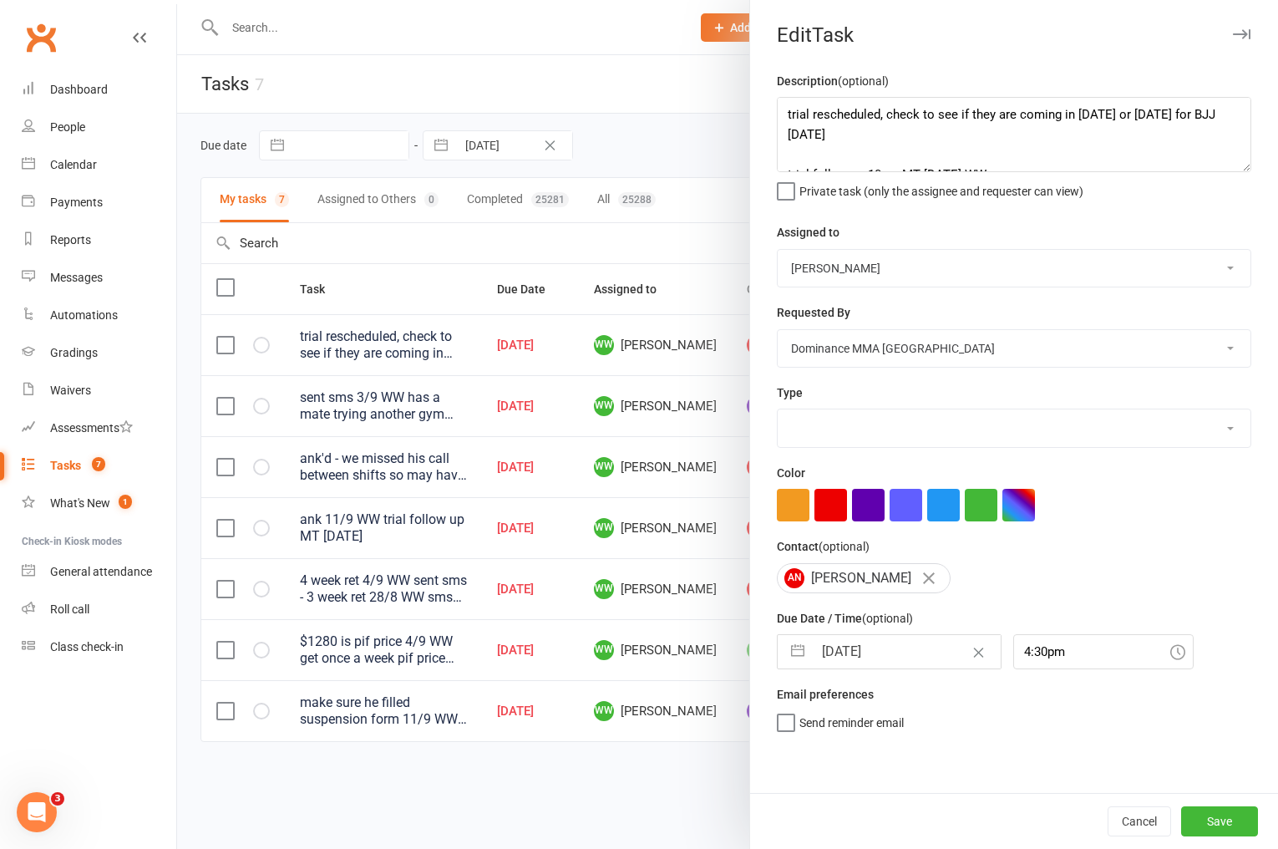
select select "3863"
click at [855, 267] on select "Cat Wilson David Hart Lachlan Dart Alish S. Will Wesley Max Viney Dominance MMA…" at bounding box center [1014, 268] width 473 height 37
select select "12631"
click at [778, 250] on select "Cat Wilson David Hart Lachlan Dart Alish S. Will Wesley Max Viney Dominance MMA…" at bounding box center [1014, 268] width 473 height 37
select select "7"
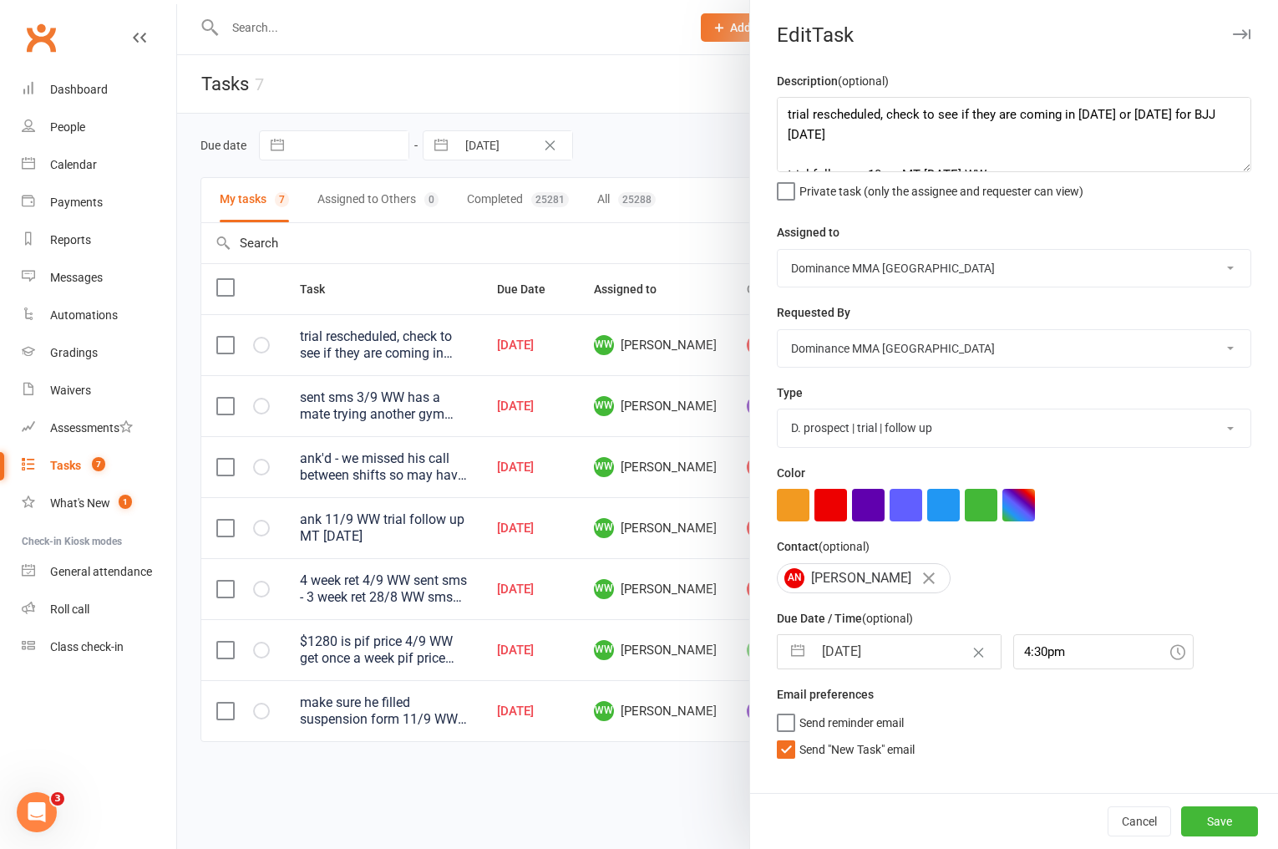
select select "2025"
select select "8"
select select "2025"
select select "9"
select select "2025"
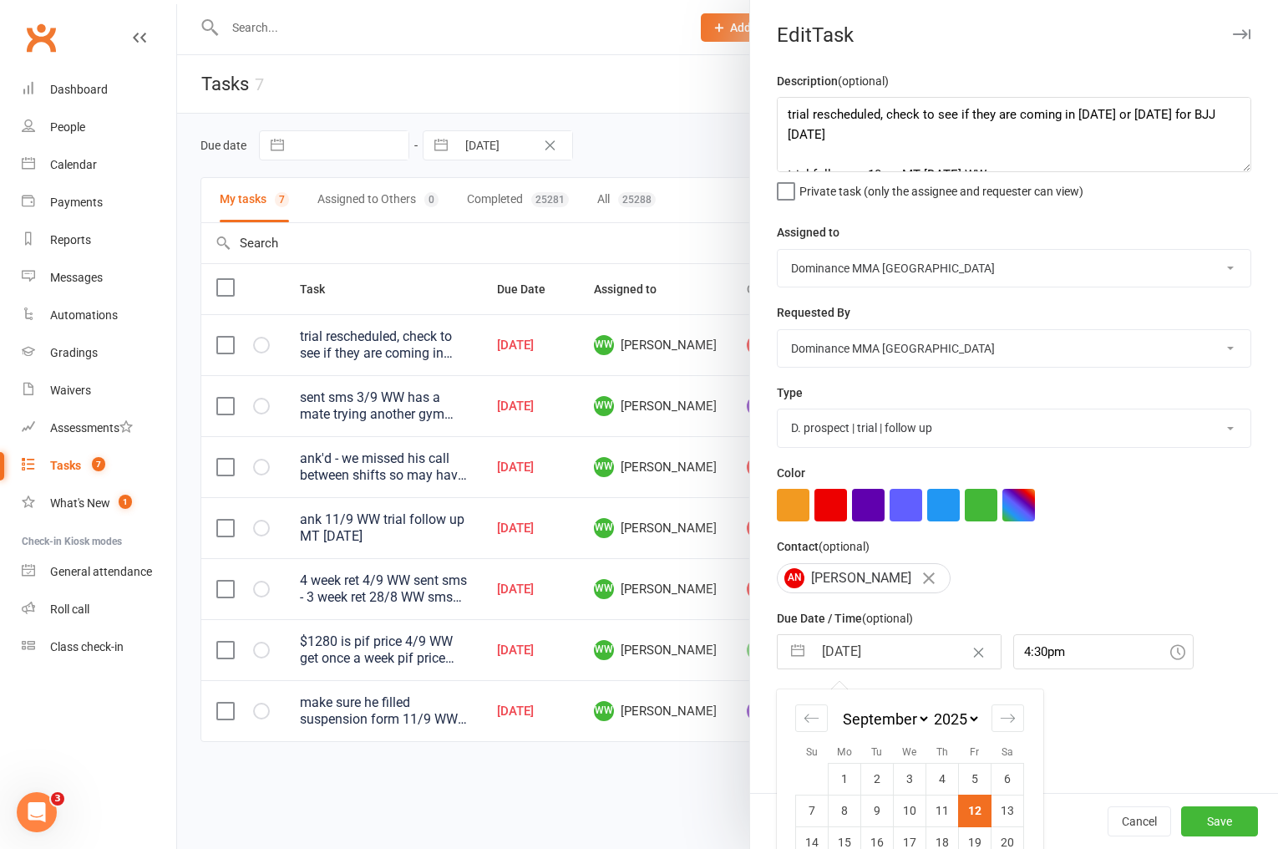
click at [891, 657] on input "12 Sep 2025" at bounding box center [907, 651] width 188 height 33
click at [1012, 819] on td "13" at bounding box center [1008, 810] width 33 height 32
type input "13 Sep 2025"
click at [860, 752] on span "Send "New Task" email" at bounding box center [856, 746] width 115 height 19
click at [860, 737] on input "Send "New Task" email" at bounding box center [846, 737] width 138 height 0
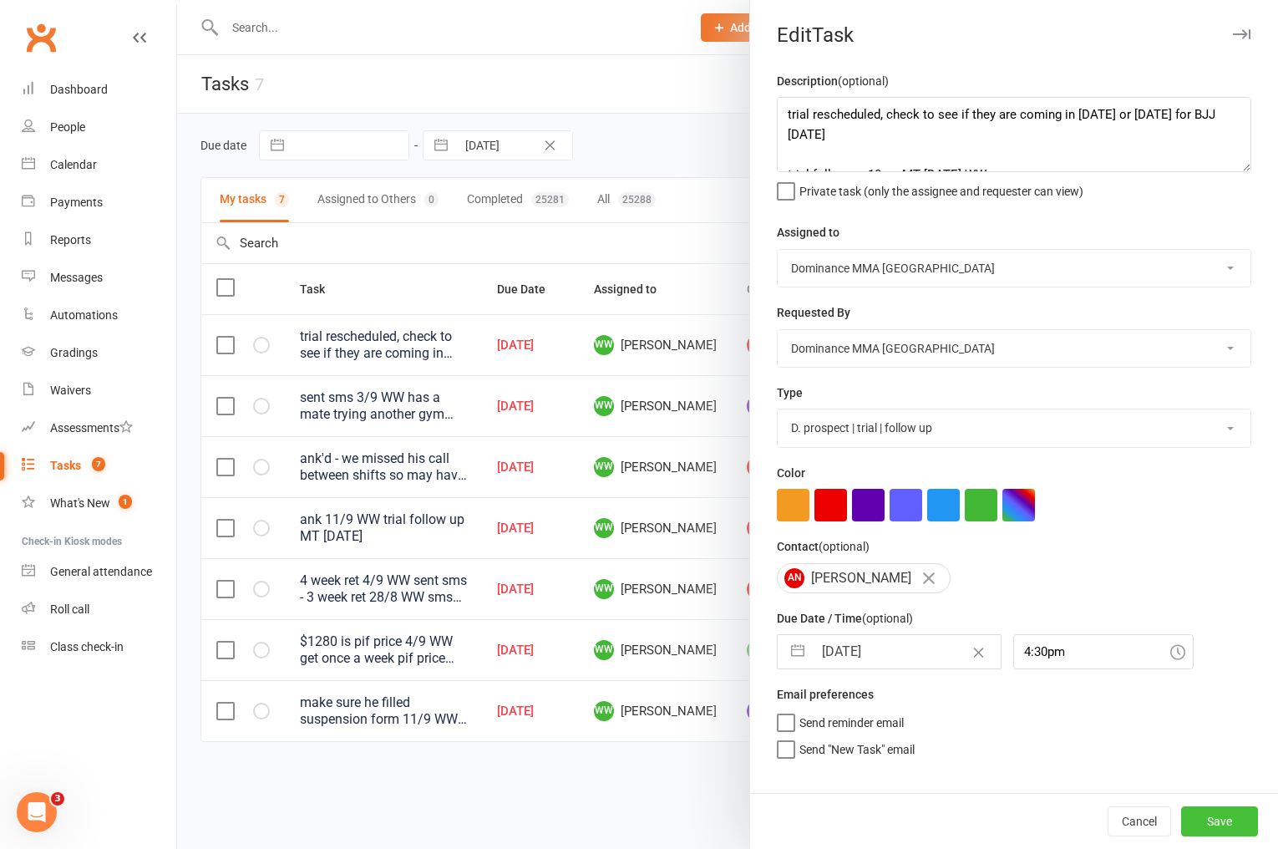
click at [1204, 816] on button "Save" at bounding box center [1219, 821] width 77 height 30
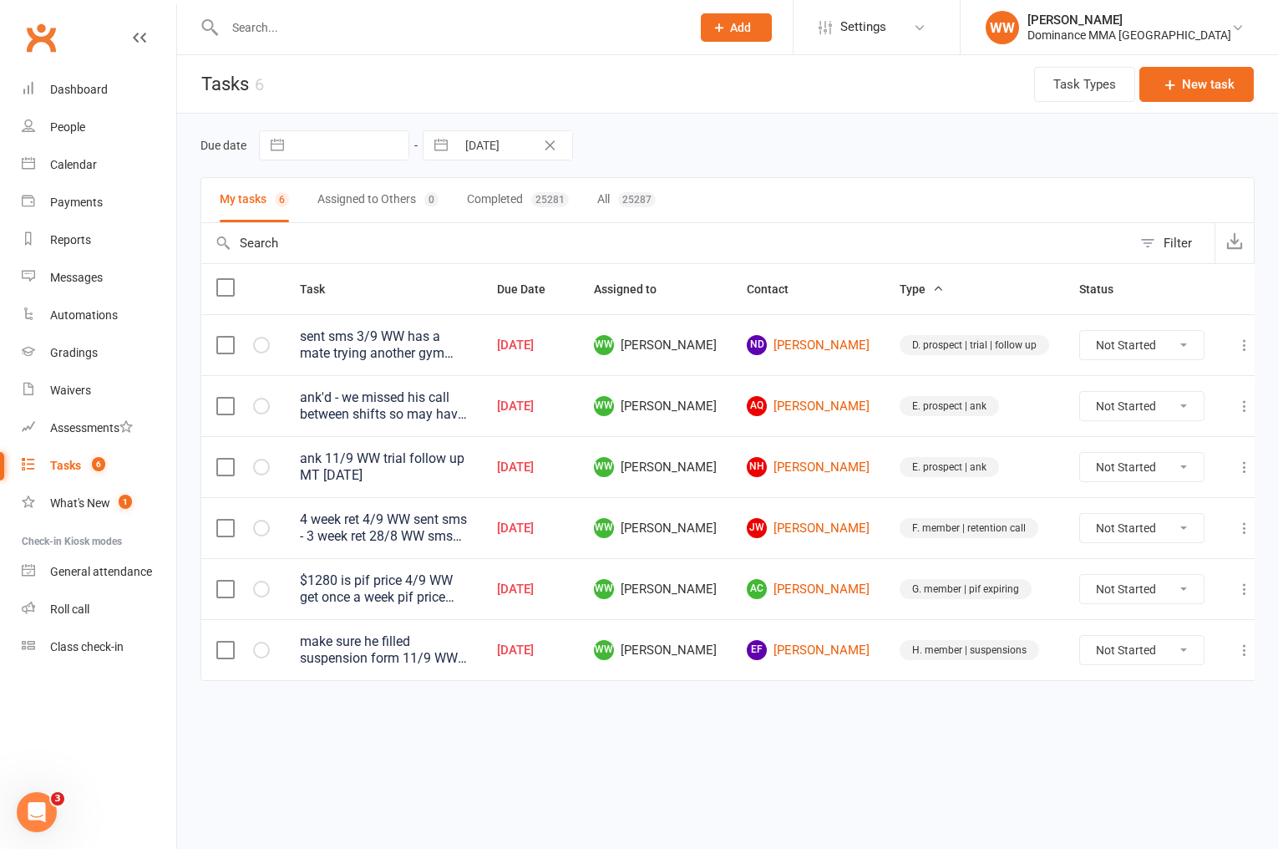
click at [885, 439] on td "E. prospect | ank" at bounding box center [975, 466] width 180 height 61
click at [885, 434] on td "E. prospect | ank" at bounding box center [975, 405] width 180 height 61
click at [828, 655] on link "EF Ed Finch" at bounding box center [808, 650] width 123 height 20
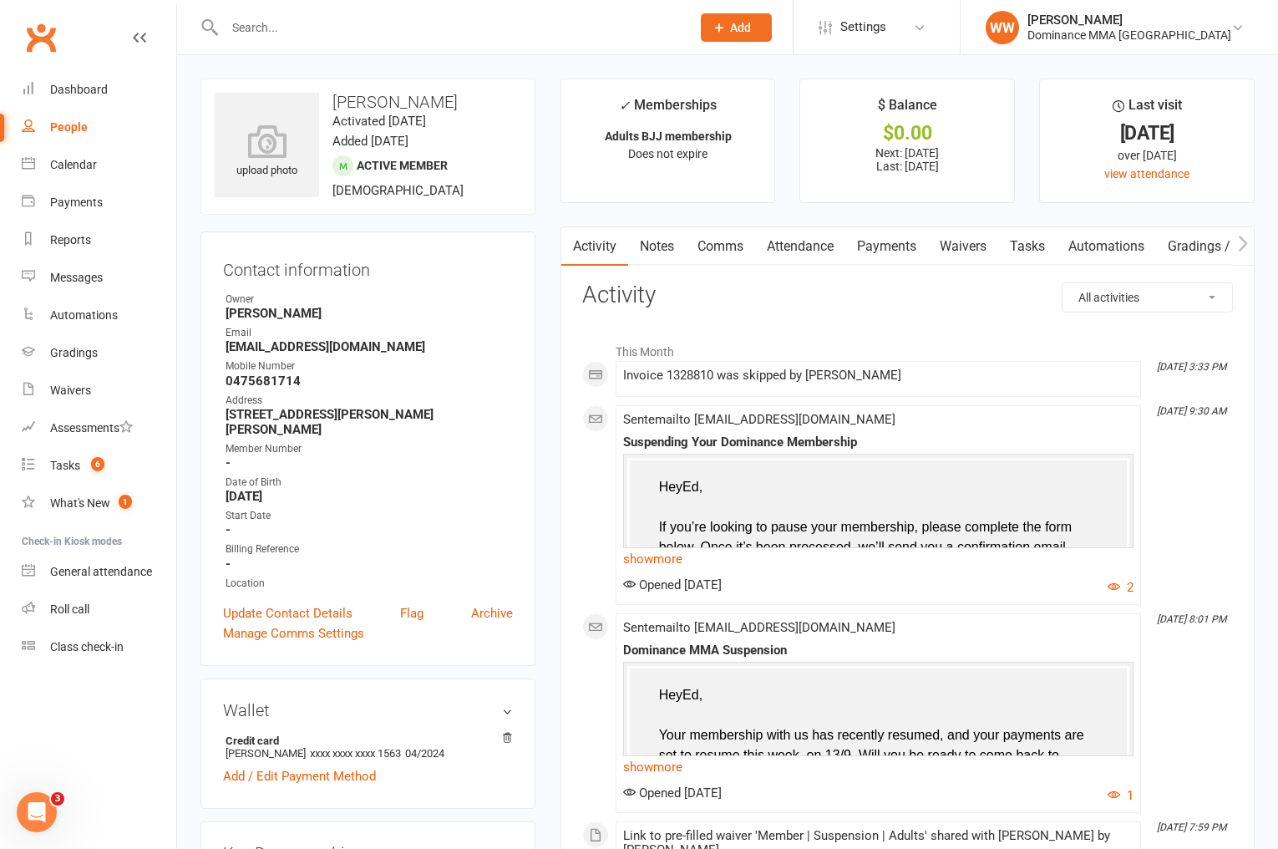
click at [876, 245] on link "Payments" at bounding box center [886, 246] width 83 height 38
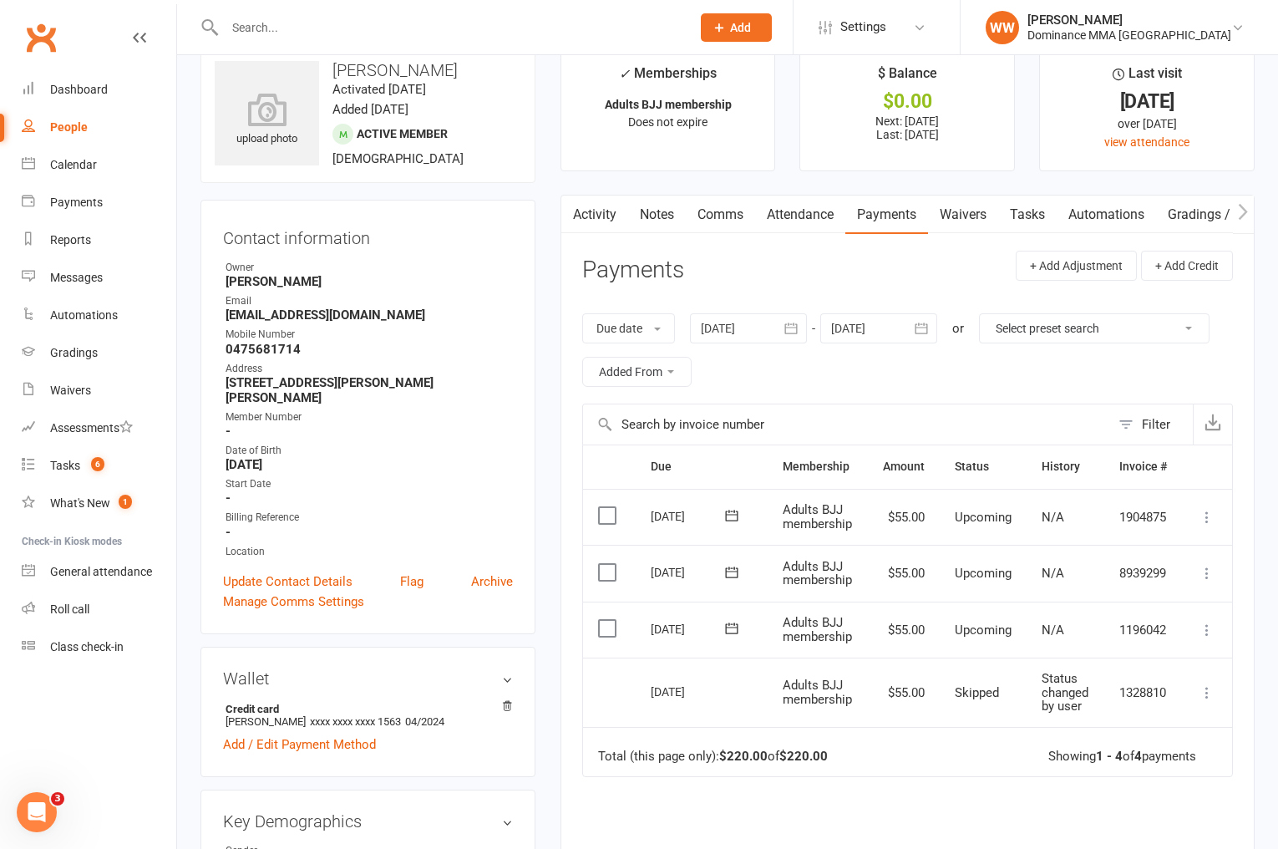
scroll to position [45, 0]
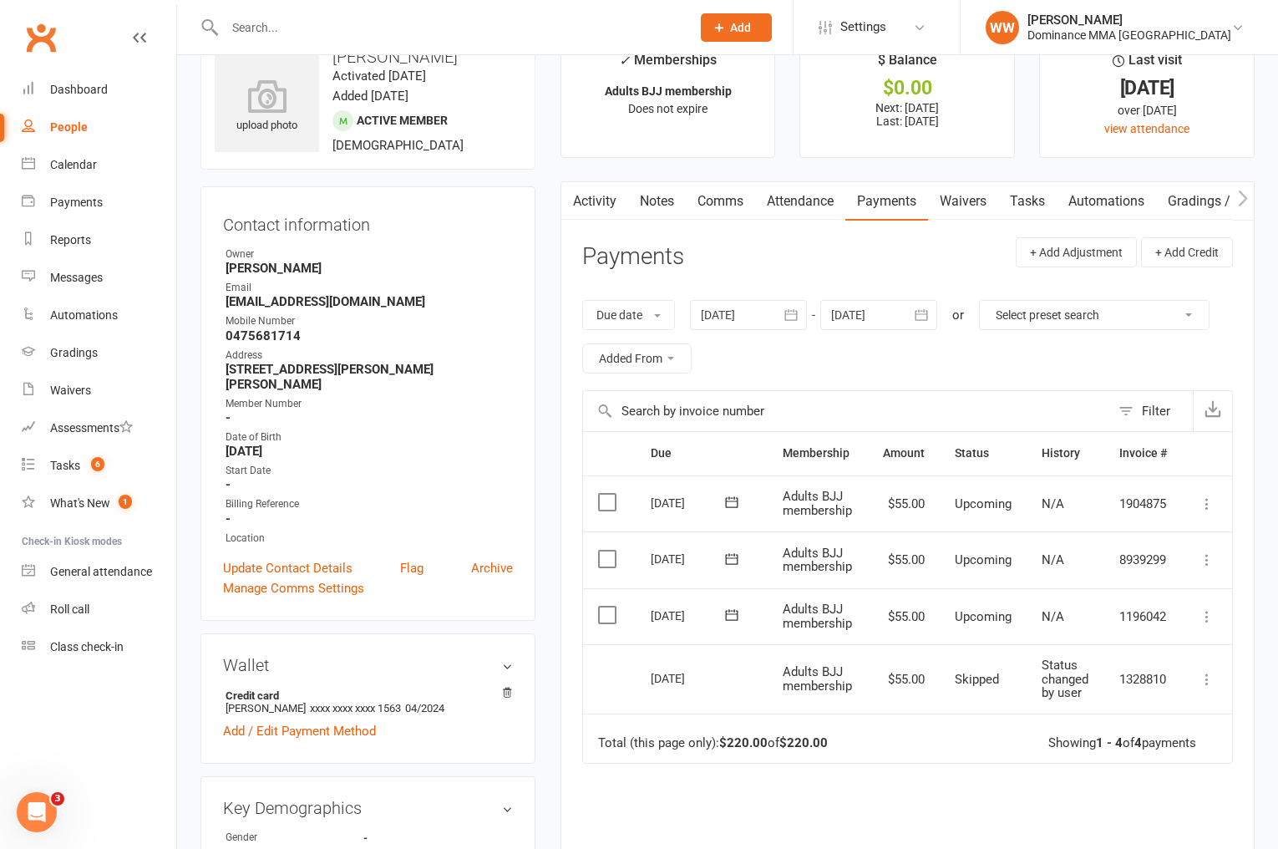
click at [1027, 197] on link "Tasks" at bounding box center [1027, 201] width 58 height 38
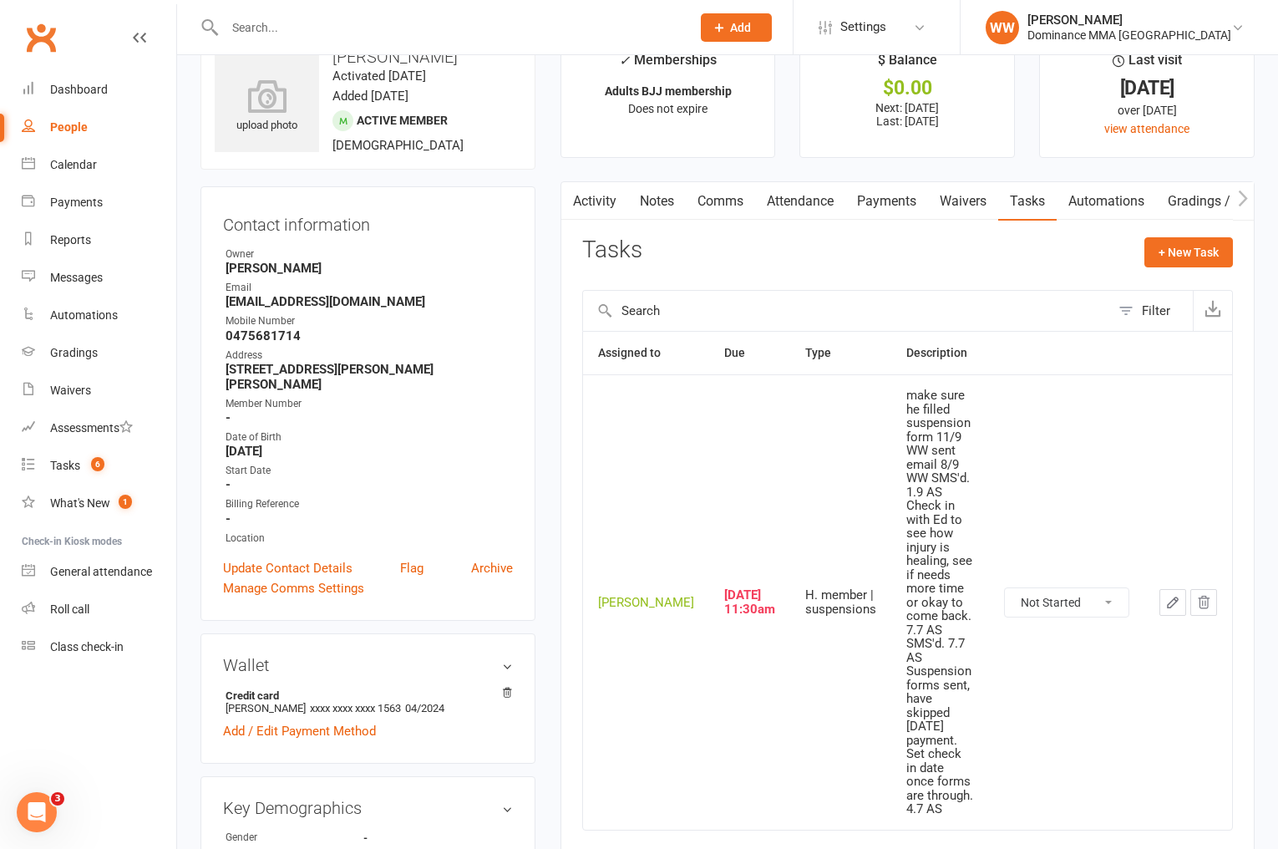
click at [1177, 589] on button "button" at bounding box center [1172, 602] width 27 height 27
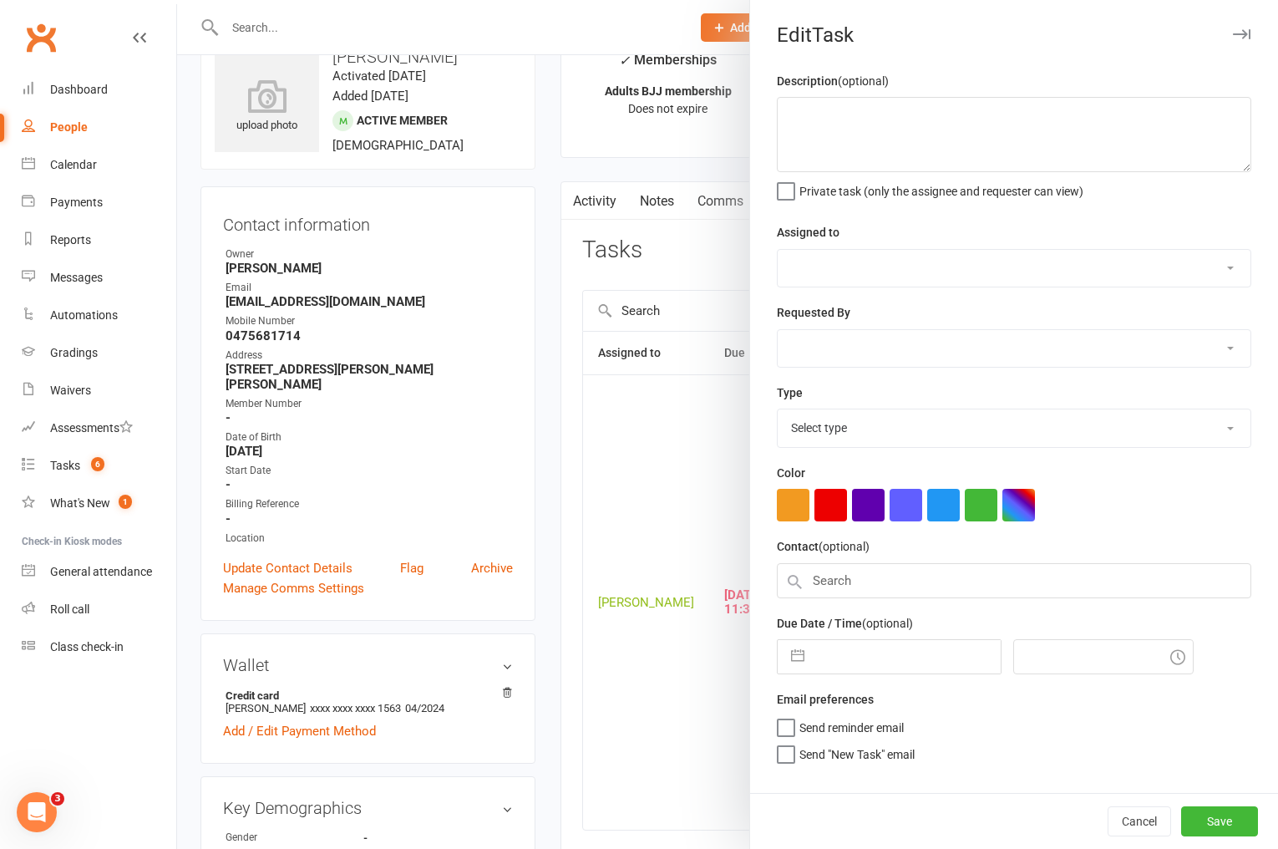
type textarea "make sure he filled suspension form 11/9 WW sent email 8/9 WW SMS'd. 1.9 AS Che…"
select select "49757"
select select "12631"
type input "12 Sep 2025"
type input "11:30am"
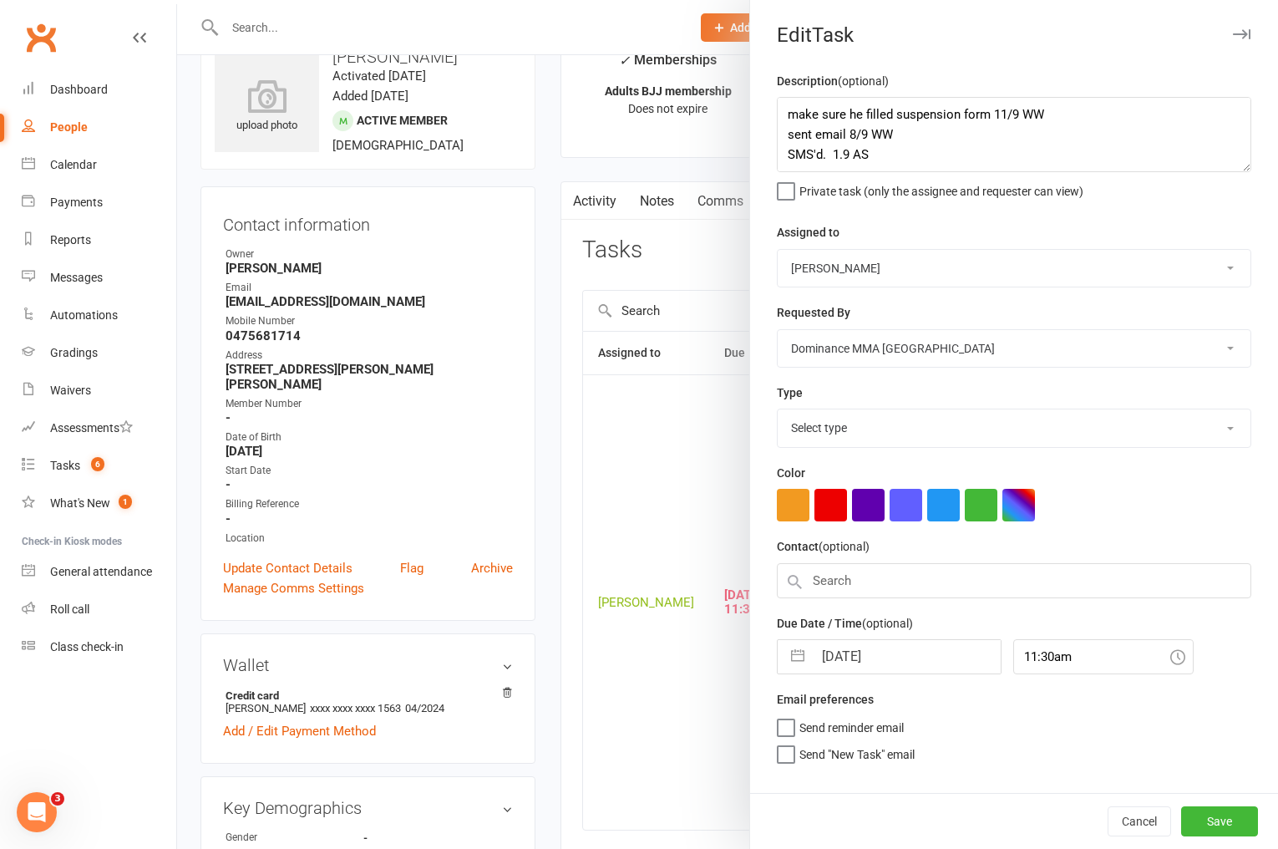
select select "3867"
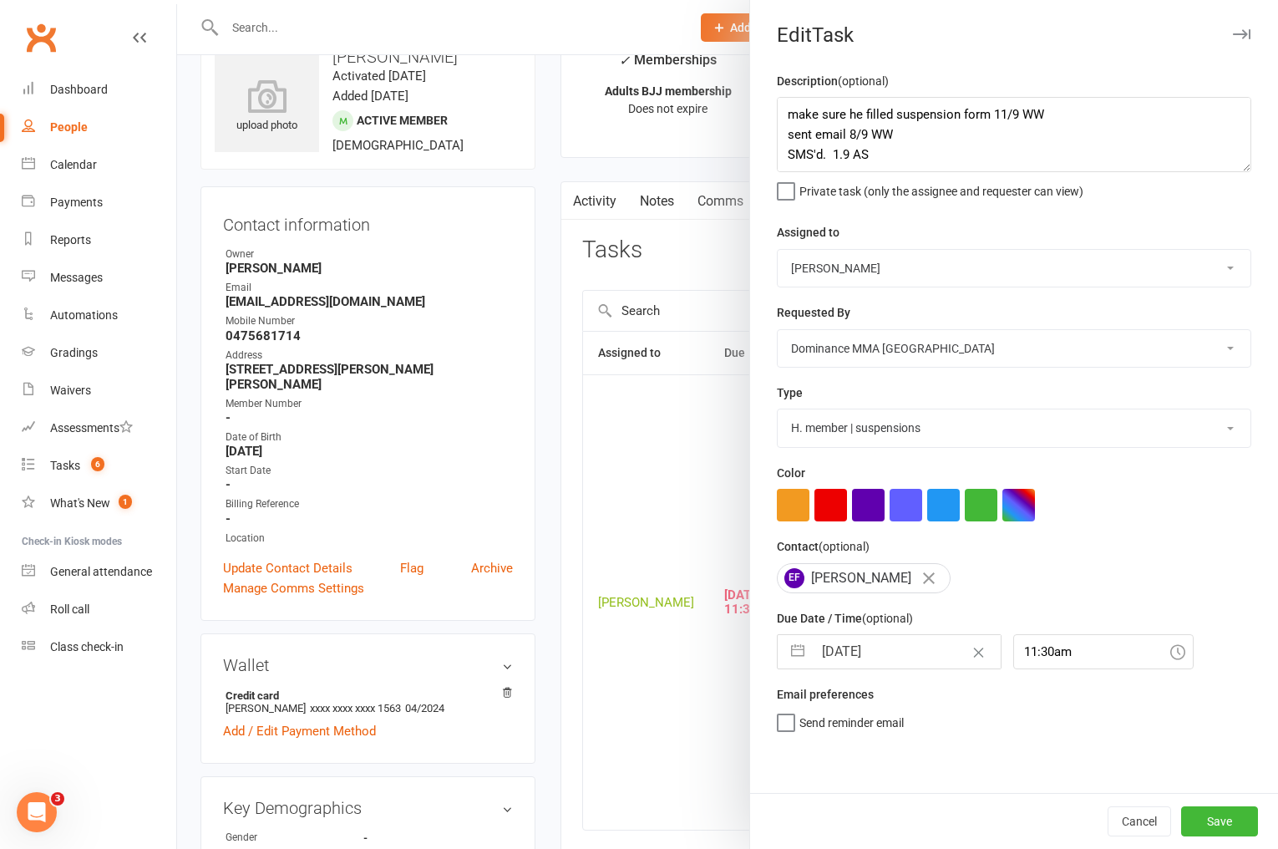
select select "7"
select select "2025"
select select "8"
select select "2025"
select select "9"
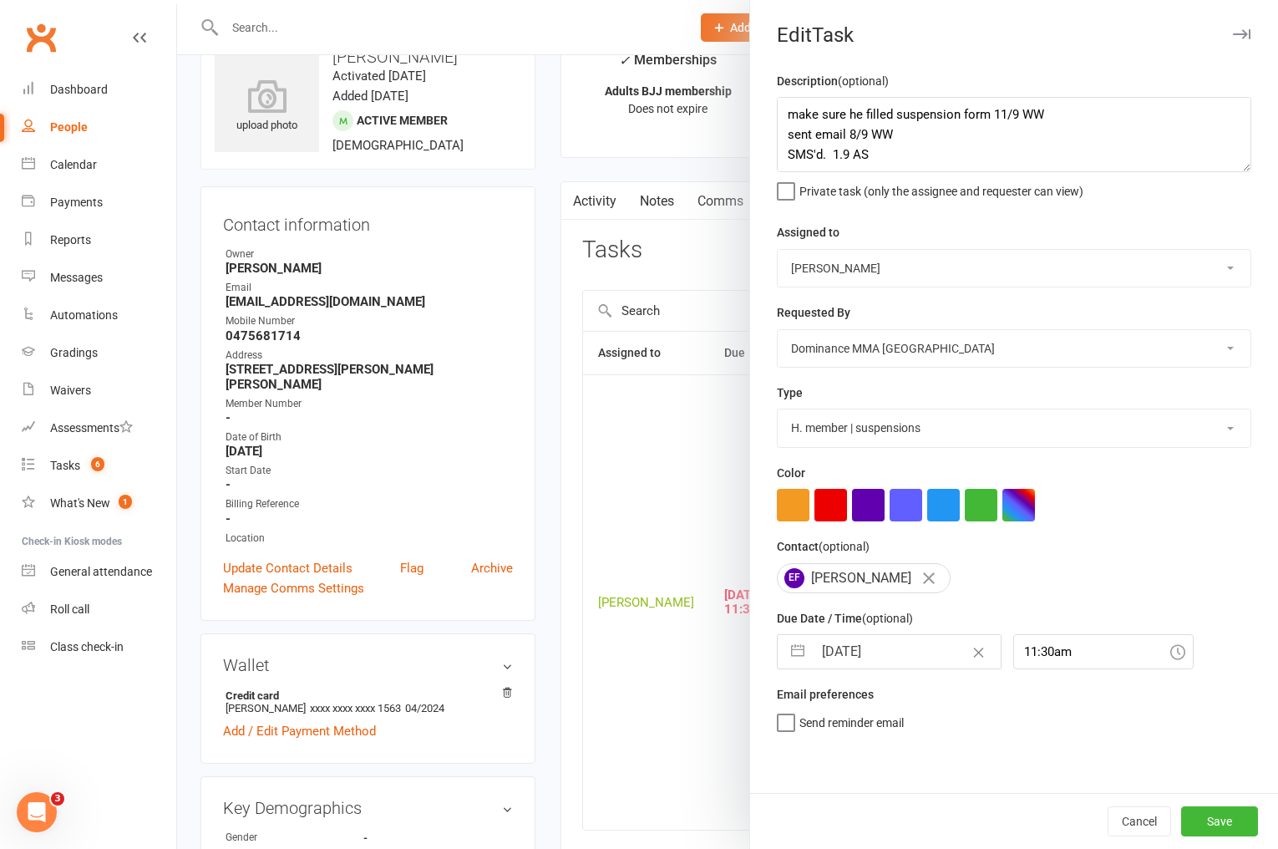
select select "2025"
click at [895, 663] on input "12 Sep 2025" at bounding box center [907, 651] width 188 height 33
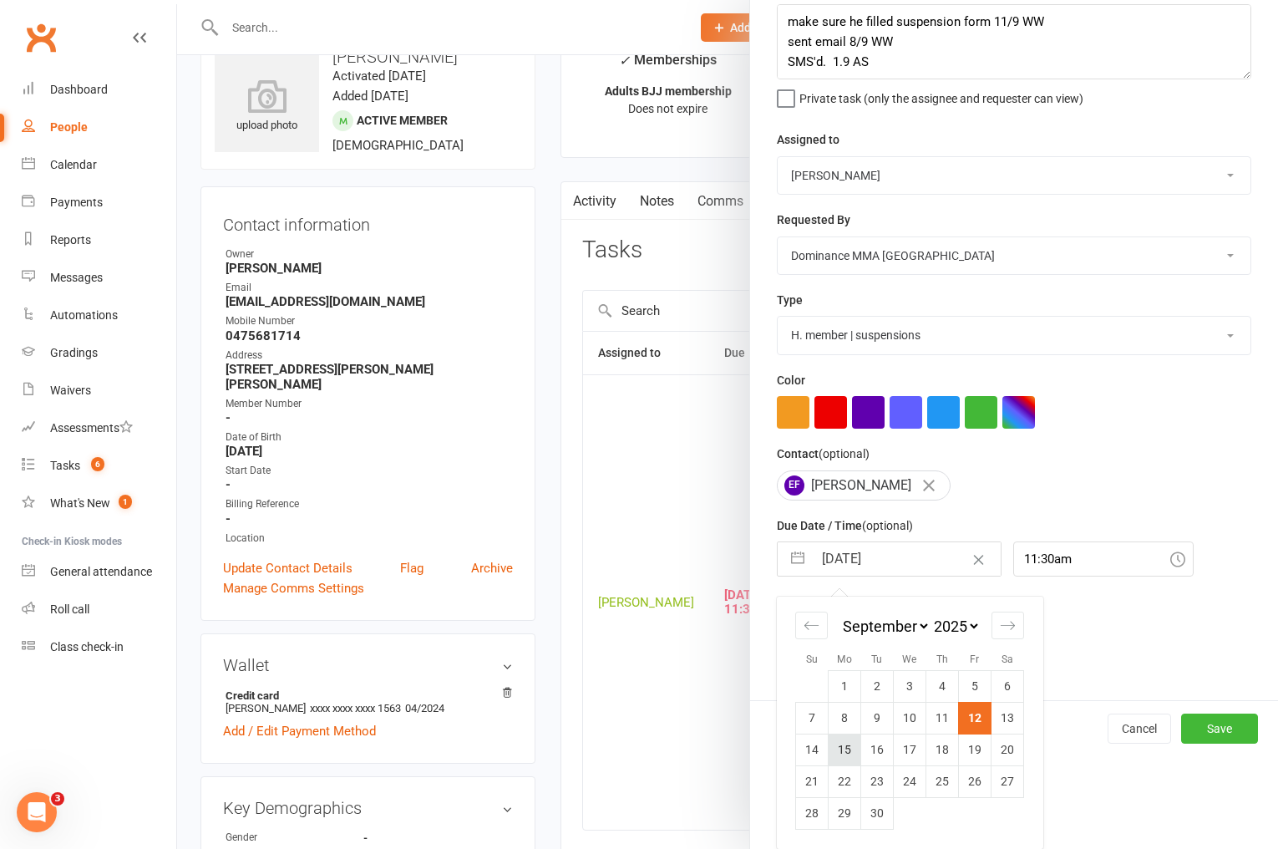
click at [845, 754] on td "15" at bounding box center [845, 749] width 33 height 32
type input "[DATE]"
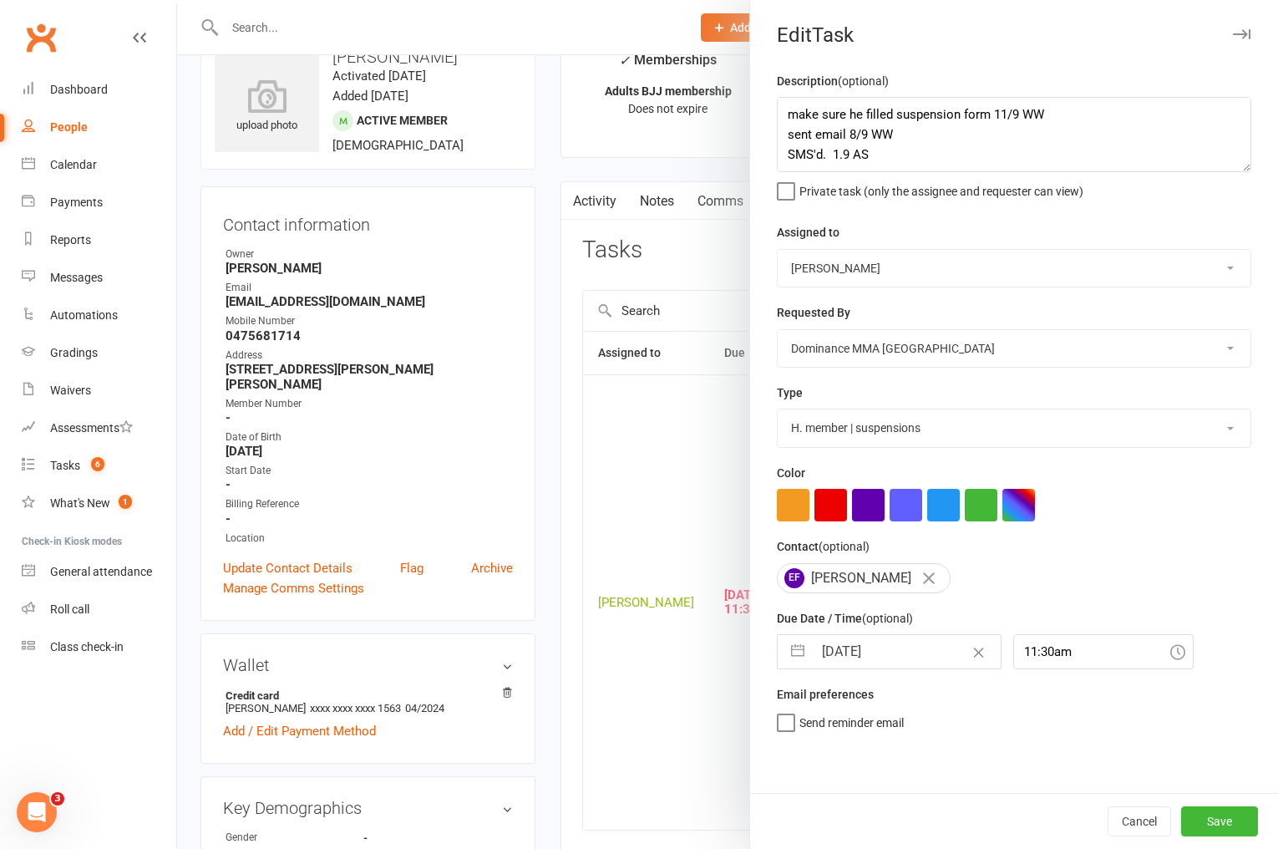
scroll to position [0, 0]
click at [1221, 811] on button "Save" at bounding box center [1219, 821] width 77 height 30
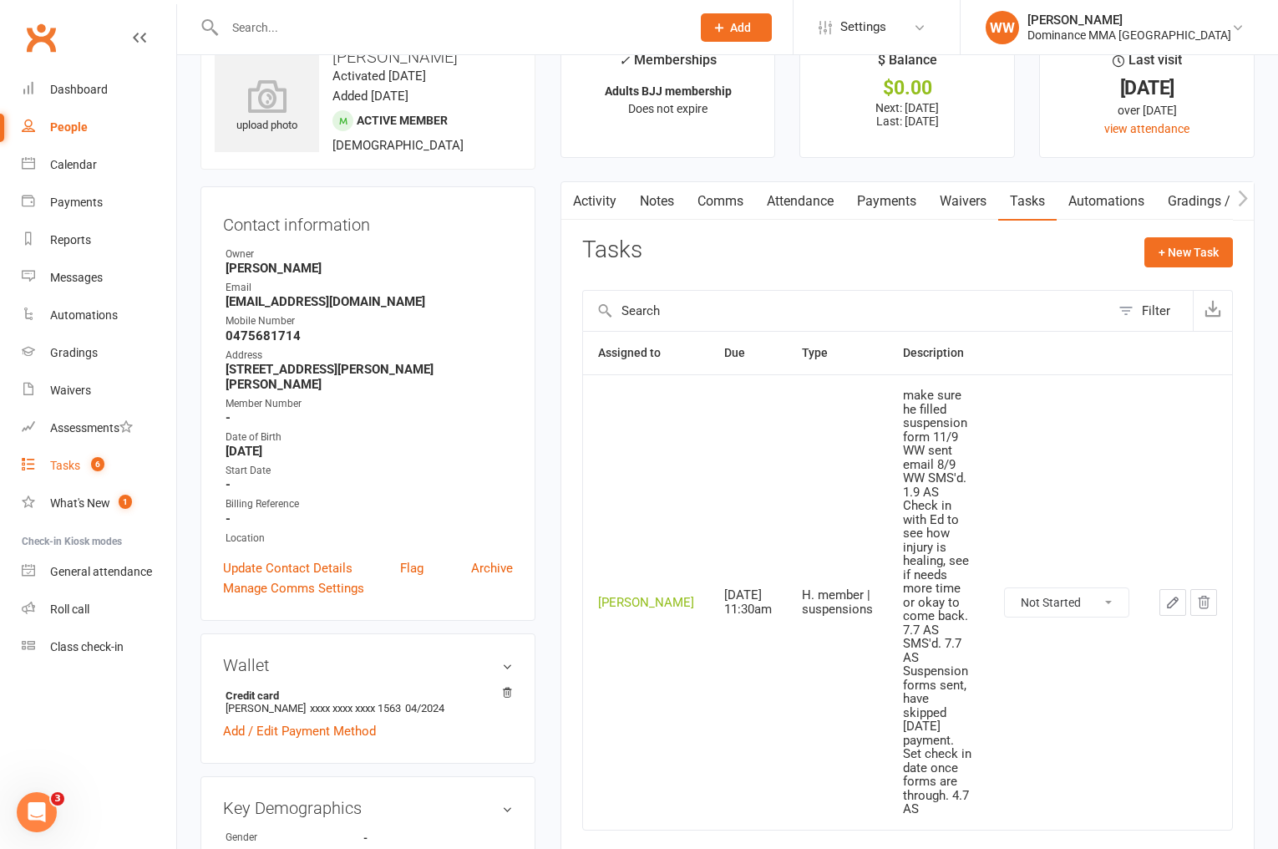
click at [68, 454] on link "Tasks 6" at bounding box center [99, 466] width 155 height 38
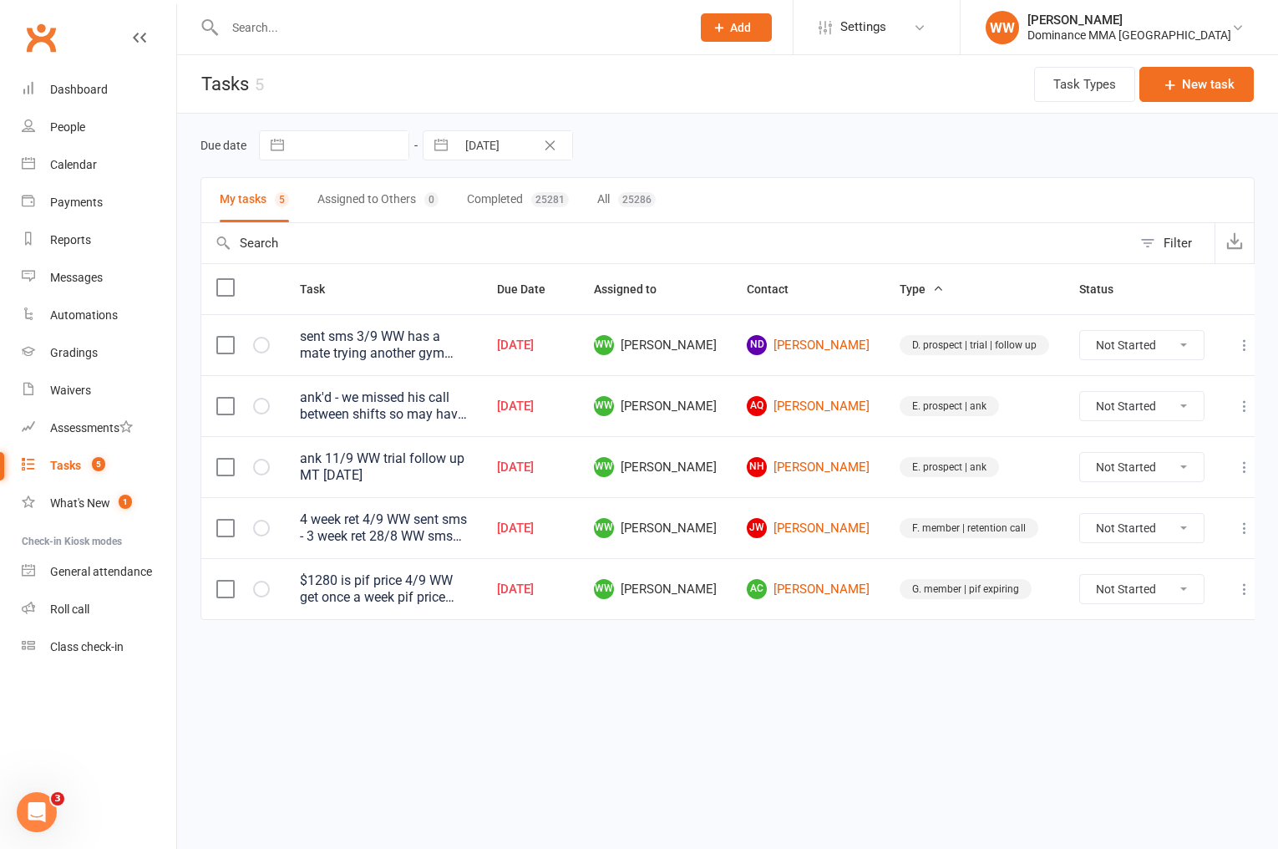
click at [885, 479] on td "E. prospect | ank" at bounding box center [975, 466] width 180 height 61
click at [885, 484] on td "E. prospect | ank" at bounding box center [975, 466] width 180 height 61
click at [1236, 340] on icon at bounding box center [1244, 345] width 17 height 17
click at [1113, 414] on link "Edit" at bounding box center [1155, 410] width 165 height 33
type textarea "sent sms 3/9 WW has a mate trying another gym and they're gonna compare notes 2…"
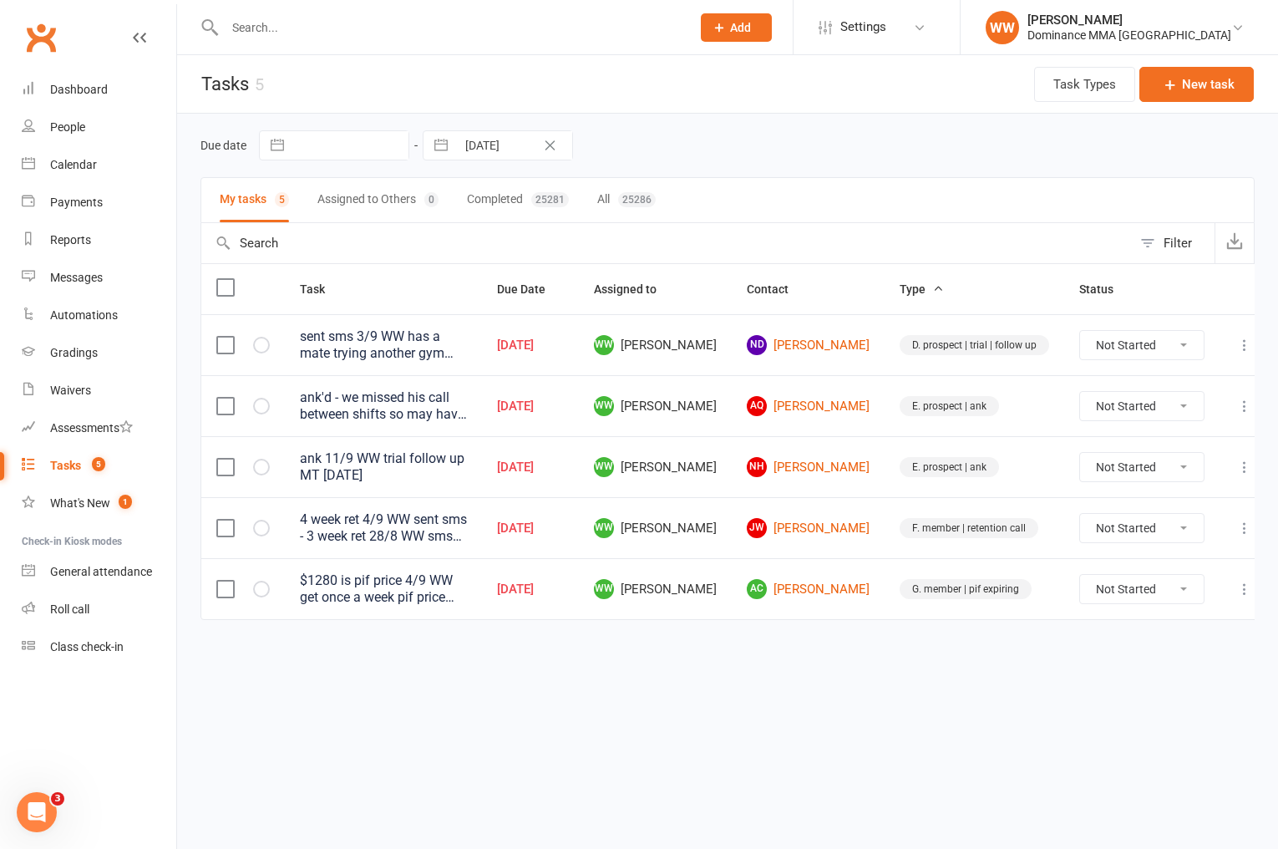
select select "49757"
select select "50862"
type input "12 Sep 2025"
type input "12:30pm"
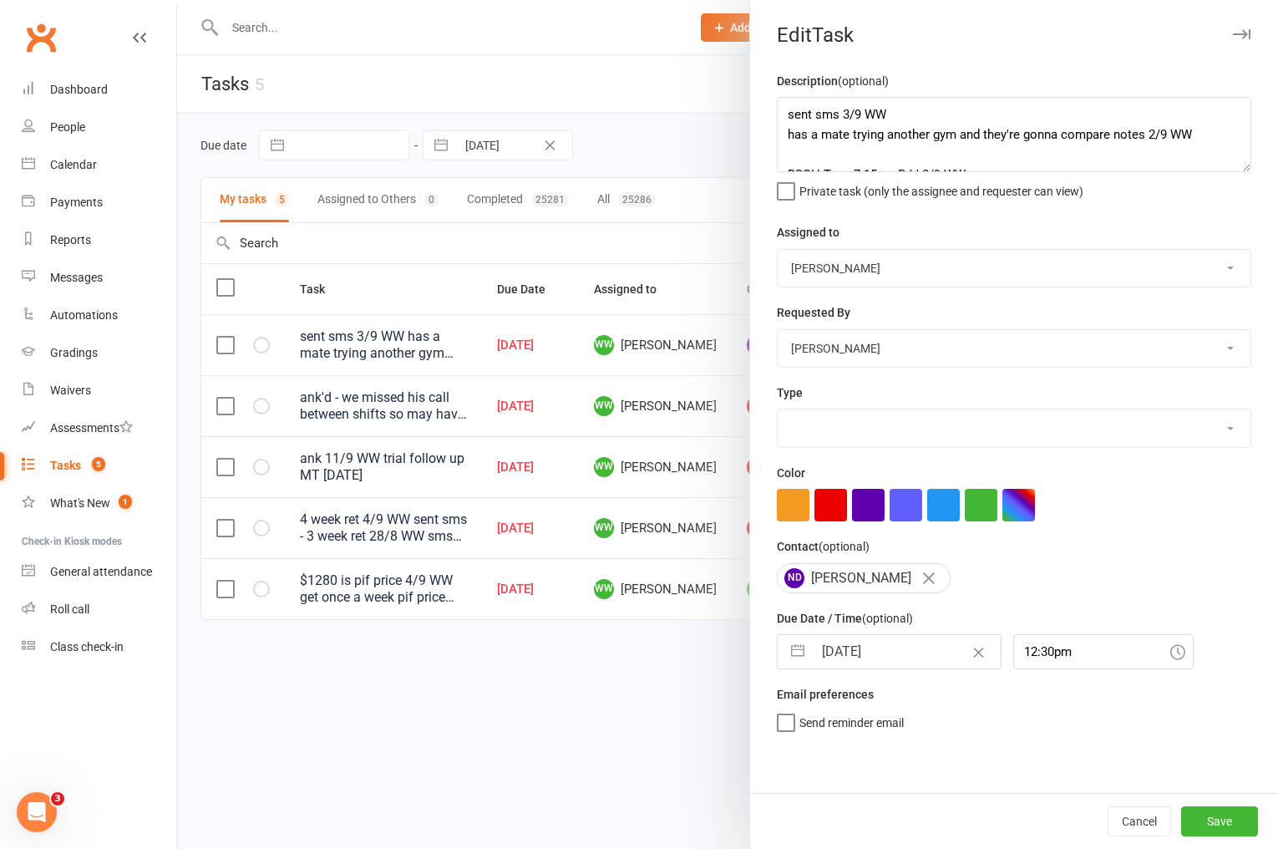
select select "3863"
select select "7"
select select "2025"
select select "8"
select select "2025"
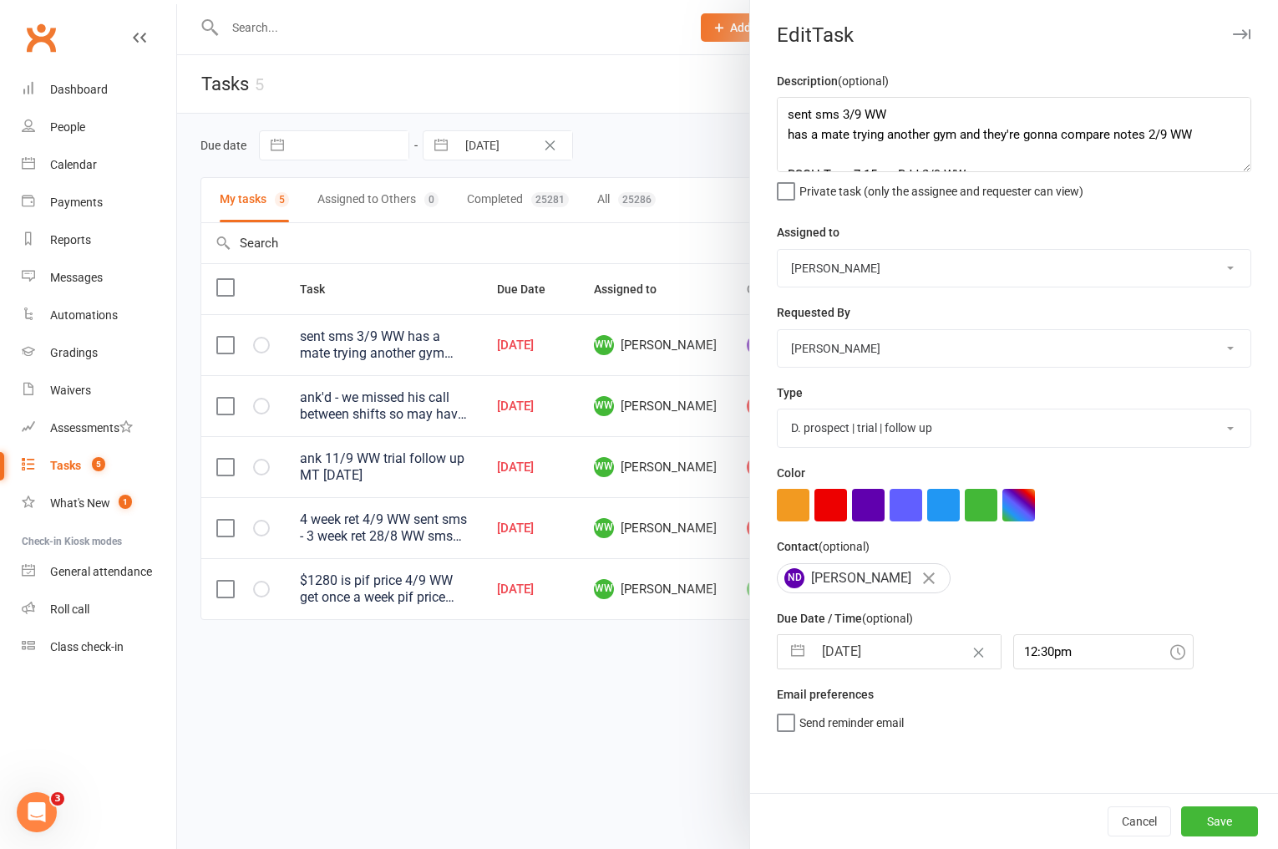
select select "9"
select select "2025"
click at [880, 651] on input "12 Sep 2025" at bounding box center [907, 651] width 188 height 33
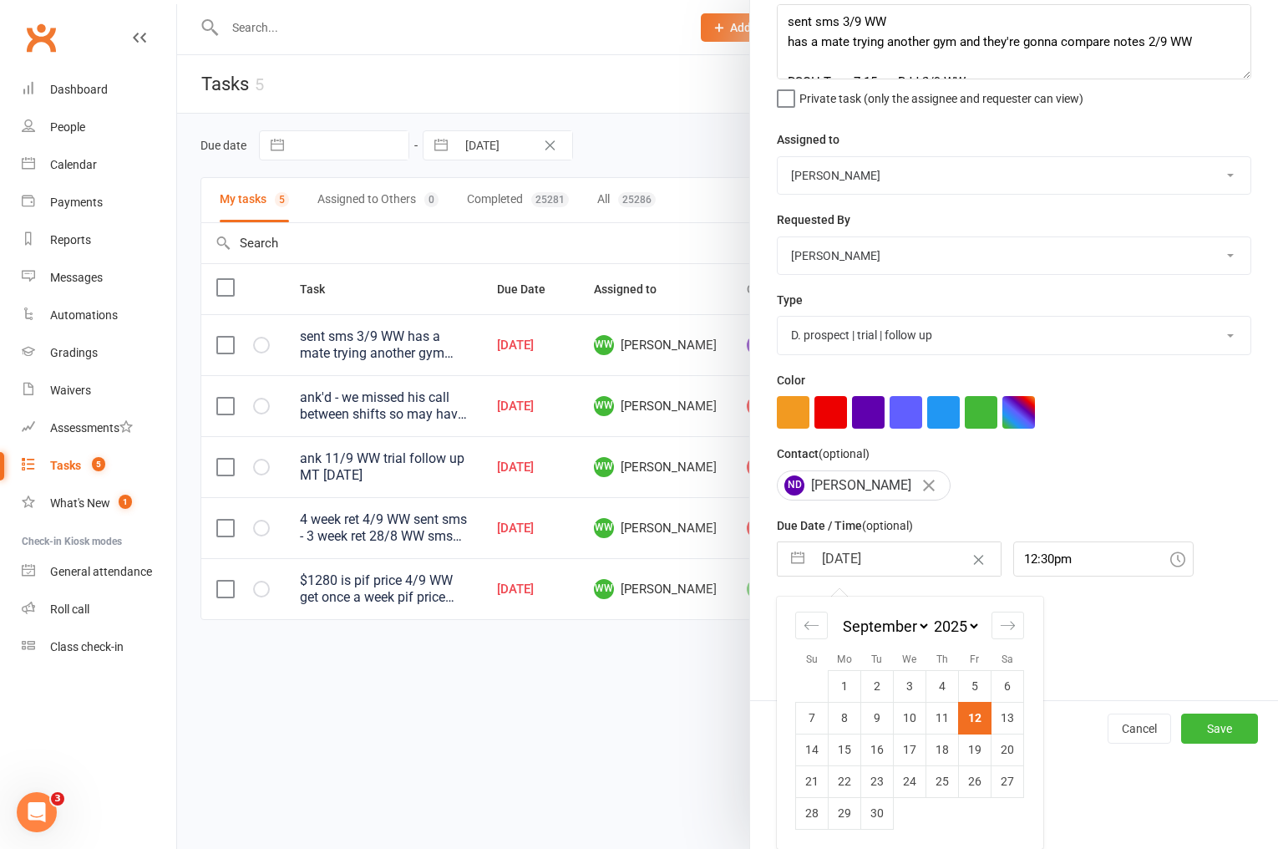
click at [834, 753] on td "15" at bounding box center [845, 749] width 33 height 32
type input "[DATE]"
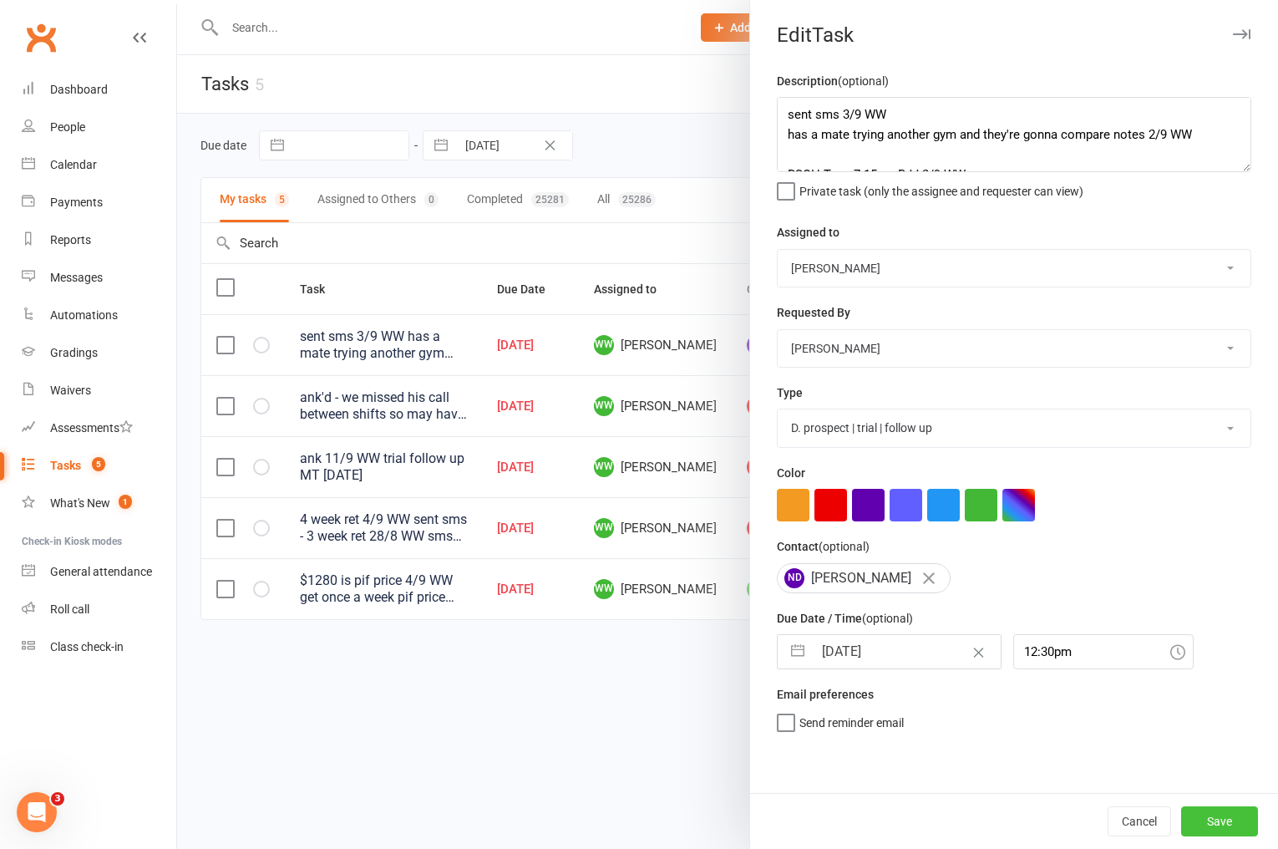
click at [1194, 814] on button "Save" at bounding box center [1219, 821] width 77 height 30
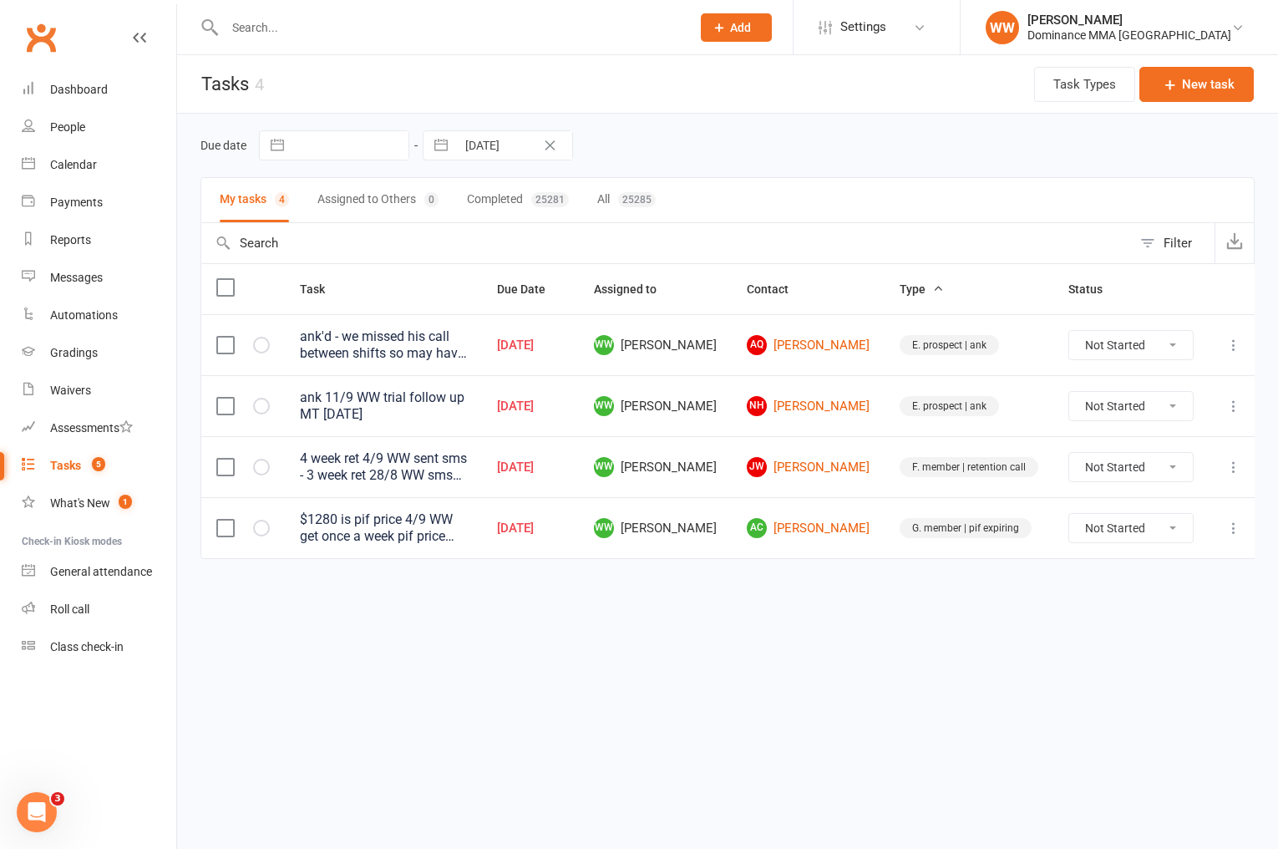
click at [892, 629] on html "Prospect Member Non-attending contact Task Bulk message Add Settings Membership…" at bounding box center [639, 314] width 1278 height 629
click at [890, 629] on html "Prospect Member Non-attending contact Task Bulk message Add Settings Membership…" at bounding box center [639, 314] width 1278 height 629
click at [251, 28] on input "text" at bounding box center [449, 27] width 459 height 23
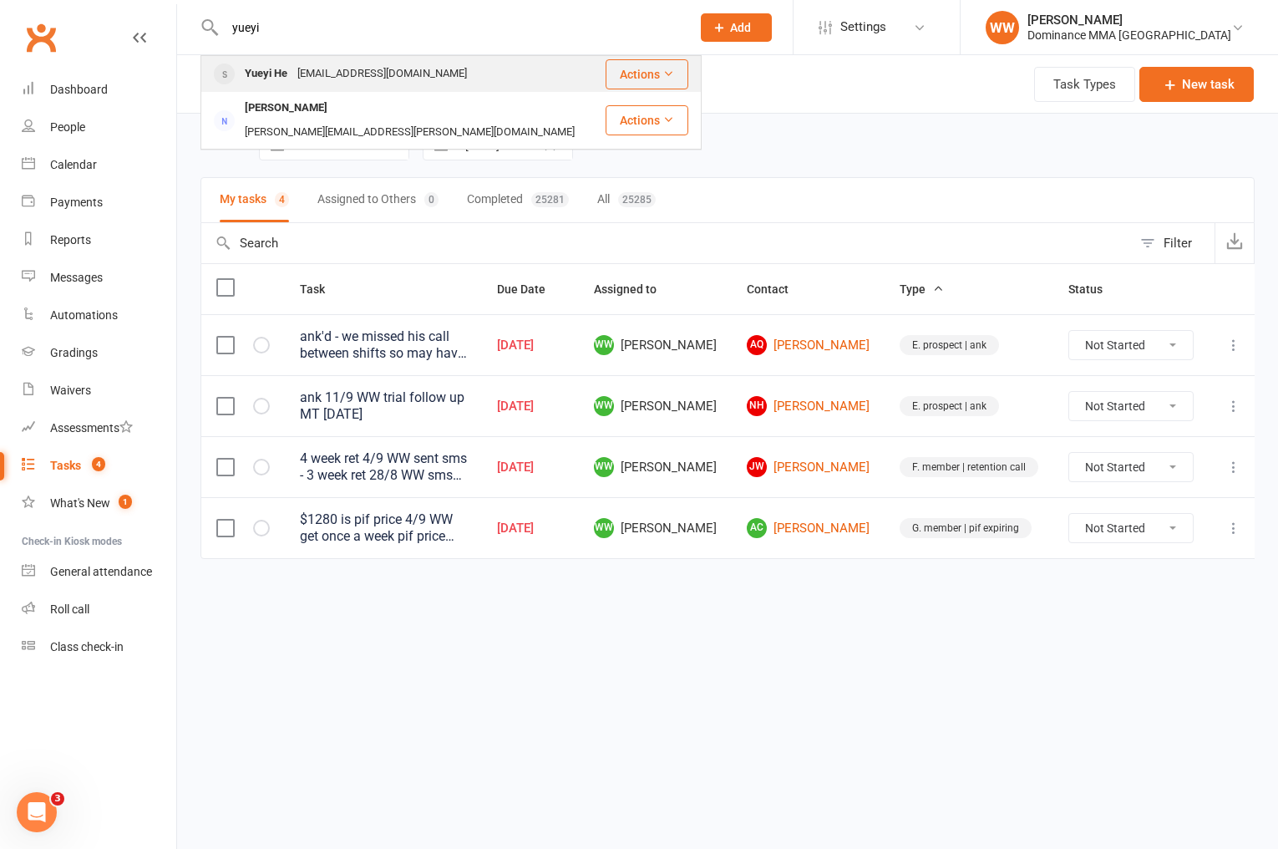
type input "yueyi"
click at [304, 82] on div "heyueyi1@gmail.com" at bounding box center [382, 74] width 180 height 24
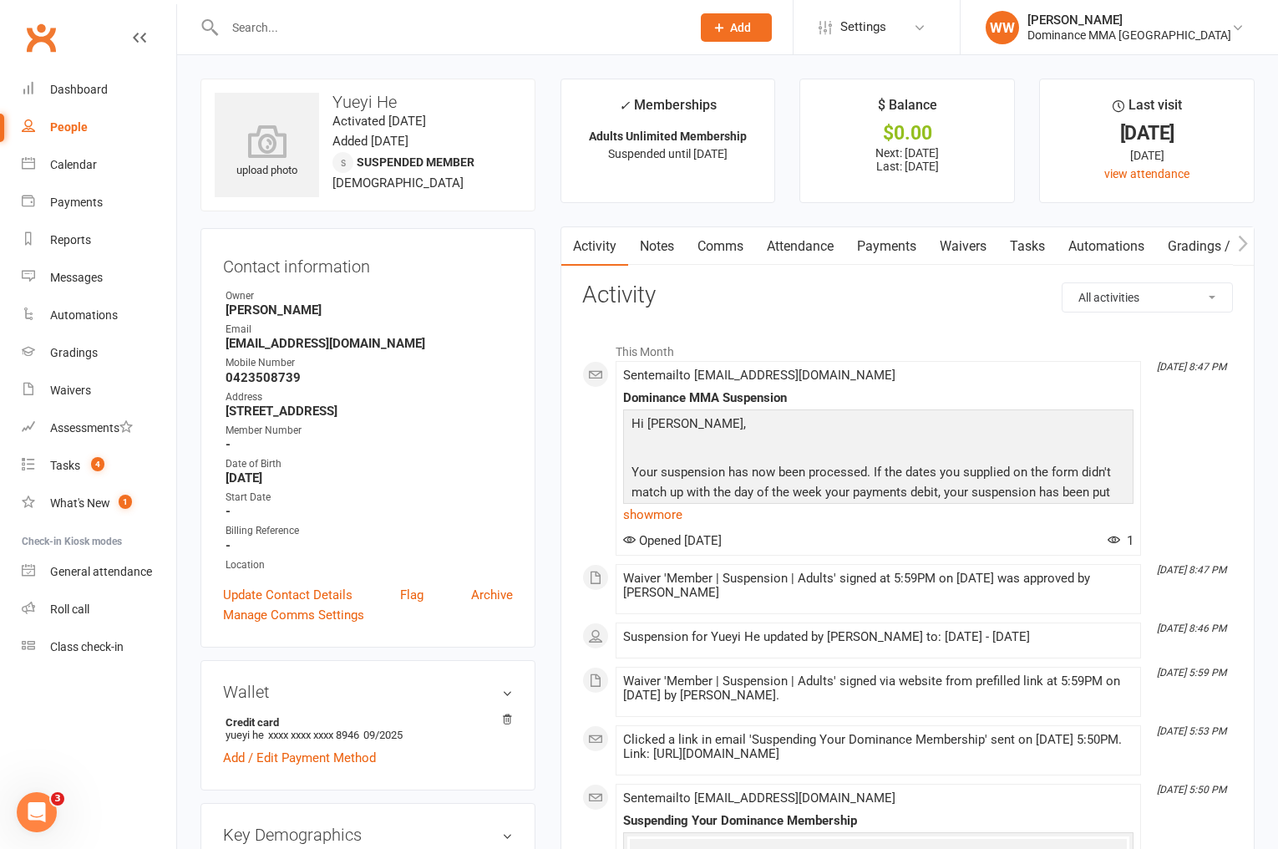
click at [1007, 251] on link "Tasks" at bounding box center [1027, 246] width 58 height 38
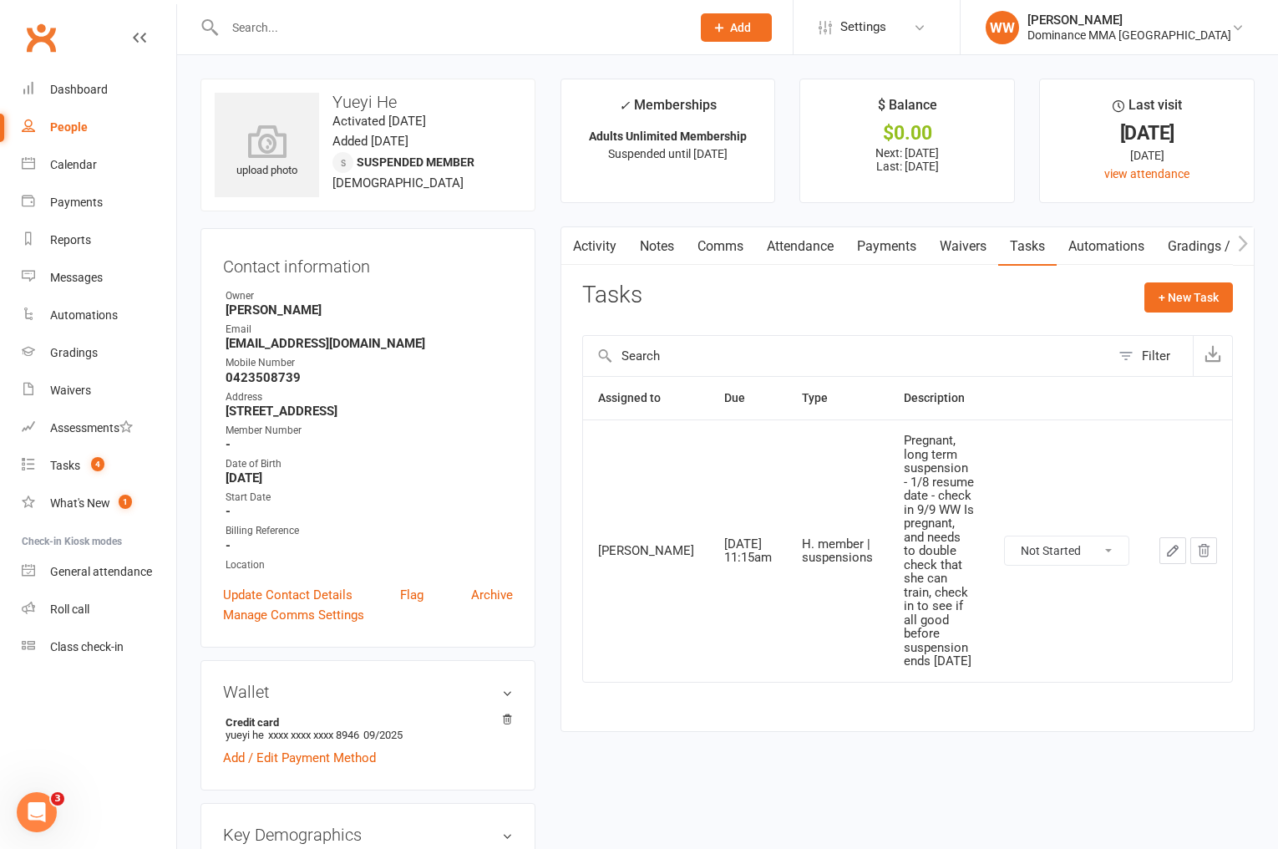
click at [660, 261] on link "Notes" at bounding box center [657, 246] width 58 height 38
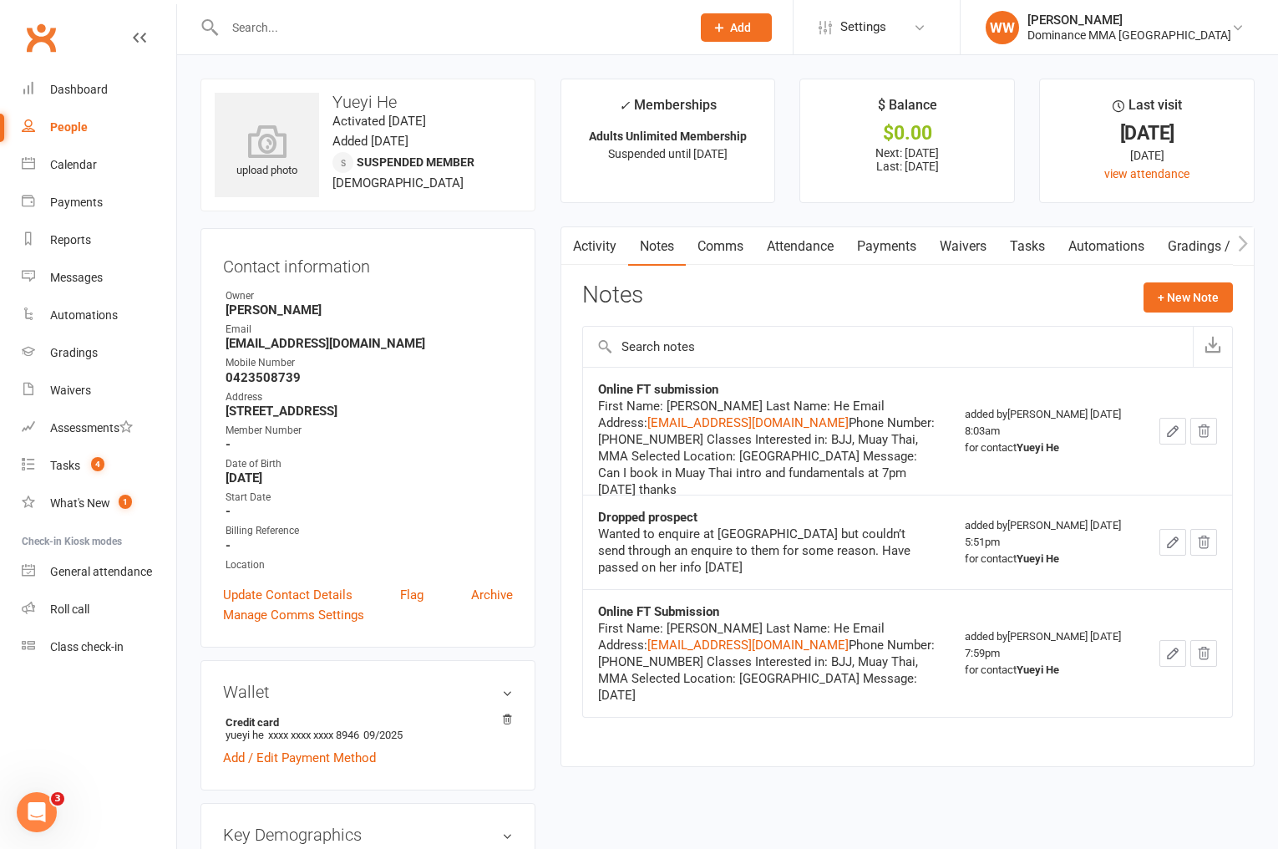
click at [777, 306] on div "Notes + New Note" at bounding box center [907, 303] width 651 height 43
click at [606, 263] on link "Activity" at bounding box center [594, 246] width 67 height 38
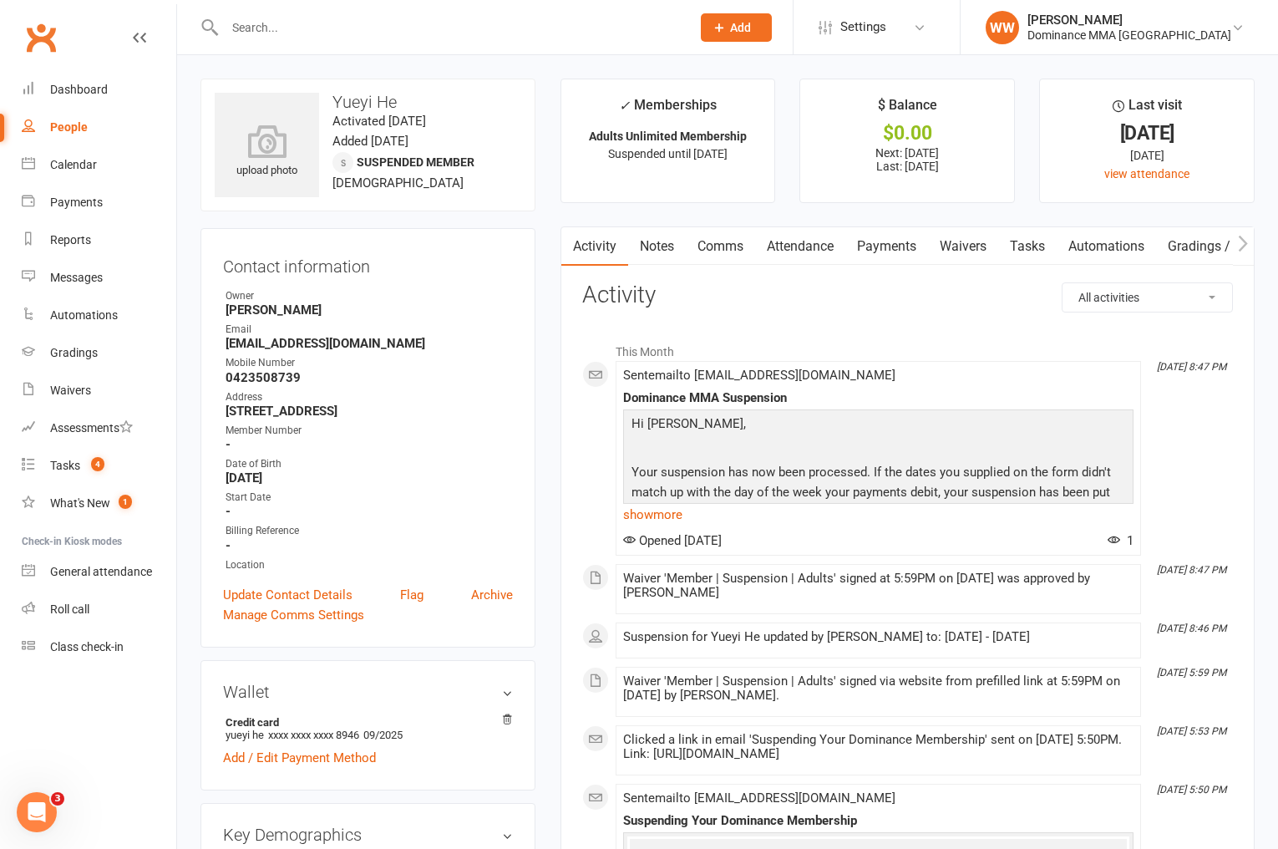
click at [64, 470] on div "Tasks" at bounding box center [65, 465] width 30 height 13
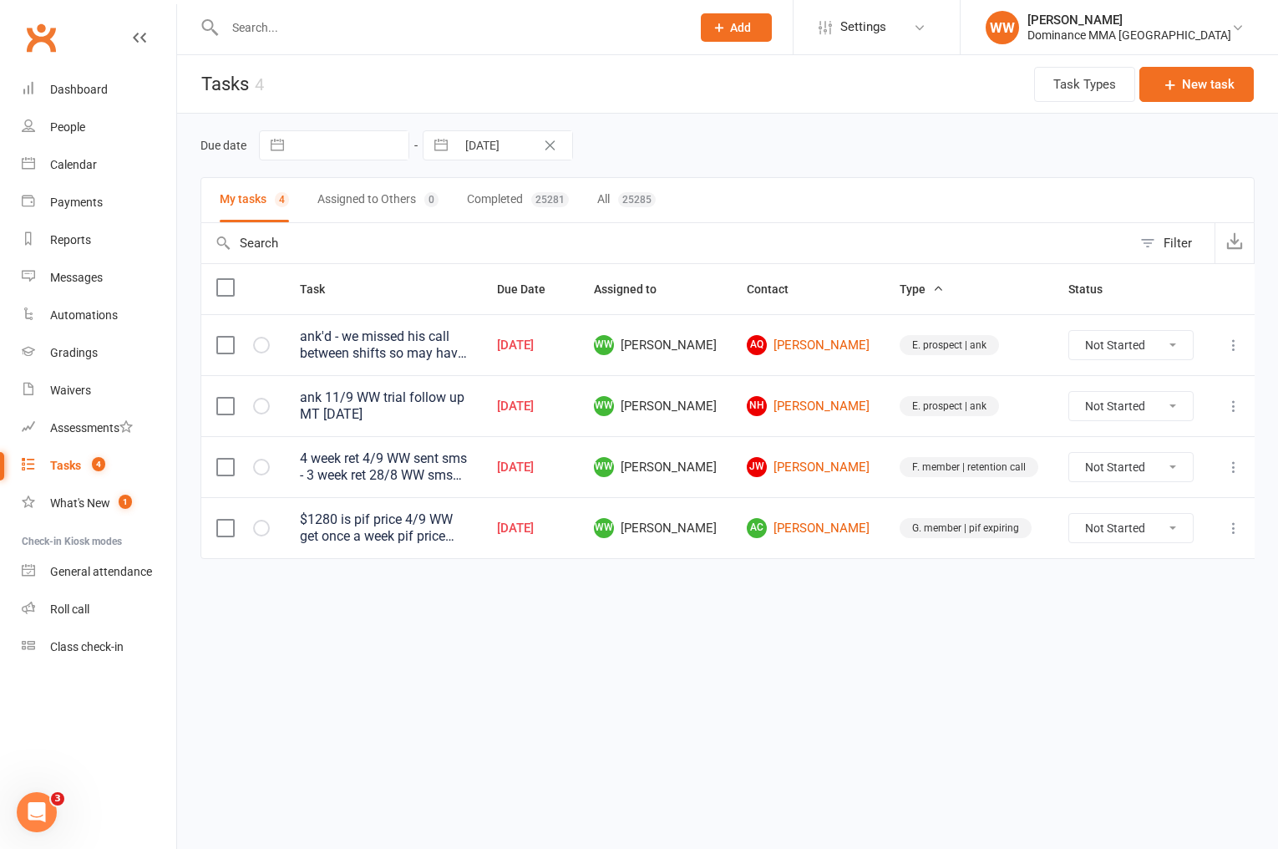
click at [799, 425] on td "NH Najieb Hashmi" at bounding box center [808, 405] width 153 height 61
click at [732, 430] on td "WW Will Wesley" at bounding box center [655, 405] width 153 height 61
click at [1225, 347] on icon at bounding box center [1233, 345] width 17 height 17
click at [1037, 382] on td "E. prospect | ank" at bounding box center [969, 405] width 169 height 61
click at [850, 355] on link "AQ Angus Quarrie" at bounding box center [808, 345] width 123 height 20
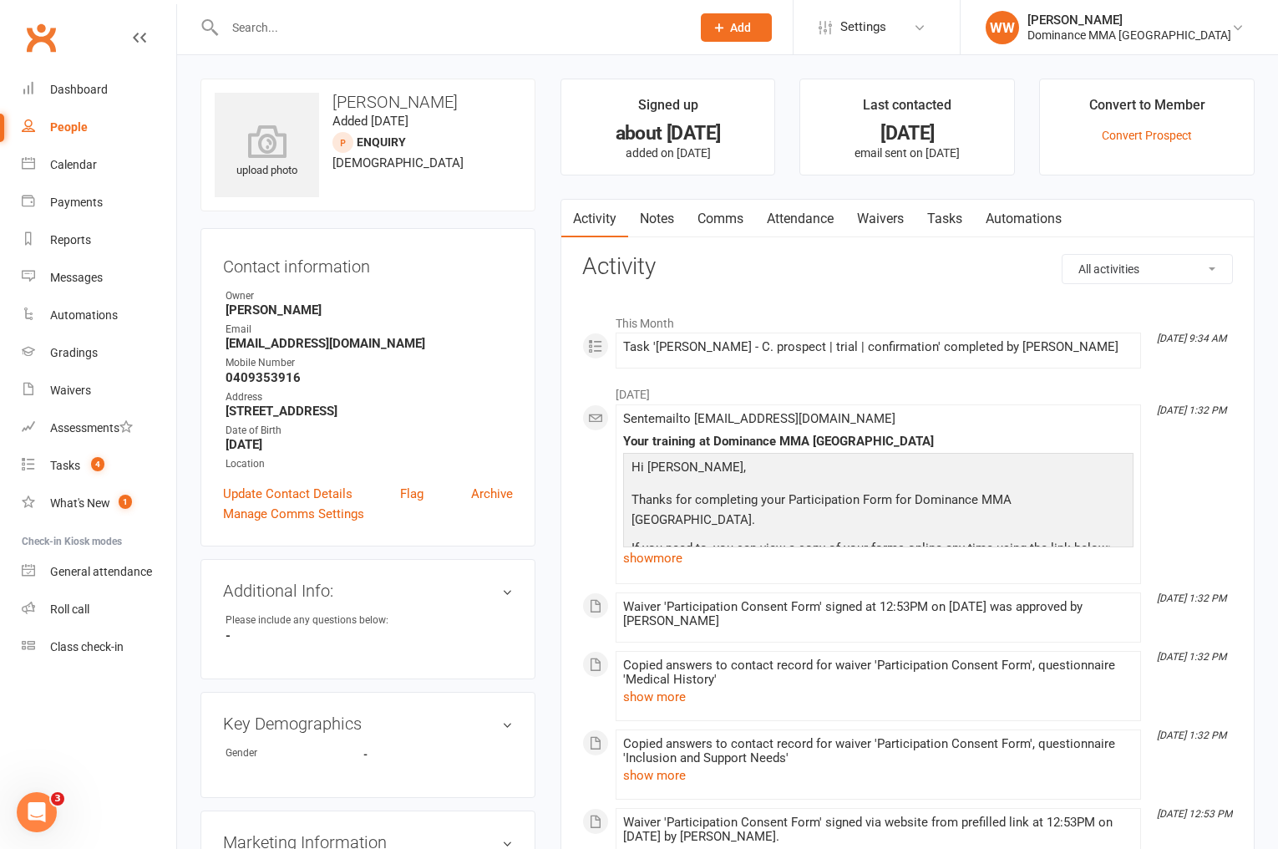
click at [963, 225] on link "Tasks" at bounding box center [944, 219] width 58 height 38
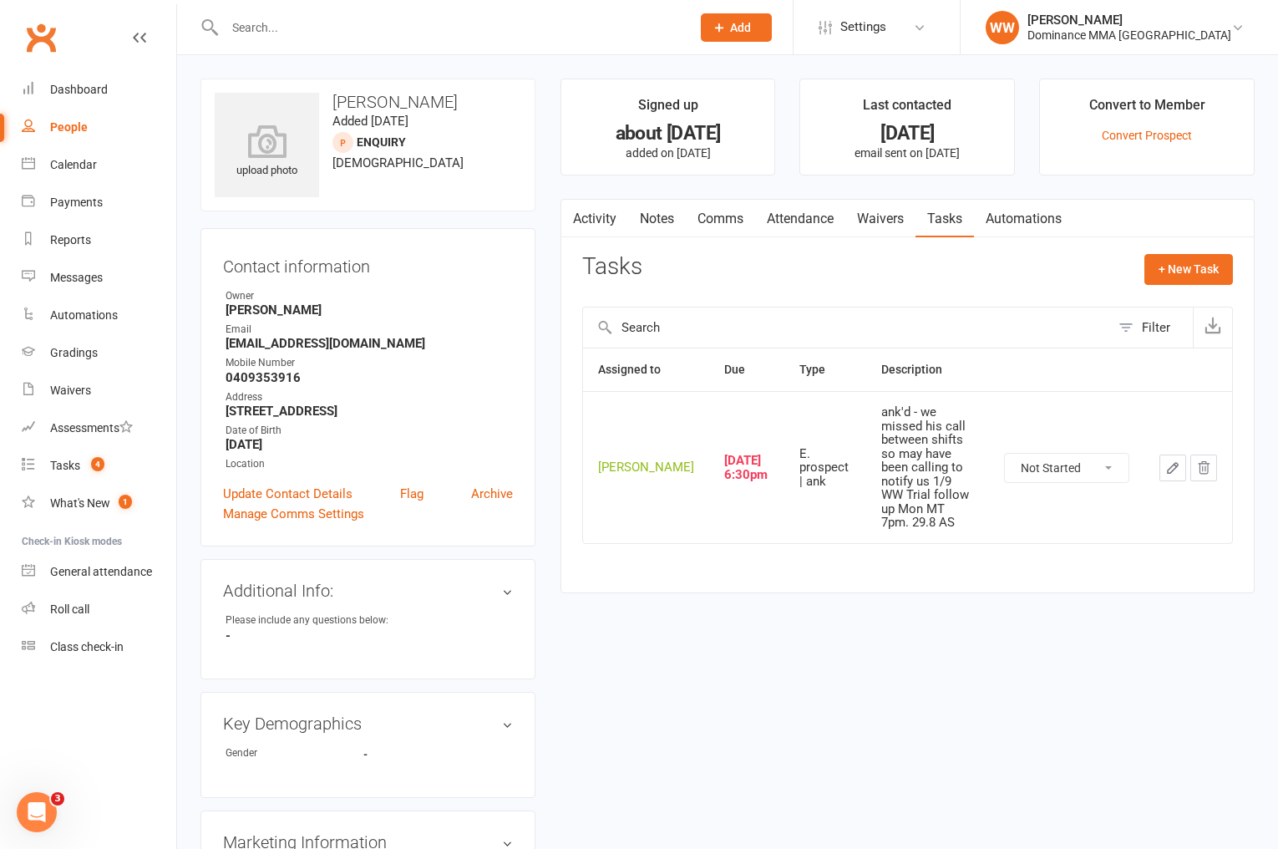
click at [1169, 464] on icon "button" at bounding box center [1173, 468] width 10 height 10
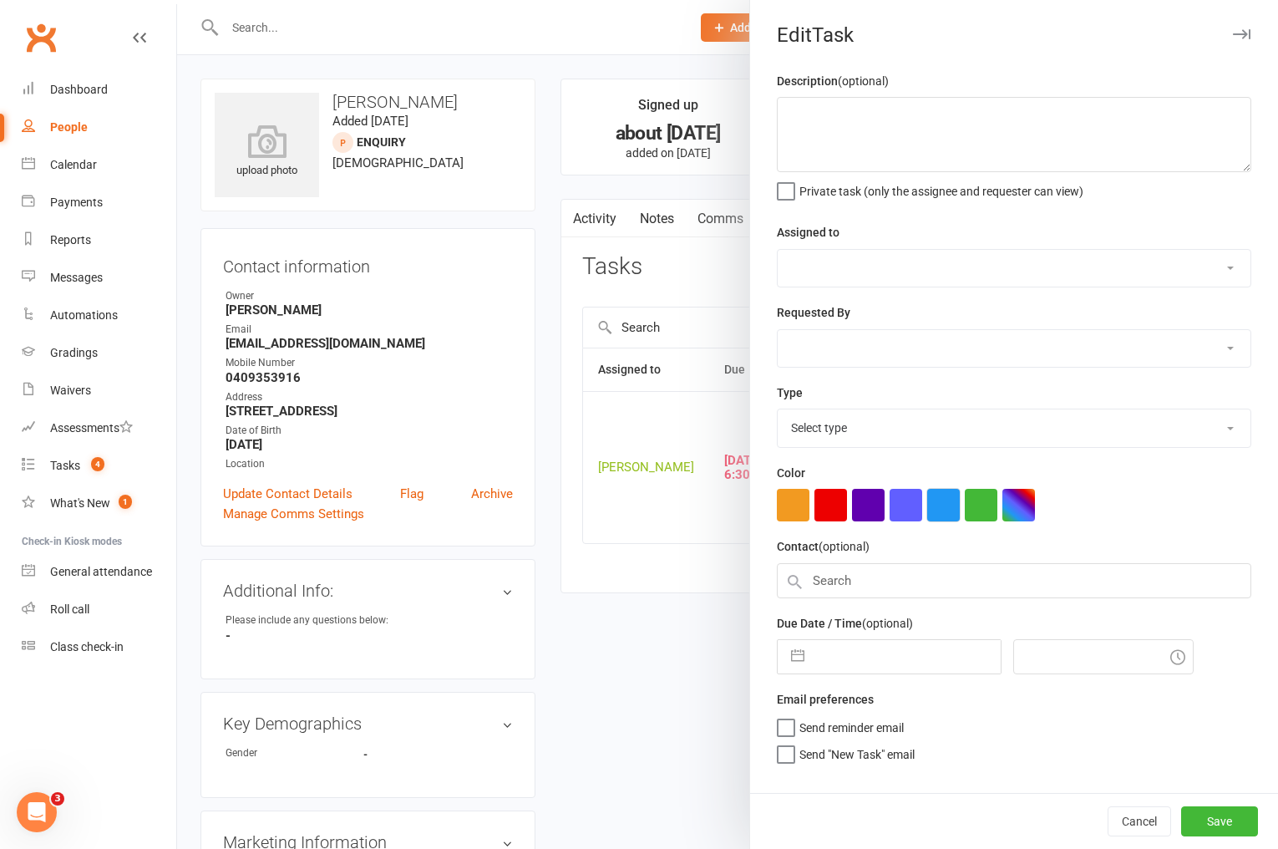
type textarea "ank'd - we missed his call between shifts so may have been calling to notify us…"
select select "49757"
select select "50862"
type input "12 Sep 2025"
type input "6:30pm"
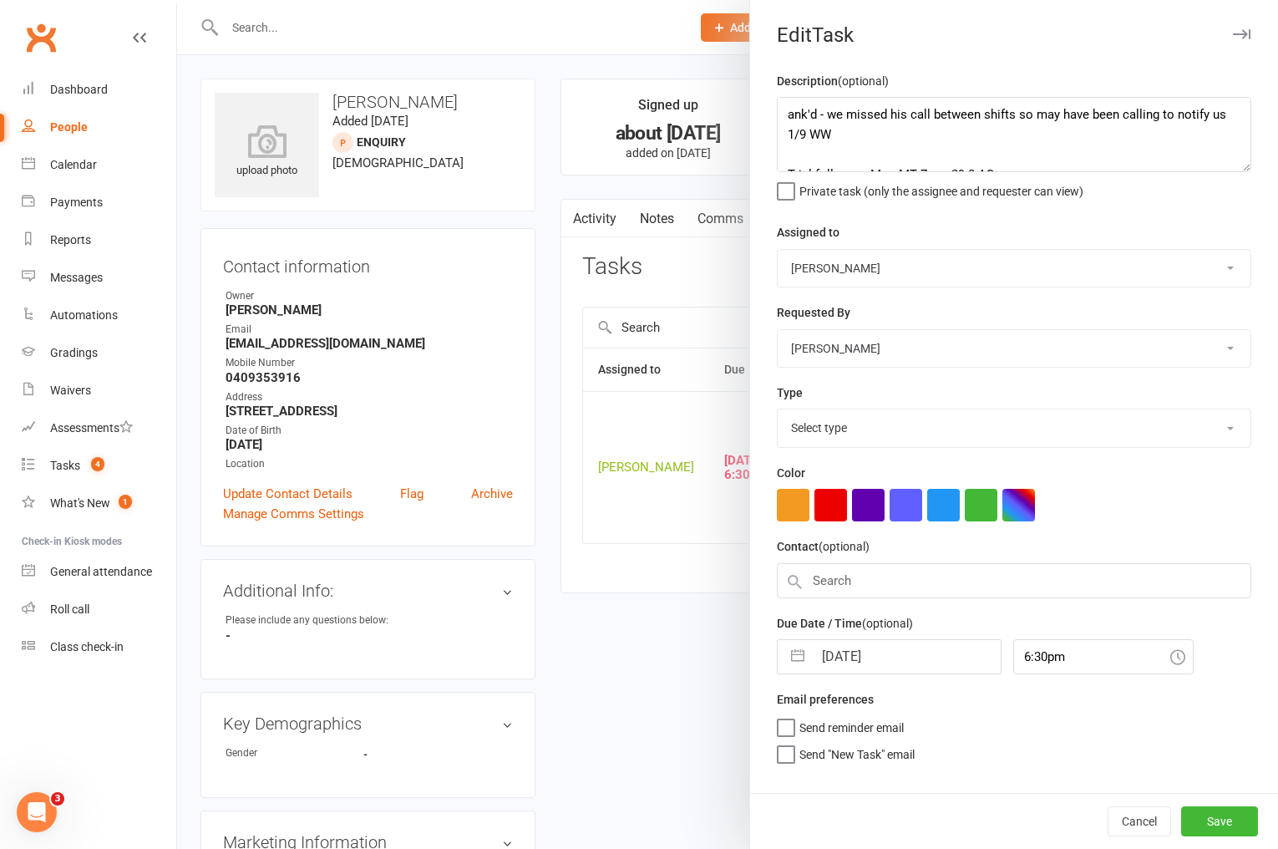
select select "3864"
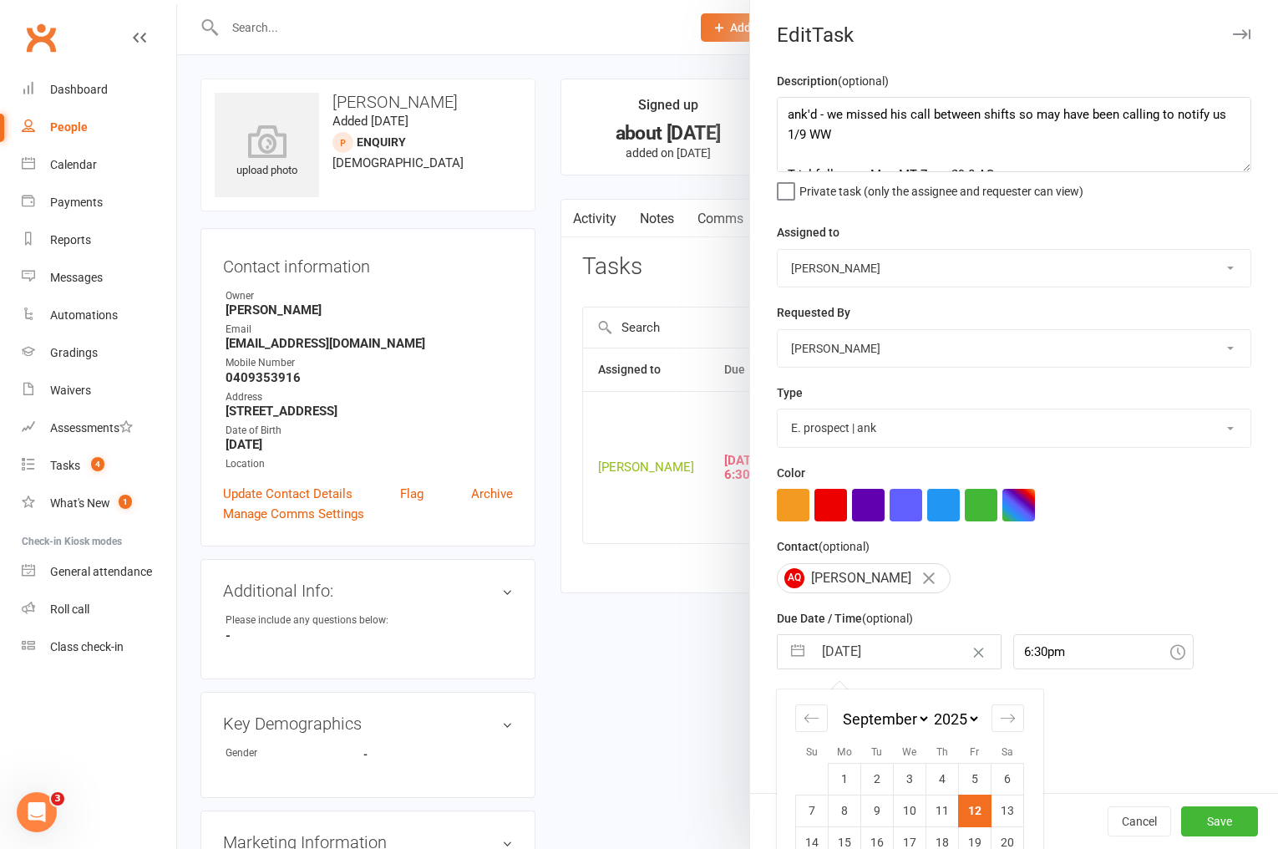
click at [820, 648] on input "12 Sep 2025" at bounding box center [907, 651] width 188 height 33
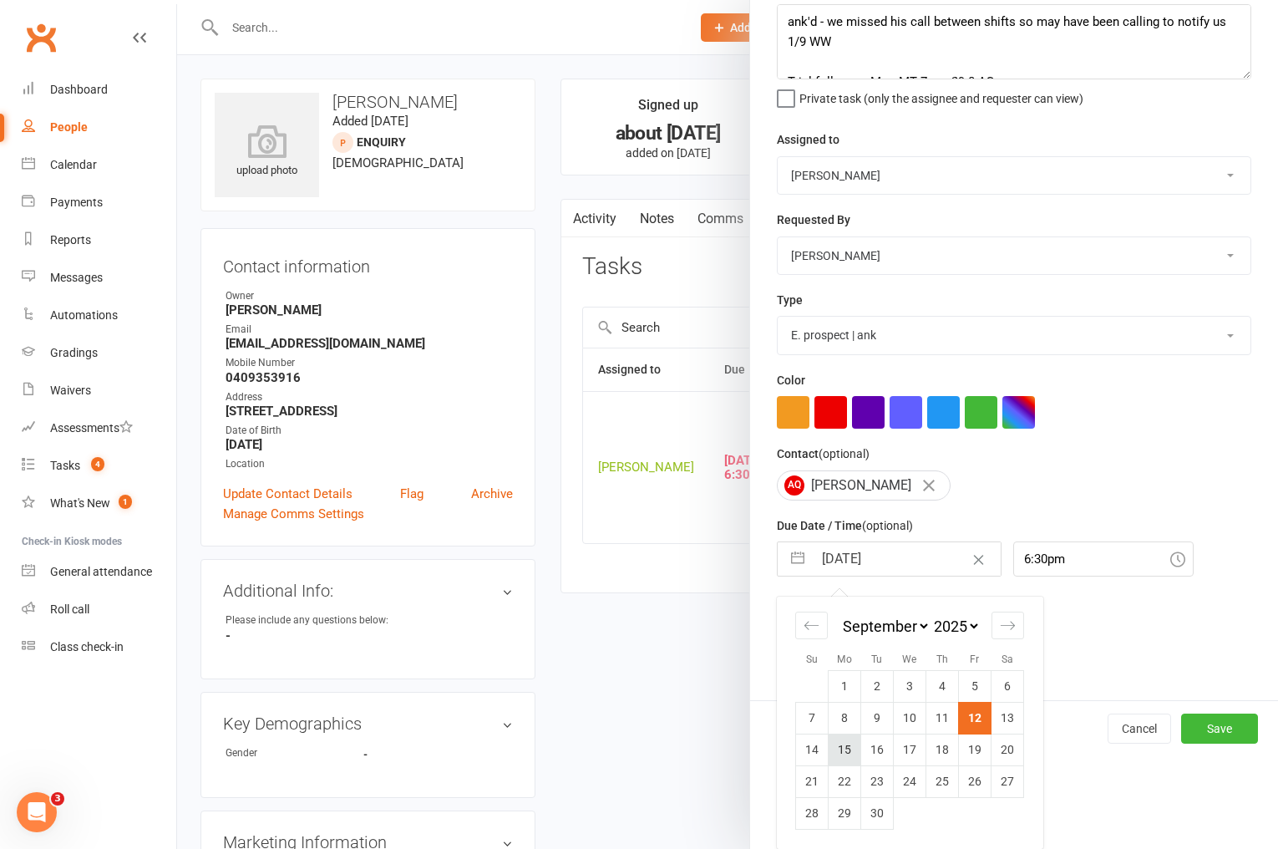
click at [844, 752] on td "15" at bounding box center [845, 749] width 33 height 32
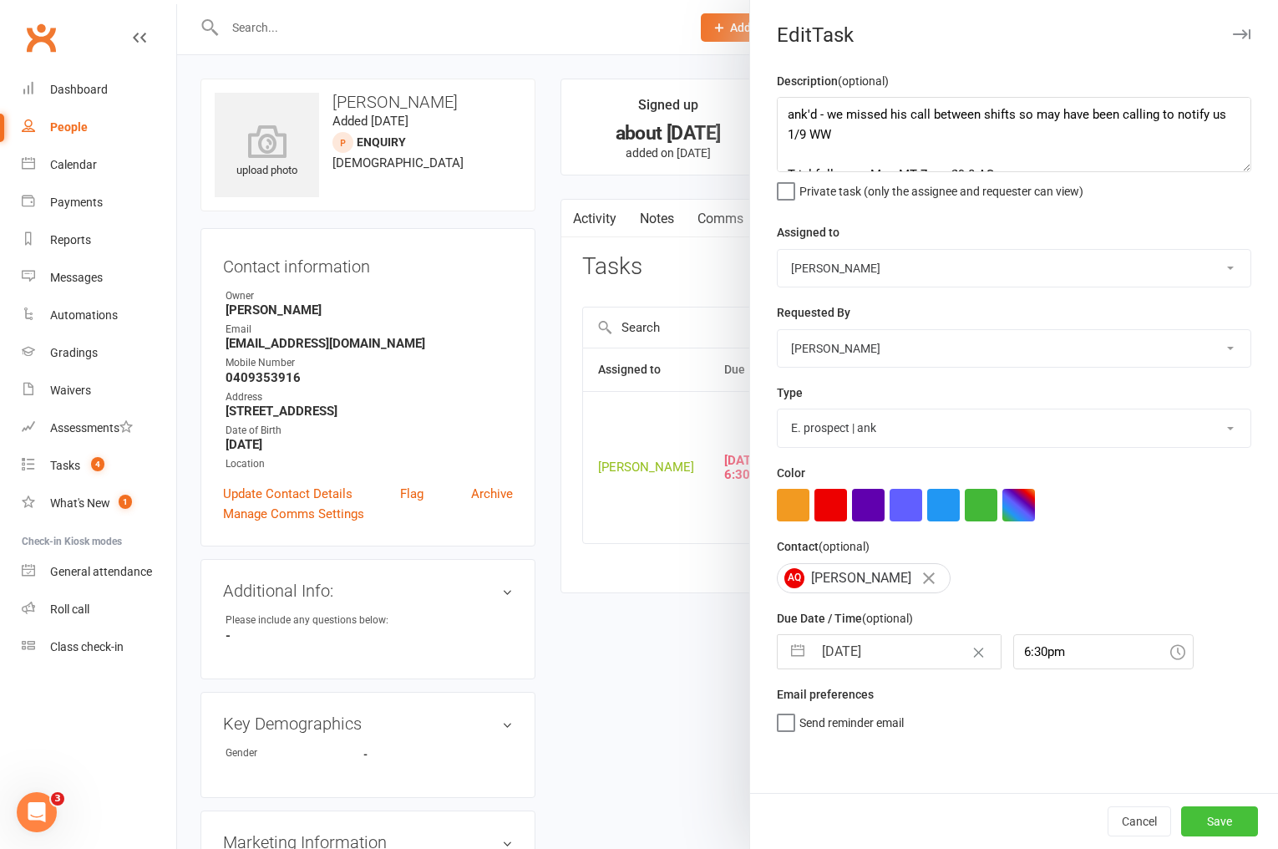
click at [1205, 829] on button "Save" at bounding box center [1219, 821] width 77 height 30
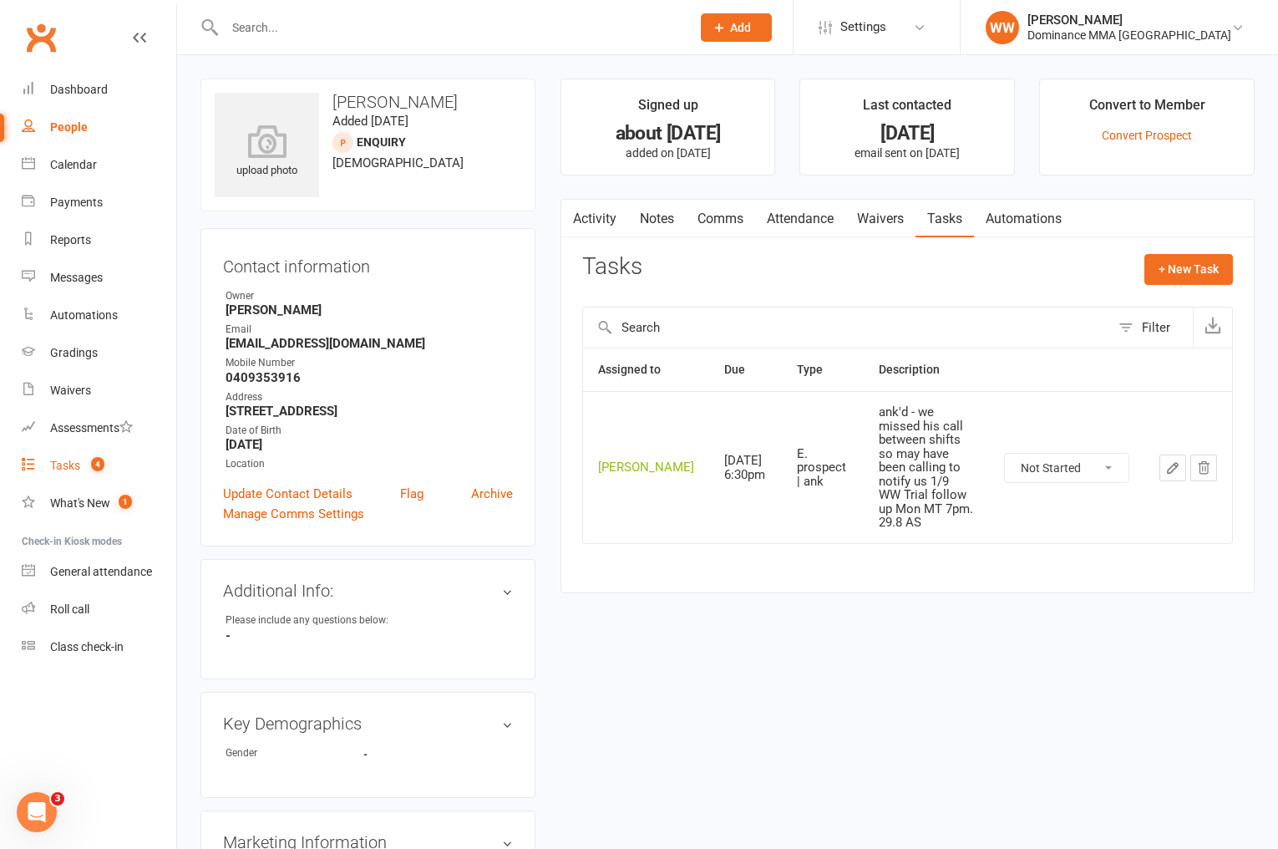
click at [81, 450] on link "Tasks 4" at bounding box center [99, 466] width 155 height 38
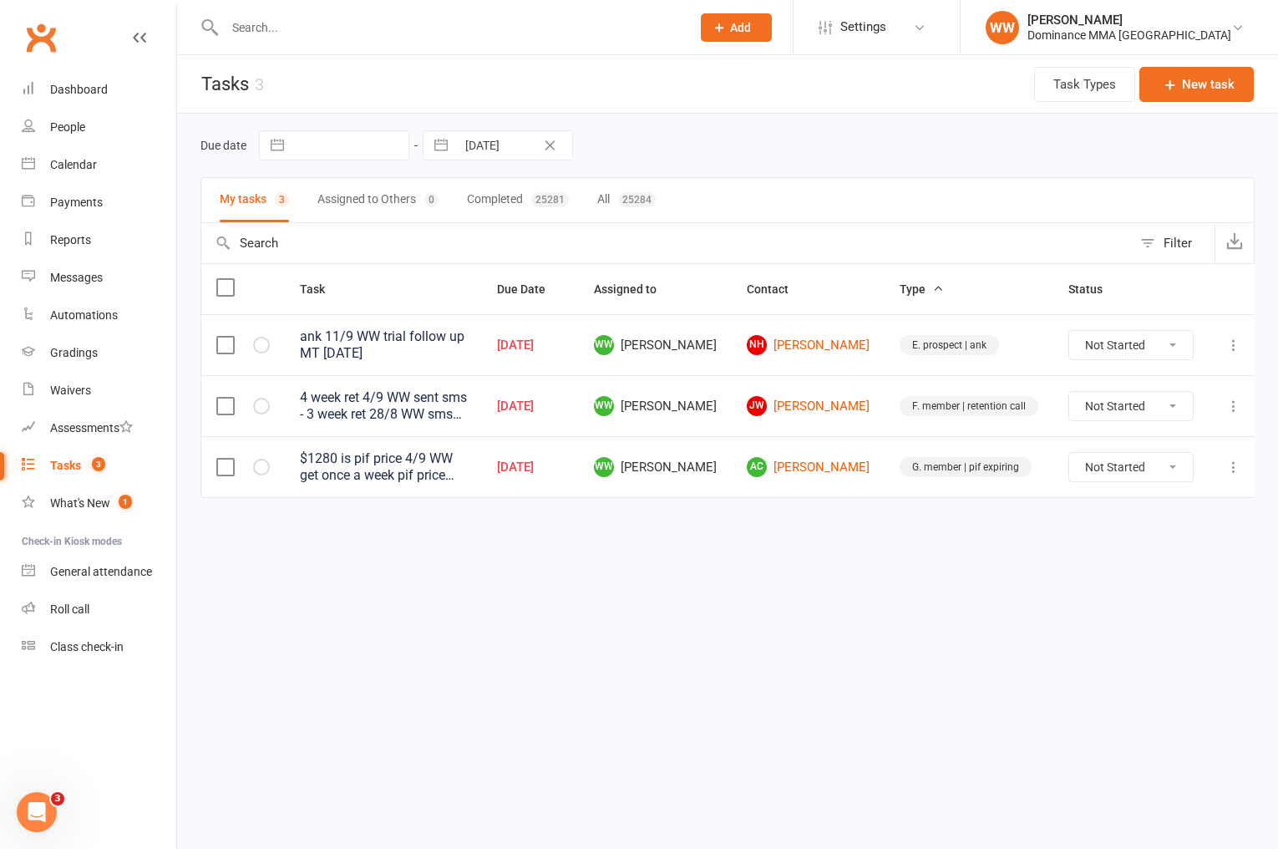
click at [732, 388] on td "WW Will Wesley" at bounding box center [655, 405] width 153 height 61
click at [732, 391] on td "WW Will Wesley" at bounding box center [655, 405] width 153 height 61
click at [832, 466] on link "AC Adrian Choi" at bounding box center [808, 467] width 123 height 20
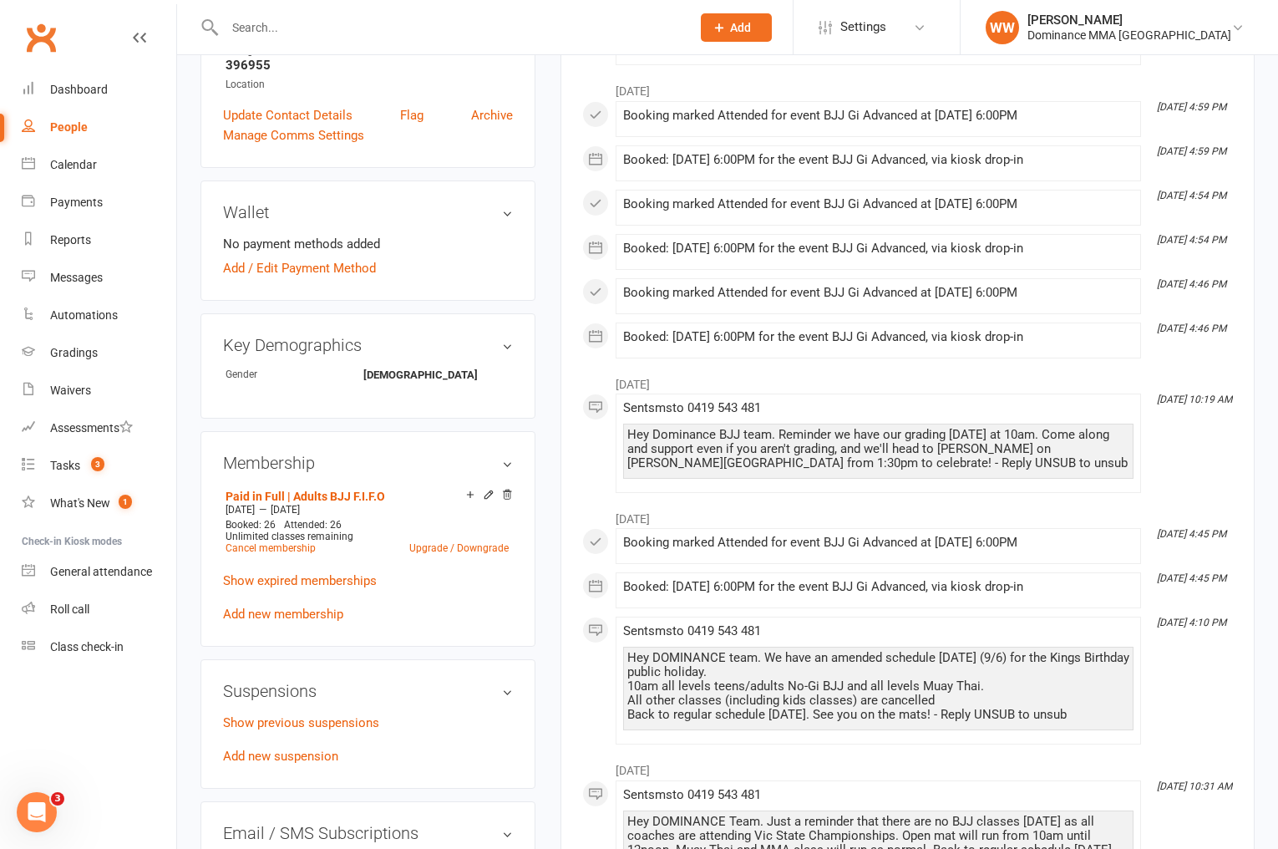
scroll to position [467, 0]
click at [304, 604] on link "Add new membership" at bounding box center [283, 611] width 120 height 15
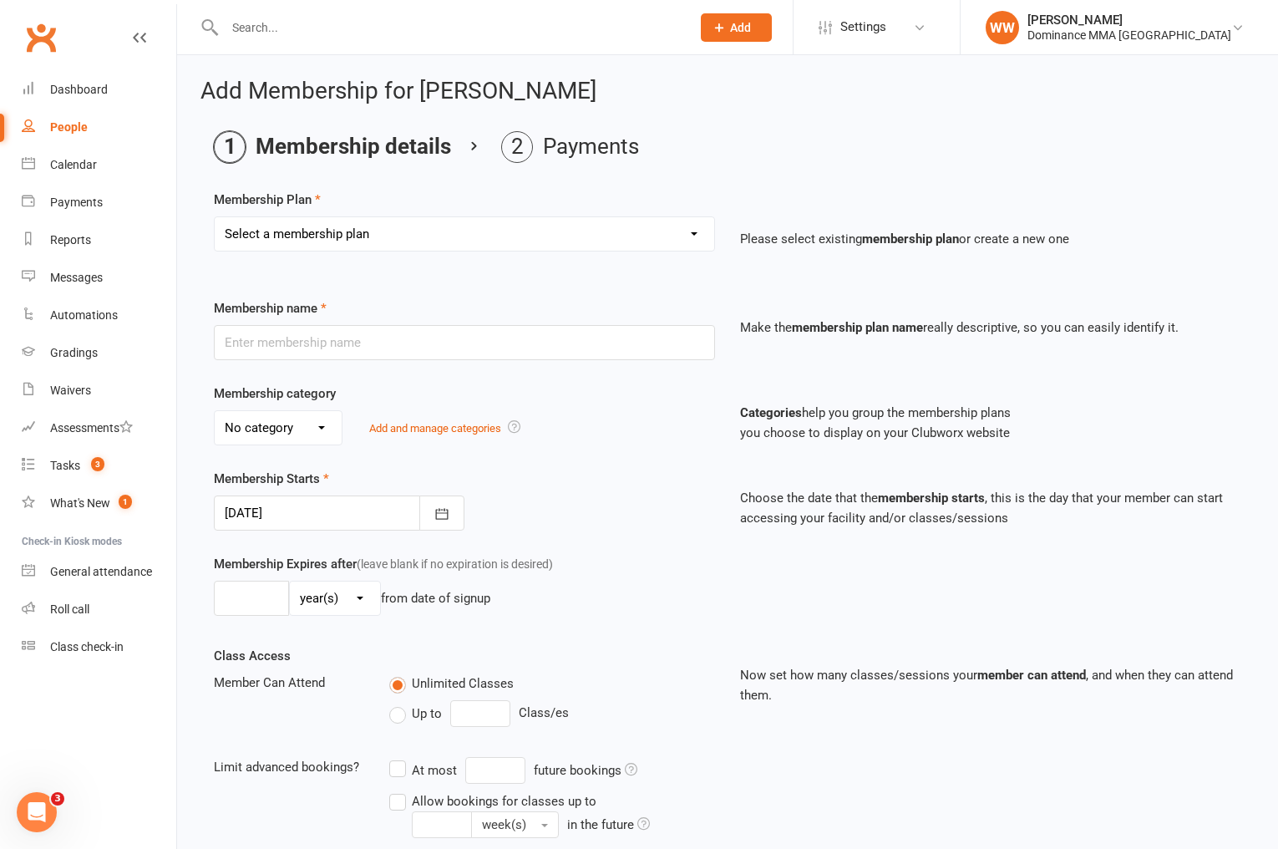
click at [422, 245] on select "Select a membership plan Sponsored MT or BJJ gear payment plan Paid in Full | A…" at bounding box center [465, 233] width 500 height 33
click at [215, 217] on select "Select a membership plan Sponsored MT or BJJ gear payment plan Paid in Full | A…" at bounding box center [465, 233] width 500 height 33
click at [449, 516] on icon "button" at bounding box center [442, 513] width 17 height 17
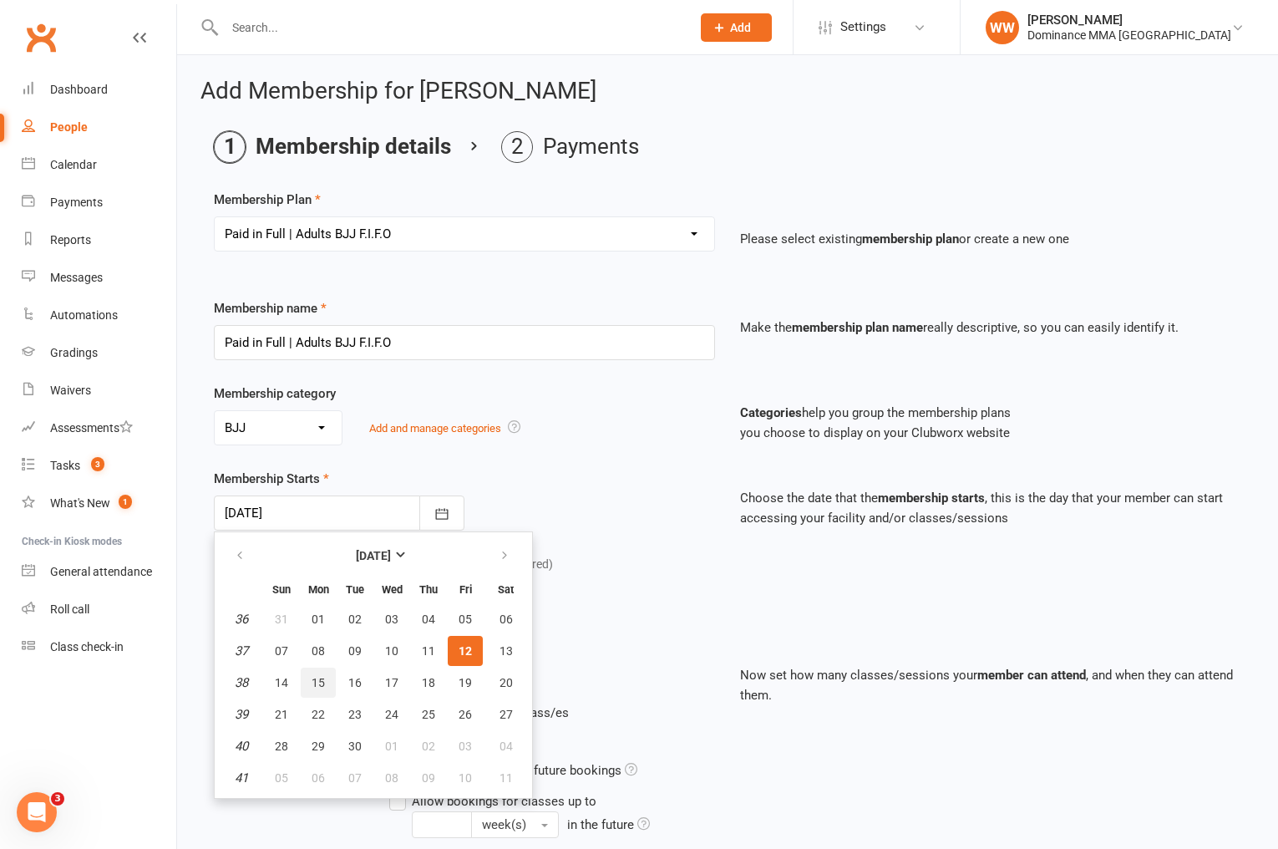
click at [325, 683] on button "15" at bounding box center [318, 682] width 35 height 30
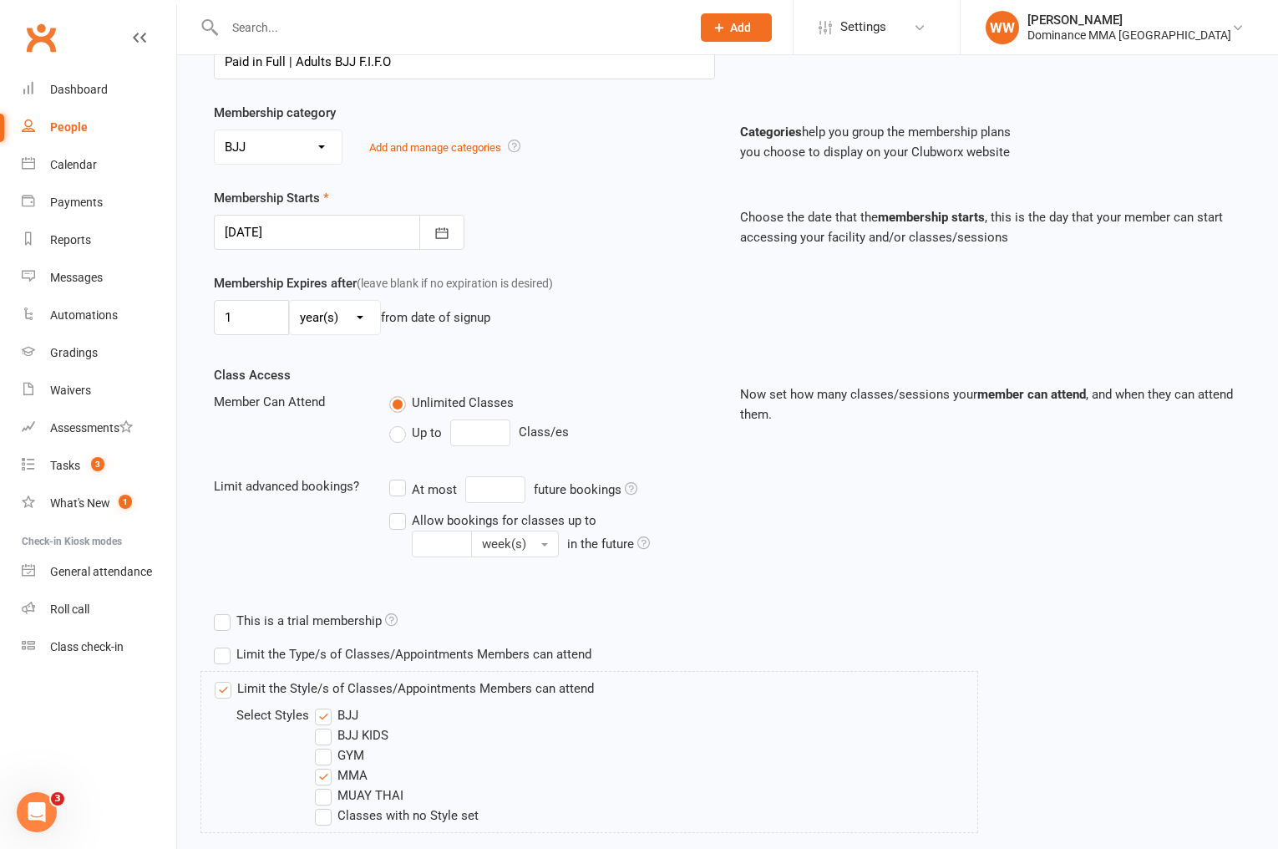
scroll to position [388, 0]
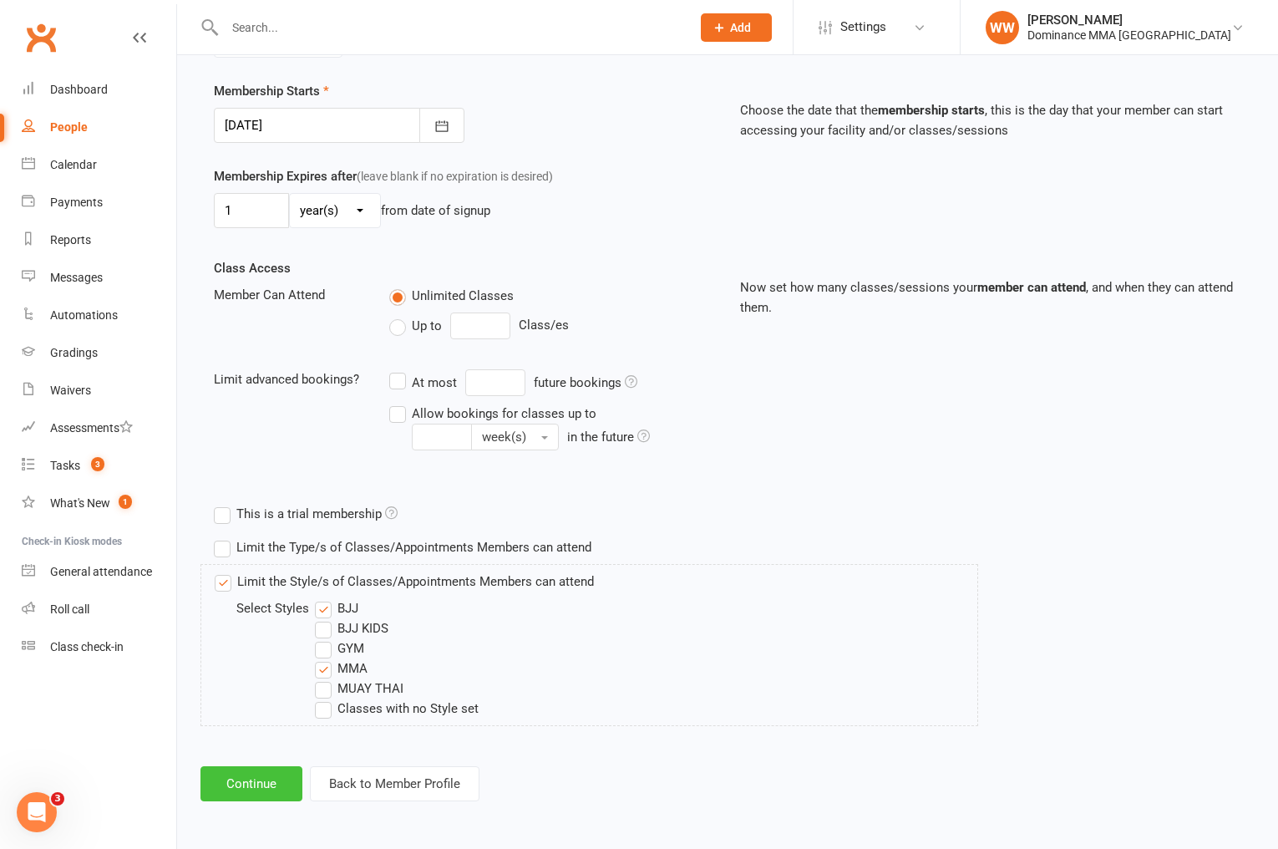
click at [249, 775] on button "Continue" at bounding box center [251, 783] width 102 height 35
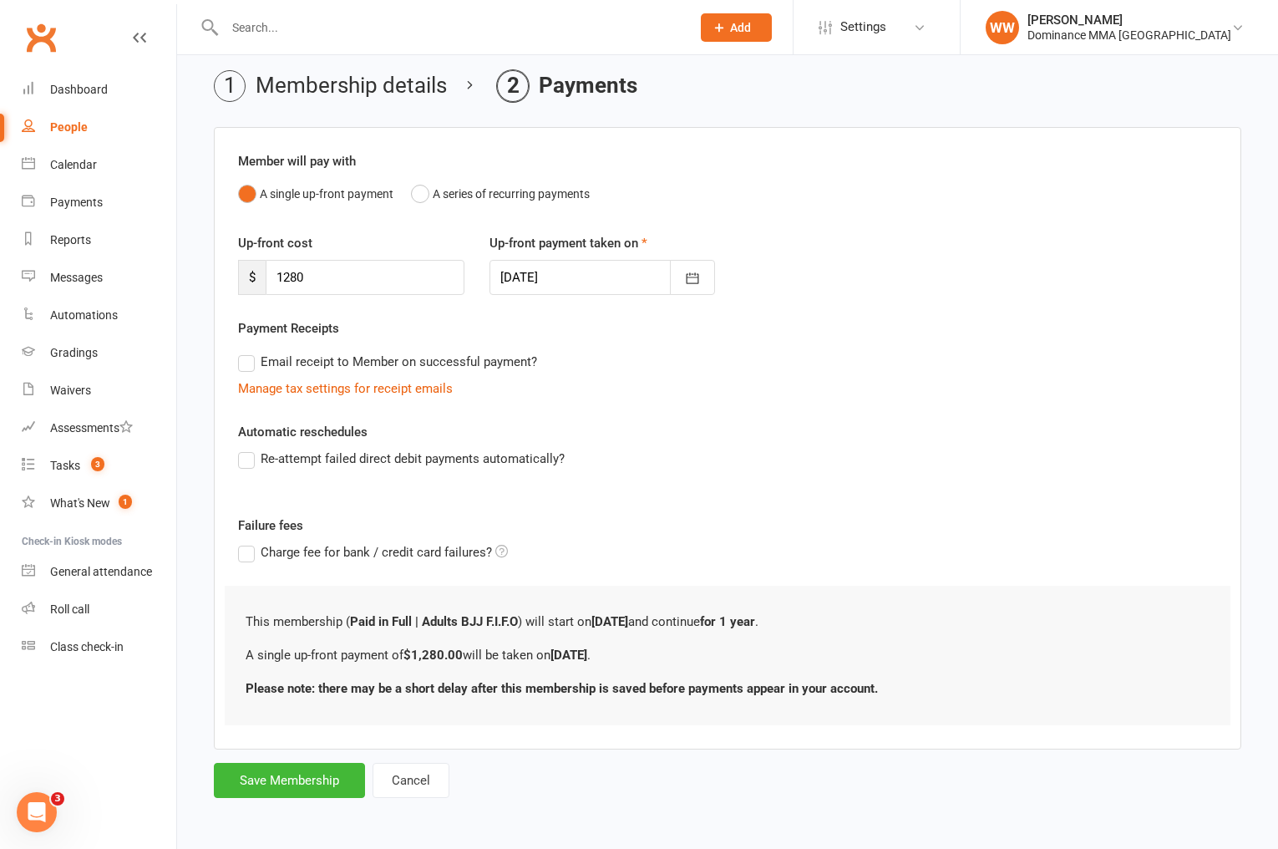
scroll to position [0, 0]
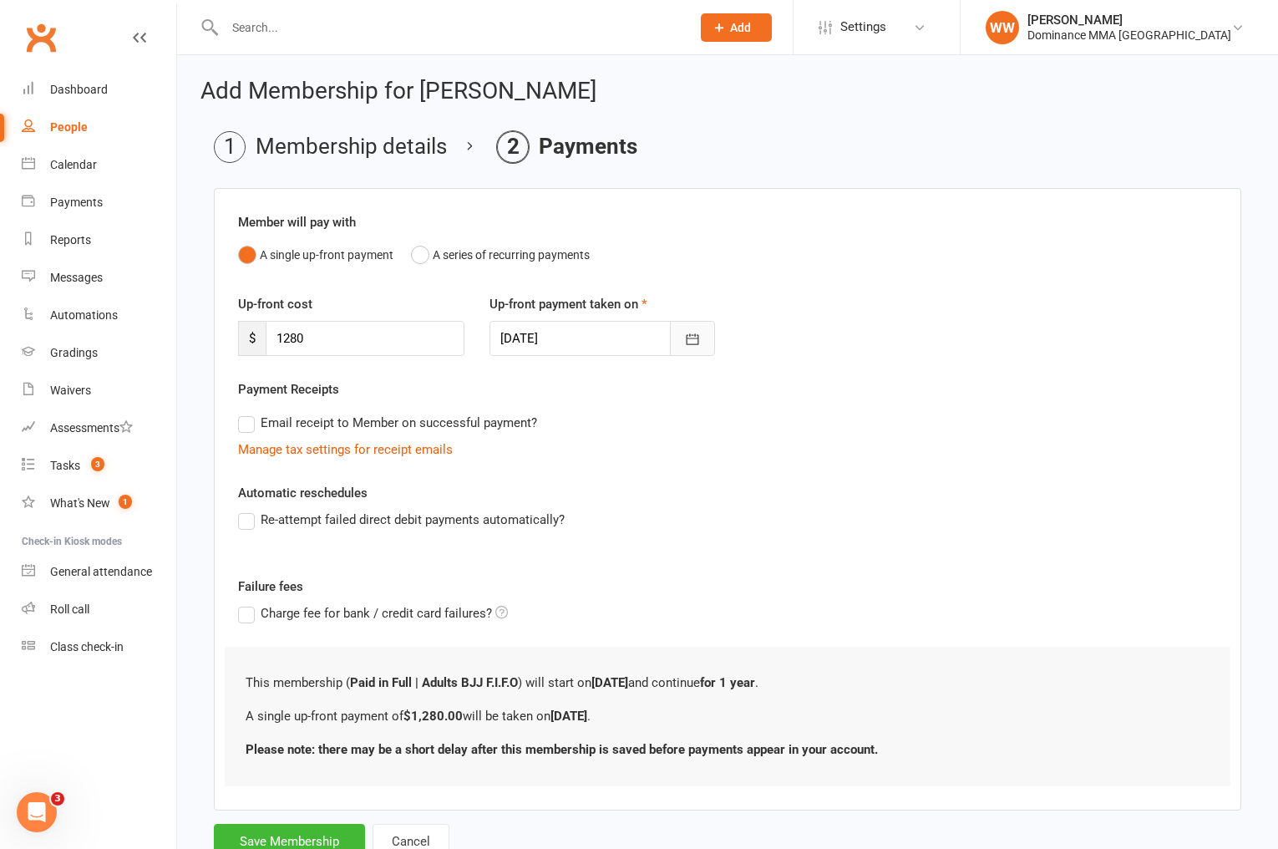
click at [694, 342] on icon "button" at bounding box center [692, 339] width 17 height 17
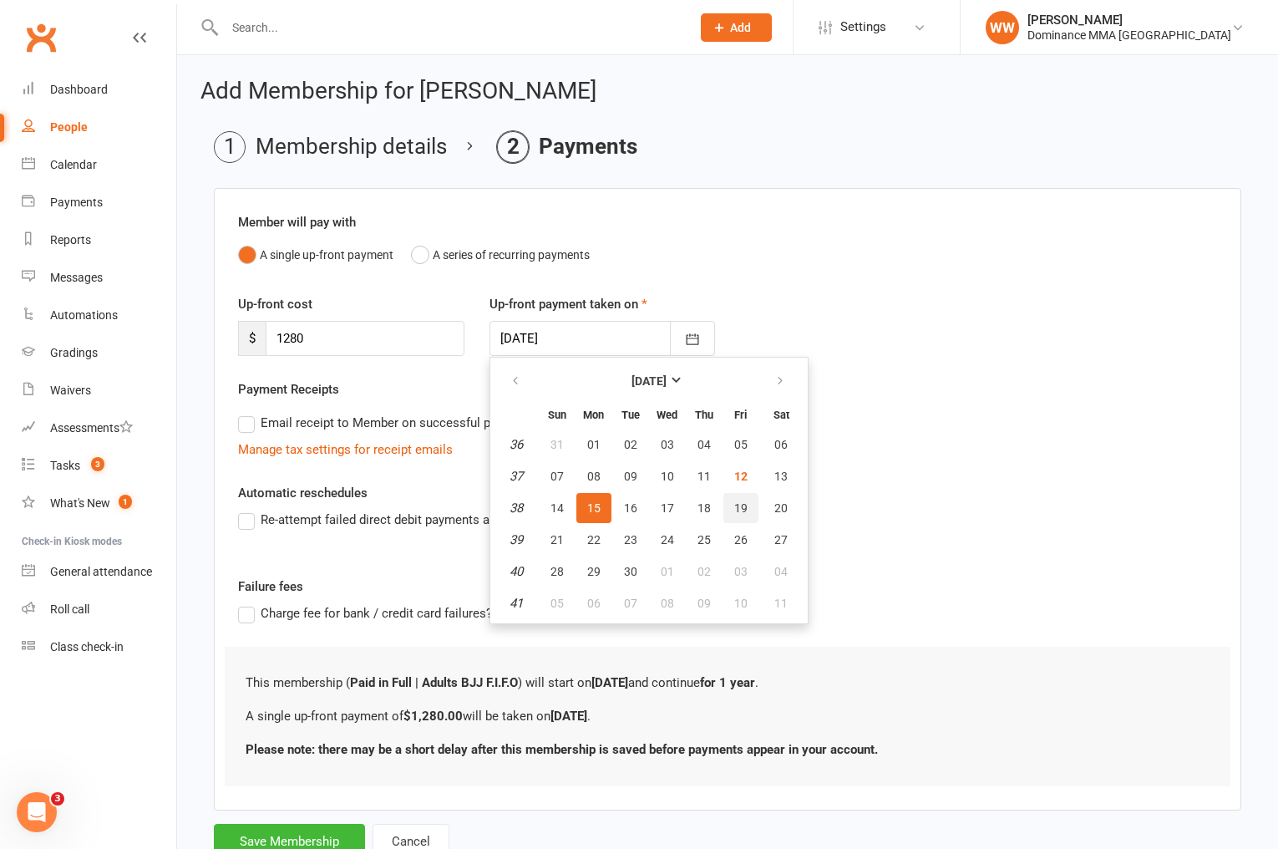
click at [740, 507] on span "19" at bounding box center [740, 507] width 13 height 13
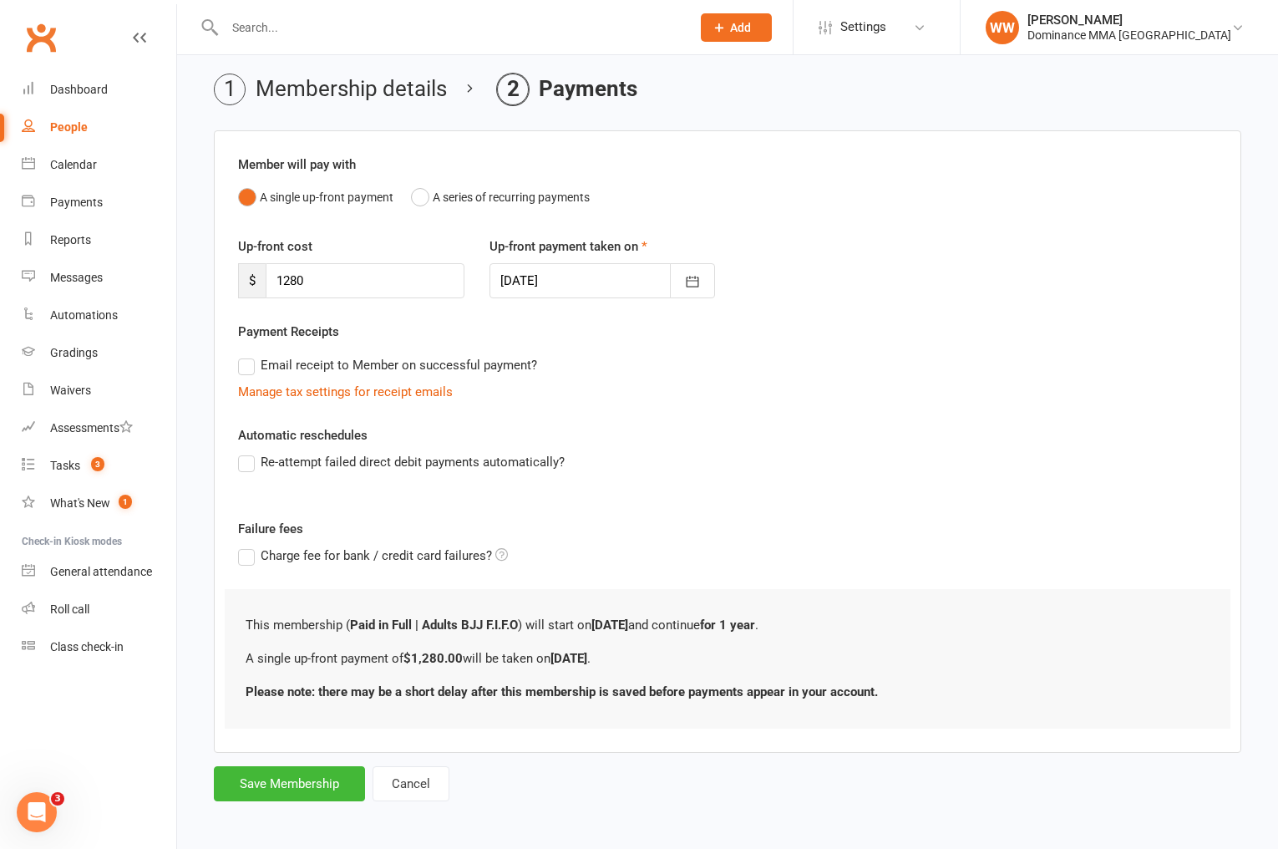
scroll to position [61, 0]
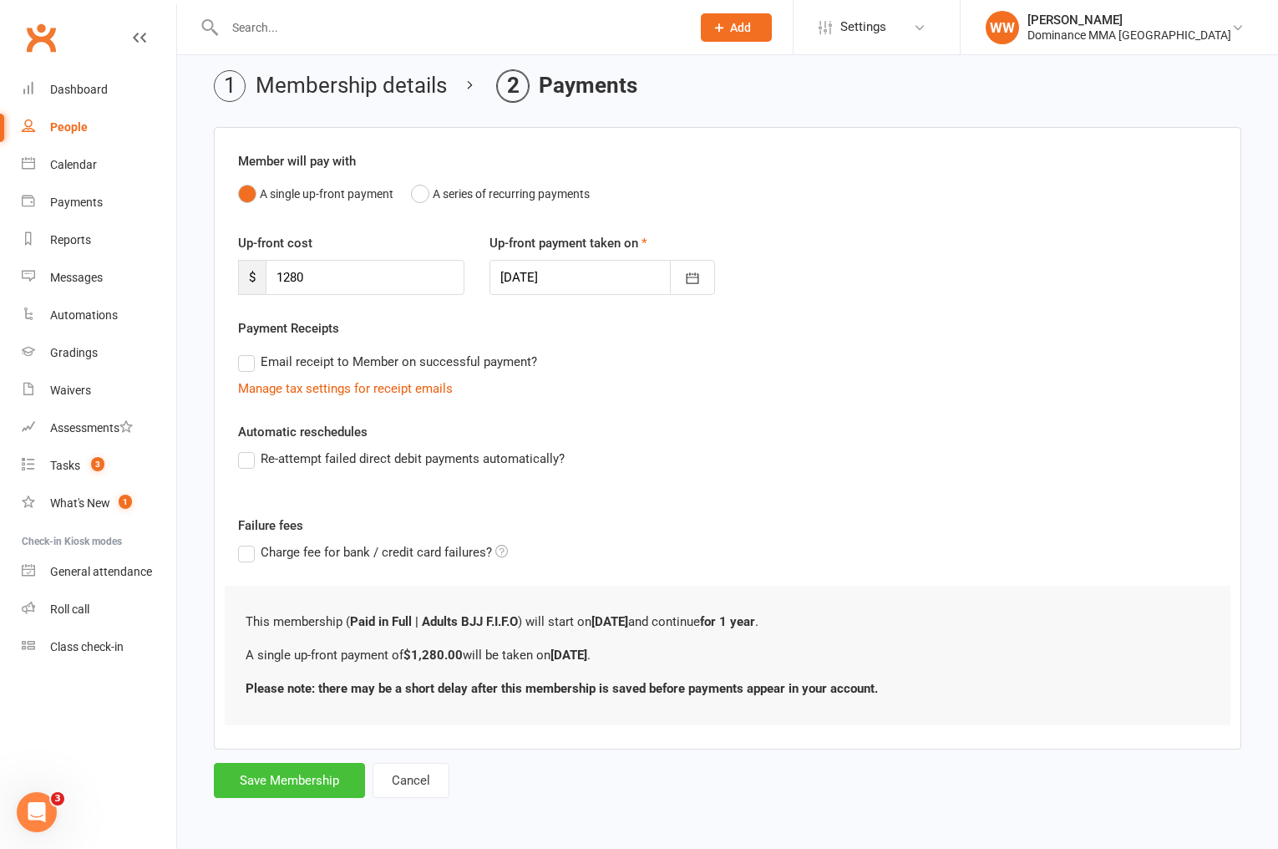
click at [290, 781] on button "Save Membership" at bounding box center [289, 780] width 151 height 35
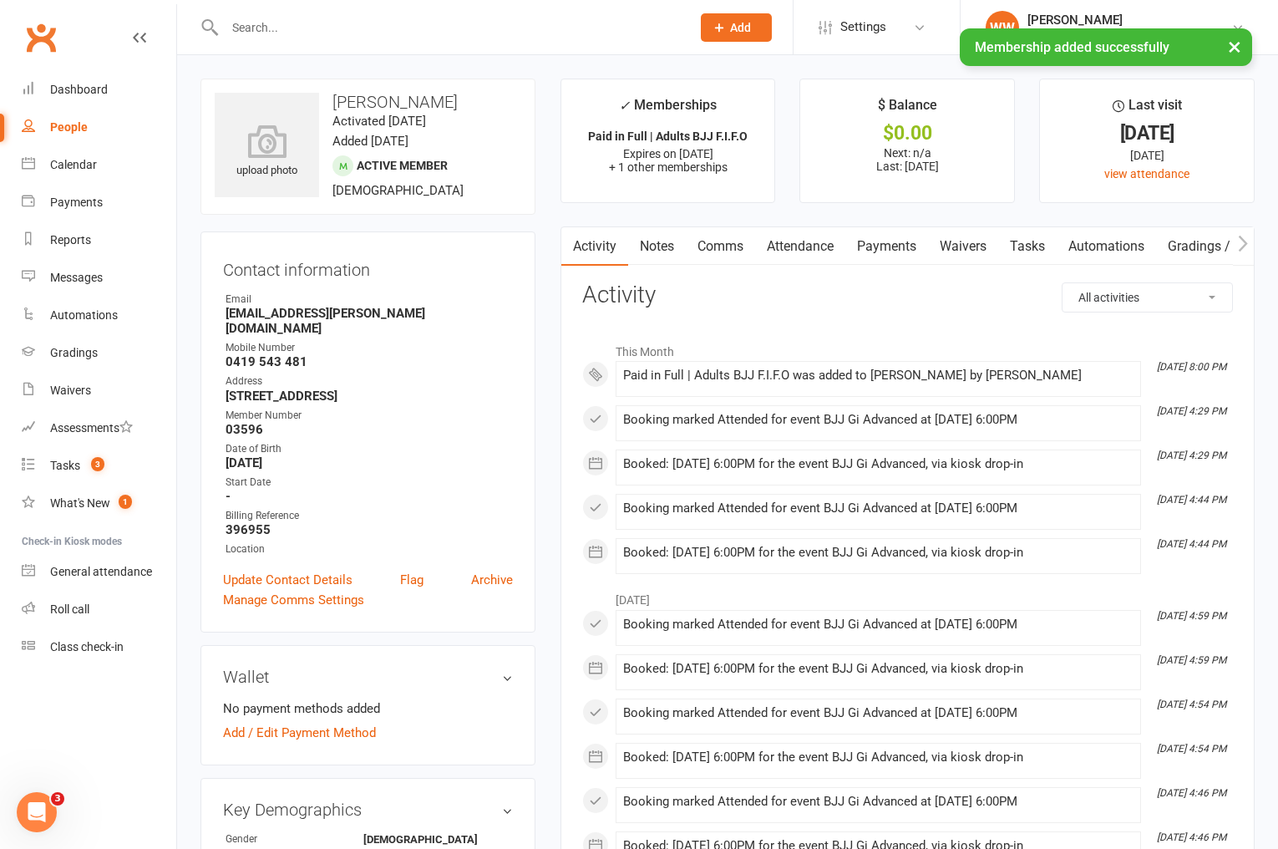
click at [893, 250] on link "Payments" at bounding box center [886, 246] width 83 height 38
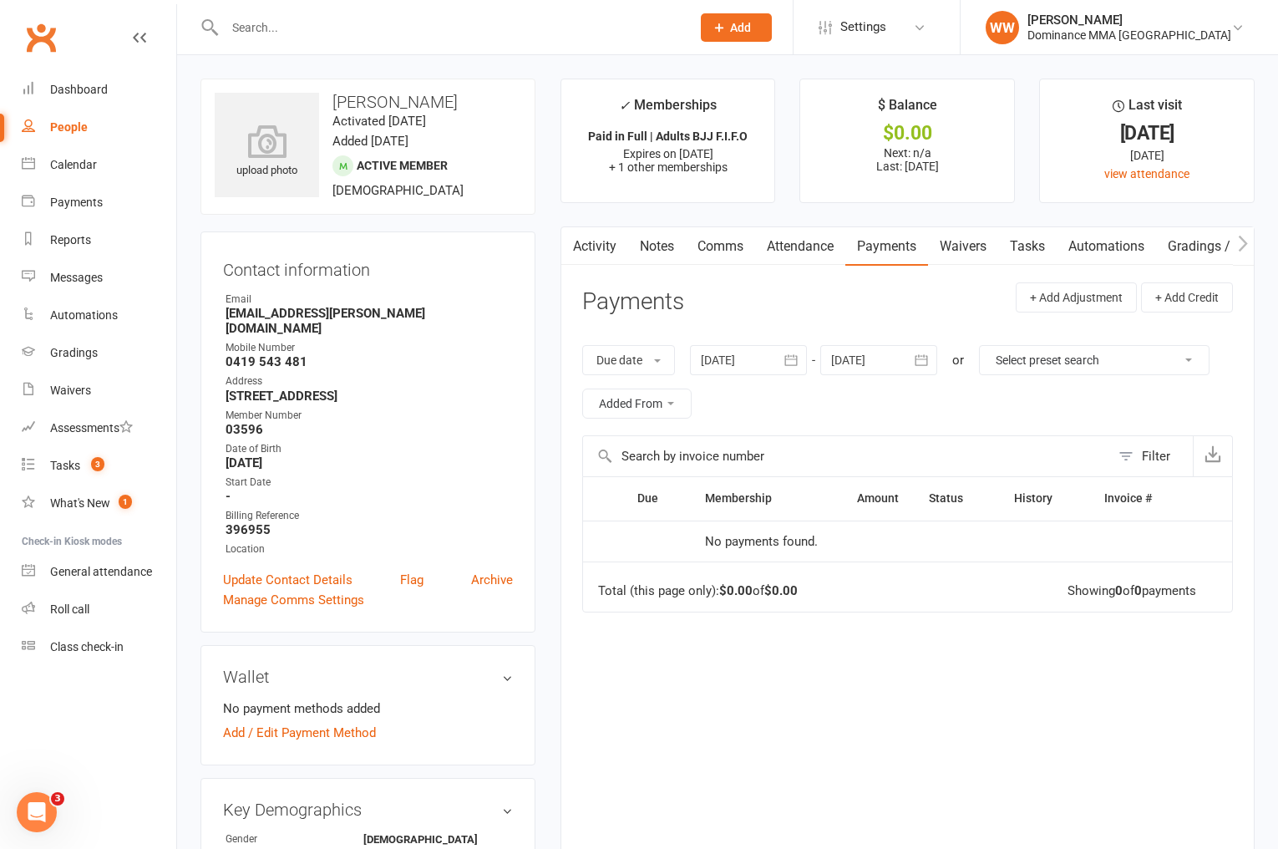
click at [1030, 244] on link "Tasks" at bounding box center [1027, 246] width 58 height 38
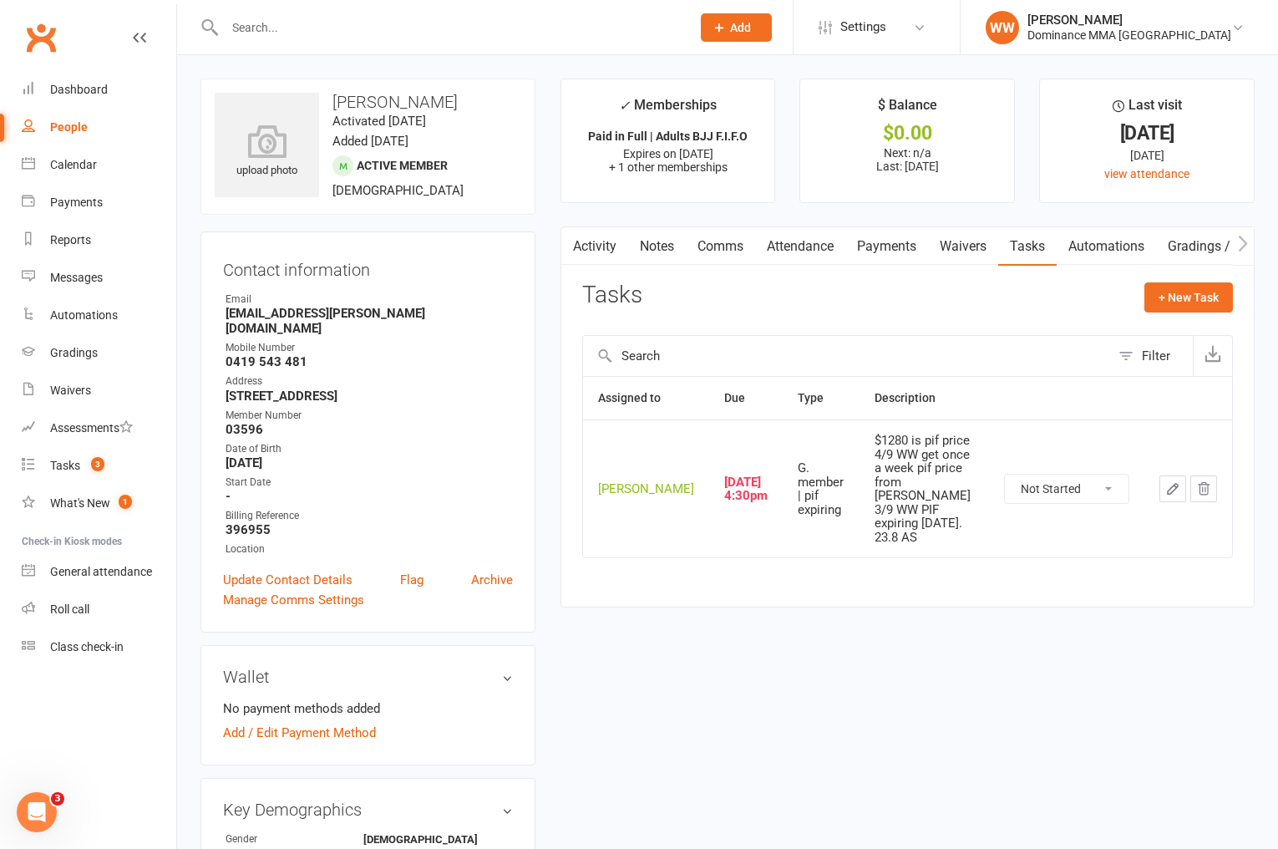
click at [1169, 484] on icon "button" at bounding box center [1173, 489] width 10 height 10
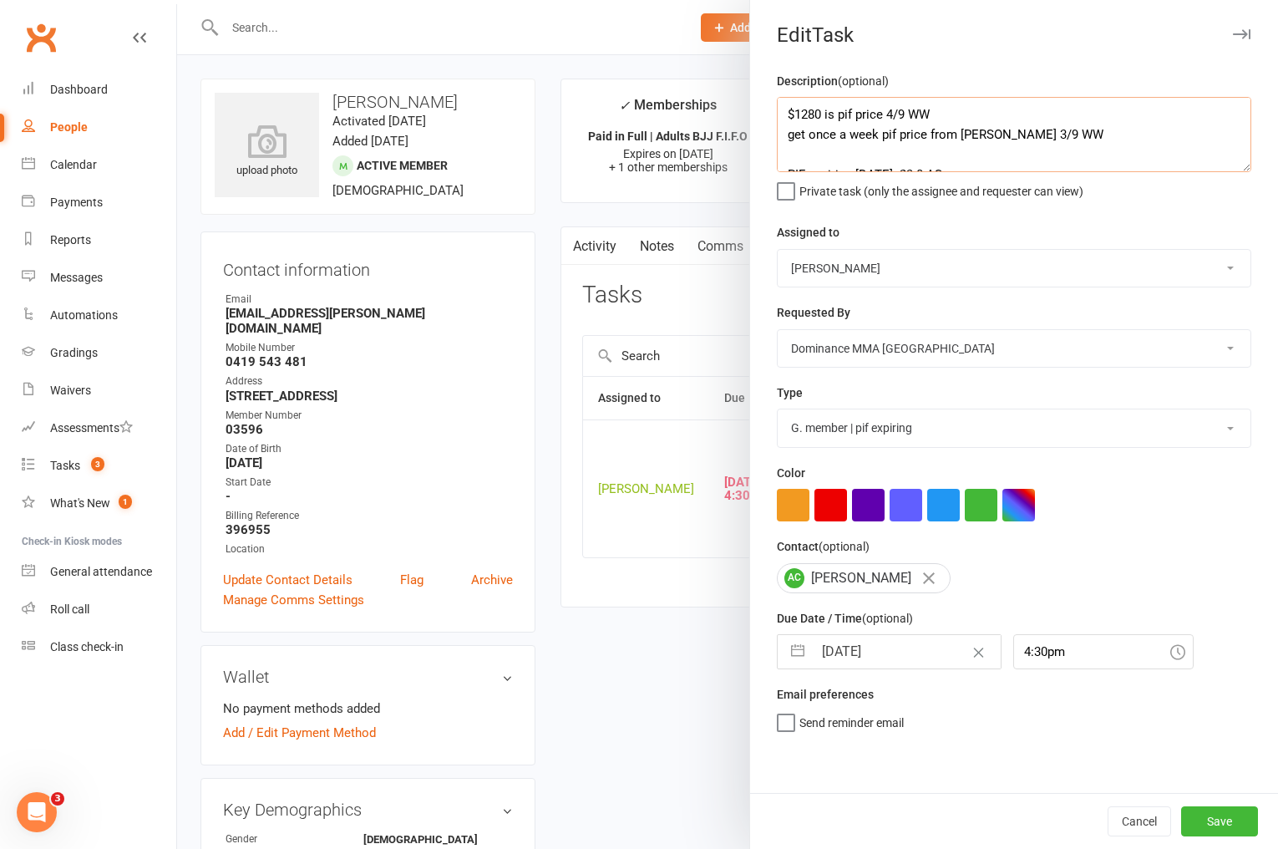
click at [785, 115] on textarea "$1280 is pif price 4/9 WW get once a week pif price from dave 3/9 WW PIF expiri…" at bounding box center [1014, 134] width 474 height 75
click at [860, 647] on input "12 Sep 2025" at bounding box center [907, 651] width 188 height 33
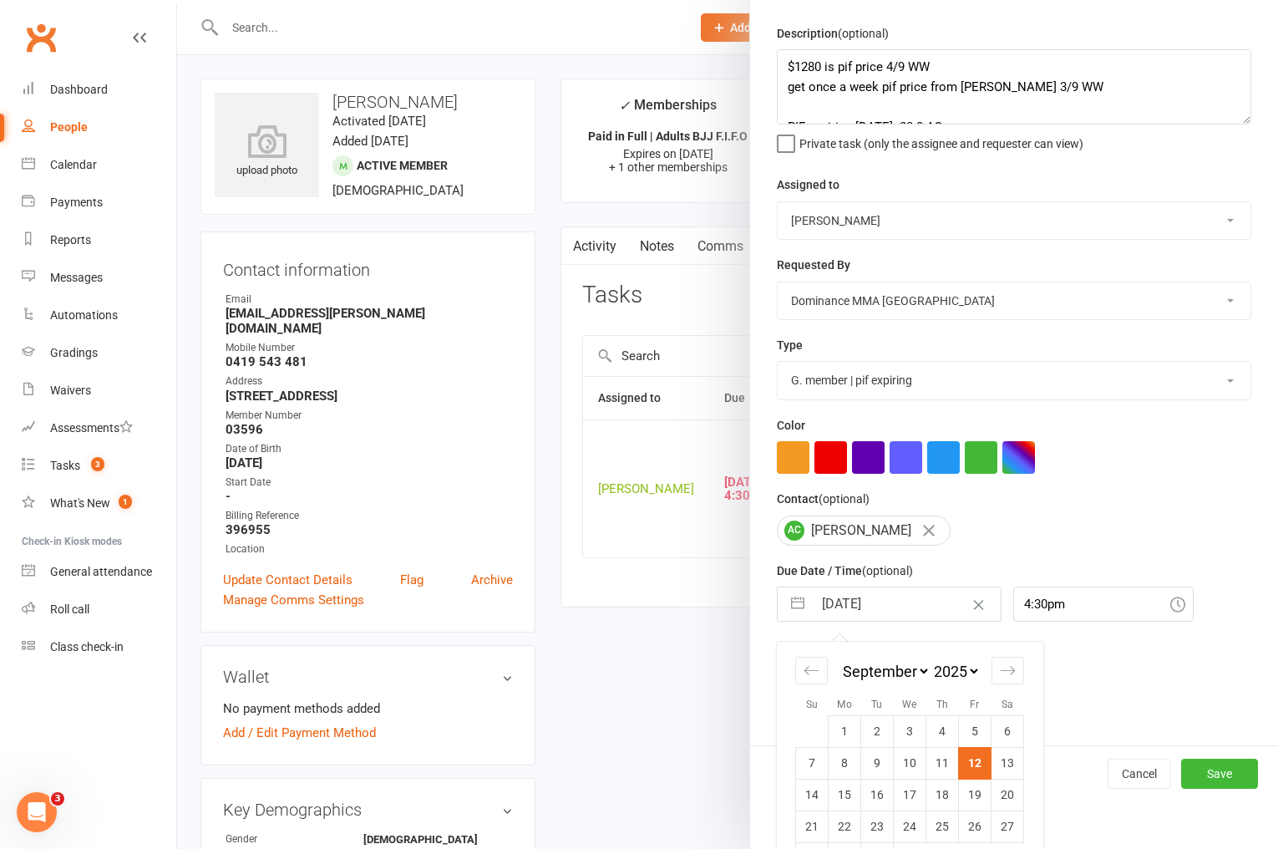
scroll to position [95, 0]
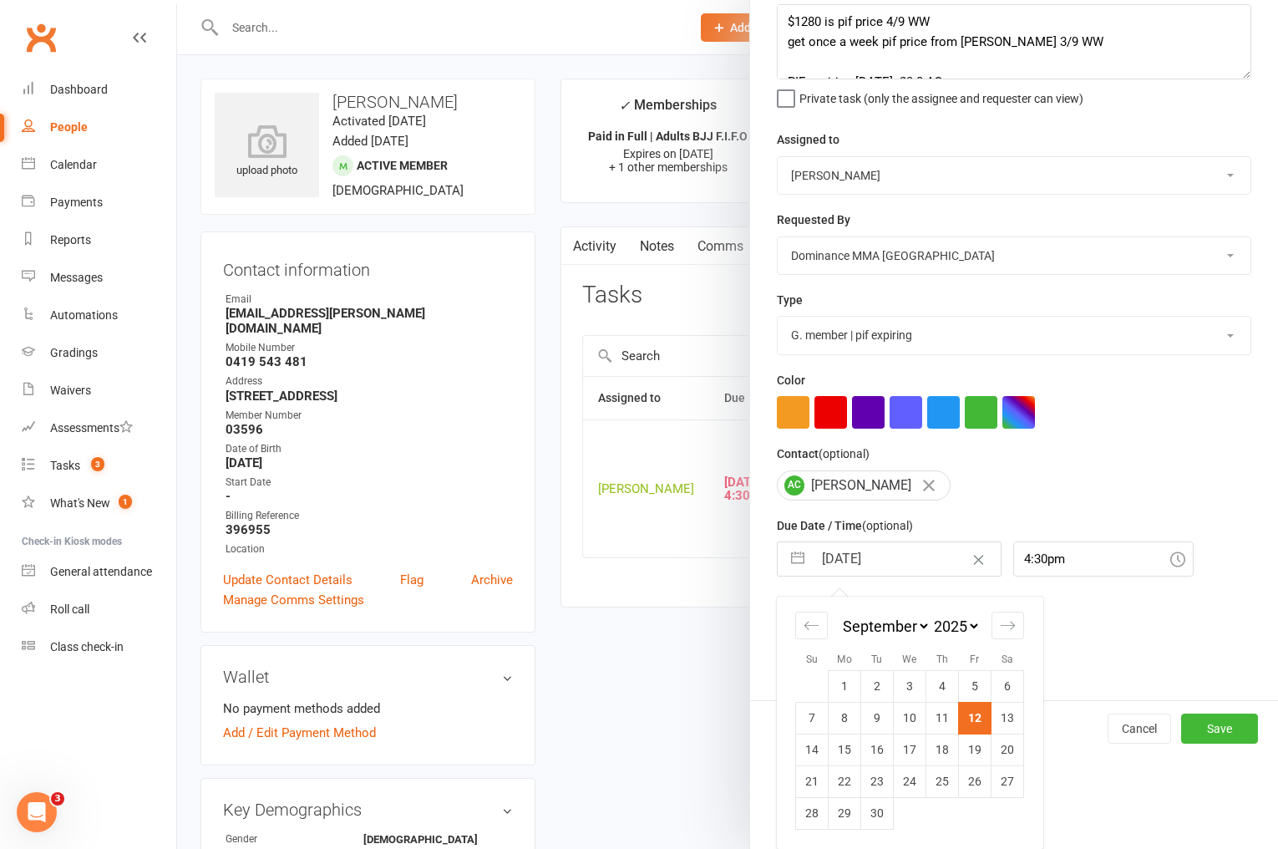
click at [906, 746] on td "17" at bounding box center [910, 749] width 33 height 32
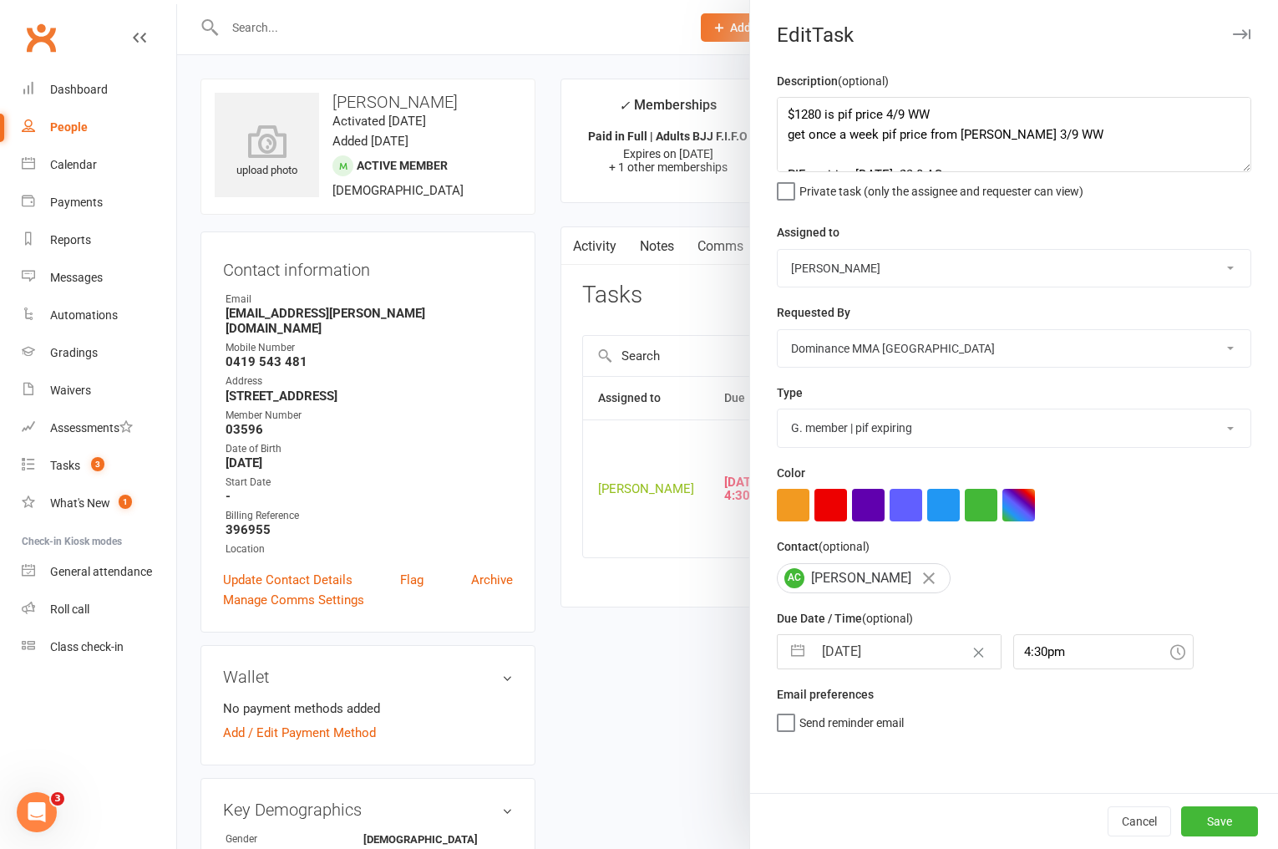
scroll to position [0, 0]
click at [1199, 810] on button "Save" at bounding box center [1219, 821] width 77 height 30
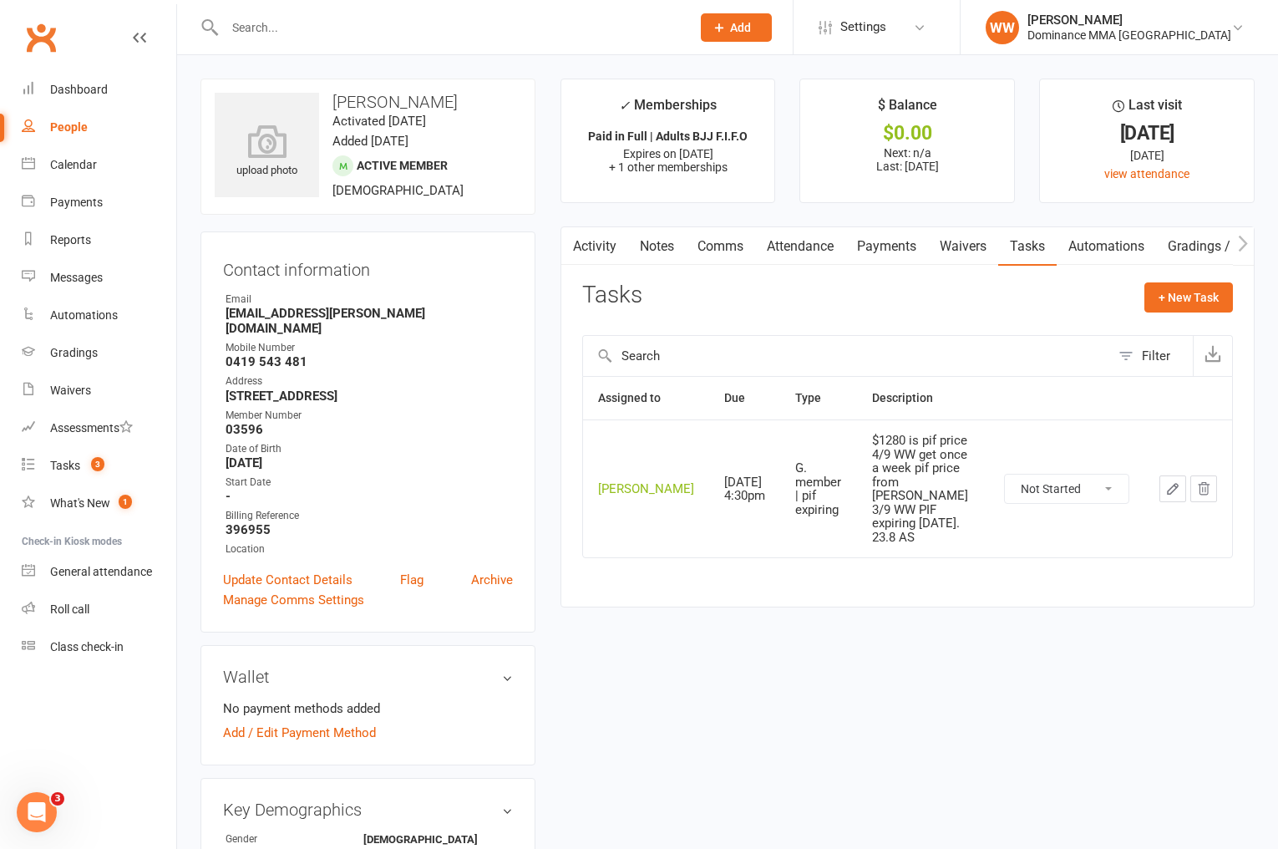
click at [885, 252] on link "Payments" at bounding box center [886, 246] width 83 height 38
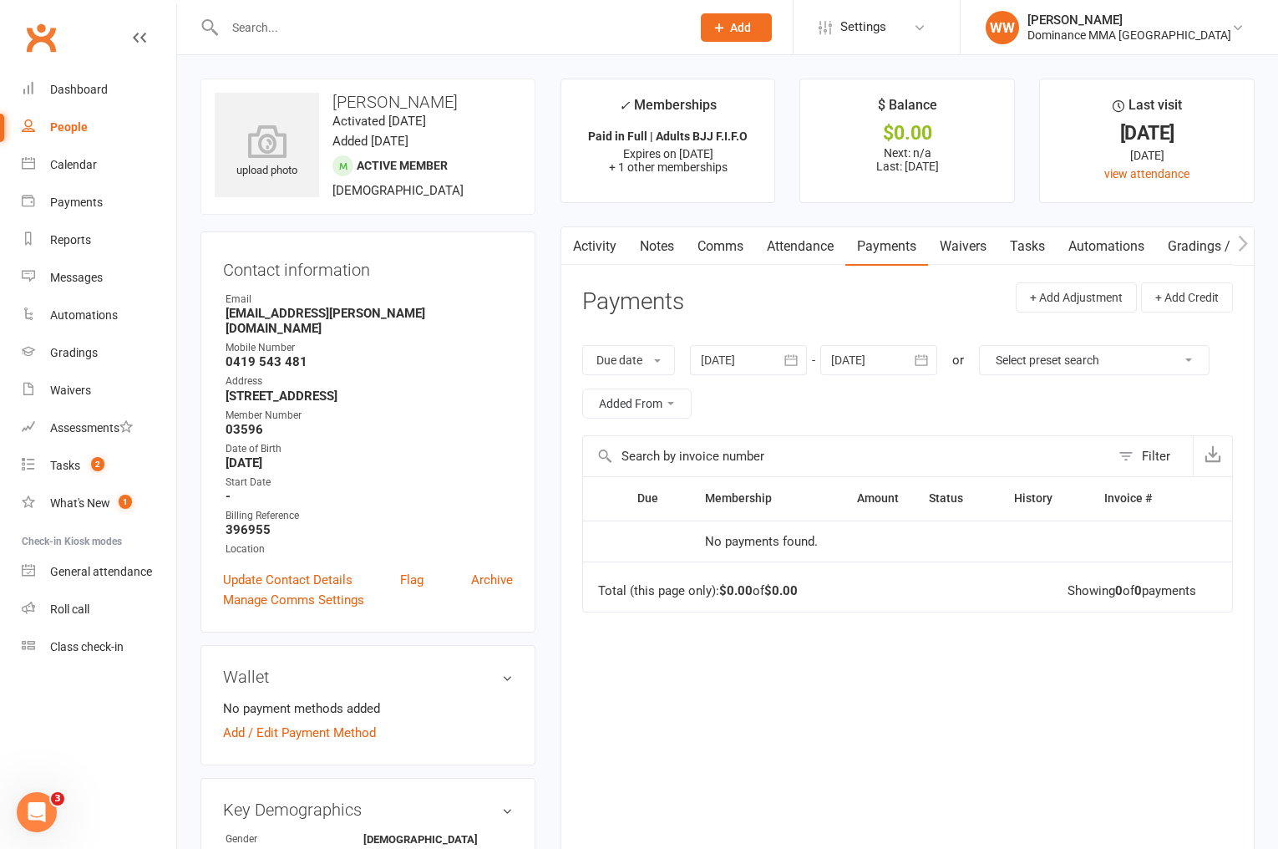
click at [671, 241] on link "Notes" at bounding box center [657, 246] width 58 height 38
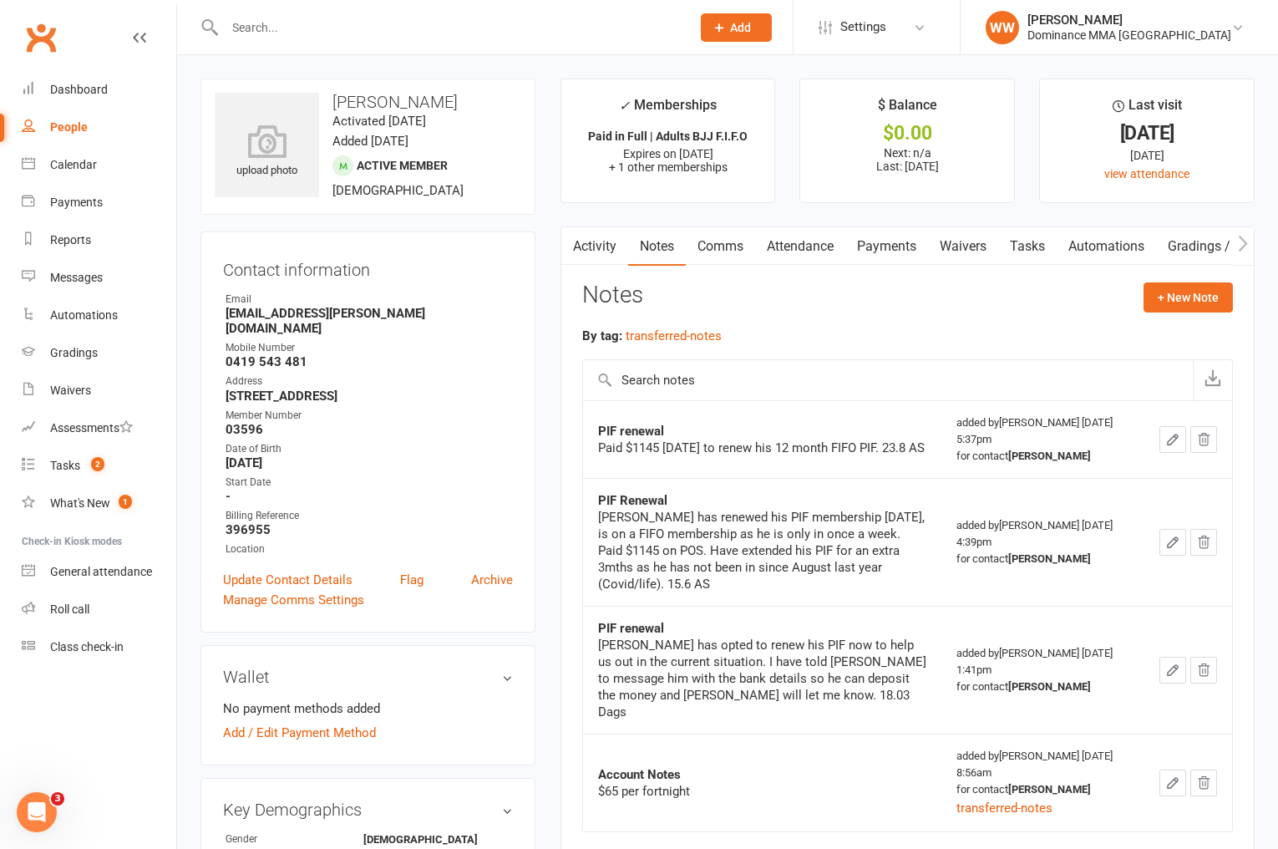
click at [762, 284] on div "Notes + New Note" at bounding box center [907, 303] width 651 height 43
click at [883, 253] on link "Payments" at bounding box center [886, 246] width 83 height 38
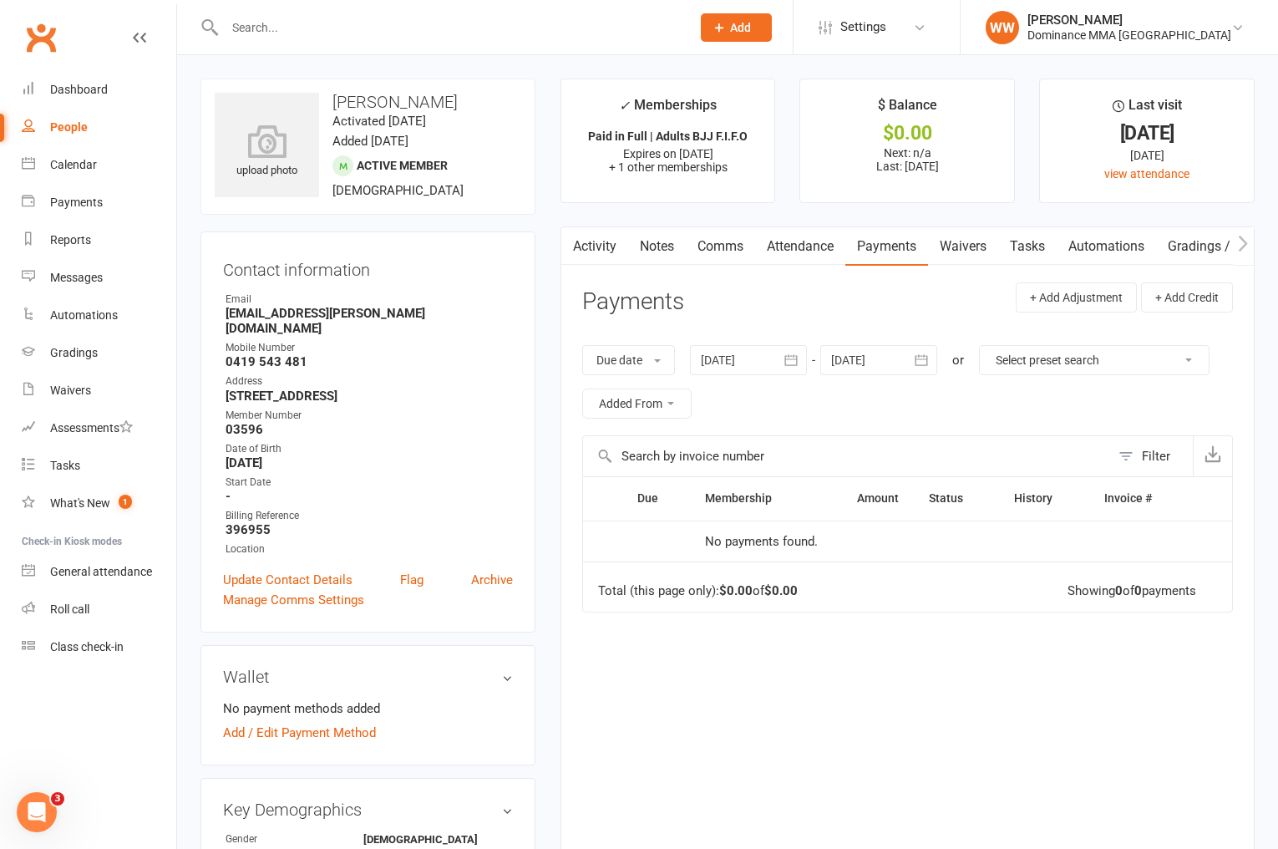
click at [562, 401] on div "Activity Notes Comms Attendance Payments Waivers Tasks Automations Gradings / P…" at bounding box center [907, 539] width 694 height 626
click at [574, 402] on div "Activity Notes Comms Attendance Payments Waivers Tasks Automations Gradings / P…" at bounding box center [907, 539] width 694 height 626
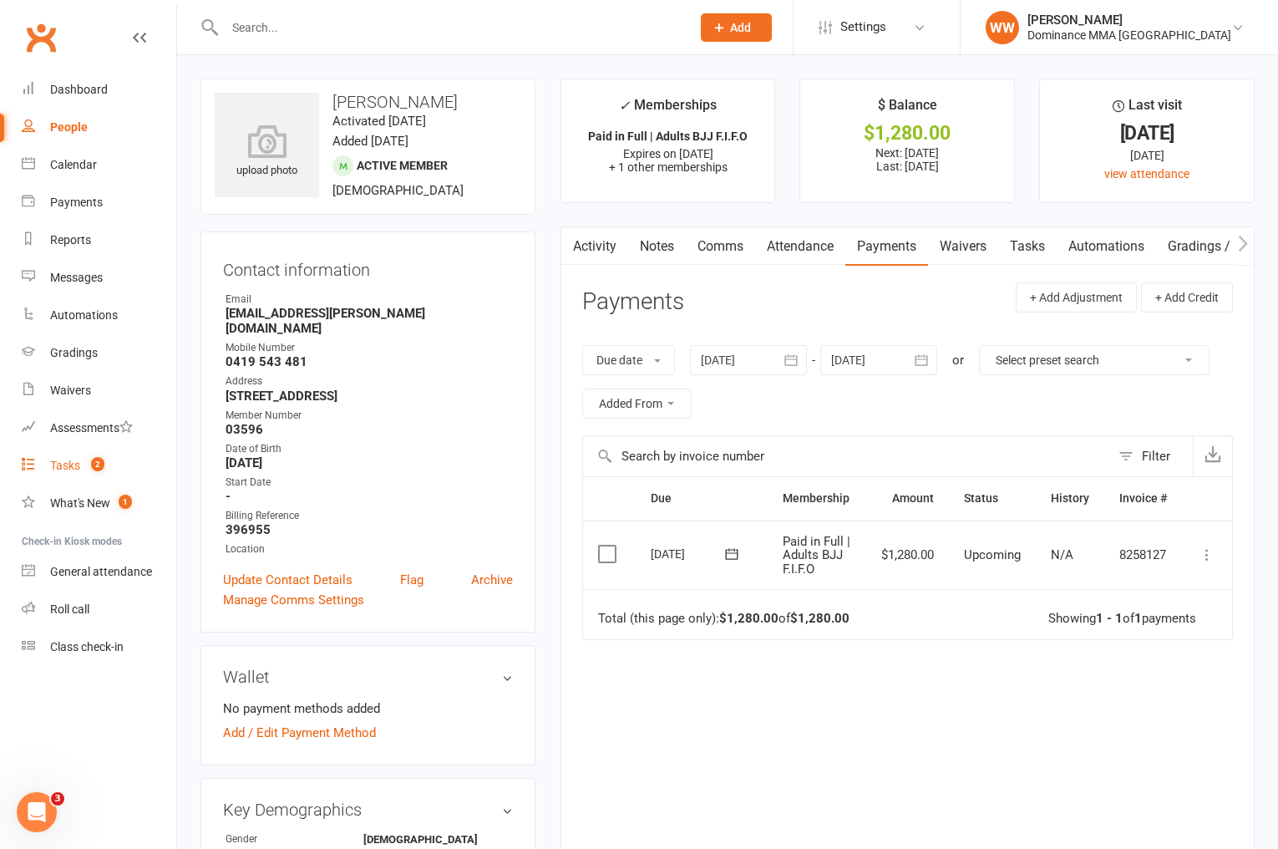
click at [73, 464] on div "Tasks" at bounding box center [65, 465] width 30 height 13
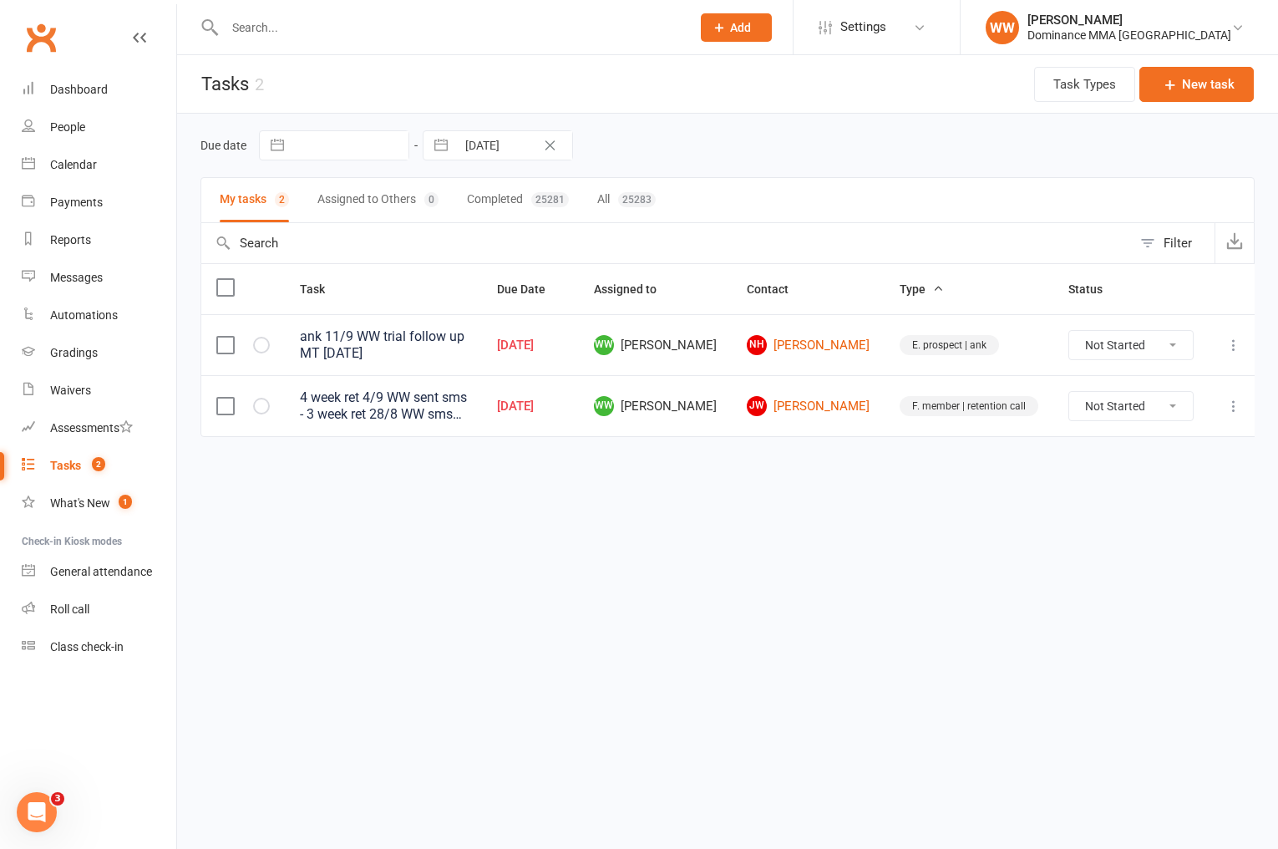
click at [1151, 400] on select "Not Started In Progress Waiting Complete" at bounding box center [1131, 406] width 124 height 28
click at [1069, 392] on select "Not Started In Progress Waiting Complete" at bounding box center [1131, 406] width 124 height 28
select select "unstarted"
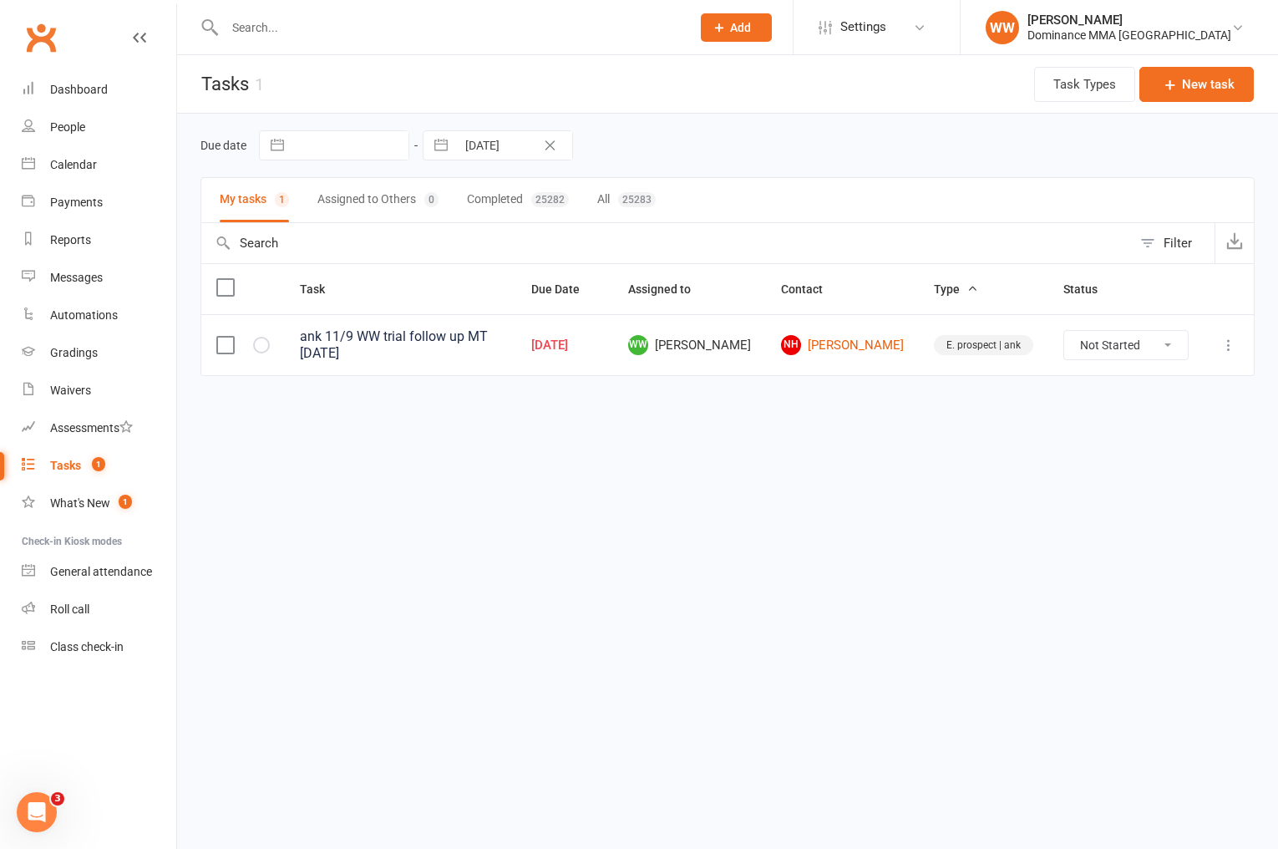
click at [1220, 346] on icon at bounding box center [1228, 345] width 17 height 17
click at [1108, 411] on link "Edit" at bounding box center [1155, 409] width 165 height 33
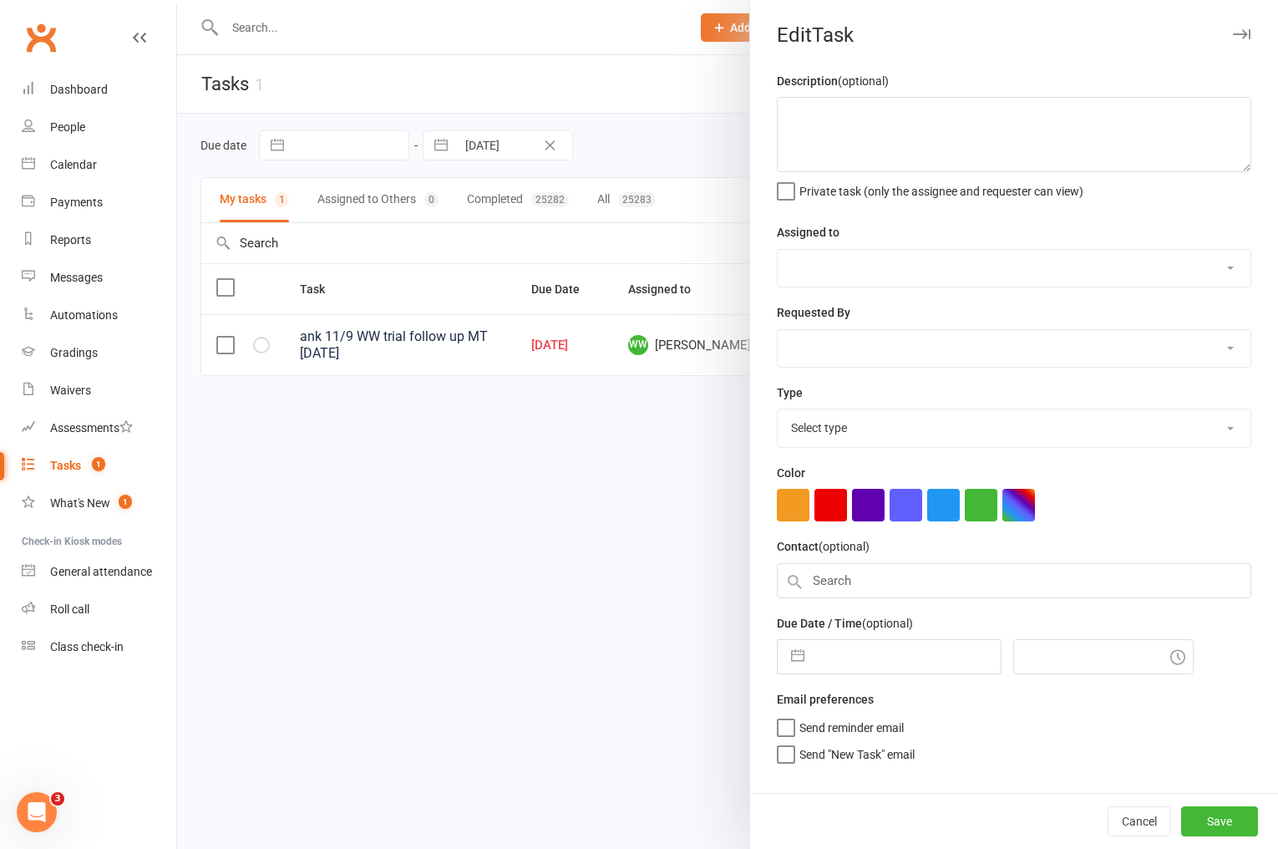
type textarea "ank 11/9 WW trial follow up MT 9/9 SA"
select select "49757"
select select "12631"
type input "12 Sep 2025"
type input "1:45pm"
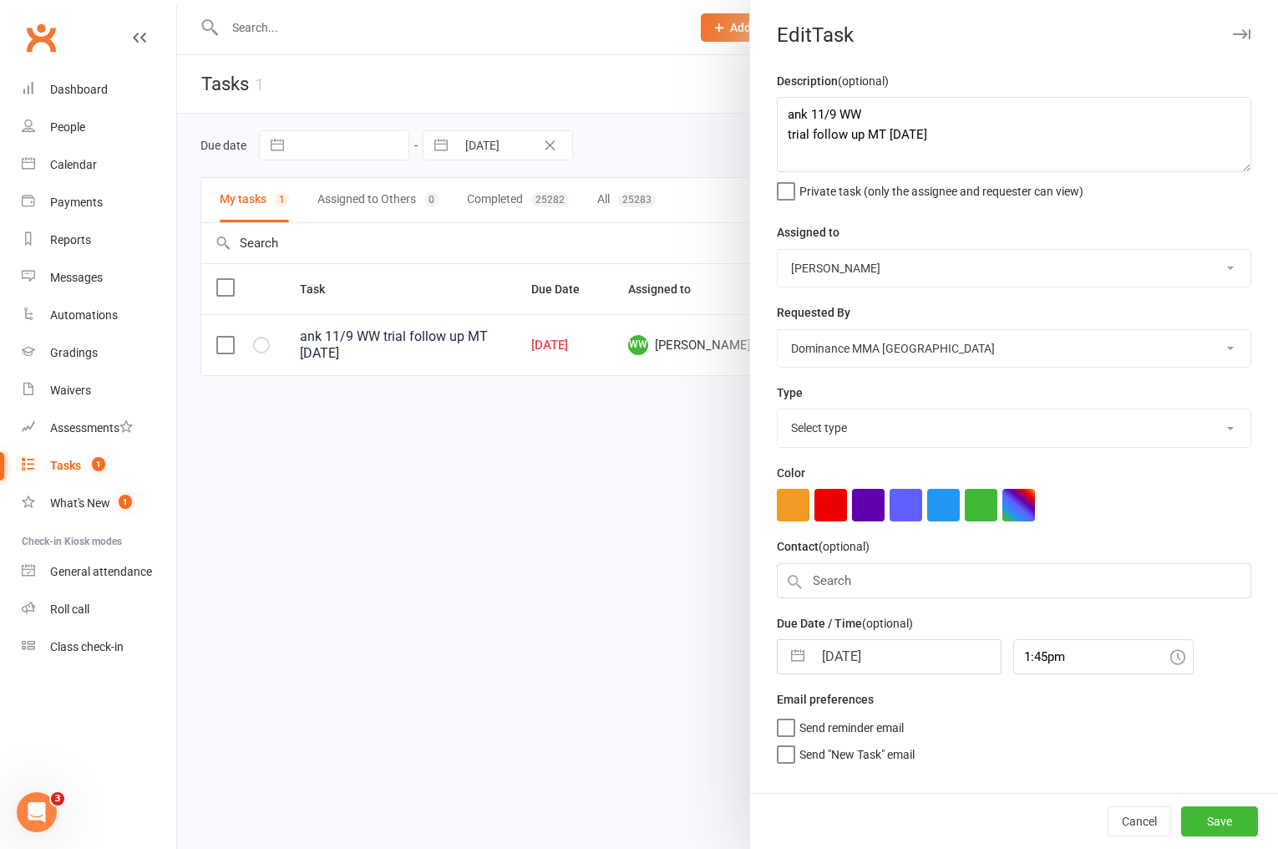
select select "3864"
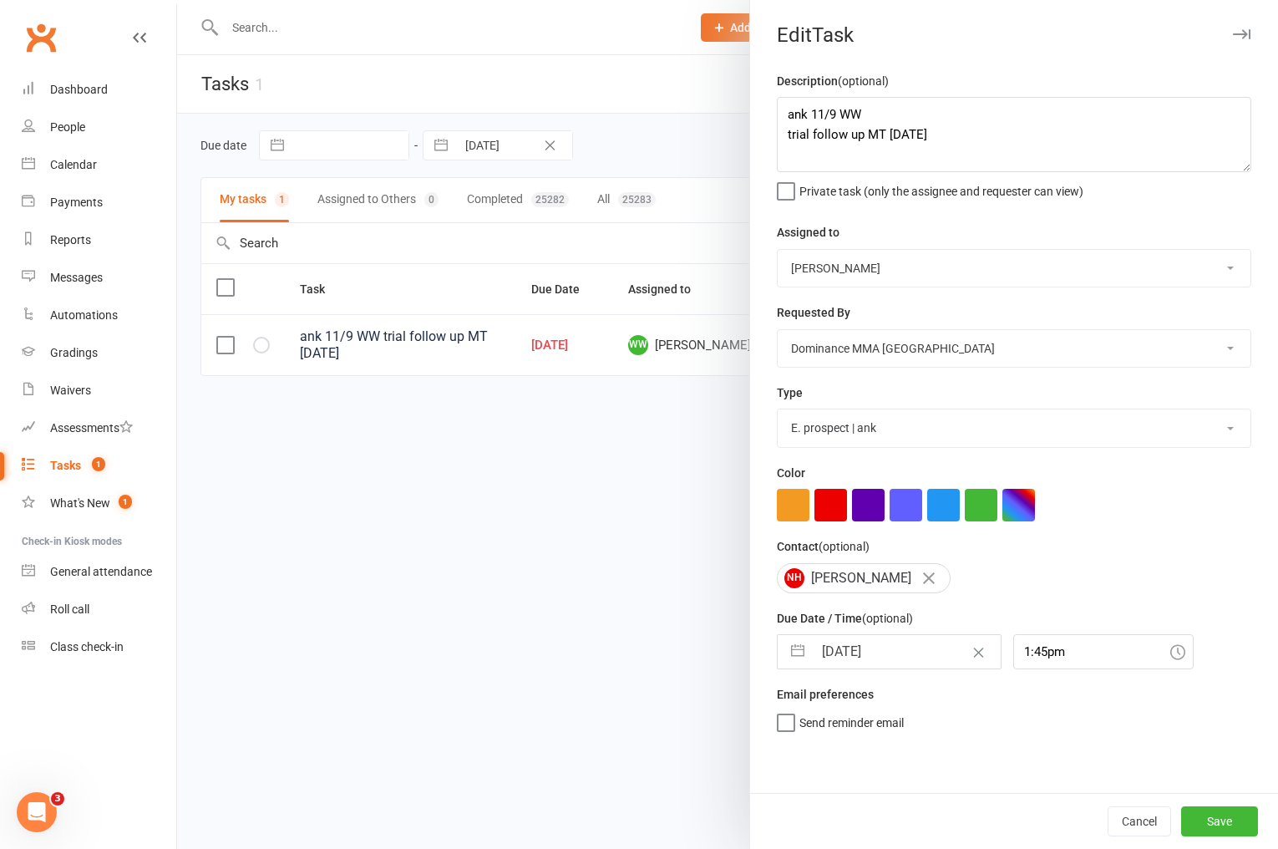
click at [875, 262] on select "Cat Wilson David Hart Lachlan Dart Alish S. Will Wesley Max Viney Dominance MMA…" at bounding box center [1014, 268] width 473 height 37
select select "12631"
click at [778, 250] on select "Cat Wilson David Hart Lachlan Dart Alish S. Will Wesley Max Viney Dominance MMA…" at bounding box center [1014, 268] width 473 height 37
drag, startPoint x: 865, startPoint y: 751, endPoint x: 857, endPoint y: 677, distance: 74.7
click at [865, 751] on span "Send "New Task" email" at bounding box center [856, 746] width 115 height 19
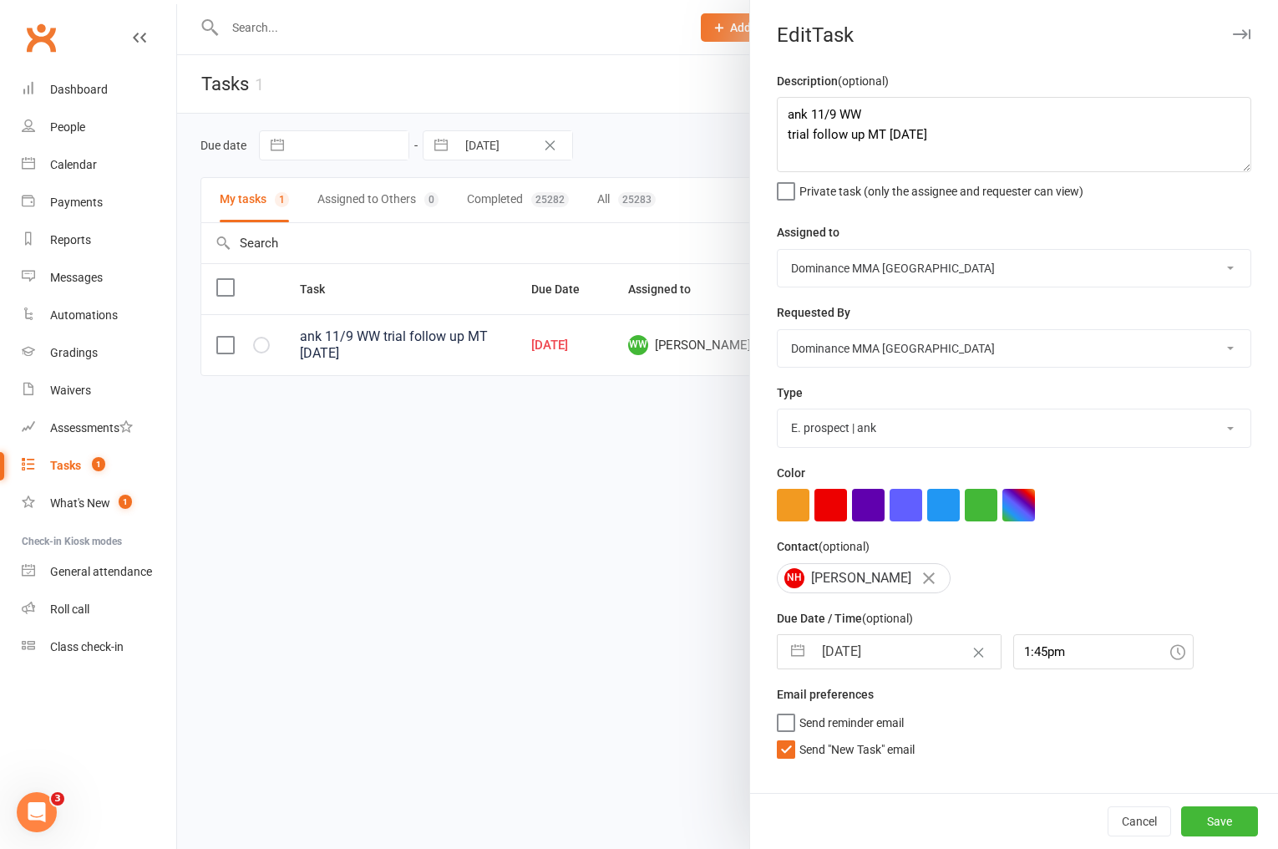
click at [865, 737] on input "Send "New Task" email" at bounding box center [846, 737] width 138 height 0
select select "7"
select select "2025"
select select "8"
select select "2025"
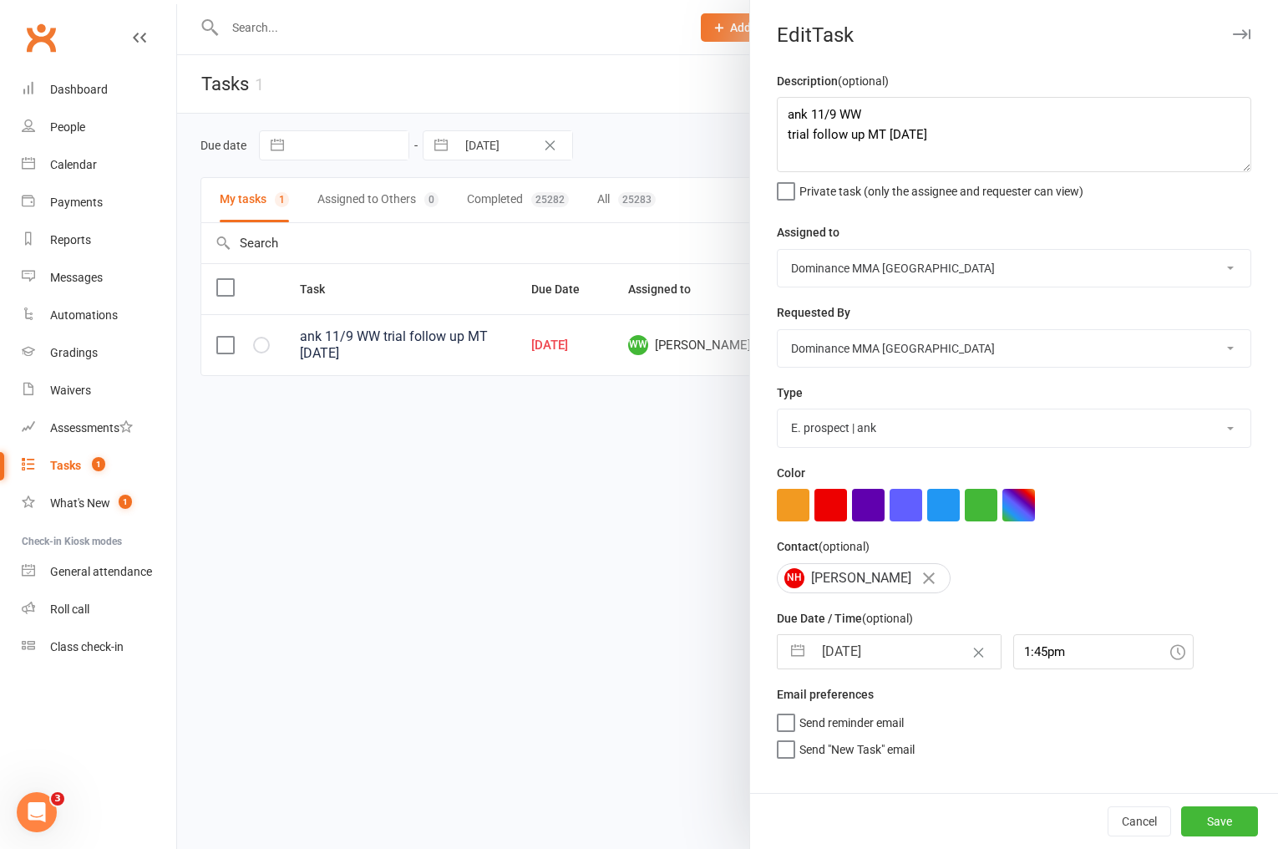
select select "9"
select select "2025"
click at [856, 638] on input "12 Sep 2025" at bounding box center [907, 651] width 188 height 33
click at [1009, 807] on td "13" at bounding box center [1008, 810] width 33 height 32
type input "13 Sep 2025"
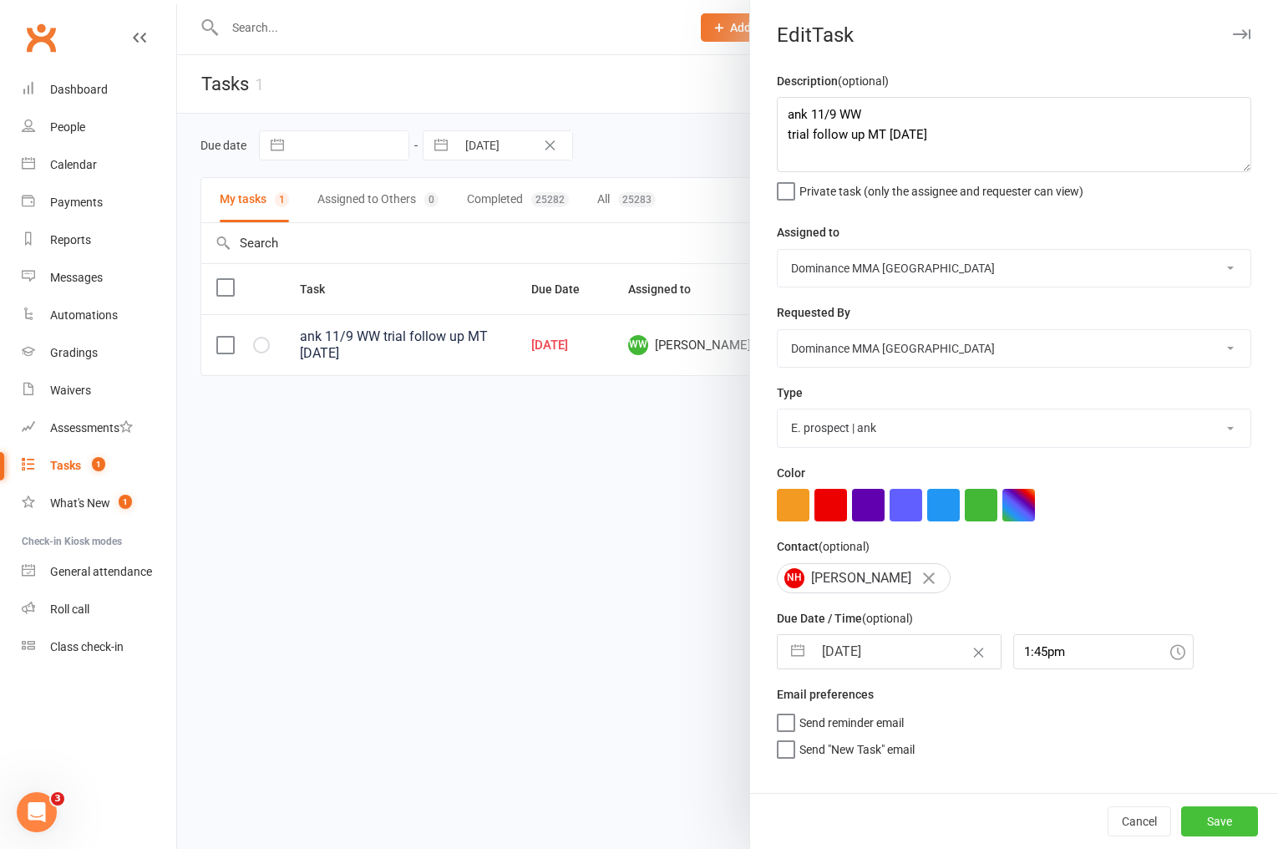
click at [1220, 822] on button "Save" at bounding box center [1219, 821] width 77 height 30
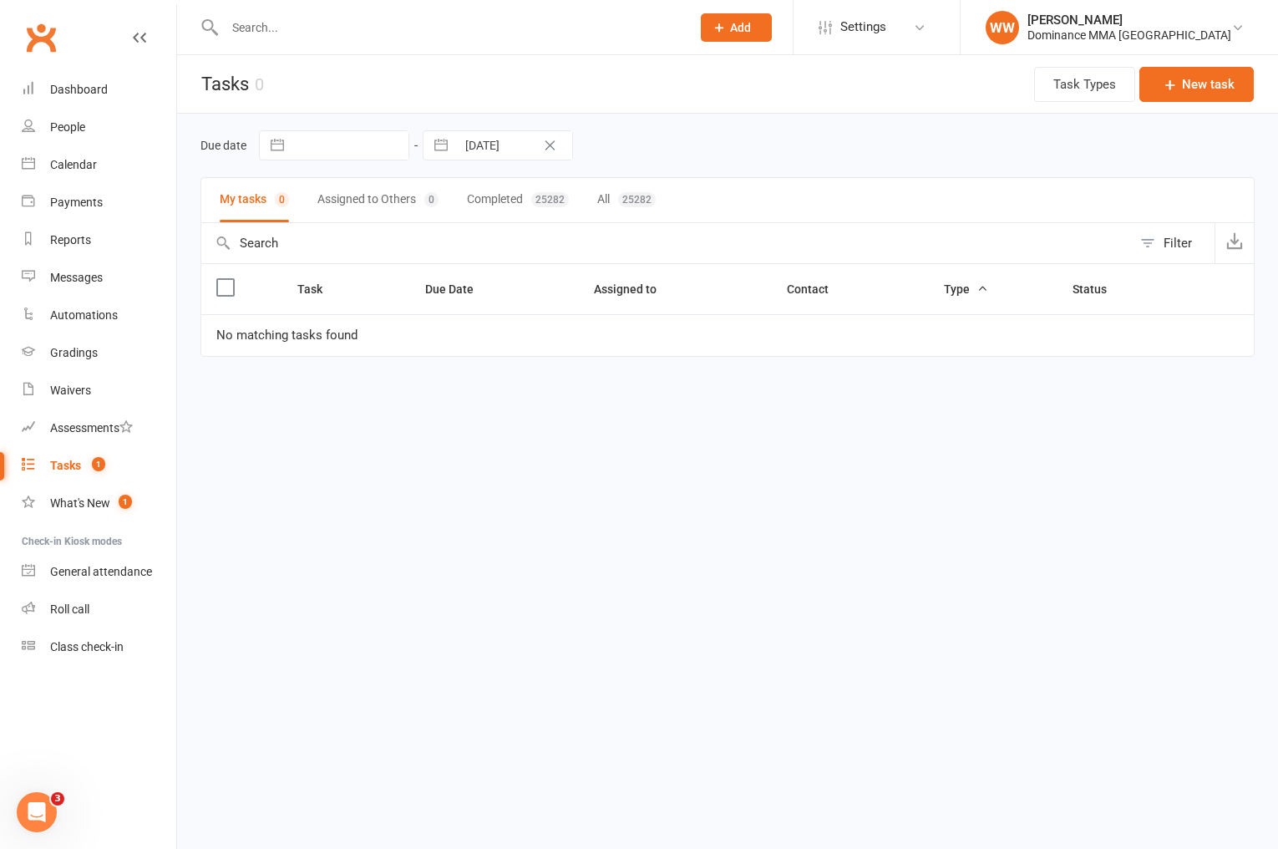
click at [705, 427] on html "Prospect Member Non-attending contact Task Bulk message Add Settings Membership…" at bounding box center [639, 213] width 1278 height 427
click at [688, 427] on html "Prospect Member Non-attending contact Task Bulk message Add Settings Membership…" at bounding box center [639, 213] width 1278 height 427
click at [732, 156] on div "Due date Navigate forward to interact with the calendar and select a date. Pres…" at bounding box center [727, 145] width 1054 height 30
click at [740, 150] on div "Due date Navigate forward to interact with the calendar and select a date. Pres…" at bounding box center [727, 145] width 1054 height 30
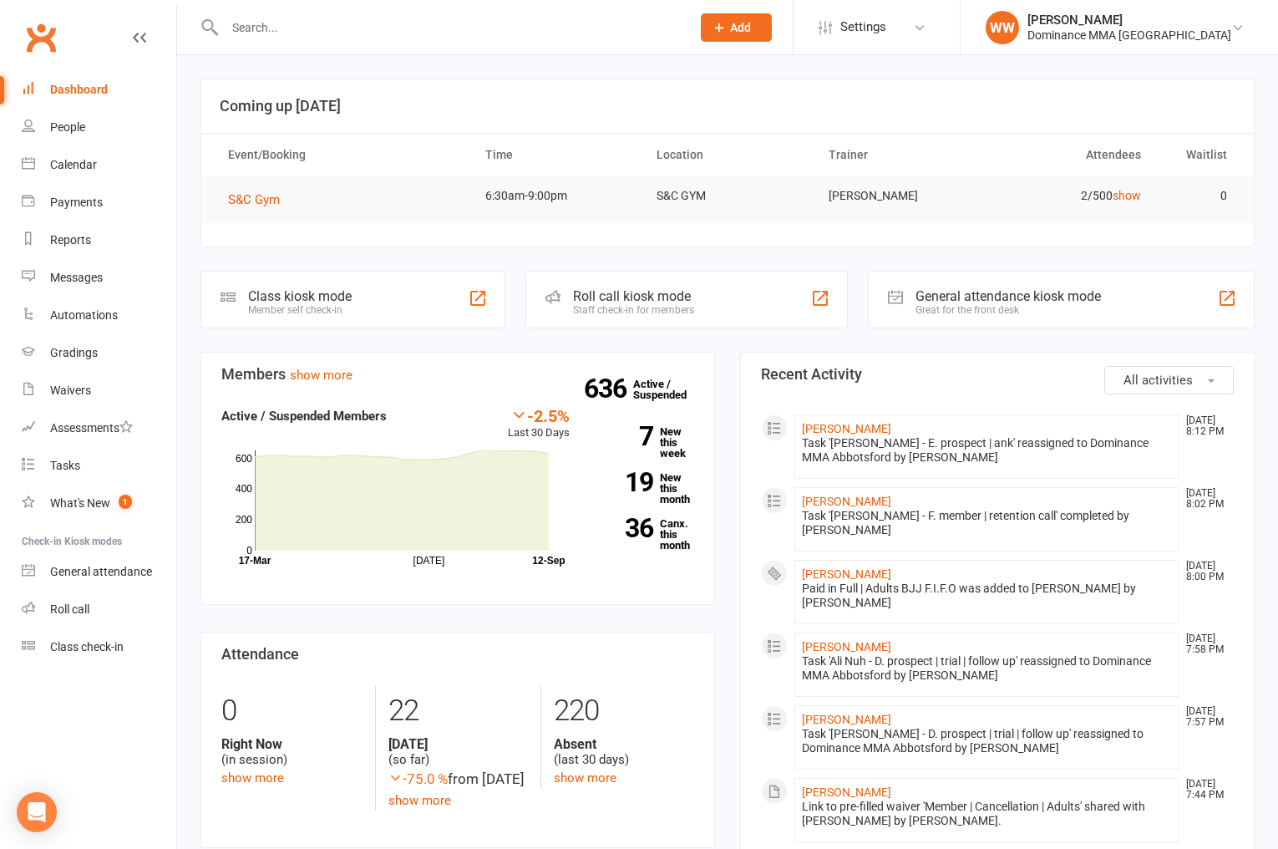
click at [268, 21] on input "text" at bounding box center [449, 27] width 459 height 23
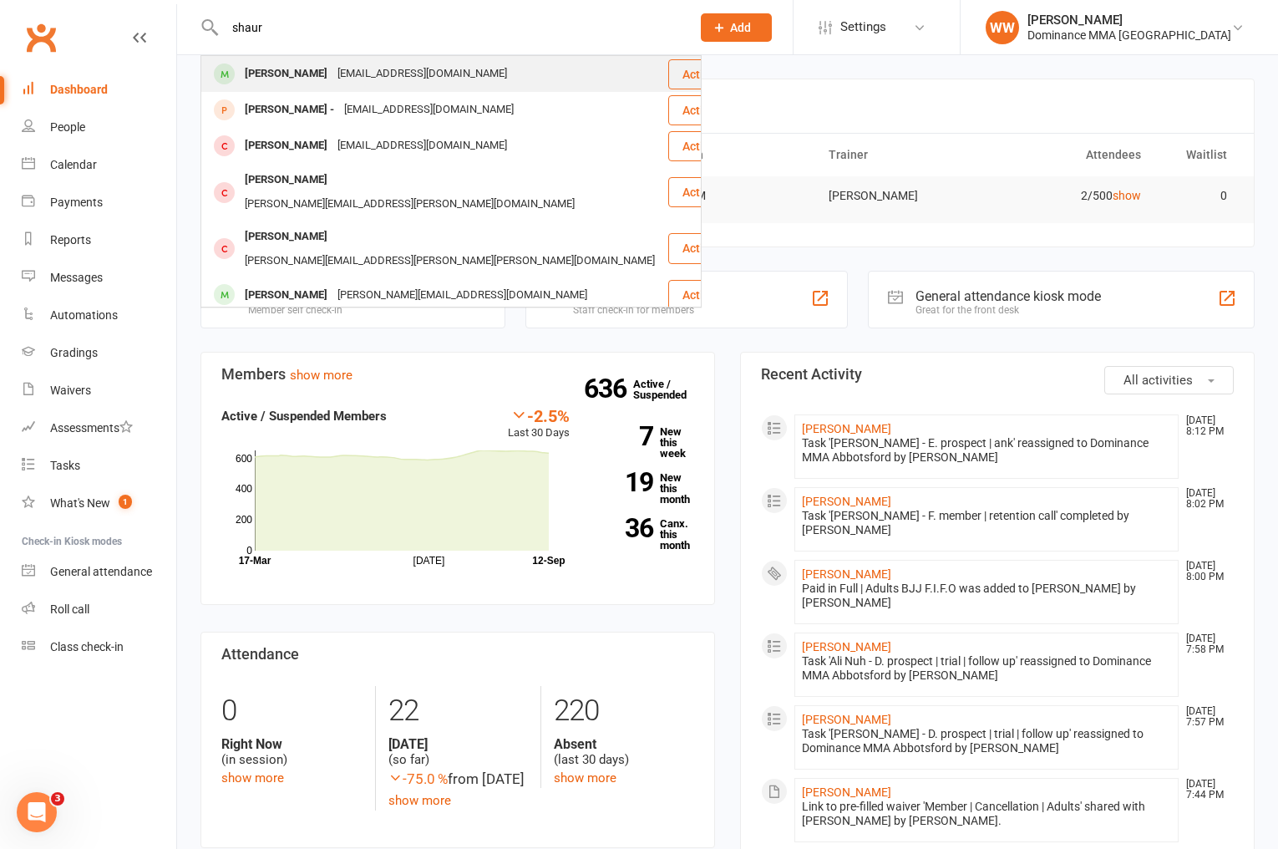
type input "shaur"
click at [364, 68] on div "[EMAIL_ADDRESS][DOMAIN_NAME]" at bounding box center [422, 74] width 180 height 24
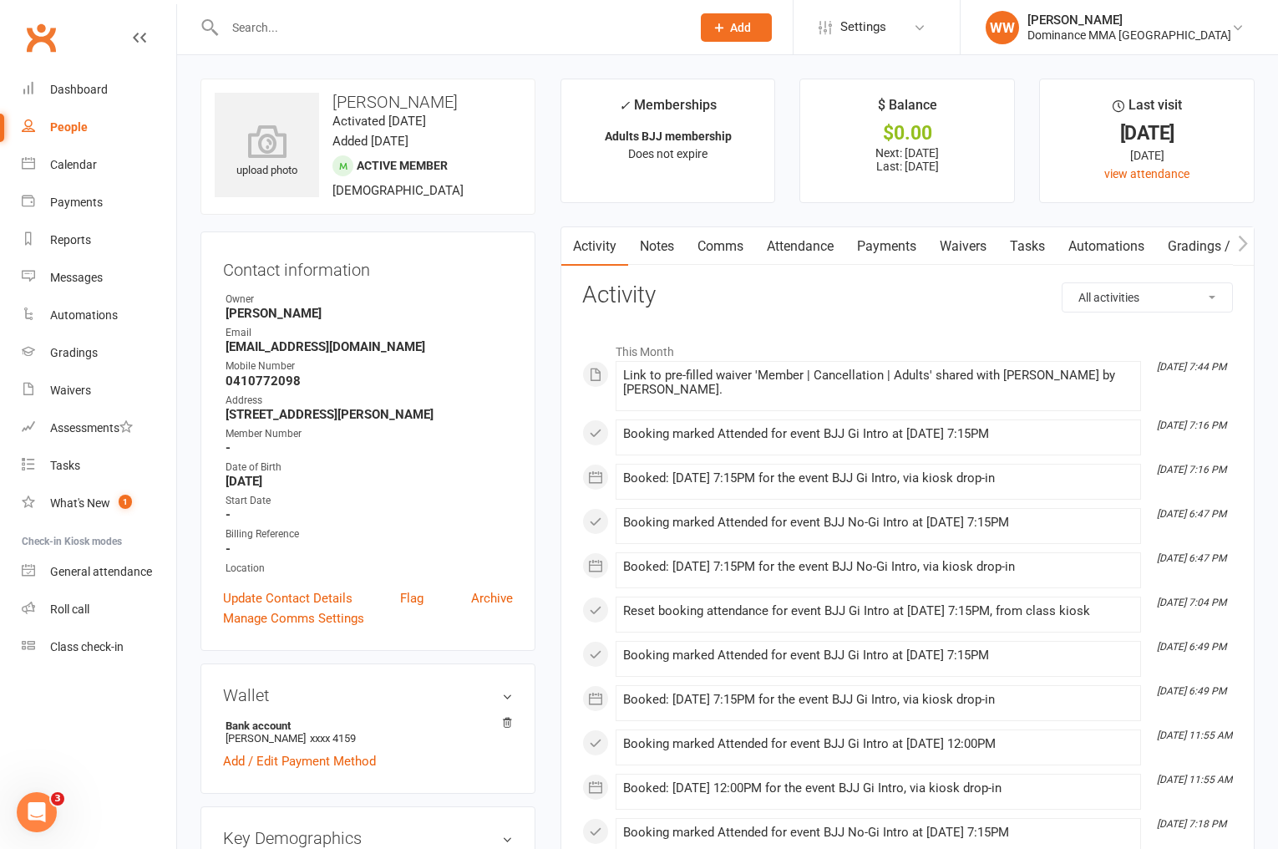
click at [895, 246] on link "Payments" at bounding box center [886, 246] width 83 height 38
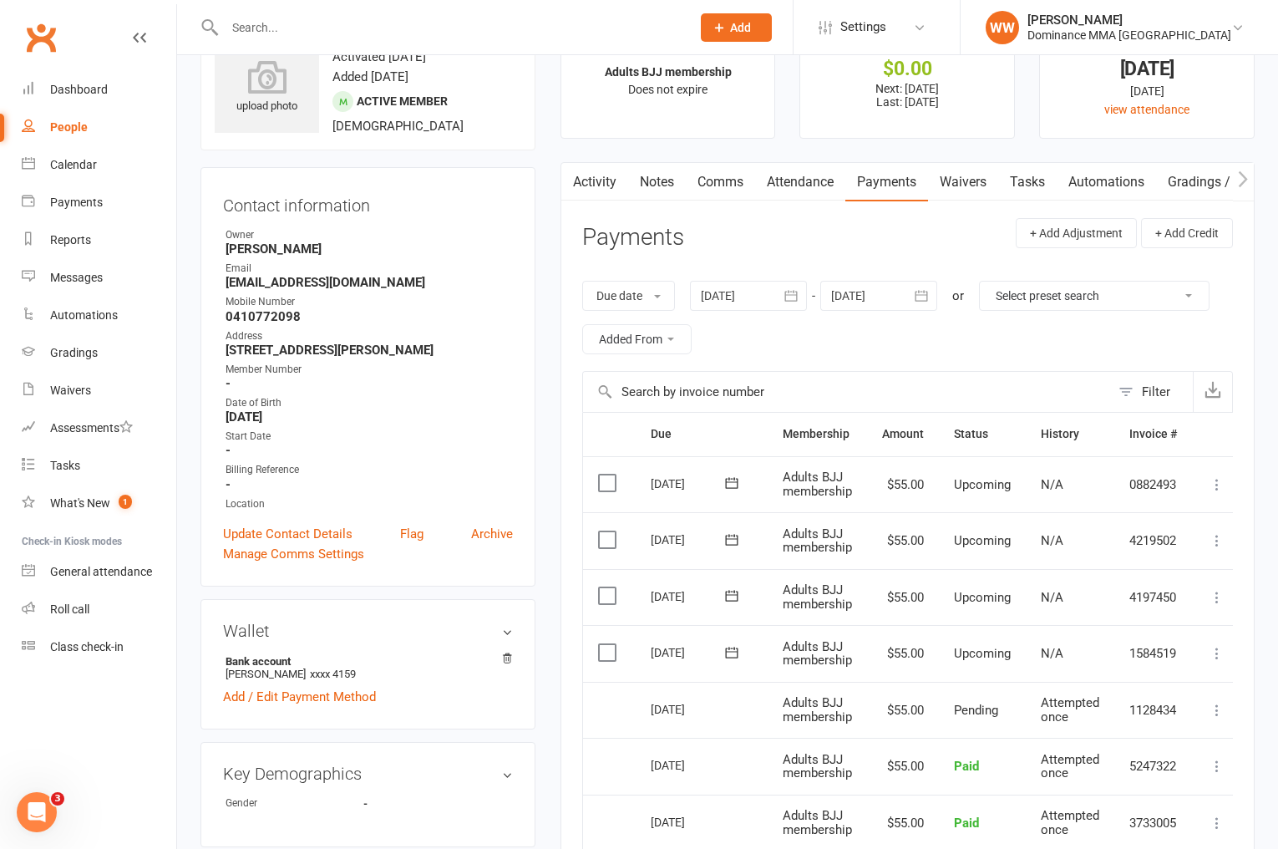
scroll to position [71, 0]
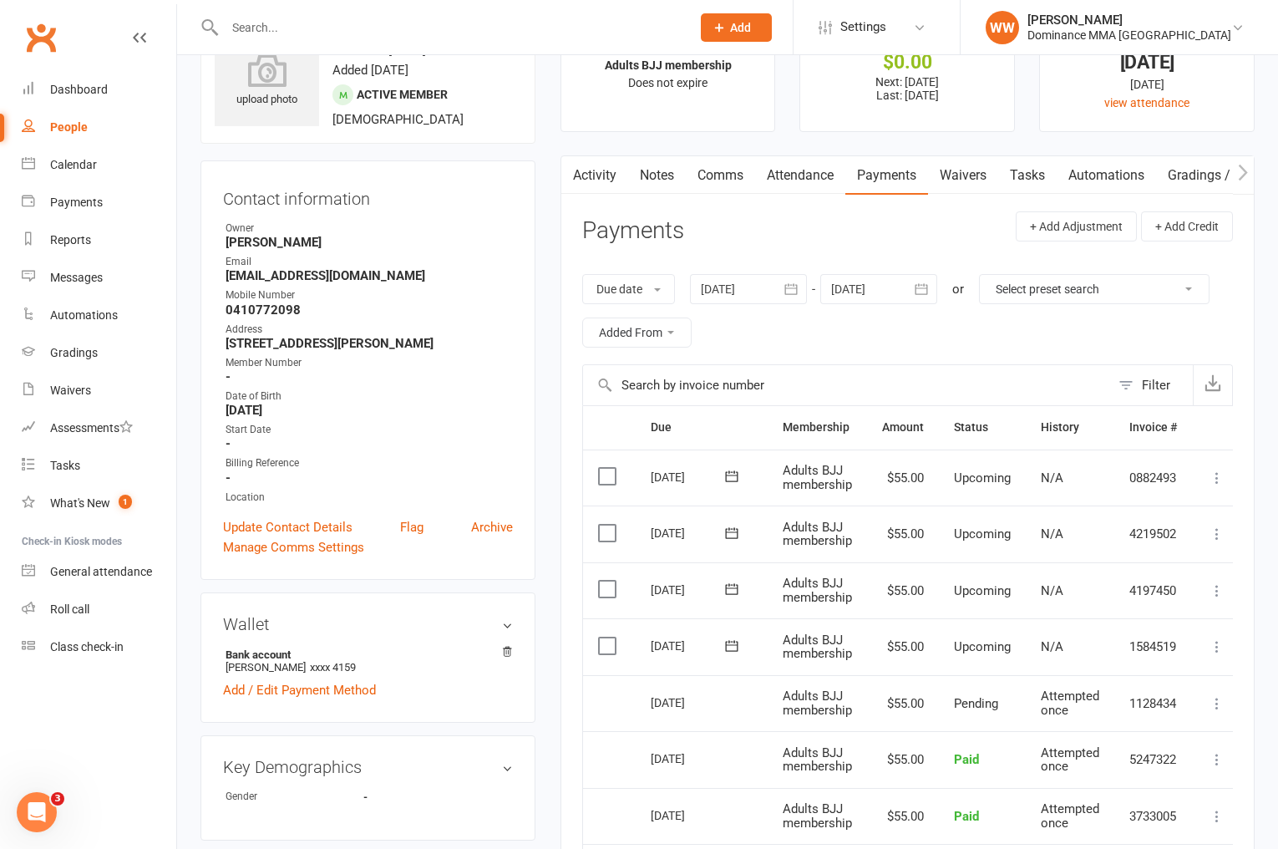
click at [1224, 645] on icon at bounding box center [1217, 646] width 17 height 17
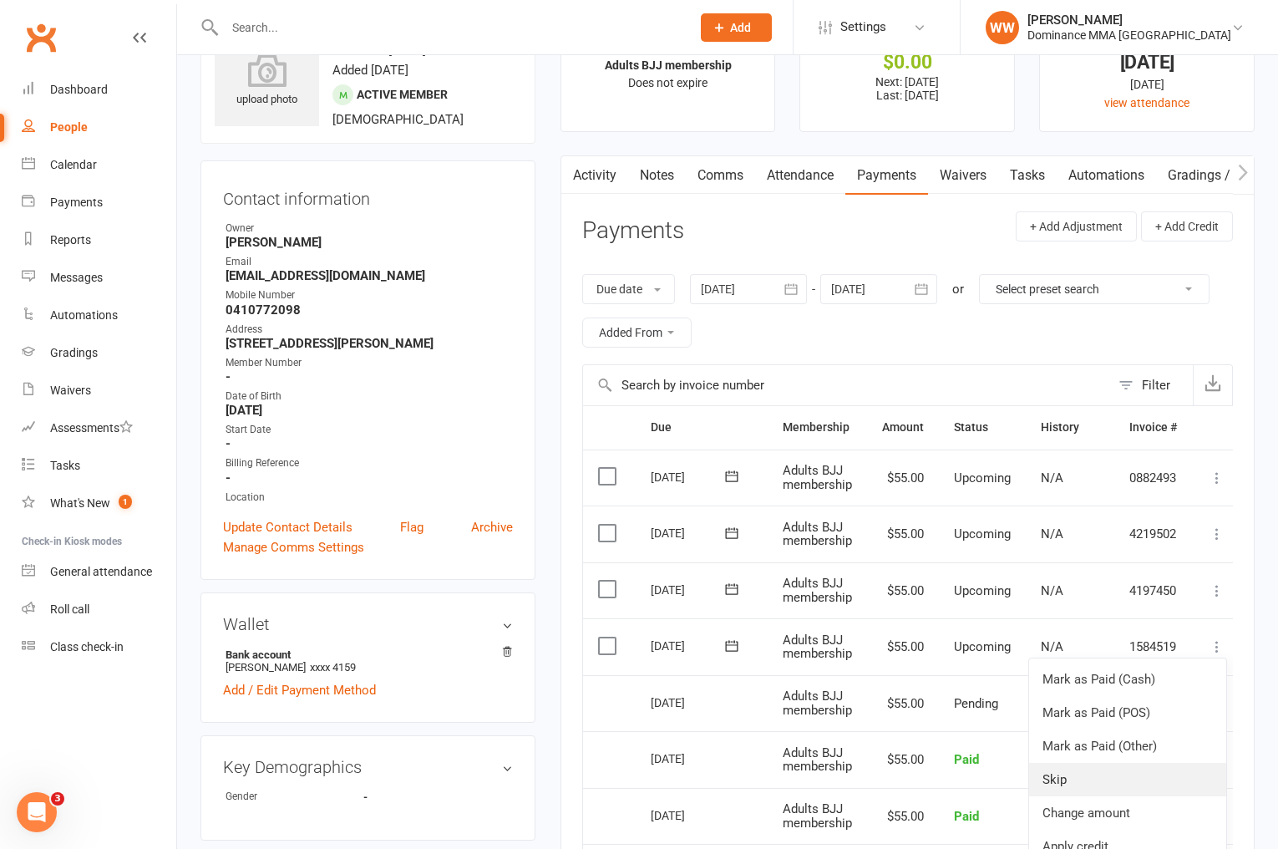
click at [1101, 772] on link "Skip" at bounding box center [1127, 779] width 197 height 33
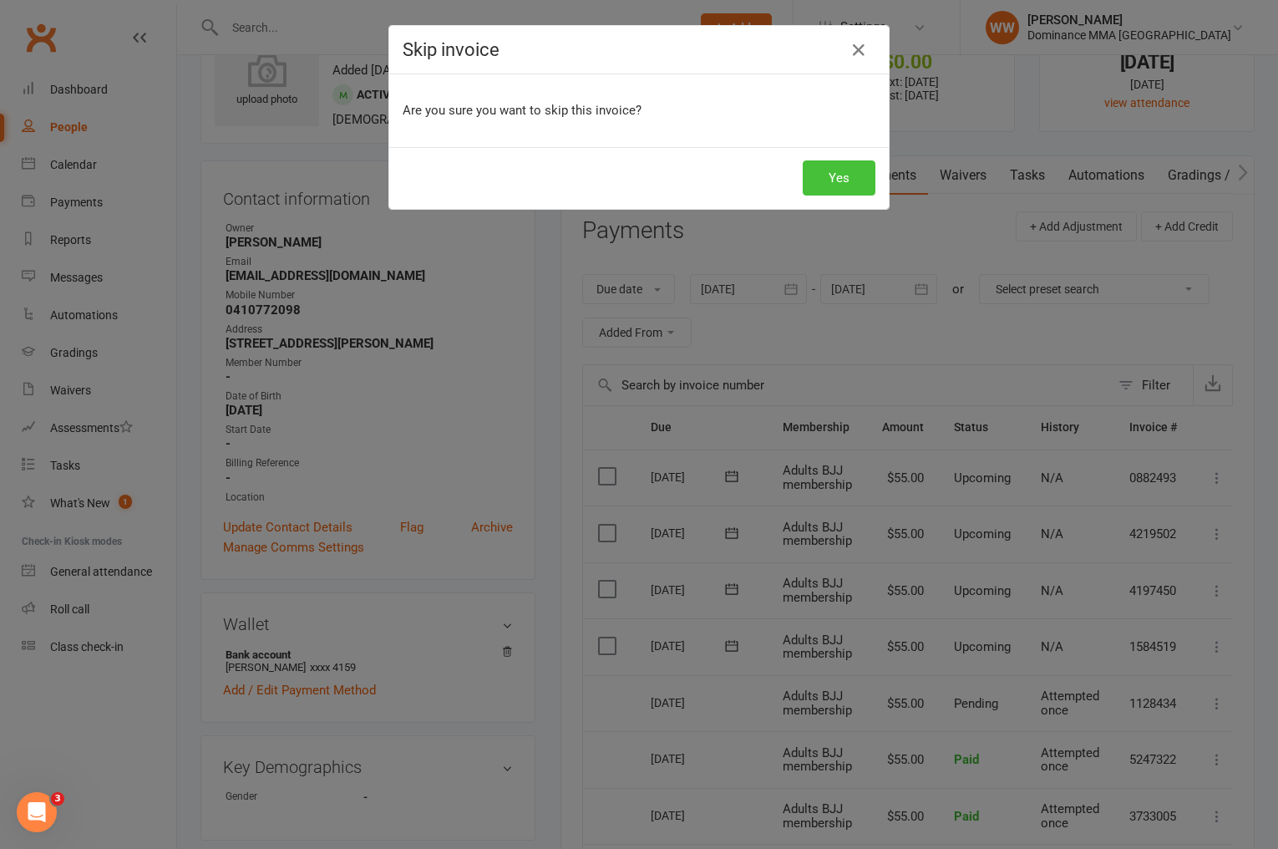
click at [842, 189] on button "Yes" at bounding box center [839, 177] width 73 height 35
